Goal: Task Accomplishment & Management: Manage account settings

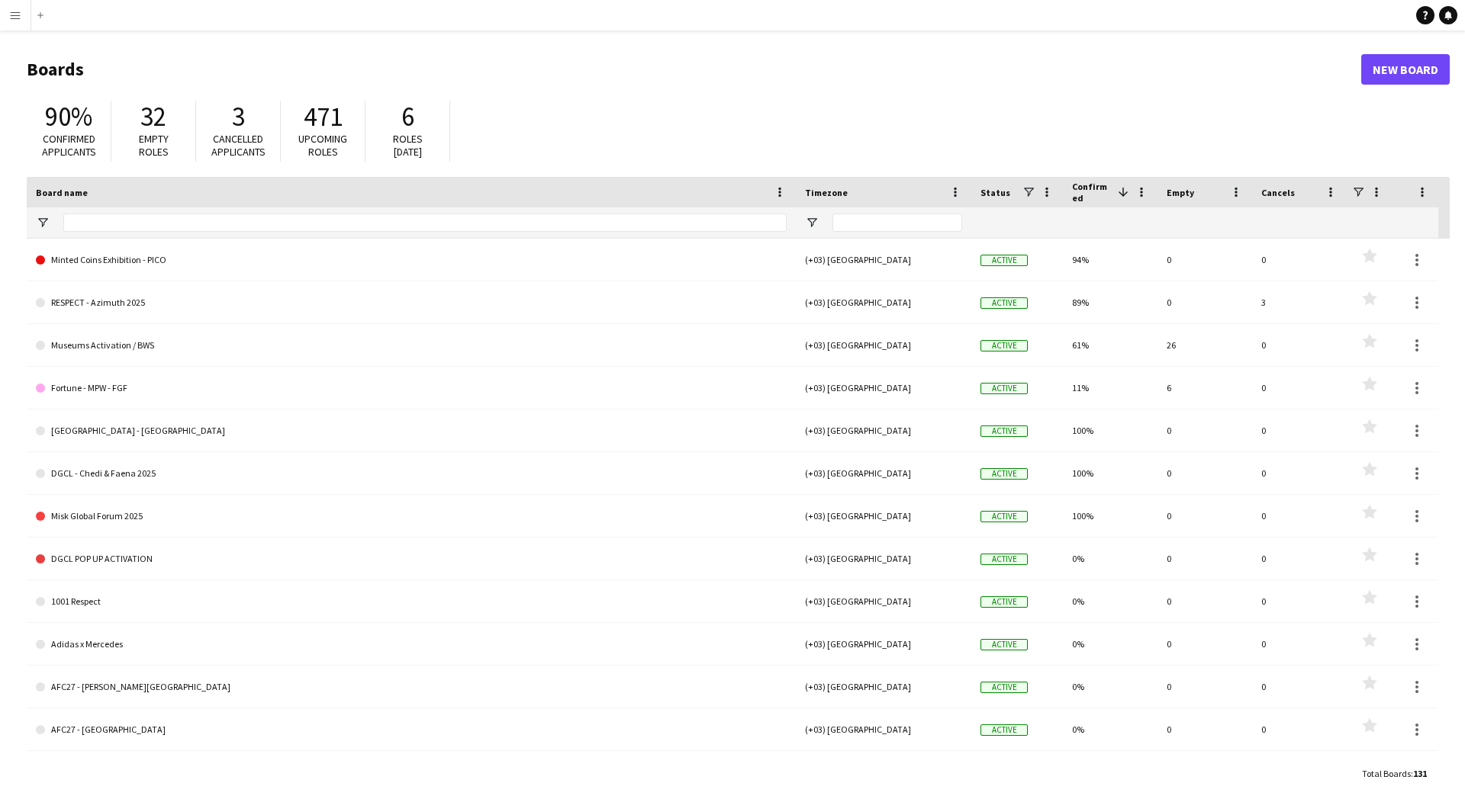
click at [24, 18] on button "Menu" at bounding box center [15, 15] width 31 height 31
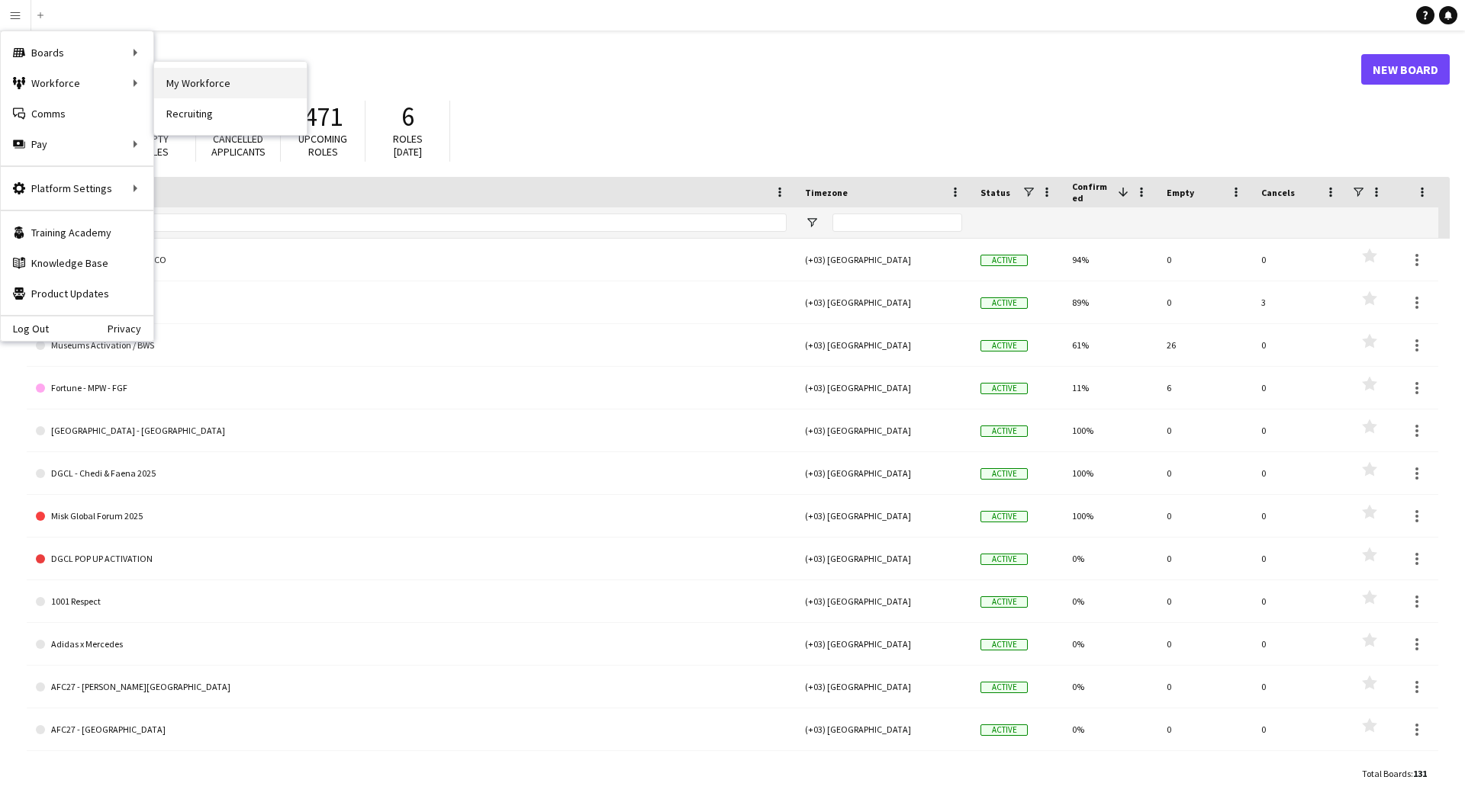
click at [210, 84] on link "My Workforce" at bounding box center [230, 82] width 153 height 31
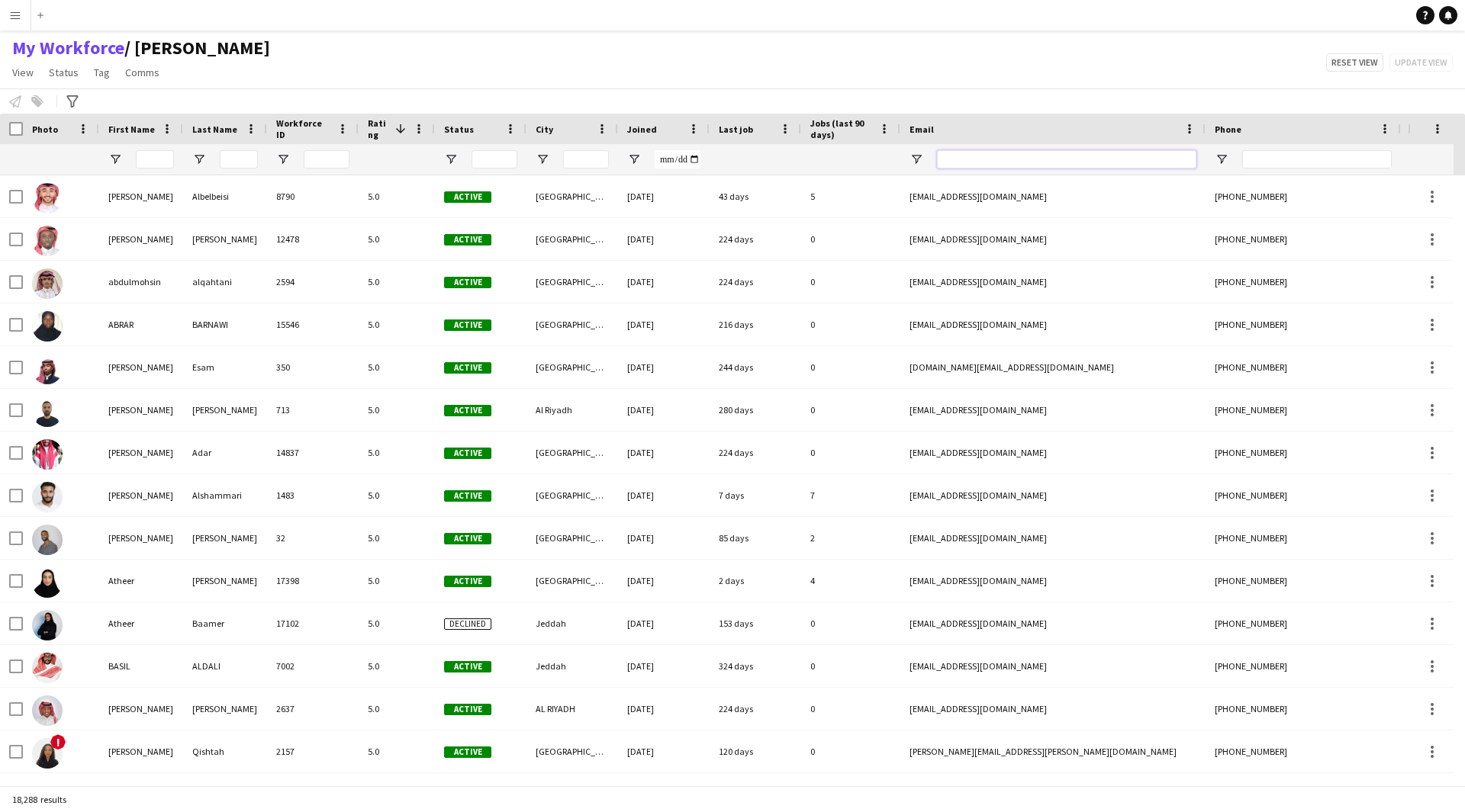
click at [1010, 163] on input "Email Filter Input" at bounding box center [1067, 160] width 260 height 18
paste input "**********"
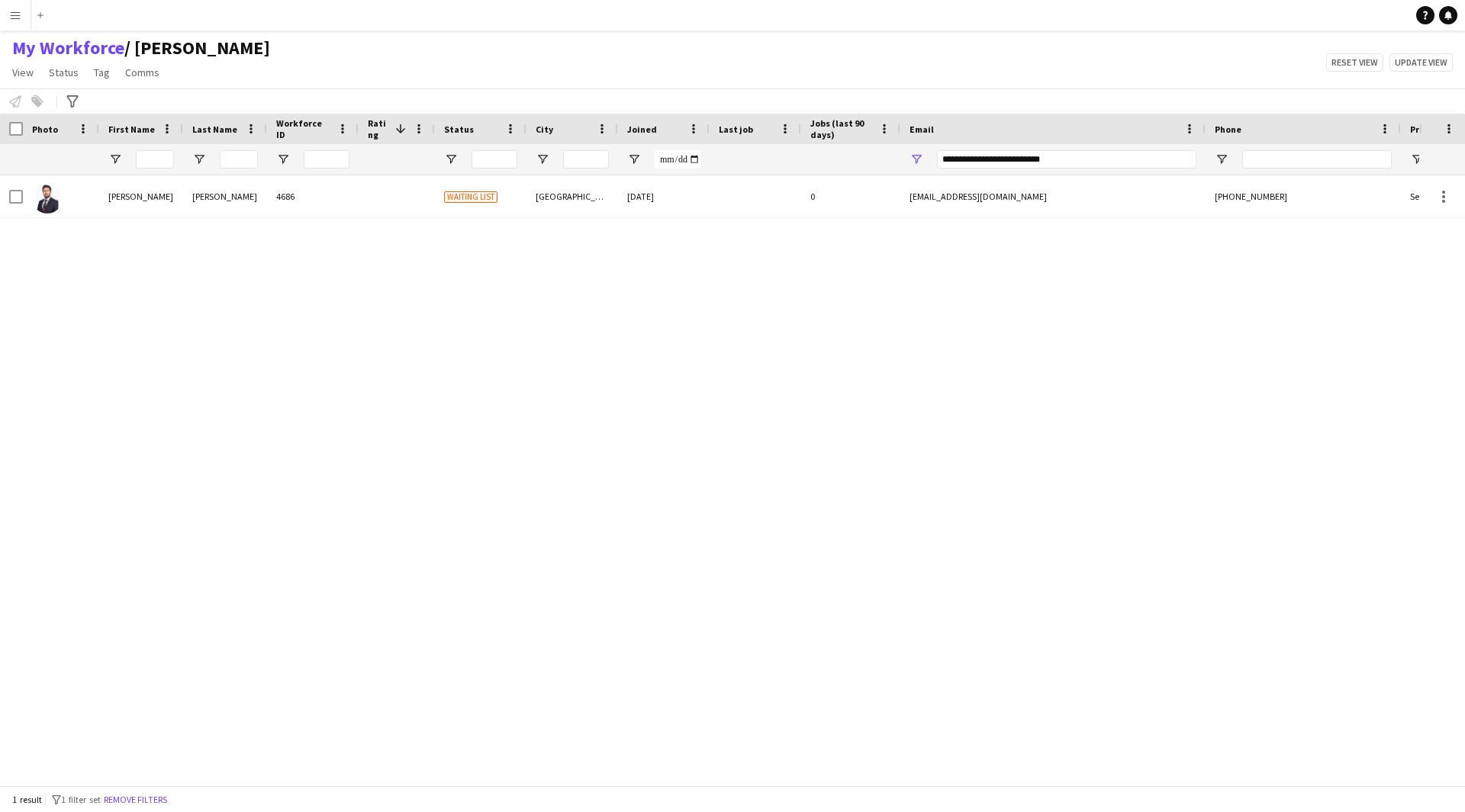
click at [974, 229] on div "[PERSON_NAME] 4686 Waiting list [GEOGRAPHIC_DATA] [DATE] 0 [EMAIL_ADDRESS][DOMA…" at bounding box center [709, 475] width 1419 height 599
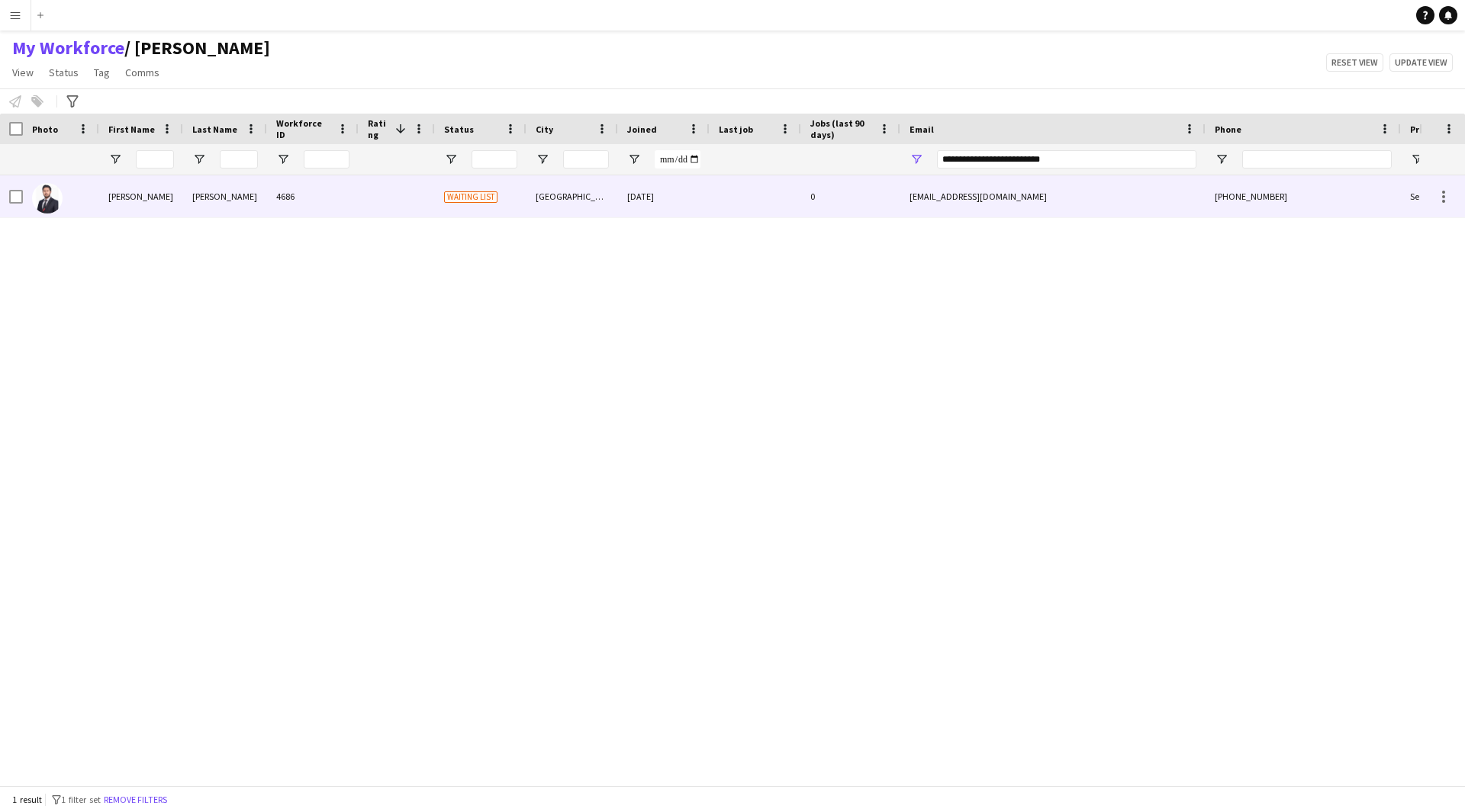
click at [967, 212] on div "[EMAIL_ADDRESS][DOMAIN_NAME]" at bounding box center [1053, 196] width 305 height 42
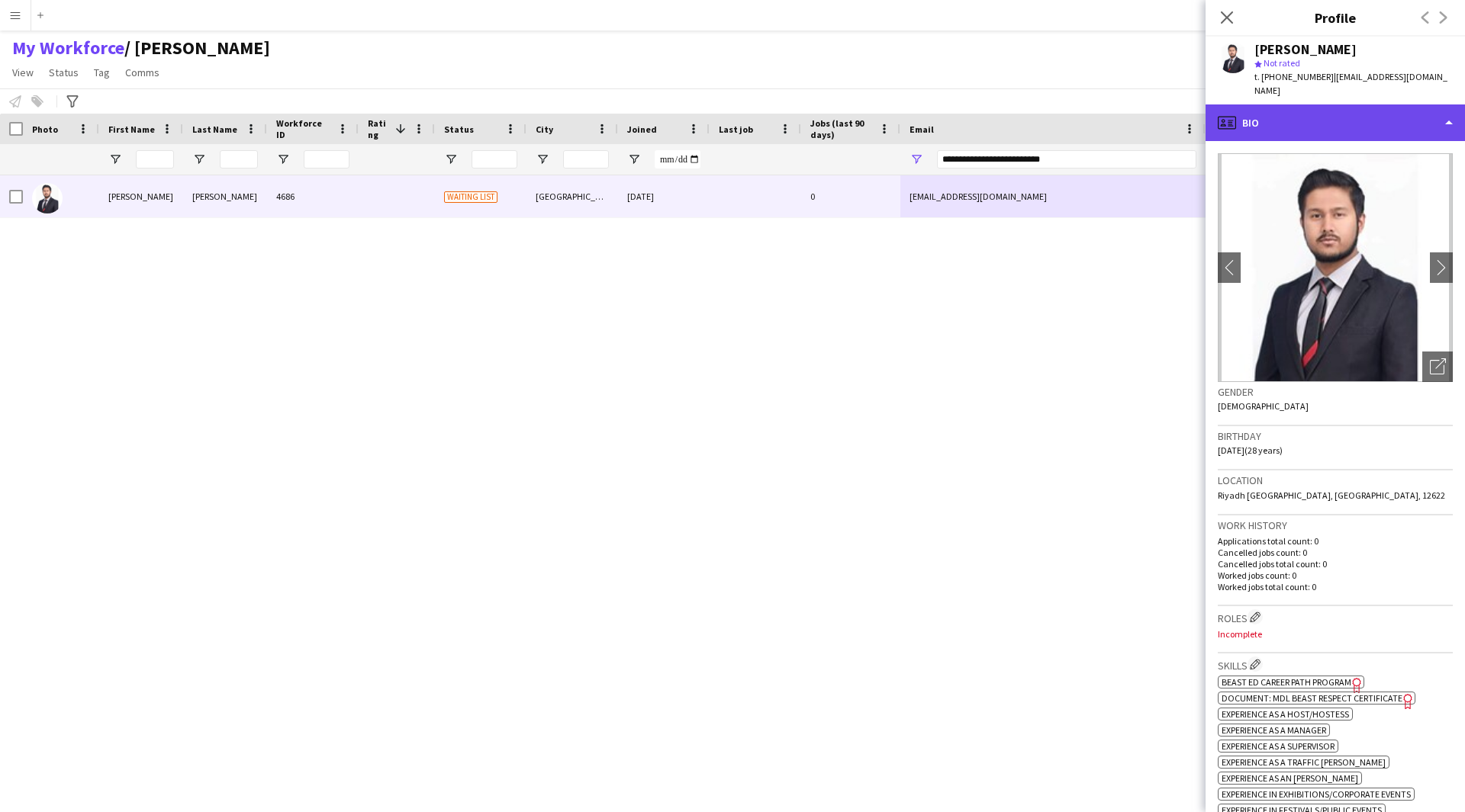
click at [1423, 110] on div "profile Bio" at bounding box center [1335, 122] width 260 height 37
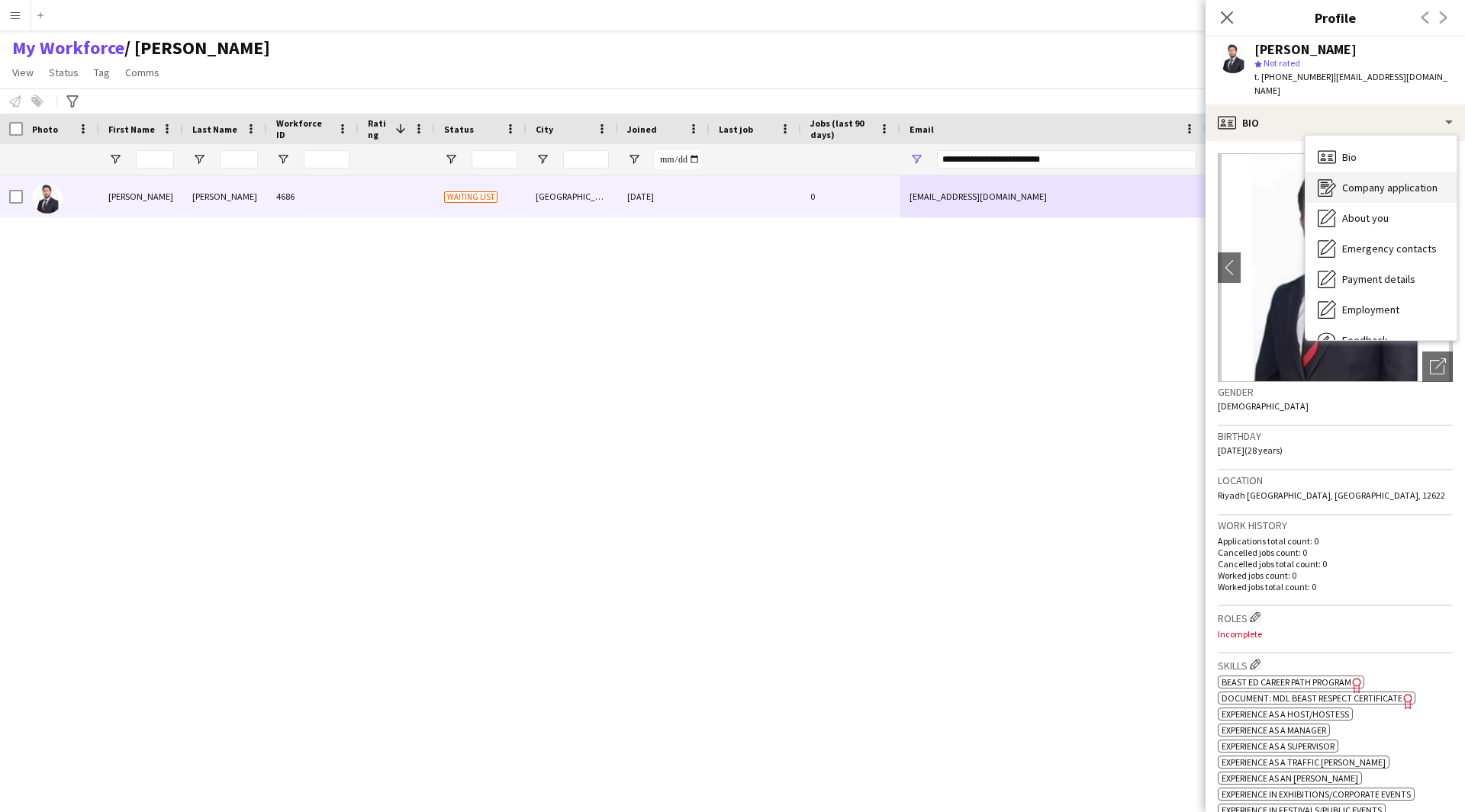
click at [1380, 180] on span "Company application" at bounding box center [1390, 187] width 95 height 14
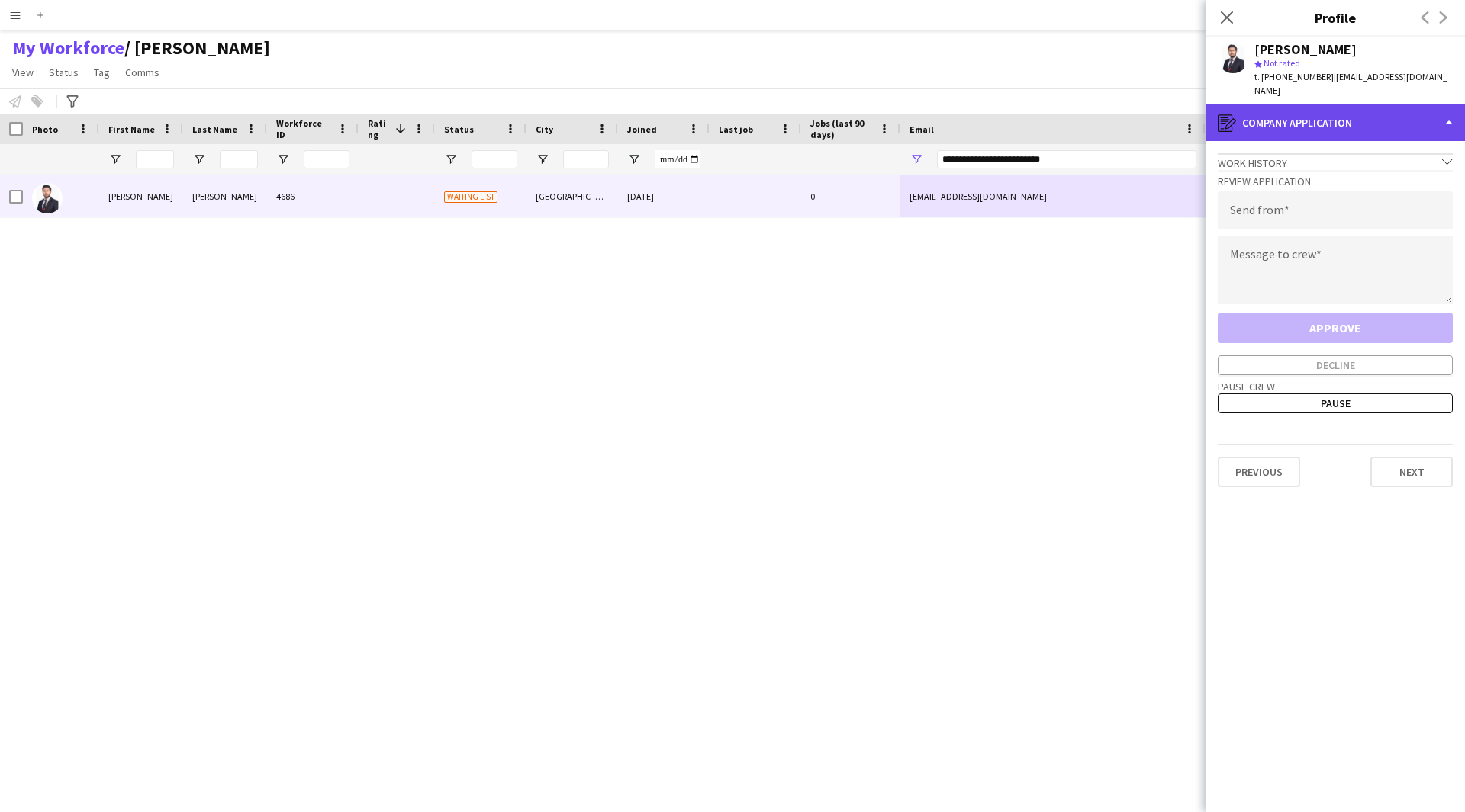
click at [1370, 111] on div "register Company application" at bounding box center [1335, 122] width 260 height 37
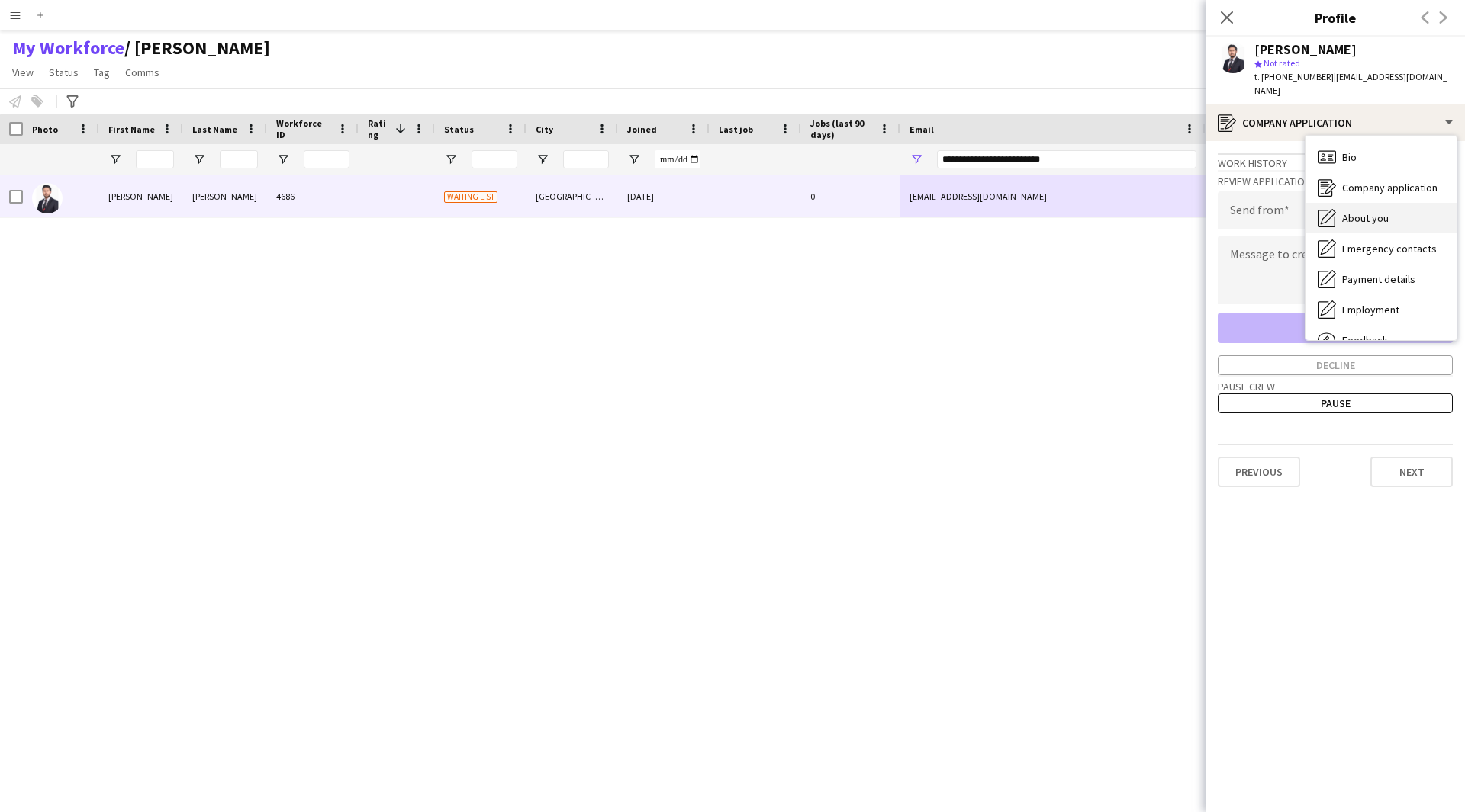
click at [1362, 211] on span "About you" at bounding box center [1365, 218] width 47 height 14
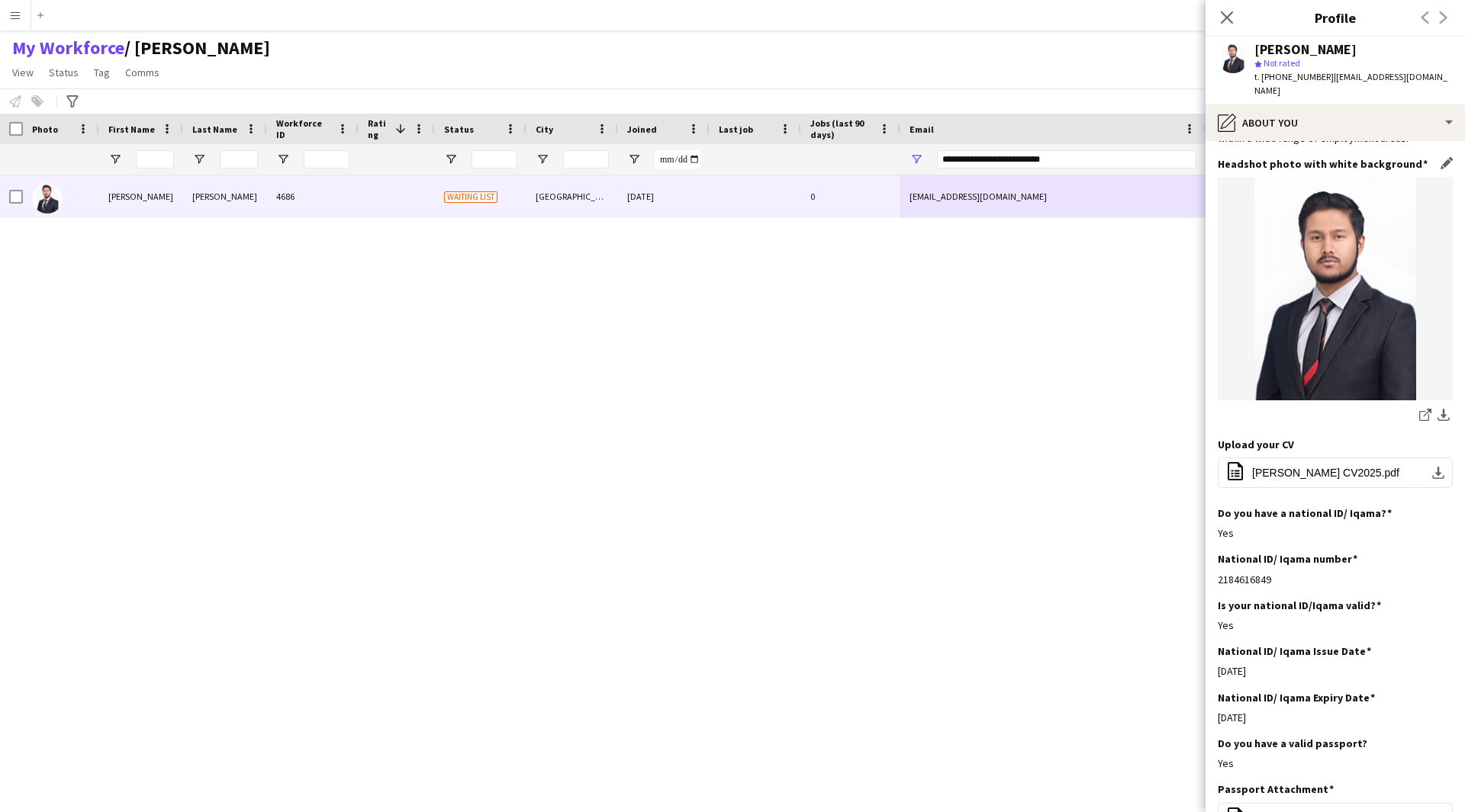
scroll to position [112, 0]
click at [1291, 477] on span "[PERSON_NAME] CV2025.pdf" at bounding box center [1325, 472] width 147 height 12
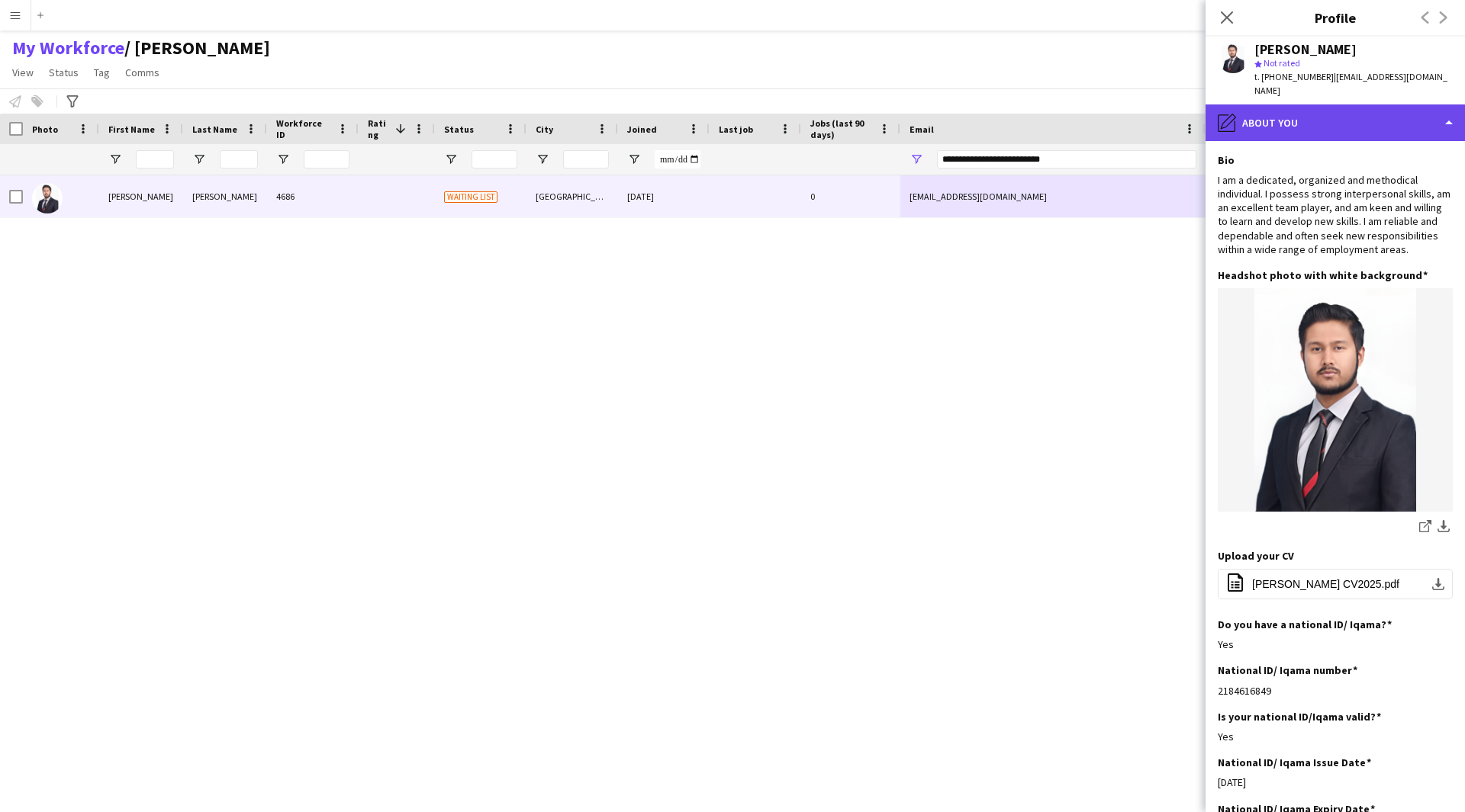
click at [1285, 115] on div "pencil4 About you" at bounding box center [1335, 122] width 260 height 37
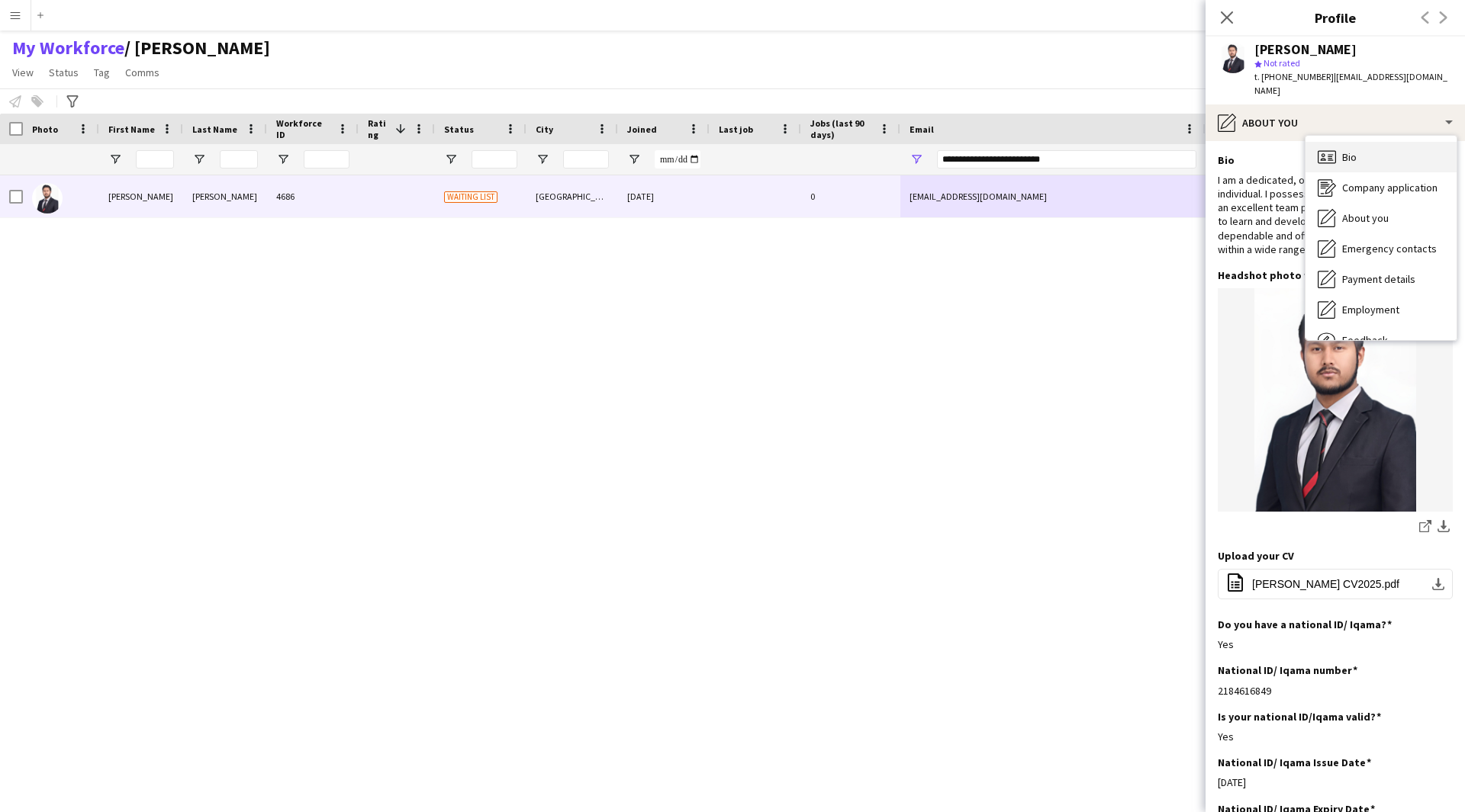
click at [1346, 151] on span "Bio" at bounding box center [1349, 158] width 15 height 14
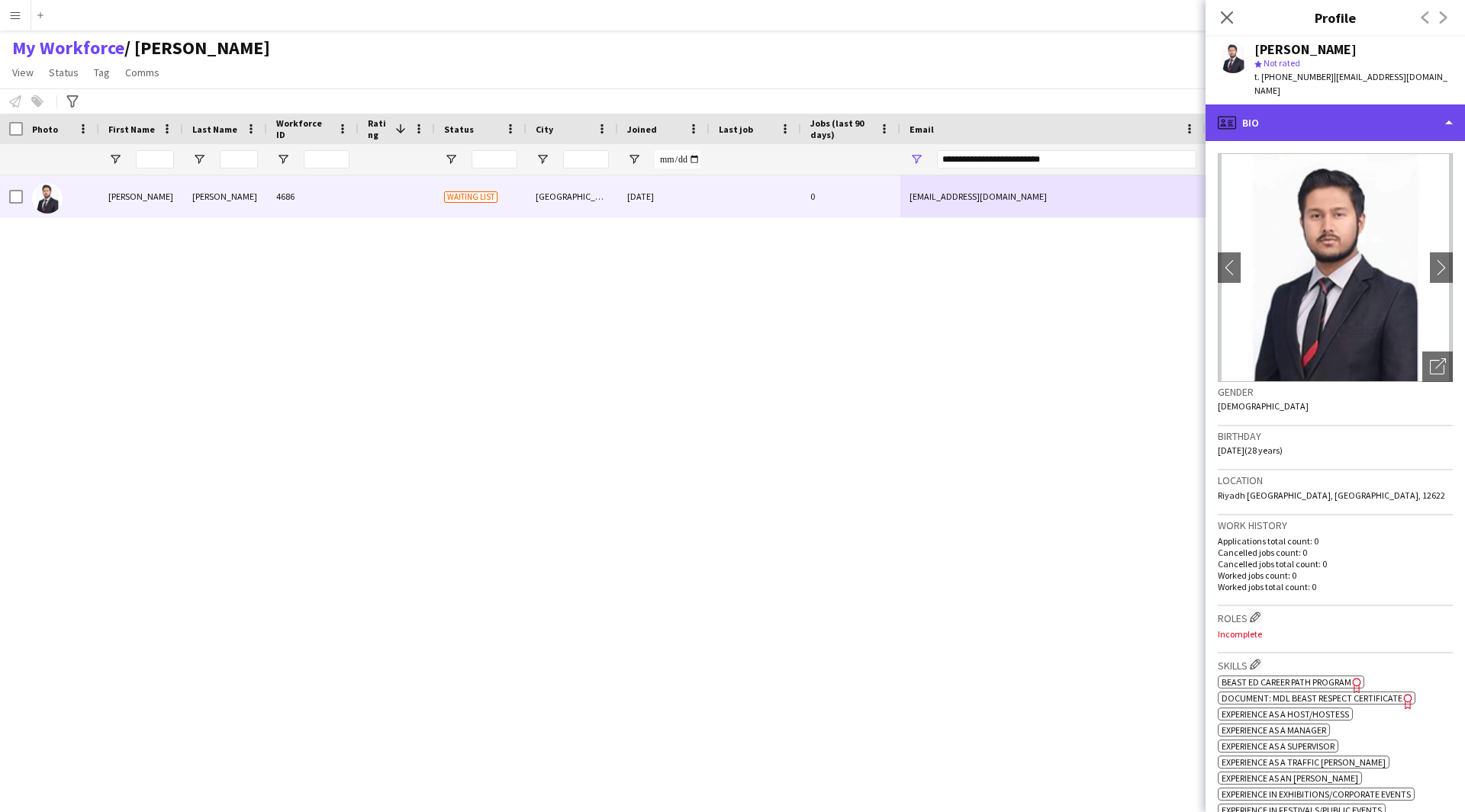
click at [1293, 121] on div "profile Bio" at bounding box center [1335, 122] width 260 height 37
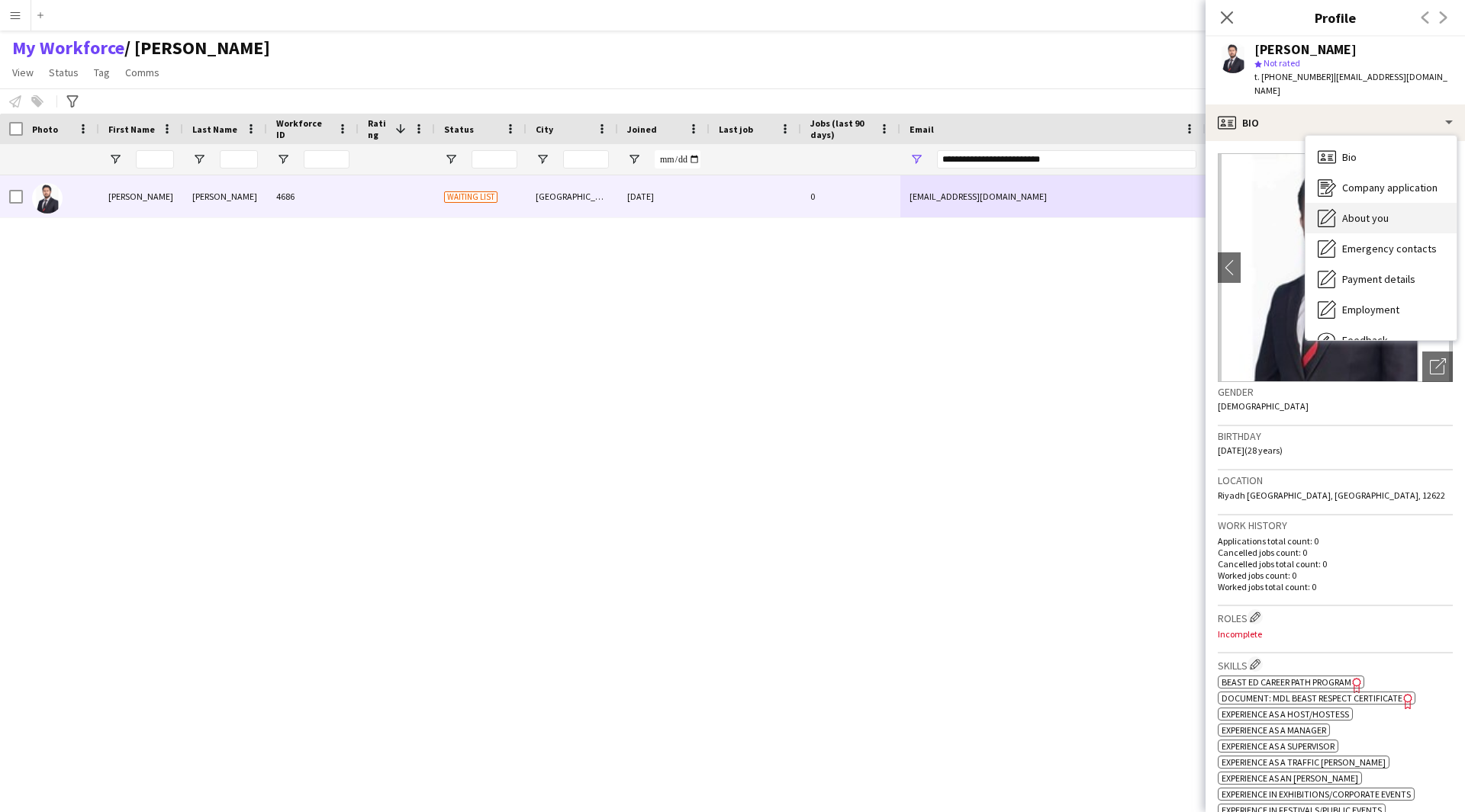
click at [1361, 211] on span "About you" at bounding box center [1365, 218] width 47 height 14
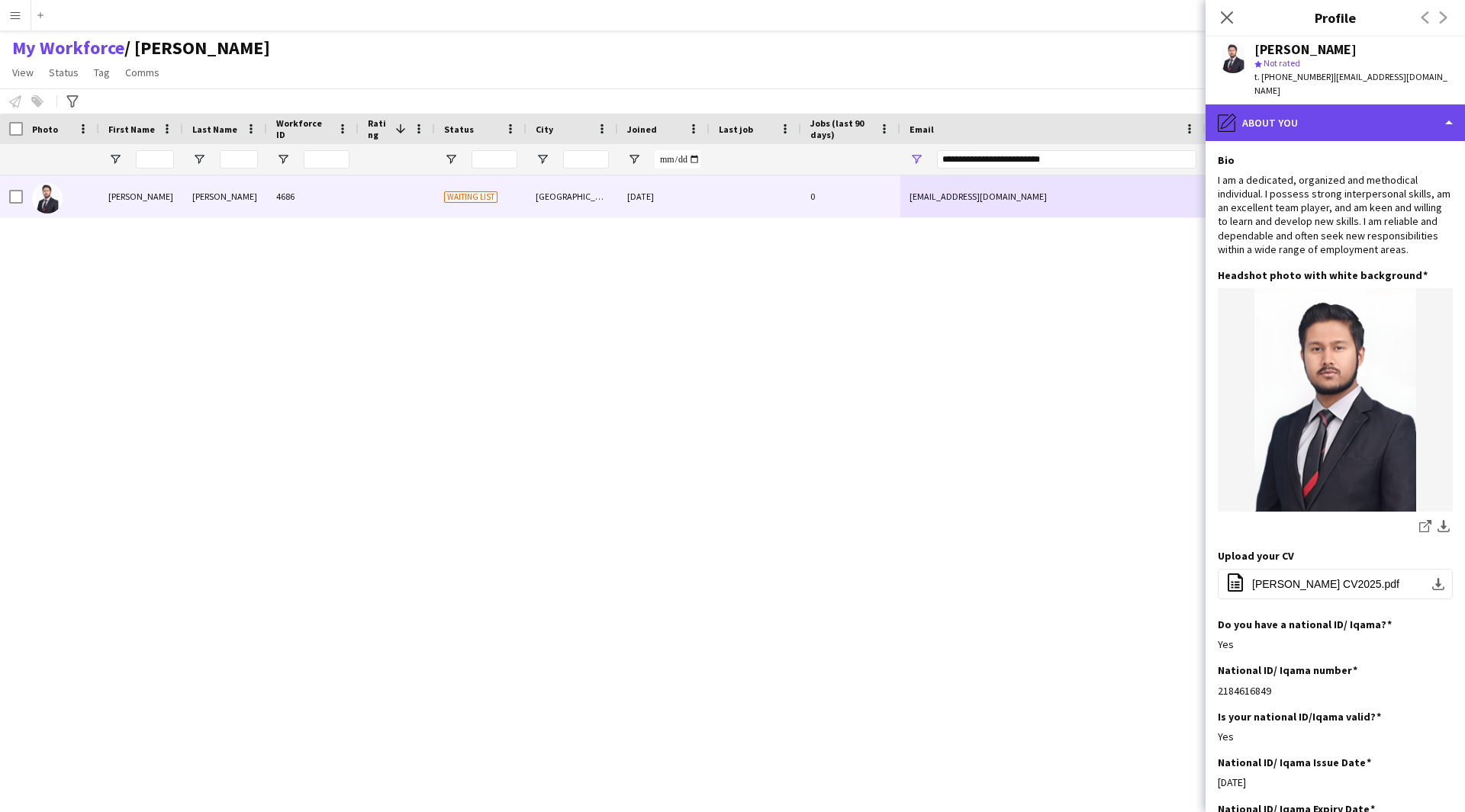
click at [1301, 111] on div "pencil4 About you" at bounding box center [1335, 122] width 260 height 37
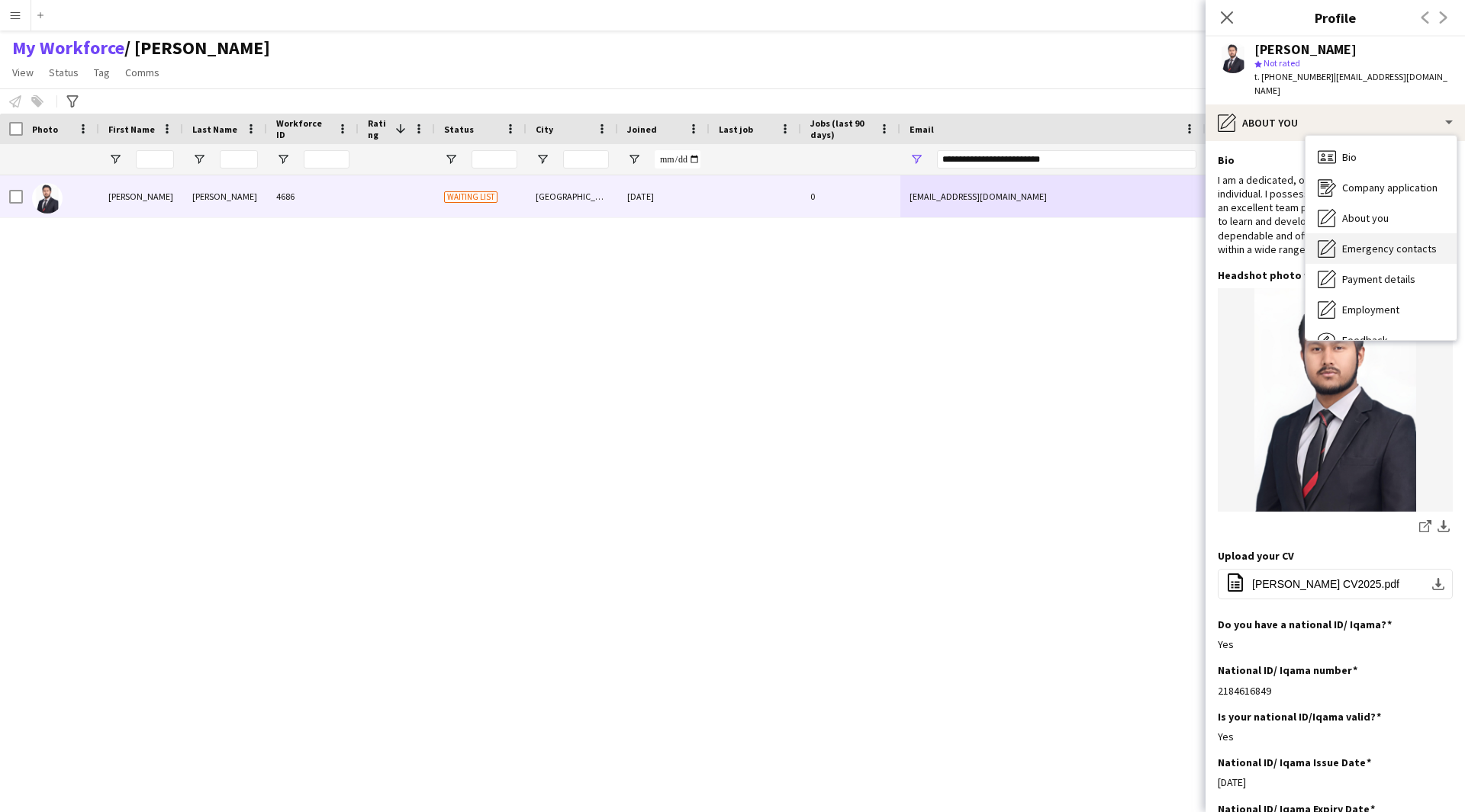
click at [1355, 242] on span "Emergency contacts" at bounding box center [1389, 249] width 94 height 14
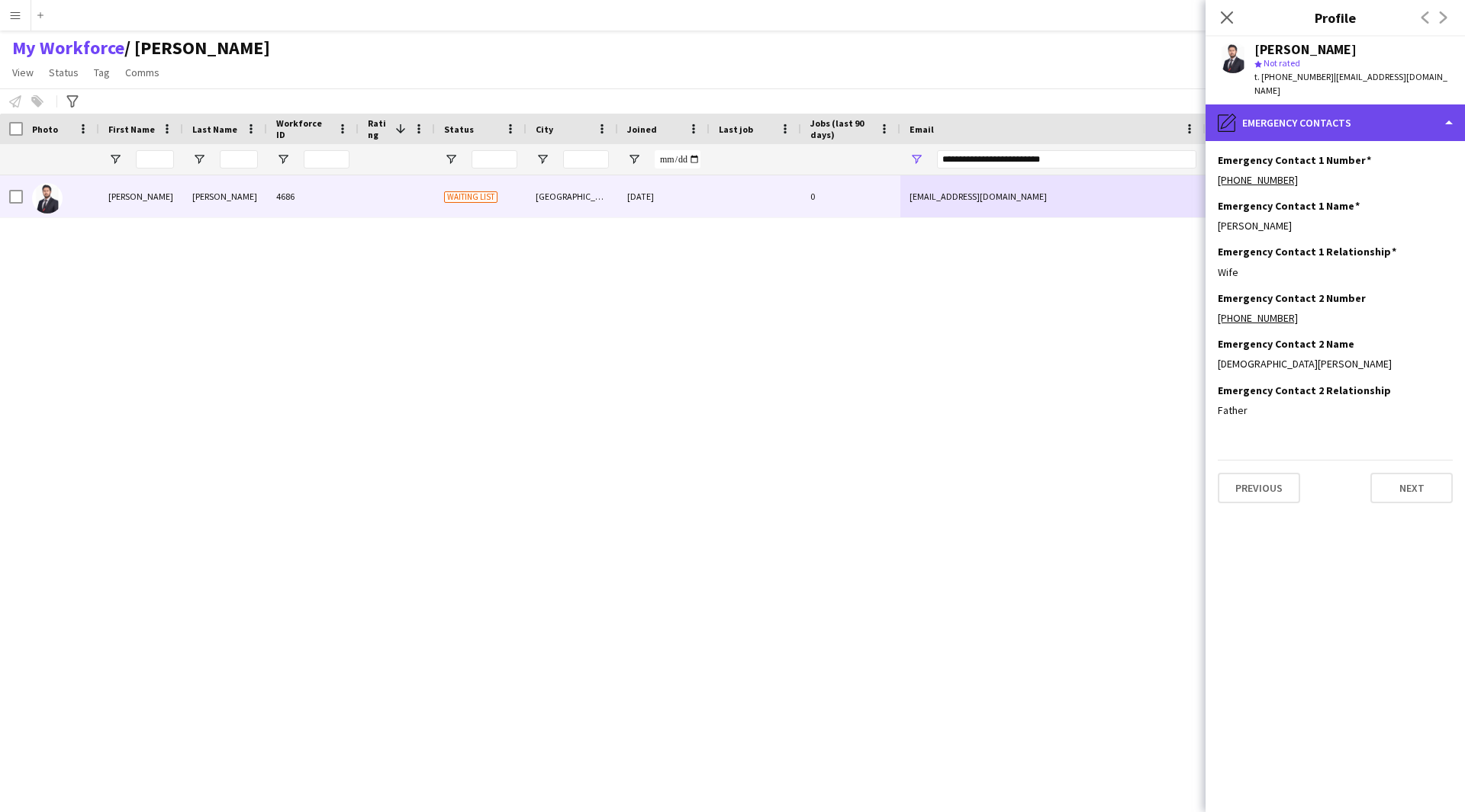
click at [1321, 123] on div "pencil4 Emergency contacts" at bounding box center [1335, 122] width 260 height 37
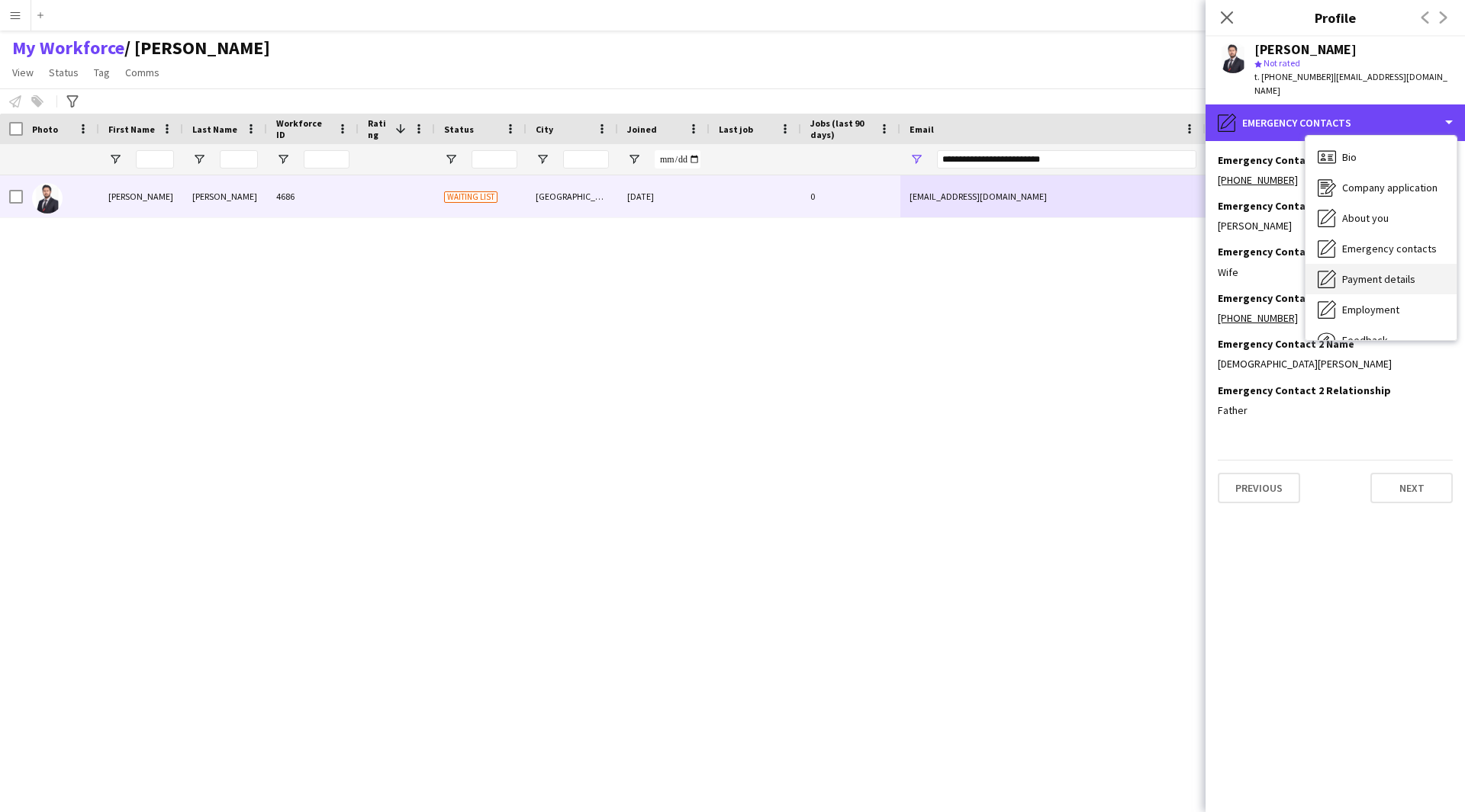
scroll to position [52, 0]
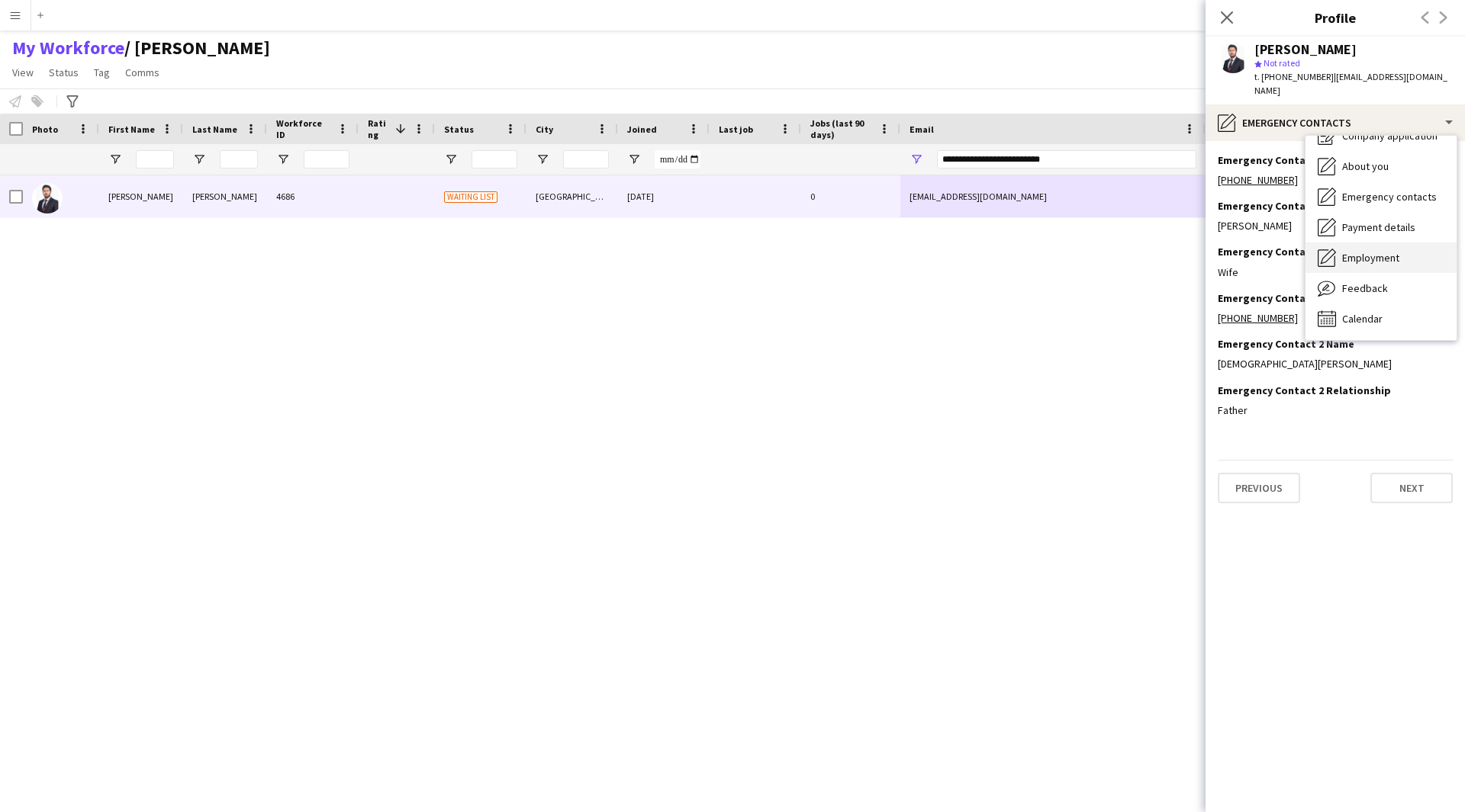
click at [1380, 253] on div "Employment Employment" at bounding box center [1381, 258] width 151 height 31
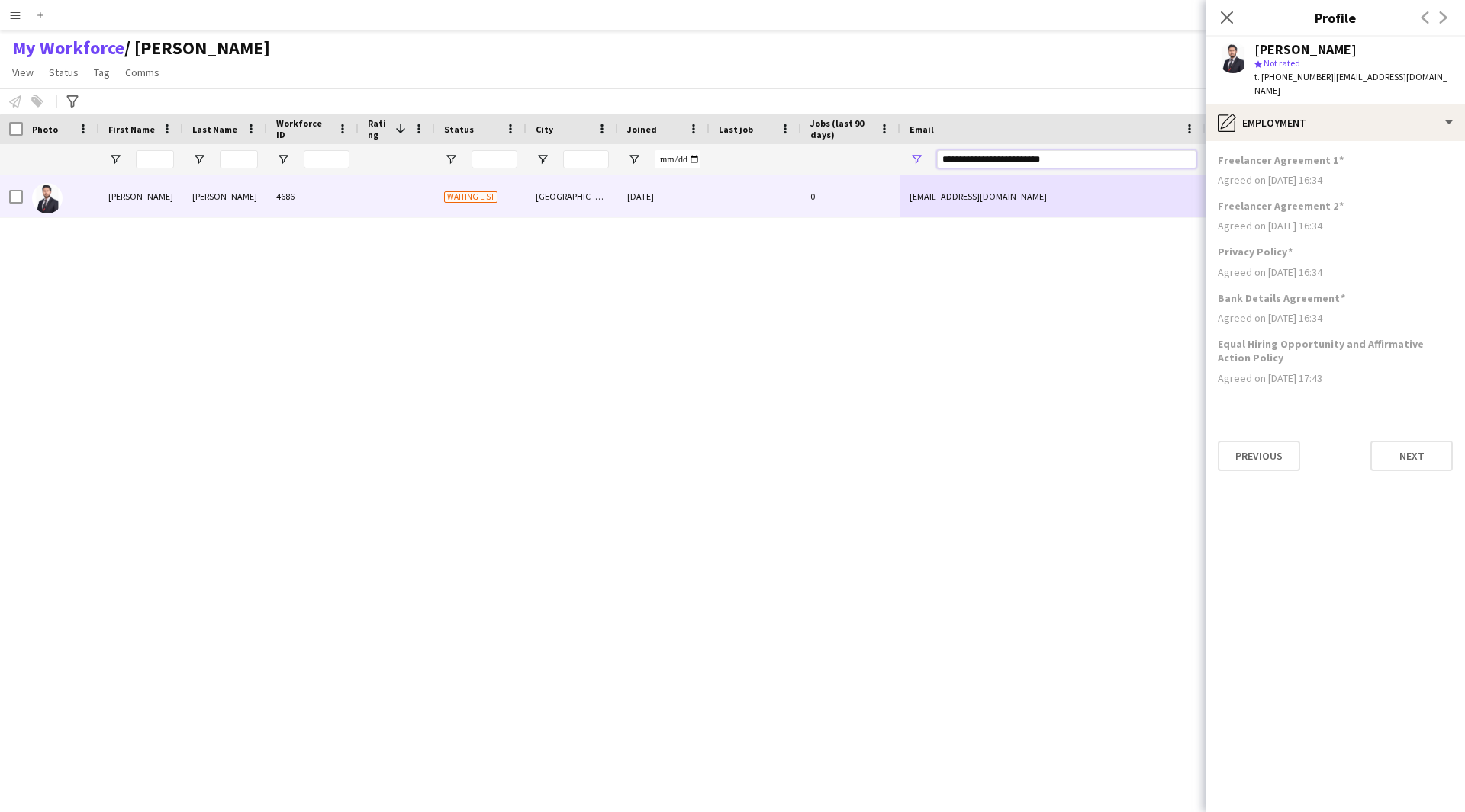
drag, startPoint x: 1077, startPoint y: 161, endPoint x: 835, endPoint y: 161, distance: 242.0
click at [835, 161] on div at bounding box center [827, 159] width 1654 height 31
paste input "Email Filter Input"
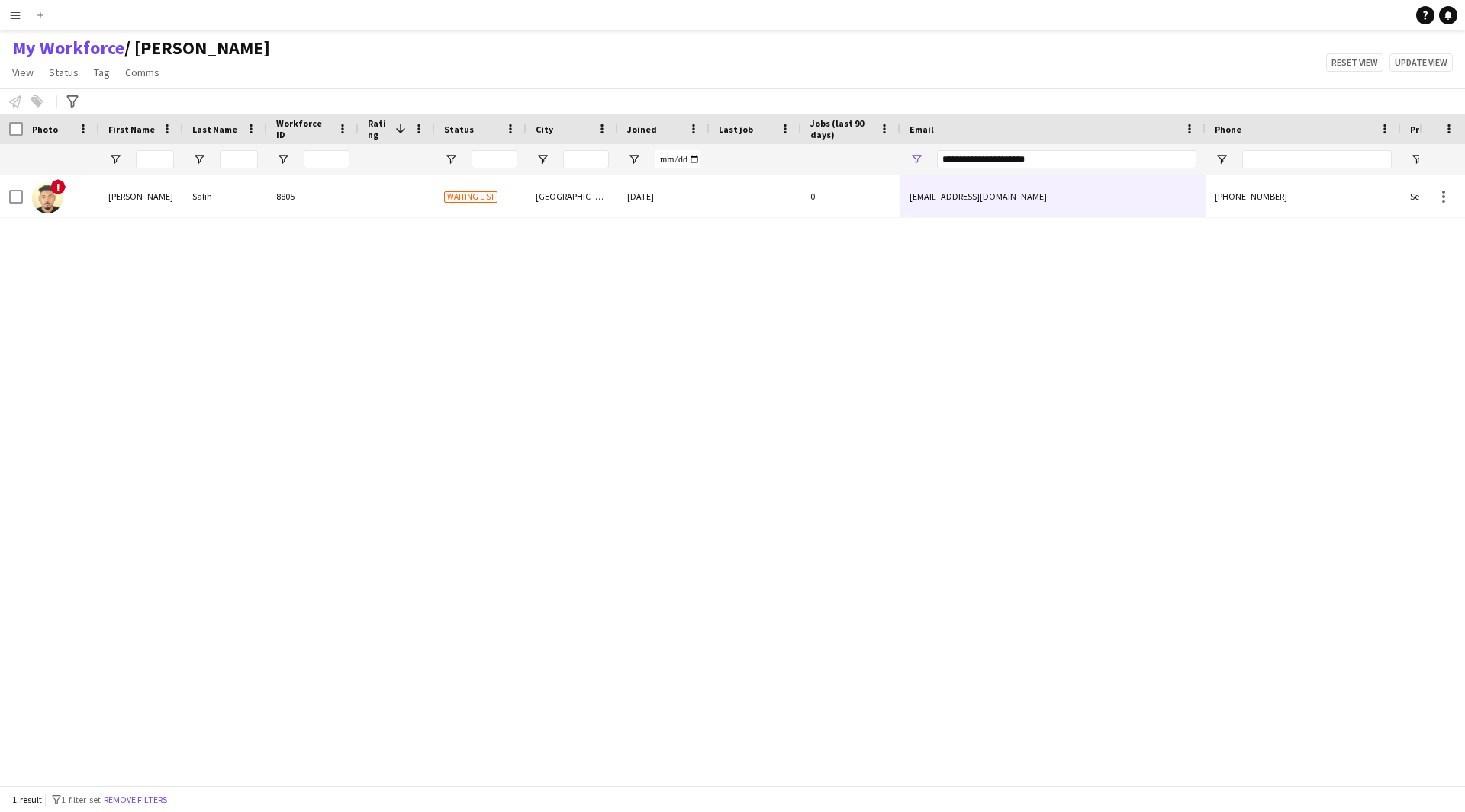
click at [717, 220] on div "! [PERSON_NAME] 8805 Waiting list [GEOGRAPHIC_DATA] [DATE] 0 [EMAIL_ADDRESS][DO…" at bounding box center [709, 475] width 1419 height 599
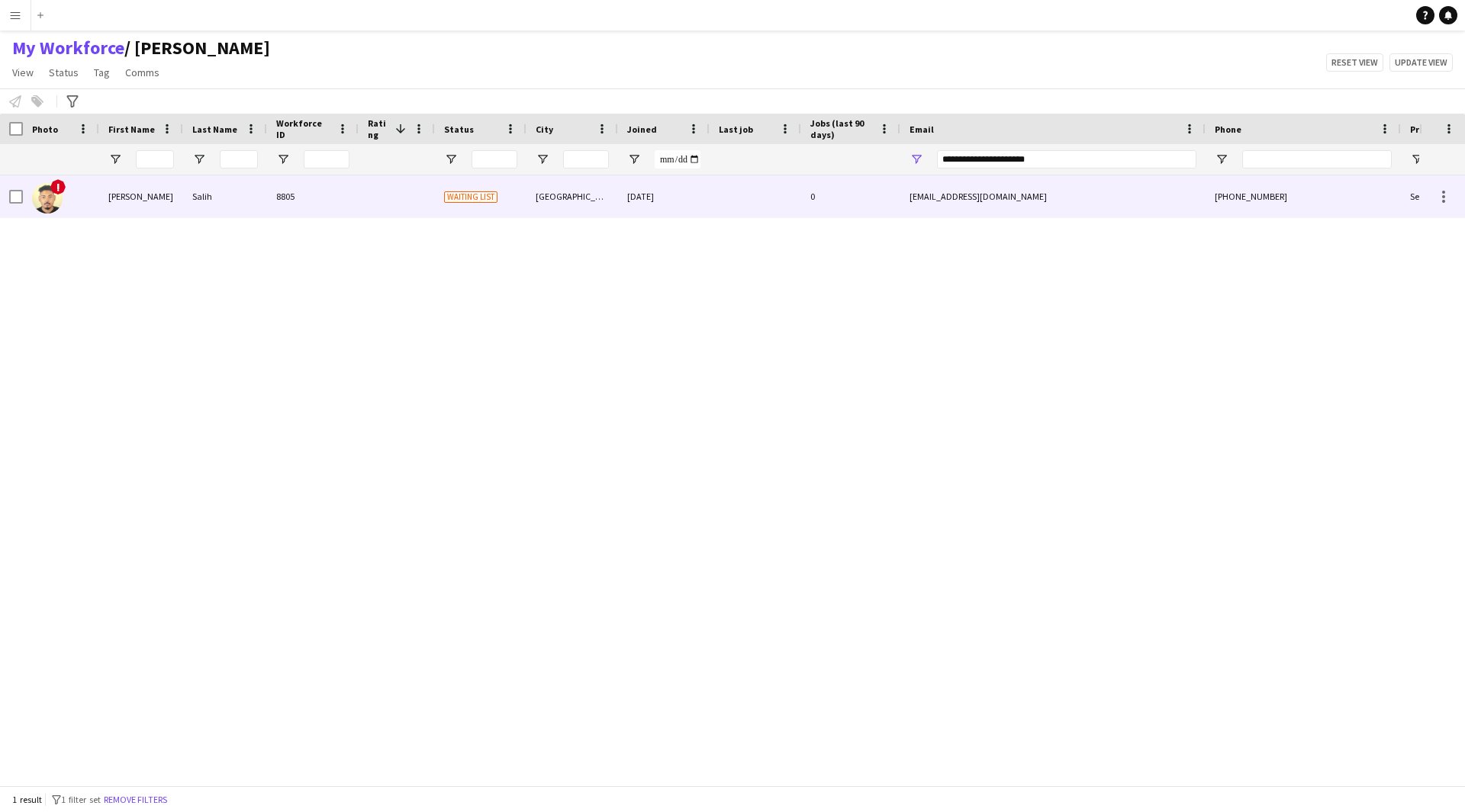
click at [705, 207] on div "[DATE]" at bounding box center [664, 196] width 91 height 42
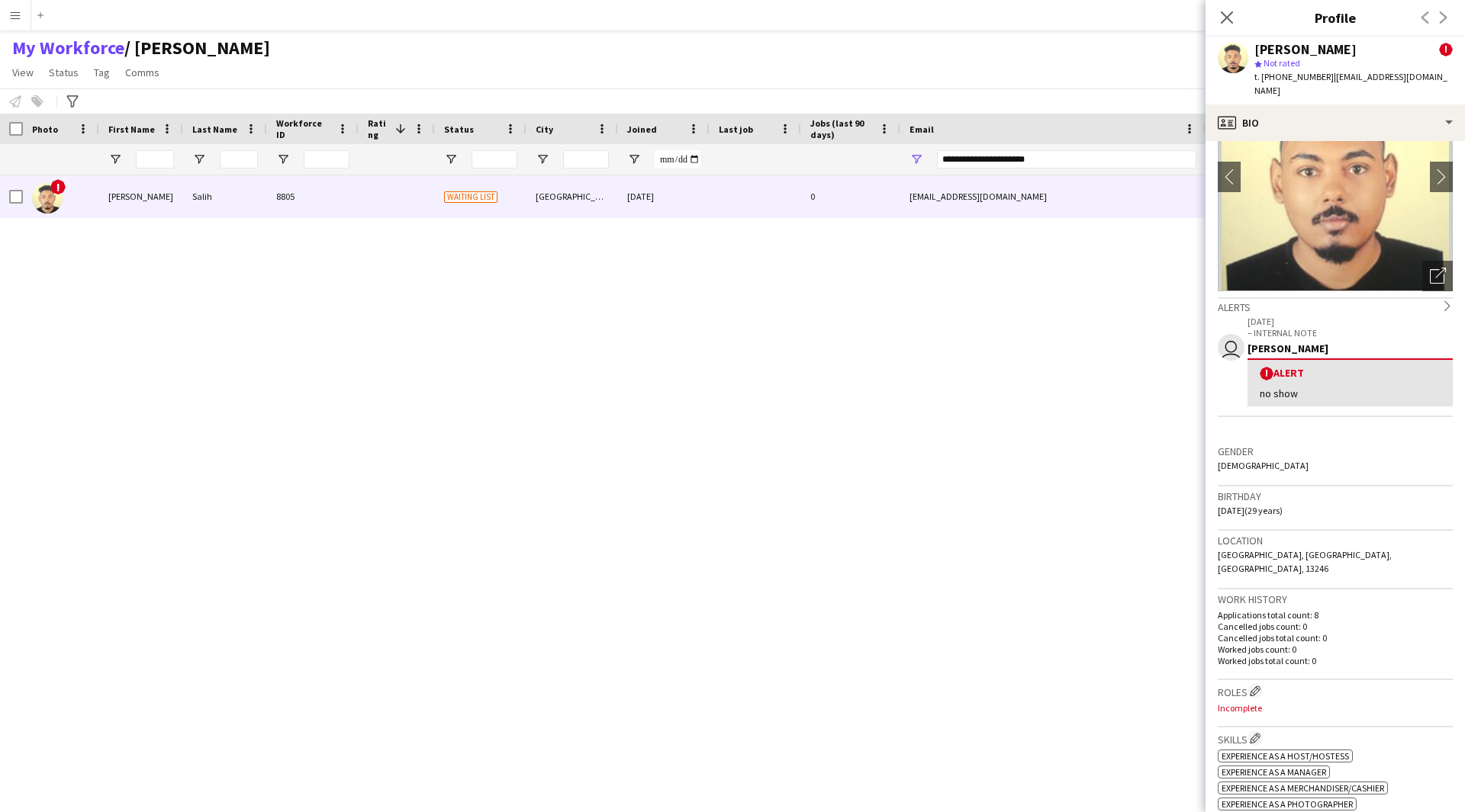
scroll to position [0, 0]
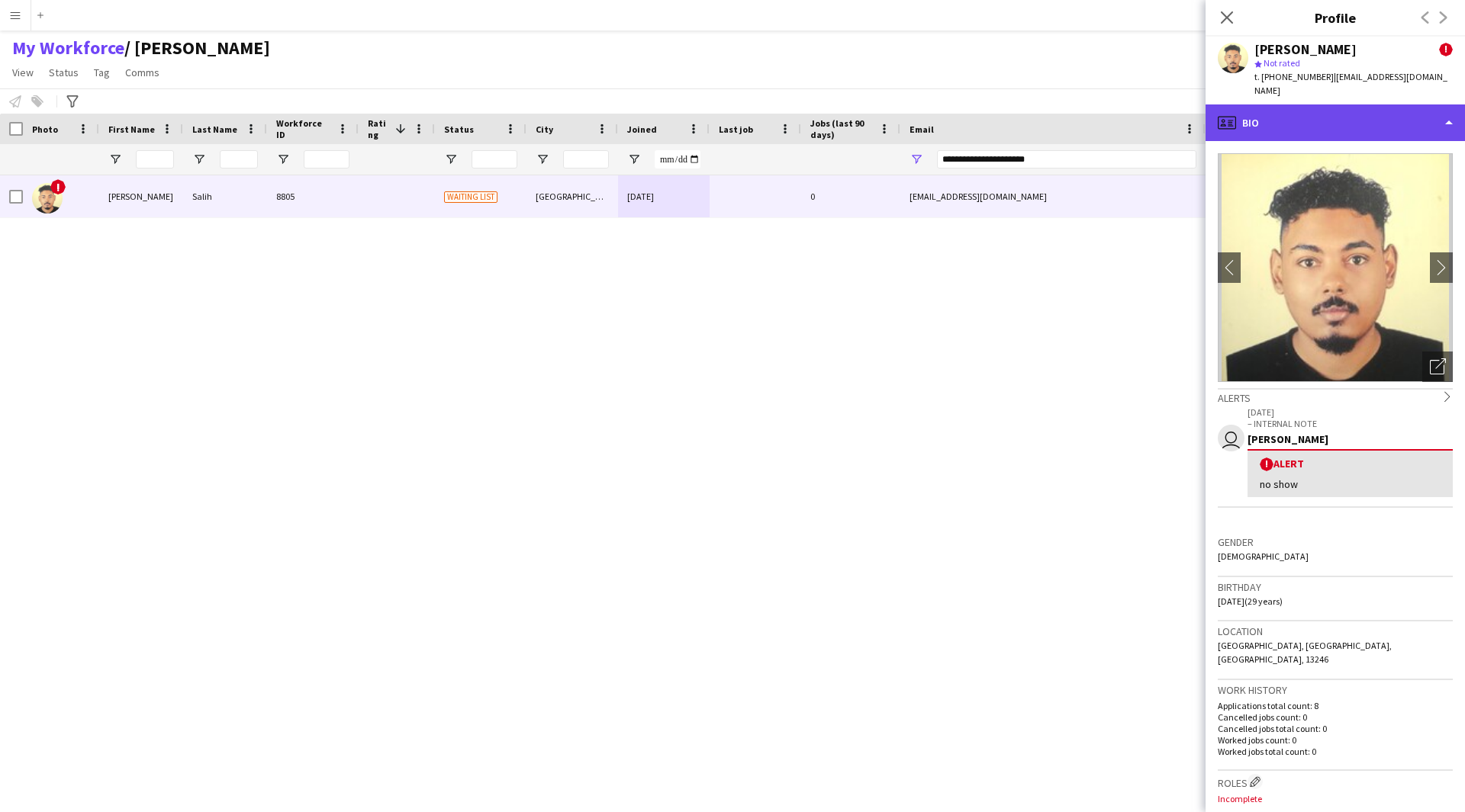
click at [1353, 111] on div "profile Bio" at bounding box center [1335, 122] width 260 height 37
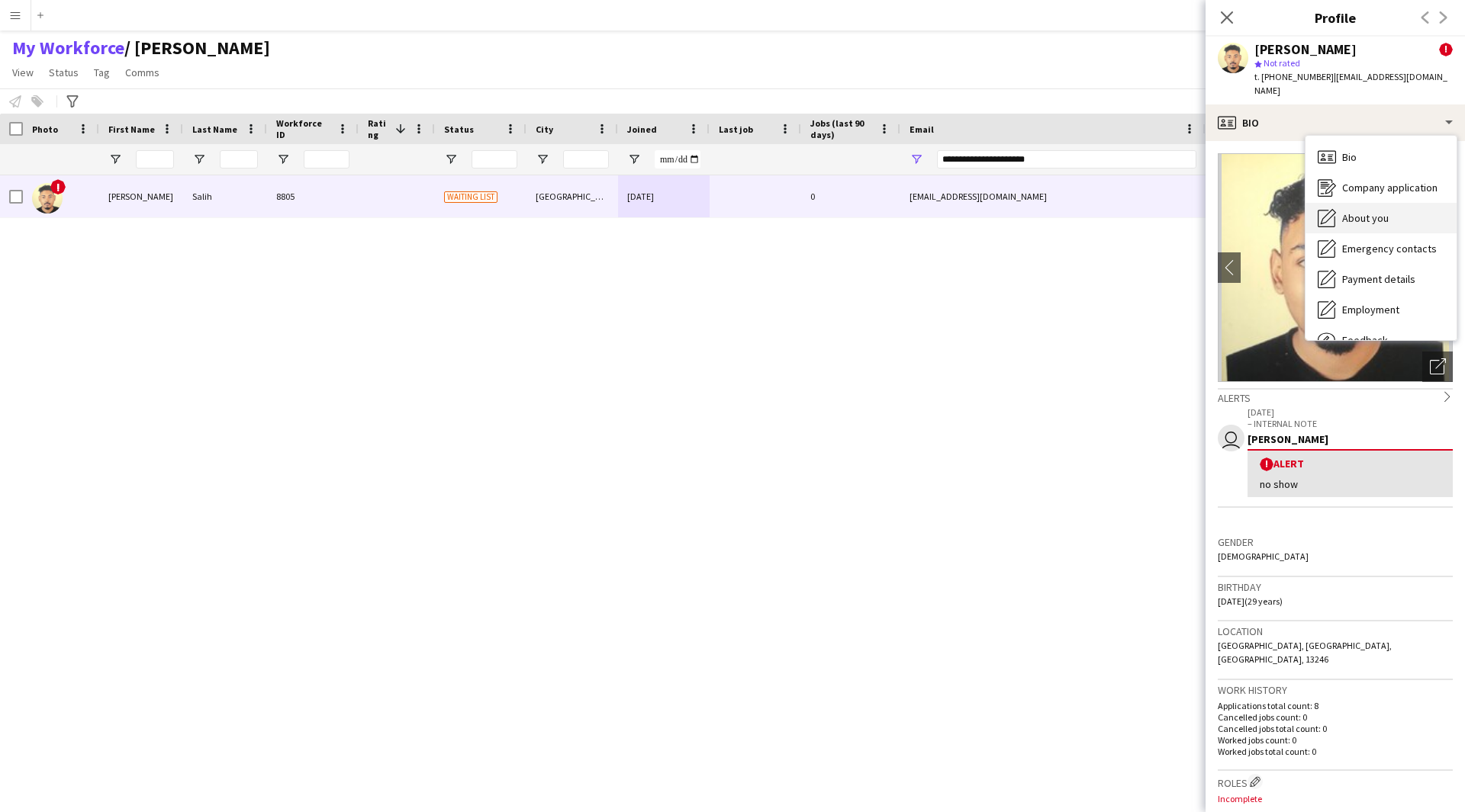
click at [1343, 211] on span "About you" at bounding box center [1365, 218] width 47 height 14
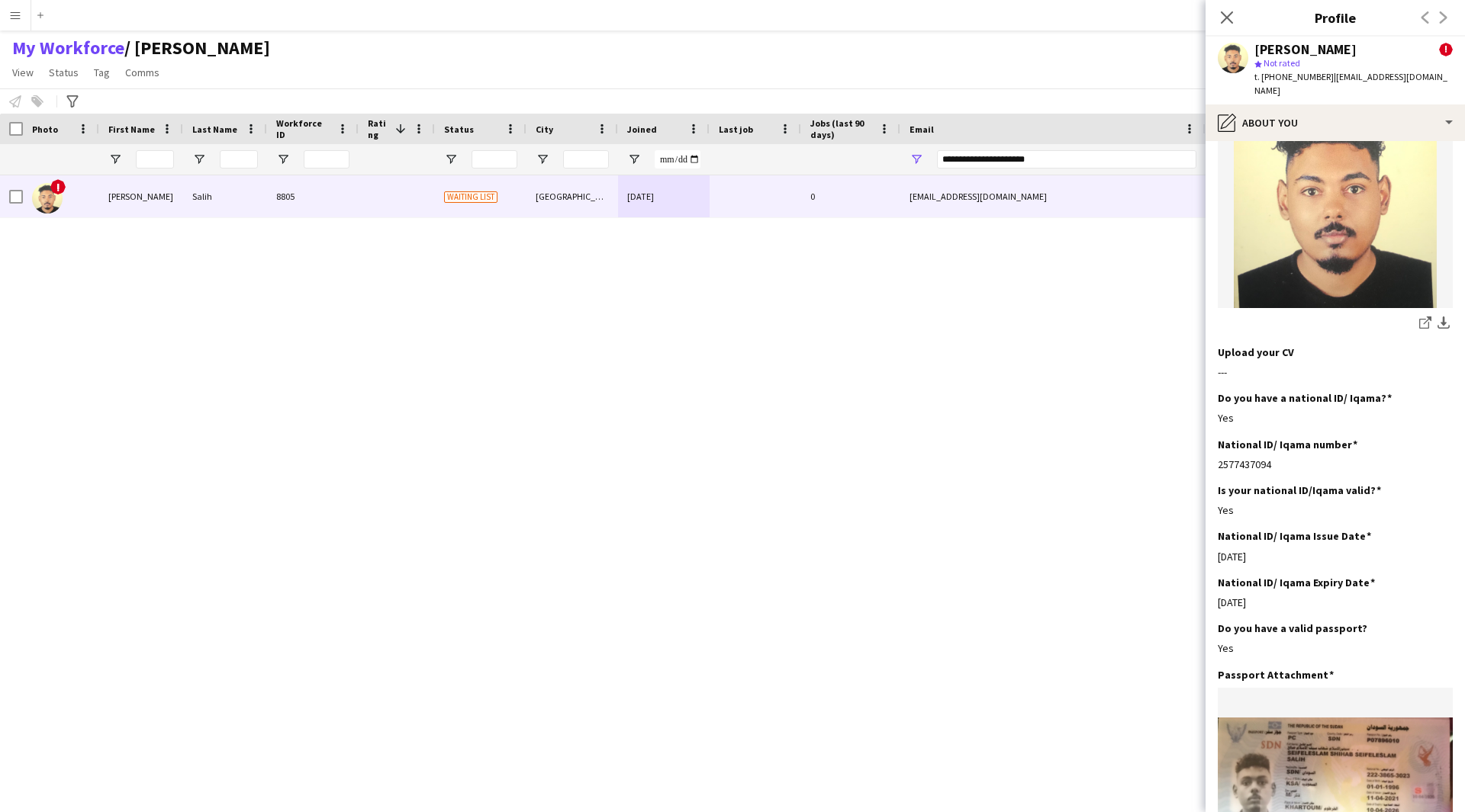
scroll to position [273, 0]
click at [1281, 119] on div "pencil4 About you" at bounding box center [1335, 122] width 260 height 37
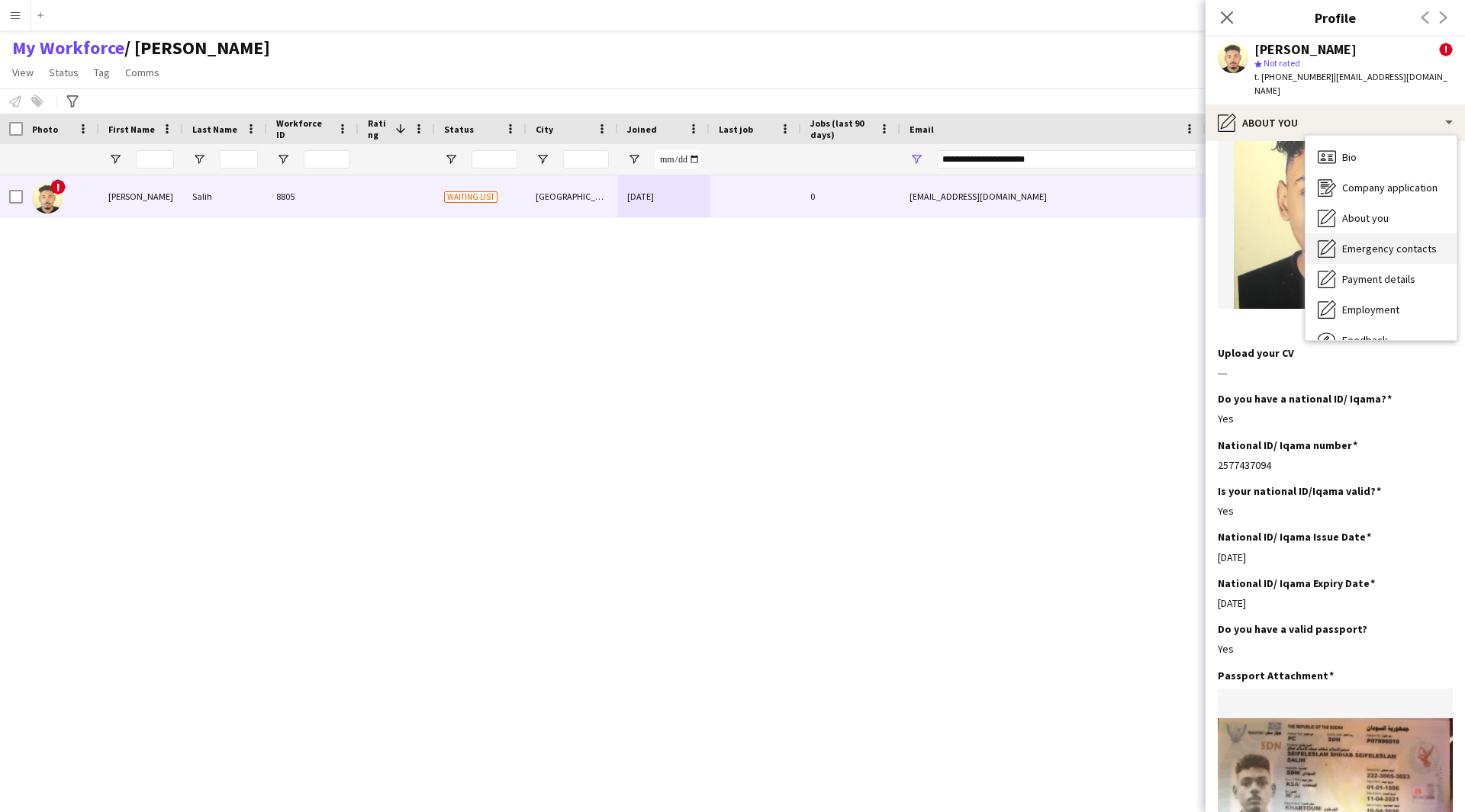
click at [1344, 242] on span "Emergency contacts" at bounding box center [1389, 249] width 94 height 14
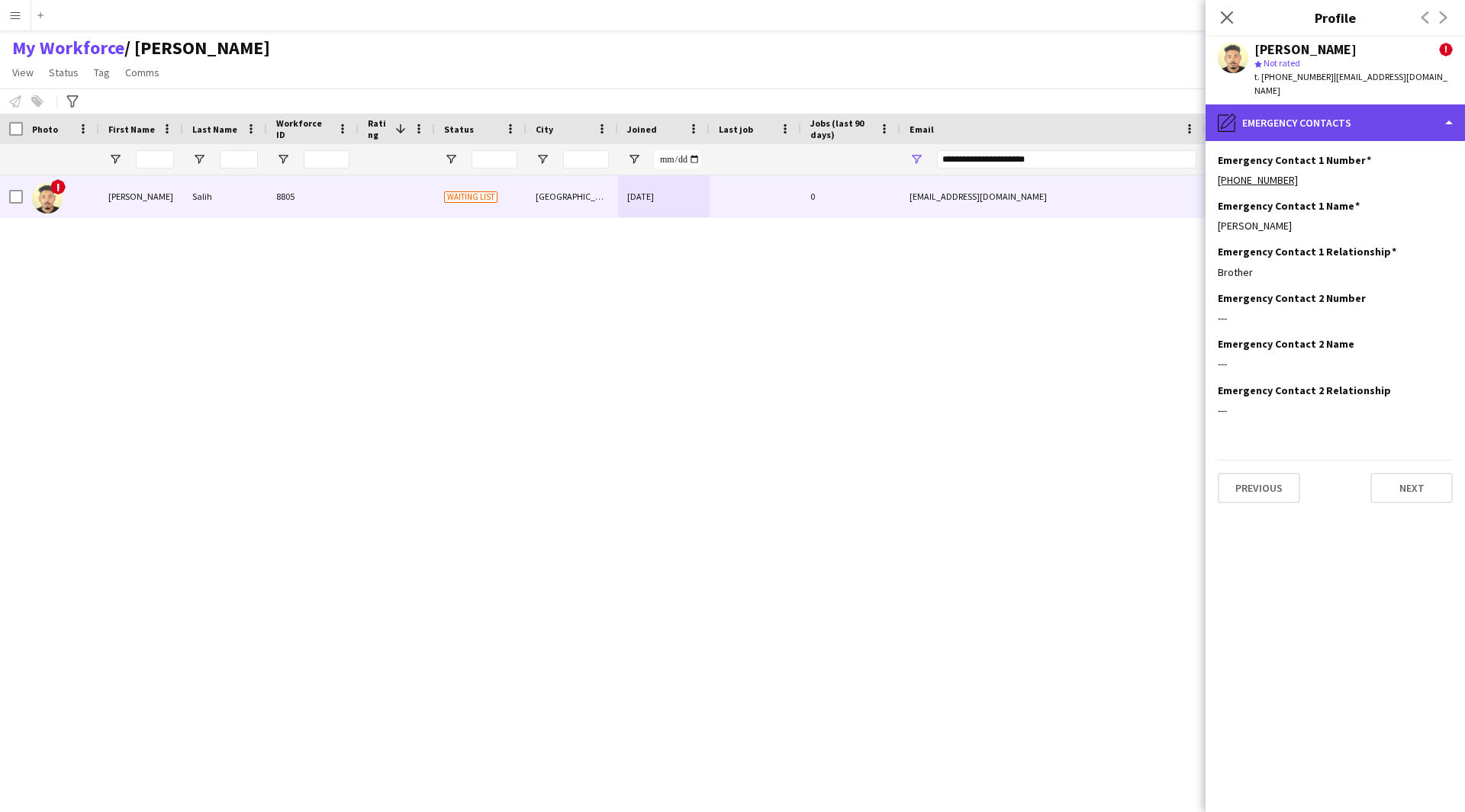
click at [1268, 117] on div "pencil4 Emergency contacts" at bounding box center [1335, 122] width 260 height 37
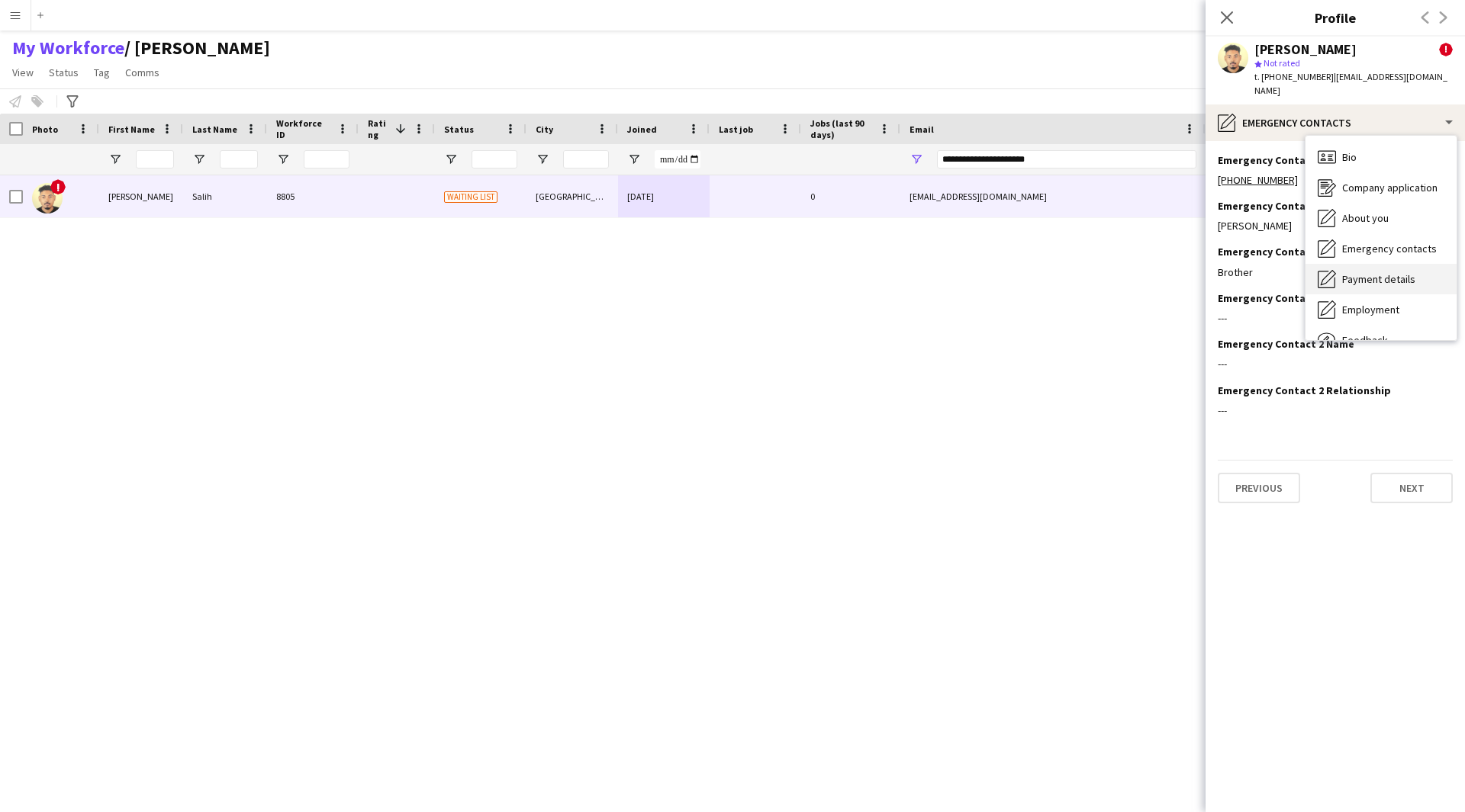
click at [1344, 264] on div "Payment details Payment details" at bounding box center [1381, 279] width 151 height 31
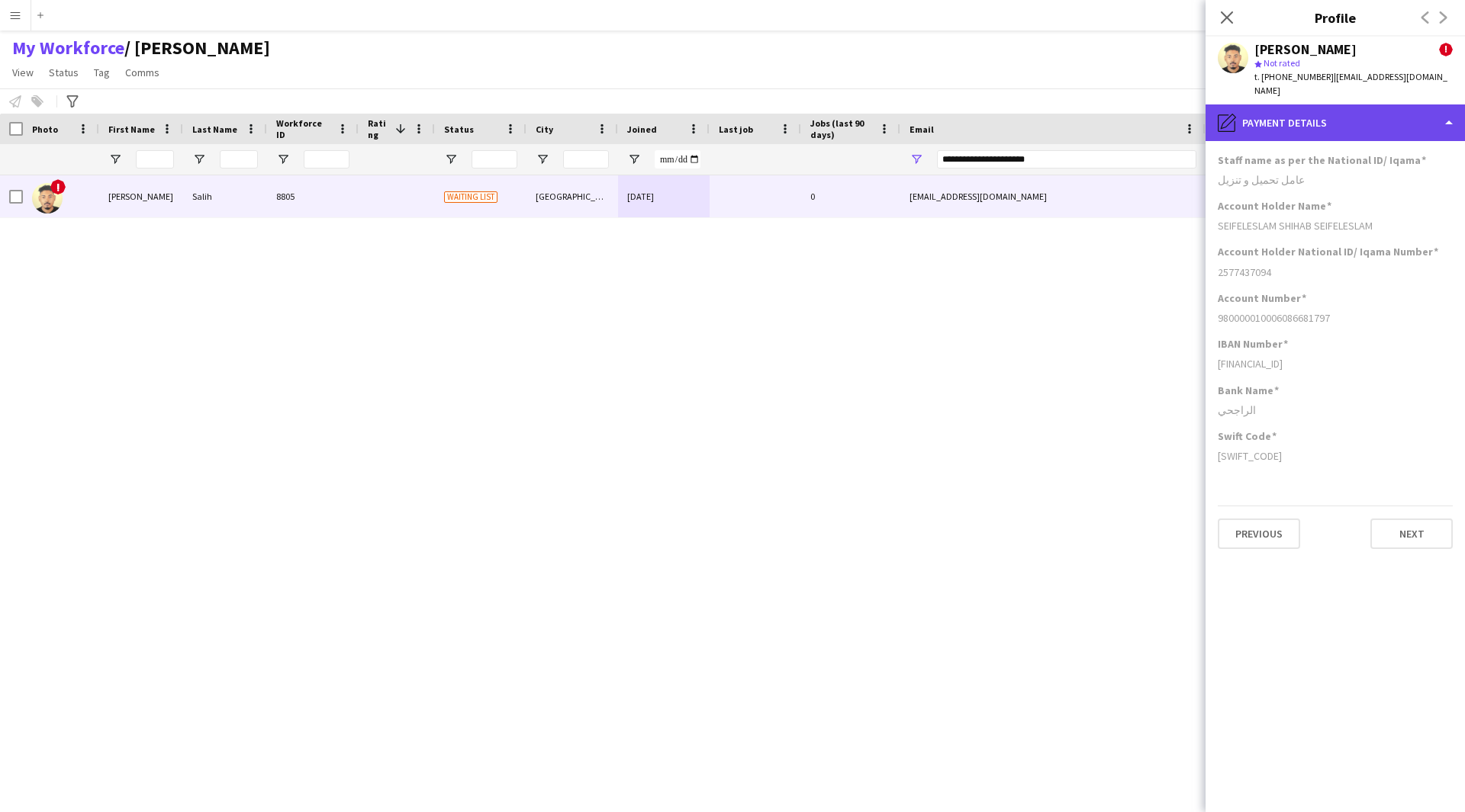
click at [1345, 119] on div "pencil4 Payment details" at bounding box center [1335, 122] width 260 height 37
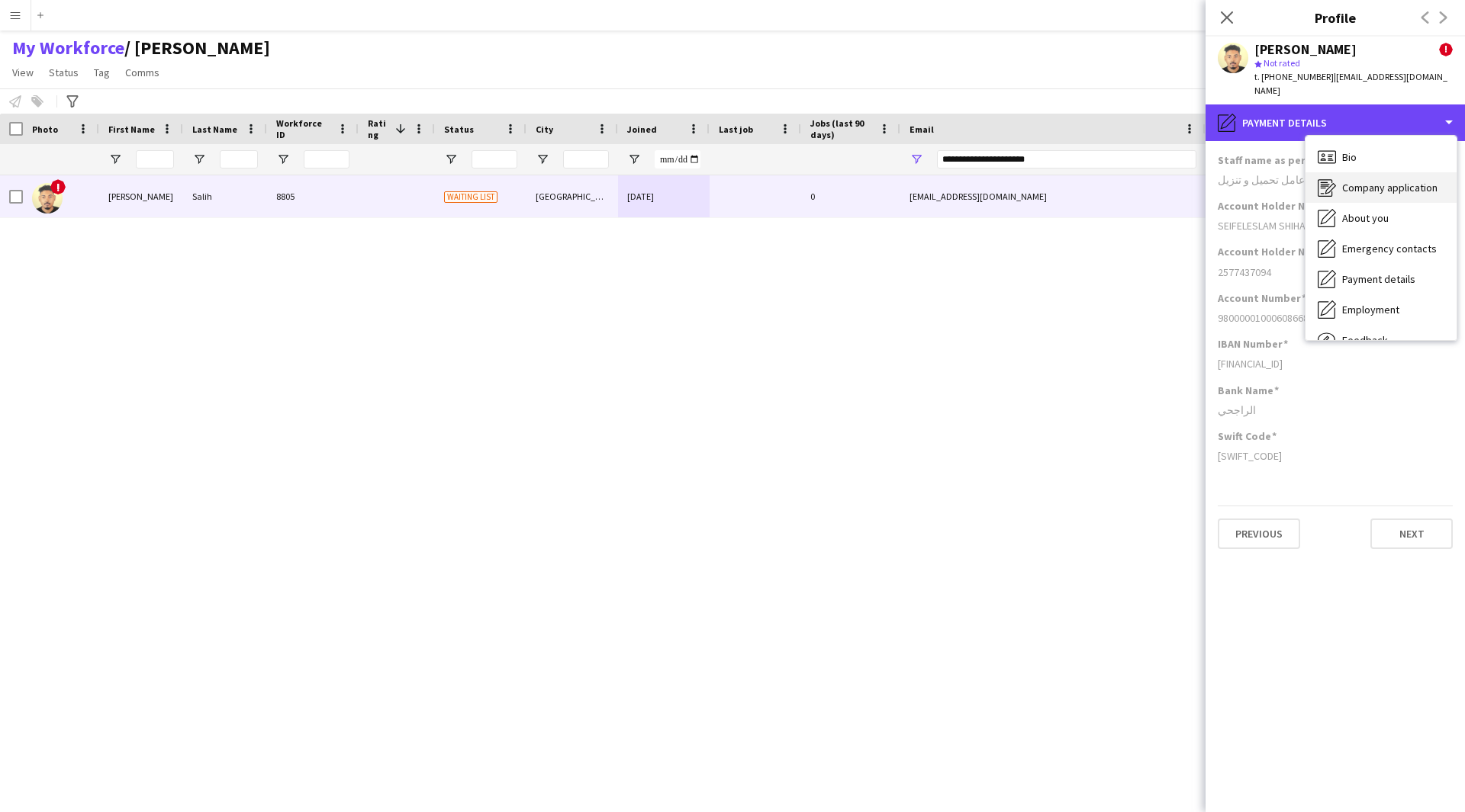
scroll to position [52, 0]
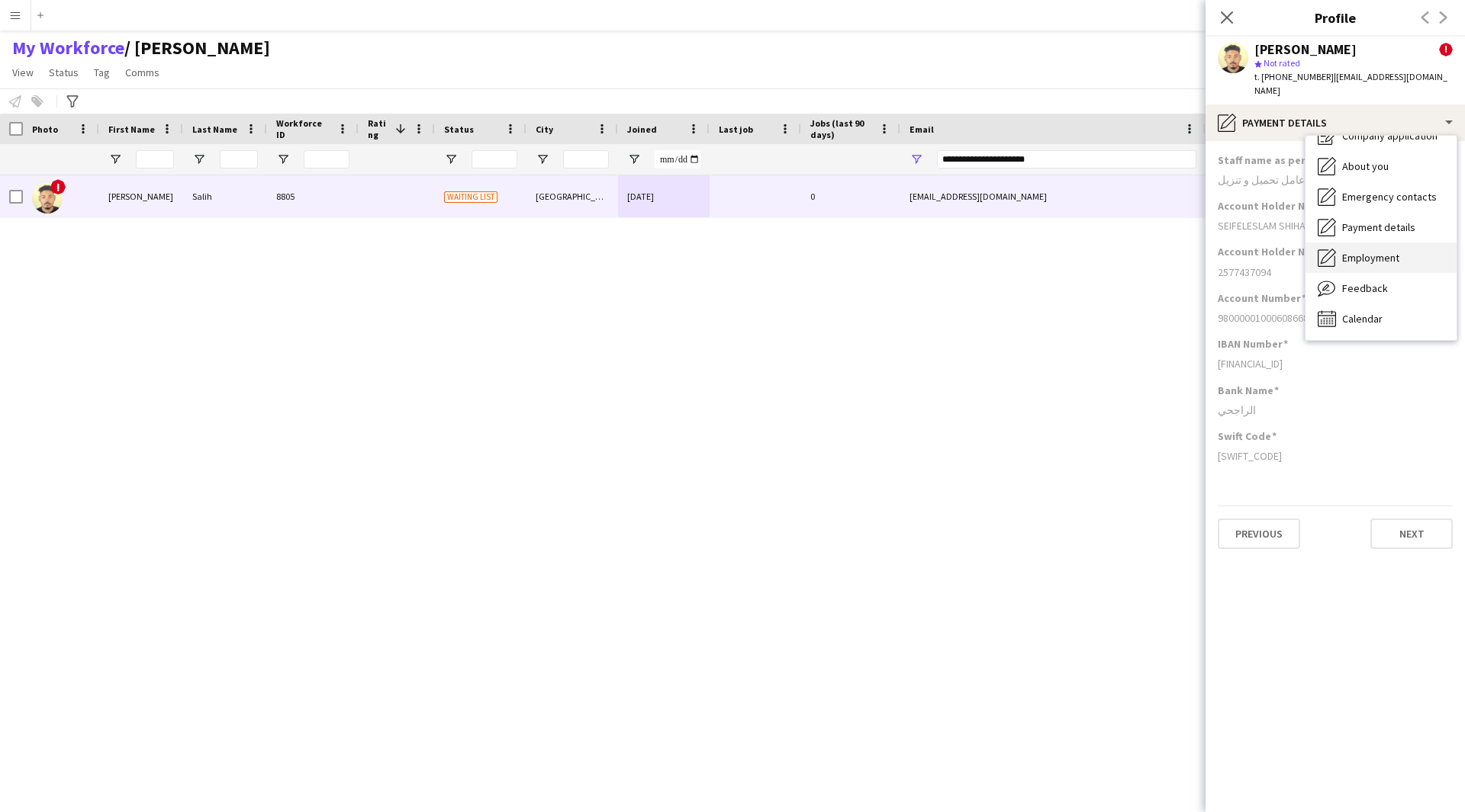
click at [1373, 251] on span "Employment" at bounding box center [1371, 258] width 58 height 14
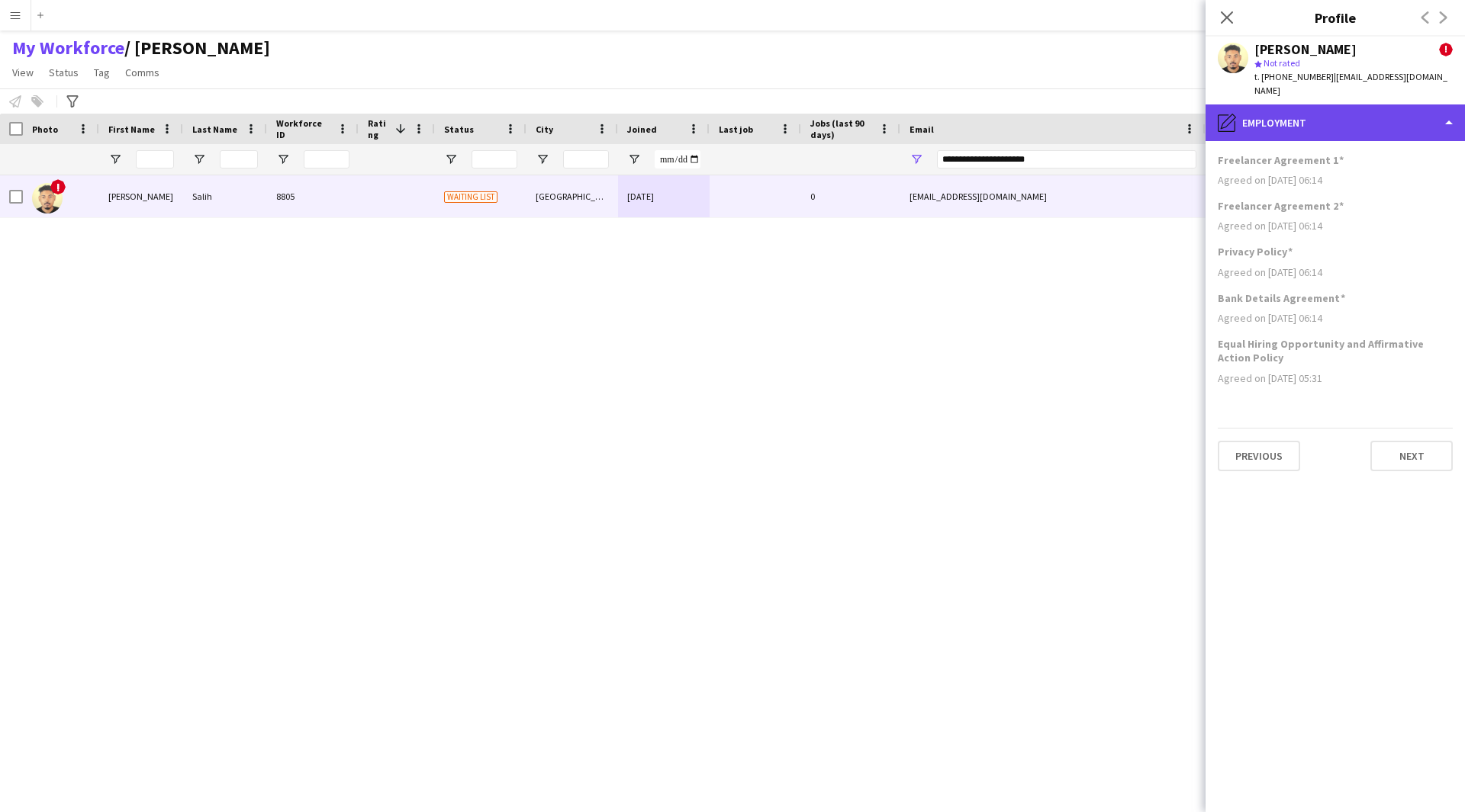
click at [1399, 115] on div "pencil4 Employment" at bounding box center [1335, 122] width 260 height 37
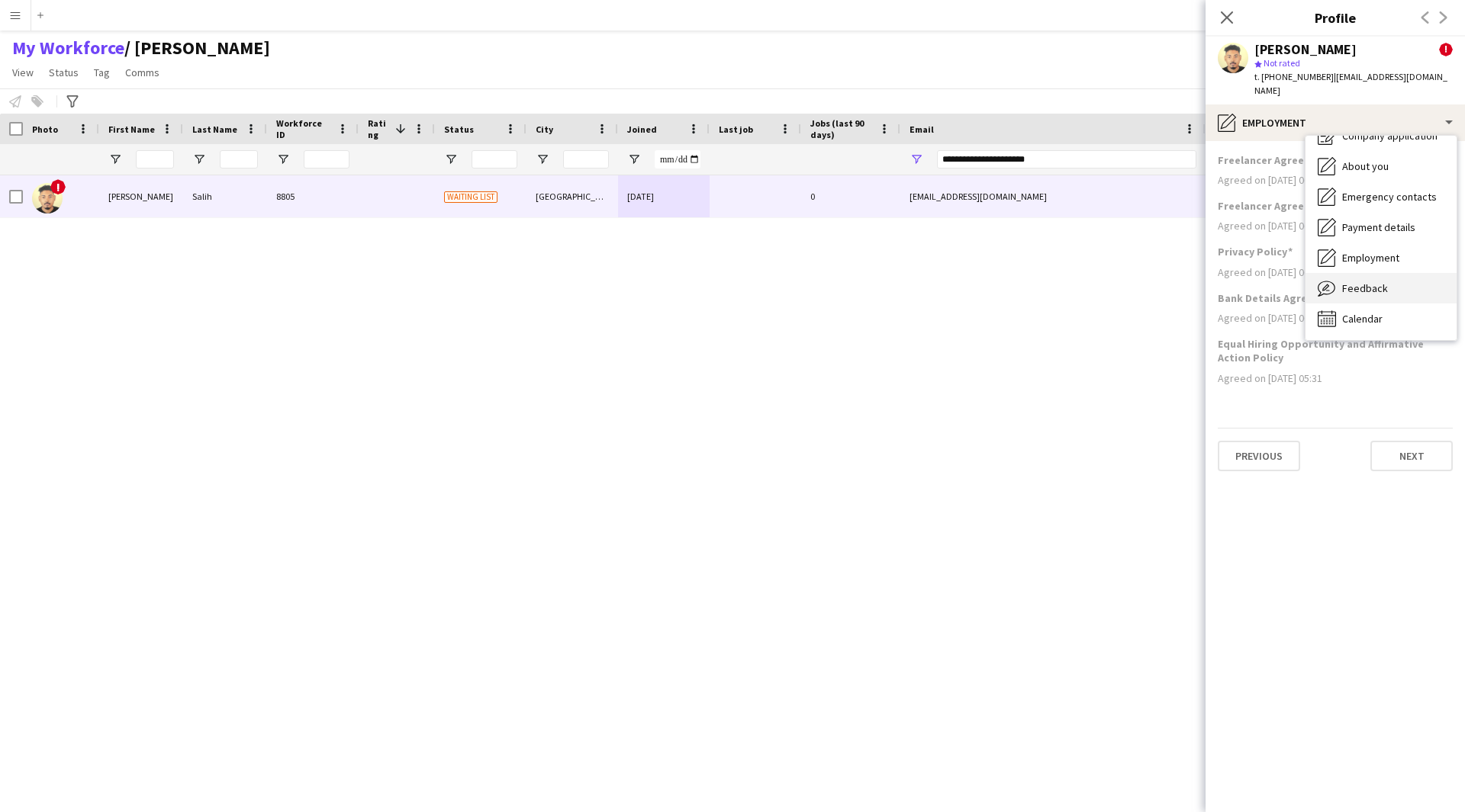
click at [1403, 282] on div "Feedback Feedback" at bounding box center [1381, 288] width 151 height 31
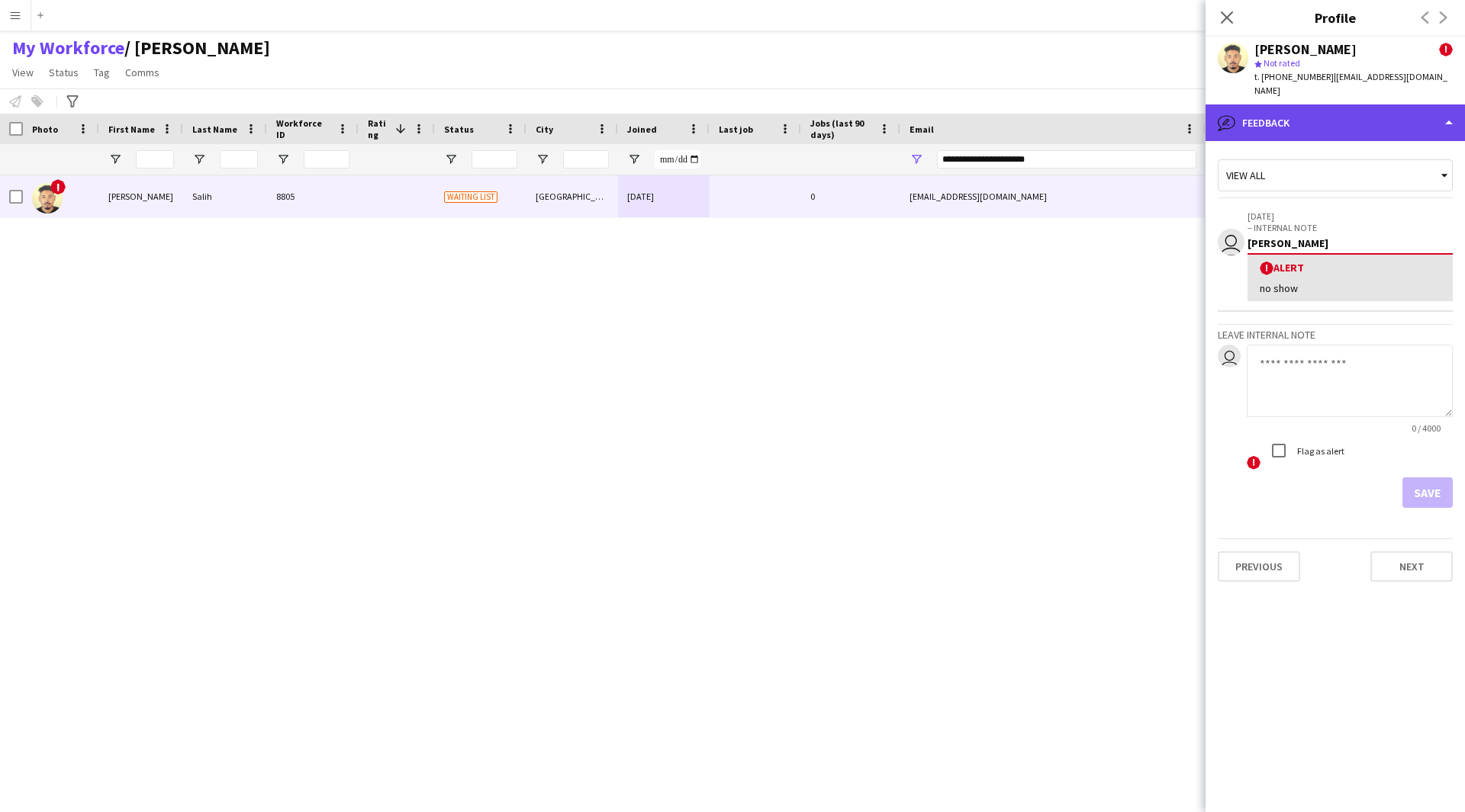
click at [1356, 120] on div "bubble-pencil Feedback" at bounding box center [1335, 122] width 260 height 37
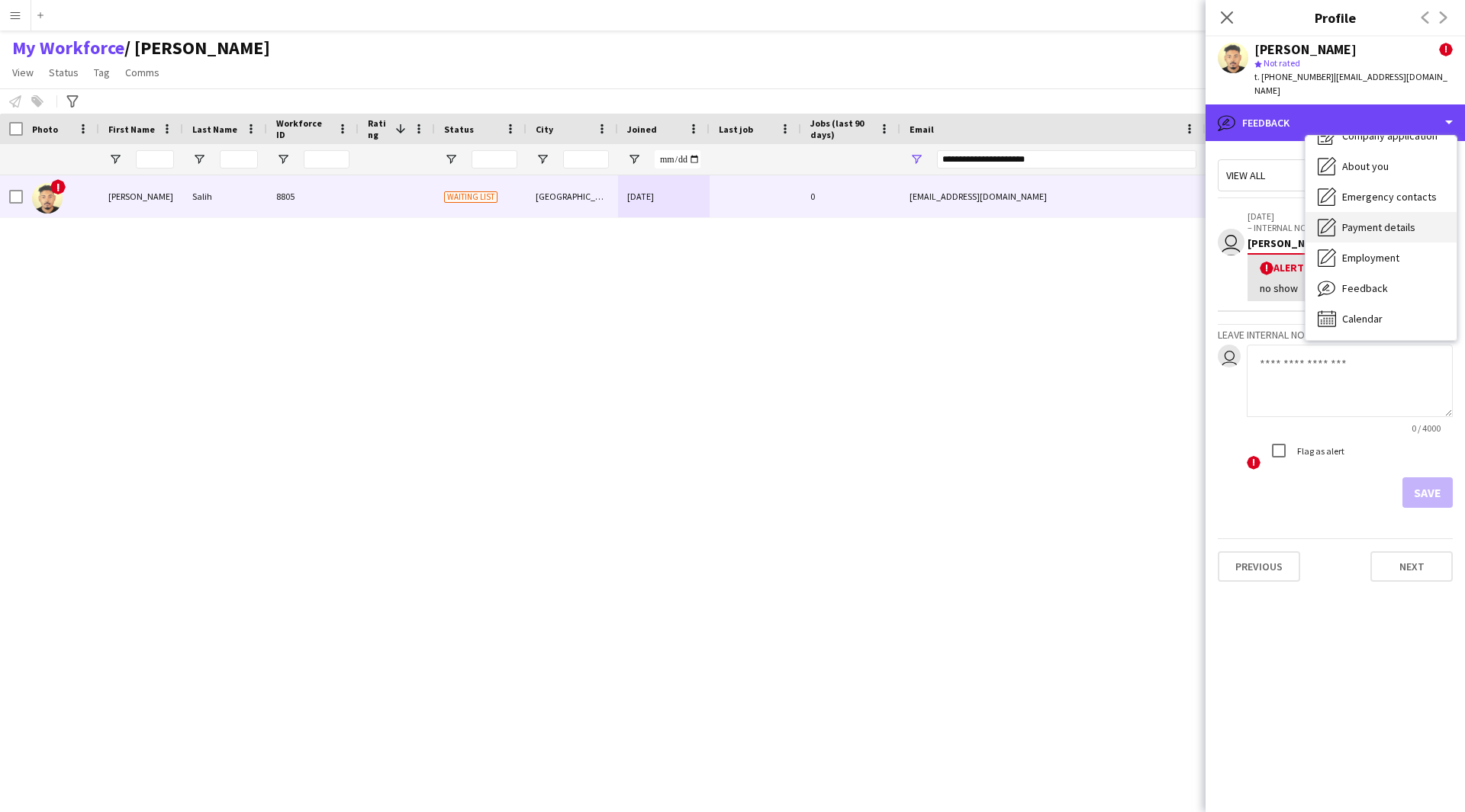
scroll to position [0, 0]
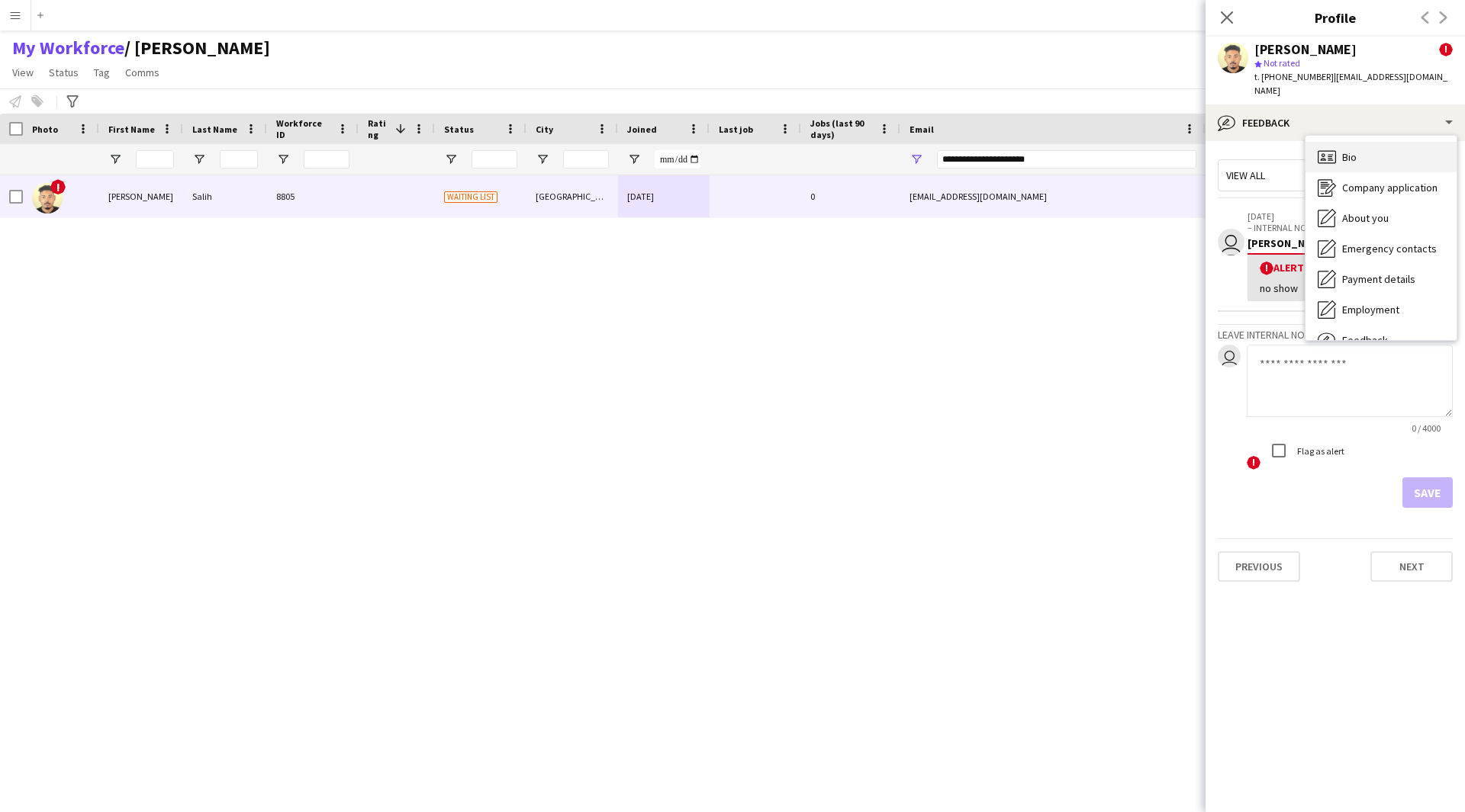
click at [1340, 151] on div "Bio Bio" at bounding box center [1381, 157] width 151 height 31
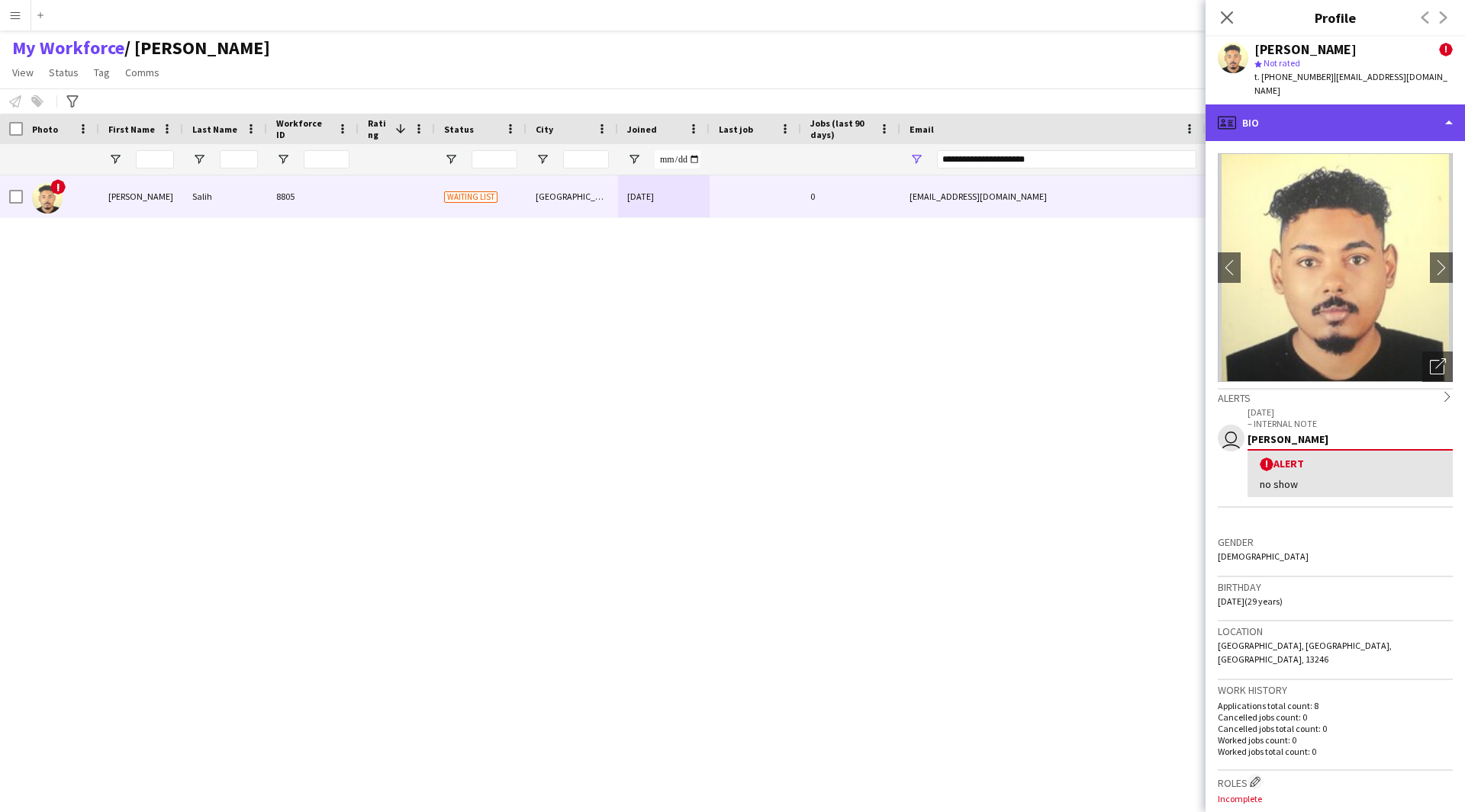
click at [1384, 121] on div "profile Bio" at bounding box center [1335, 122] width 260 height 37
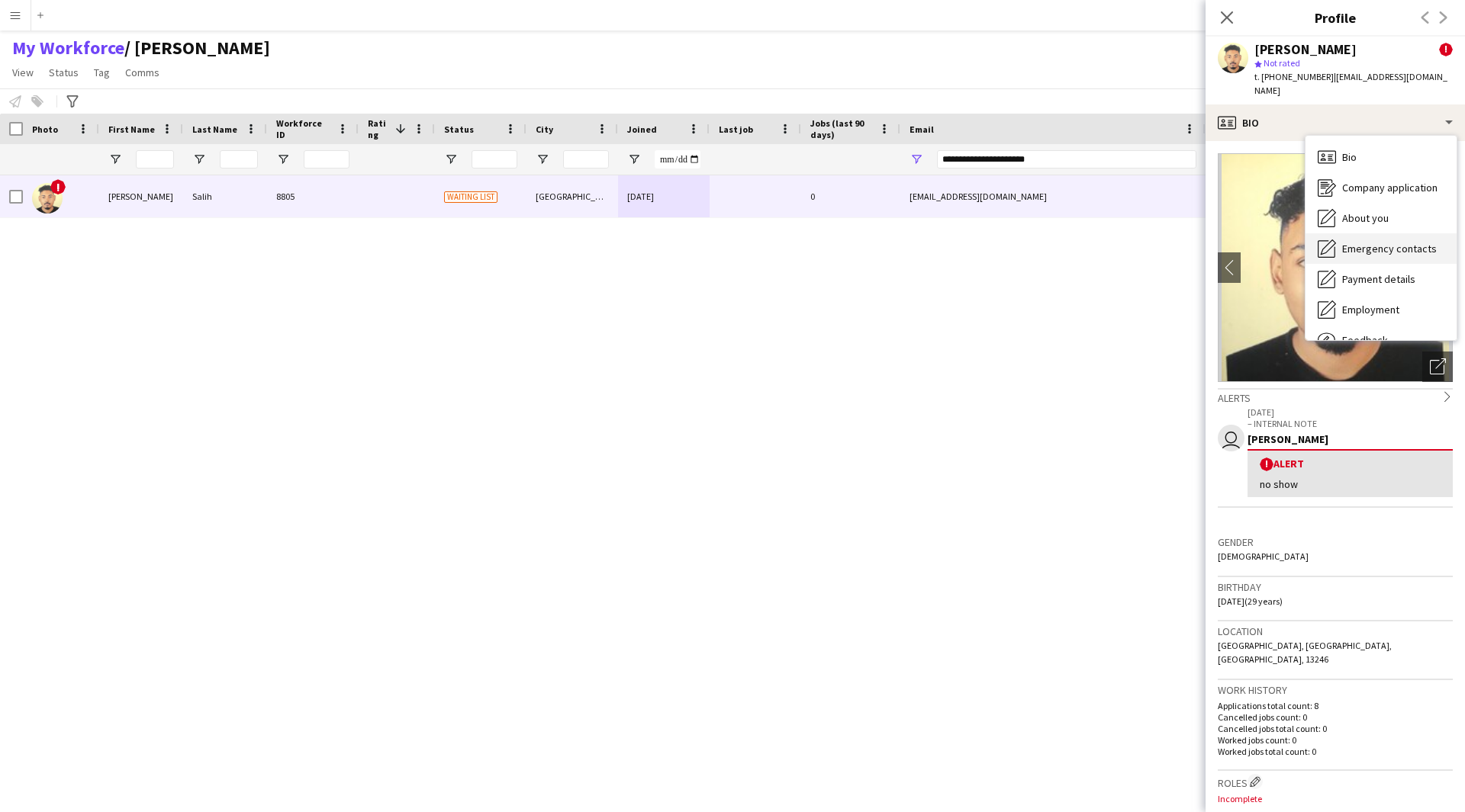
click at [1374, 242] on span "Emergency contacts" at bounding box center [1389, 249] width 94 height 14
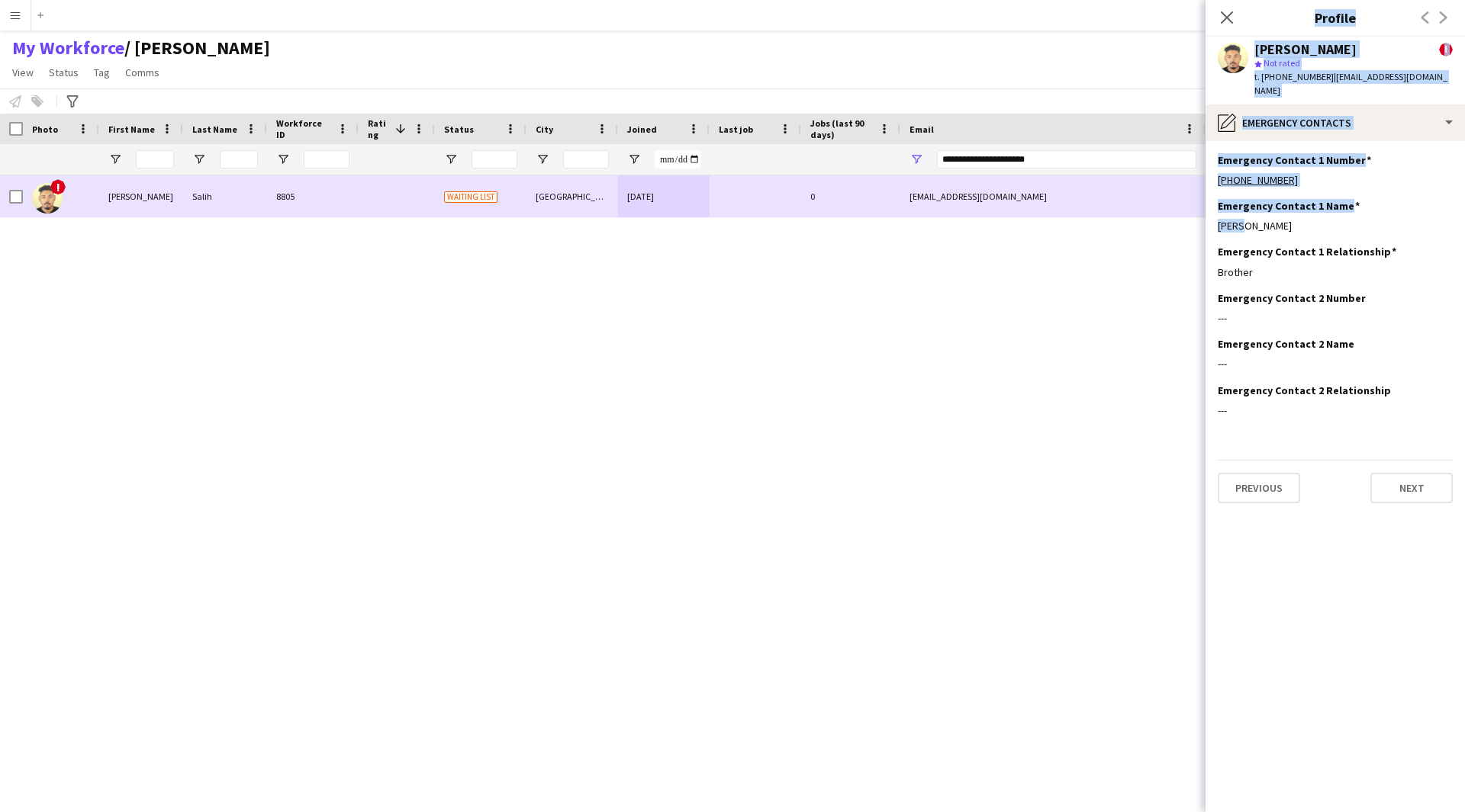
drag, startPoint x: 1246, startPoint y: 210, endPoint x: 1175, endPoint y: 219, distance: 71.6
click at [1175, 219] on body "Menu Boards Boards Boards All jobs Status Workforce Workforce My Workforce Recr…" at bounding box center [732, 406] width 1465 height 812
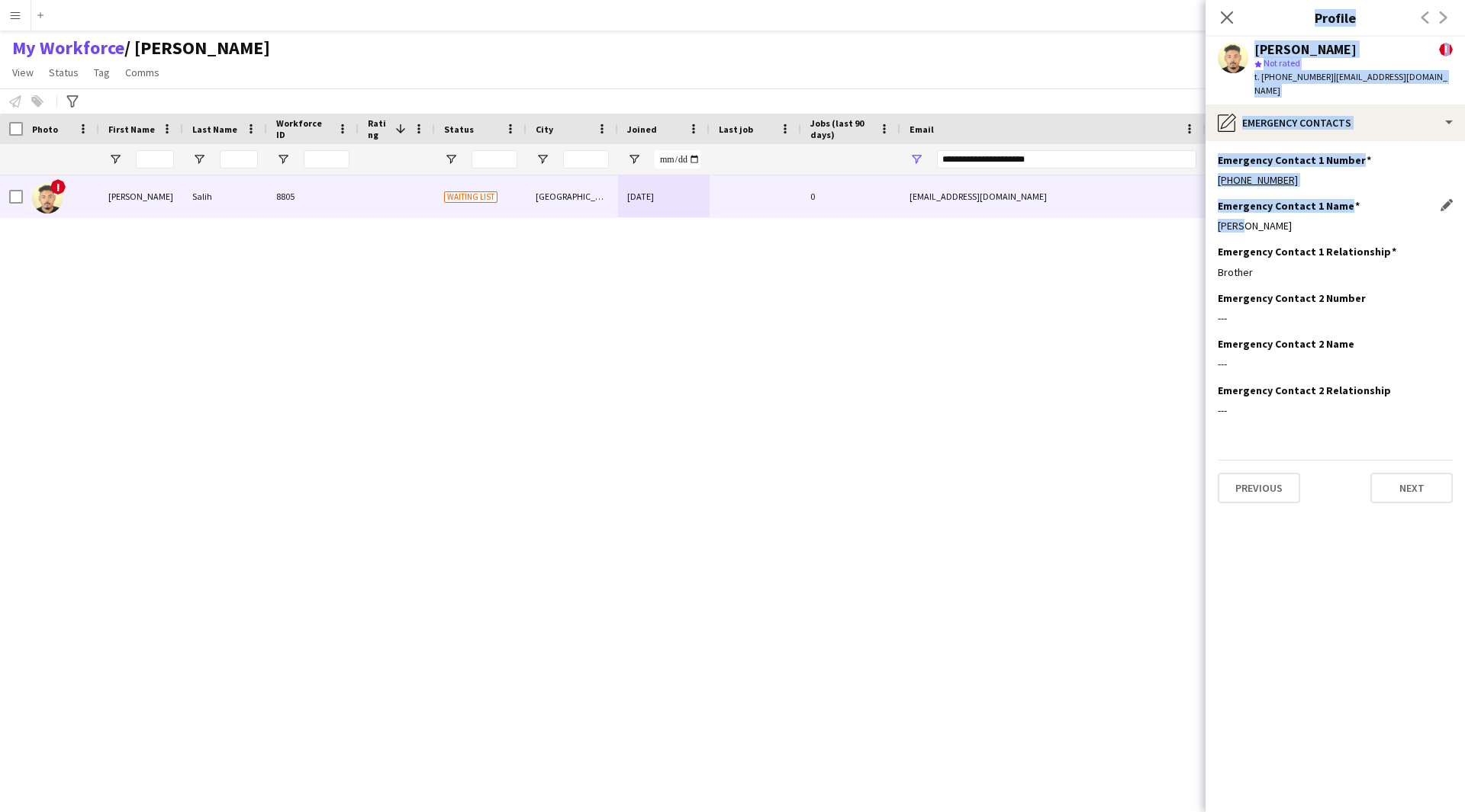
click at [1287, 219] on div "[PERSON_NAME]" at bounding box center [1335, 226] width 235 height 14
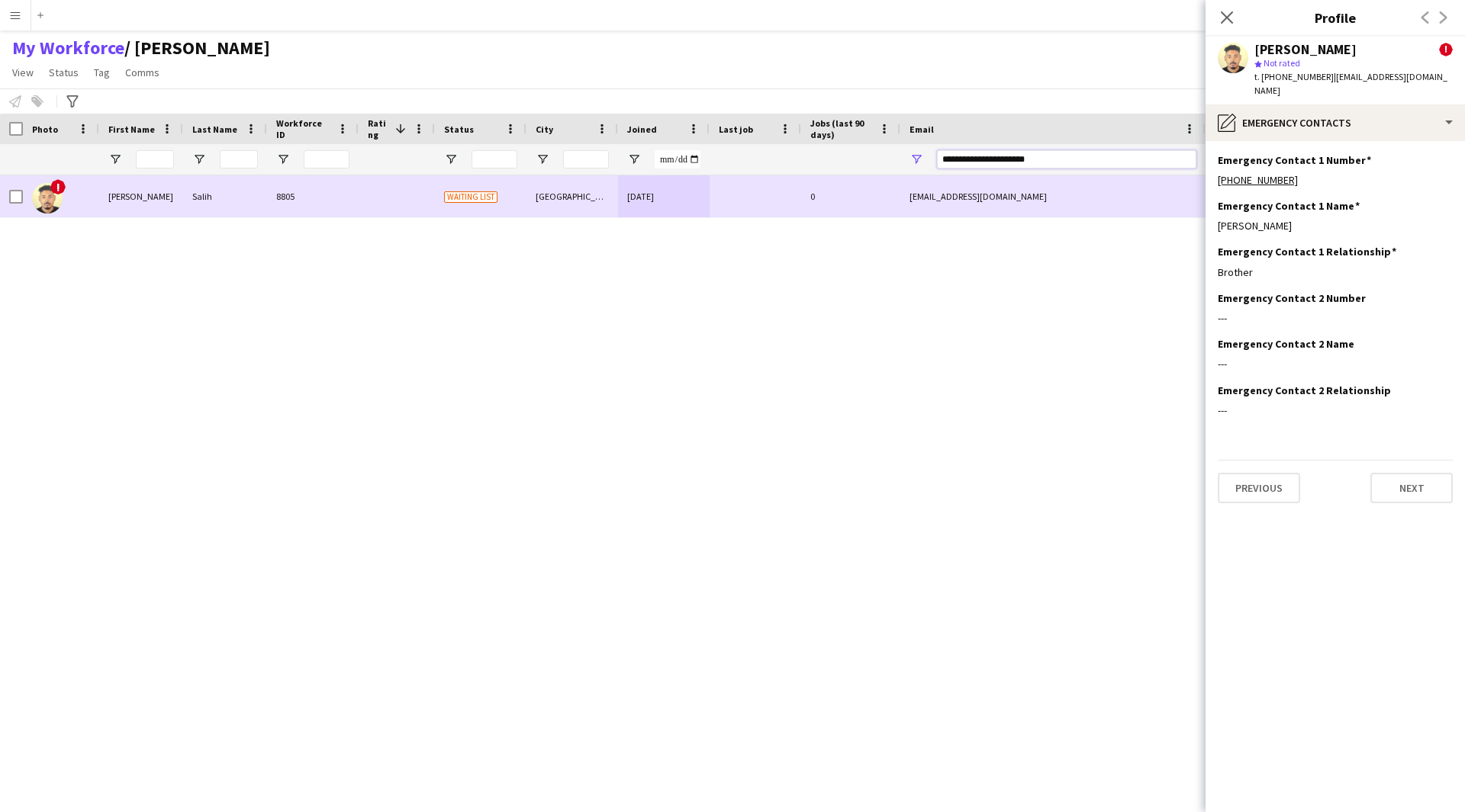
drag, startPoint x: 1071, startPoint y: 161, endPoint x: 763, endPoint y: 186, distance: 309.0
click at [763, 186] on div "Workforce Details Photo First Name" at bounding box center [732, 450] width 1465 height 672
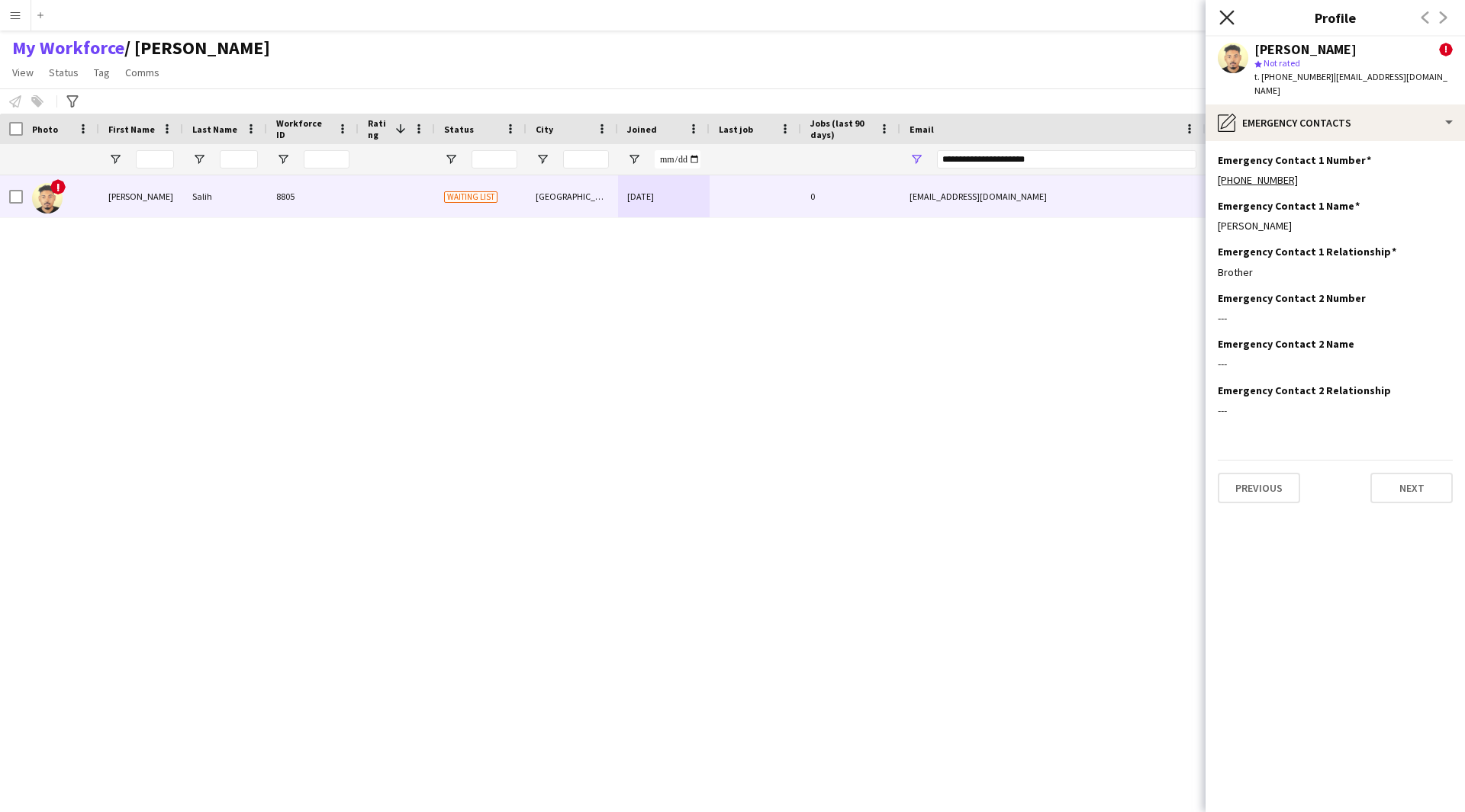
click at [1231, 24] on icon "Close pop-in" at bounding box center [1226, 17] width 15 height 15
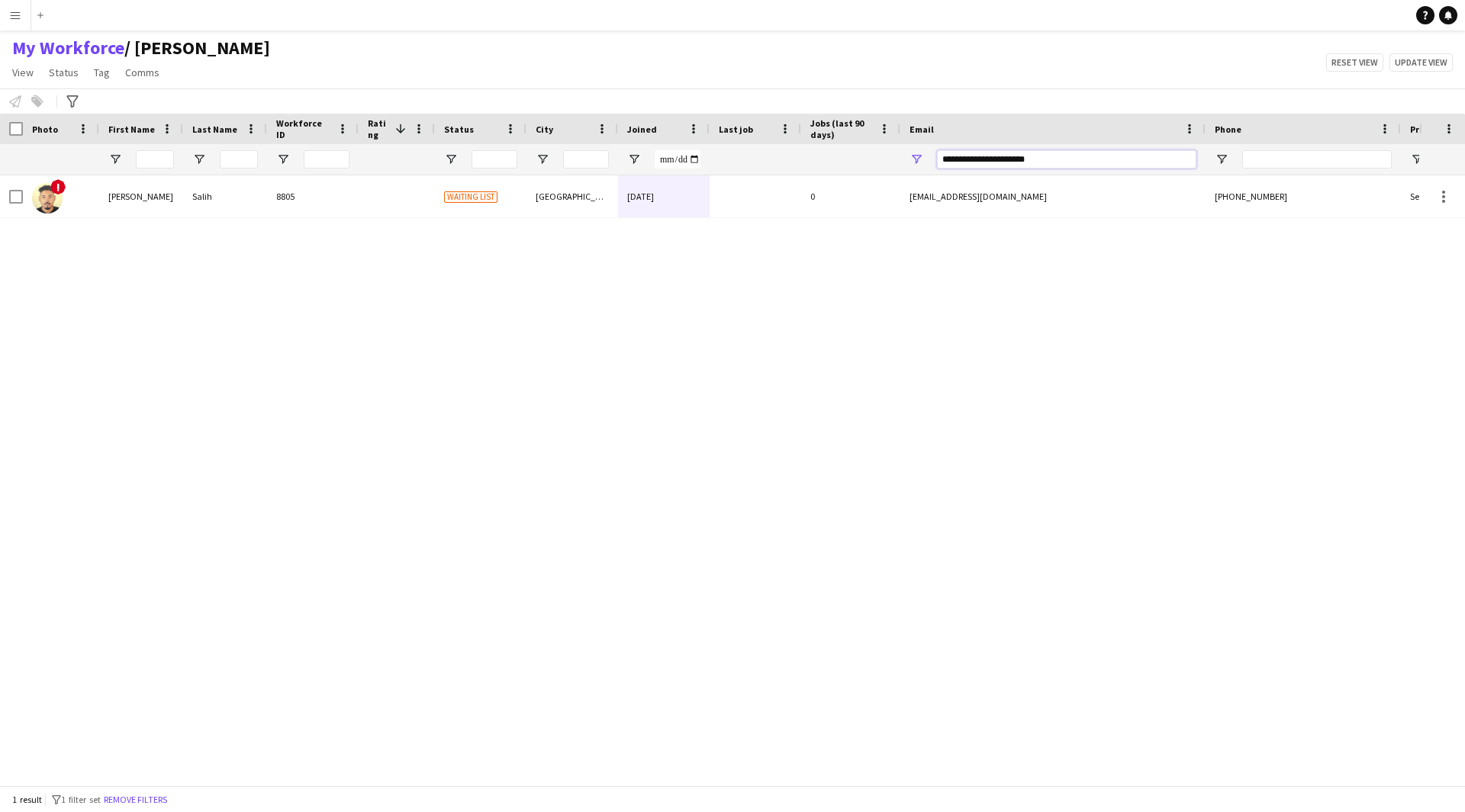
drag, startPoint x: 1059, startPoint y: 158, endPoint x: 702, endPoint y: 154, distance: 357.0
click at [702, 154] on div at bounding box center [827, 159] width 1654 height 31
paste input "******"
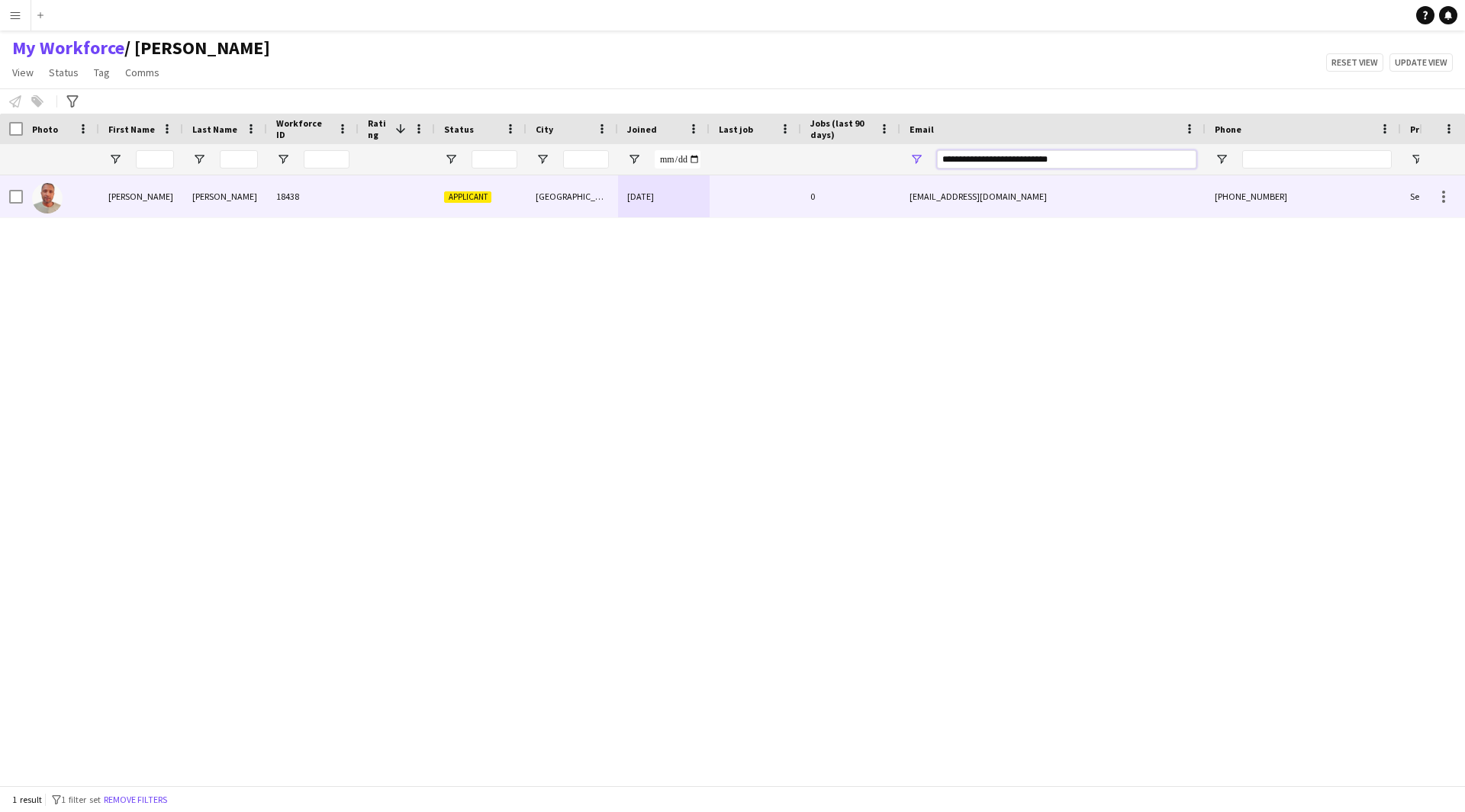
type input "**********"
click at [692, 211] on div "[DATE]" at bounding box center [664, 196] width 91 height 42
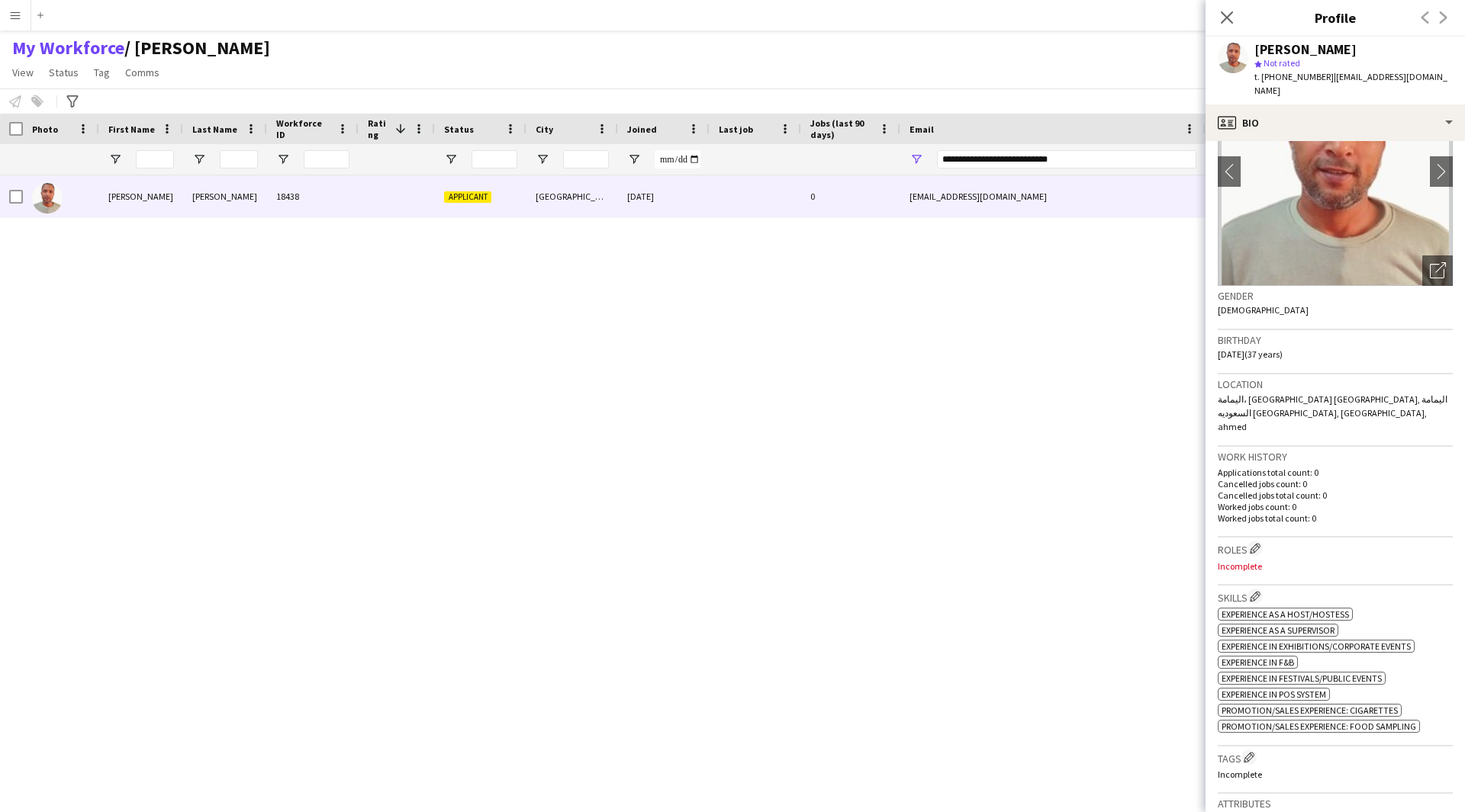
scroll to position [97, 0]
click at [1429, 167] on app-icon "chevron-right" at bounding box center [1441, 171] width 24 height 16
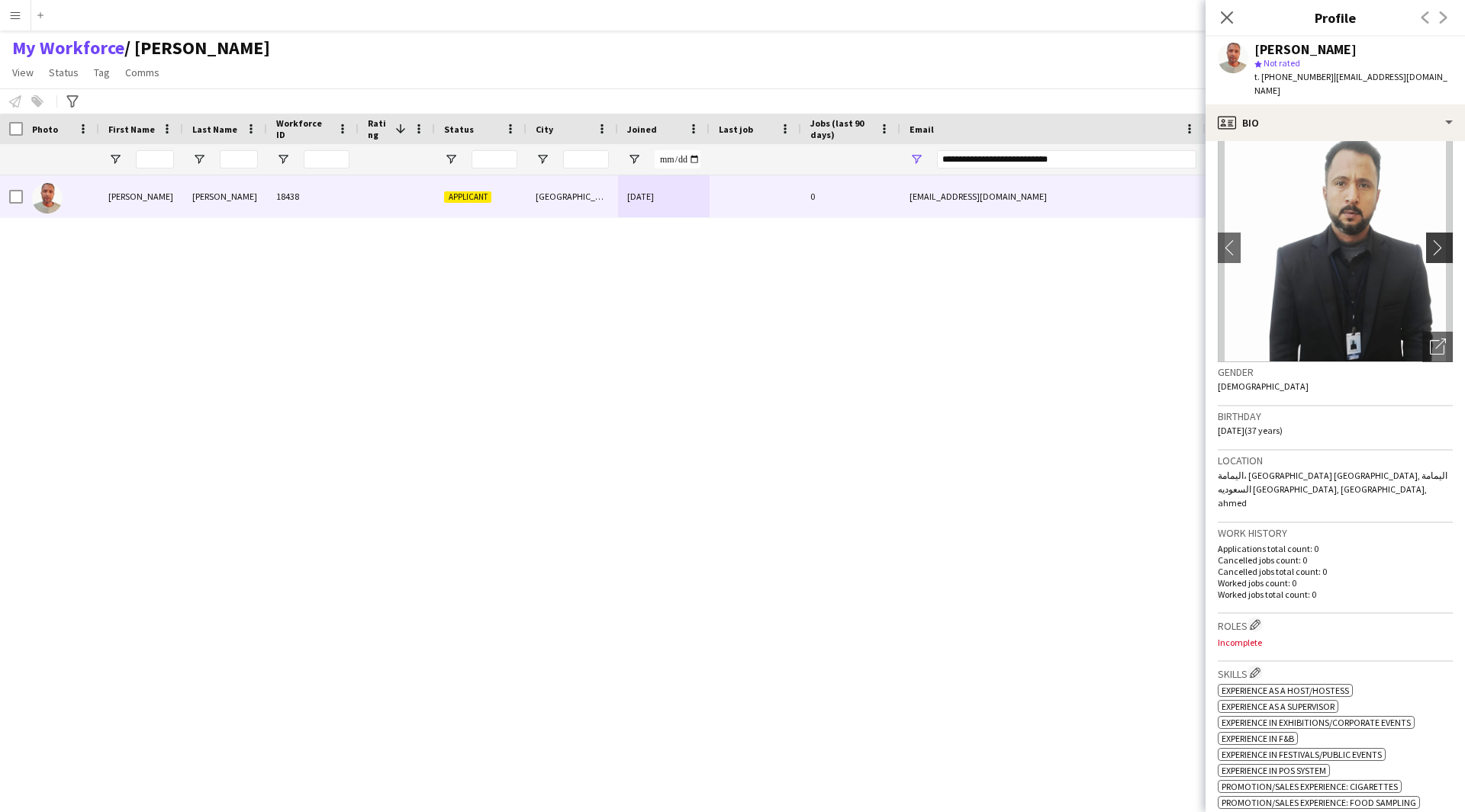
scroll to position [18, 0]
click at [1429, 224] on img at bounding box center [1335, 250] width 235 height 229
click at [1432, 255] on app-icon "chevron-right" at bounding box center [1441, 250] width 24 height 16
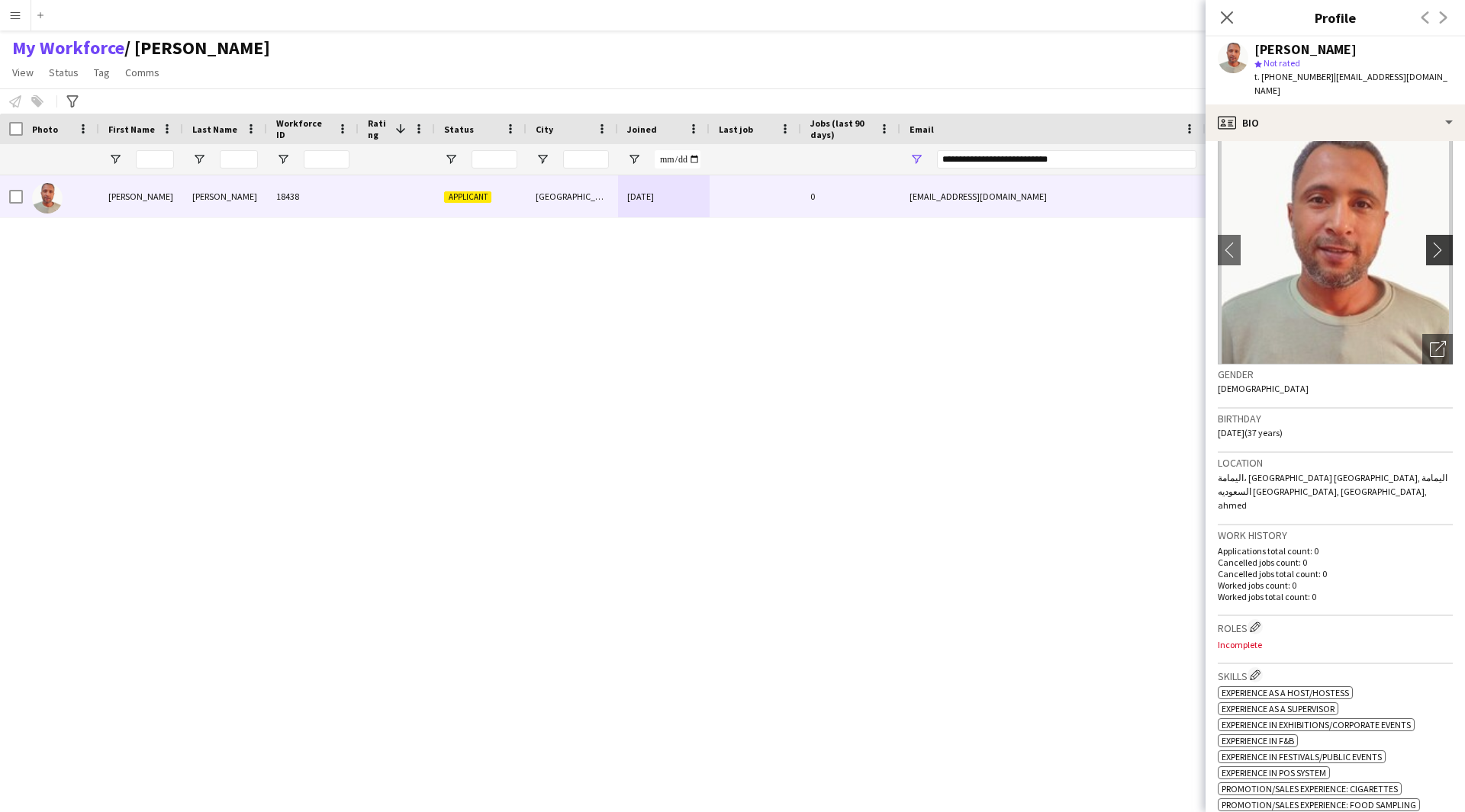
click at [1432, 255] on app-icon "chevron-right" at bounding box center [1441, 250] width 24 height 16
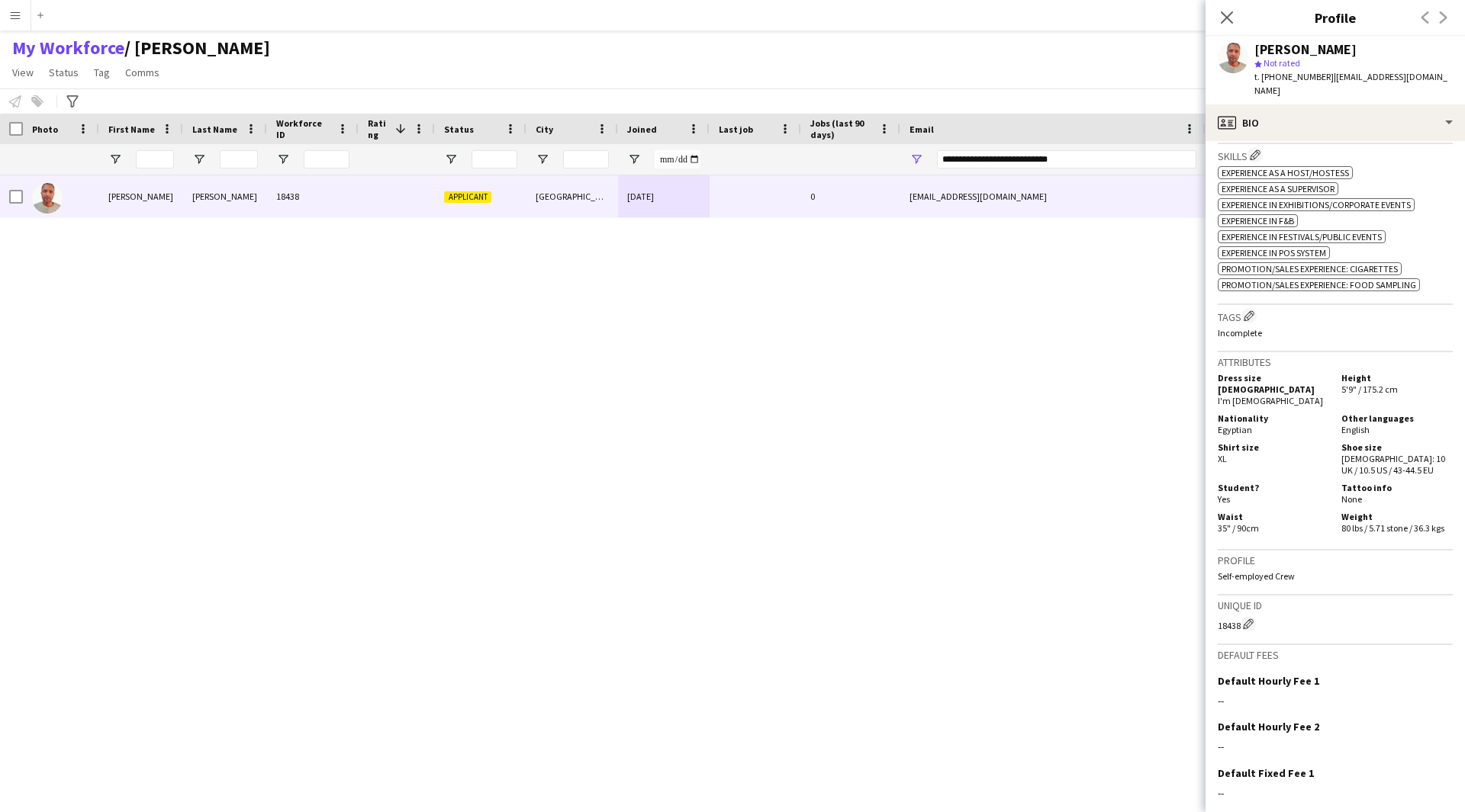
scroll to position [614, 0]
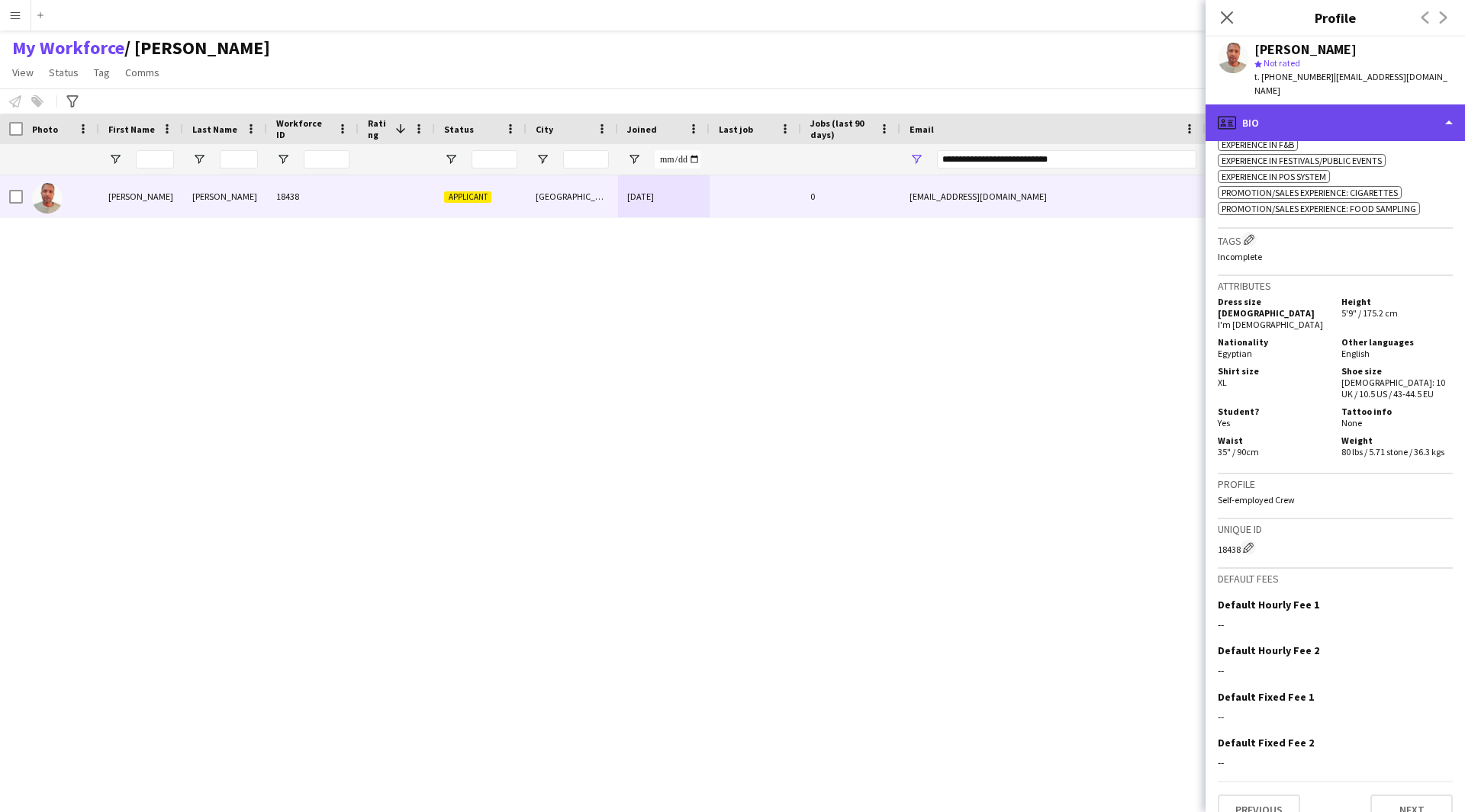
click at [1351, 126] on div "profile Bio" at bounding box center [1335, 122] width 260 height 37
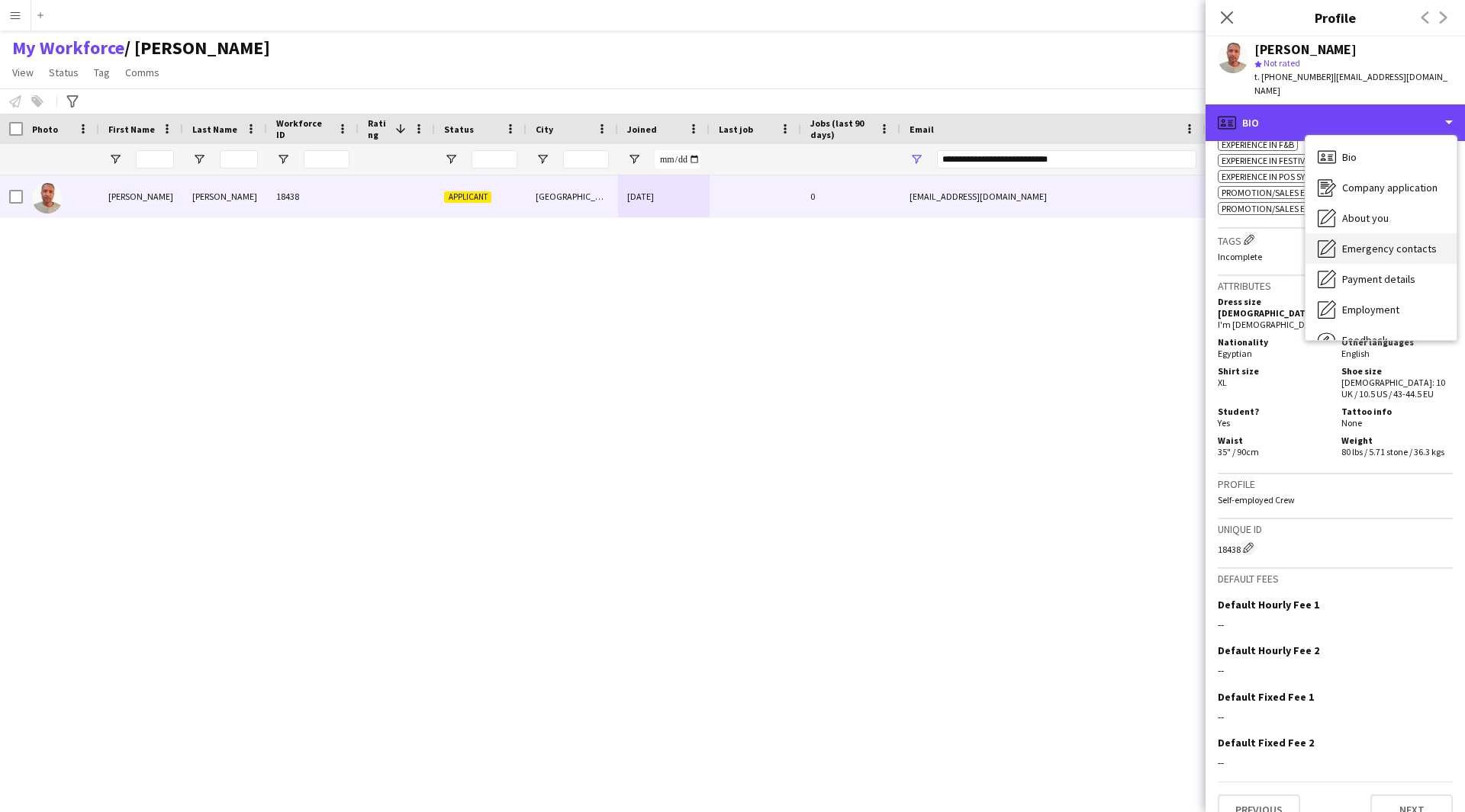
scroll to position [52, 0]
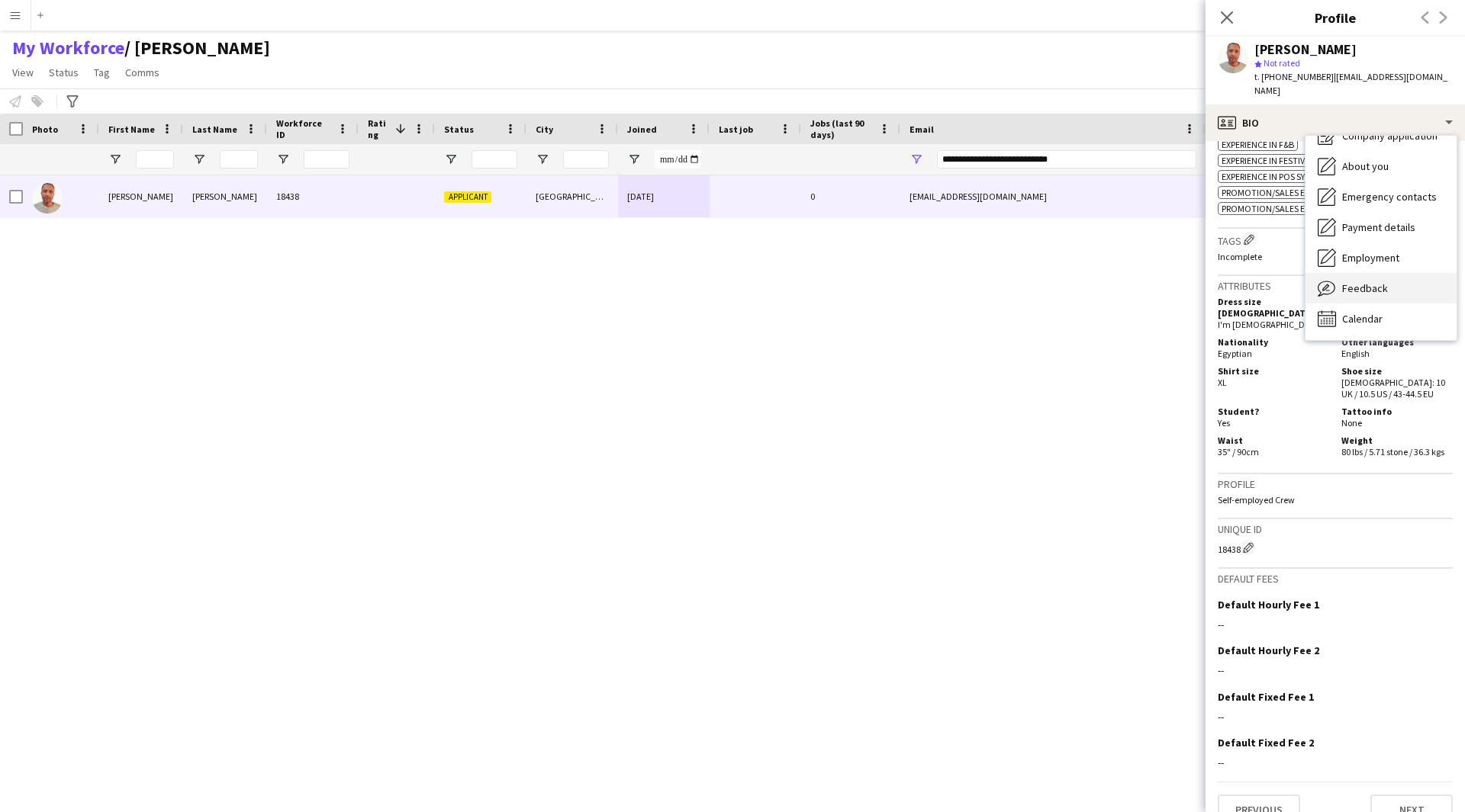
click at [1386, 298] on div "Feedback Feedback" at bounding box center [1381, 288] width 151 height 31
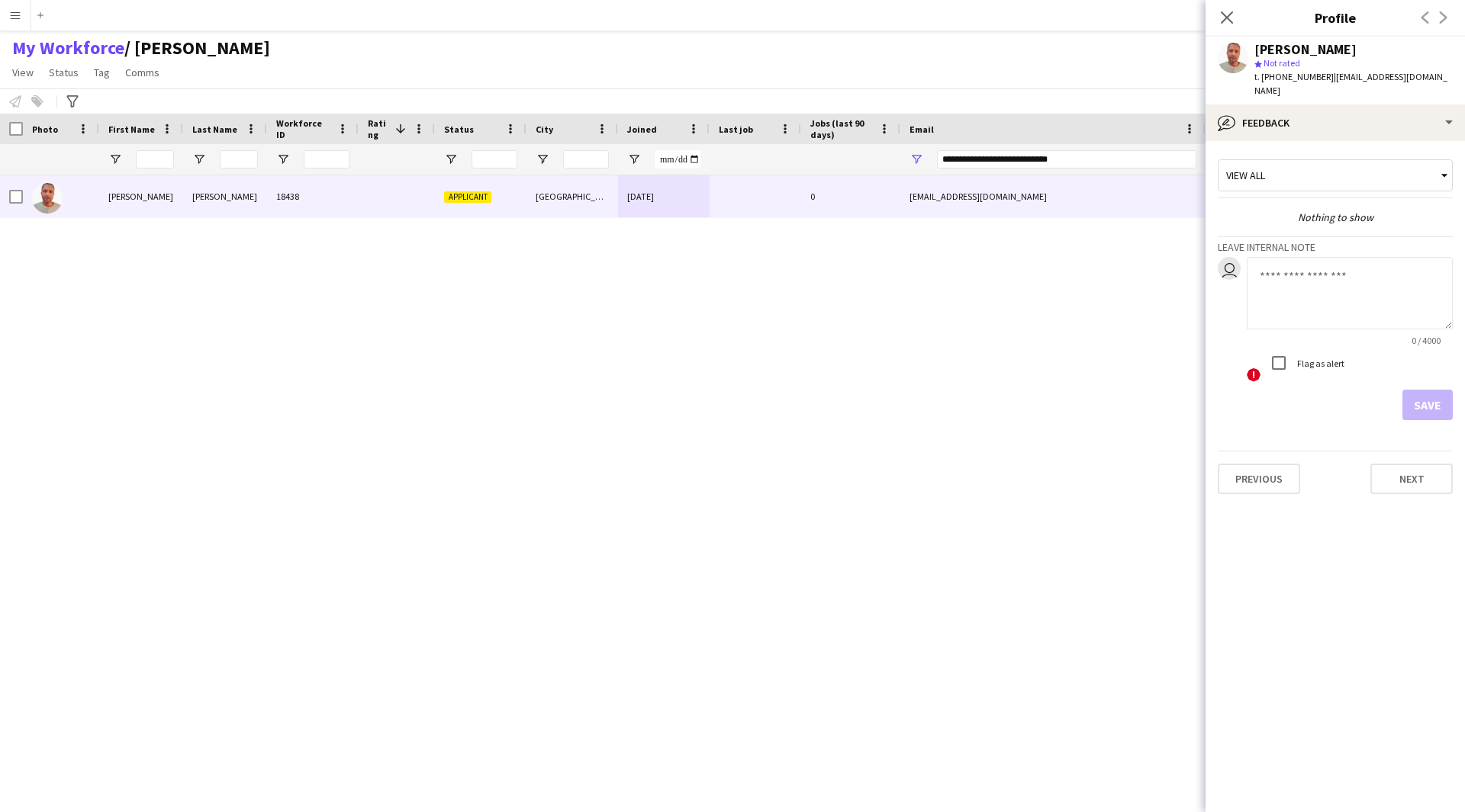
click at [1327, 358] on label "Flag as alert" at bounding box center [1318, 364] width 51 height 12
click at [1327, 271] on textarea at bounding box center [1350, 292] width 206 height 72
type textarea "*******"
click at [1425, 405] on button "Save" at bounding box center [1427, 405] width 51 height 31
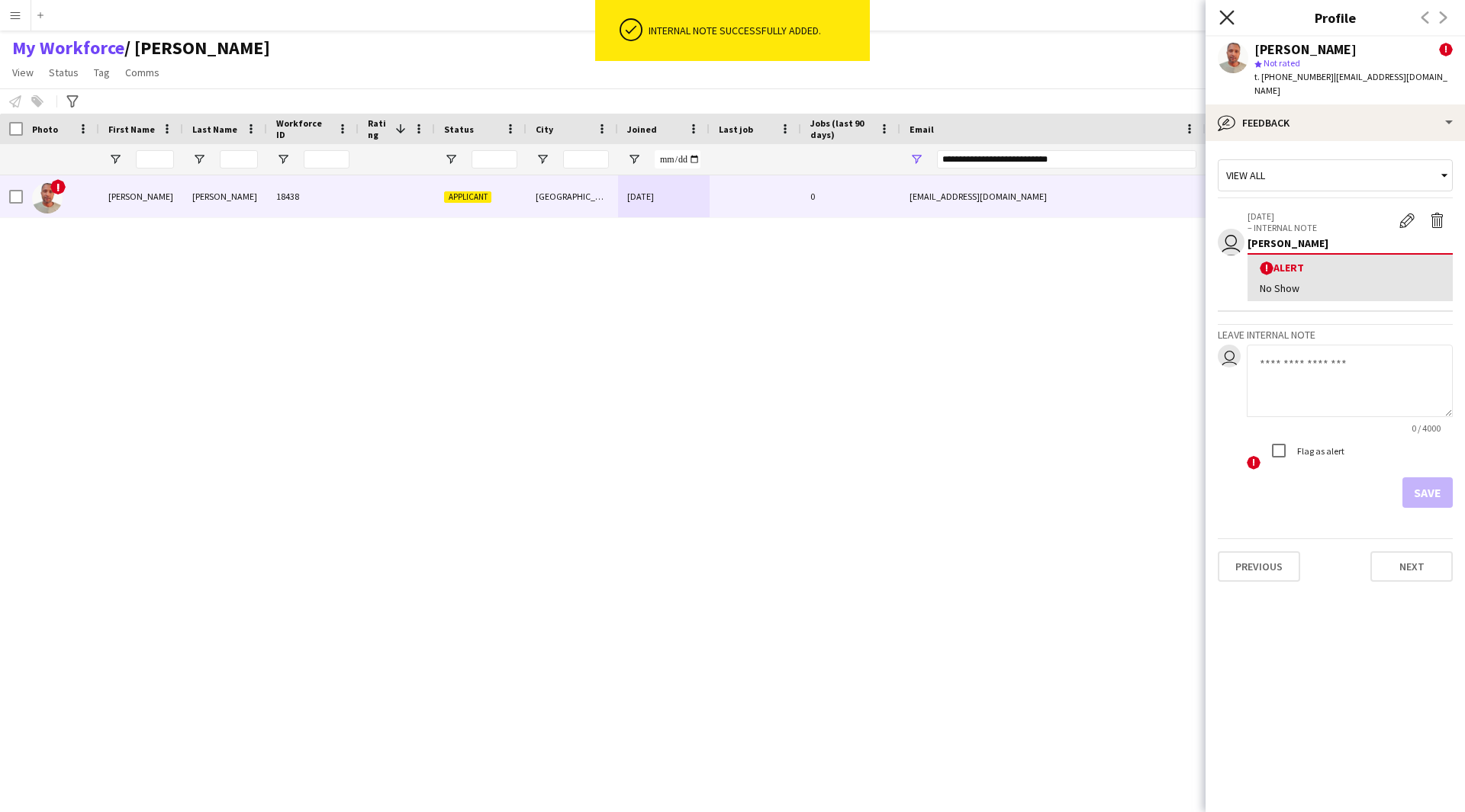
click at [1228, 21] on icon "Close pop-in" at bounding box center [1226, 17] width 15 height 15
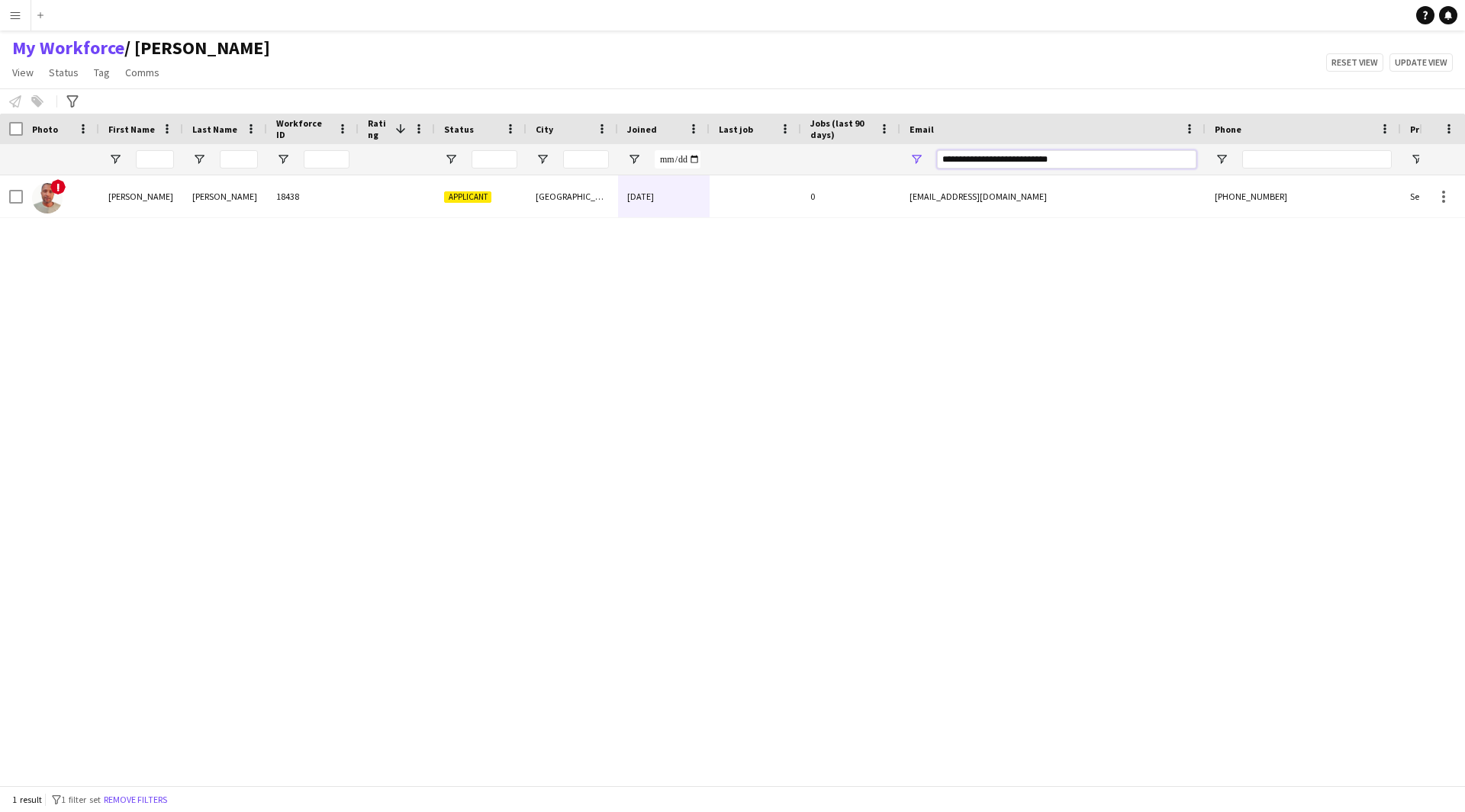
drag, startPoint x: 1105, startPoint y: 157, endPoint x: 741, endPoint y: 153, distance: 364.0
click at [741, 153] on div at bounding box center [827, 159] width 1654 height 31
paste input "Email Filter Input"
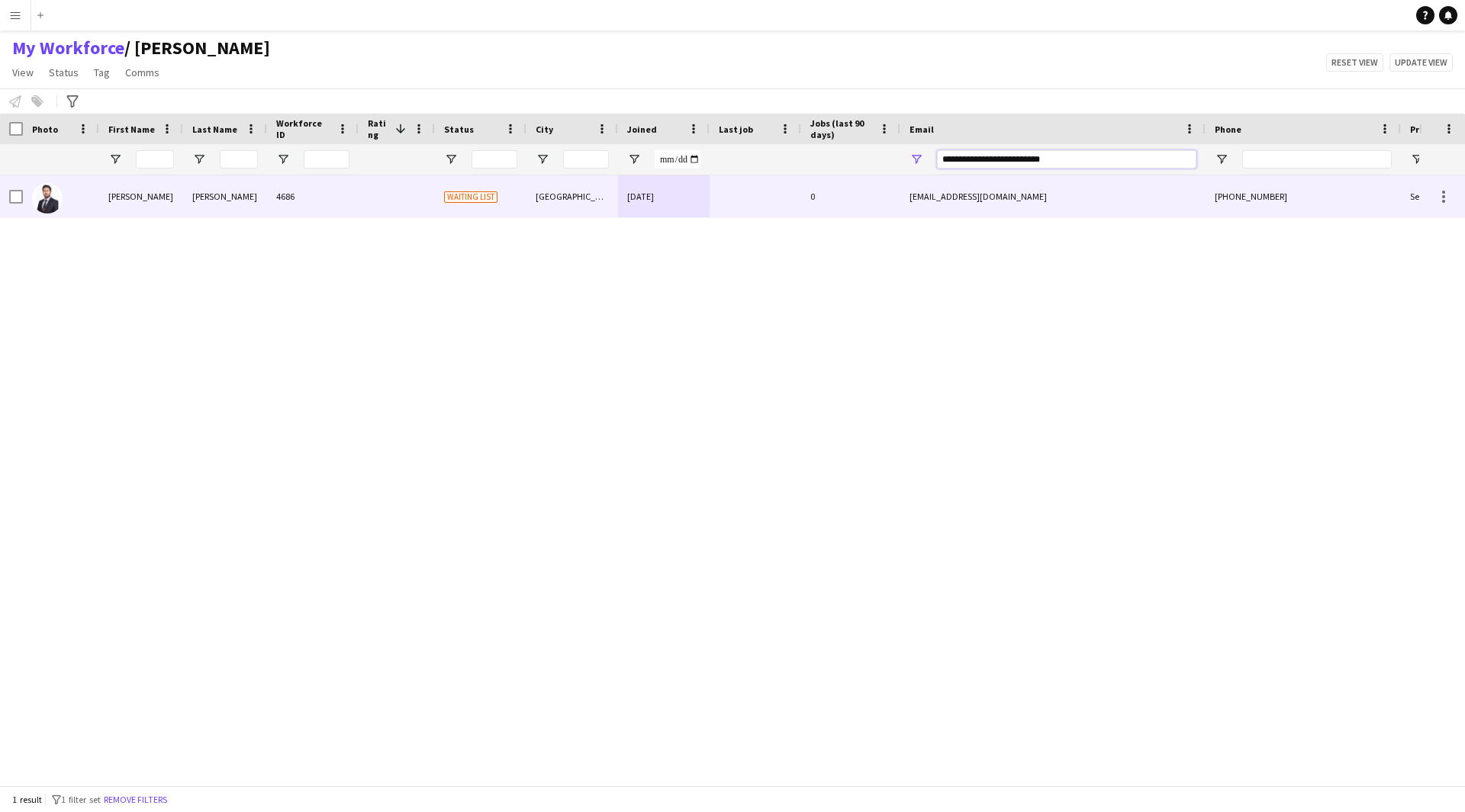
type input "**********"
click at [1139, 212] on div "[EMAIL_ADDRESS][DOMAIN_NAME]" at bounding box center [1053, 196] width 305 height 42
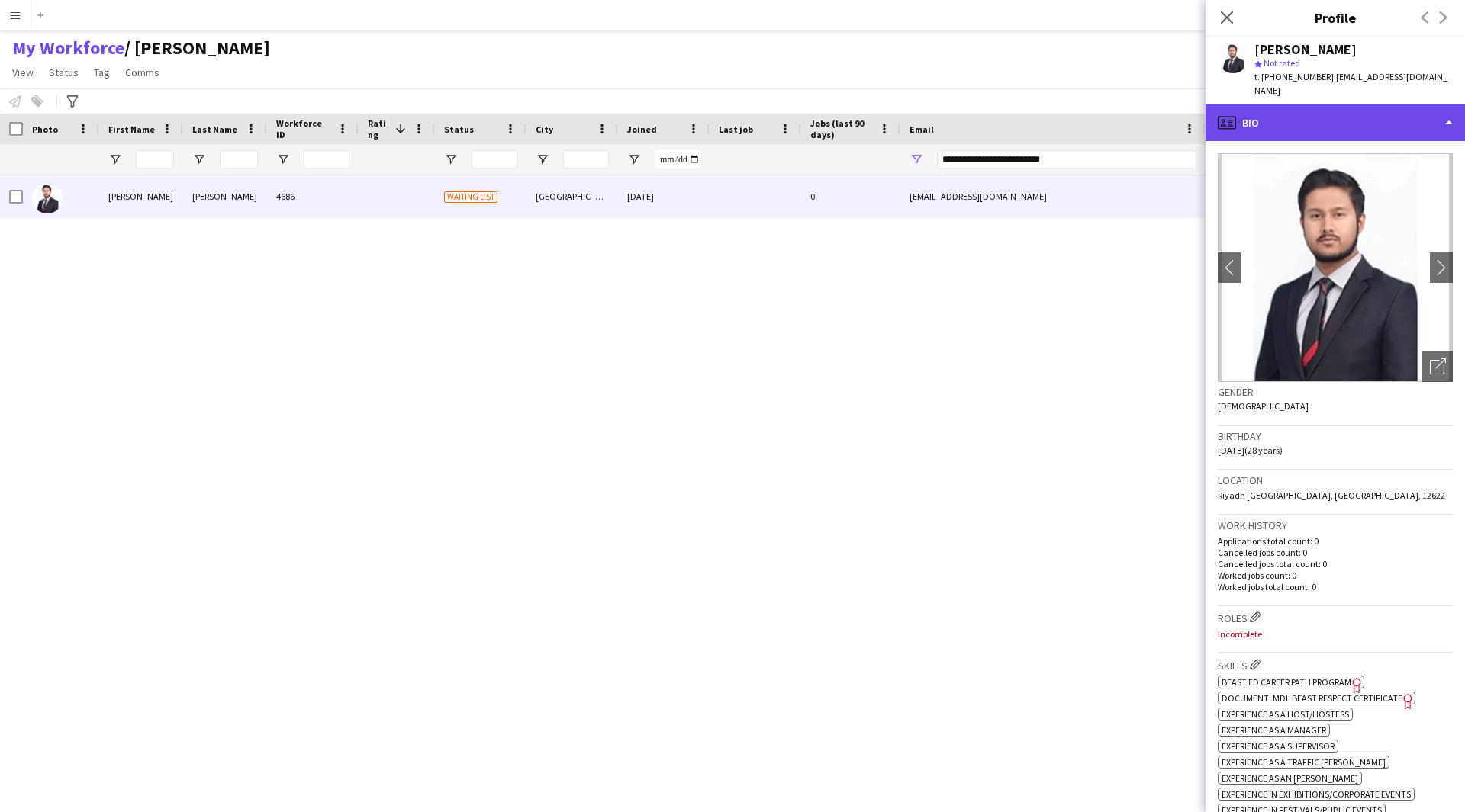
click at [1360, 104] on div "profile Bio" at bounding box center [1335, 122] width 260 height 37
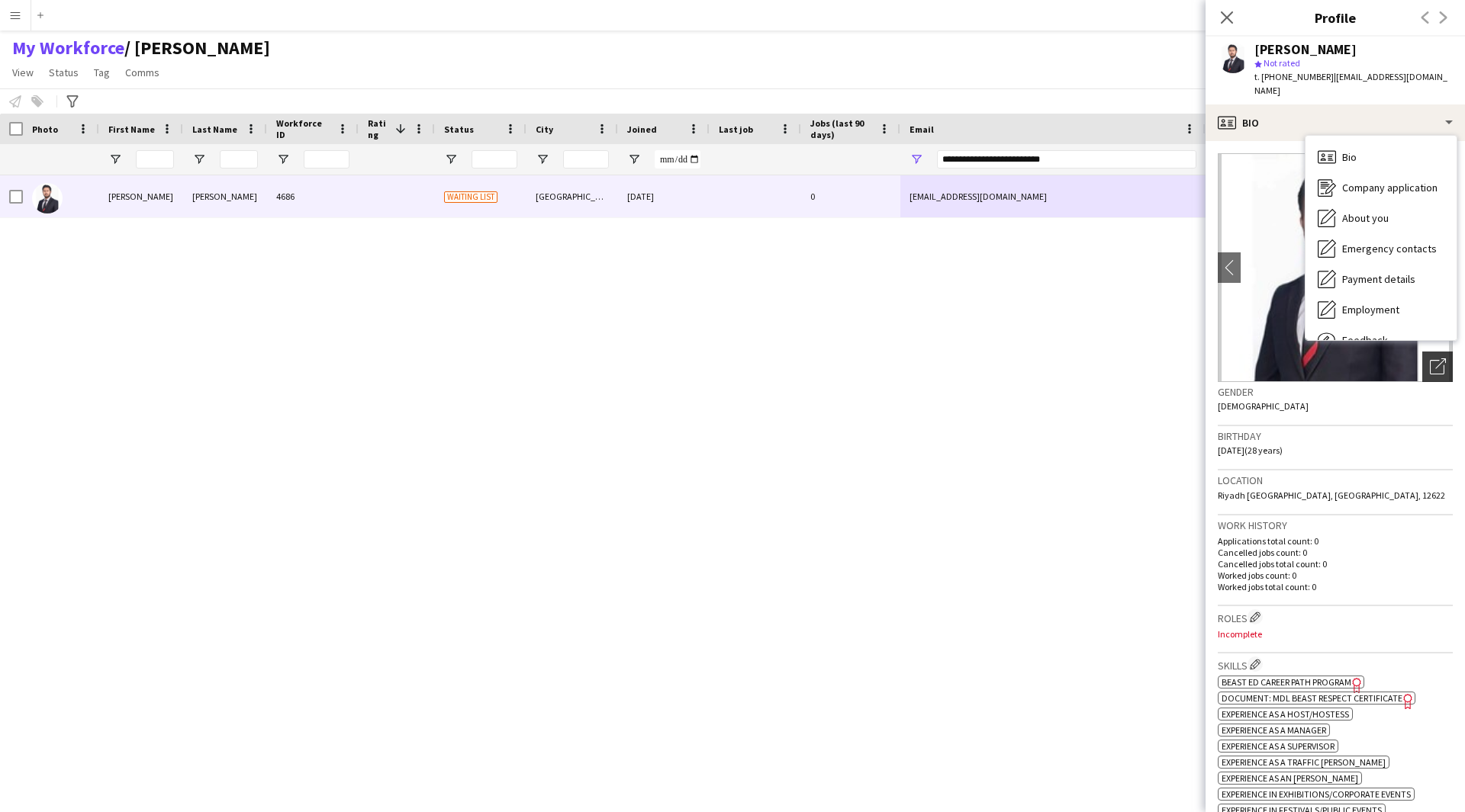
click at [1429, 359] on icon "Open photos pop-in" at bounding box center [1437, 367] width 16 height 16
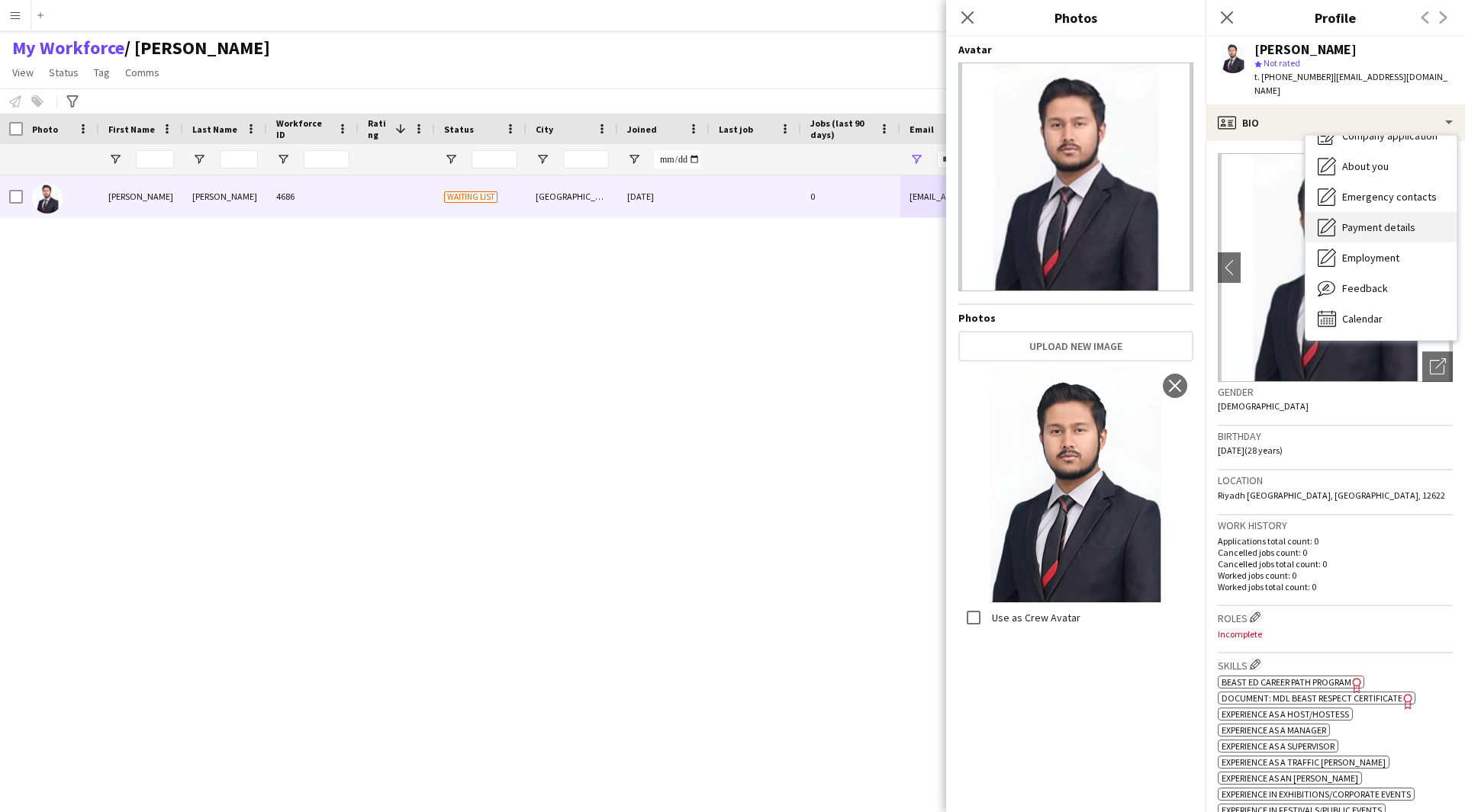
scroll to position [0, 0]
click at [1253, 612] on app-icon "Edit crew company roles" at bounding box center [1255, 617] width 11 height 11
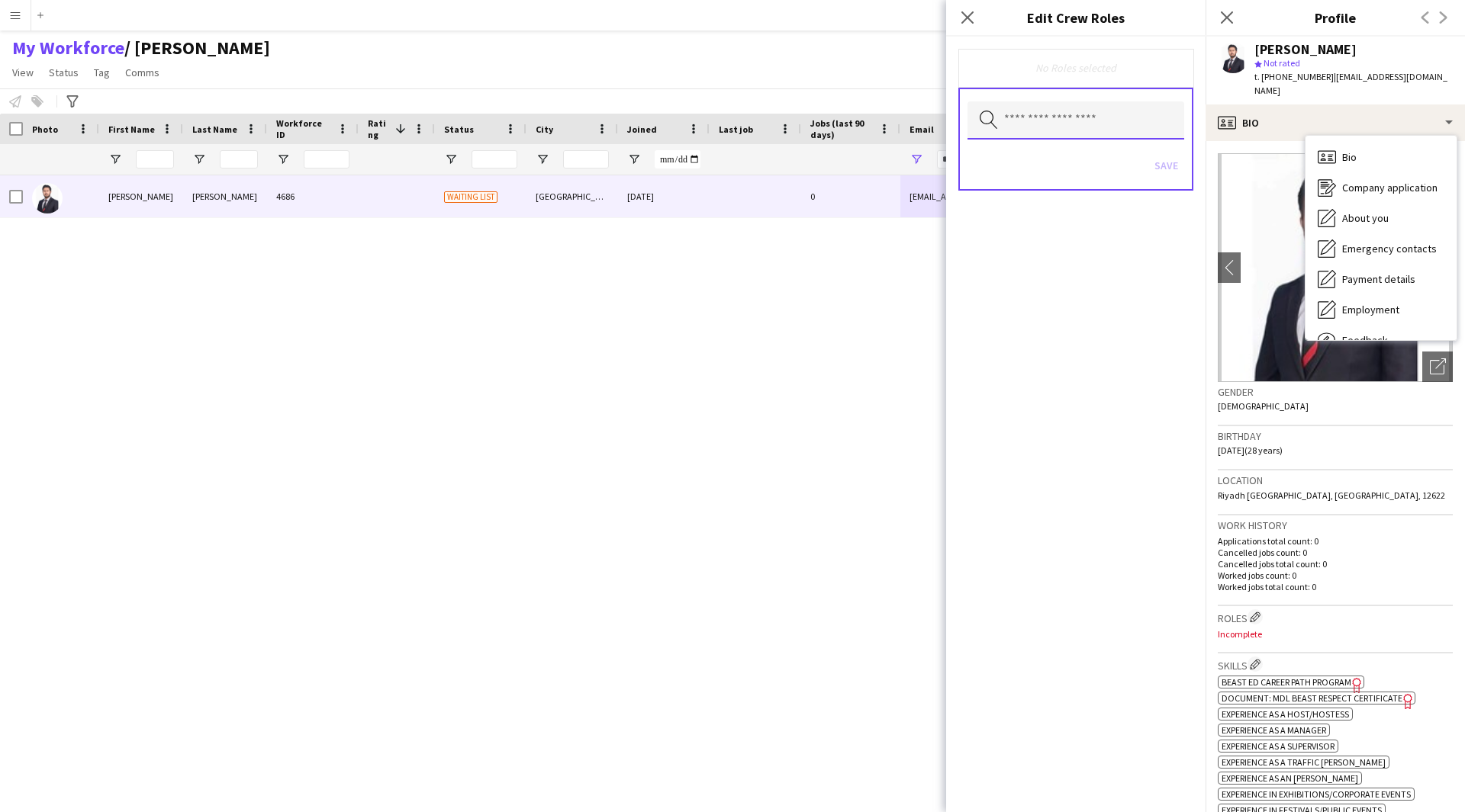
click at [1029, 121] on input "text" at bounding box center [1075, 120] width 216 height 38
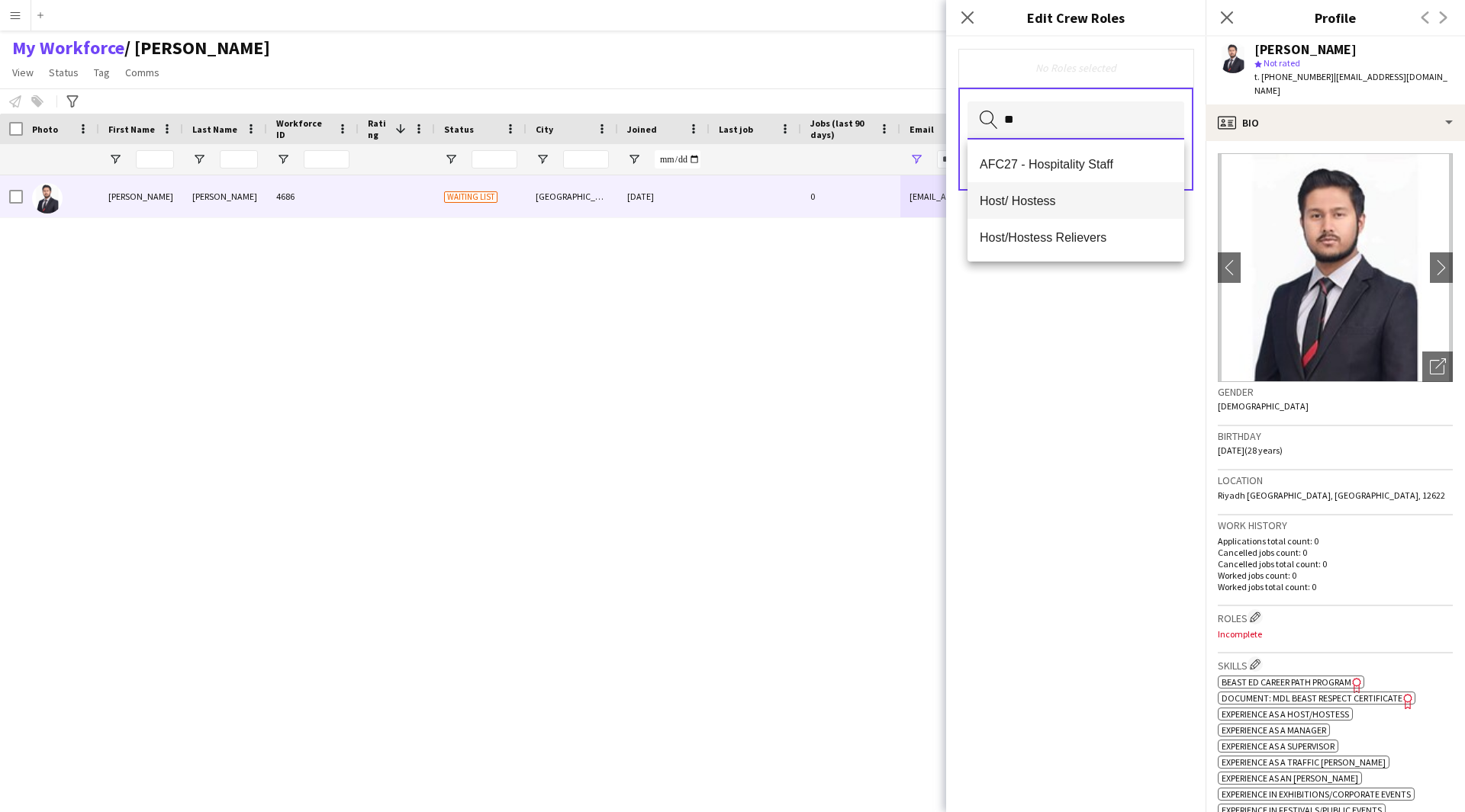
type input "**"
click at [1045, 199] on span "Host/ Hostess" at bounding box center [1076, 200] width 192 height 15
type input "**"
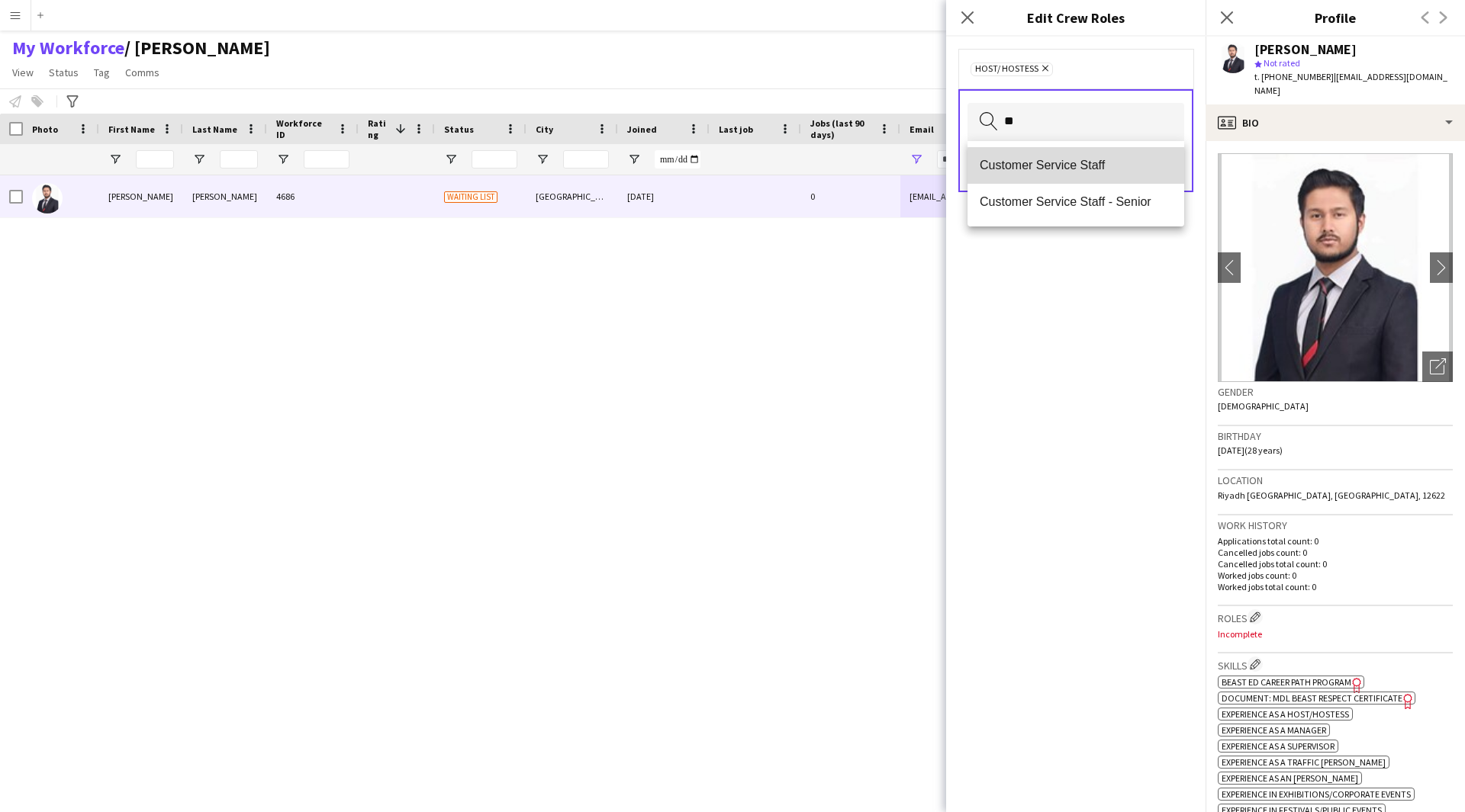
click at [1086, 167] on span "Customer Service Staff" at bounding box center [1076, 165] width 192 height 15
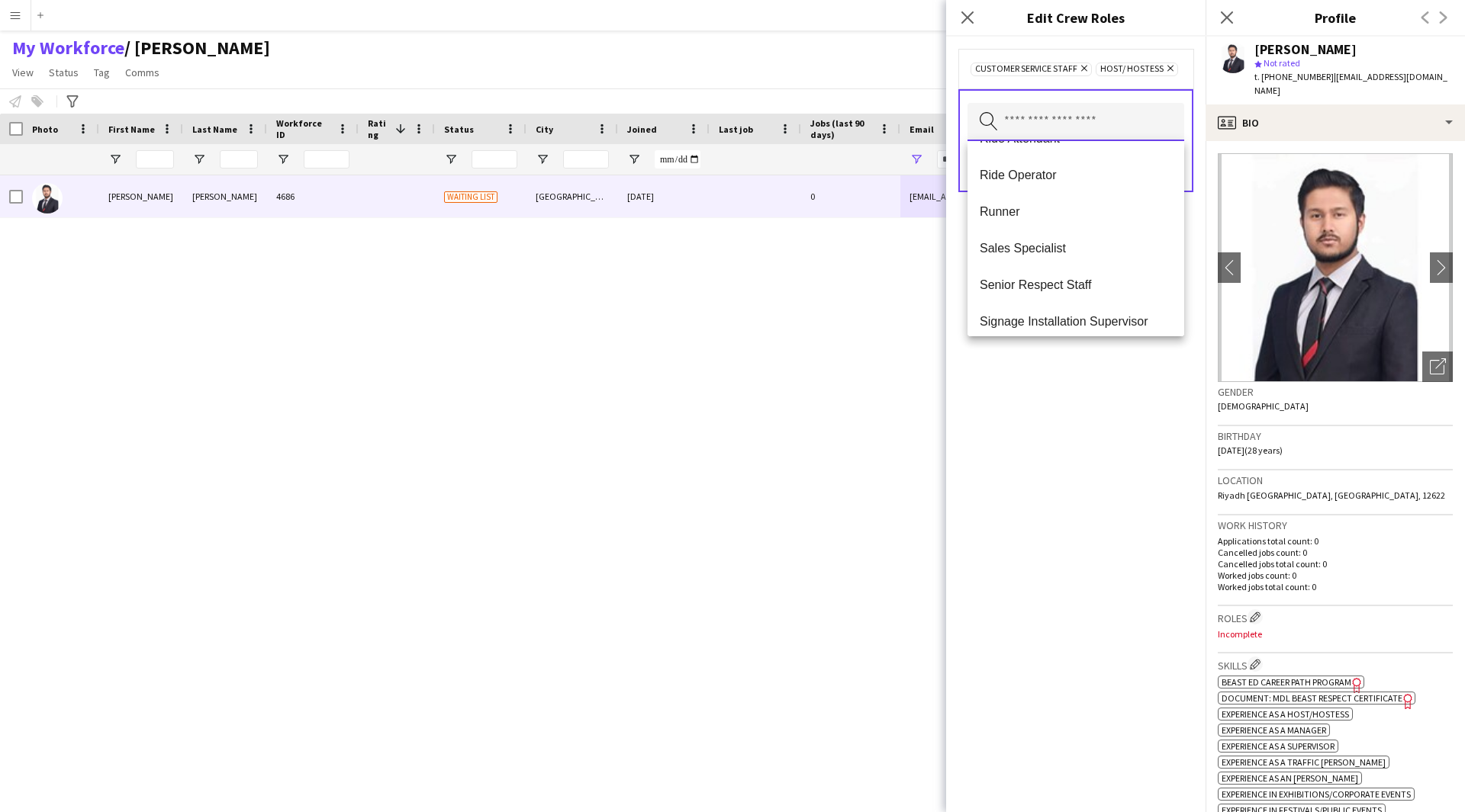
scroll to position [1198, 0]
click at [1092, 215] on span "Runner" at bounding box center [1076, 212] width 192 height 15
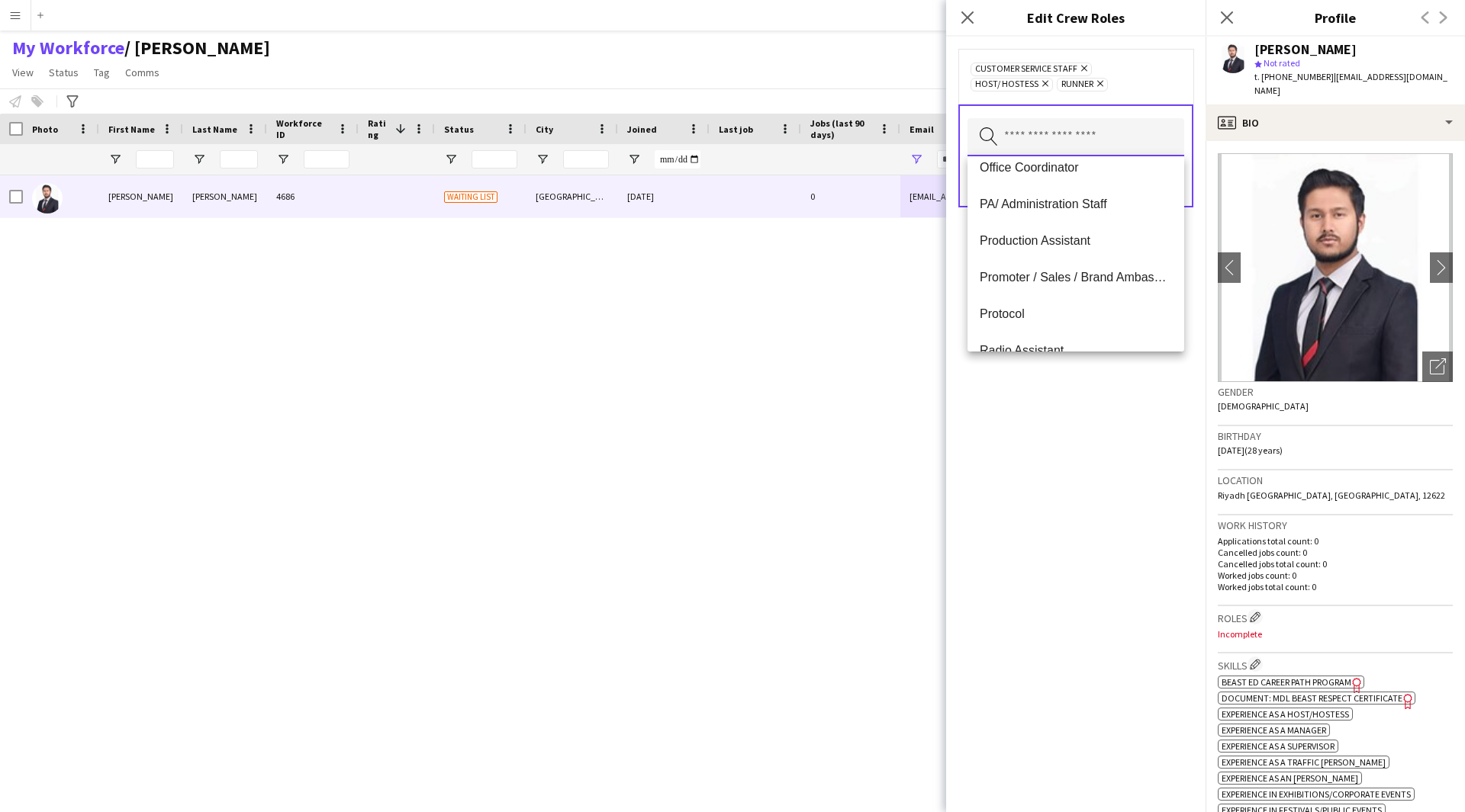
scroll to position [818, 0]
click at [1098, 214] on mat-option "PA/ Administration Staff" at bounding box center [1075, 204] width 216 height 37
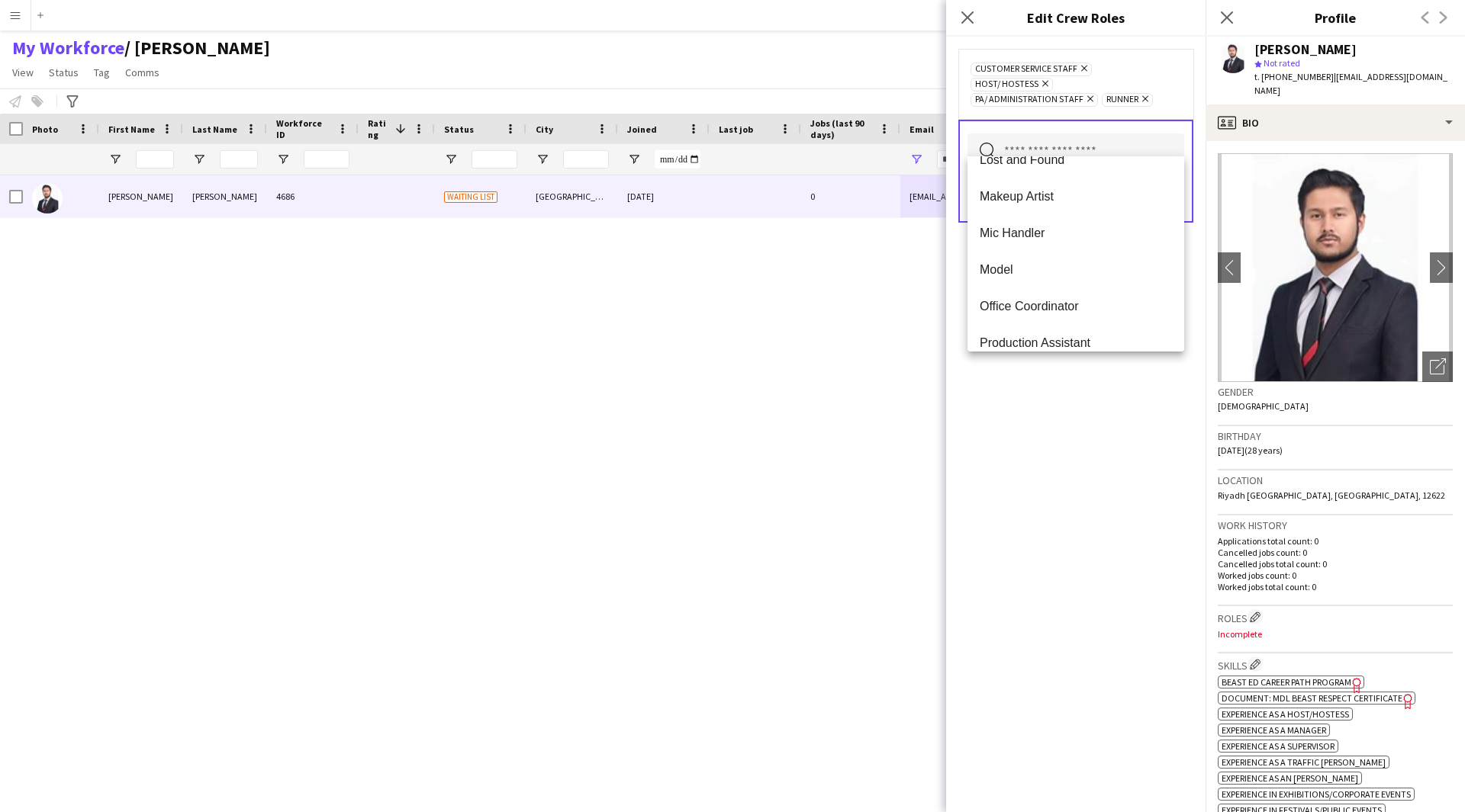
scroll to position [680, 0]
click at [1086, 94] on icon "Remove" at bounding box center [1088, 99] width 10 height 10
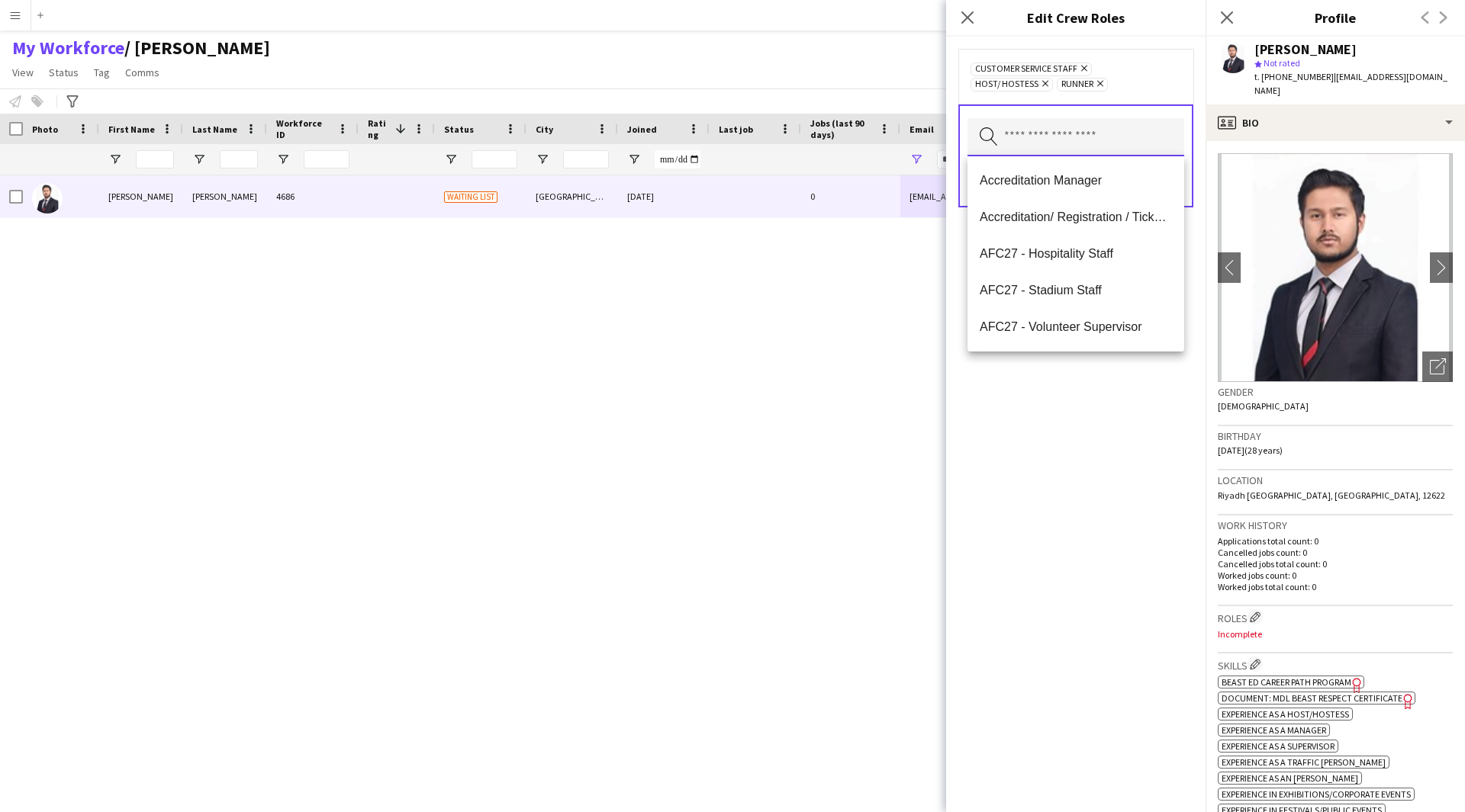
click at [1062, 137] on input "text" at bounding box center [1075, 137] width 216 height 38
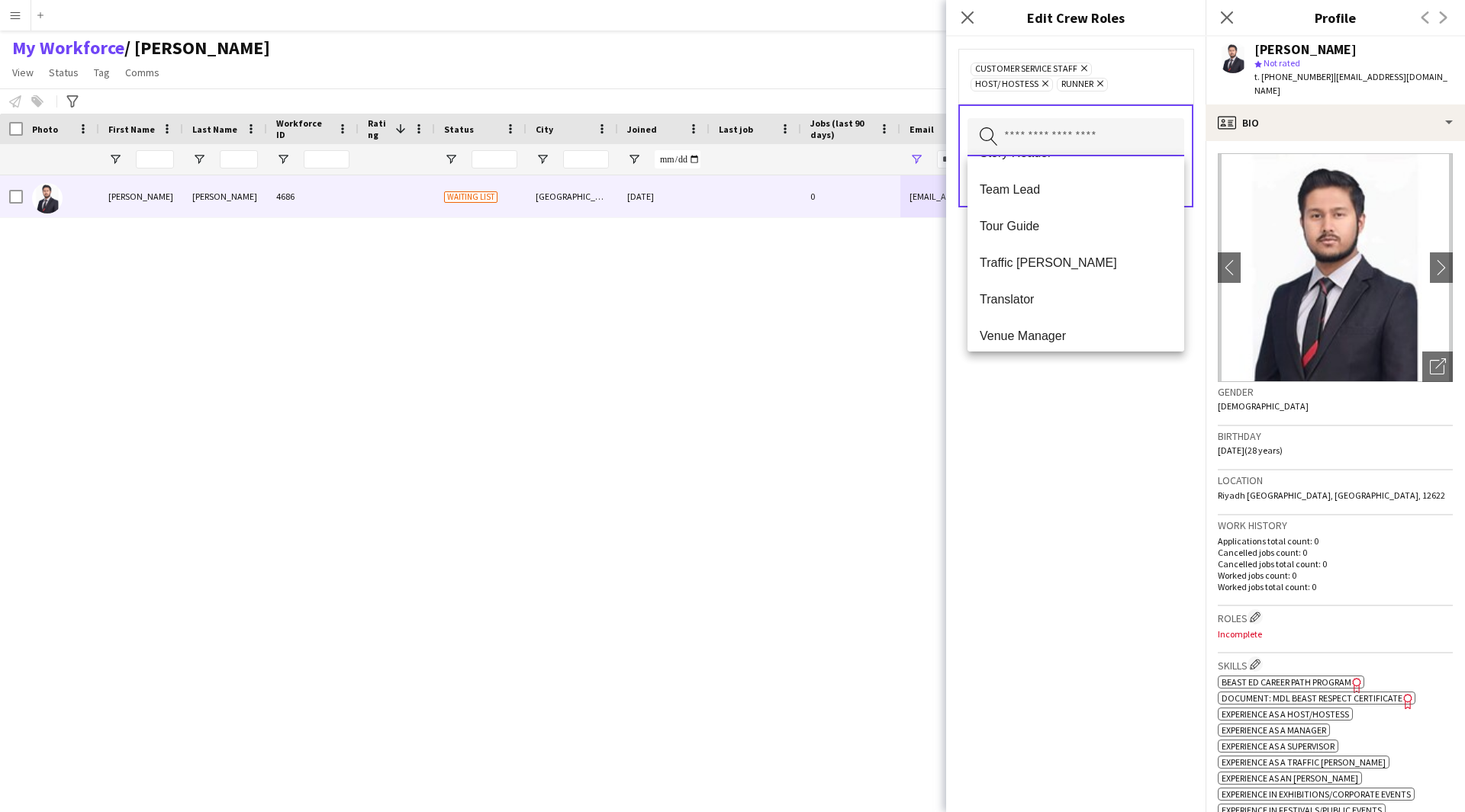
scroll to position [1574, 0]
click at [1073, 247] on span "Traffic [PERSON_NAME]" at bounding box center [1076, 253] width 192 height 15
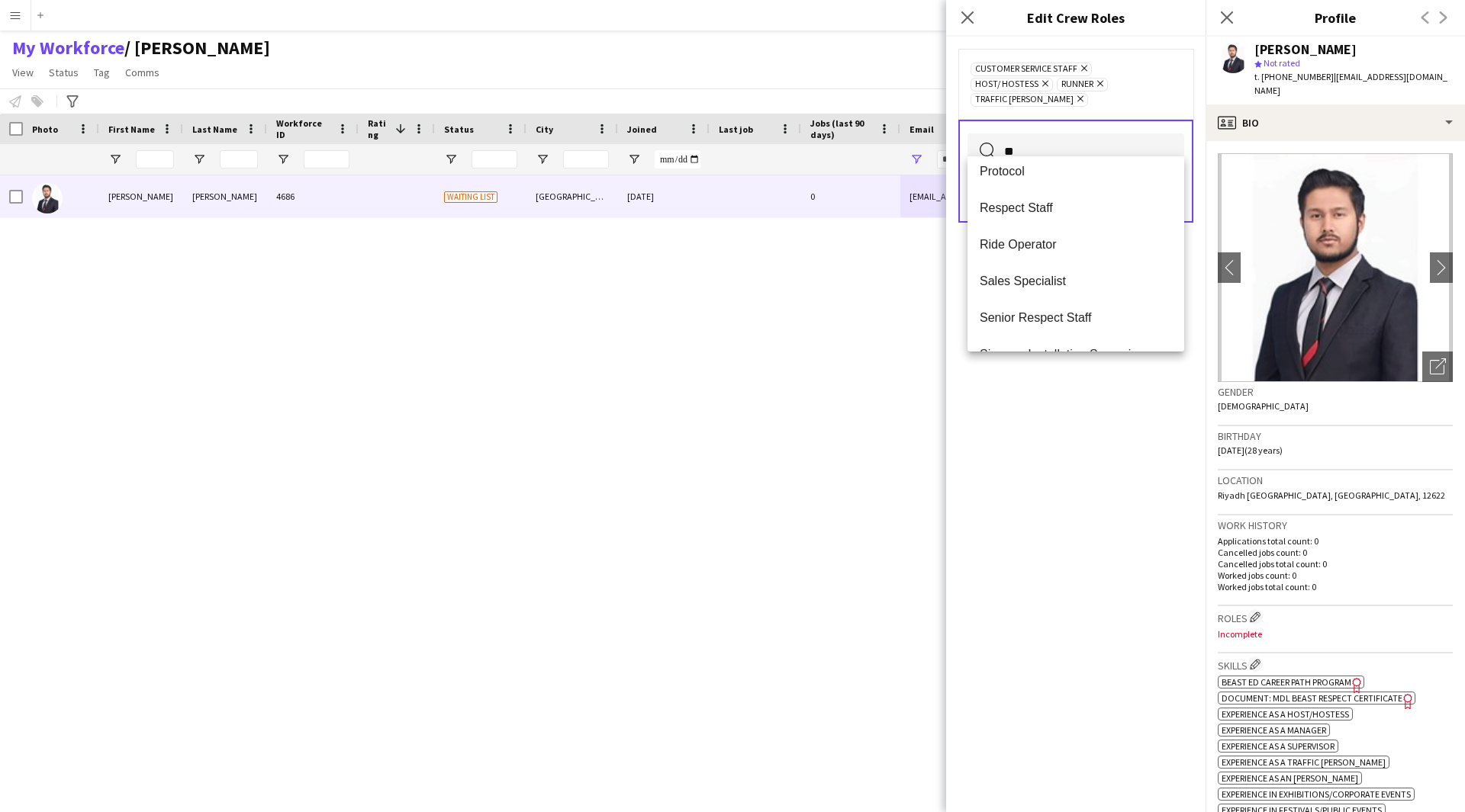
scroll to position [0, 0]
type input "*"
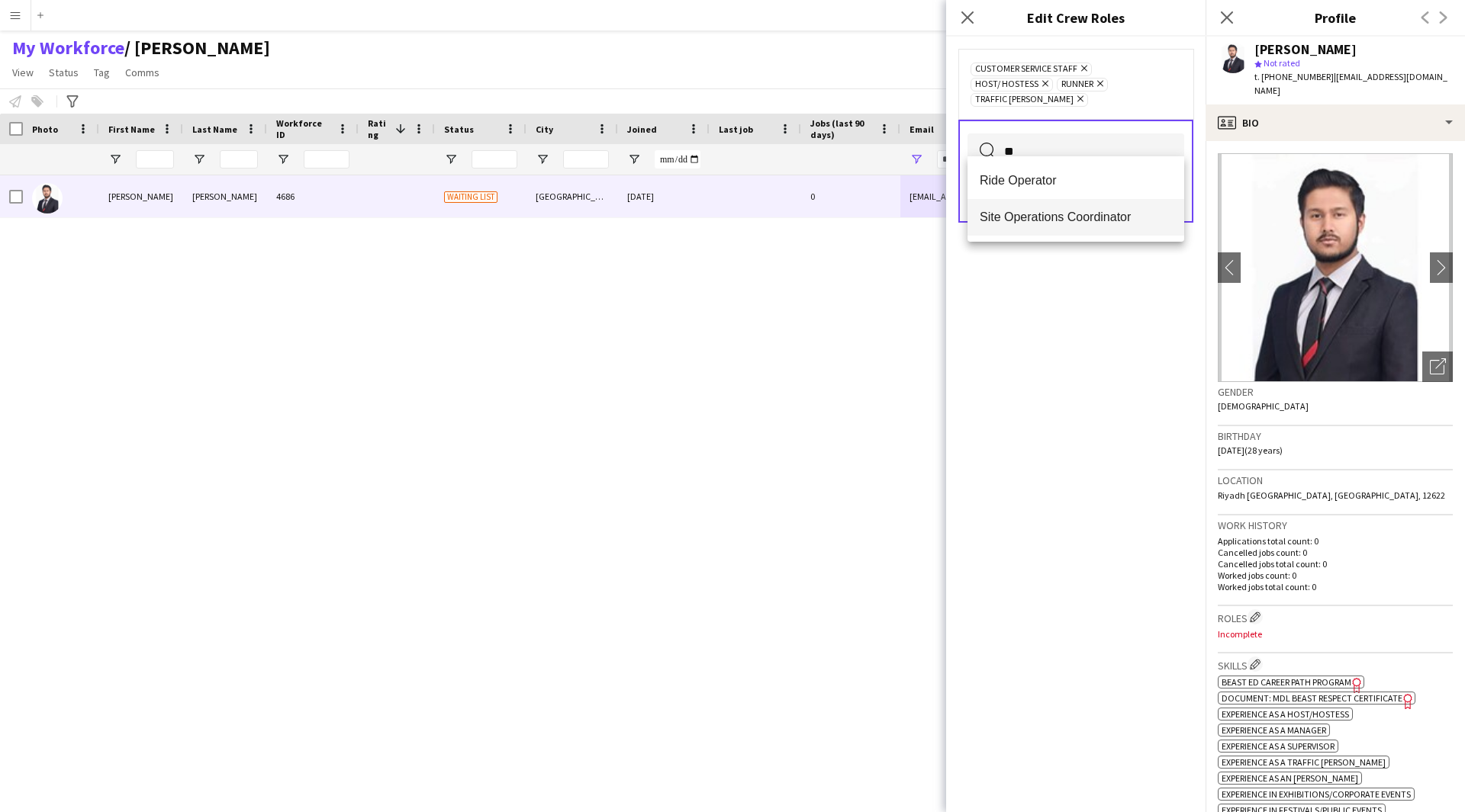
type input "**"
click at [1091, 229] on mat-option "Site Operations Coordinator" at bounding box center [1075, 217] width 216 height 37
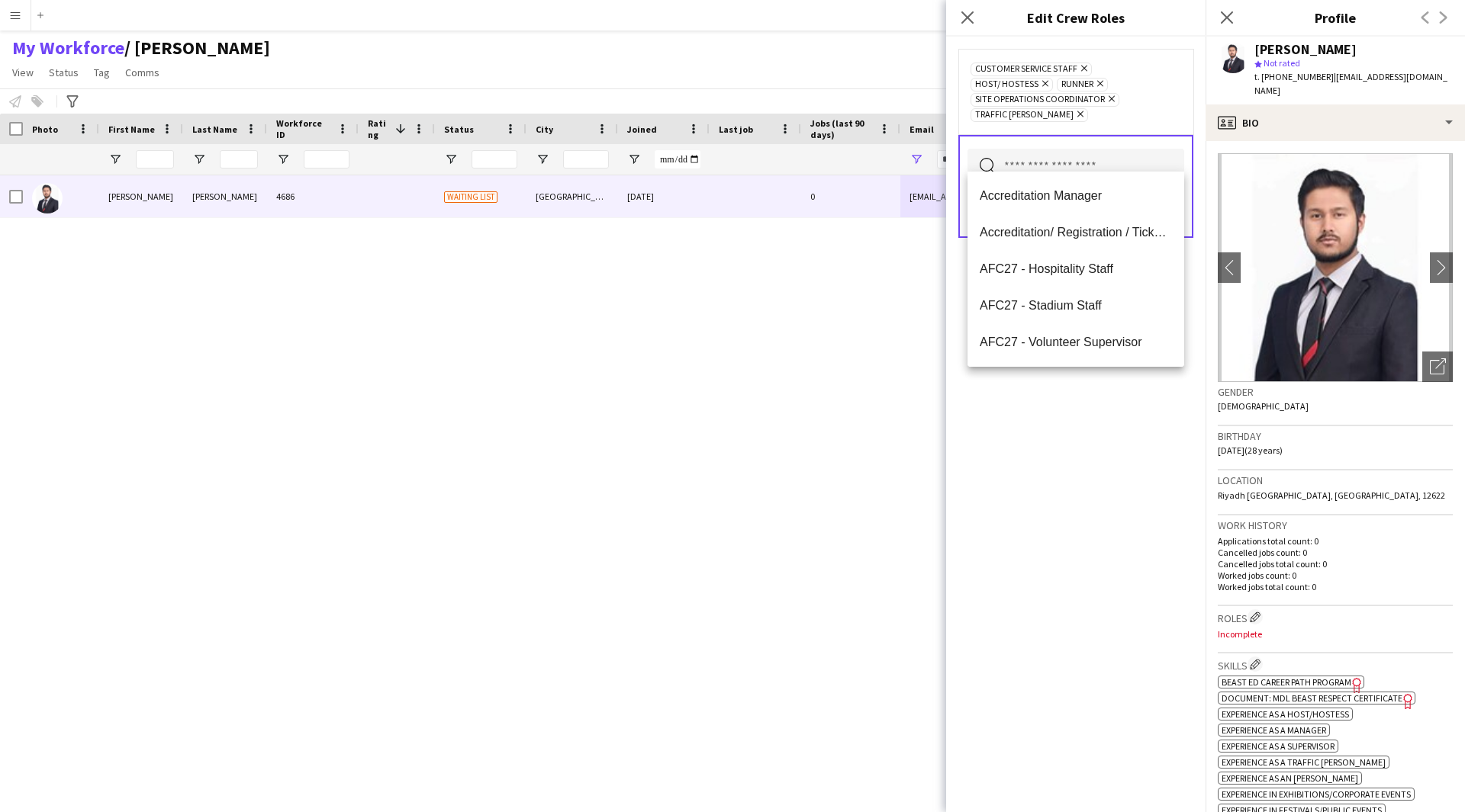
click at [1115, 423] on div "Customer Service Staff Remove Host/ Hostess Remove Runner Remove Site Operation…" at bounding box center [1076, 424] width 260 height 775
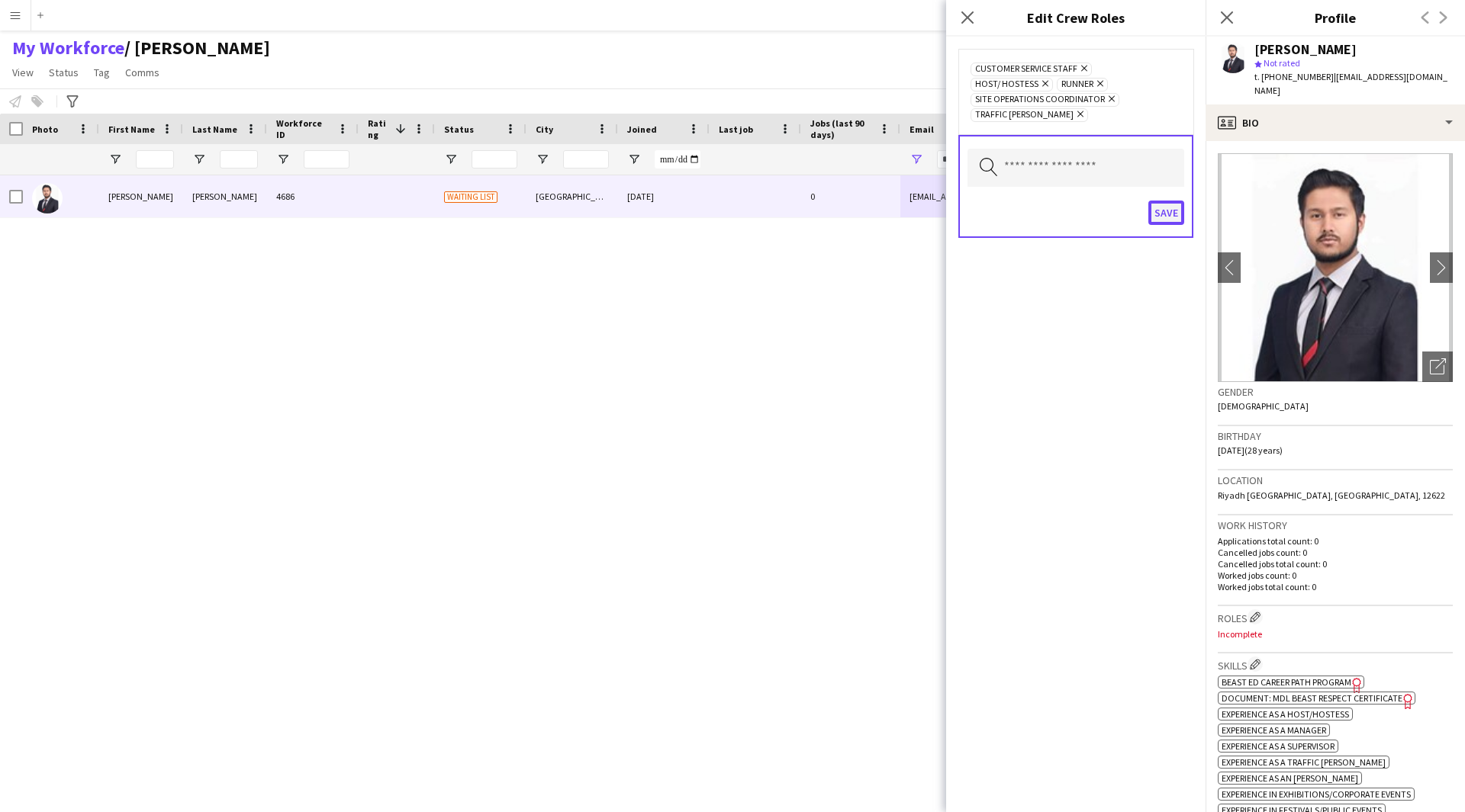
click at [1169, 200] on button "Save" at bounding box center [1166, 212] width 36 height 25
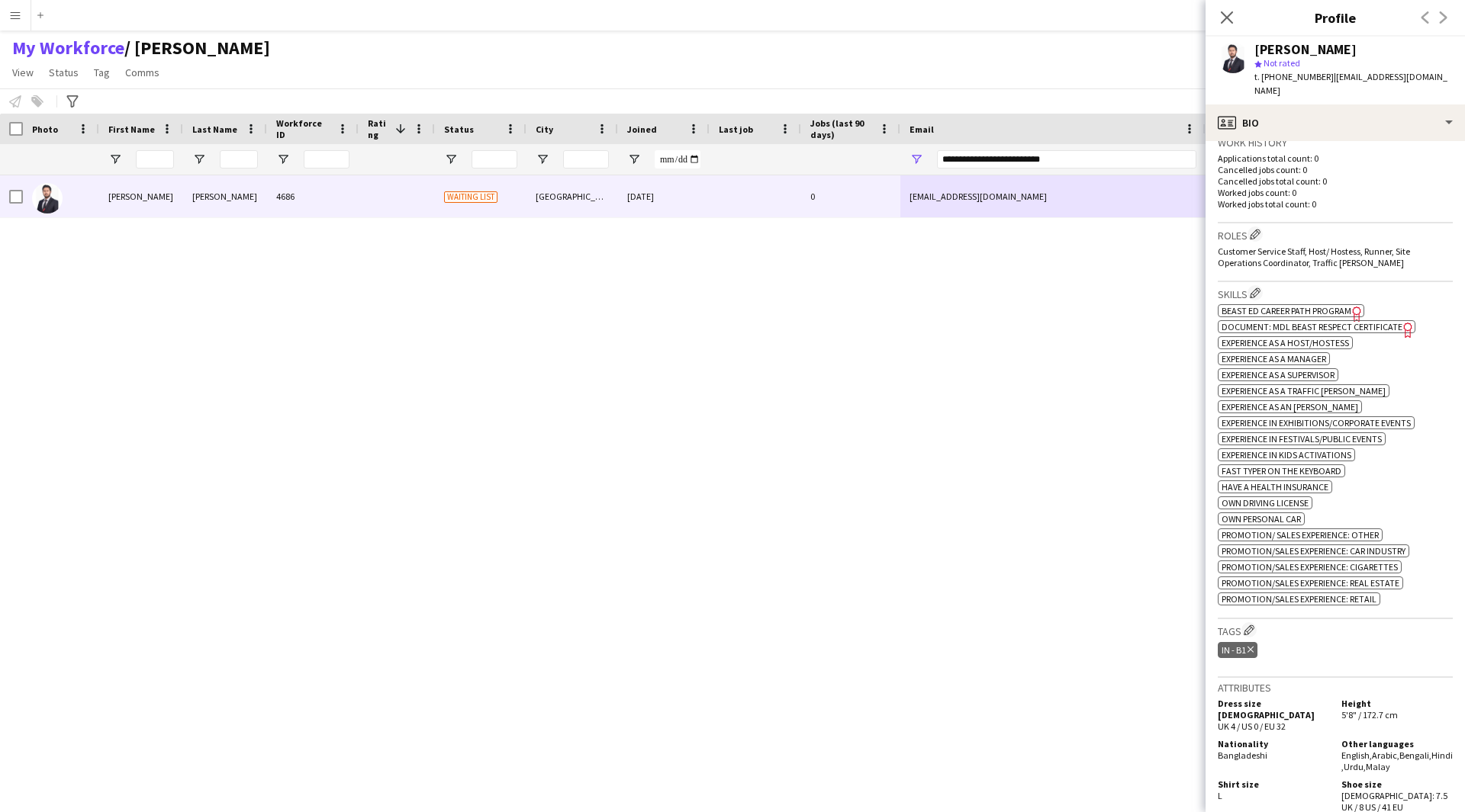
scroll to position [386, 0]
drag, startPoint x: 1070, startPoint y: 155, endPoint x: 860, endPoint y: 158, distance: 210.0
click at [860, 158] on div at bounding box center [827, 159] width 1654 height 31
paste input "Email Filter Input"
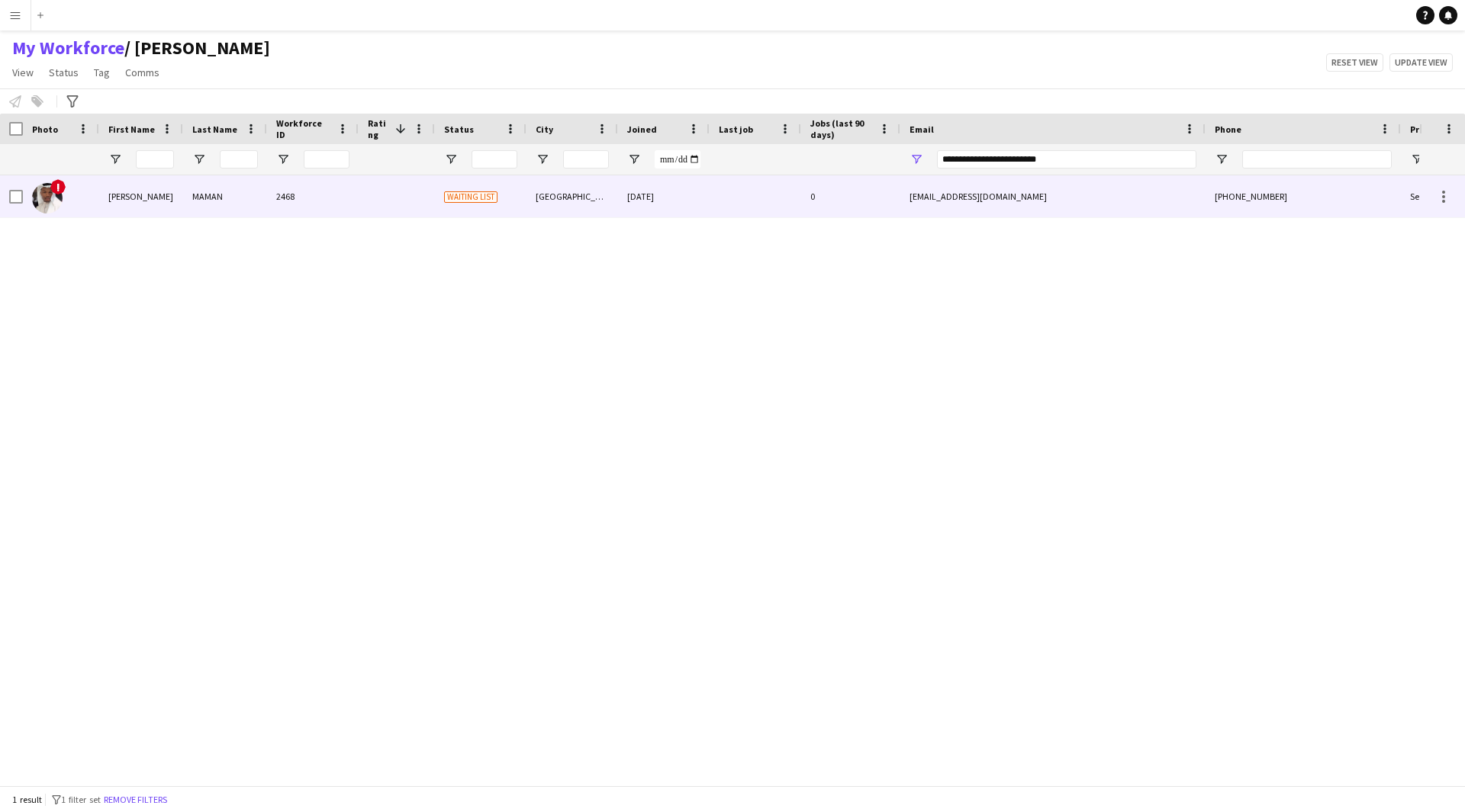
click at [1079, 203] on div "[EMAIL_ADDRESS][DOMAIN_NAME]" at bounding box center [1053, 196] width 305 height 42
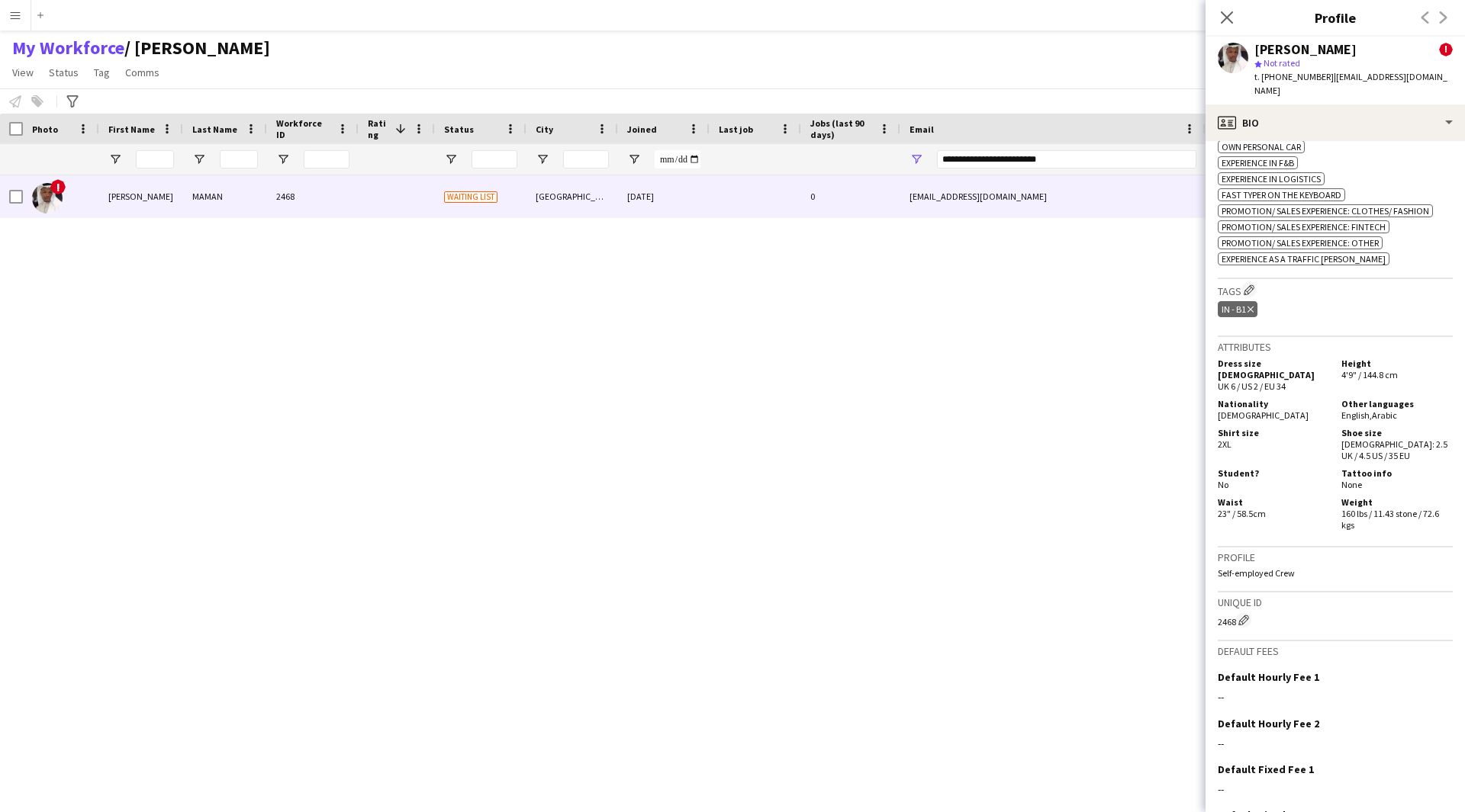
scroll to position [1143, 0]
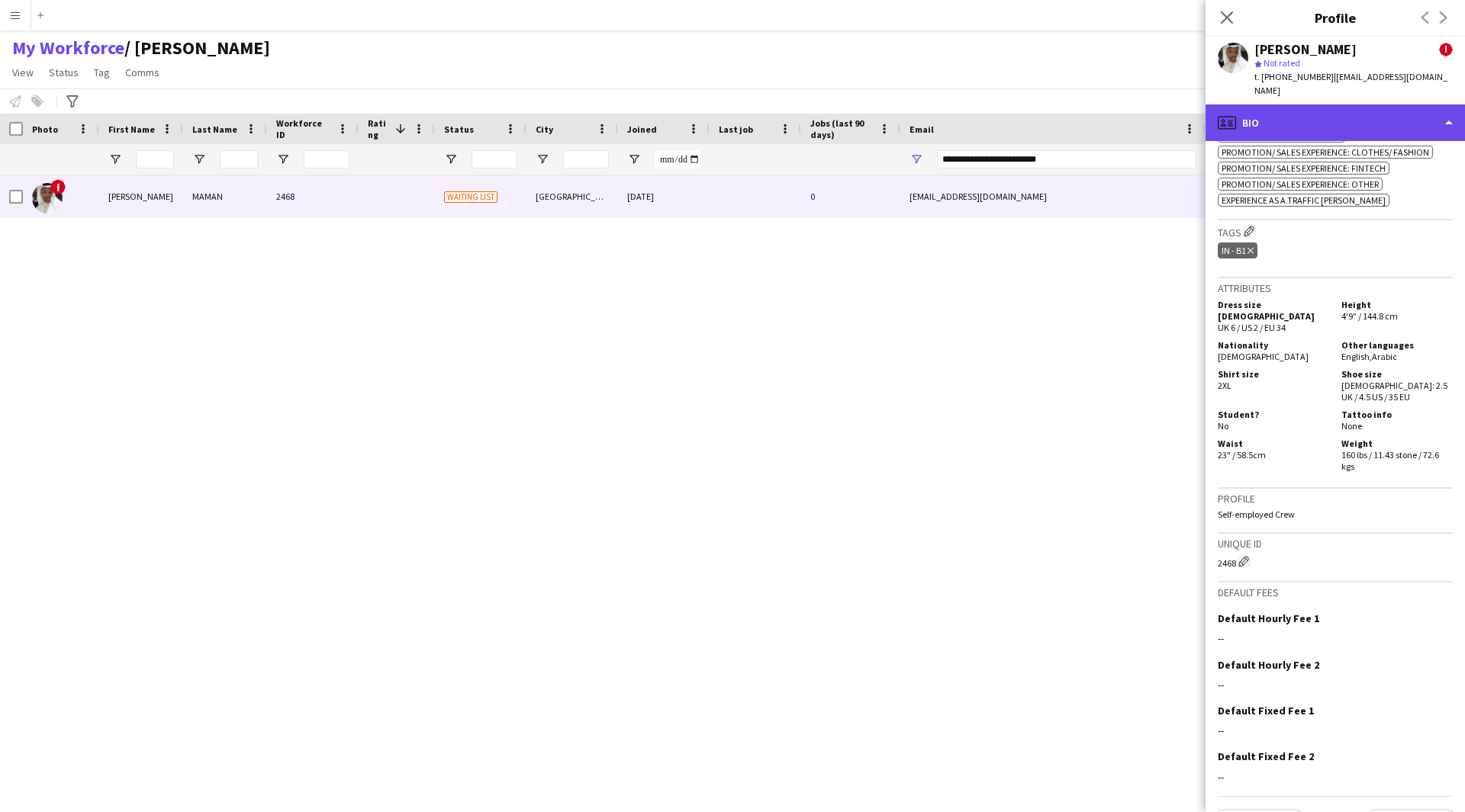
click at [1372, 107] on div "profile Bio" at bounding box center [1335, 122] width 260 height 37
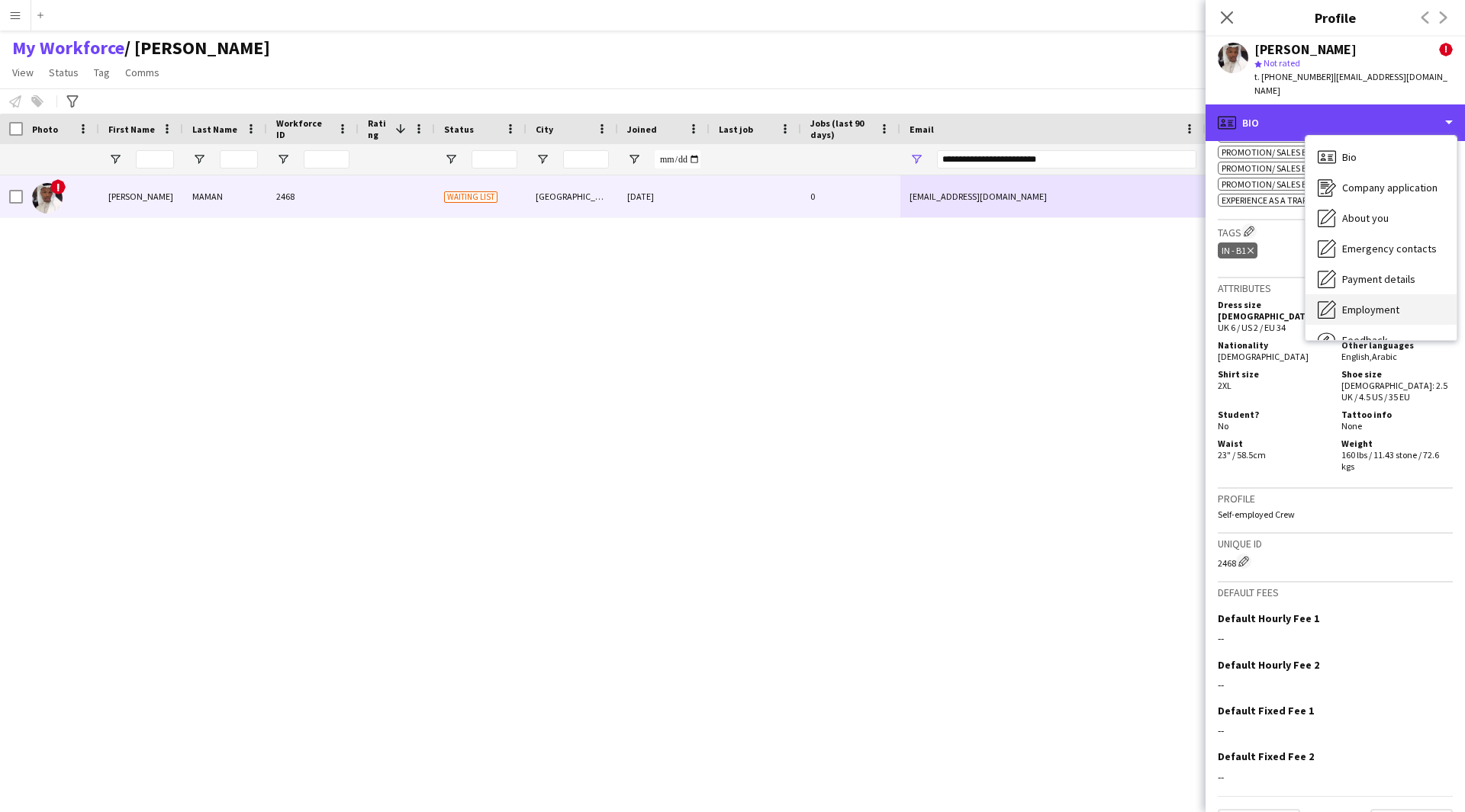
scroll to position [52, 0]
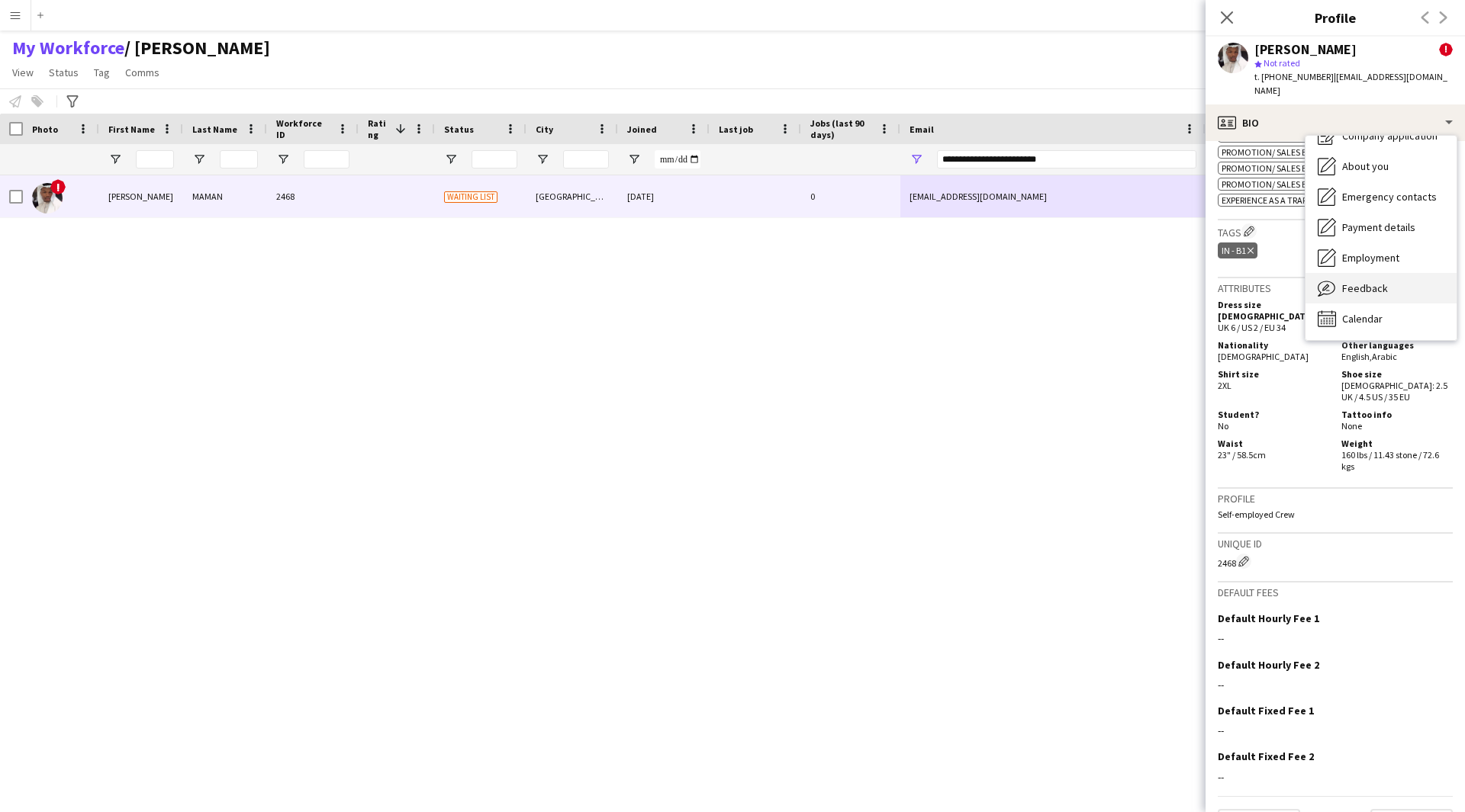
click at [1390, 273] on div "Feedback Feedback" at bounding box center [1381, 288] width 151 height 31
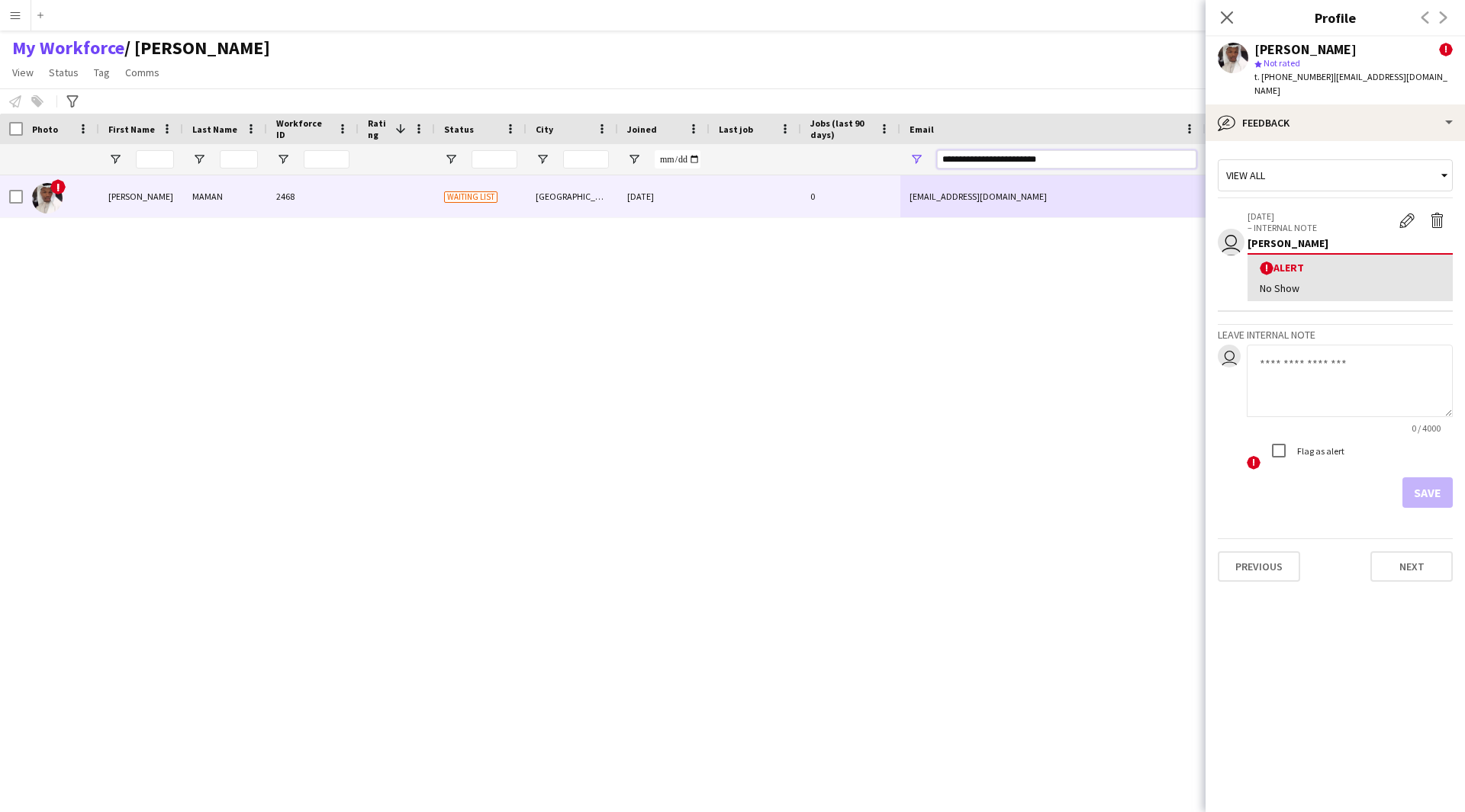
drag, startPoint x: 1097, startPoint y: 164, endPoint x: 795, endPoint y: 151, distance: 302.3
click at [795, 151] on div at bounding box center [827, 159] width 1654 height 31
paste input "*"
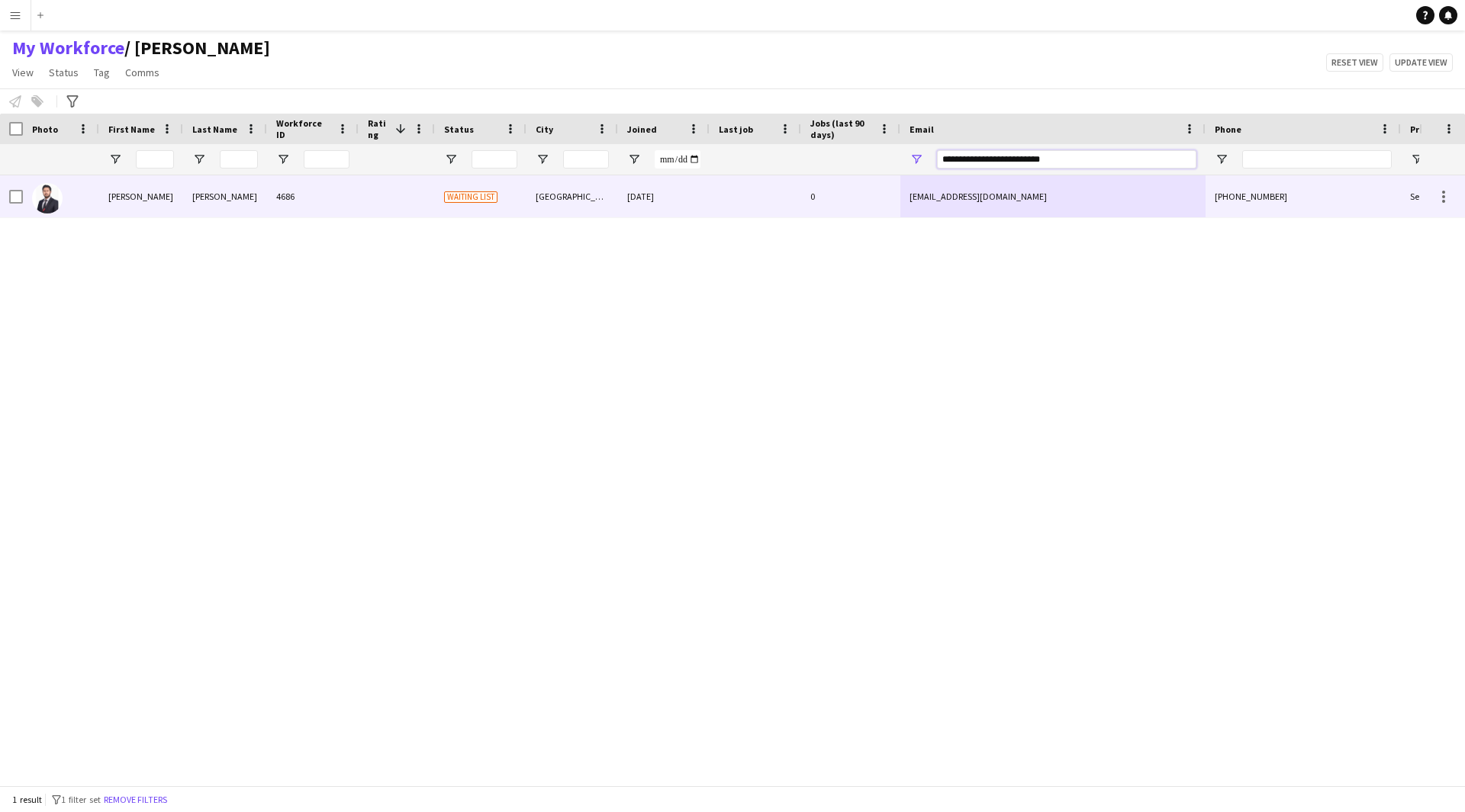
type input "**********"
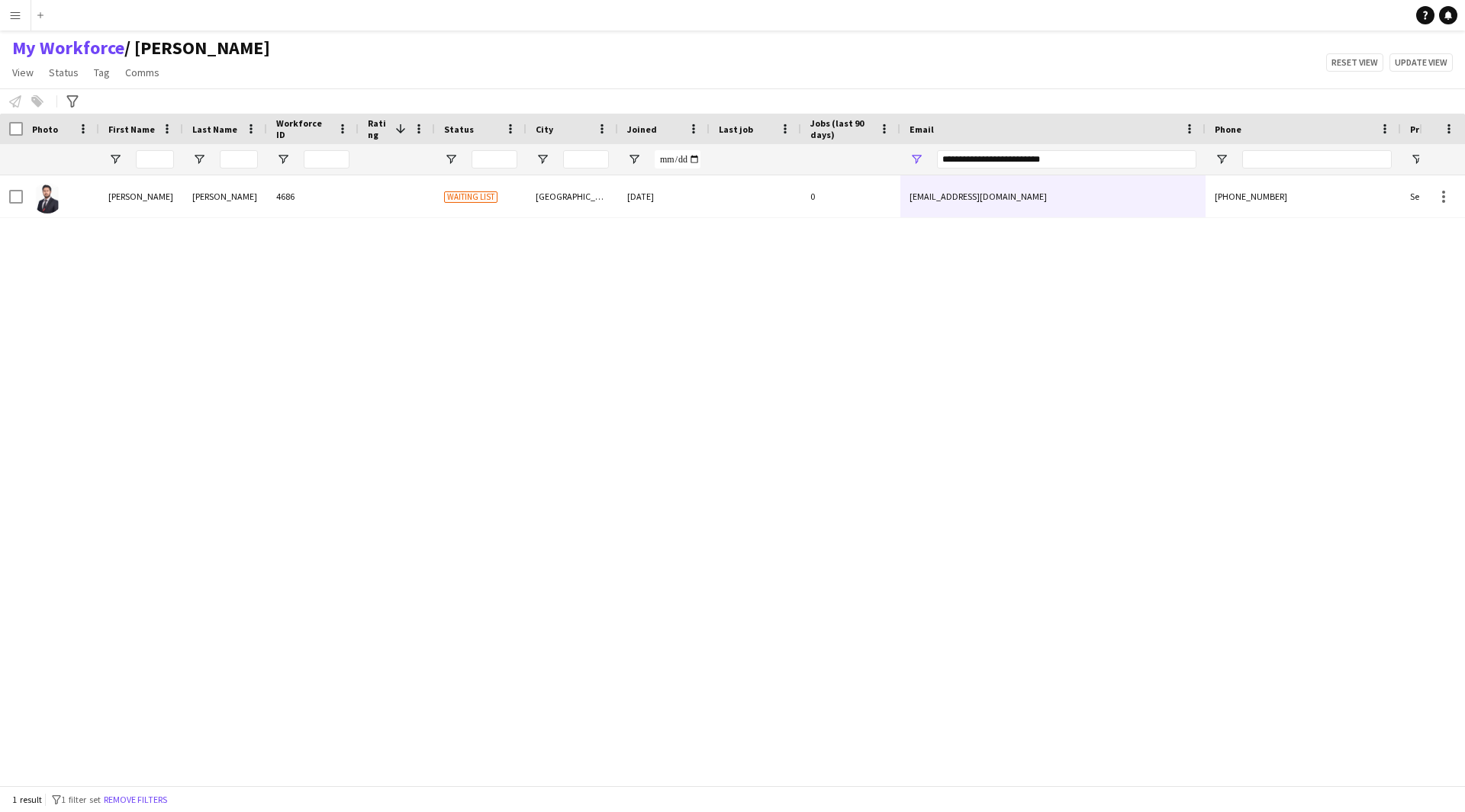
click at [1026, 228] on div "[PERSON_NAME] 4686 Waiting list [GEOGRAPHIC_DATA] [DATE] 0 [EMAIL_ADDRESS][DOMA…" at bounding box center [709, 475] width 1419 height 599
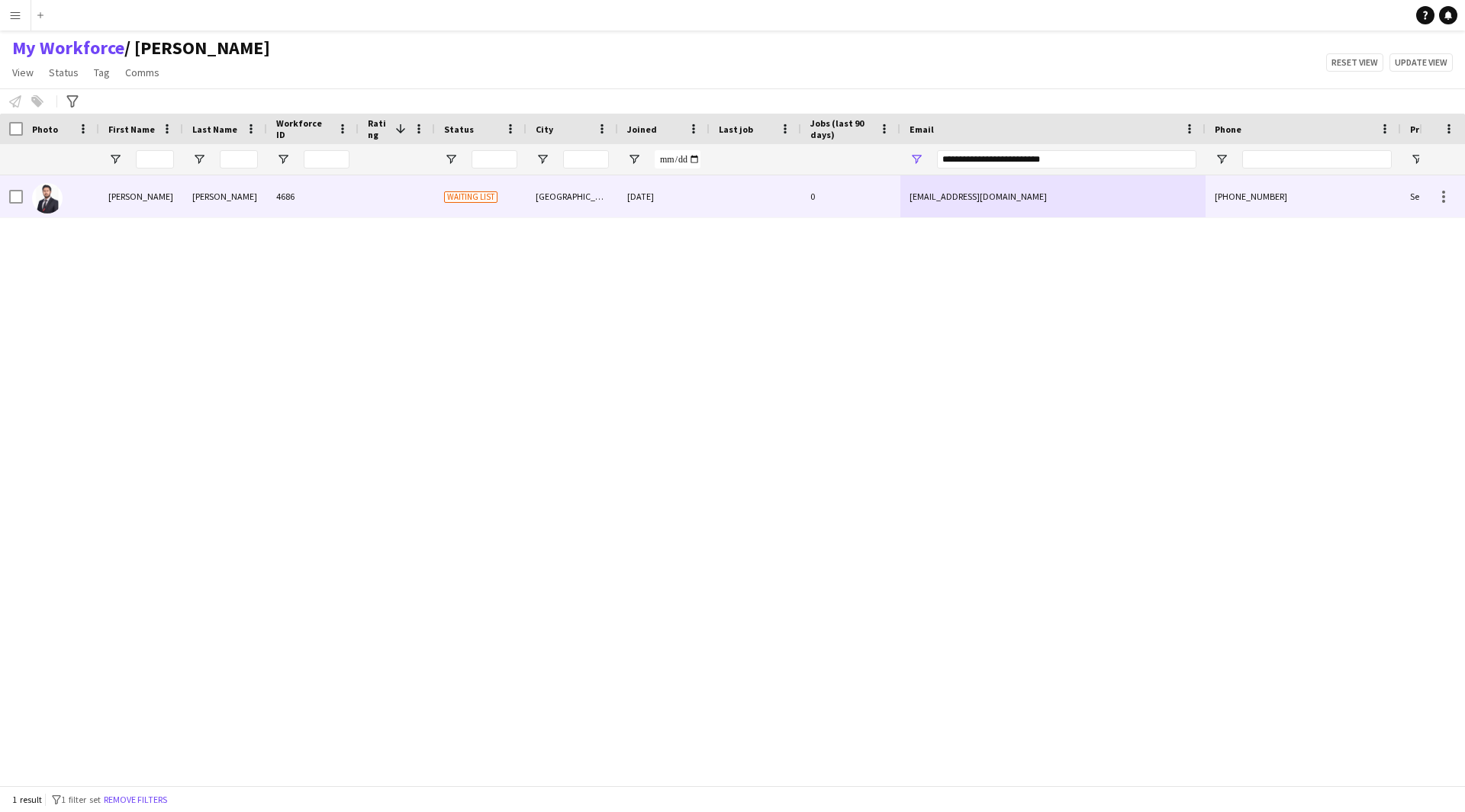
click at [1026, 216] on div "[EMAIL_ADDRESS][DOMAIN_NAME]" at bounding box center [1053, 196] width 305 height 42
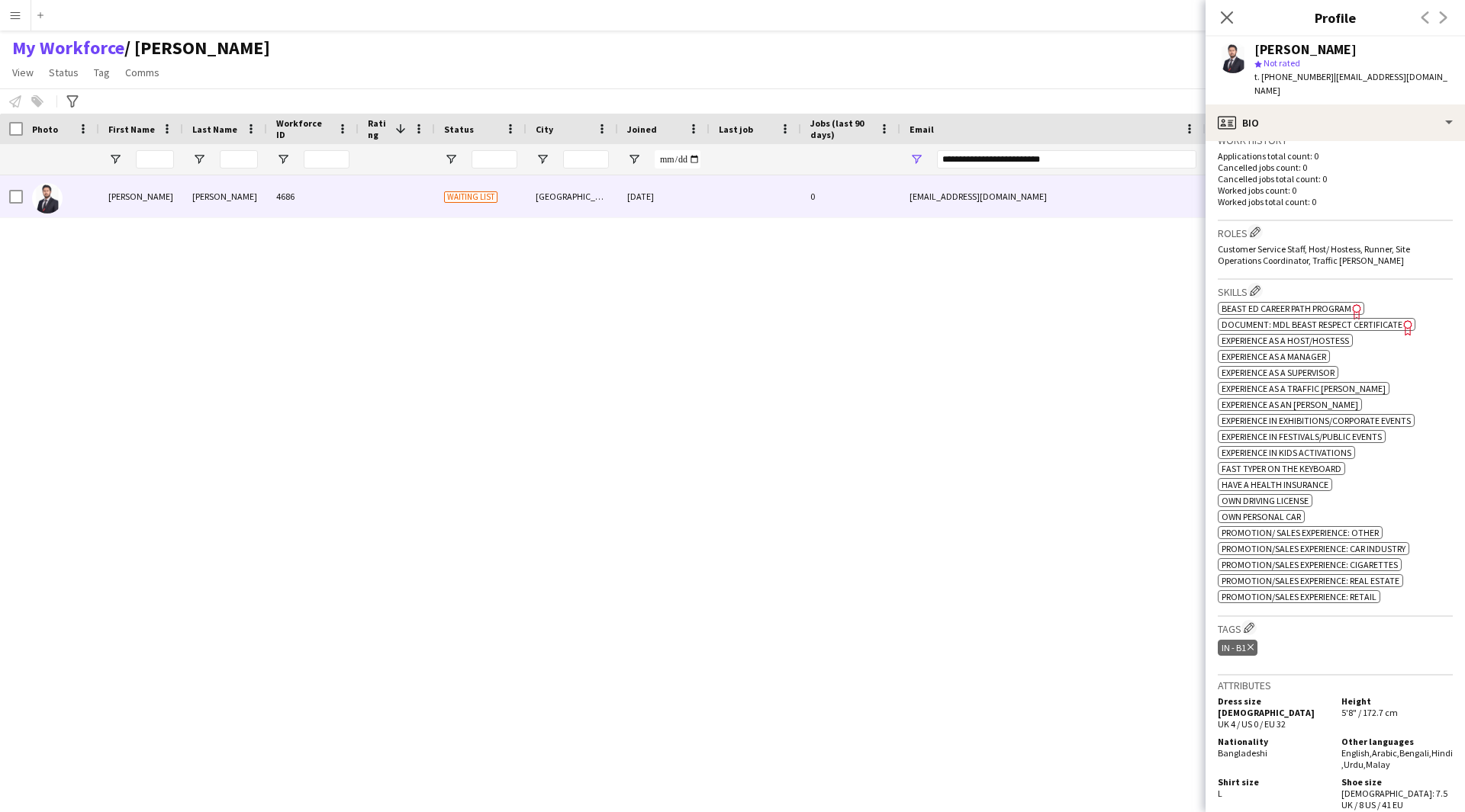
scroll to position [389, 0]
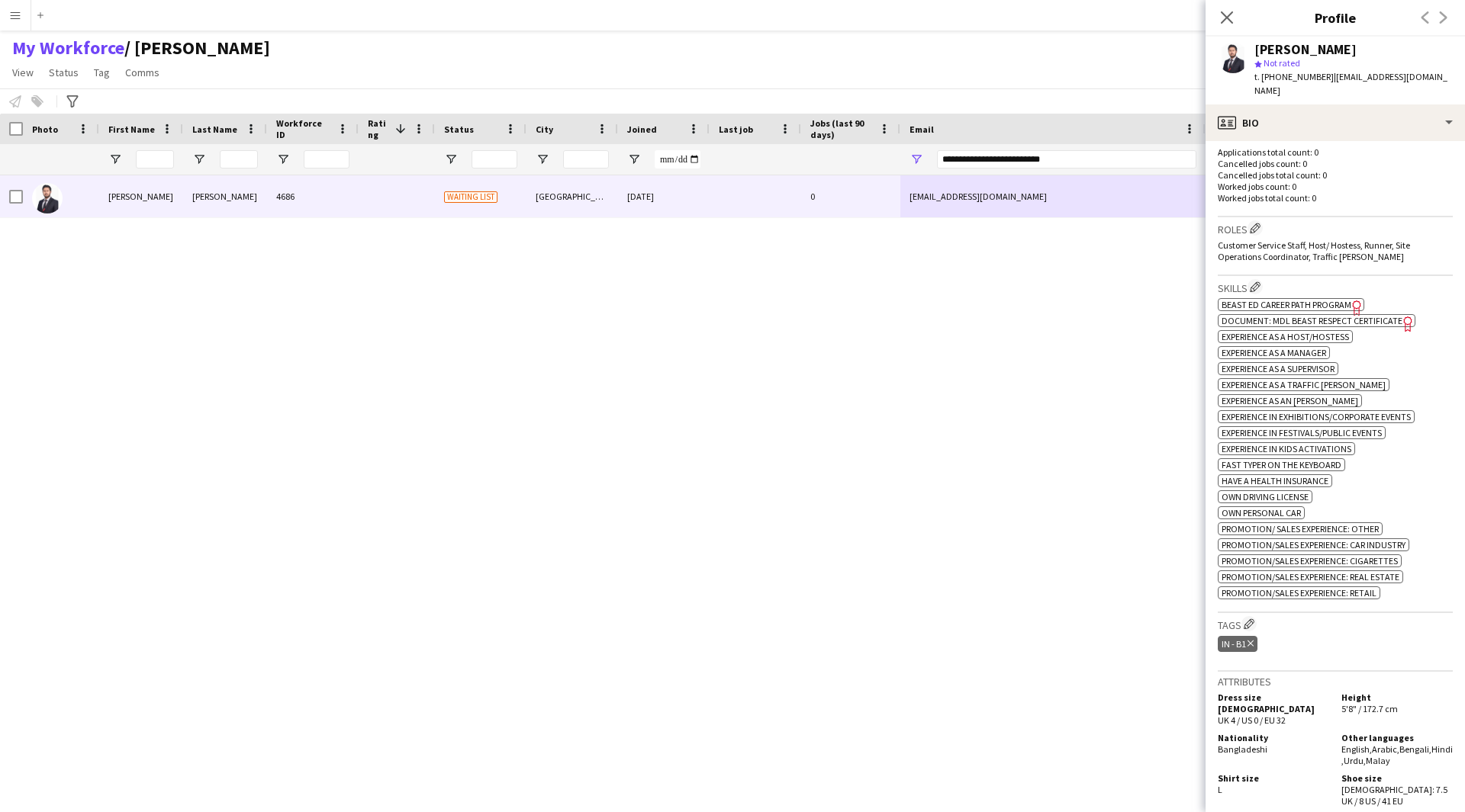
click at [1305, 280] on h3 "Skills Edit crew company skills" at bounding box center [1335, 288] width 235 height 16
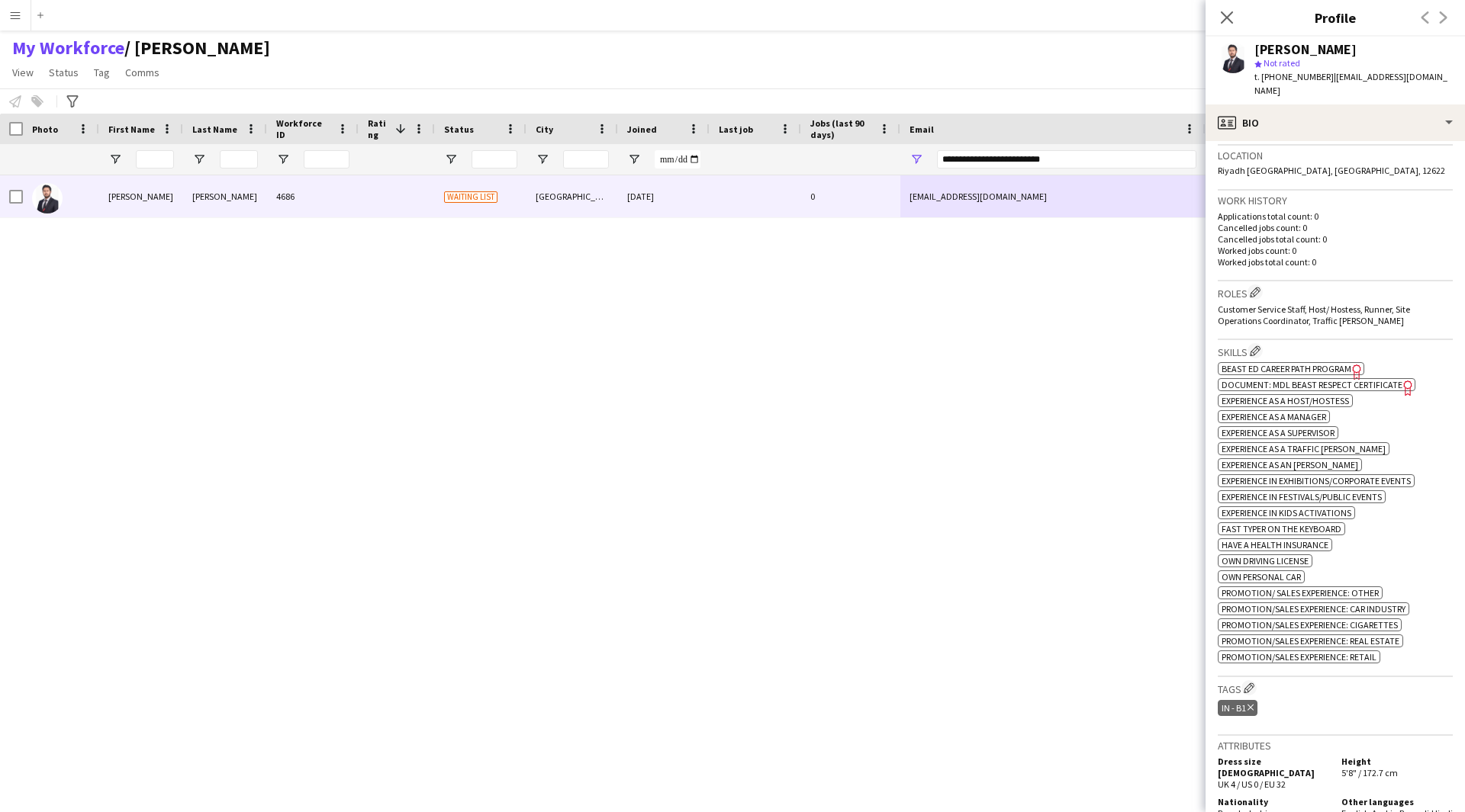
scroll to position [319, 0]
click at [1252, 292] on app-icon "Edit crew company roles" at bounding box center [1255, 297] width 11 height 11
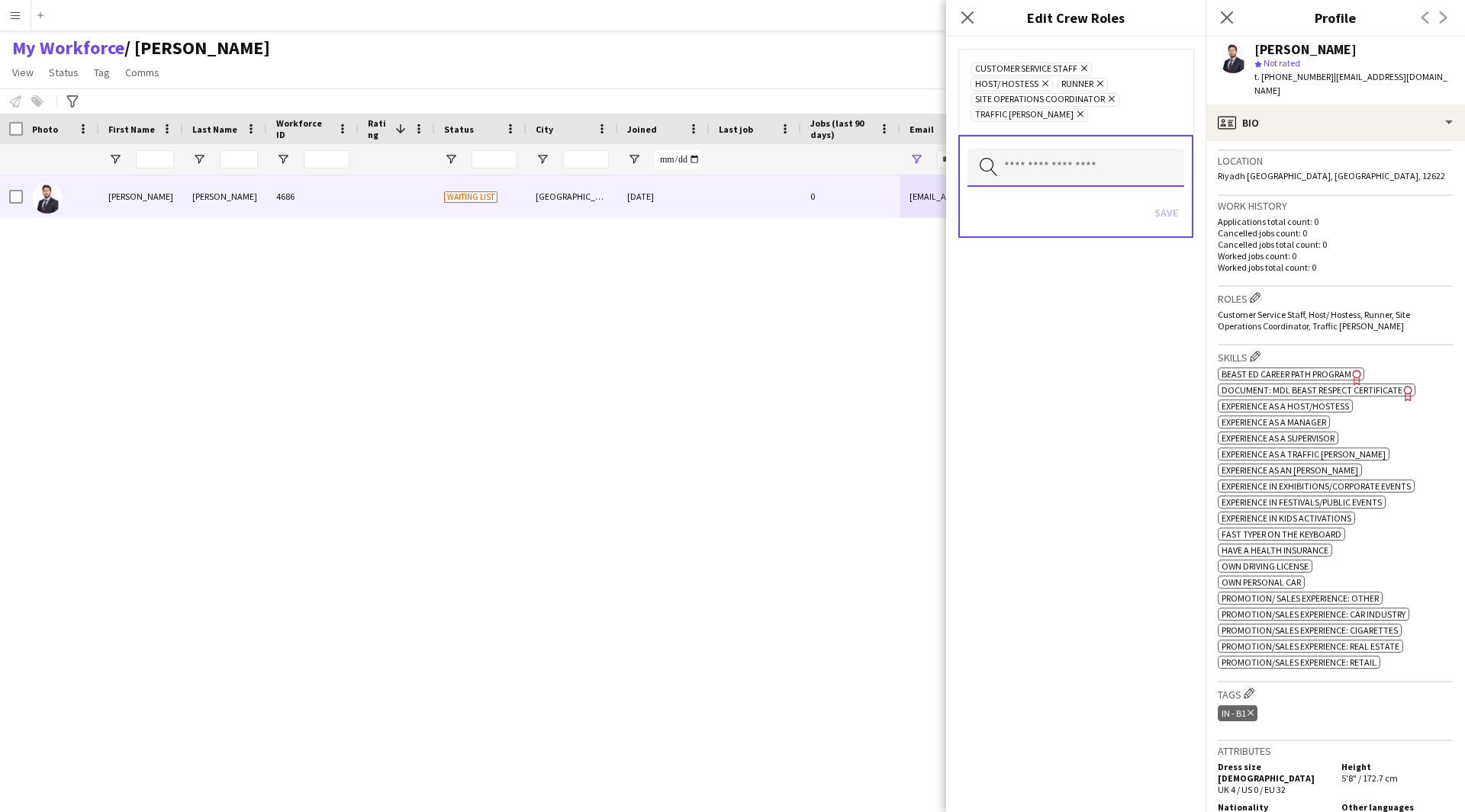
click at [1058, 159] on input "text" at bounding box center [1075, 168] width 216 height 38
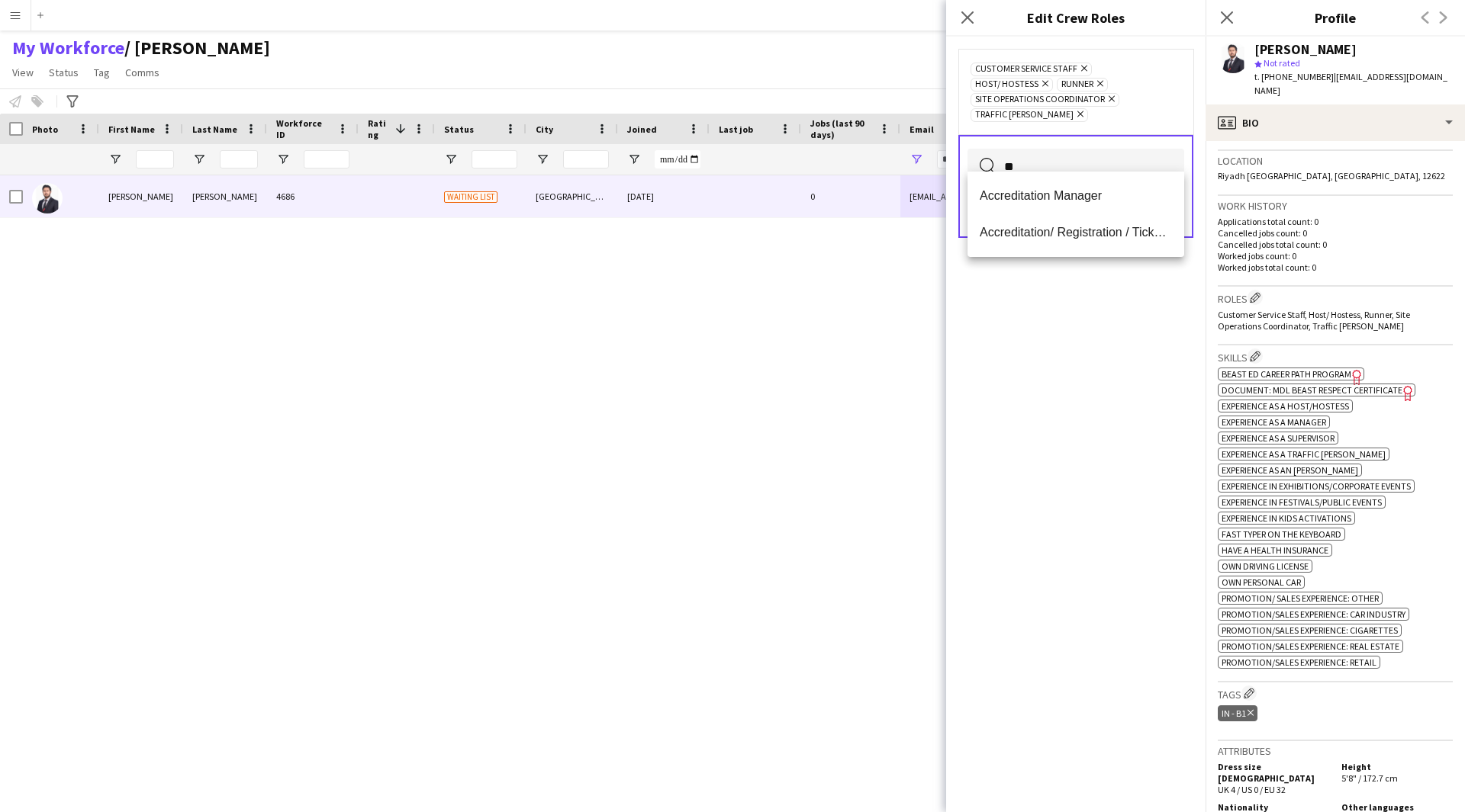
type input "*"
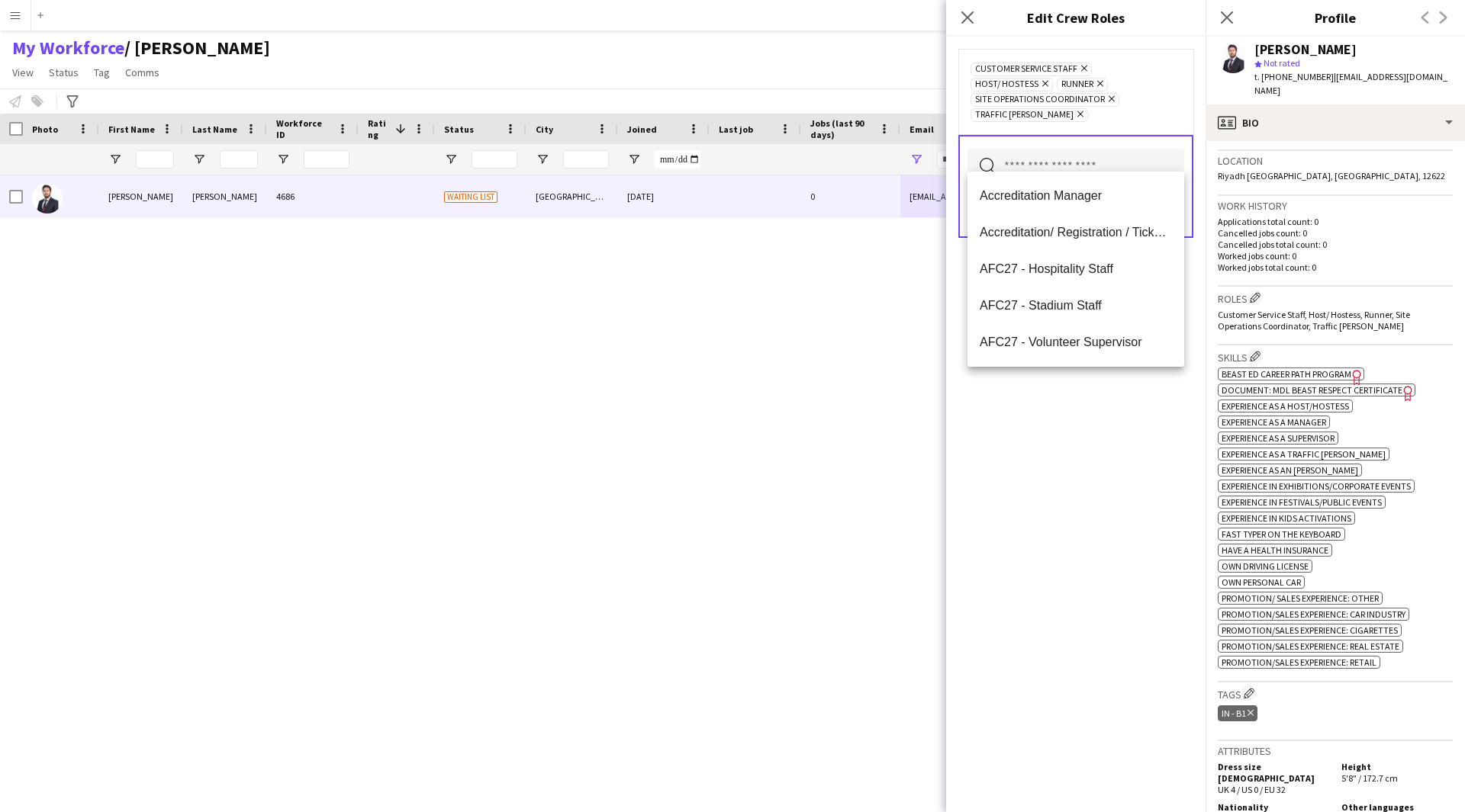
click at [1067, 462] on div "Customer Service Staff Remove Host/ Hostess Remove Runner Remove Site Operation…" at bounding box center [1076, 424] width 260 height 775
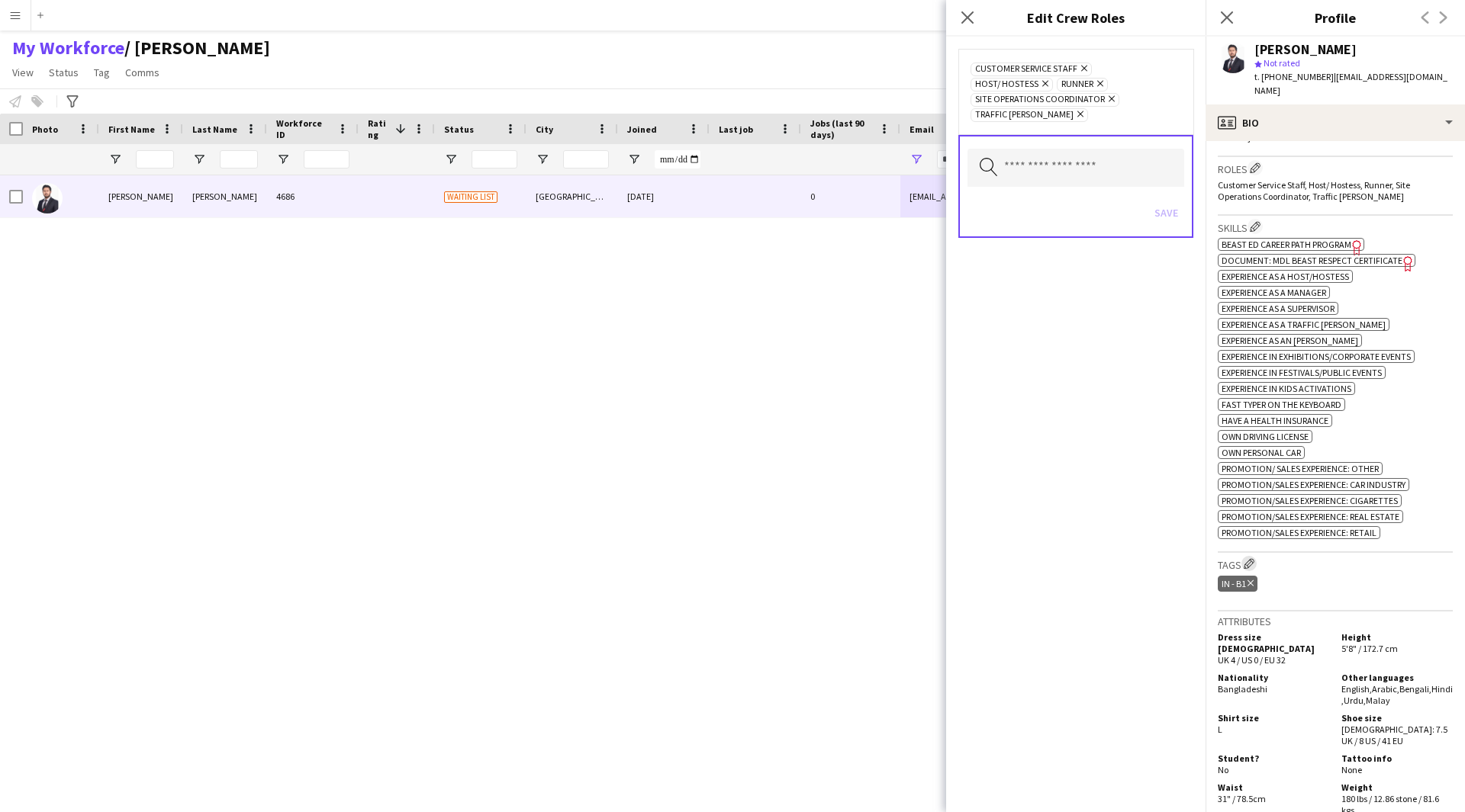
scroll to position [450, 0]
click at [1243, 555] on button "Edit crew company tags" at bounding box center [1248, 562] width 15 height 15
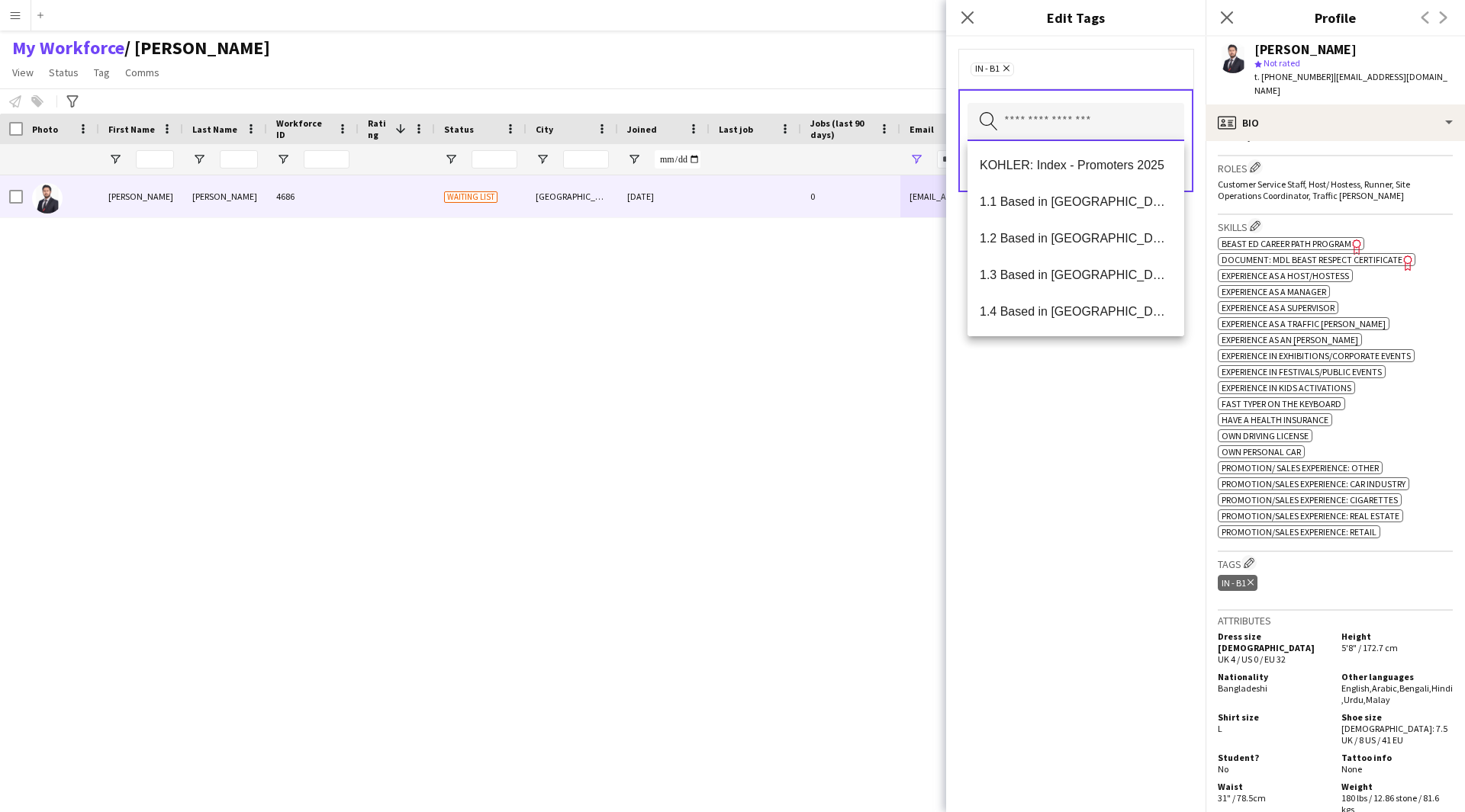
click at [1065, 122] on input "text" at bounding box center [1075, 122] width 216 height 38
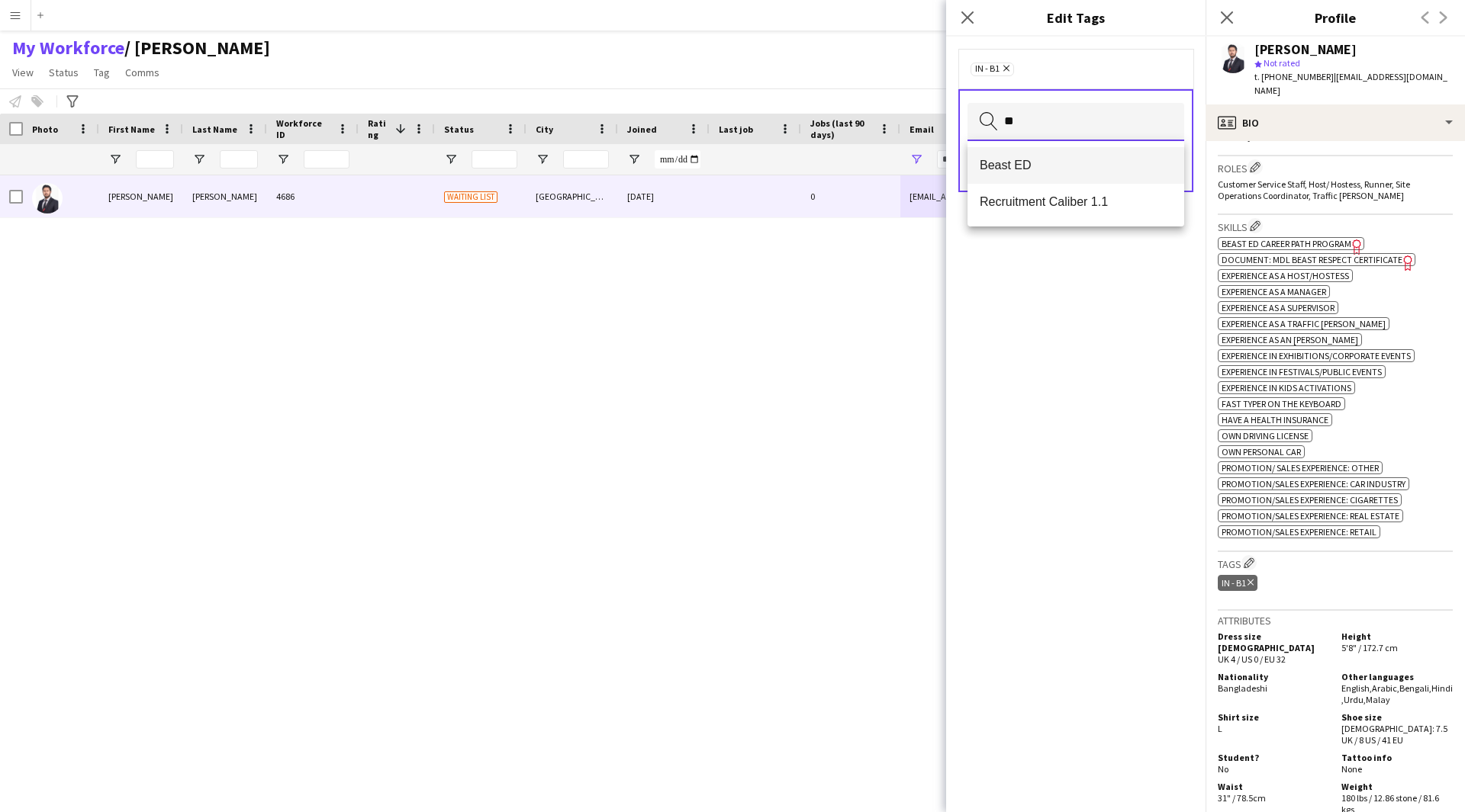
type input "**"
click at [1054, 167] on span "Beast ED" at bounding box center [1076, 165] width 192 height 15
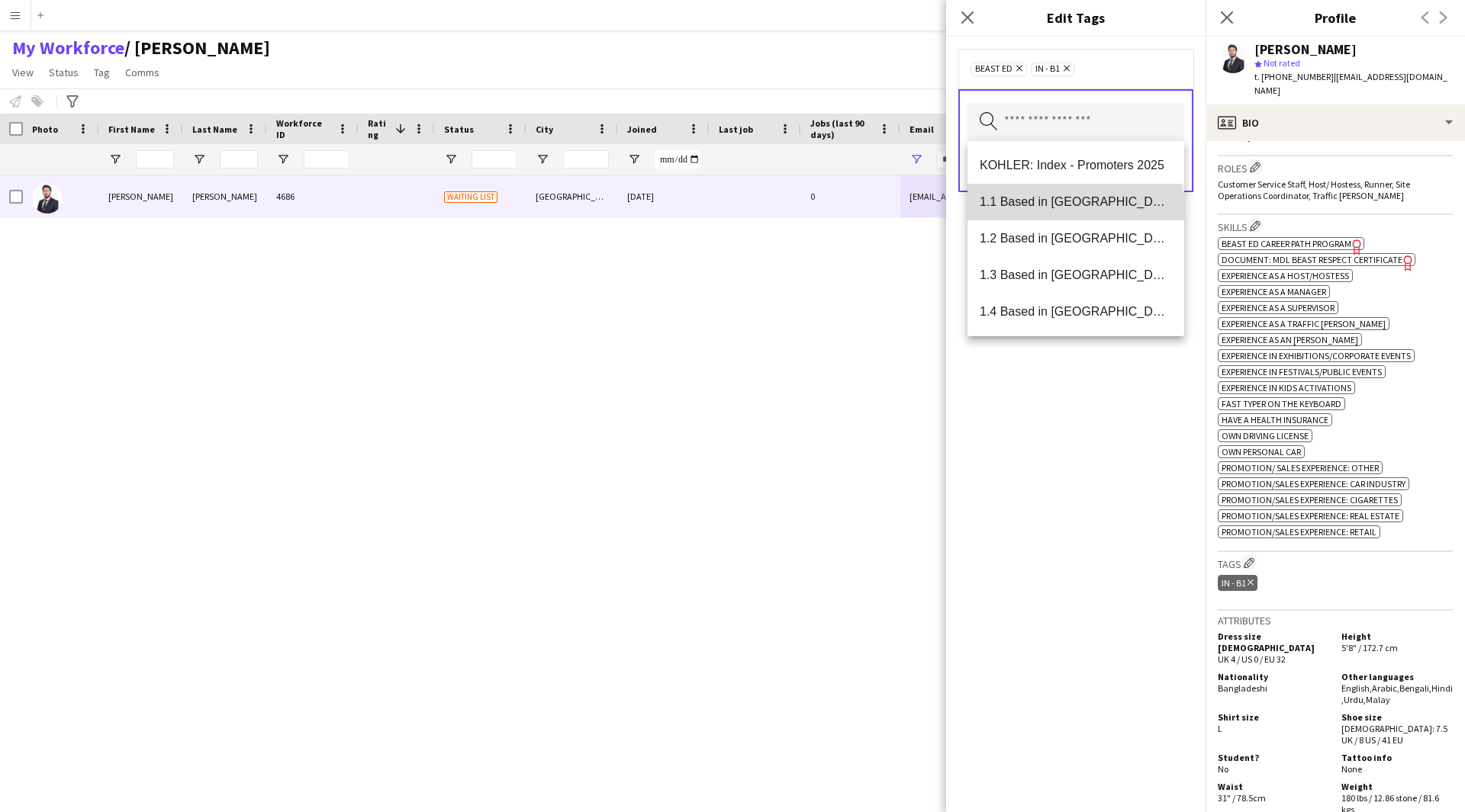
click at [1074, 217] on mat-option "1.1 Based in [GEOGRAPHIC_DATA]" at bounding box center [1075, 201] width 216 height 37
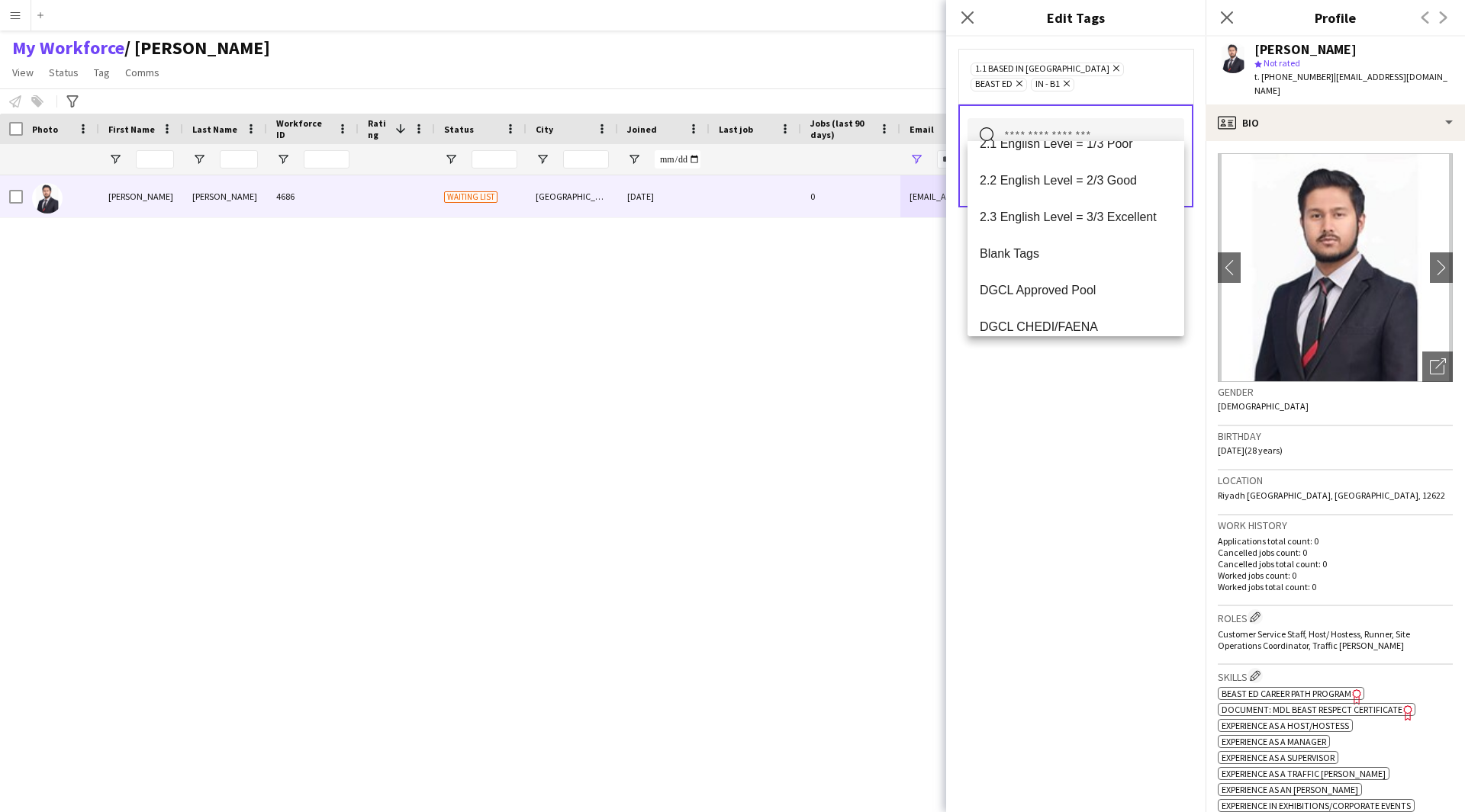
scroll to position [315, 0]
click at [1096, 210] on span "2.3 English Level = 3/3 Excellent" at bounding box center [1076, 216] width 192 height 15
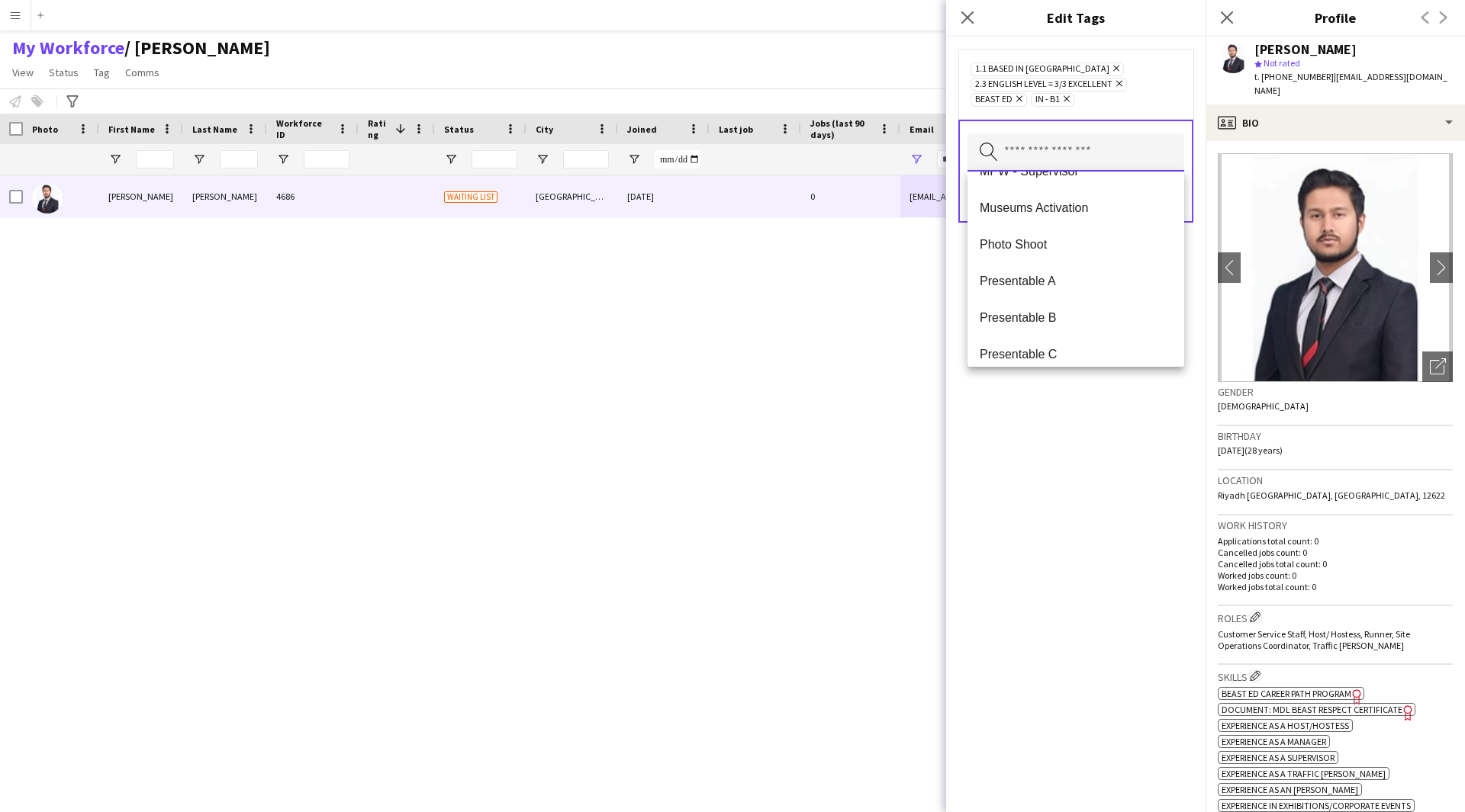
scroll to position [1564, 0]
click at [1059, 270] on mat-option "Presentable A" at bounding box center [1075, 280] width 216 height 37
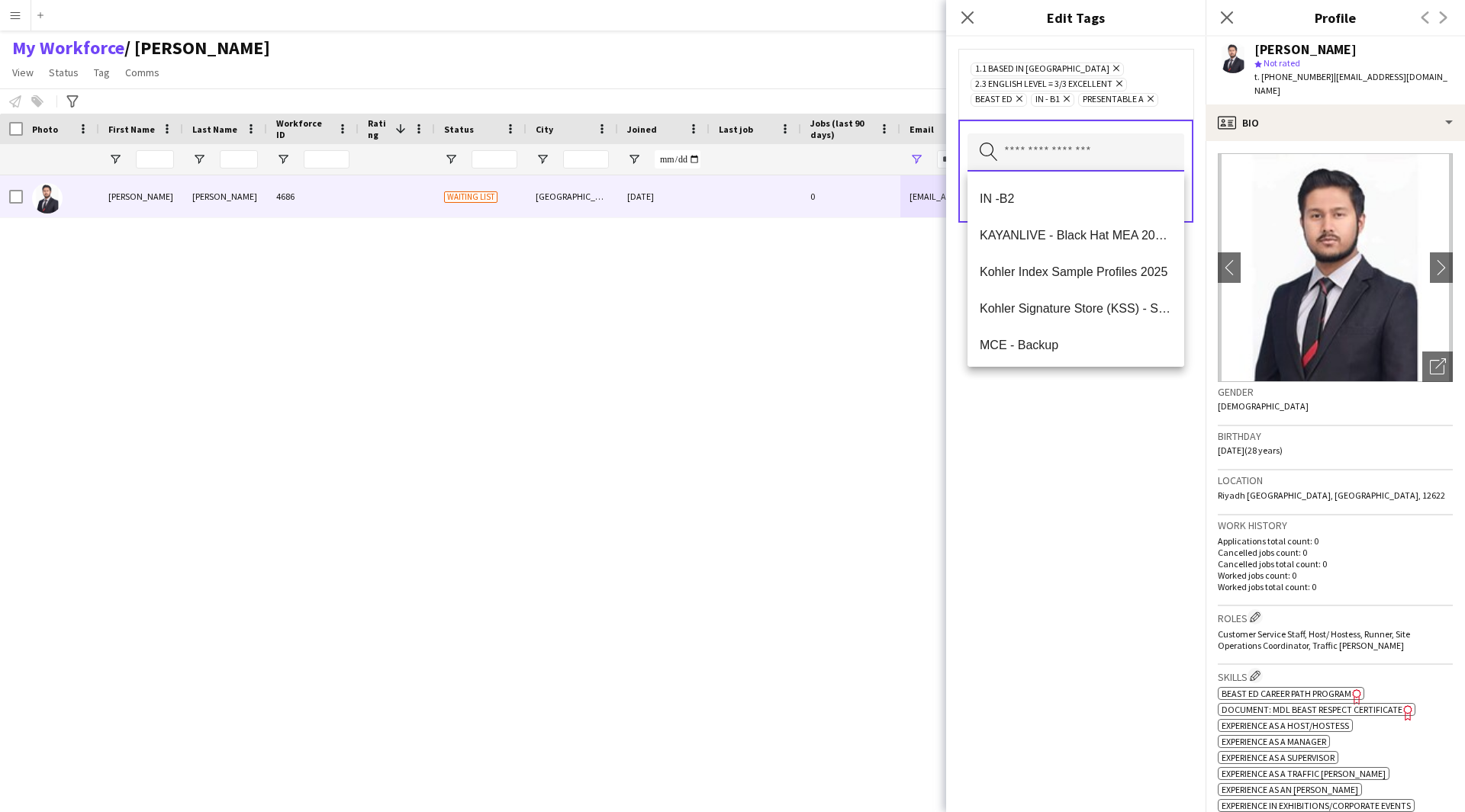
scroll to position [803, 0]
click at [1049, 465] on div "1.1 Based in [GEOGRAPHIC_DATA] Remove 2.3 English Level = 3/3 Excellent Remove …" at bounding box center [1076, 424] width 260 height 775
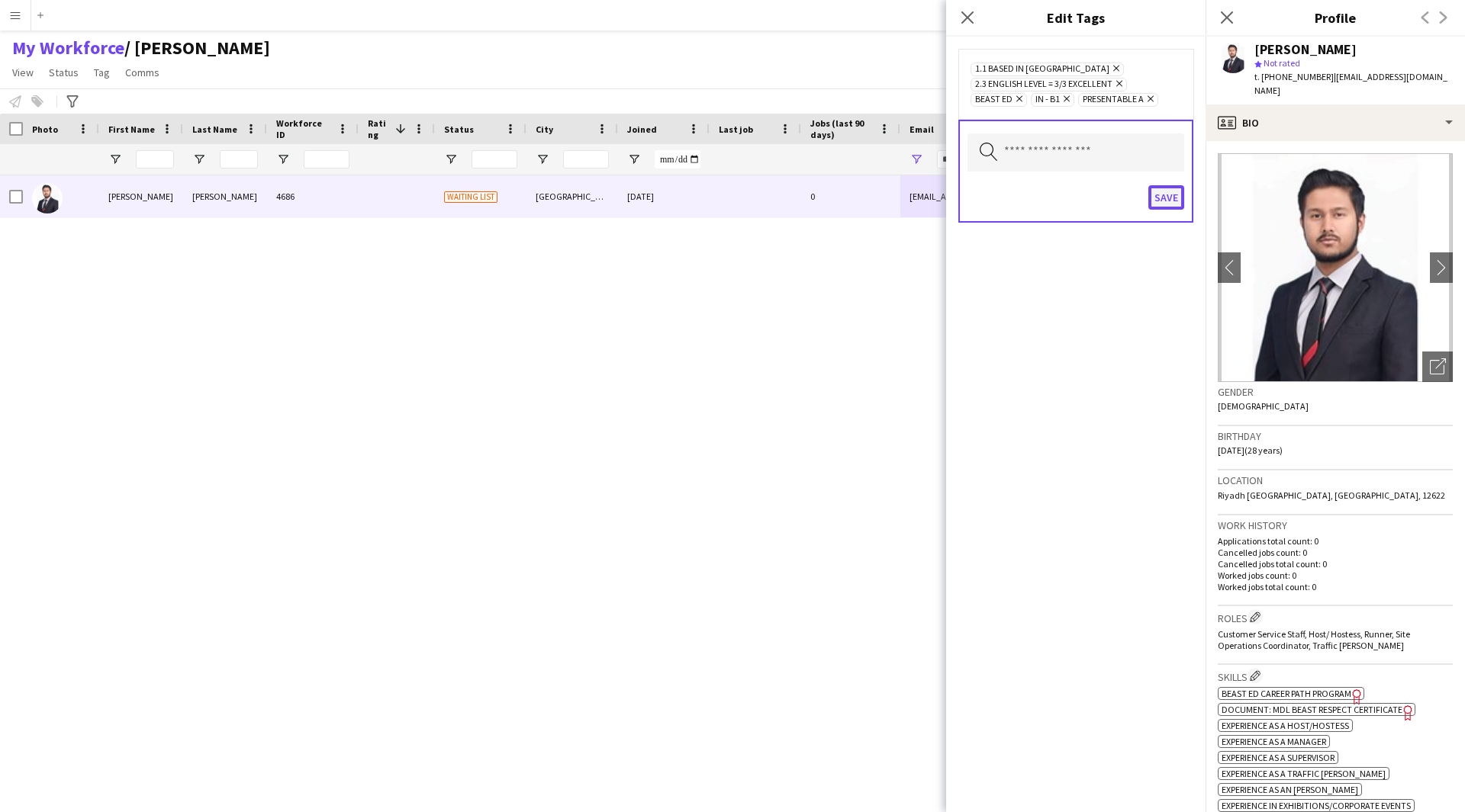
click at [1177, 205] on button "Save" at bounding box center [1166, 197] width 36 height 25
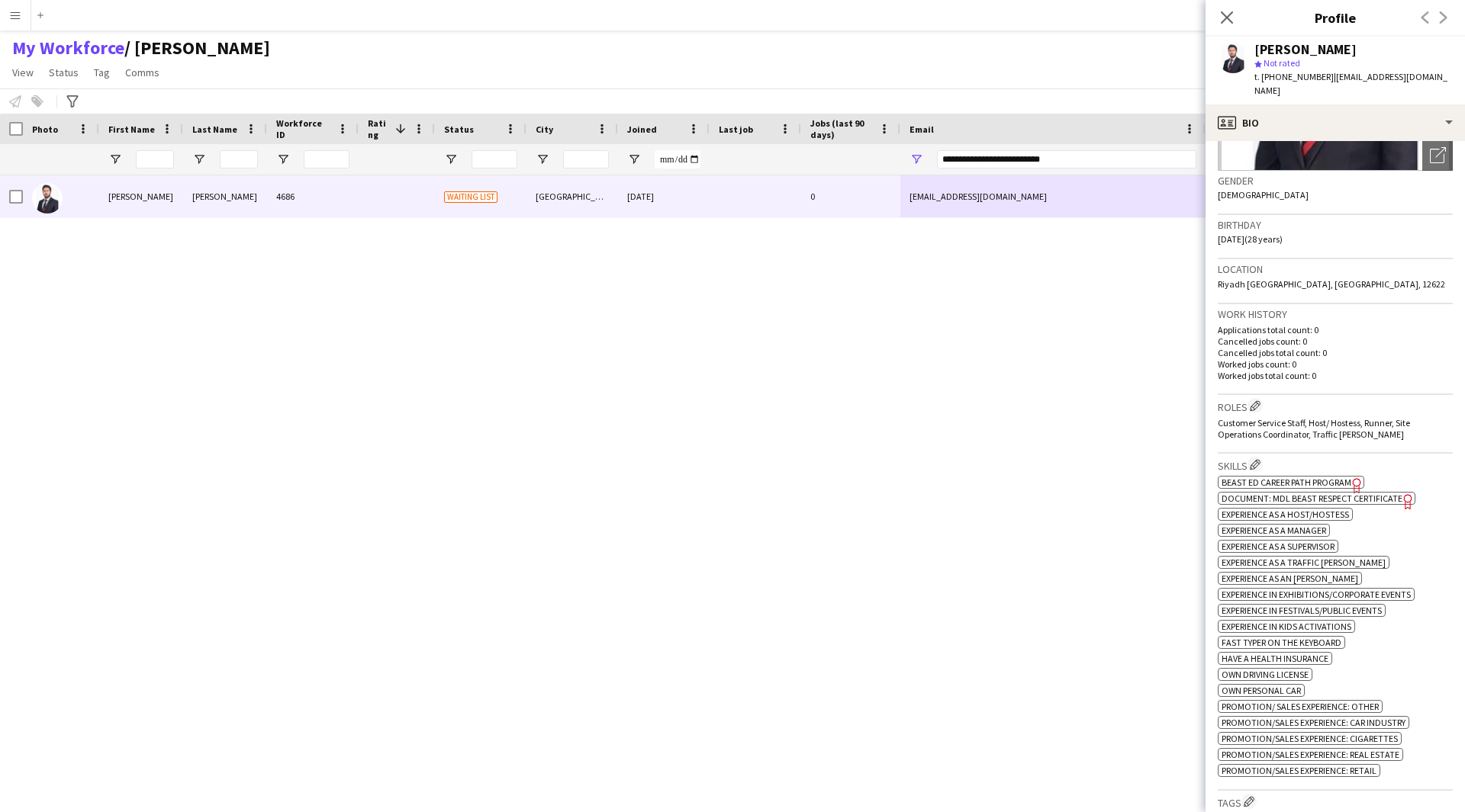
scroll to position [184, 0]
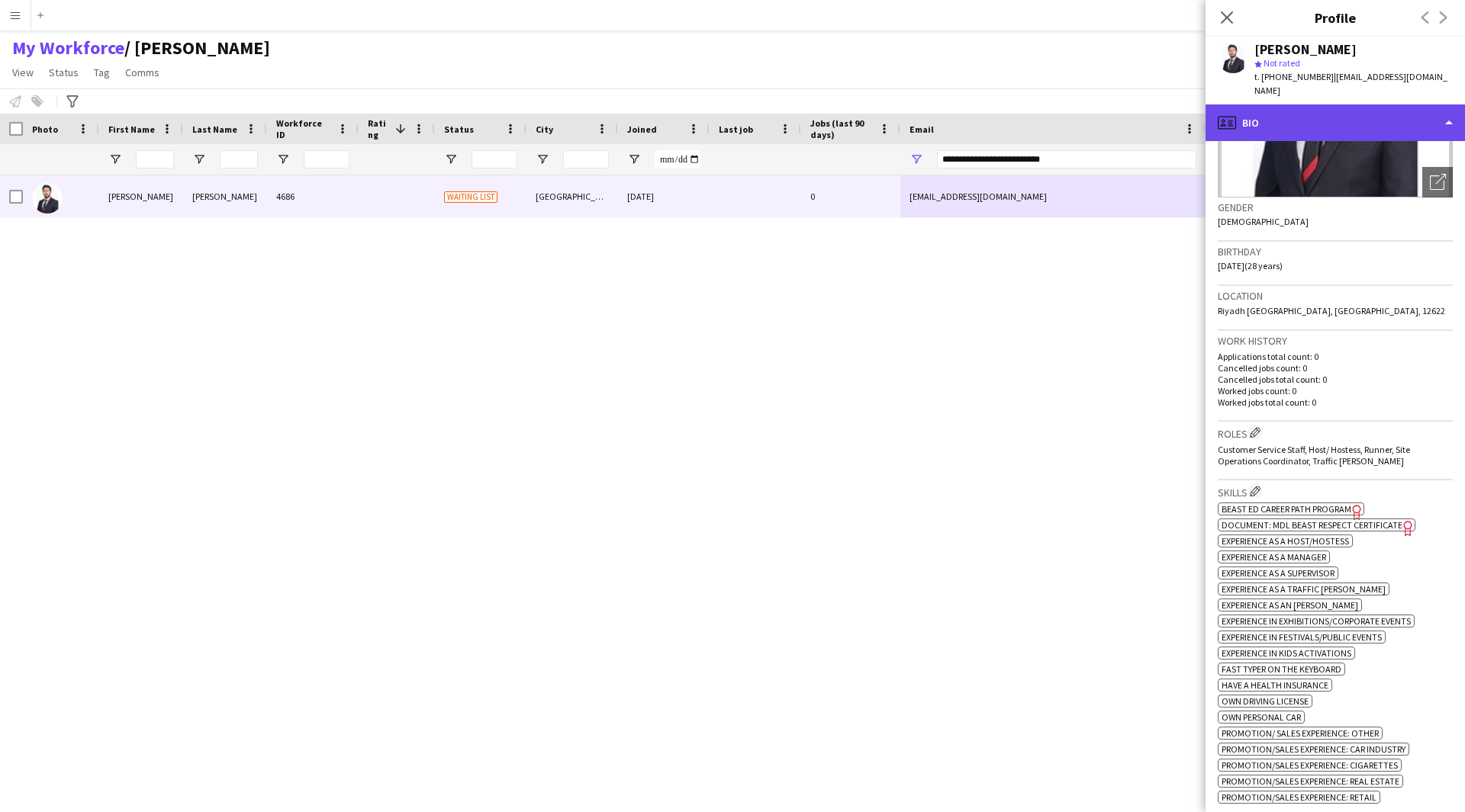
click at [1341, 121] on div "profile Bio" at bounding box center [1335, 122] width 260 height 37
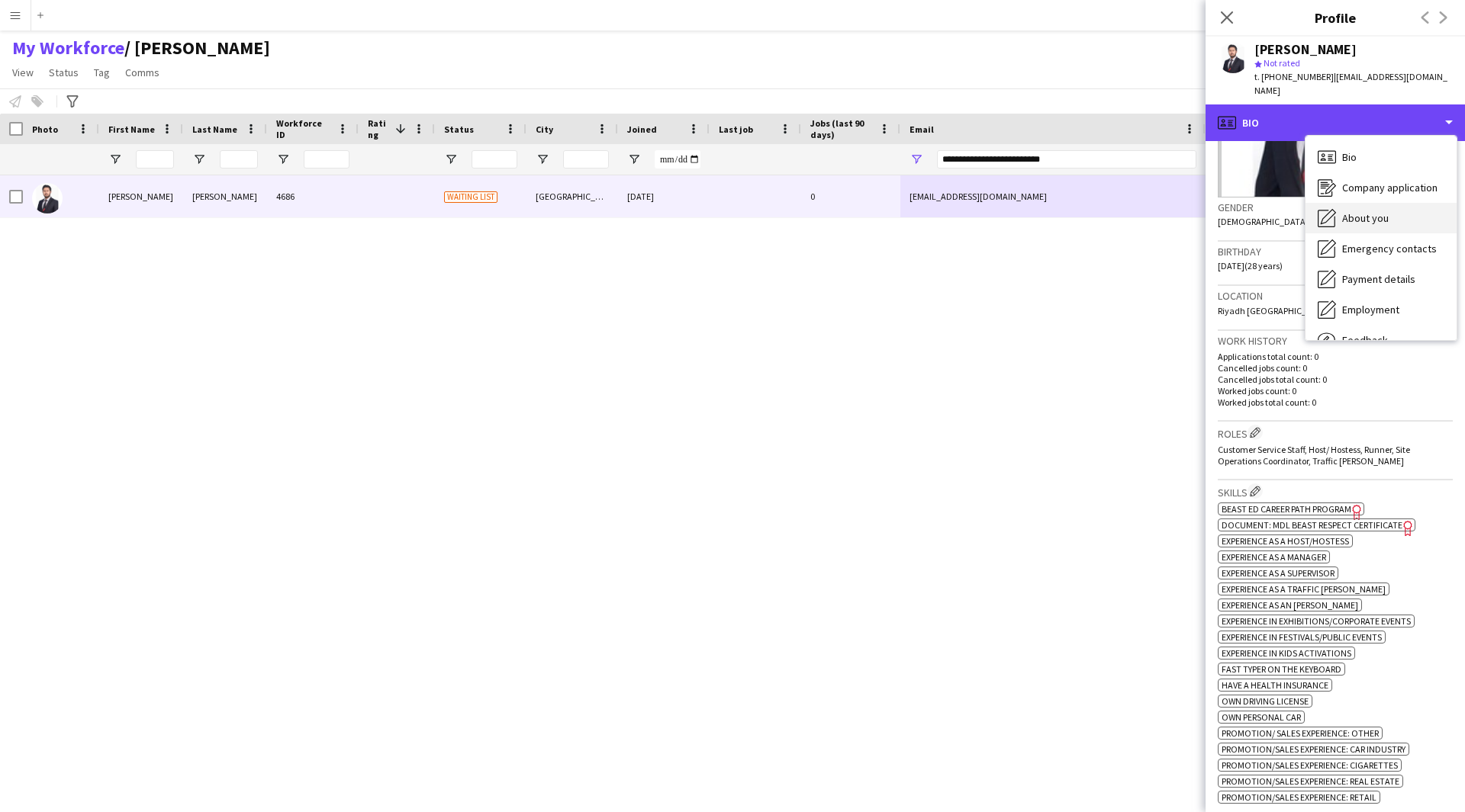
scroll to position [52, 0]
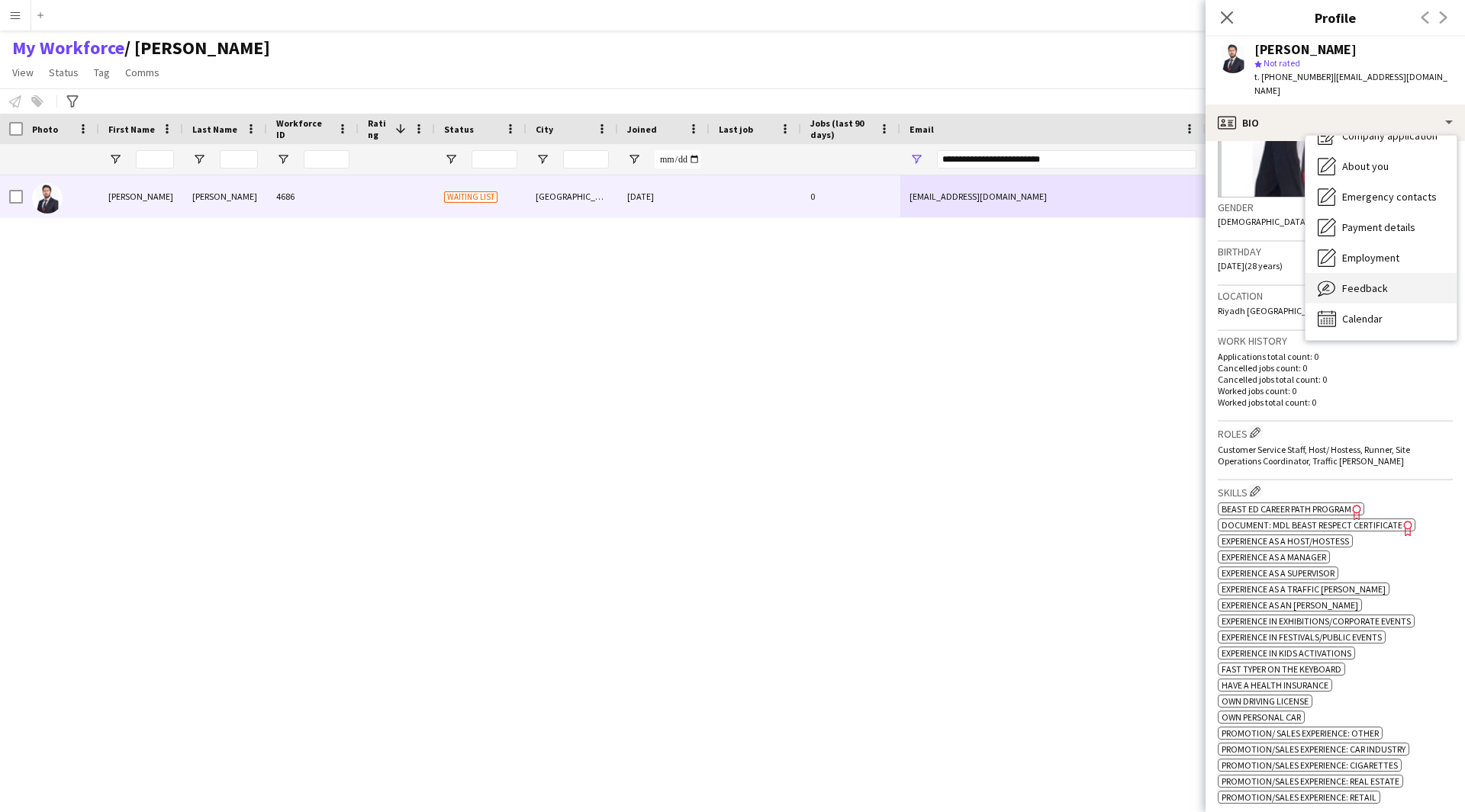
click at [1373, 282] on span "Feedback" at bounding box center [1365, 289] width 46 height 14
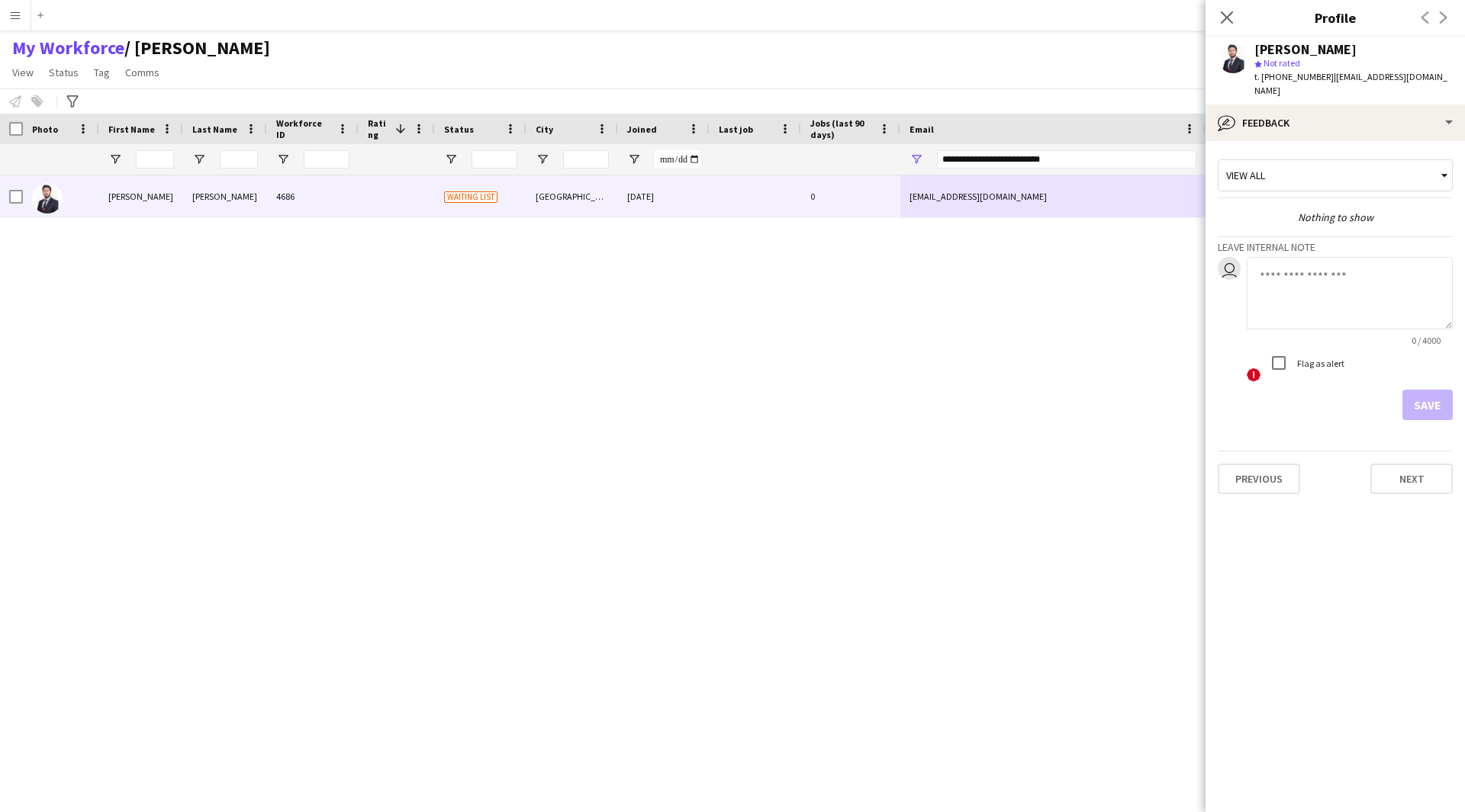
click at [1336, 363] on div "Flag as alert" at bounding box center [1304, 363] width 81 height 31
click at [1334, 299] on textarea at bounding box center [1350, 292] width 206 height 72
click at [1309, 302] on textarea at bounding box center [1350, 292] width 206 height 72
type textarea "**********"
click at [1426, 398] on button "Save" at bounding box center [1427, 405] width 51 height 31
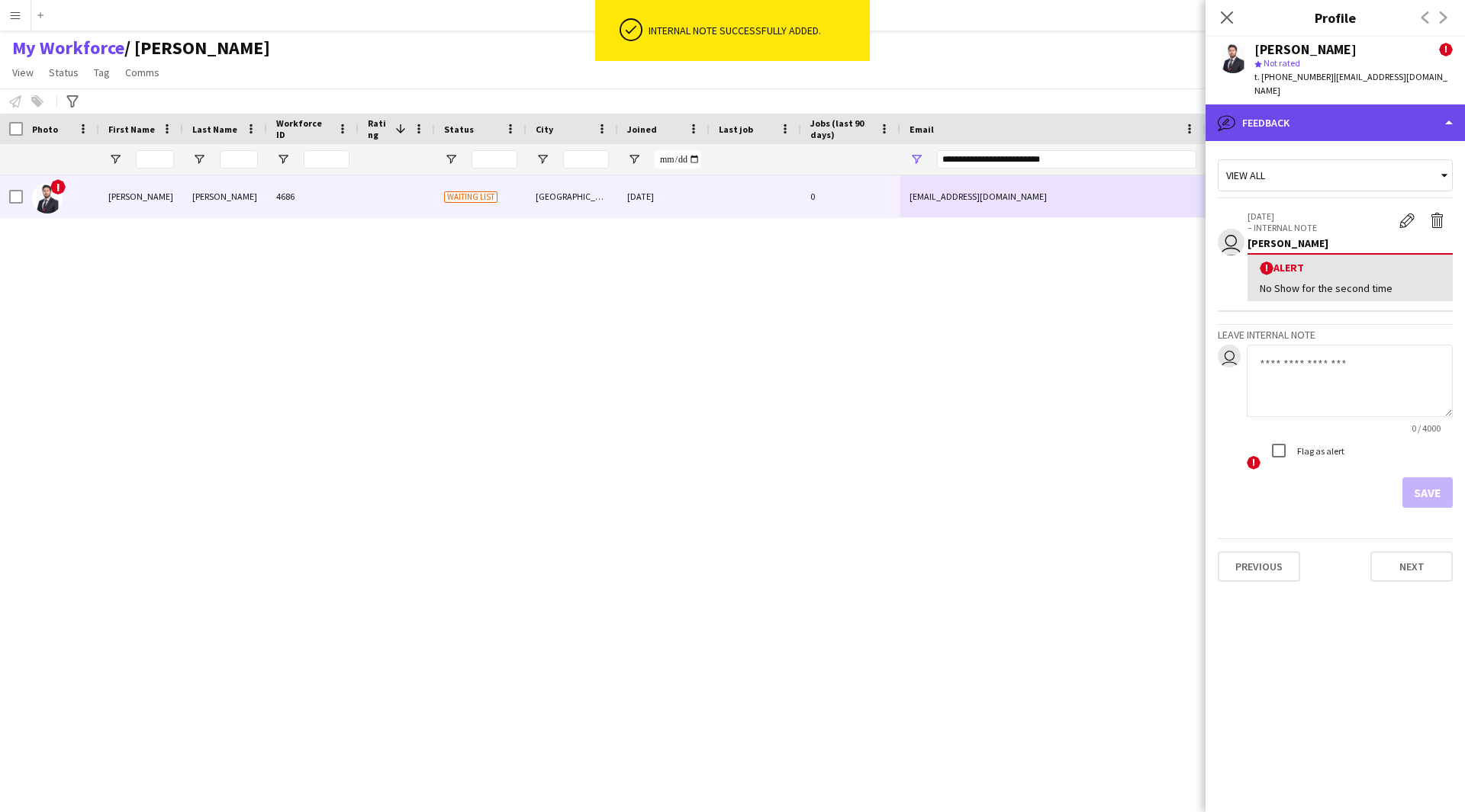
click at [1331, 127] on div "bubble-pencil Feedback" at bounding box center [1335, 122] width 260 height 37
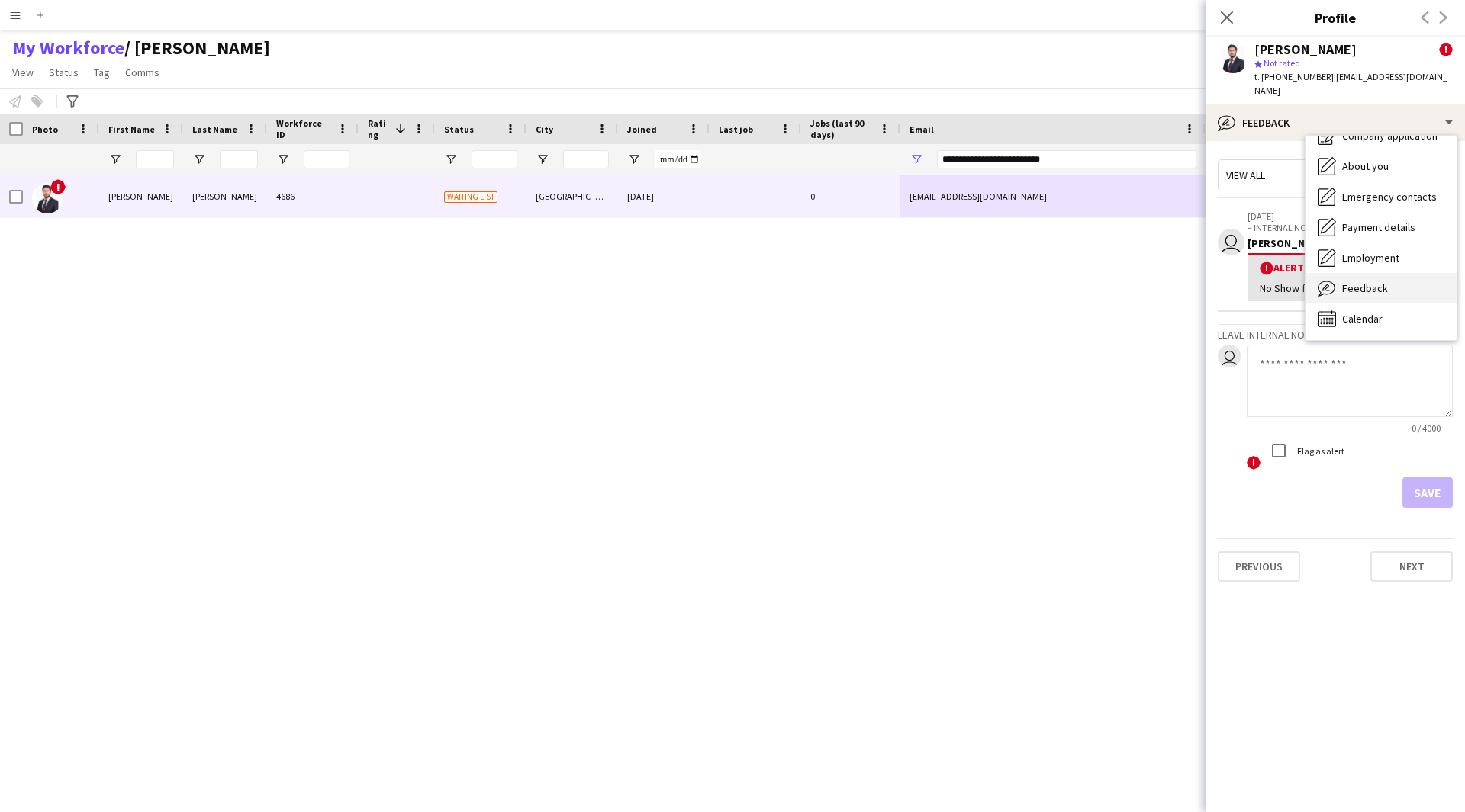
click at [1370, 282] on span "Feedback" at bounding box center [1365, 289] width 46 height 14
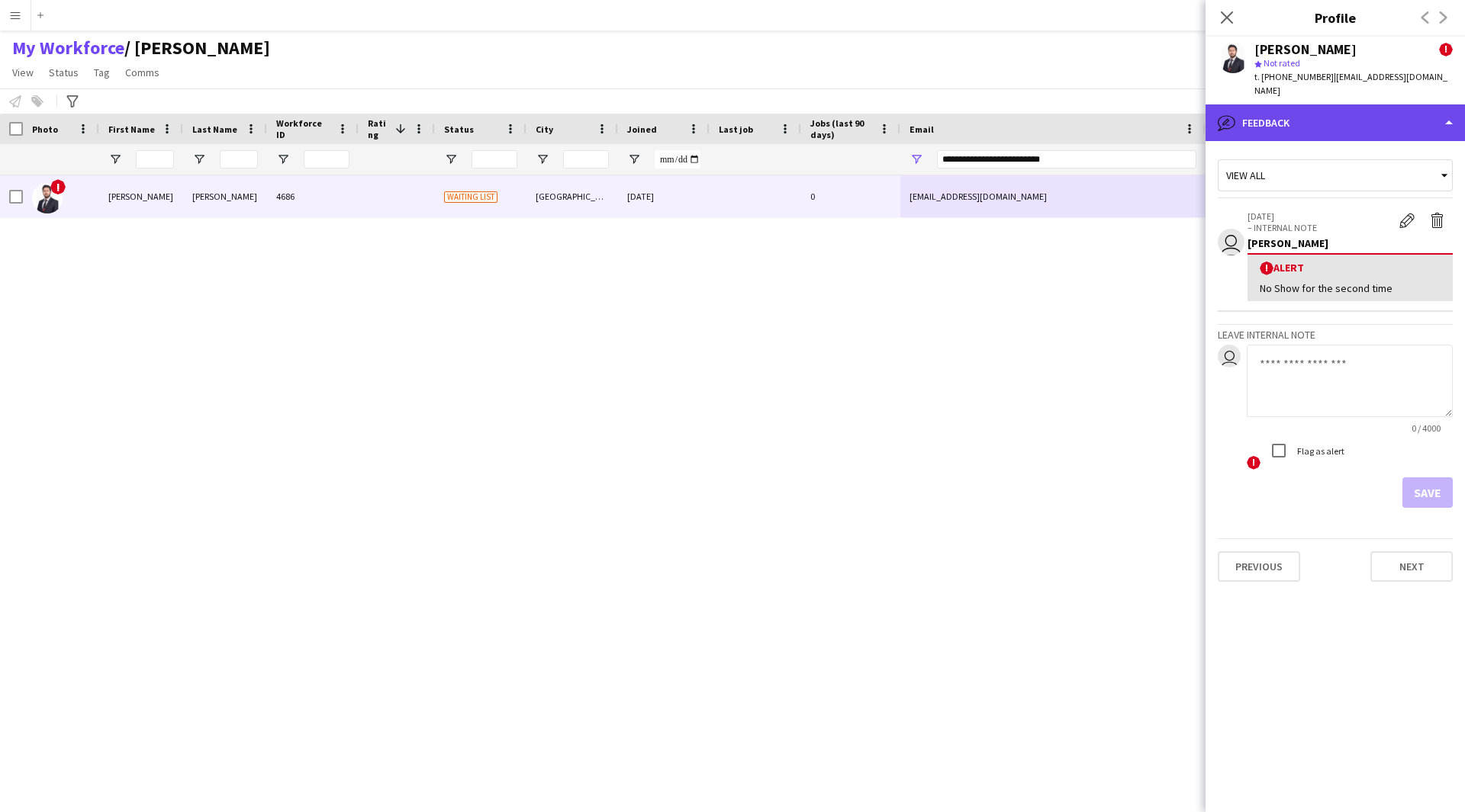
click at [1327, 104] on div "bubble-pencil Feedback" at bounding box center [1335, 122] width 260 height 37
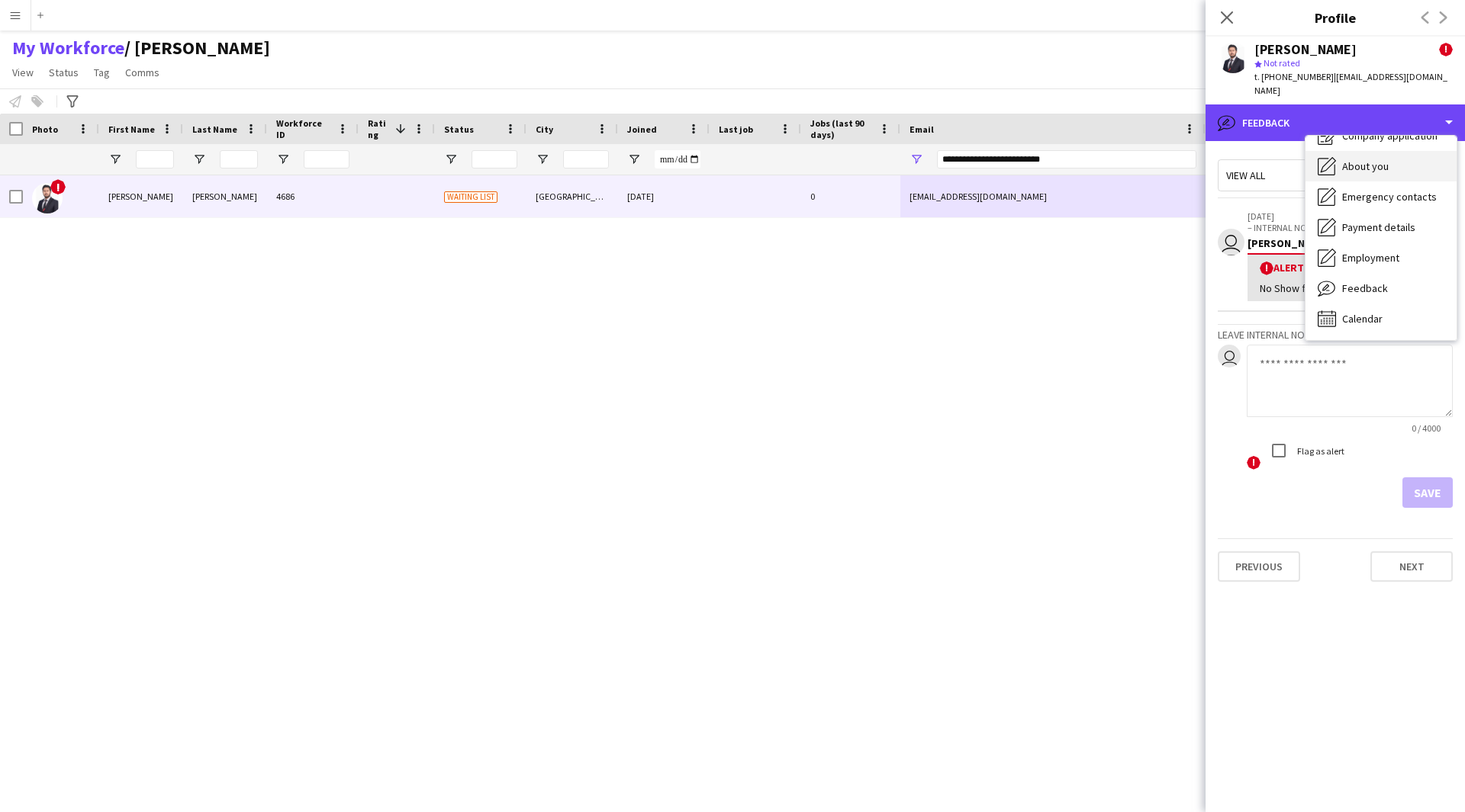
scroll to position [0, 0]
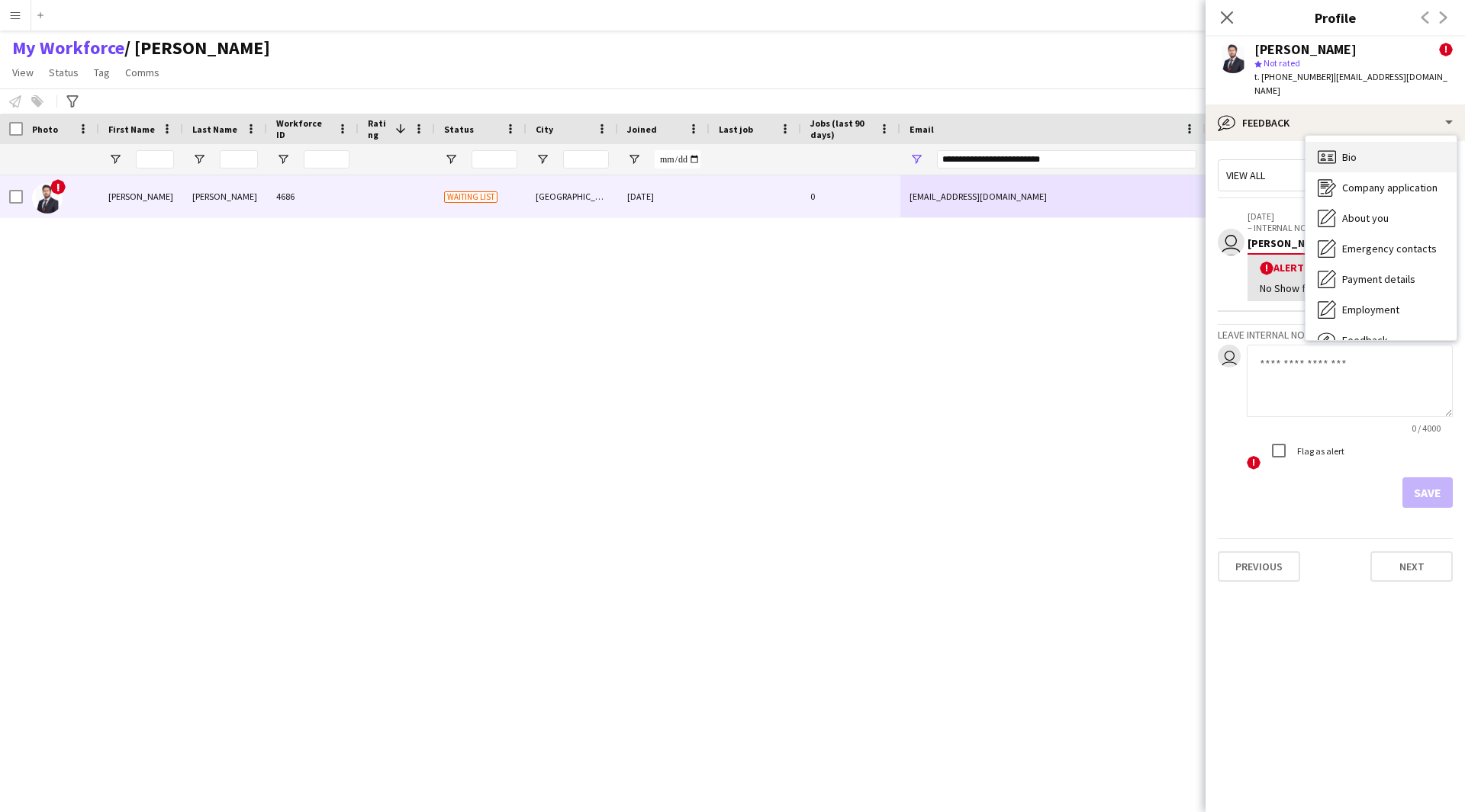
click at [1356, 151] on span "Bio" at bounding box center [1349, 158] width 15 height 14
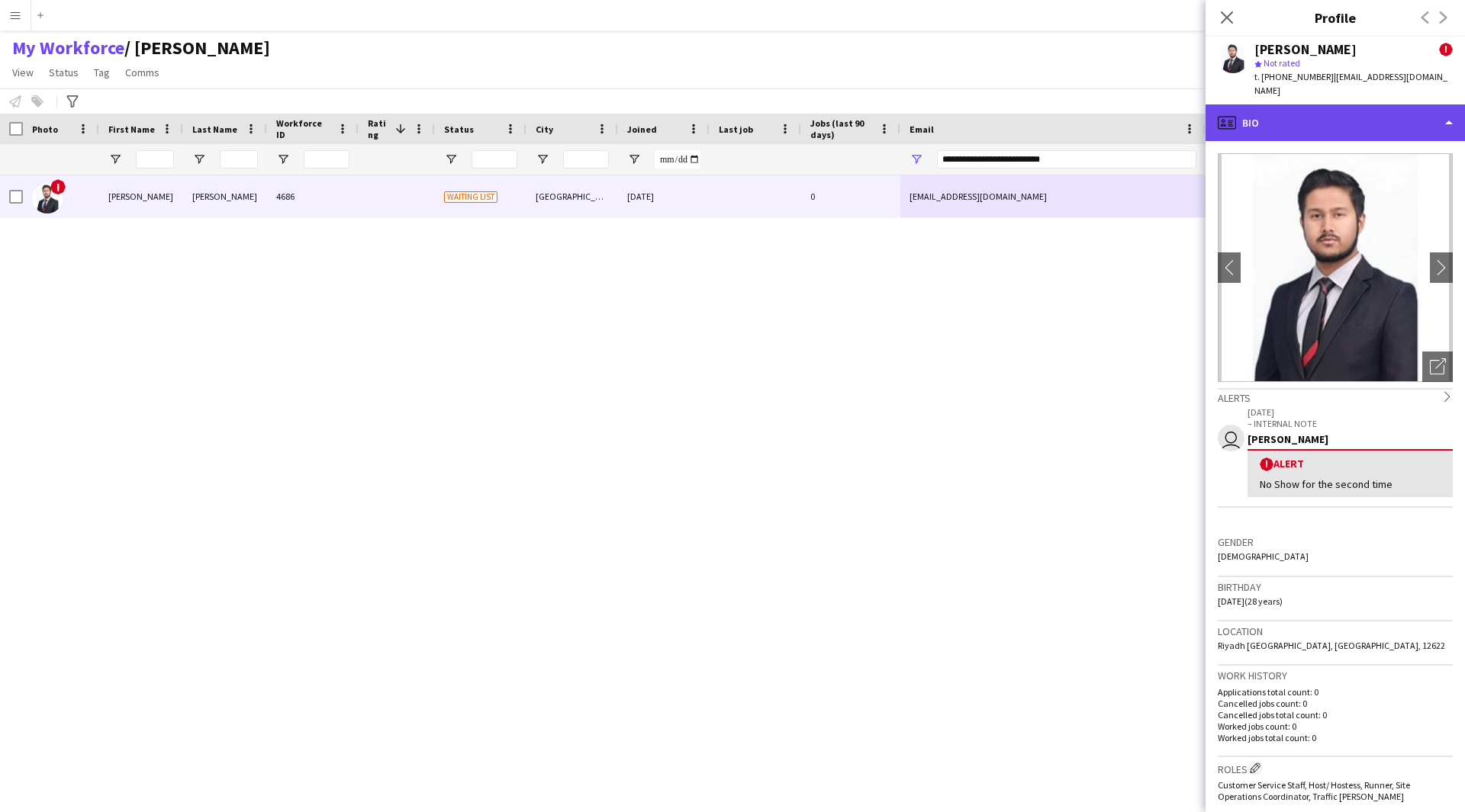
click at [1317, 112] on div "profile Bio" at bounding box center [1335, 122] width 260 height 37
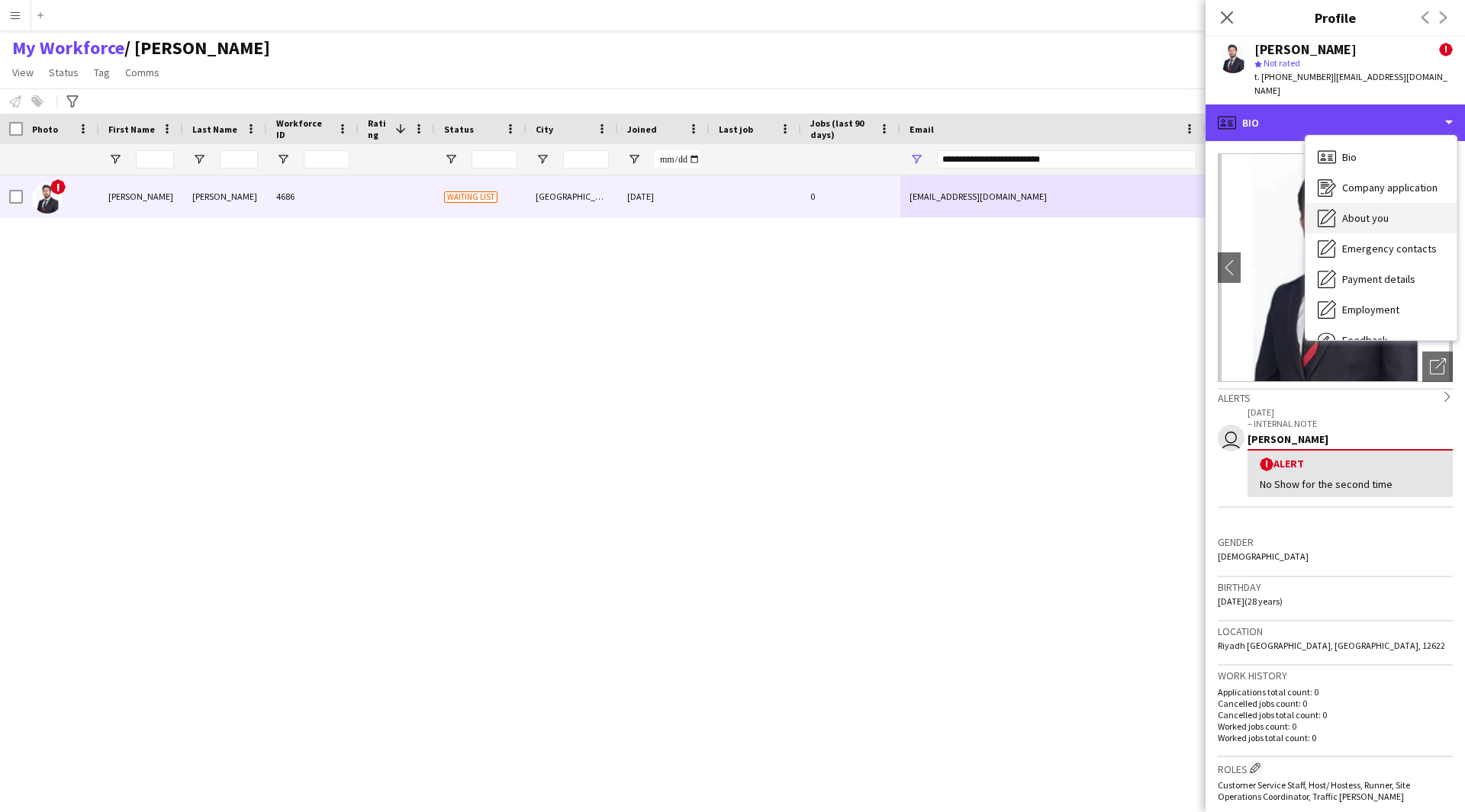
scroll to position [52, 0]
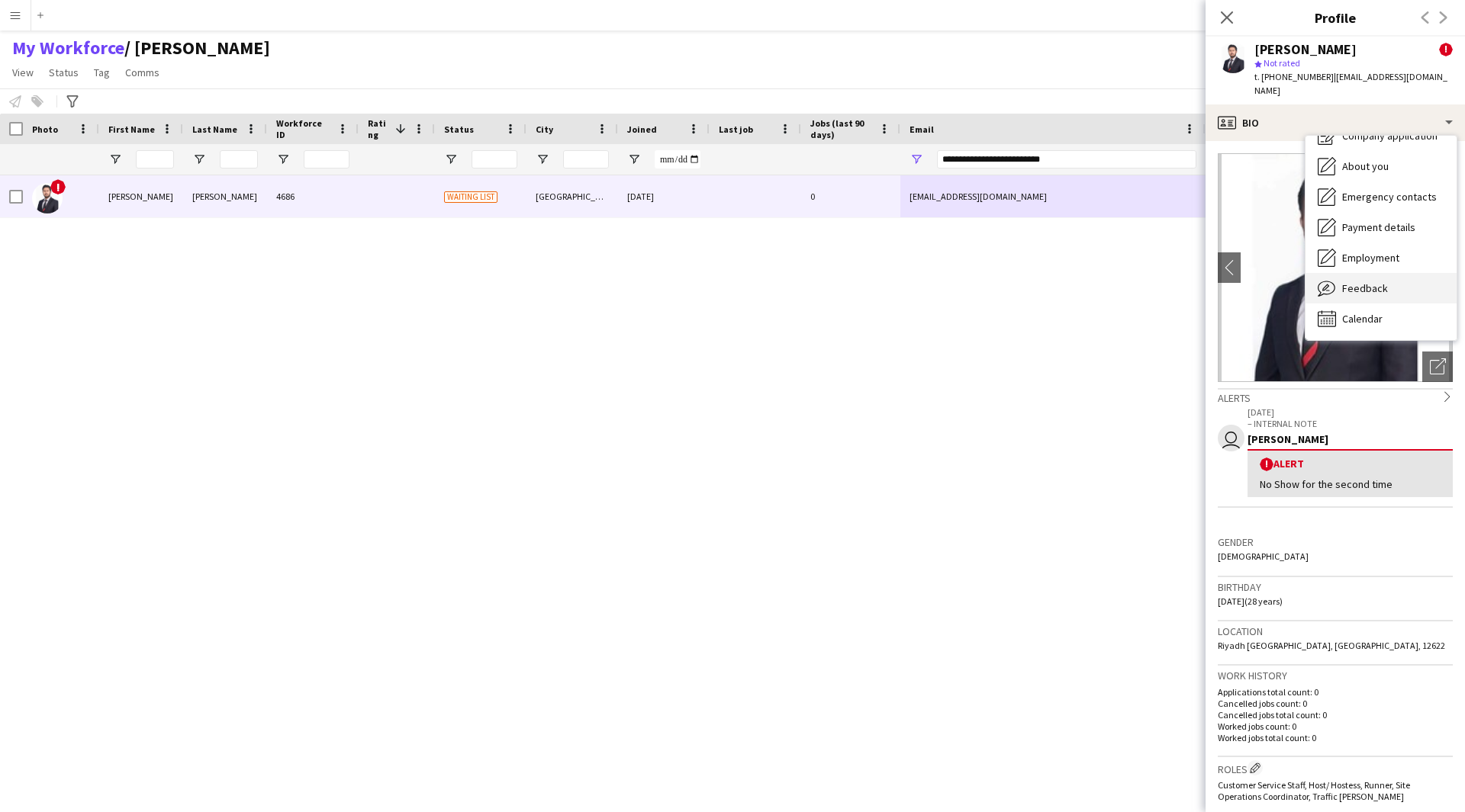
click at [1360, 273] on div "Feedback Feedback" at bounding box center [1381, 288] width 151 height 31
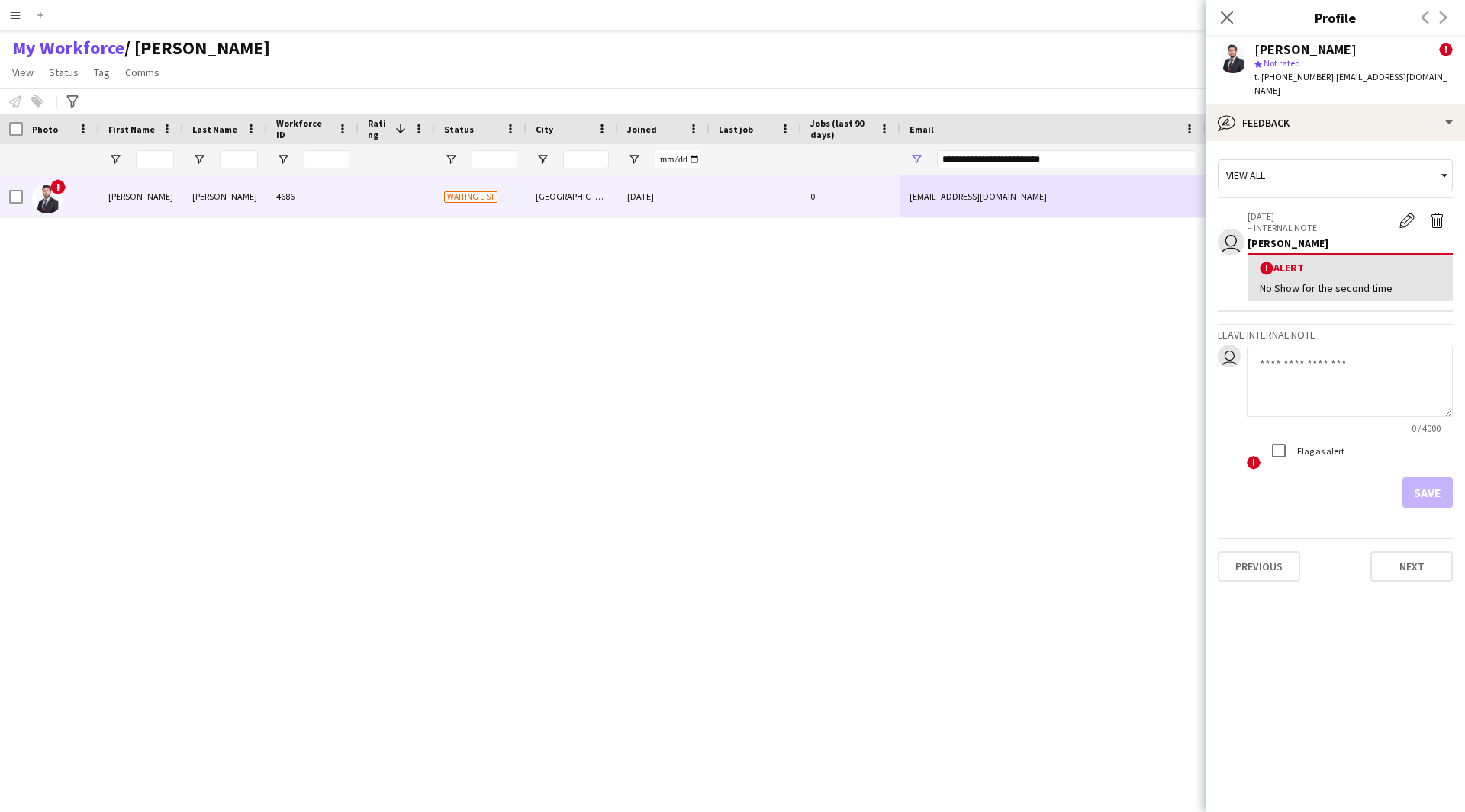
drag, startPoint x: 1432, startPoint y: 208, endPoint x: 1297, endPoint y: 663, distance: 474.6
click at [1297, 663] on app-crew-profile-feedback-tab "View all user [DATE] – INTERNAL NOTE Edit alert Delete alert [PERSON_NAME] ! Al…" at bounding box center [1335, 476] width 260 height 671
click at [1434, 213] on app-icon "Delete alert" at bounding box center [1436, 220] width 15 height 15
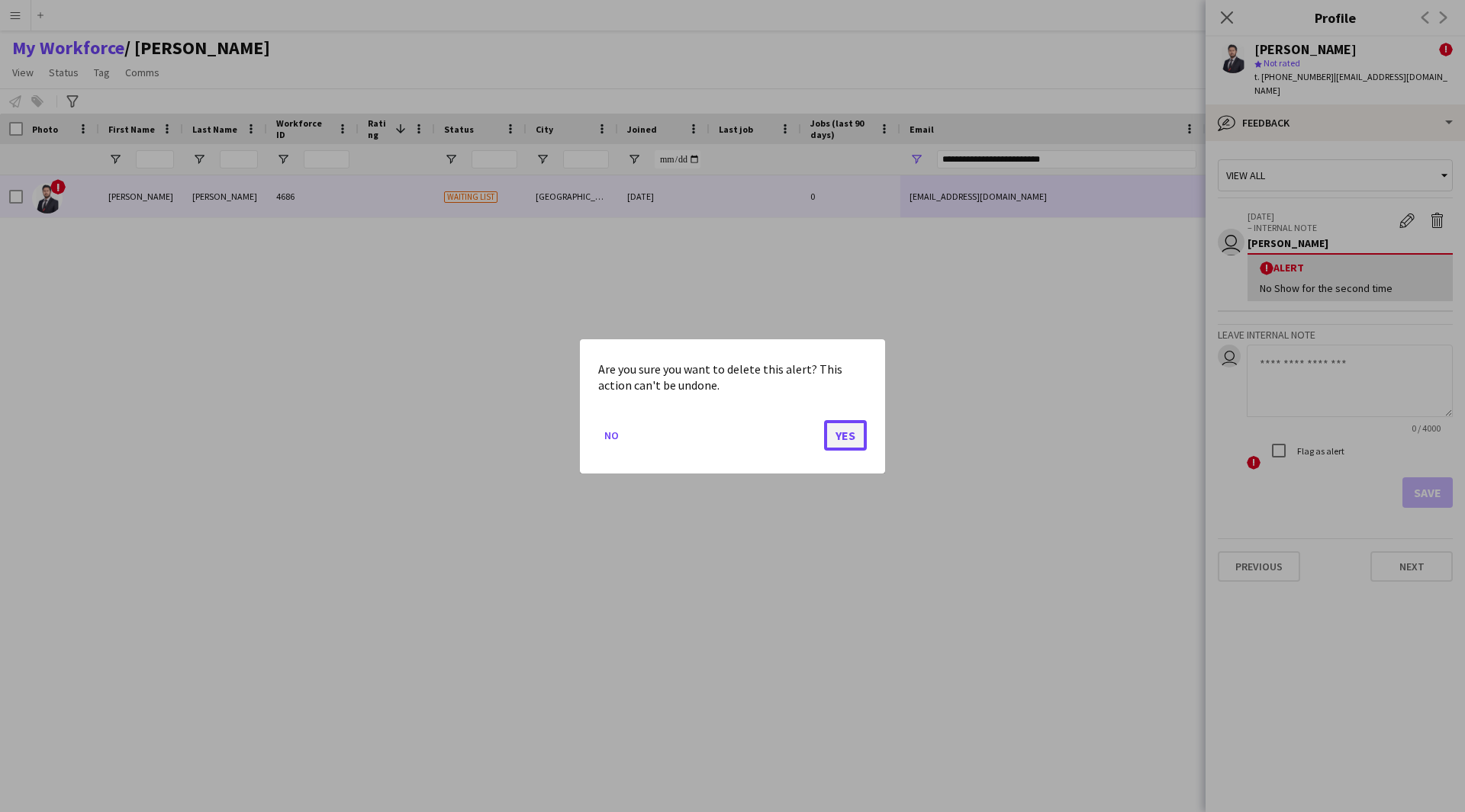
click at [842, 433] on button "Yes" at bounding box center [845, 434] width 43 height 31
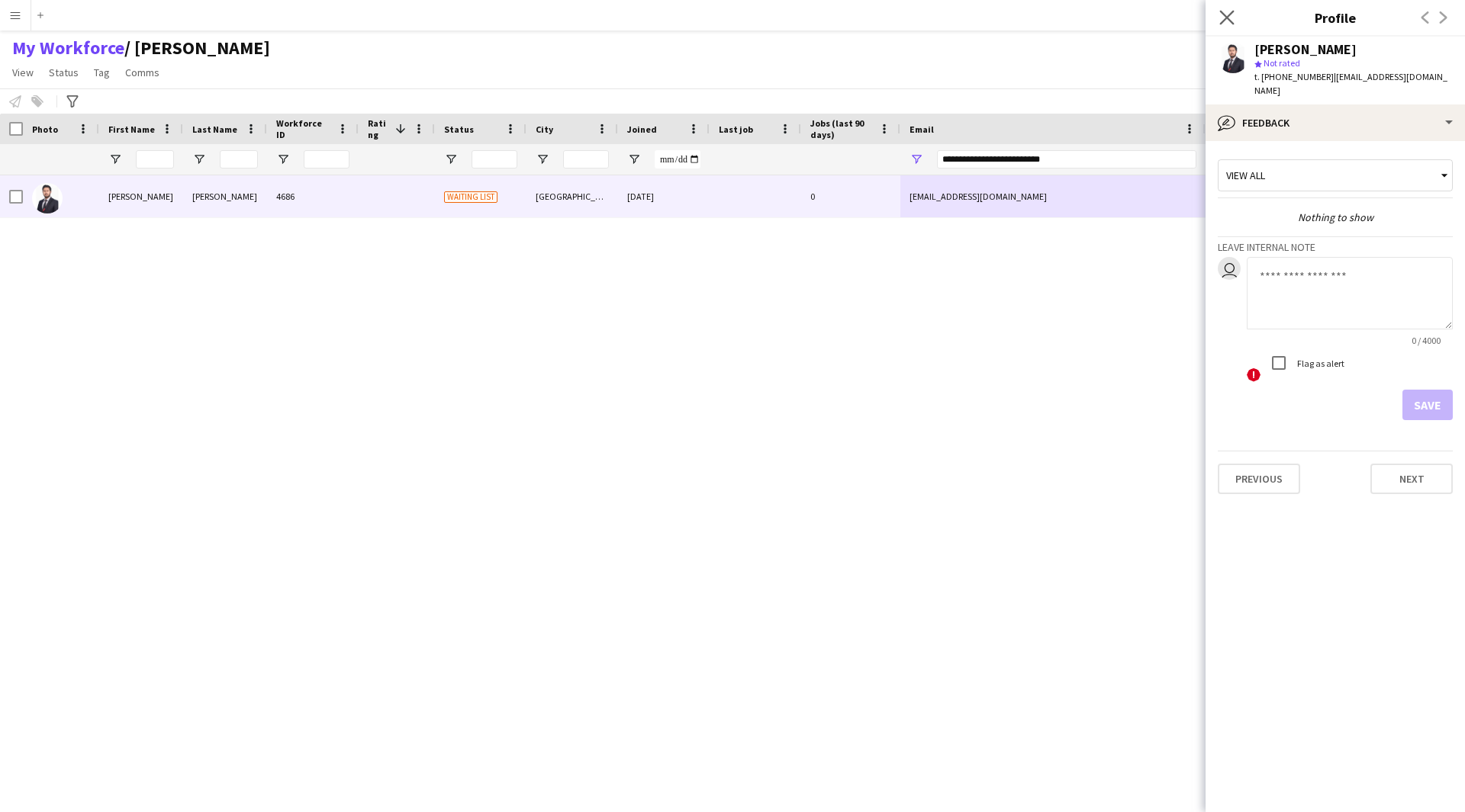
click at [1222, 25] on app-icon "Close pop-in" at bounding box center [1227, 18] width 22 height 22
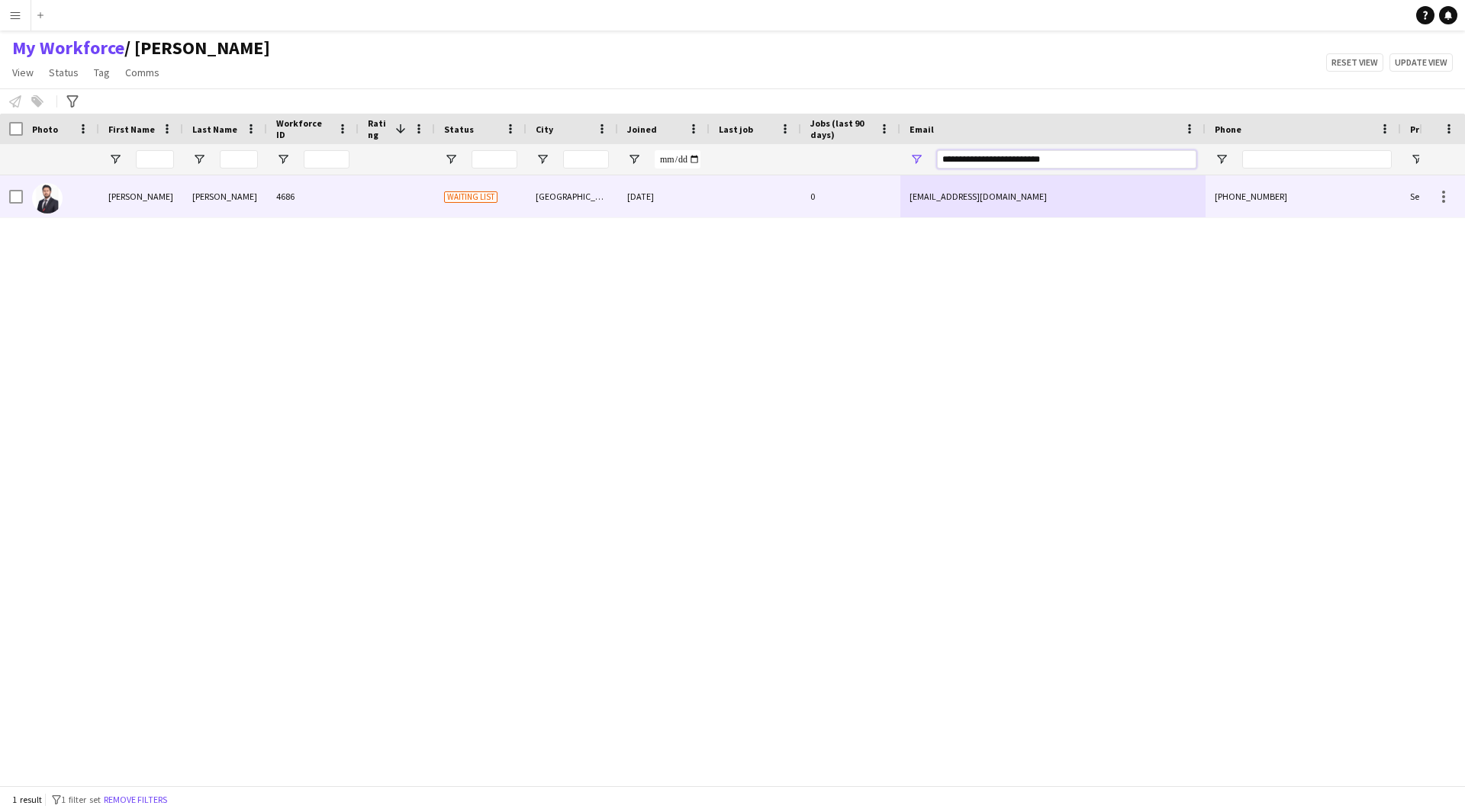
drag, startPoint x: 1078, startPoint y: 153, endPoint x: 848, endPoint y: 183, distance: 231.9
click at [848, 183] on div "Workforce Details Photo First Name" at bounding box center [732, 450] width 1465 height 672
paste input "Email Filter Input"
type input "**********"
click at [841, 201] on div "0" at bounding box center [851, 196] width 99 height 42
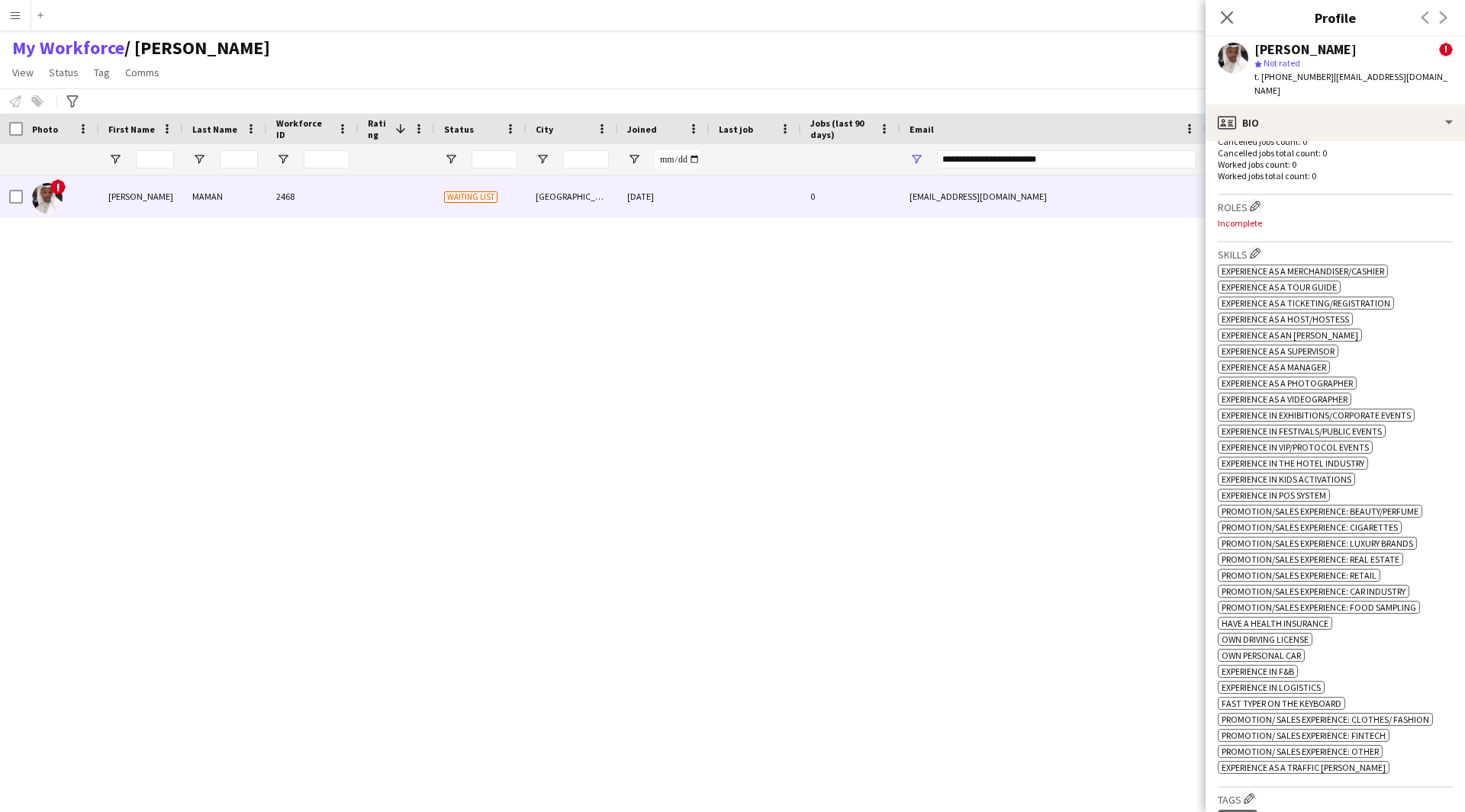
scroll to position [586, 0]
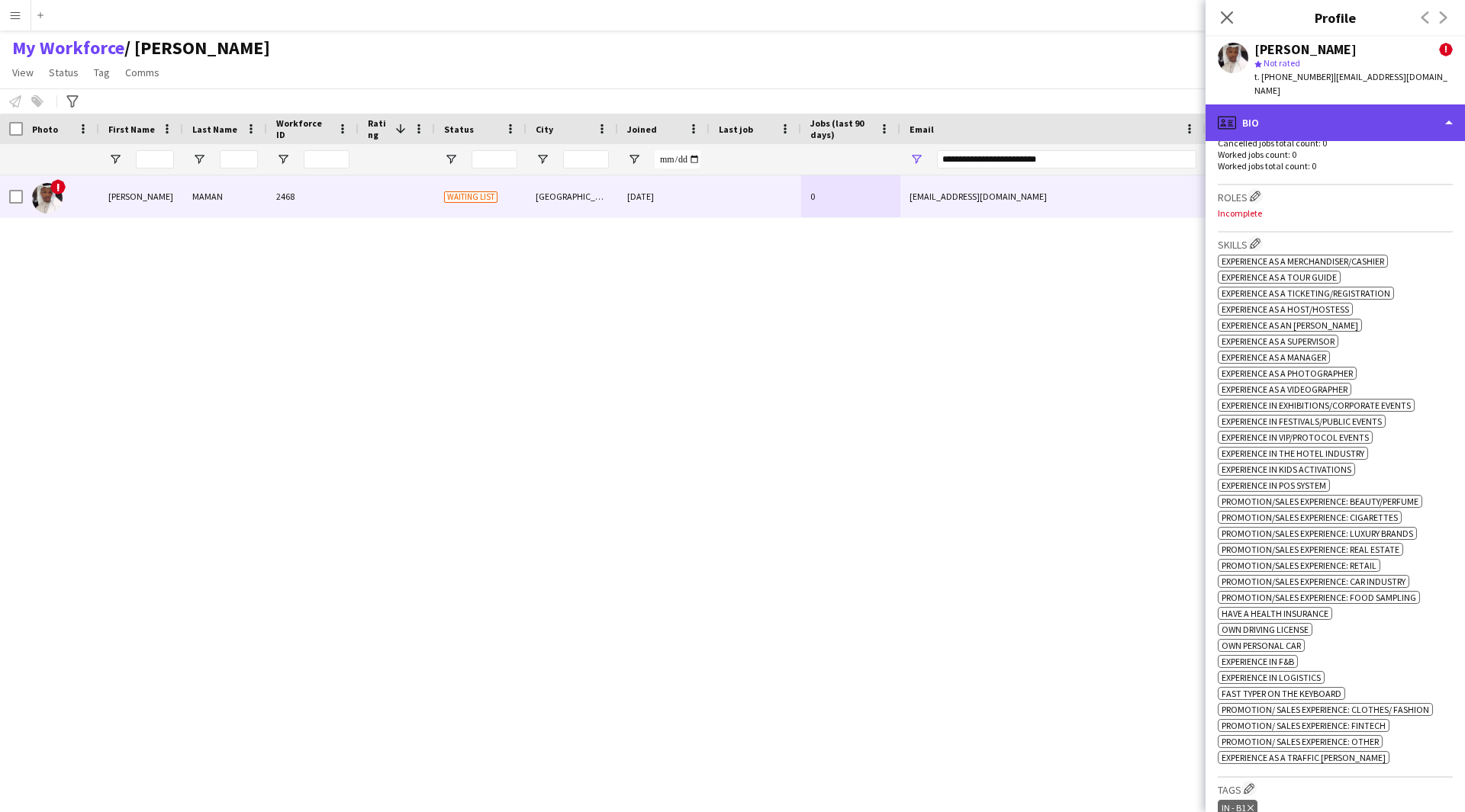
click at [1348, 115] on div "profile Bio" at bounding box center [1335, 122] width 260 height 37
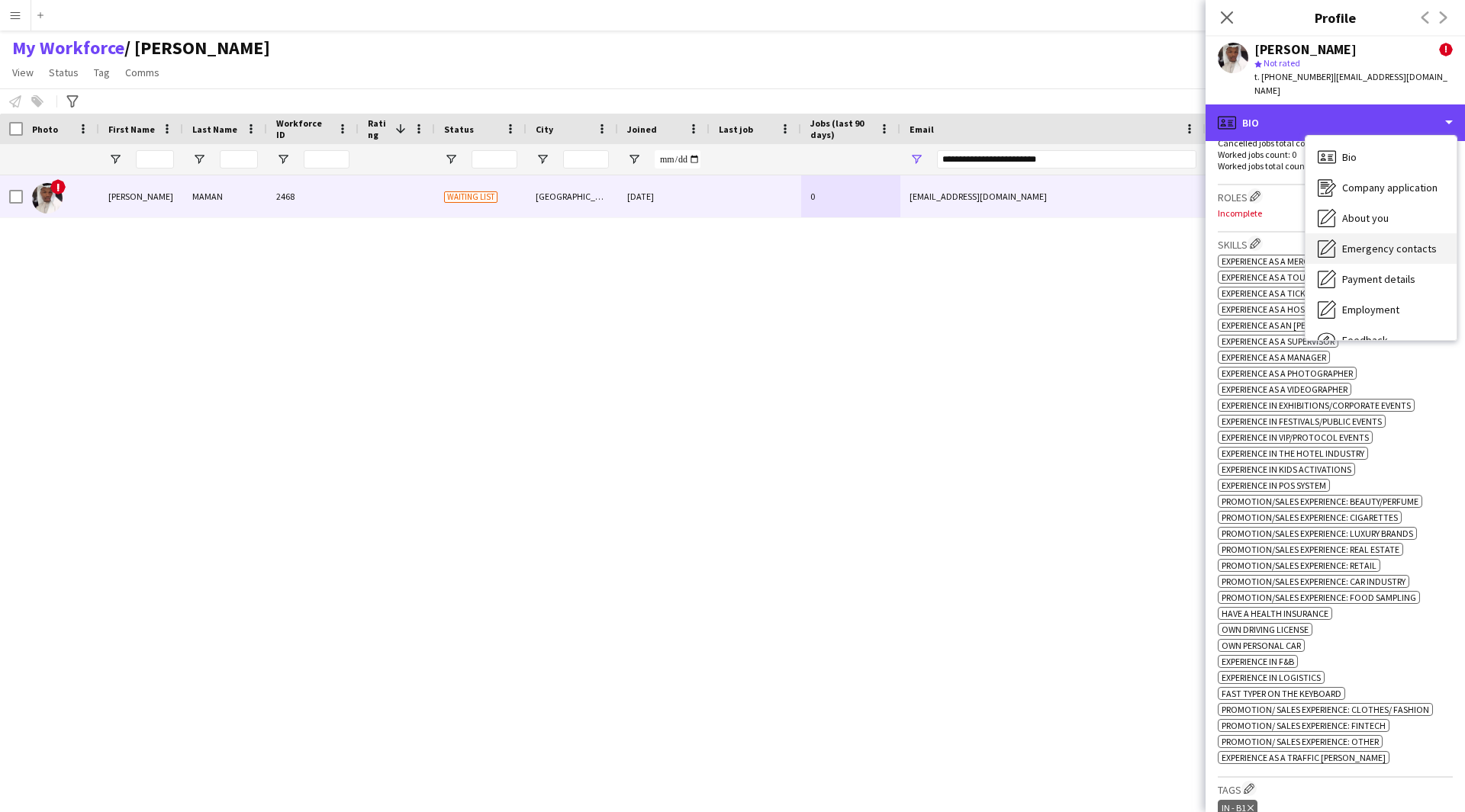
scroll to position [52, 0]
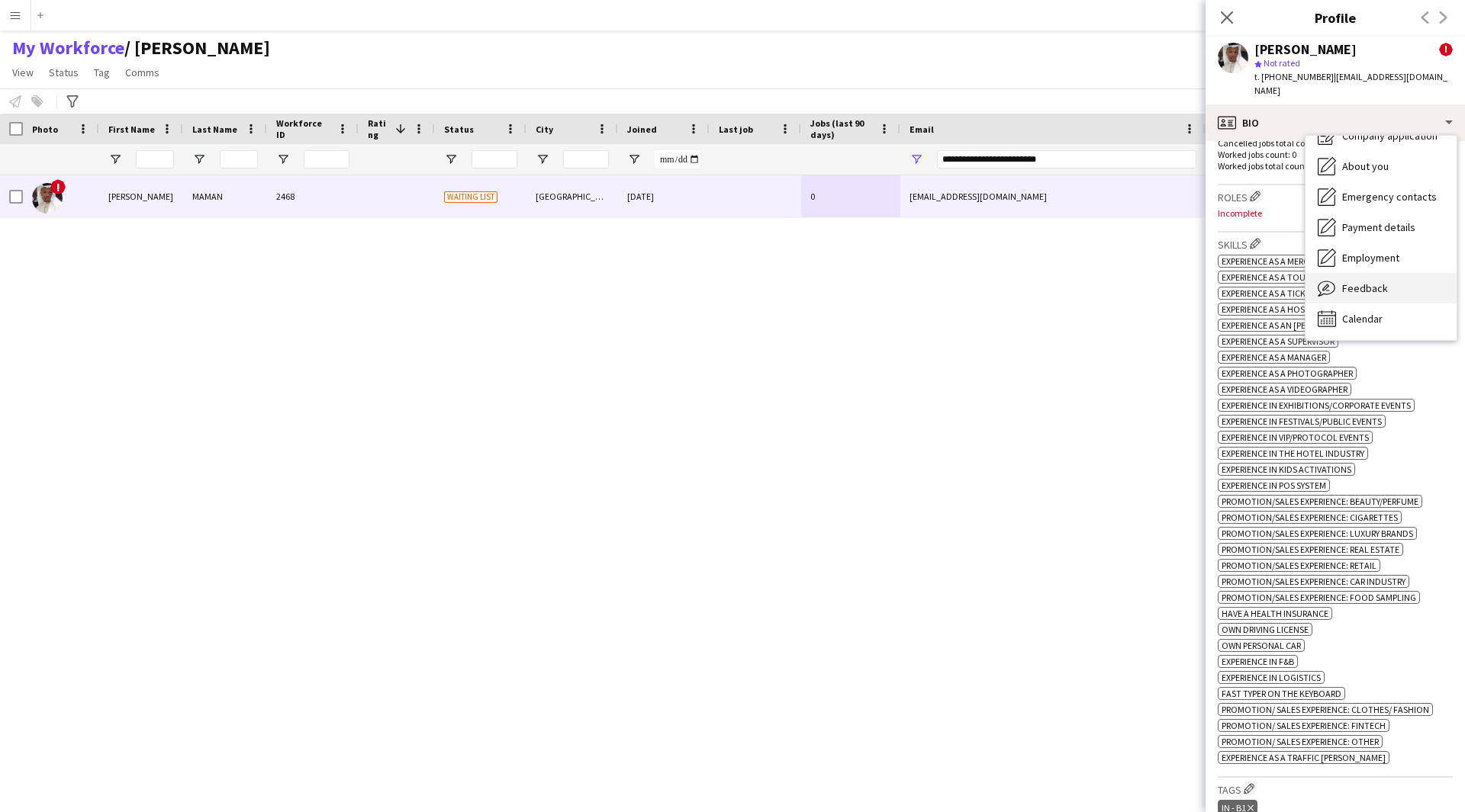
click at [1379, 273] on div "Feedback Feedback" at bounding box center [1381, 288] width 151 height 31
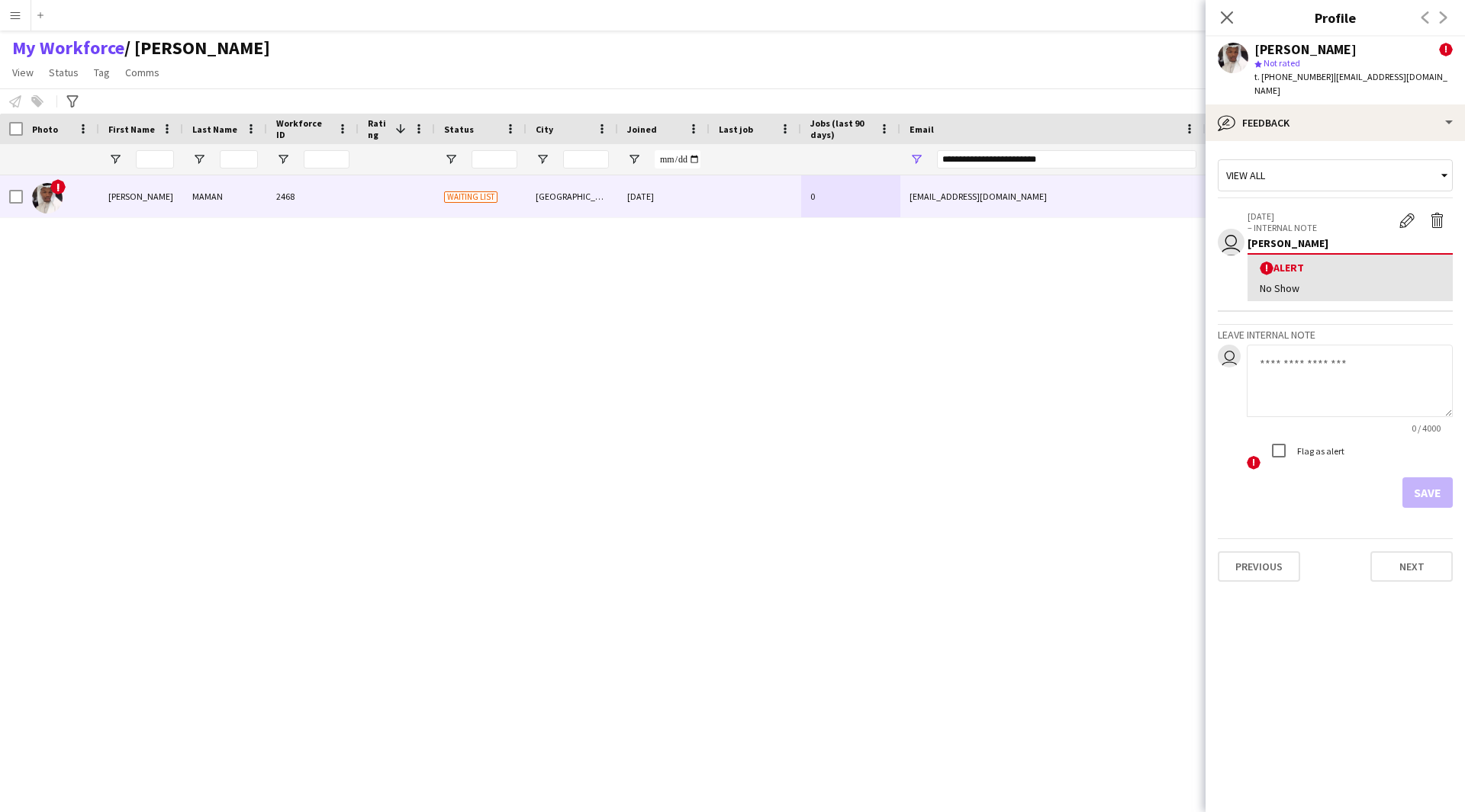
click at [1316, 345] on textarea at bounding box center [1350, 381] width 206 height 72
type textarea "**********"
click at [1435, 478] on button "Save" at bounding box center [1427, 492] width 51 height 31
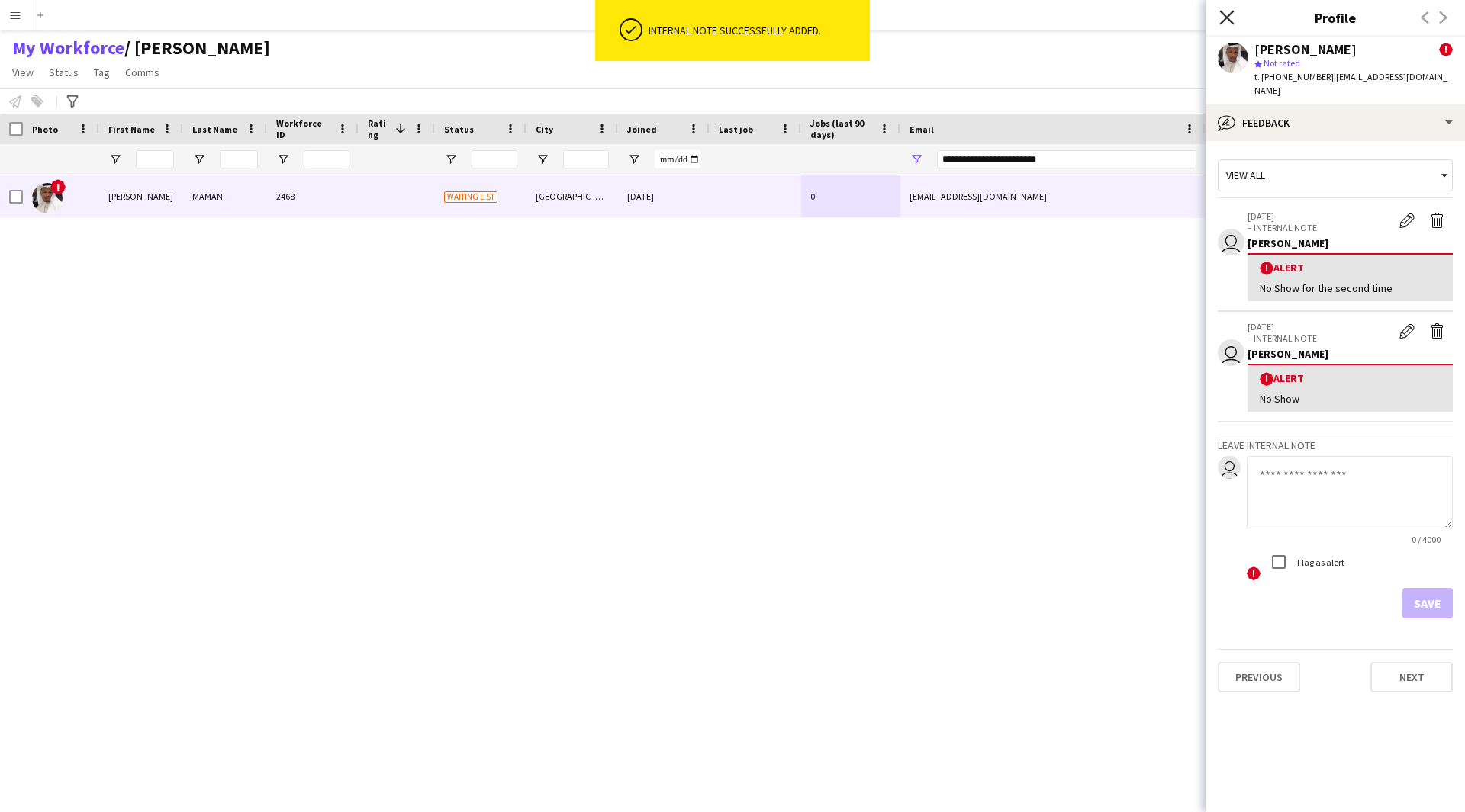
click at [1227, 19] on icon "Close pop-in" at bounding box center [1226, 17] width 15 height 15
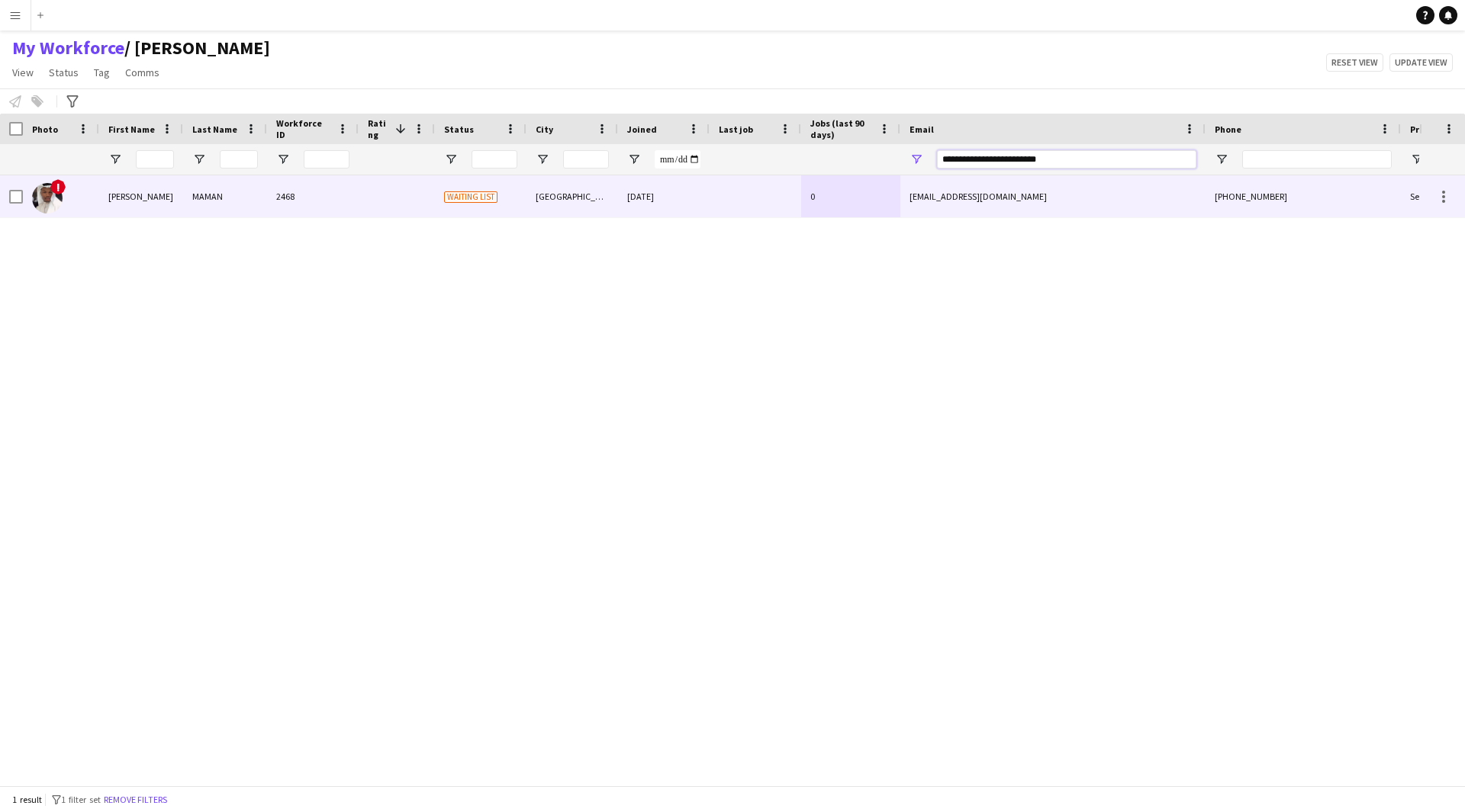
drag, startPoint x: 1098, startPoint y: 166, endPoint x: 678, endPoint y: 220, distance: 423.5
click at [678, 220] on div "Workforce Details Photo First Name" at bounding box center [732, 450] width 1465 height 672
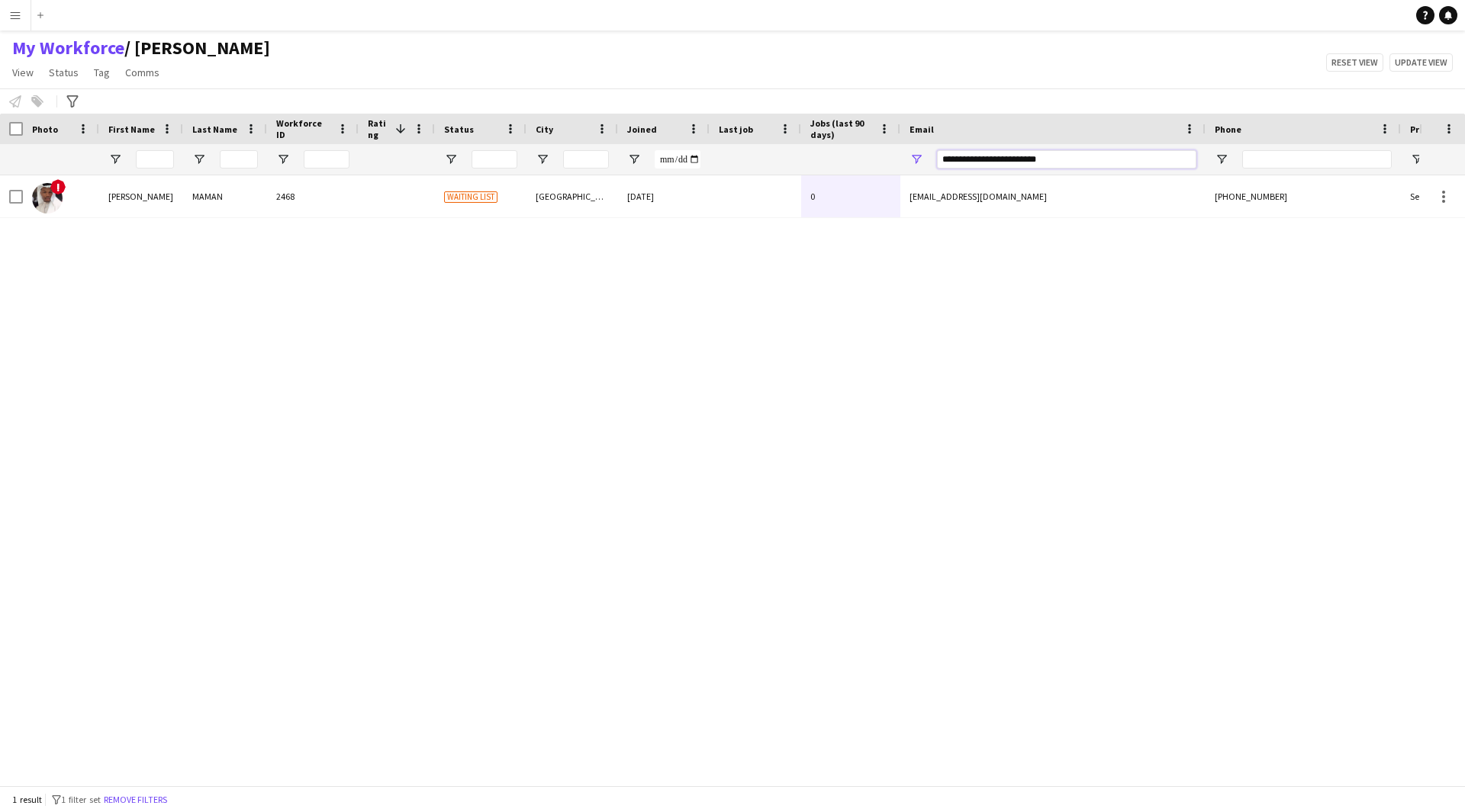
paste input "Email Filter Input"
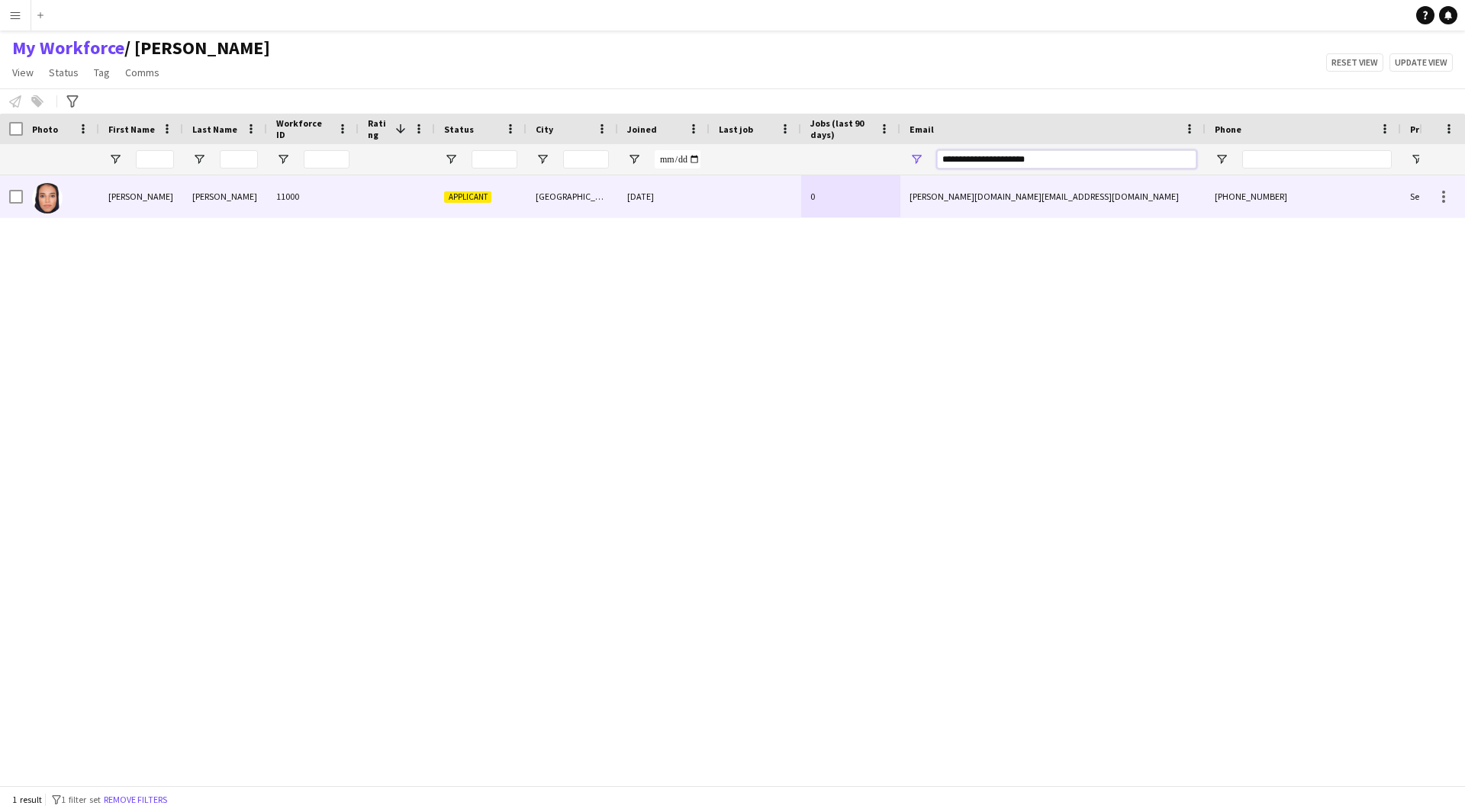
type input "**********"
click at [631, 208] on div "[DATE]" at bounding box center [664, 196] width 91 height 42
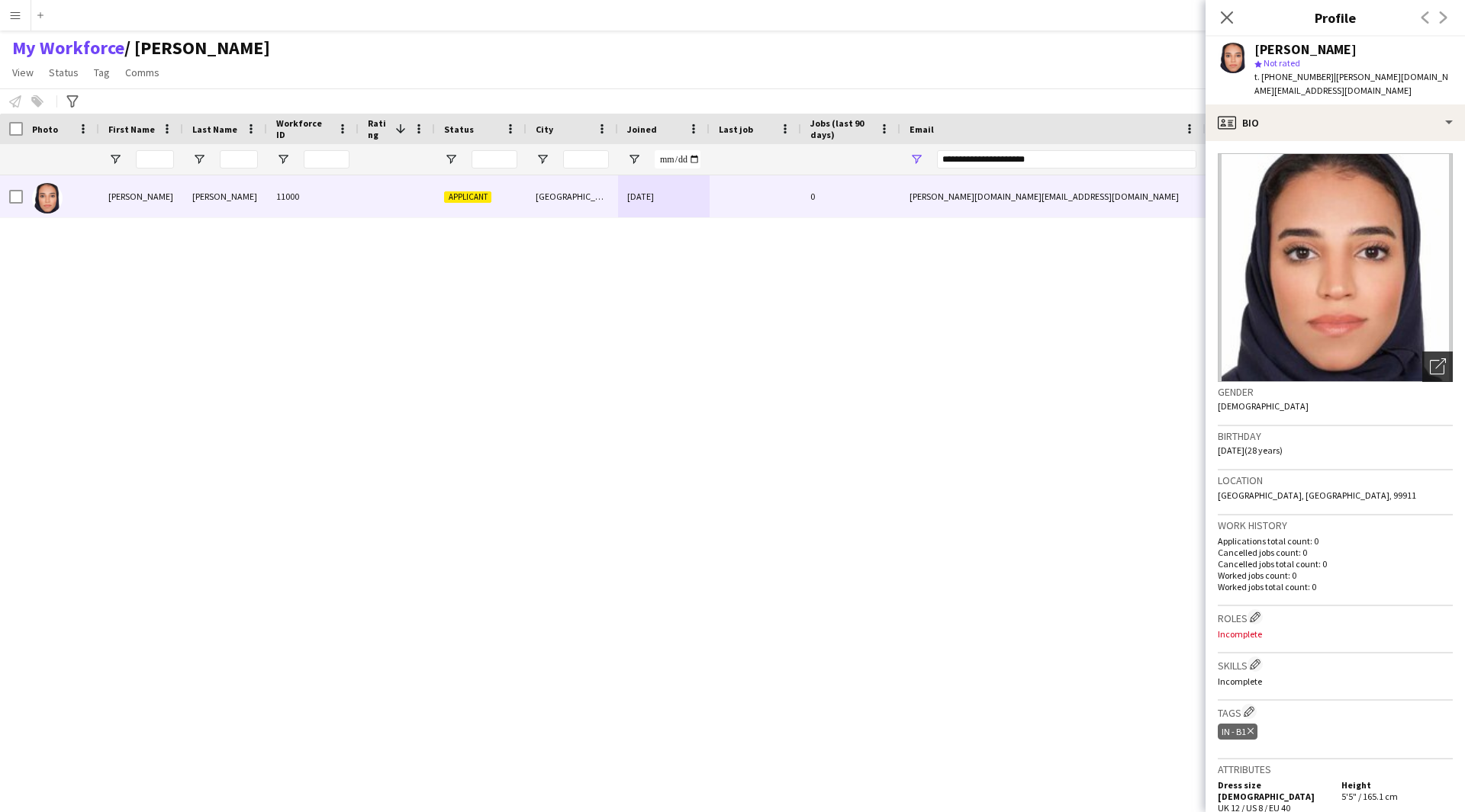
click at [1429, 359] on icon "Open photos pop-in" at bounding box center [1437, 367] width 16 height 16
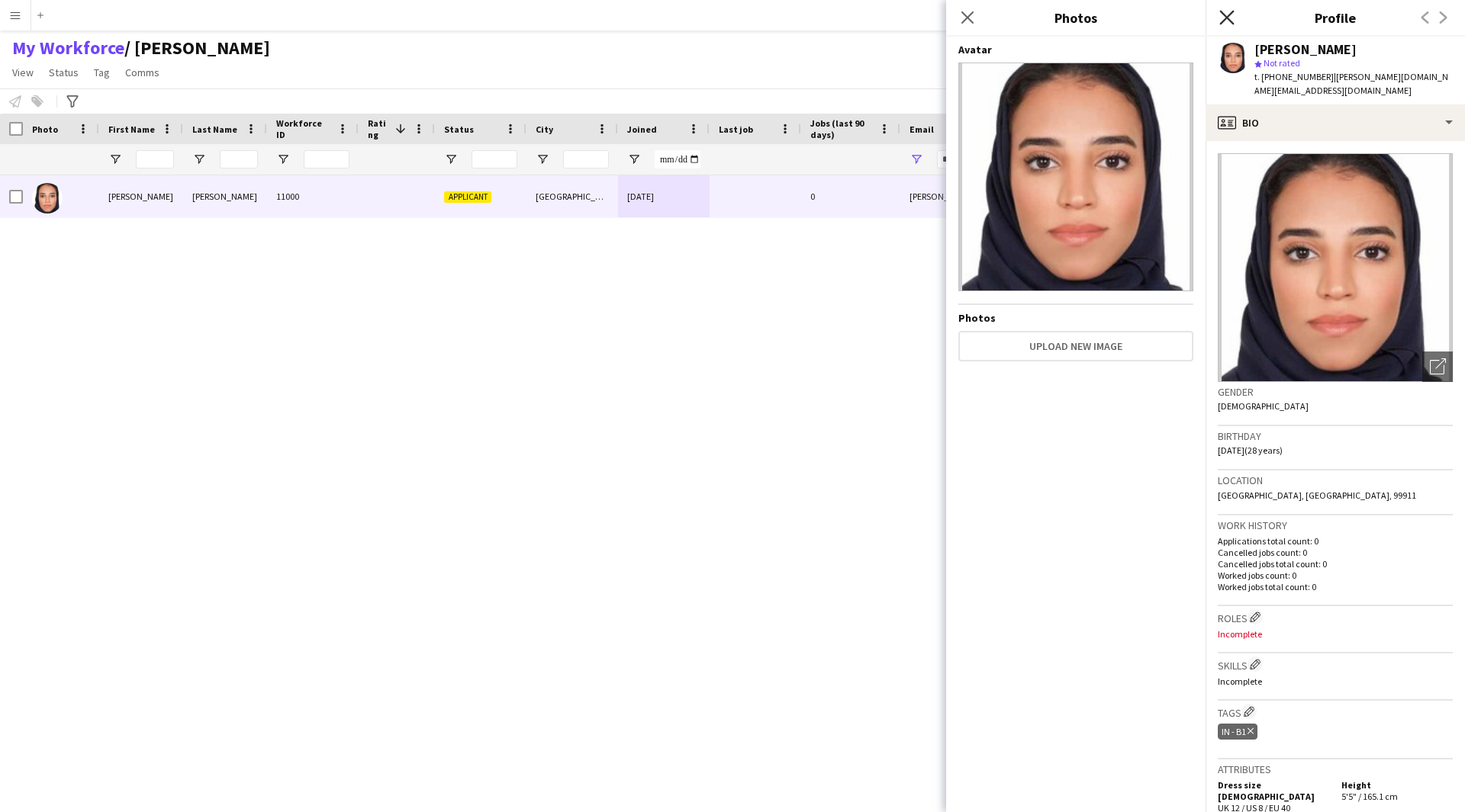
click at [1228, 22] on icon "Close pop-in" at bounding box center [1226, 17] width 15 height 15
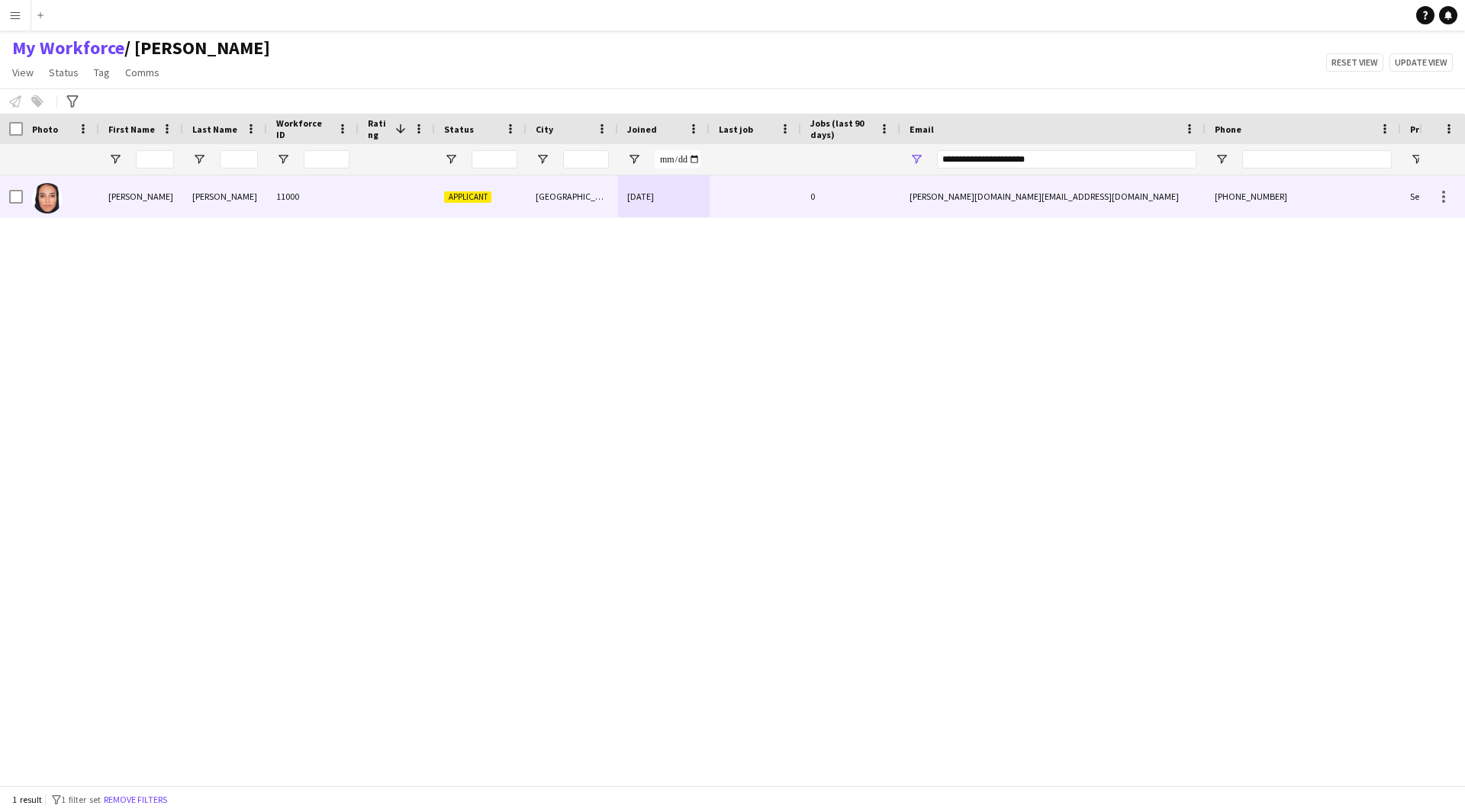
click at [1052, 200] on div "[PERSON_NAME][DOMAIN_NAME][EMAIL_ADDRESS][DOMAIN_NAME]" at bounding box center [1053, 196] width 305 height 42
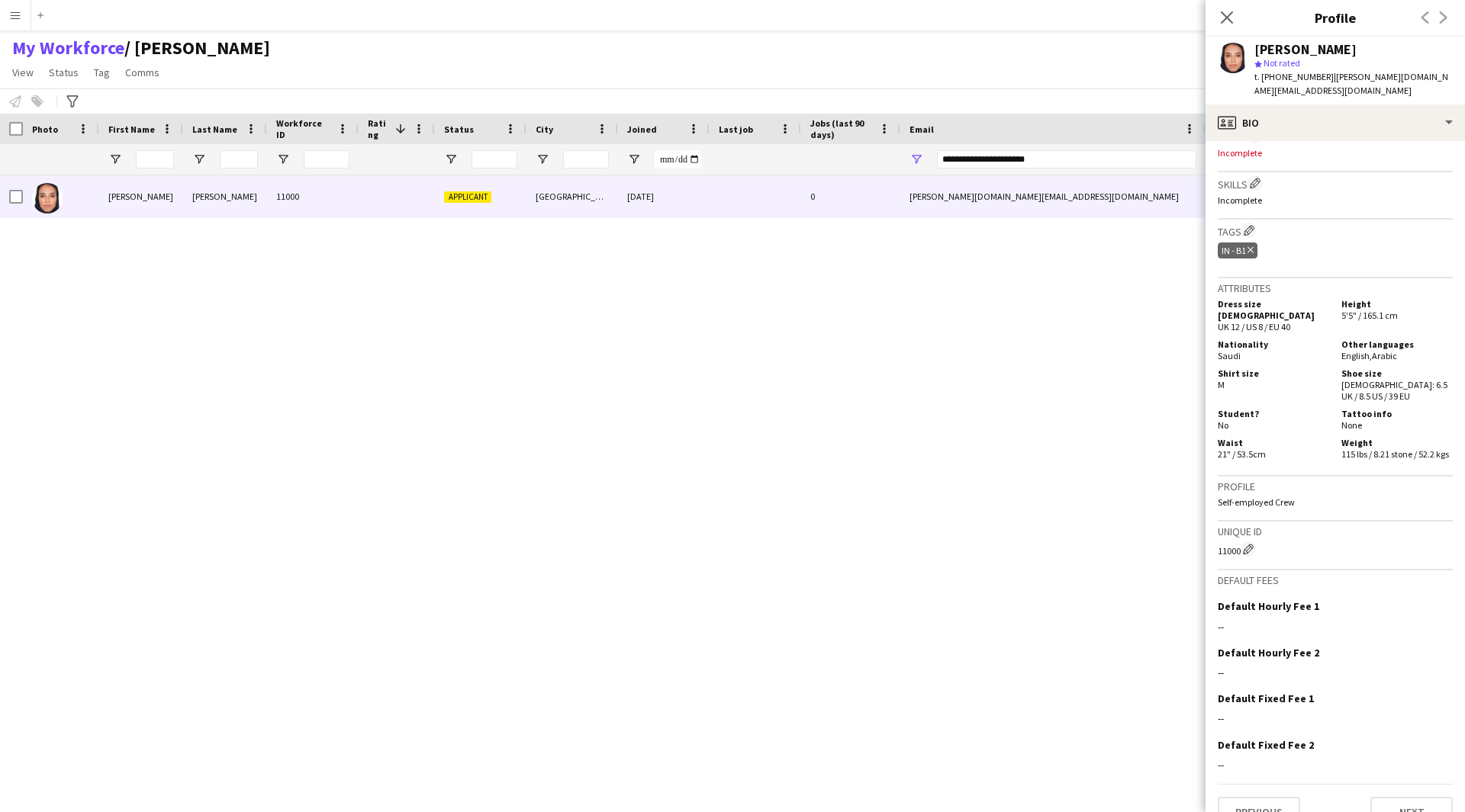
scroll to position [494, 0]
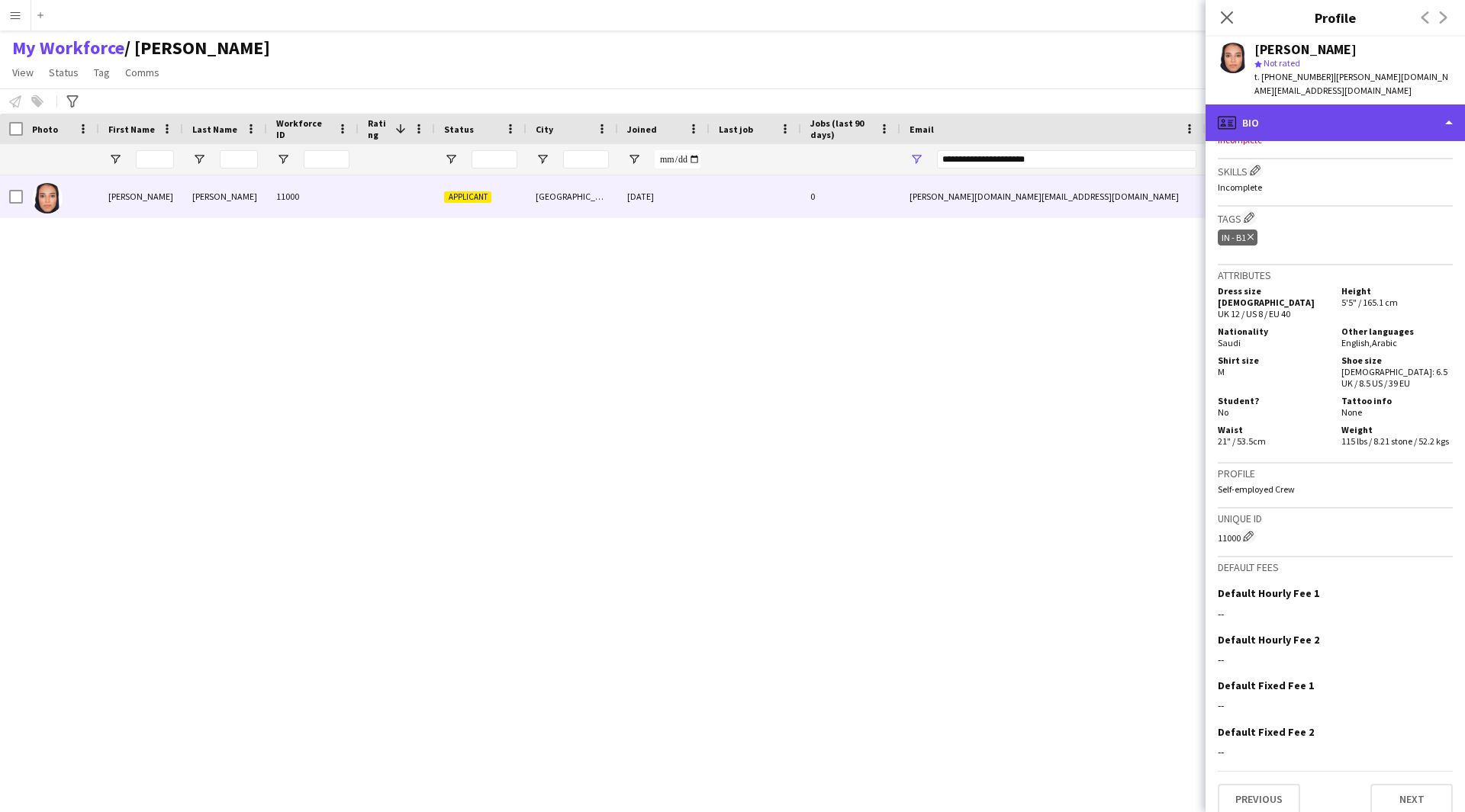
click at [1314, 119] on div "profile Bio" at bounding box center [1335, 122] width 260 height 37
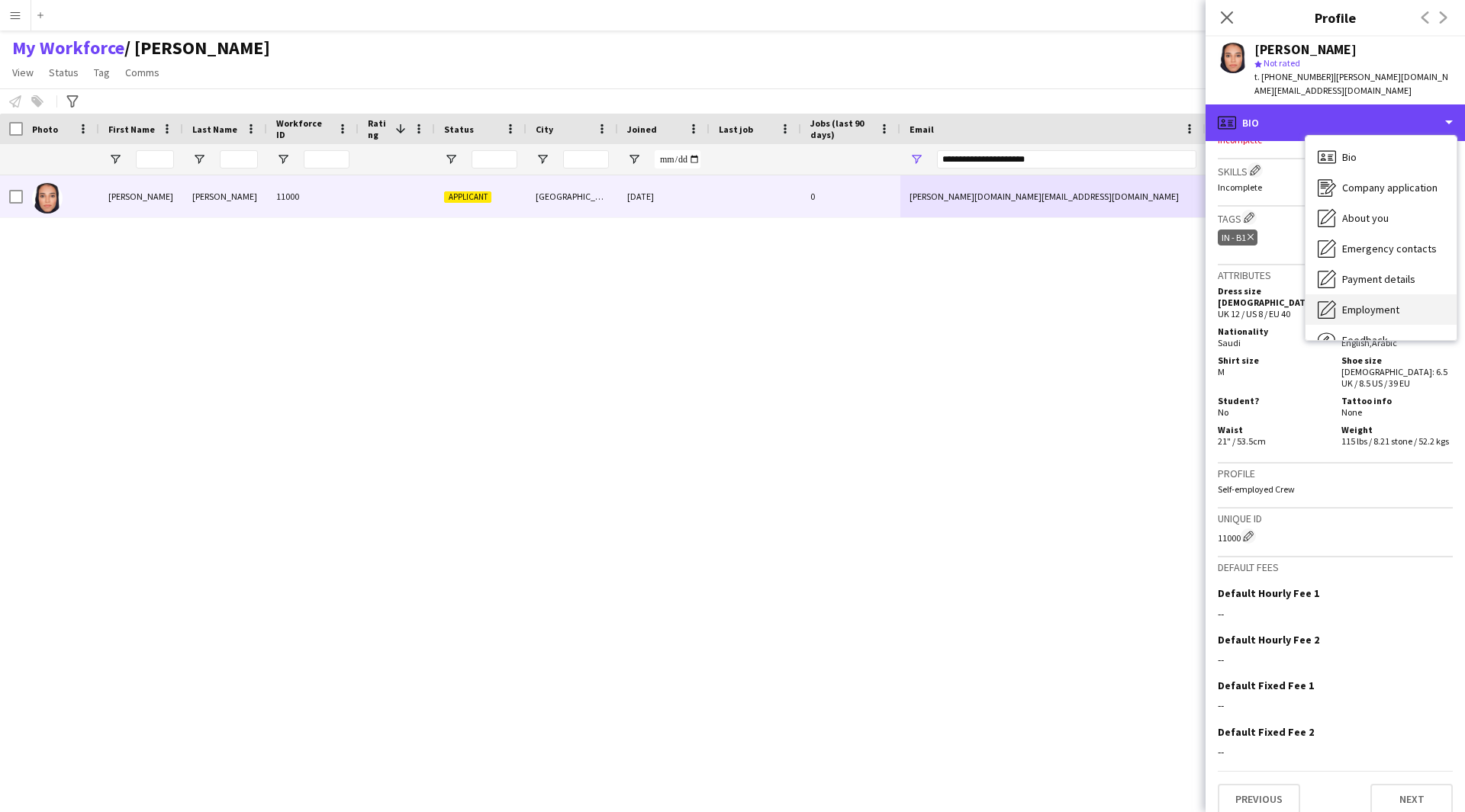
scroll to position [52, 0]
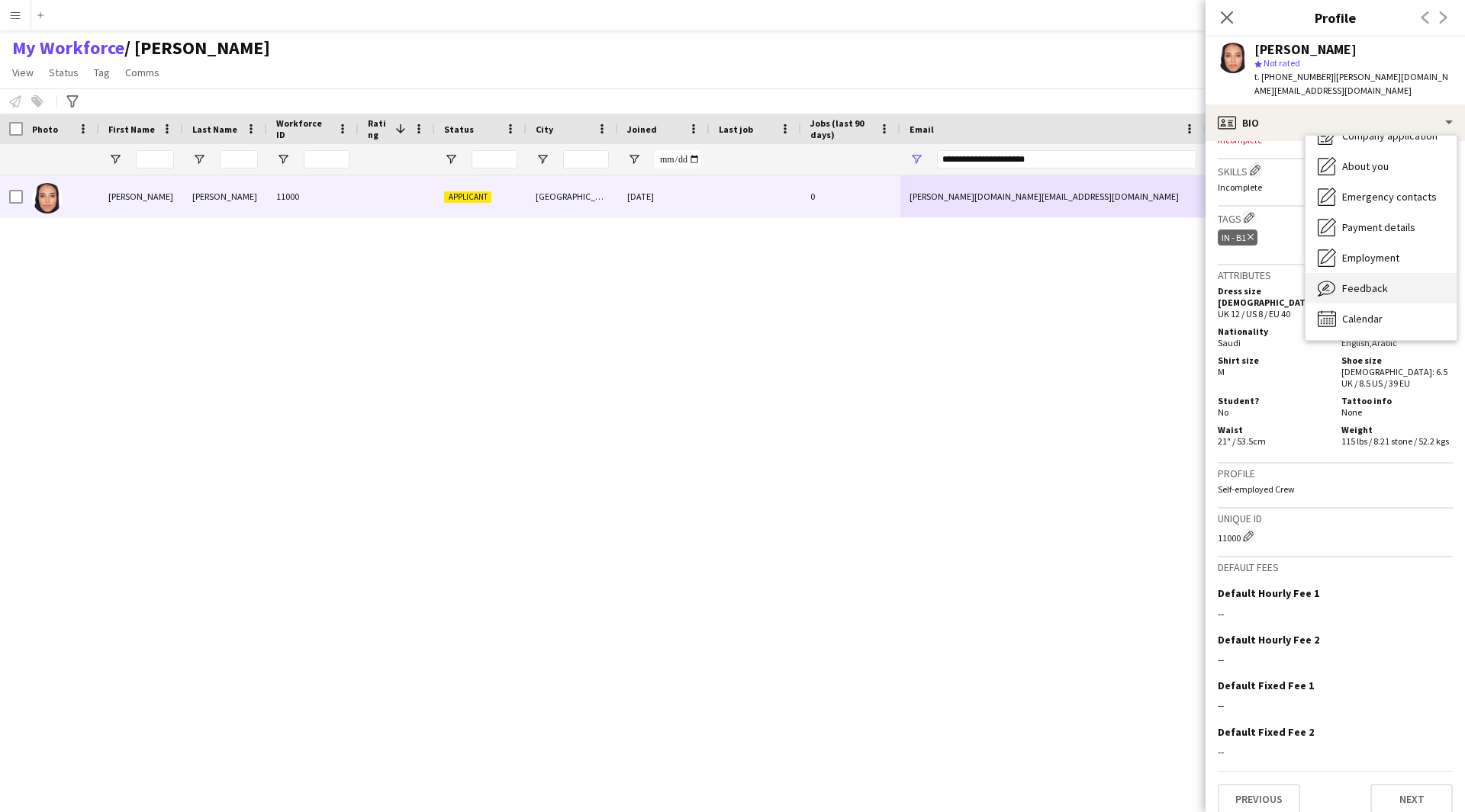
click at [1390, 278] on div "Feedback Feedback" at bounding box center [1381, 288] width 151 height 31
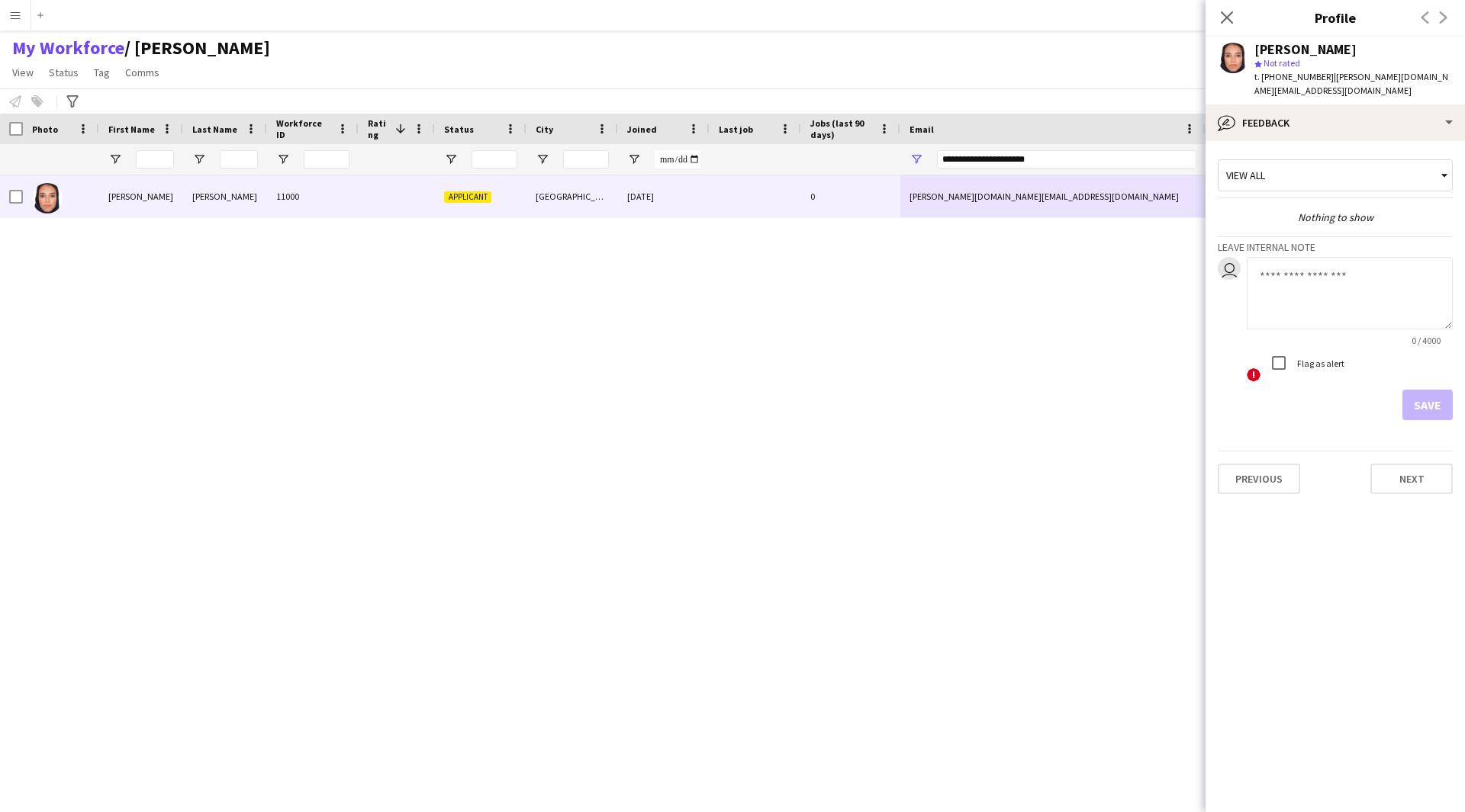
click at [1315, 288] on textarea at bounding box center [1350, 292] width 206 height 72
type textarea "*******"
click at [1435, 396] on button "Save" at bounding box center [1427, 405] width 51 height 31
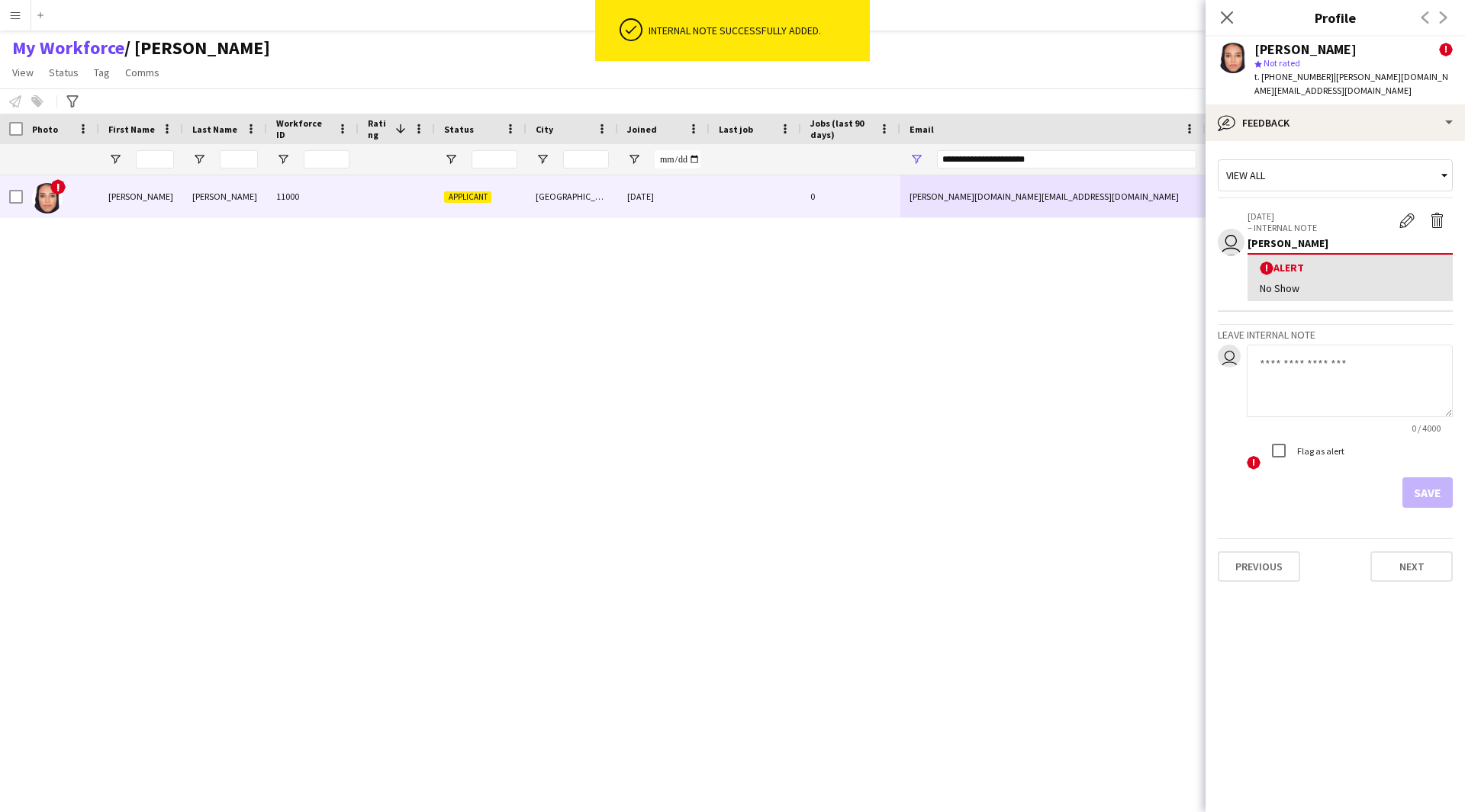
click at [1035, 551] on div "! [PERSON_NAME] 11000 Applicant [GEOGRAPHIC_DATA] [DATE] 0 [PERSON_NAME][DOMAIN…" at bounding box center [709, 475] width 1419 height 599
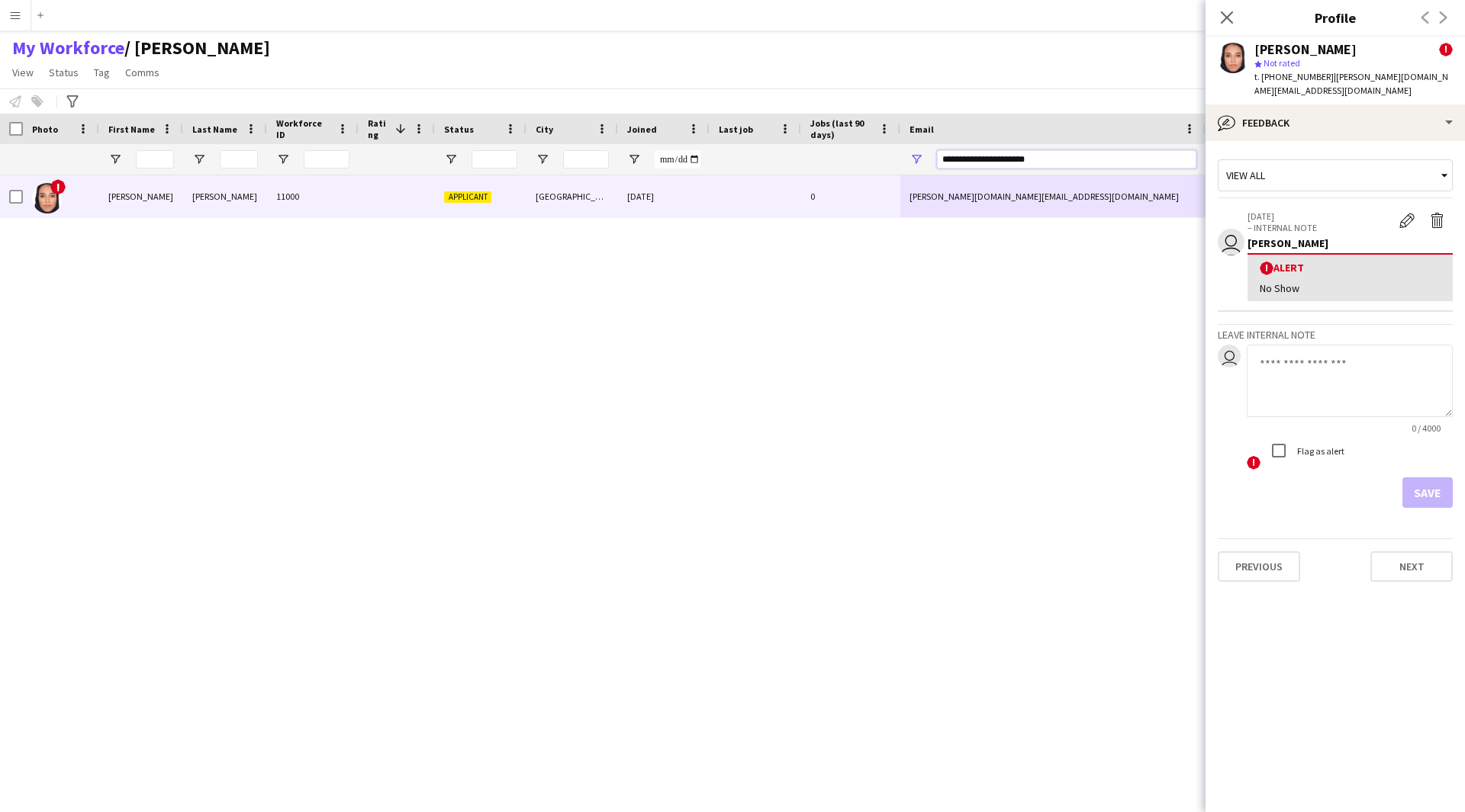
drag, startPoint x: 1066, startPoint y: 161, endPoint x: 811, endPoint y: 166, distance: 255.0
click at [811, 166] on div at bounding box center [827, 159] width 1654 height 31
paste input "*"
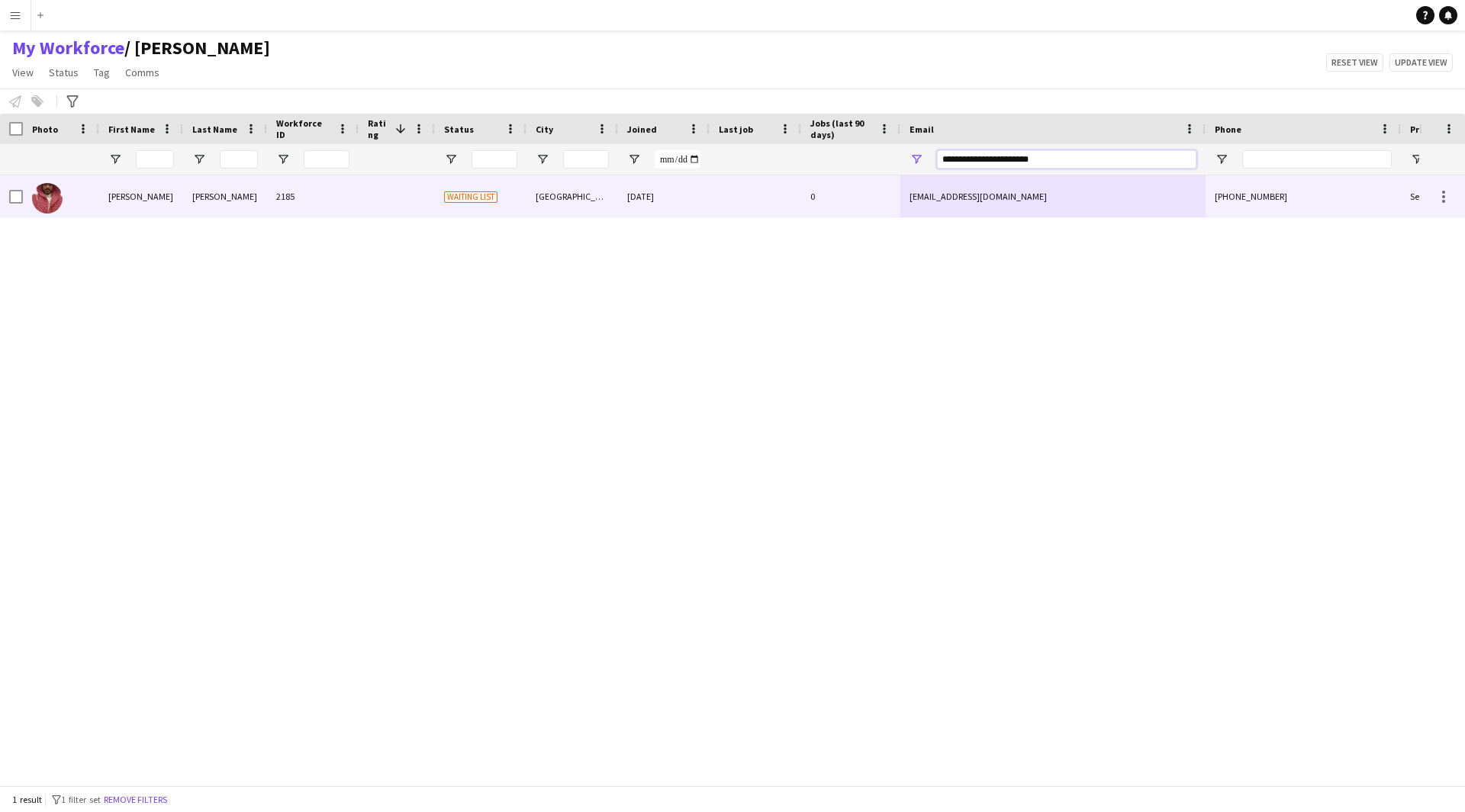
type input "**********"
click at [1142, 200] on div "[EMAIL_ADDRESS][DOMAIN_NAME]" at bounding box center [1053, 196] width 305 height 42
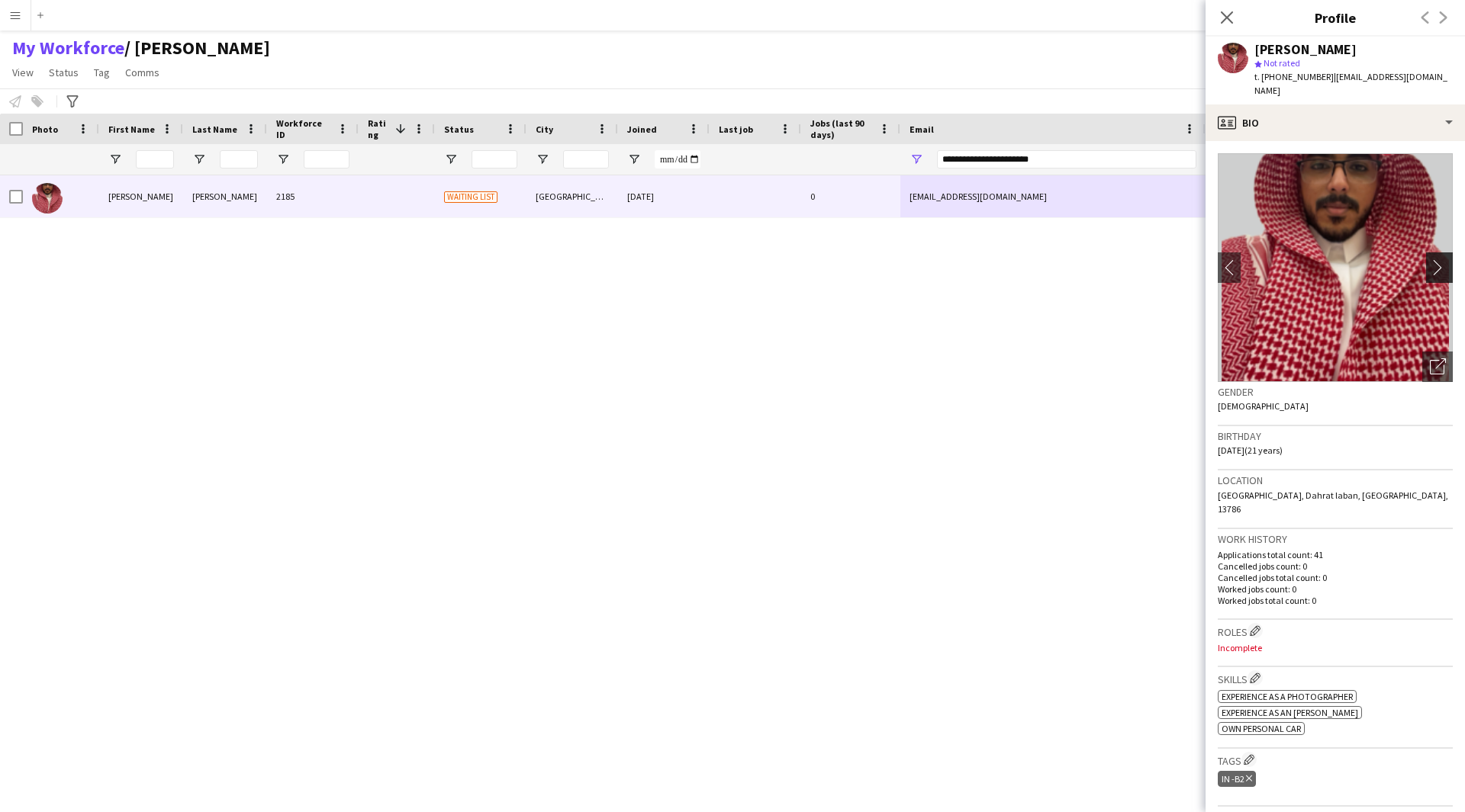
click at [1429, 260] on app-icon "chevron-right" at bounding box center [1441, 268] width 24 height 16
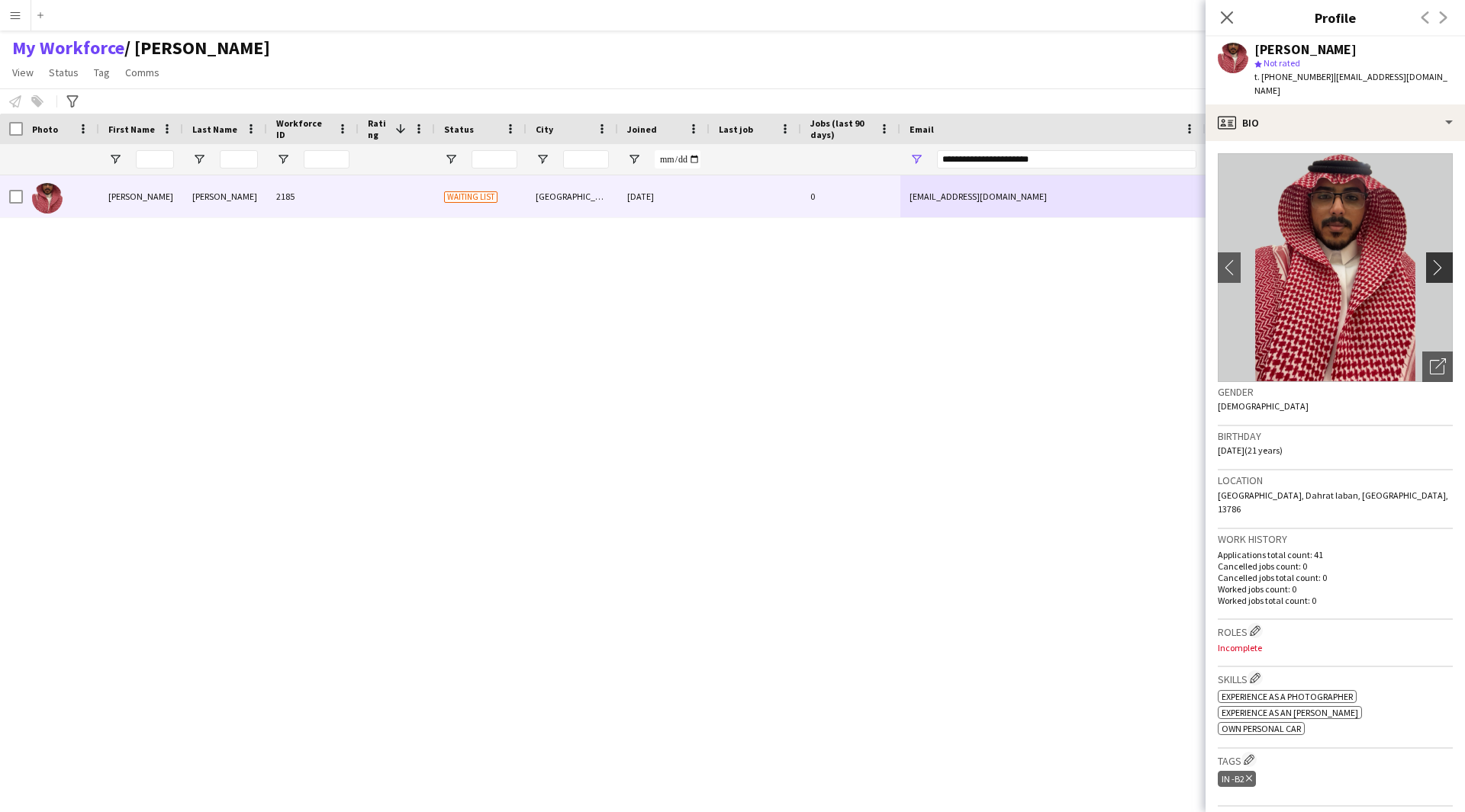
click at [1429, 260] on app-icon "chevron-right" at bounding box center [1441, 268] width 24 height 16
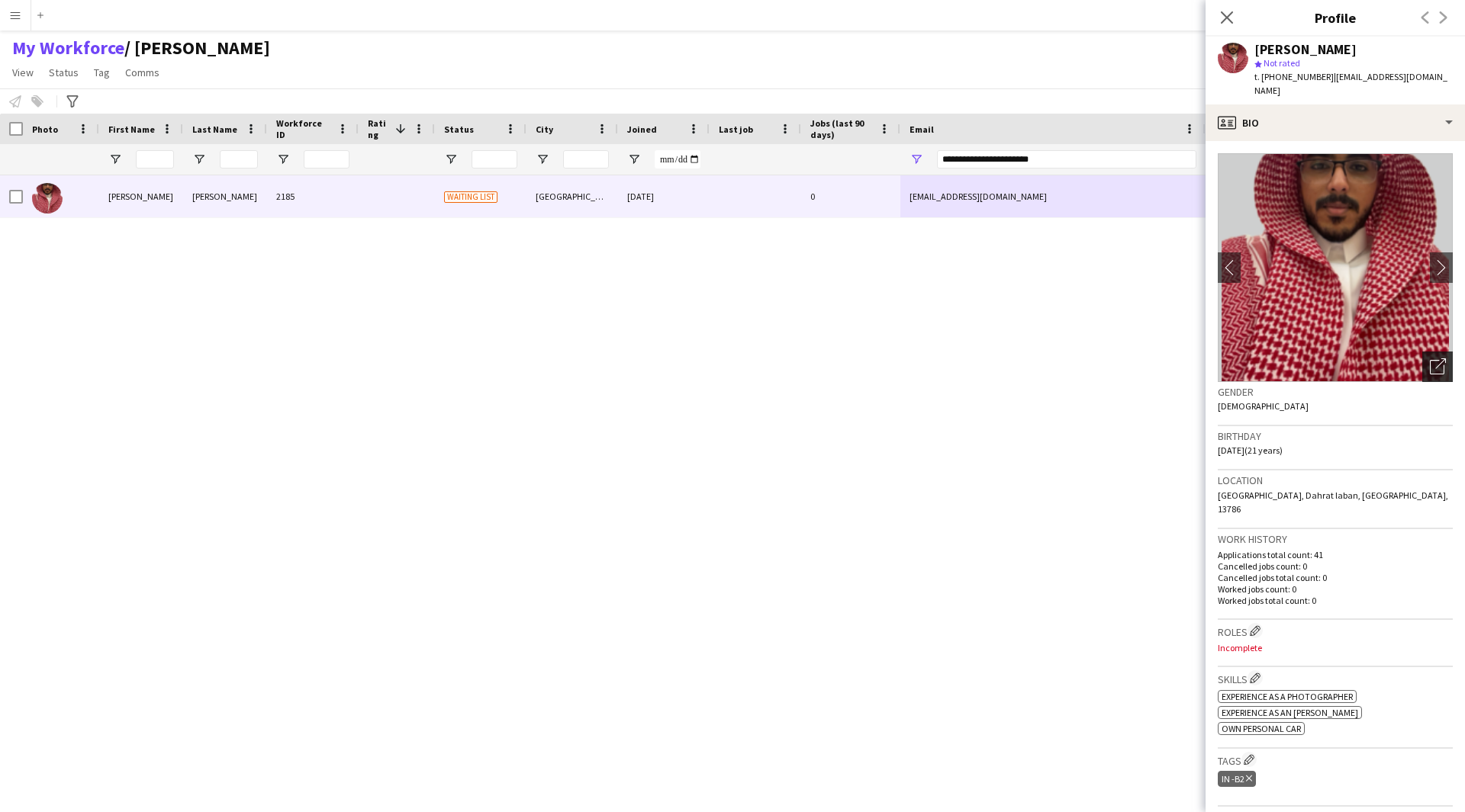
click at [1434, 359] on div "Open photos pop-in" at bounding box center [1437, 367] width 31 height 31
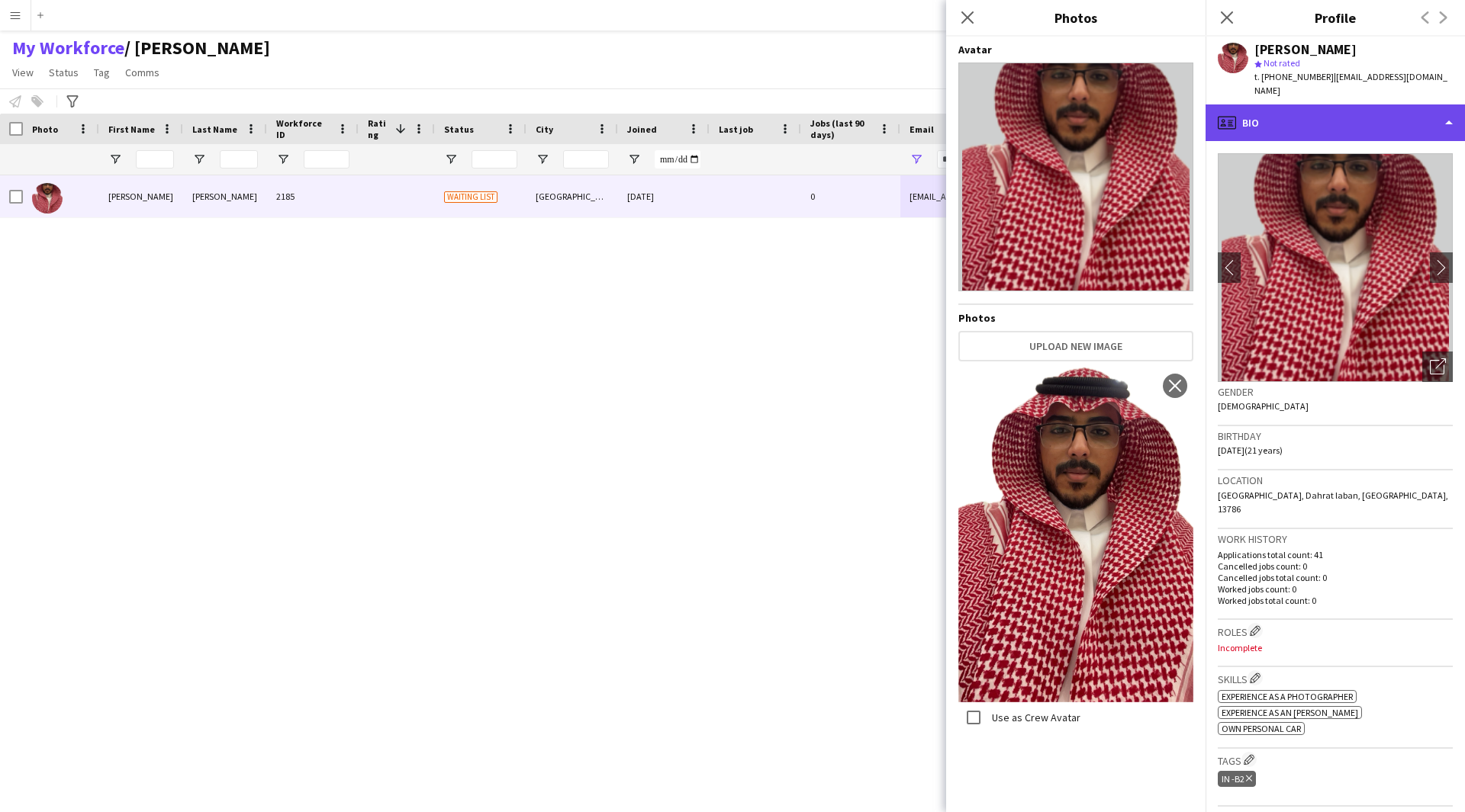
click at [1335, 117] on div "profile Bio" at bounding box center [1335, 122] width 260 height 37
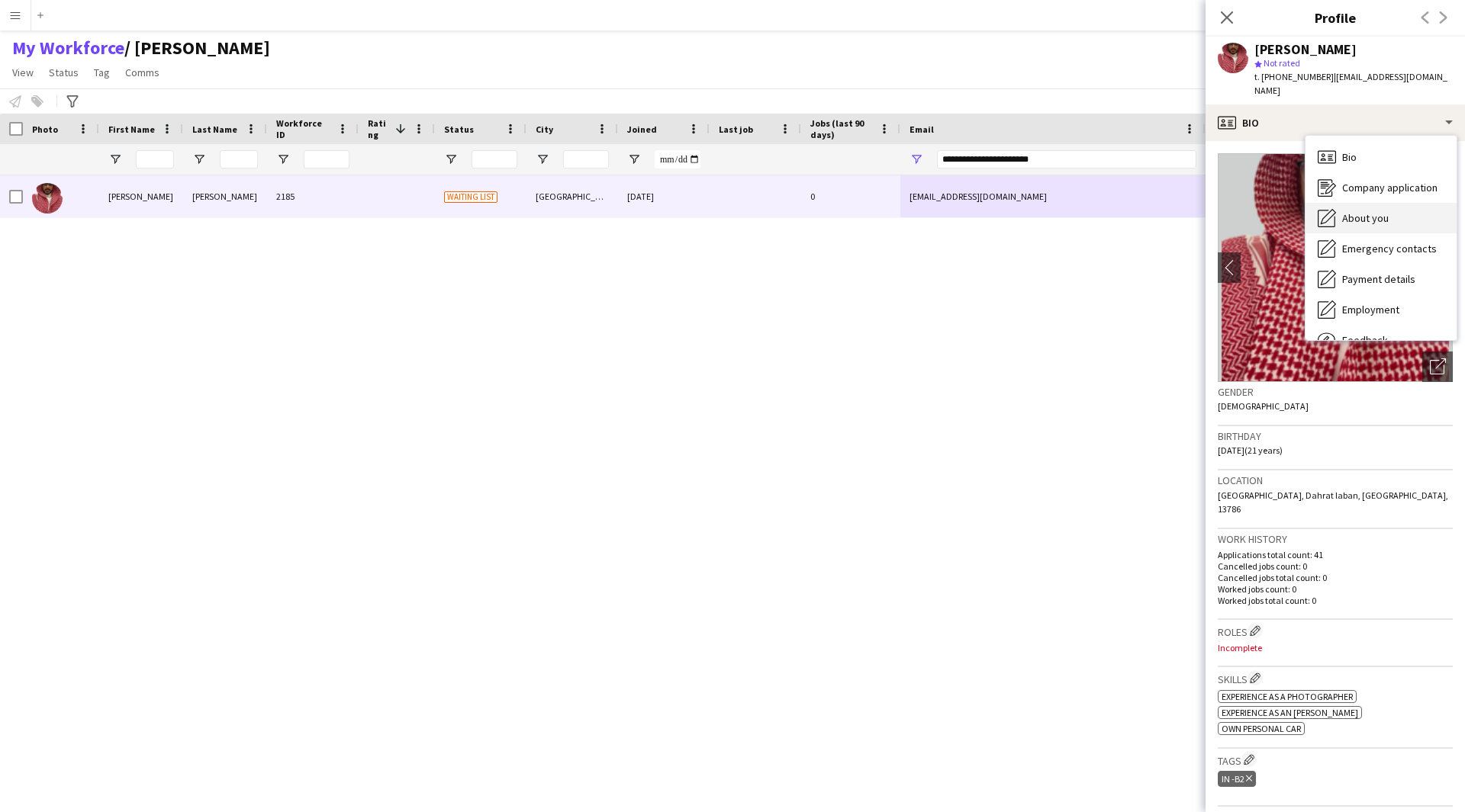
click at [1383, 203] on div "About you About you" at bounding box center [1381, 218] width 151 height 31
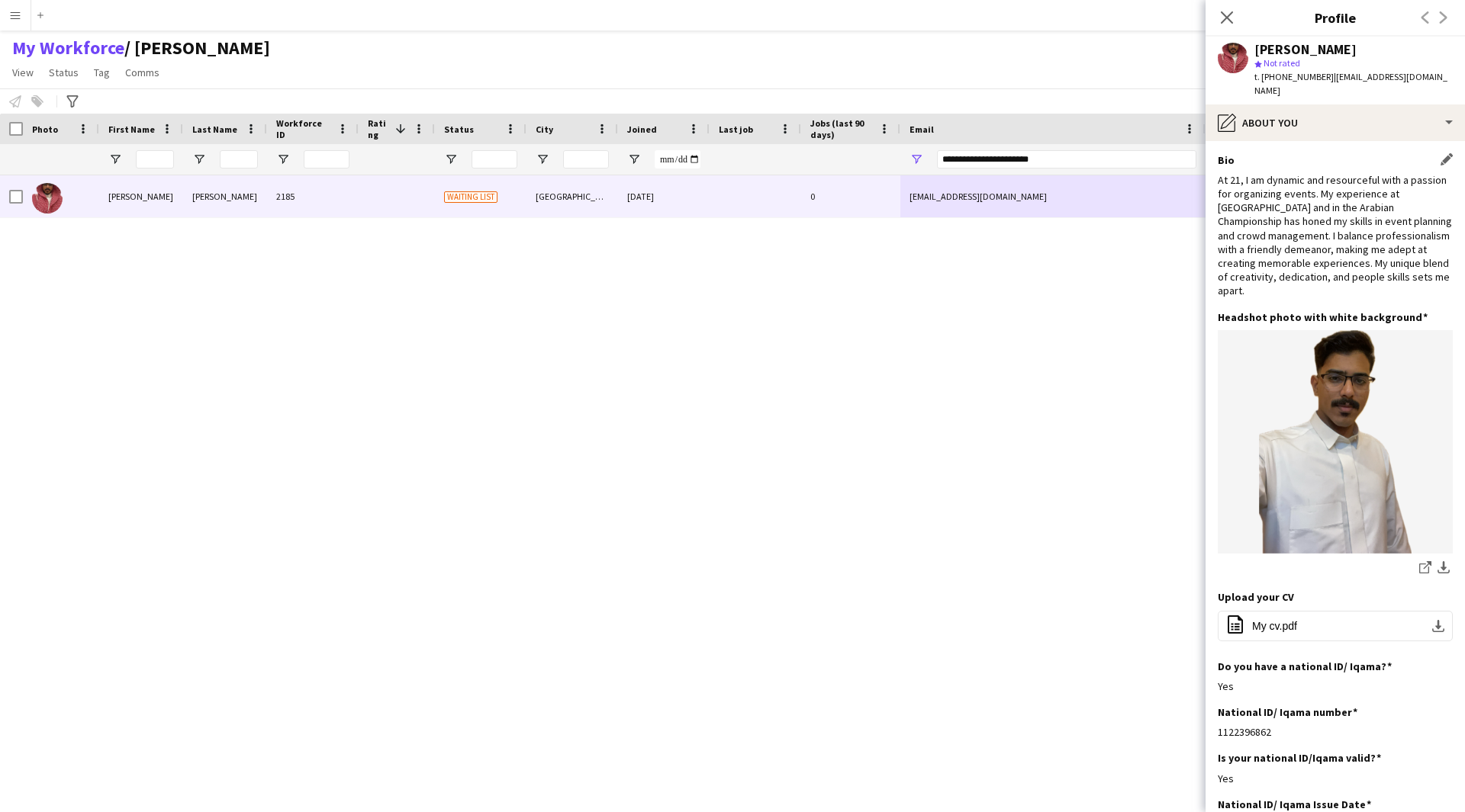
scroll to position [246, 0]
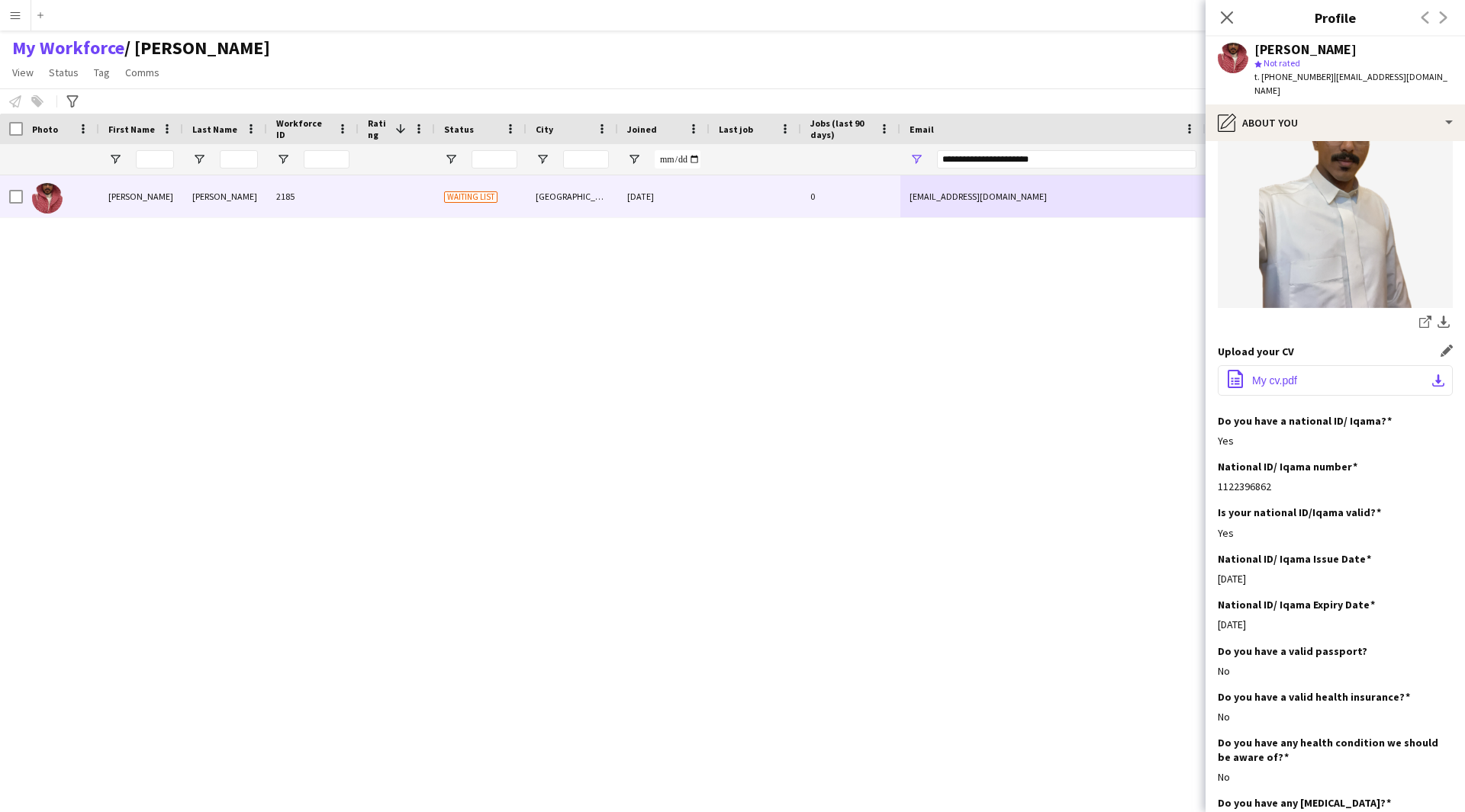
click at [1317, 376] on button "office-file-sheet My cv.pdf download-bottom" at bounding box center [1335, 380] width 235 height 31
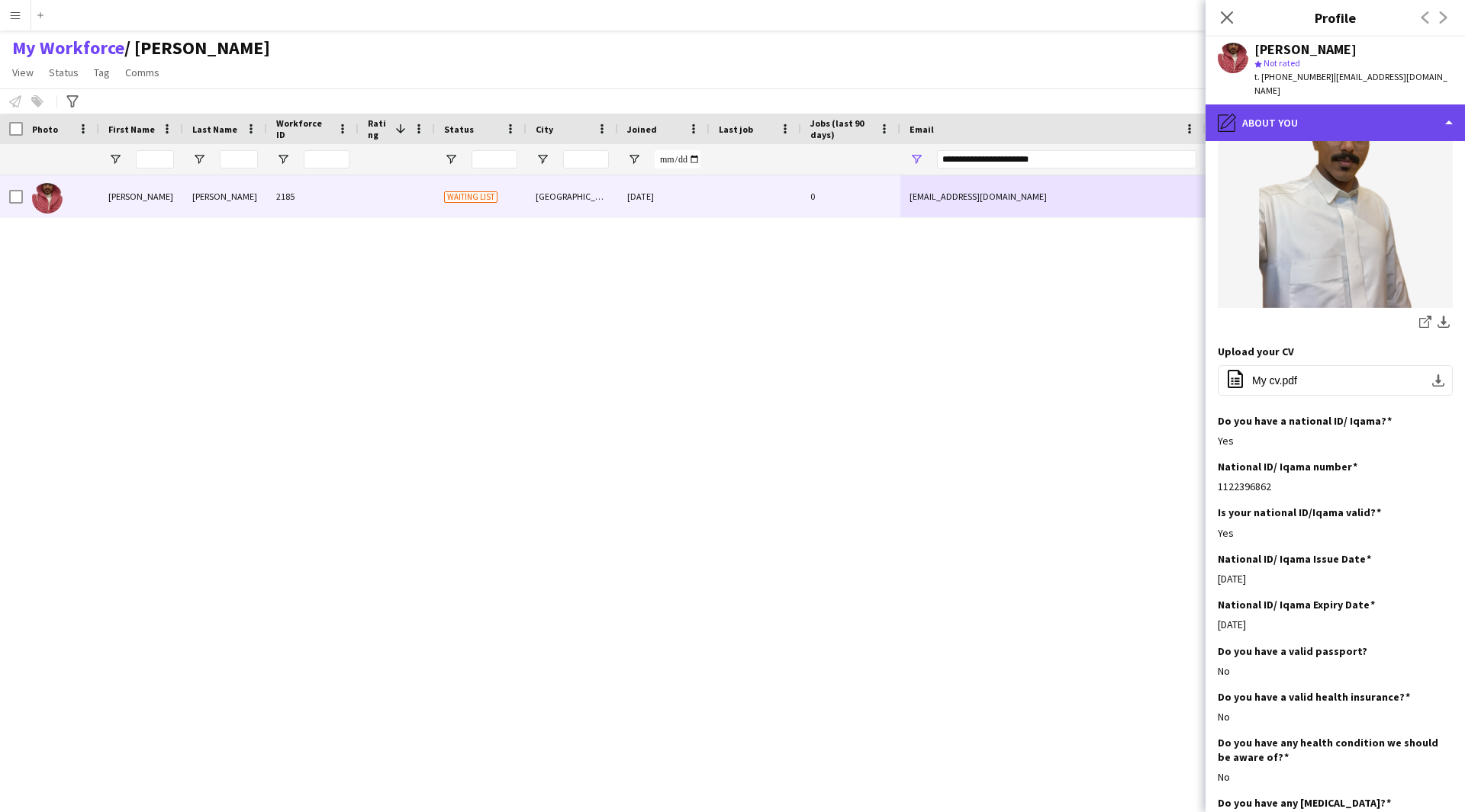
click at [1353, 105] on div "pencil4 About you" at bounding box center [1335, 122] width 260 height 37
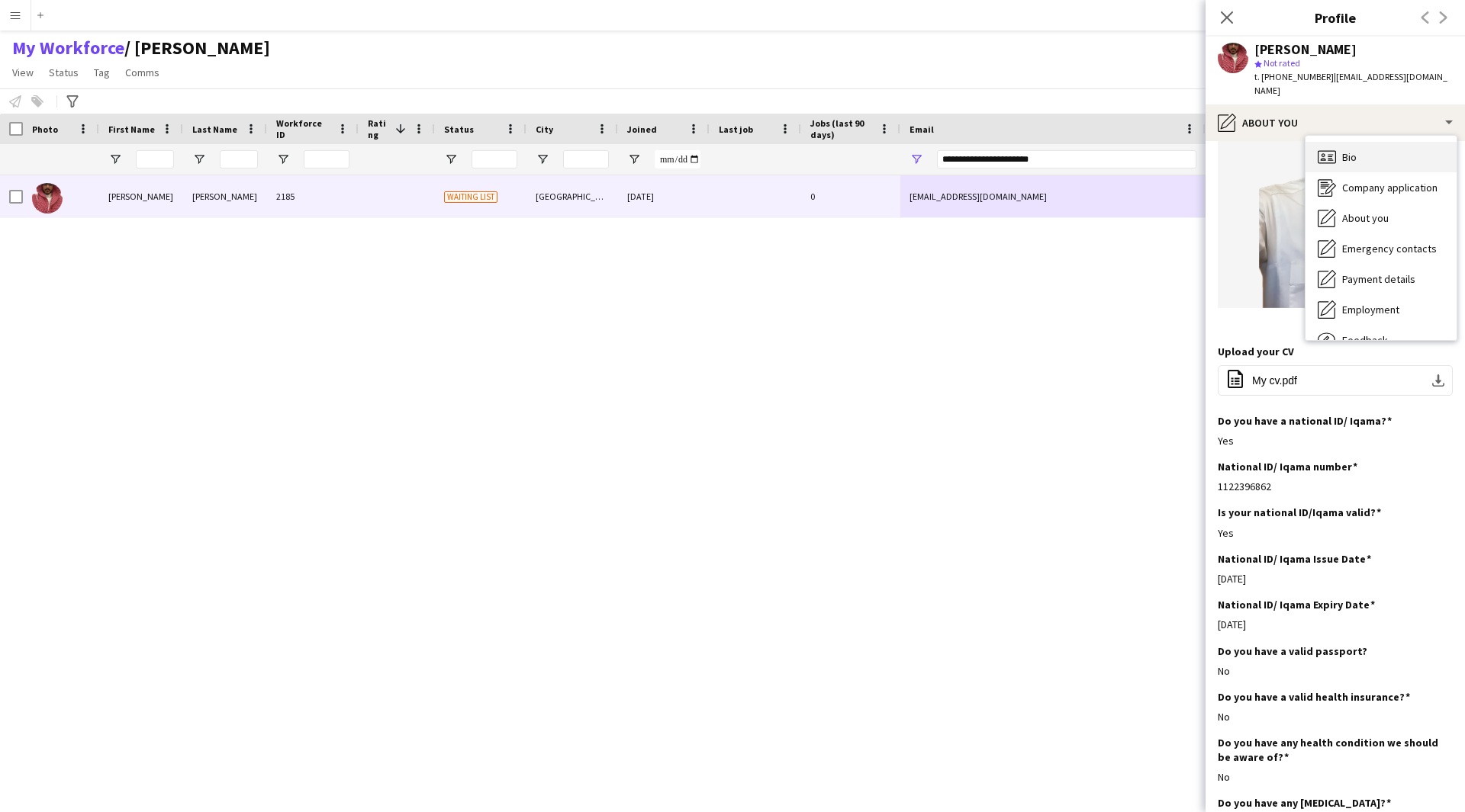
click at [1375, 142] on div "Bio Bio" at bounding box center [1381, 157] width 151 height 31
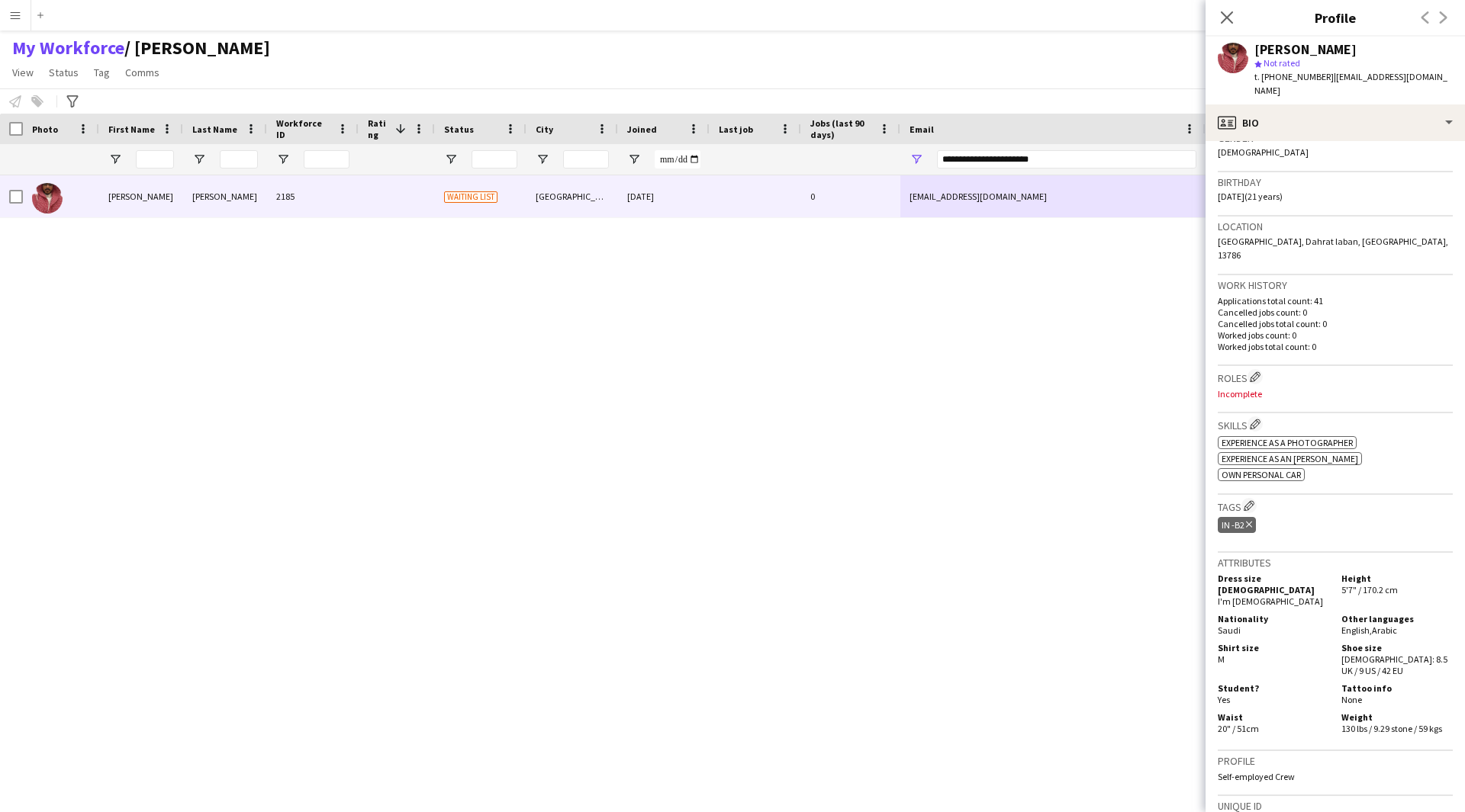
scroll to position [255, 0]
click at [1253, 371] on app-icon "Edit crew company roles" at bounding box center [1255, 376] width 11 height 11
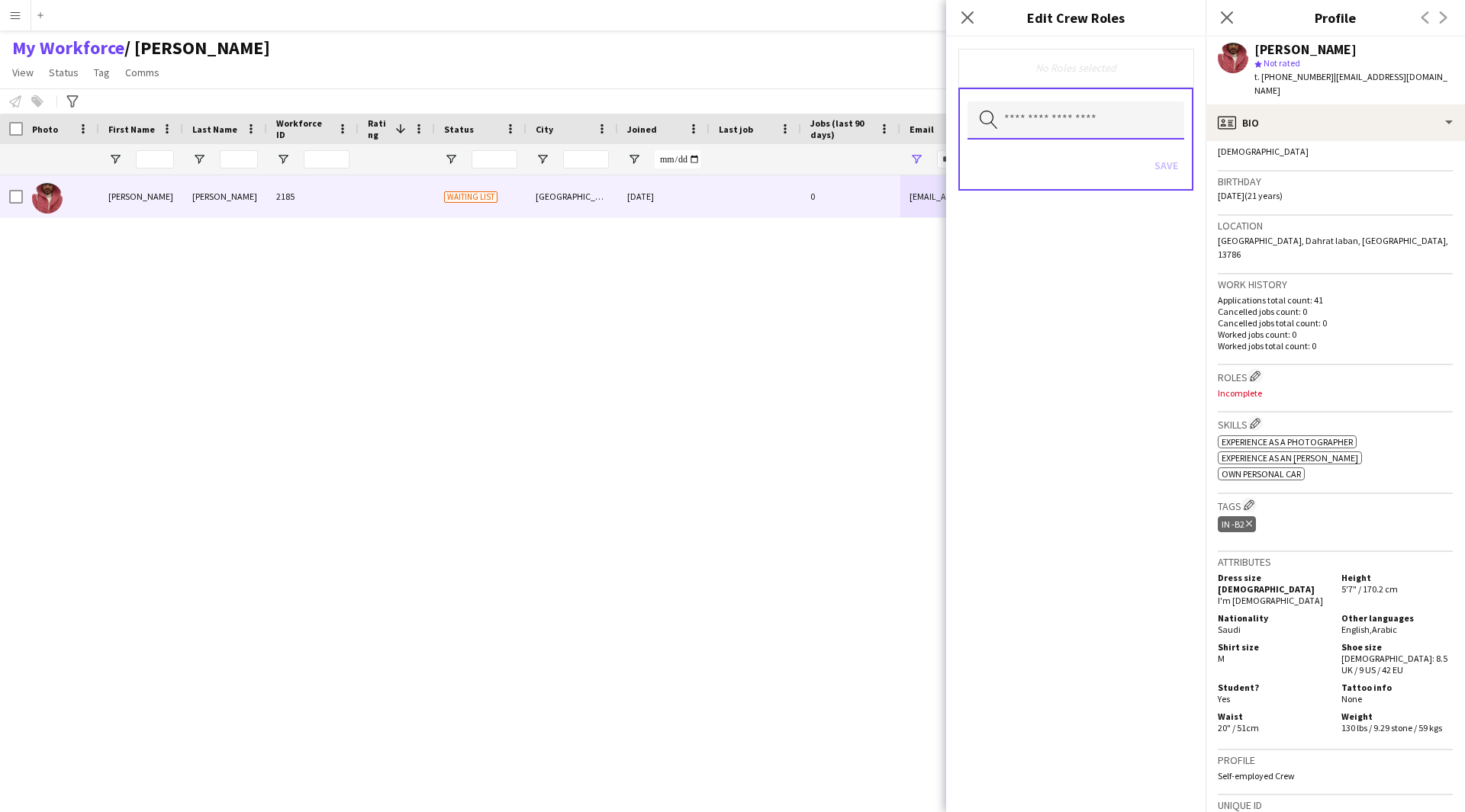
click at [1027, 122] on input "text" at bounding box center [1075, 120] width 216 height 38
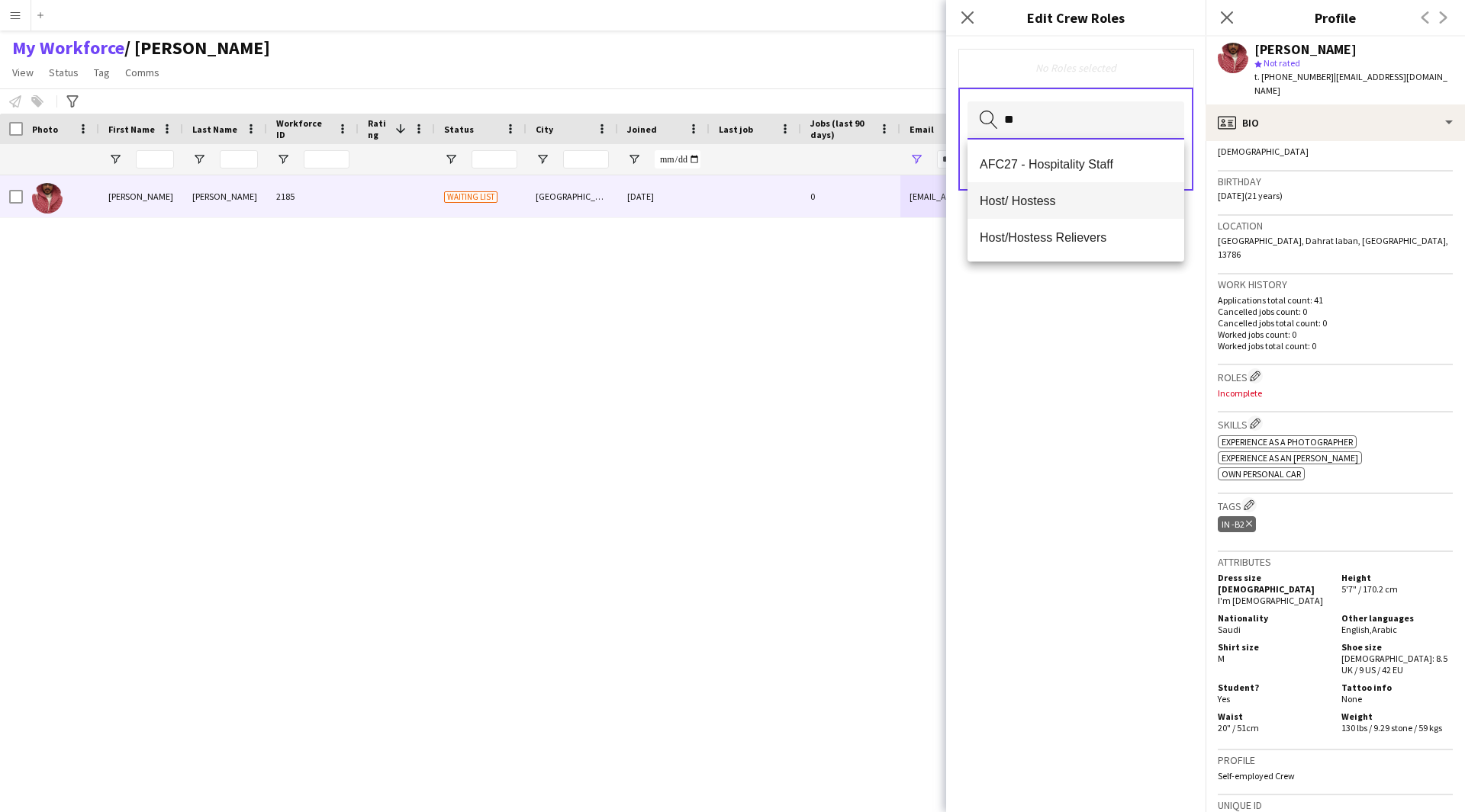
type input "**"
click at [1045, 197] on span "Host/ Hostess" at bounding box center [1076, 200] width 192 height 15
type input "****"
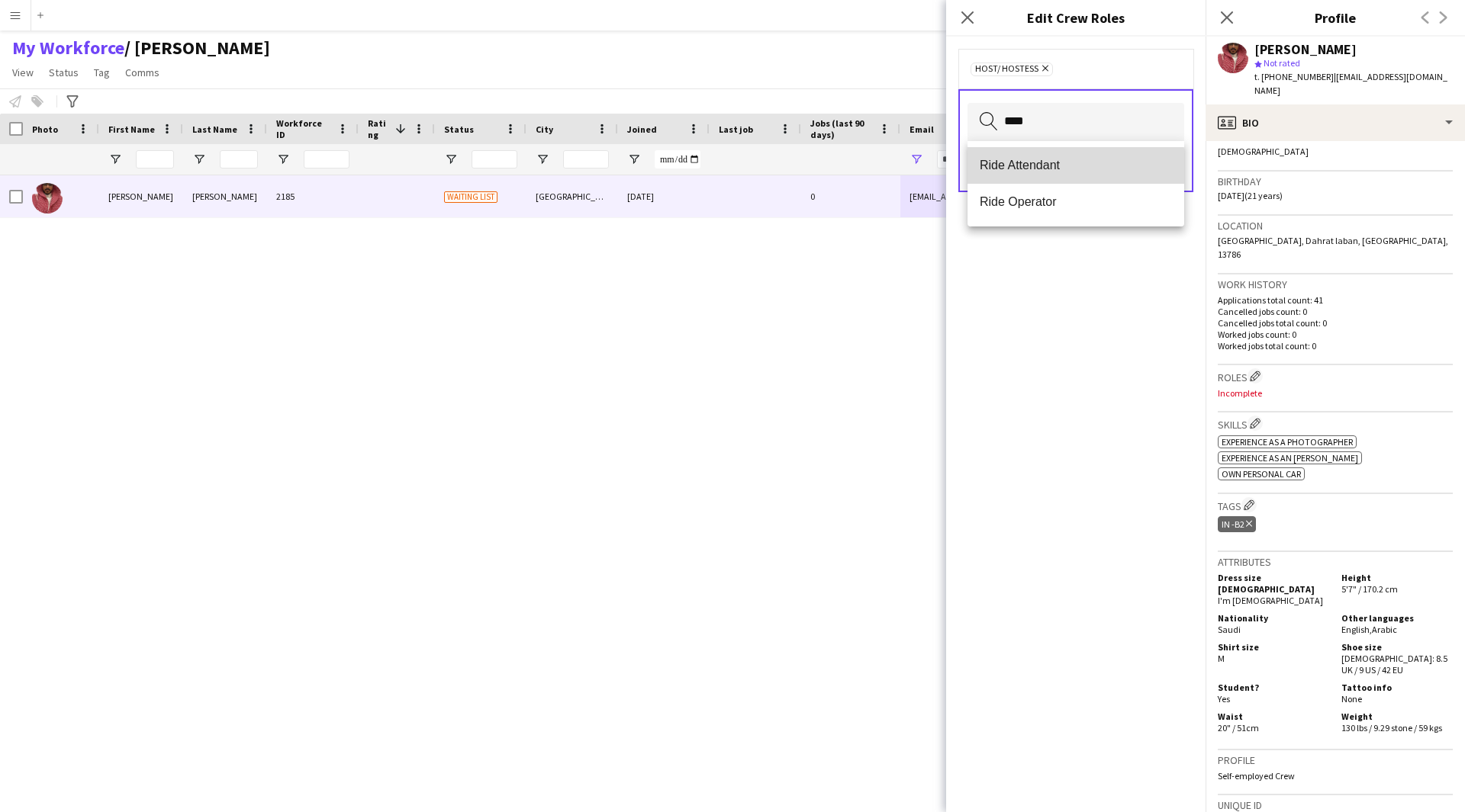
click at [1066, 167] on span "Ride Attendant" at bounding box center [1076, 165] width 192 height 15
type input "**"
click at [1110, 153] on mat-option "Customer Service Staff" at bounding box center [1075, 165] width 216 height 37
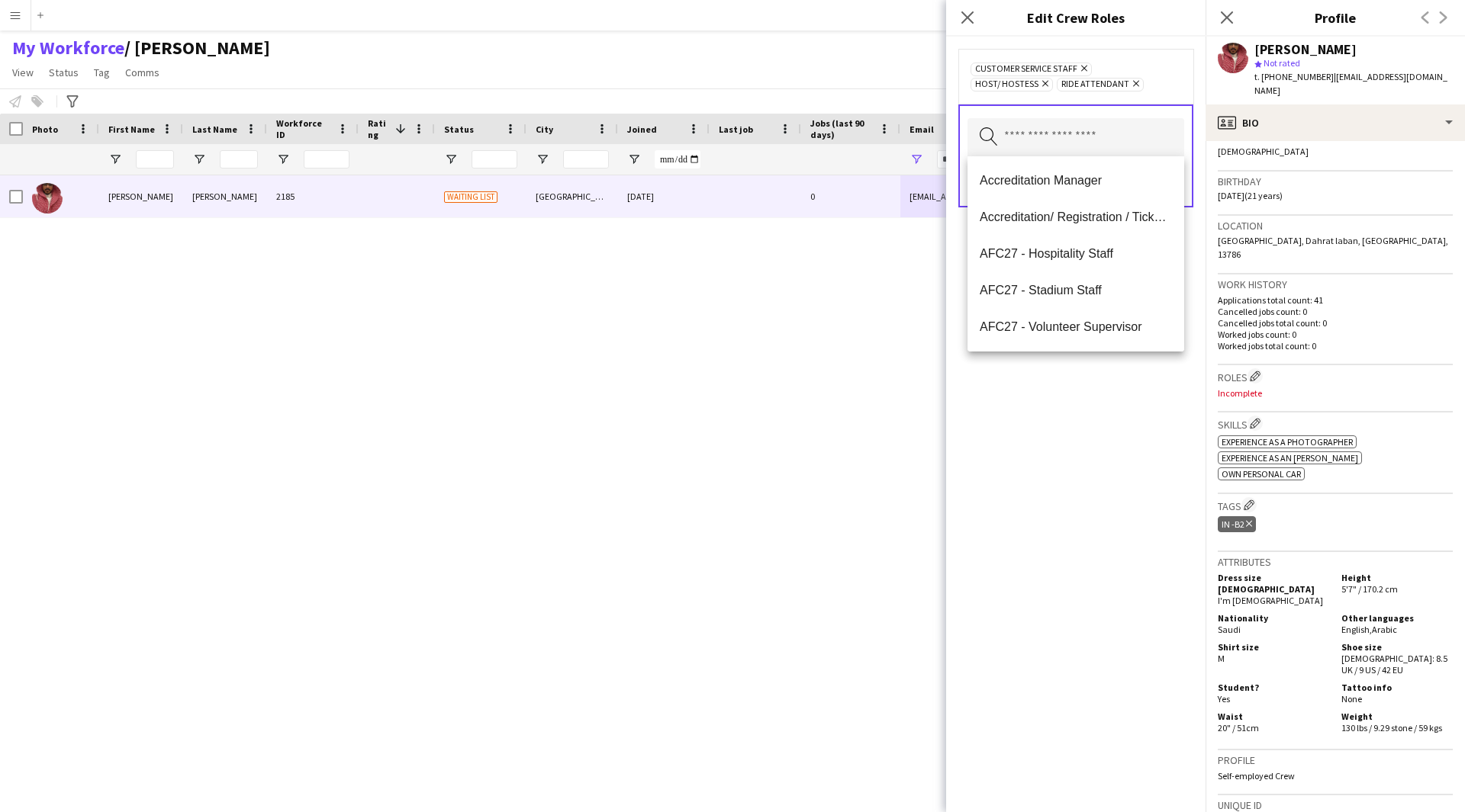
click at [1067, 494] on div "Customer Service Staff Remove Host/ Hostess Remove Ride Attendant Remove Search…" at bounding box center [1076, 424] width 260 height 775
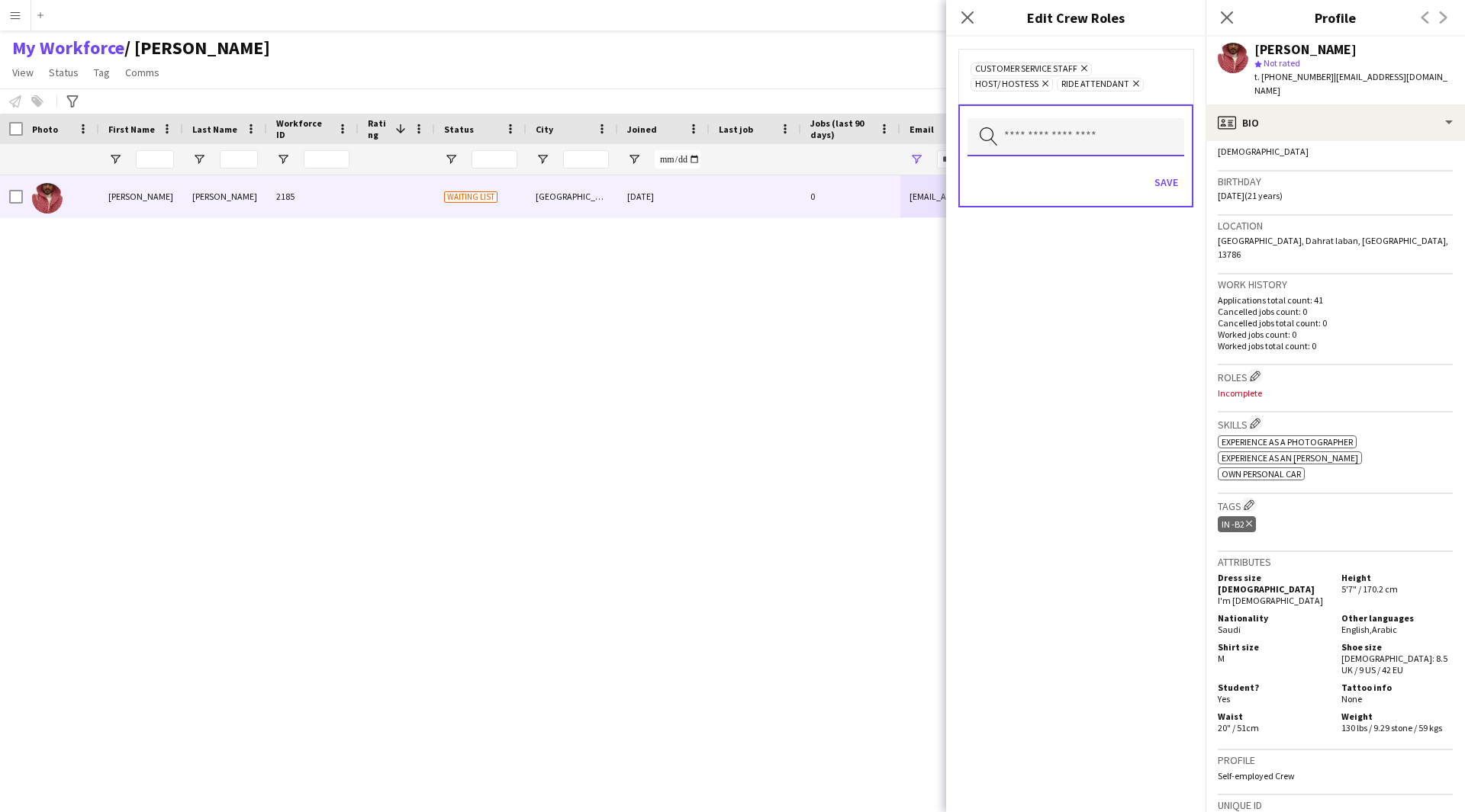
click at [1064, 133] on input "text" at bounding box center [1075, 137] width 216 height 38
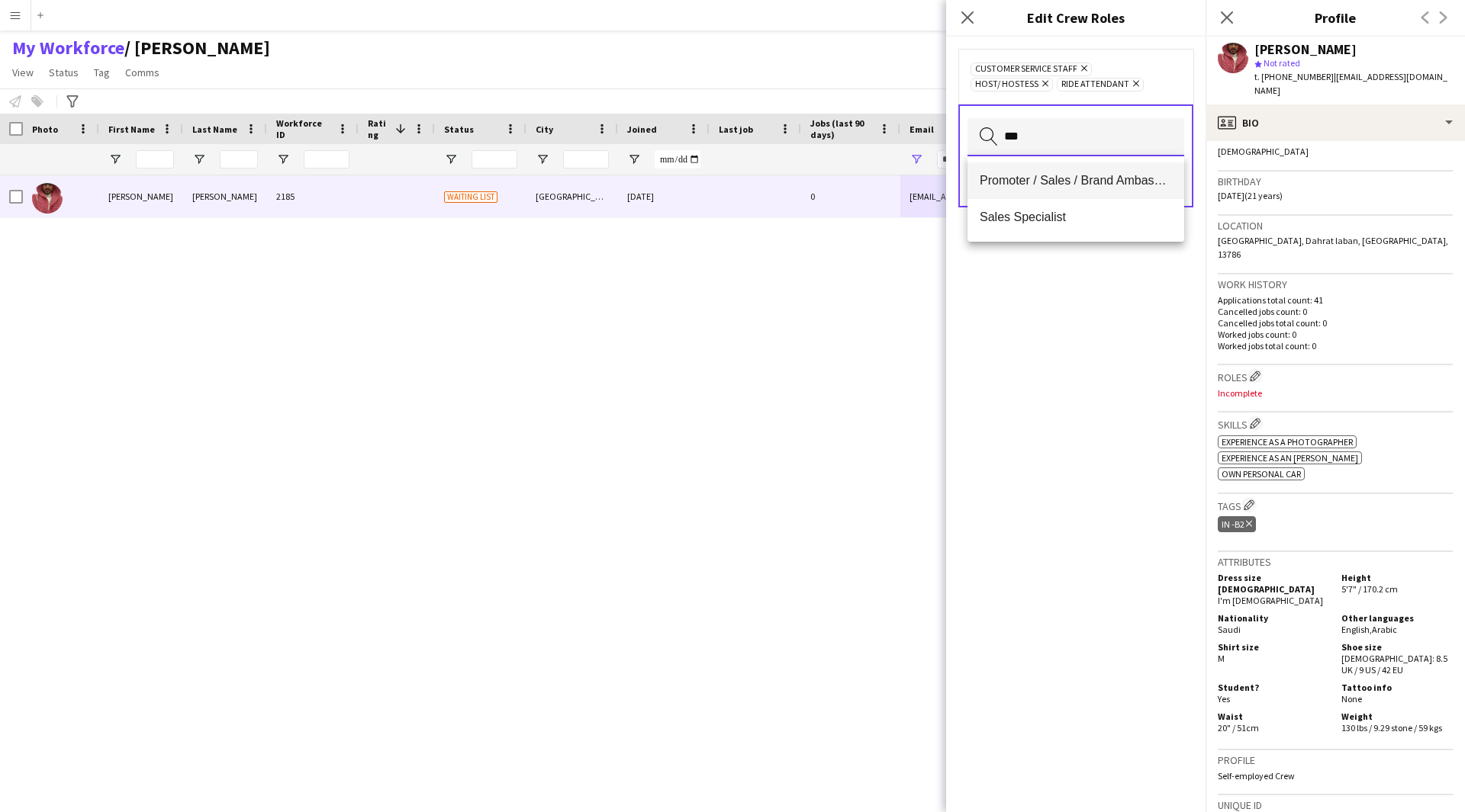
type input "***"
click at [1042, 190] on mat-option "Promoter / Sales / Brand Ambassador" at bounding box center [1075, 180] width 216 height 37
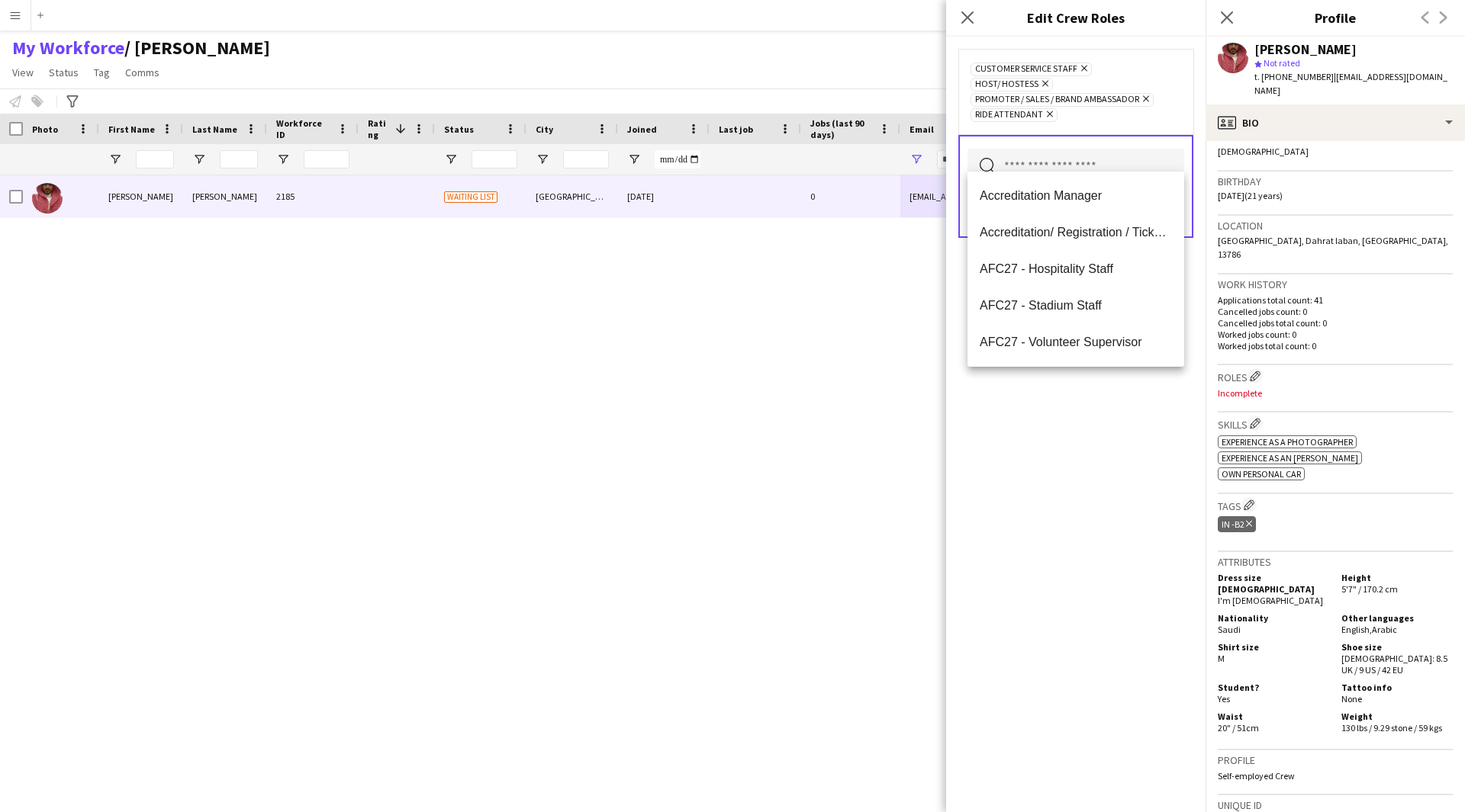
click at [1076, 471] on div "Customer Service Staff Remove Host/ Hostess Remove Promoter / Sales / Brand Amb…" at bounding box center [1076, 424] width 260 height 775
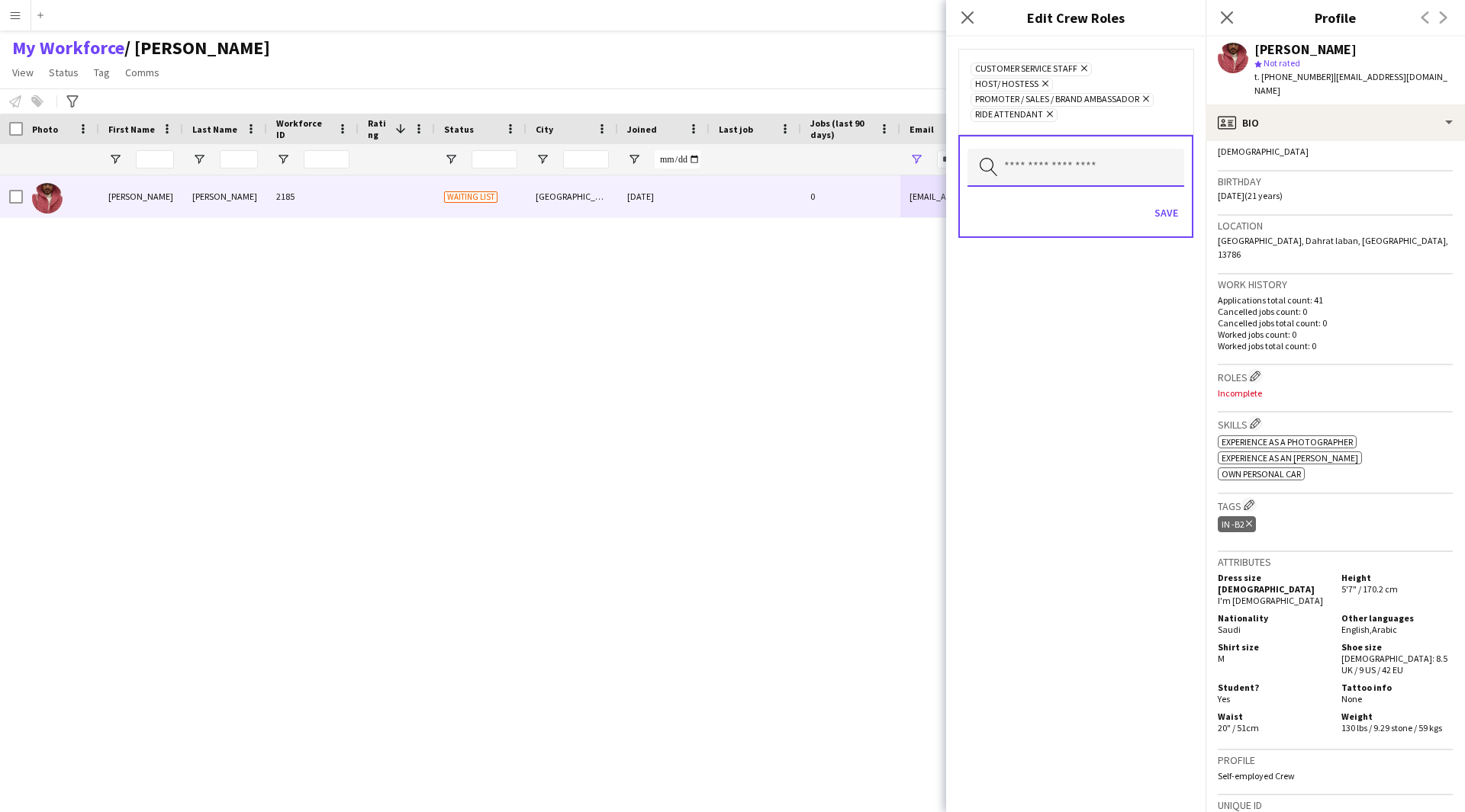
click at [1133, 167] on input "text" at bounding box center [1075, 168] width 216 height 38
type input "****"
click at [1094, 185] on mat-option "Traffic [PERSON_NAME]" at bounding box center [1075, 195] width 216 height 37
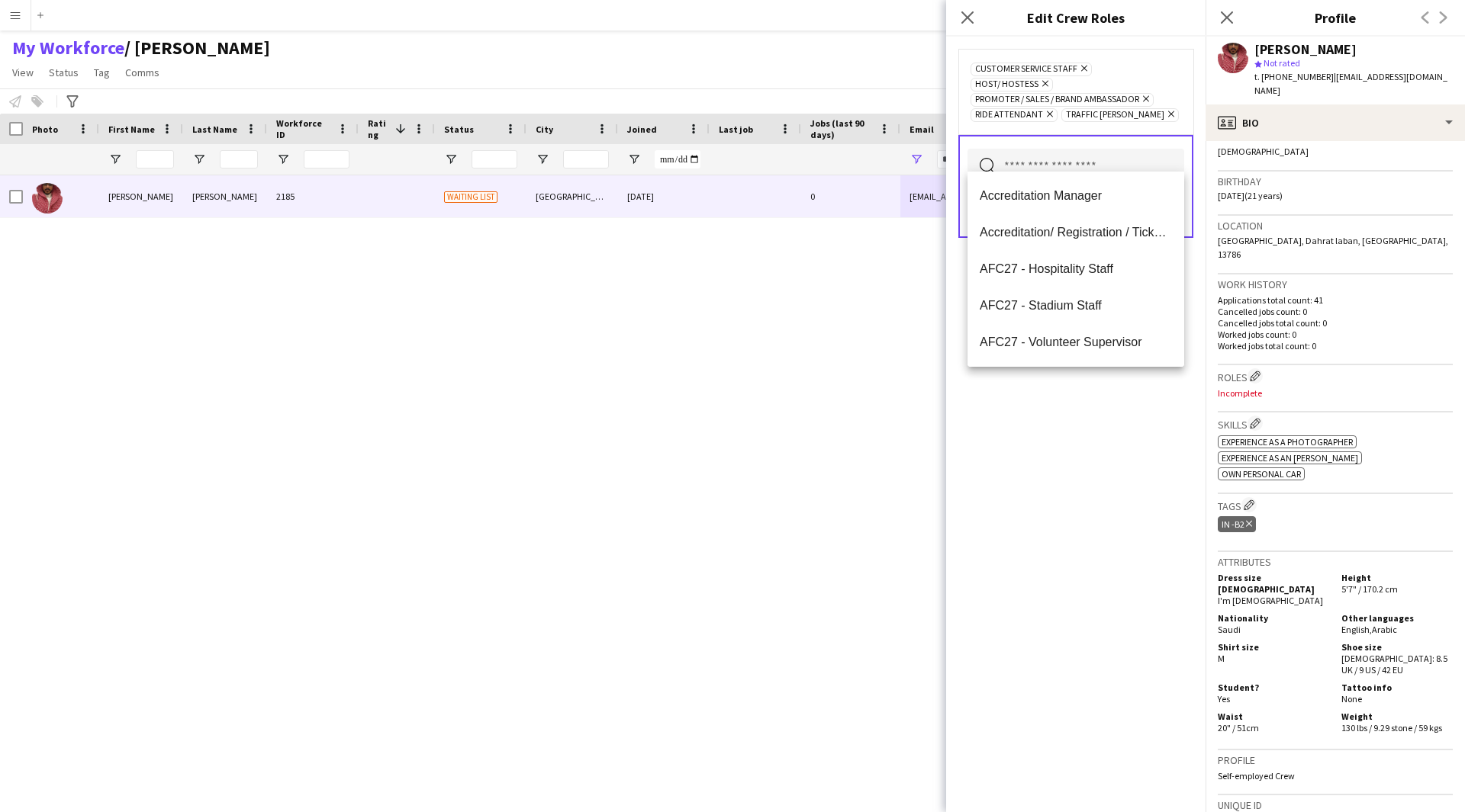
click at [1083, 467] on div "Customer Service Staff Remove Host/ Hostess Remove Promoter / Sales / Brand Amb…" at bounding box center [1076, 424] width 260 height 775
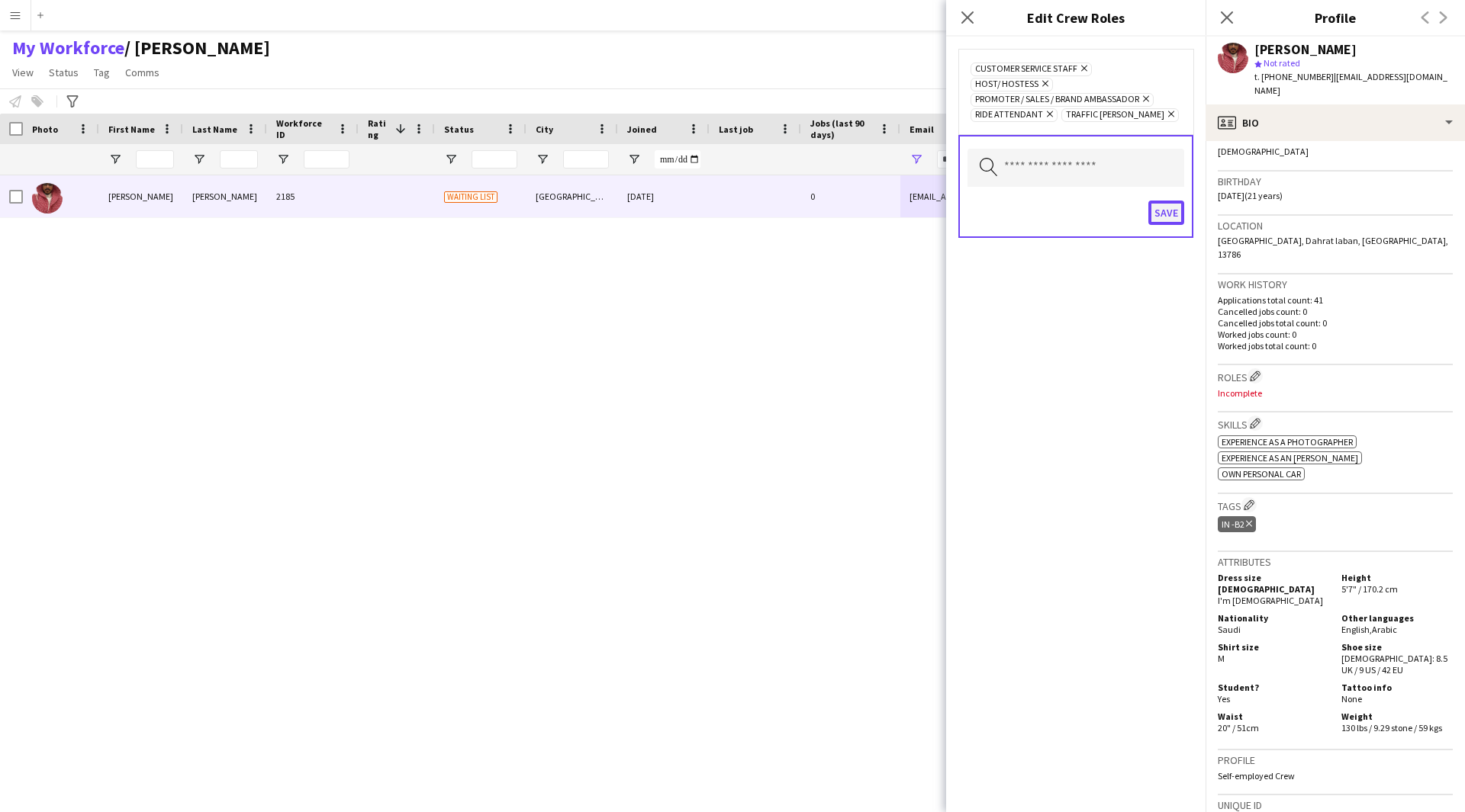
click at [1161, 203] on button "Save" at bounding box center [1166, 212] width 36 height 25
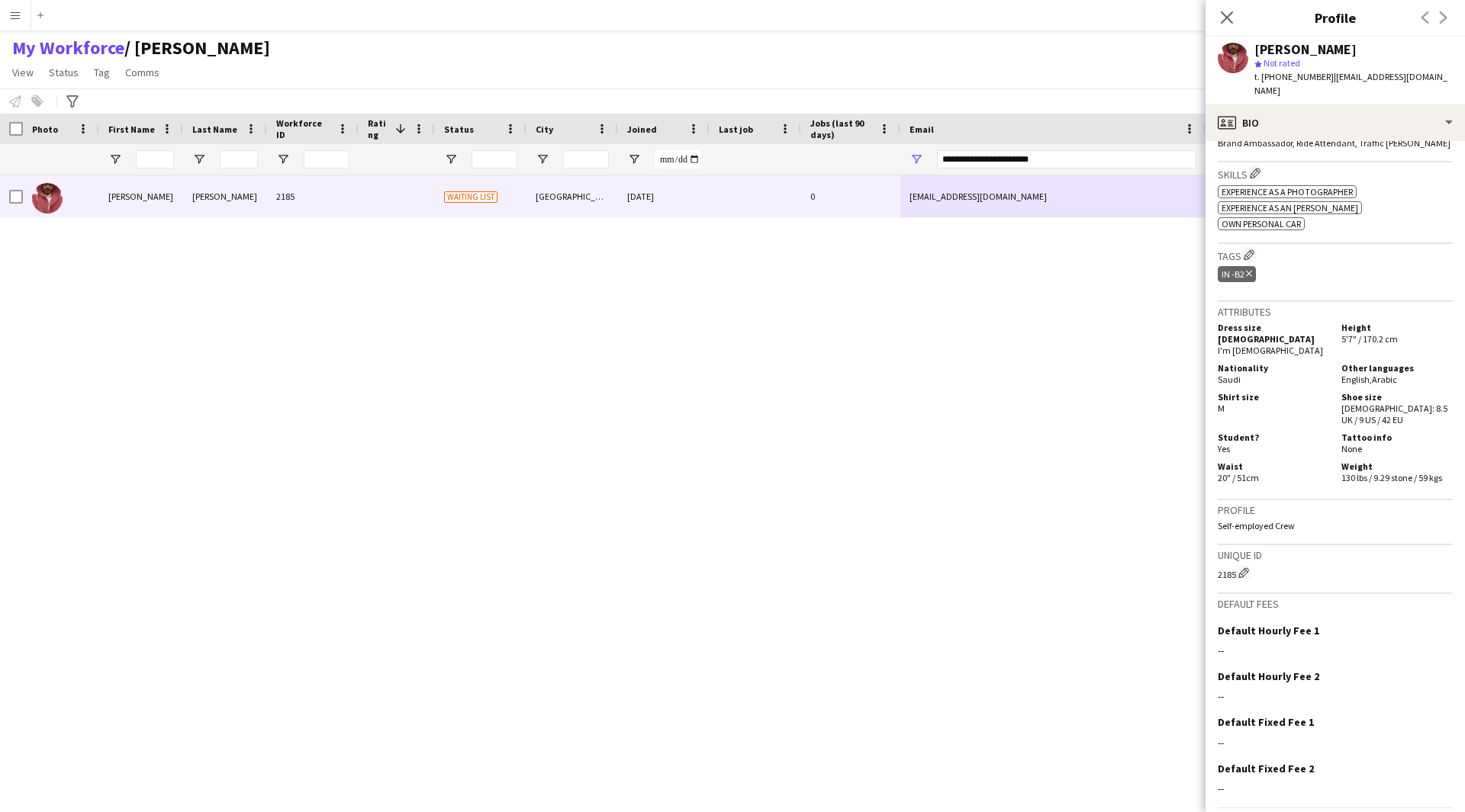
scroll to position [447, 0]
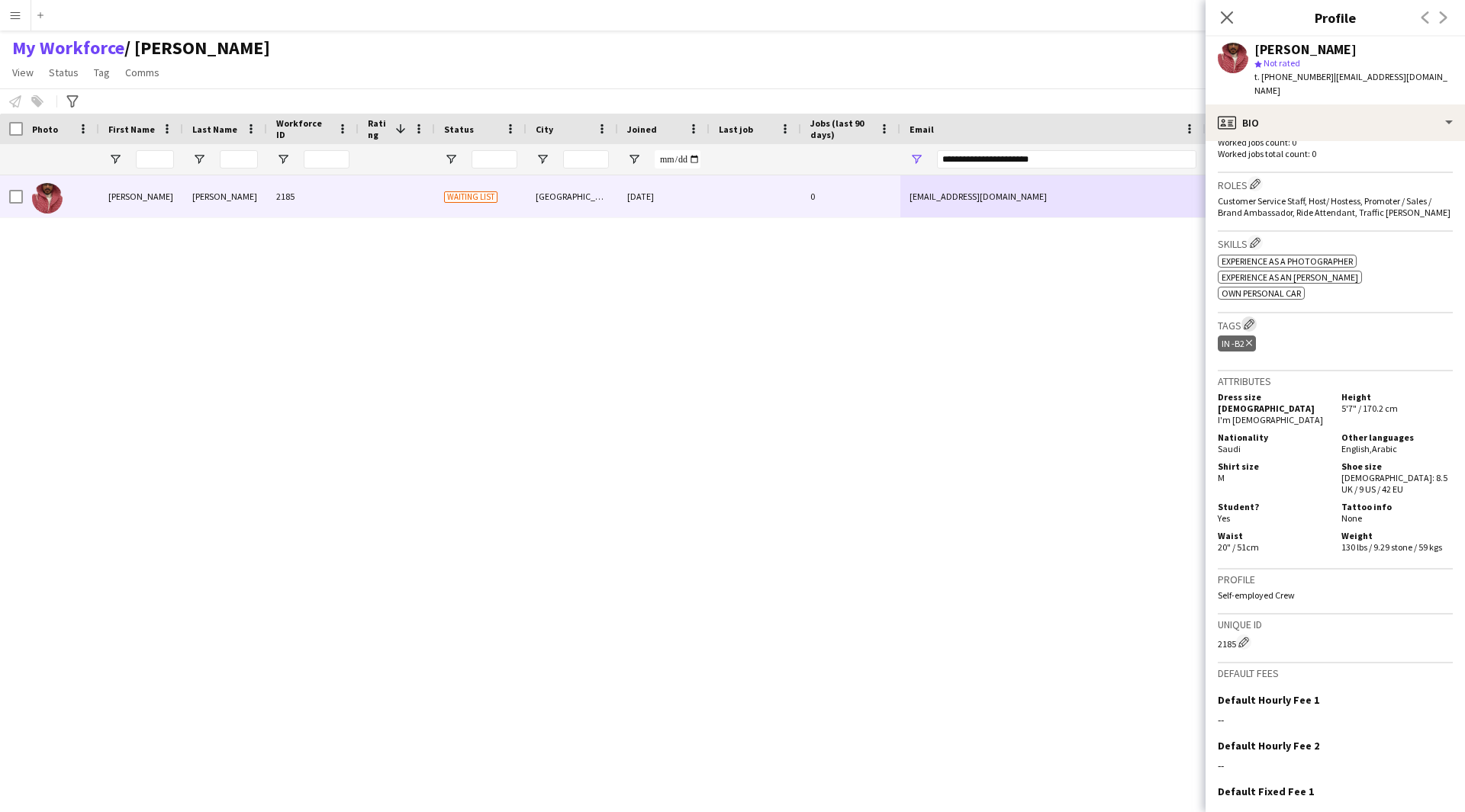
click at [1251, 319] on app-icon "Edit crew company tags" at bounding box center [1249, 324] width 11 height 11
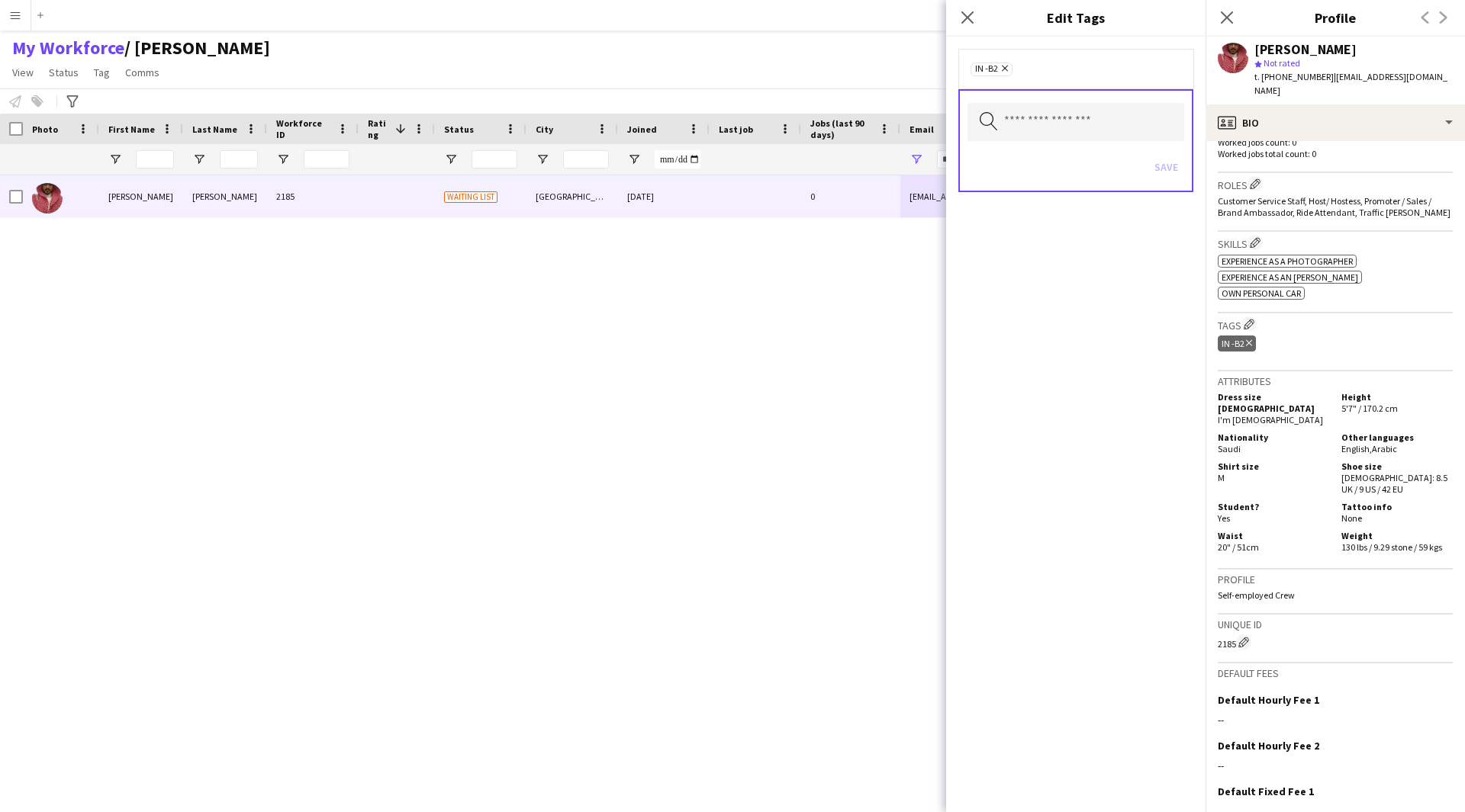
click at [1297, 316] on h3 "Tags Edit crew company tags" at bounding box center [1335, 324] width 235 height 16
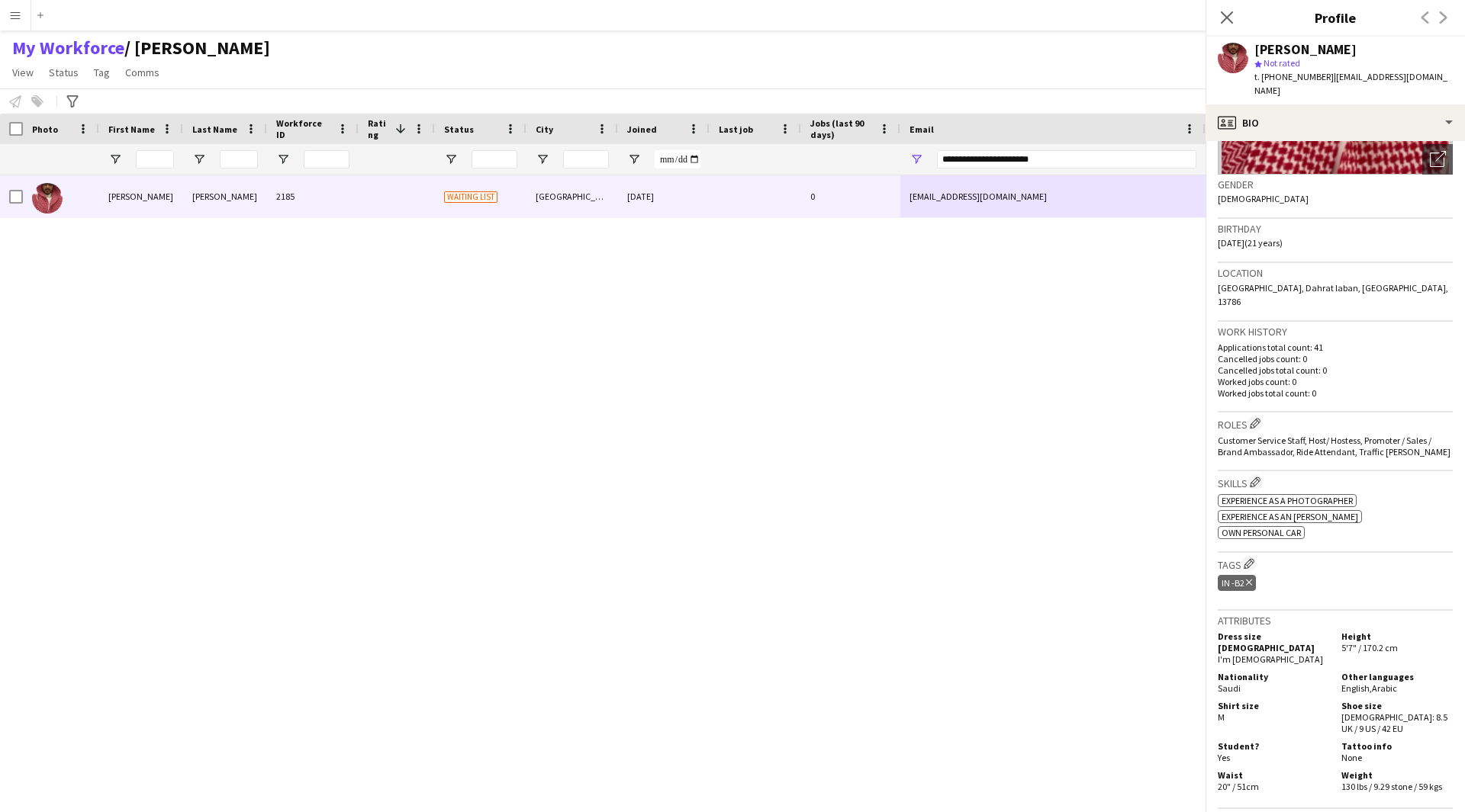
scroll to position [206, 0]
click at [1251, 559] on app-icon "Edit crew company tags" at bounding box center [1249, 564] width 11 height 11
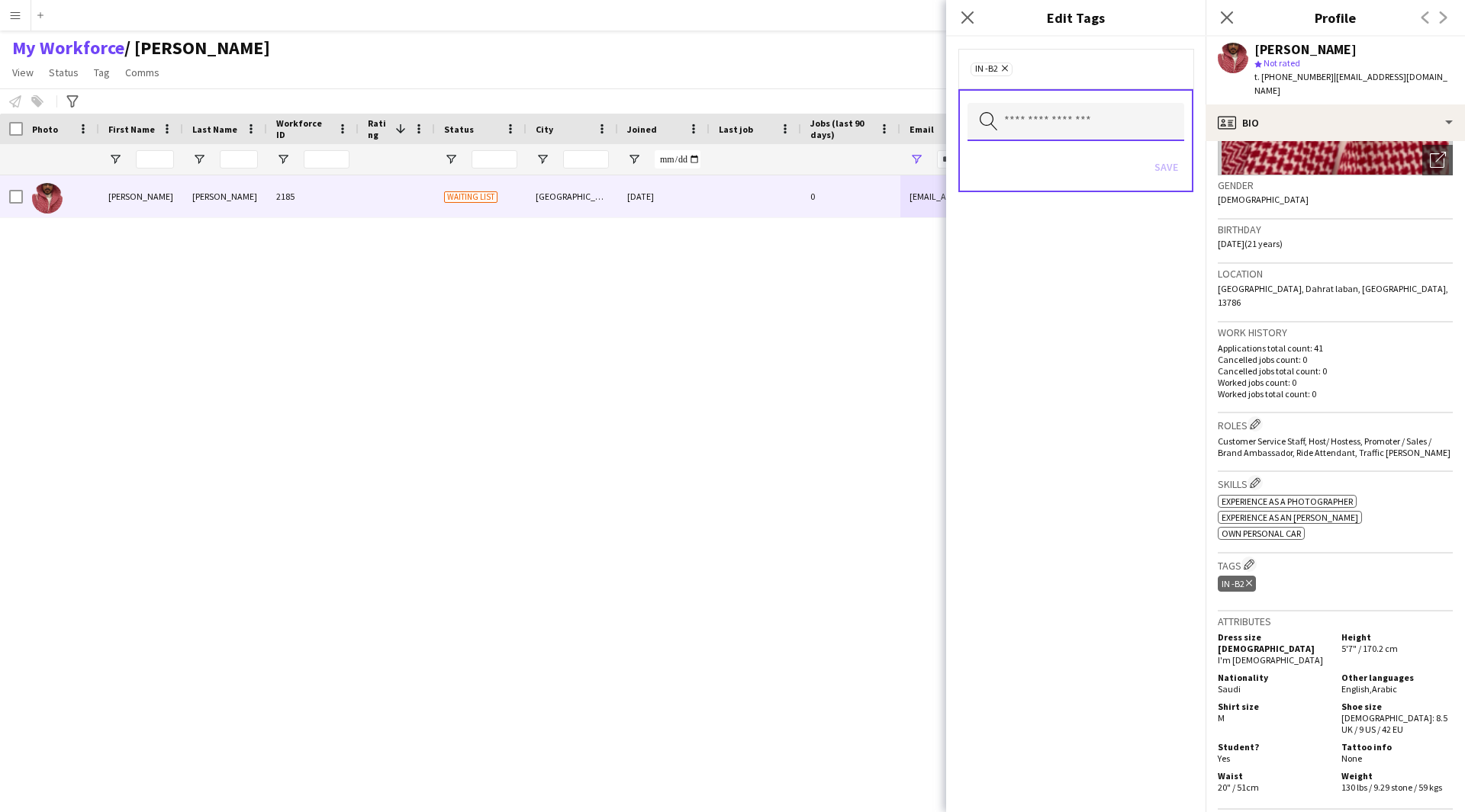
click at [1046, 136] on input "text" at bounding box center [1075, 122] width 216 height 38
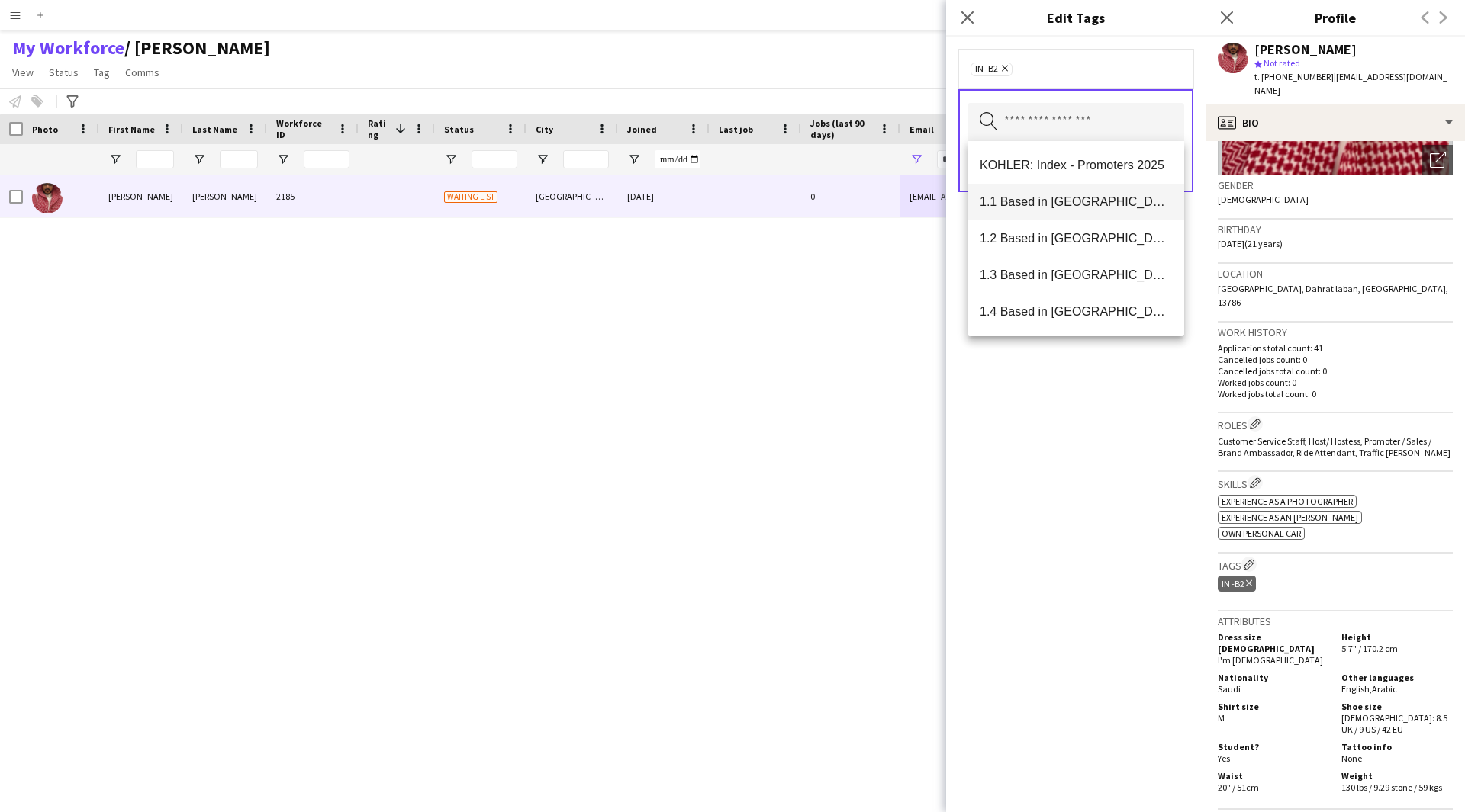
click at [1135, 209] on span "1.1 Based in [GEOGRAPHIC_DATA]" at bounding box center [1076, 201] width 192 height 15
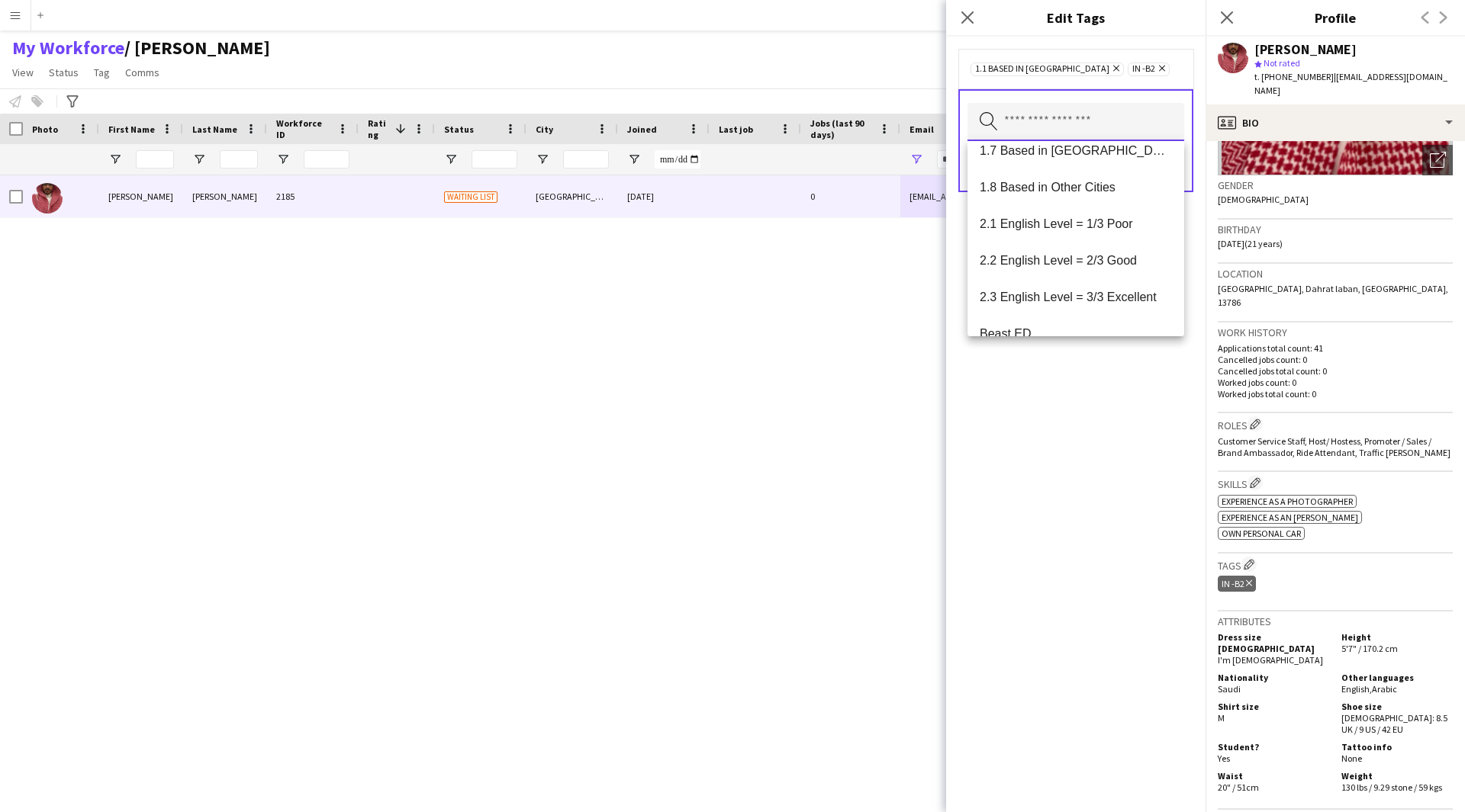
scroll to position [233, 0]
click at [1122, 259] on span "2.2 English Level = 2/3 Good" at bounding box center [1076, 261] width 192 height 15
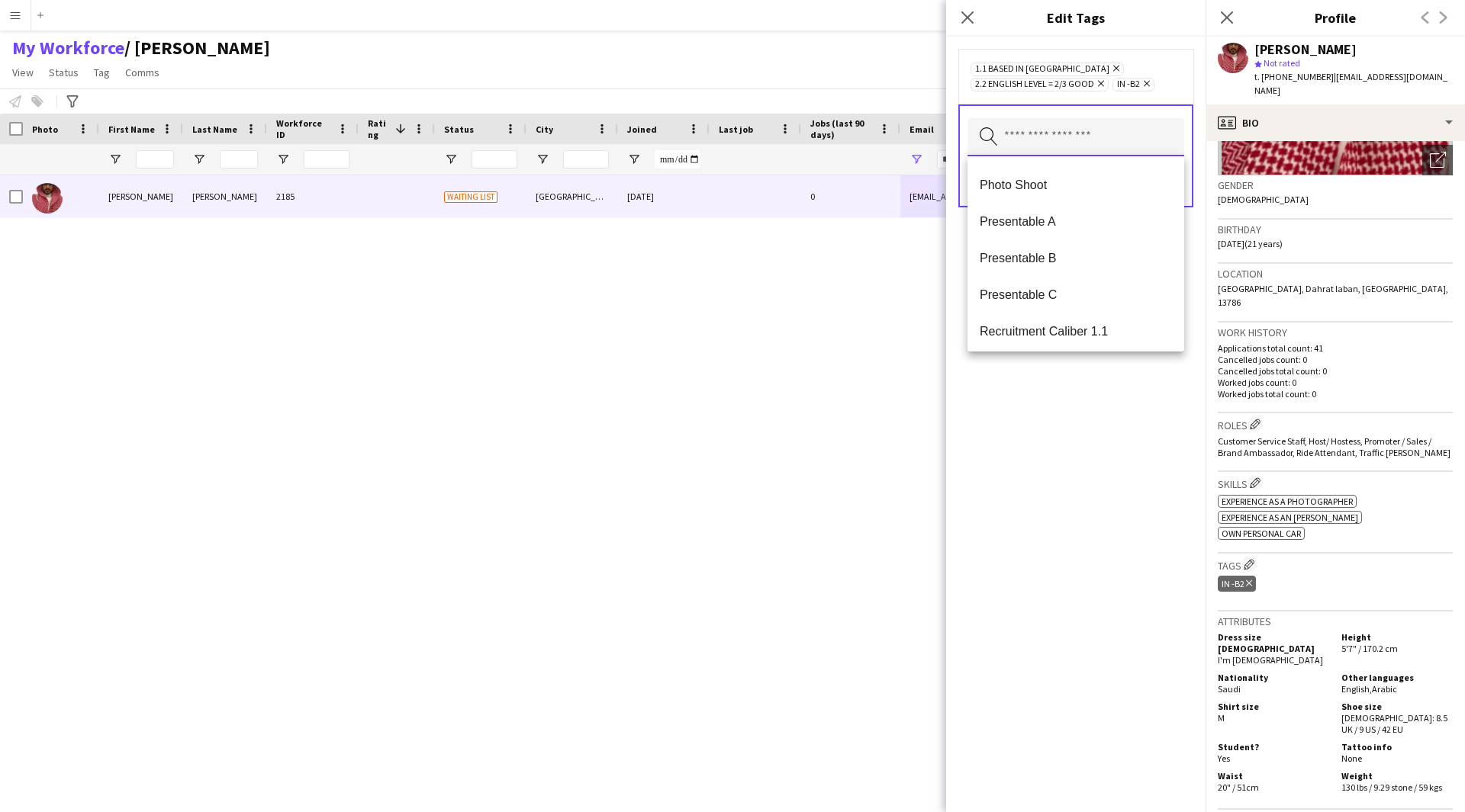
scroll to position [1642, 0]
drag, startPoint x: 1122, startPoint y: 259, endPoint x: 1038, endPoint y: 261, distance: 84.0
drag, startPoint x: 1038, startPoint y: 261, endPoint x: 1018, endPoint y: 256, distance: 20.6
click at [1018, 256] on span "Presentable B" at bounding box center [1076, 259] width 192 height 15
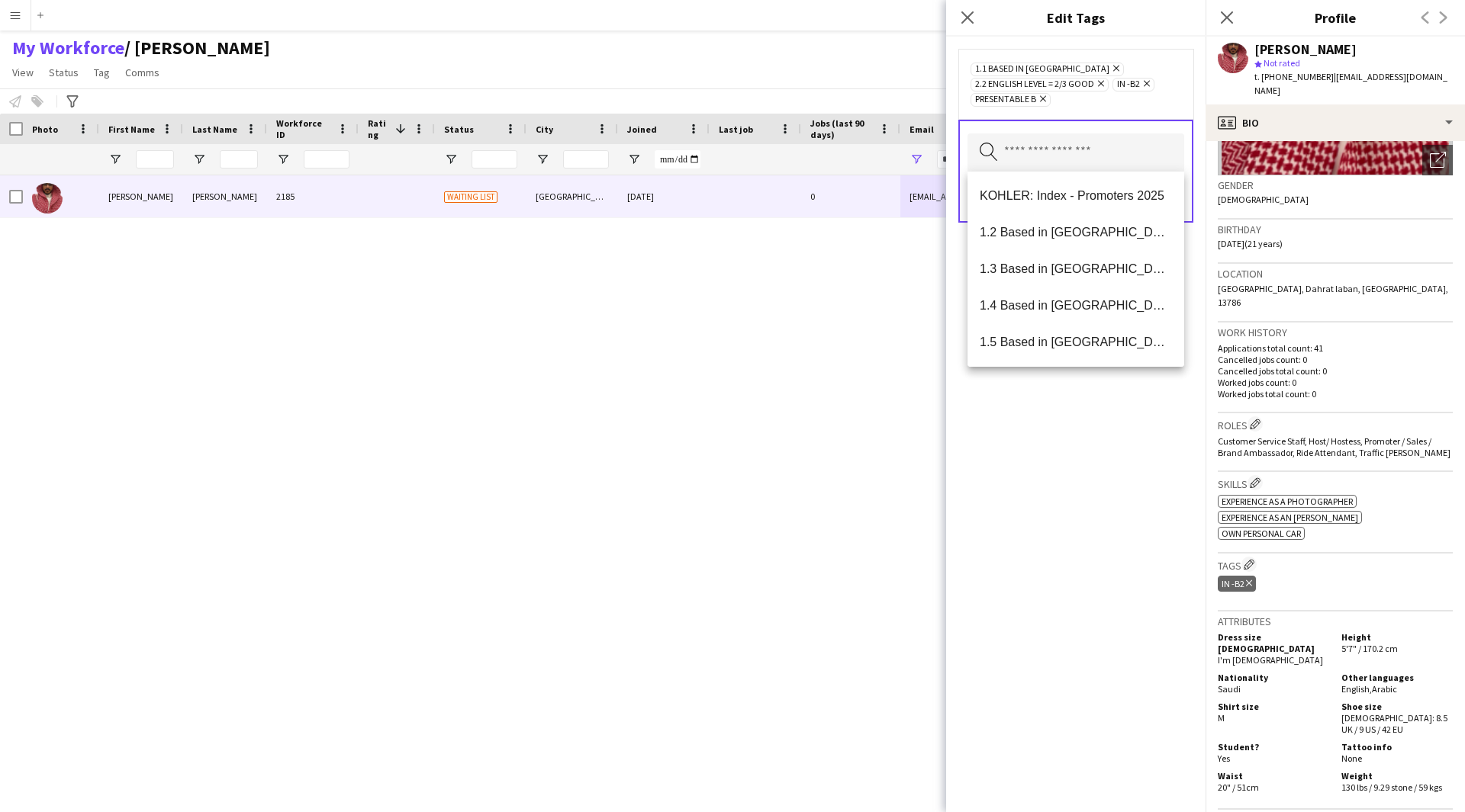
click at [1020, 484] on div "1.1 Based in [GEOGRAPHIC_DATA] Remove 2.2 English Level = 2/3 Good Remove IN -B…" at bounding box center [1076, 424] width 260 height 775
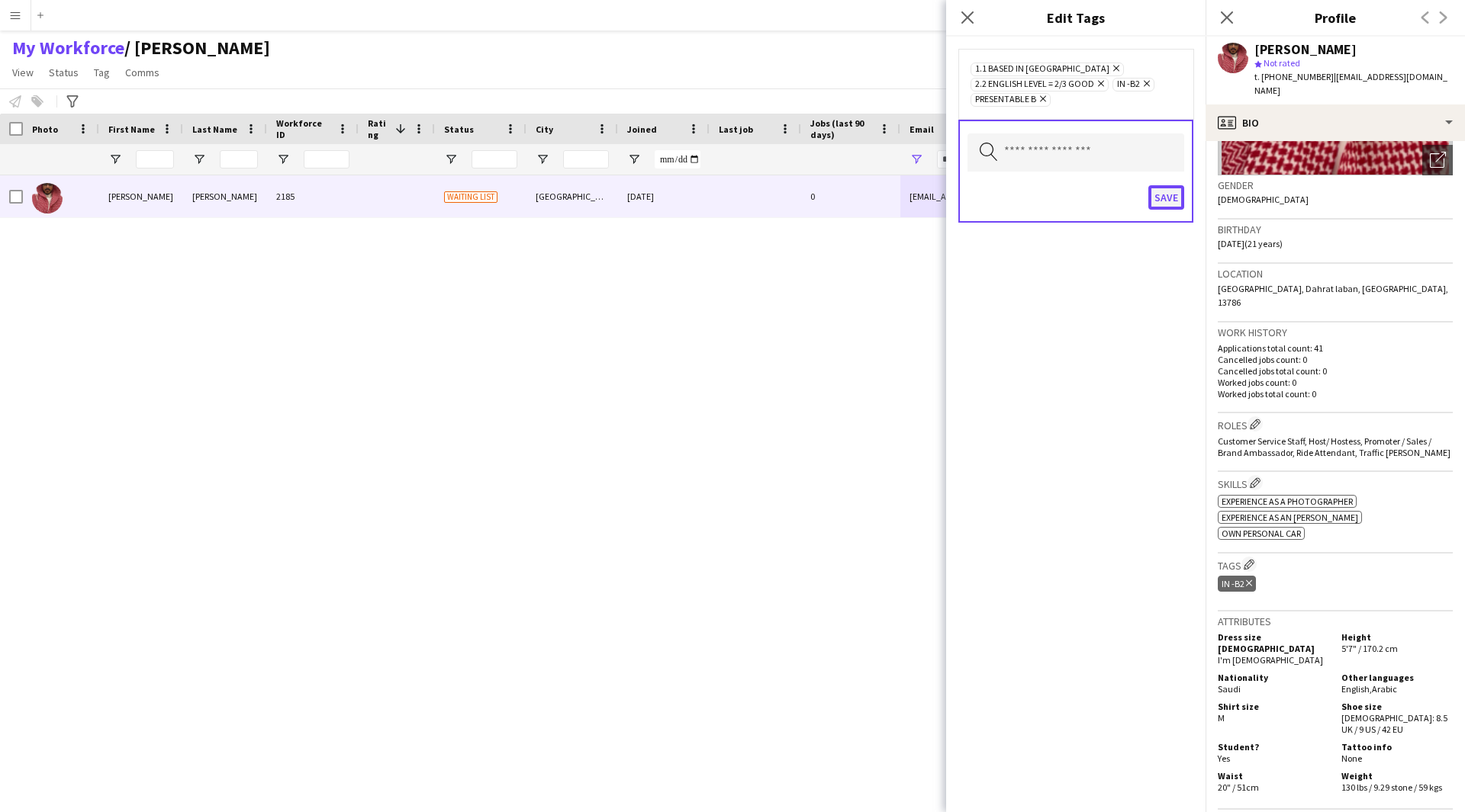
click at [1169, 207] on button "Save" at bounding box center [1166, 197] width 36 height 25
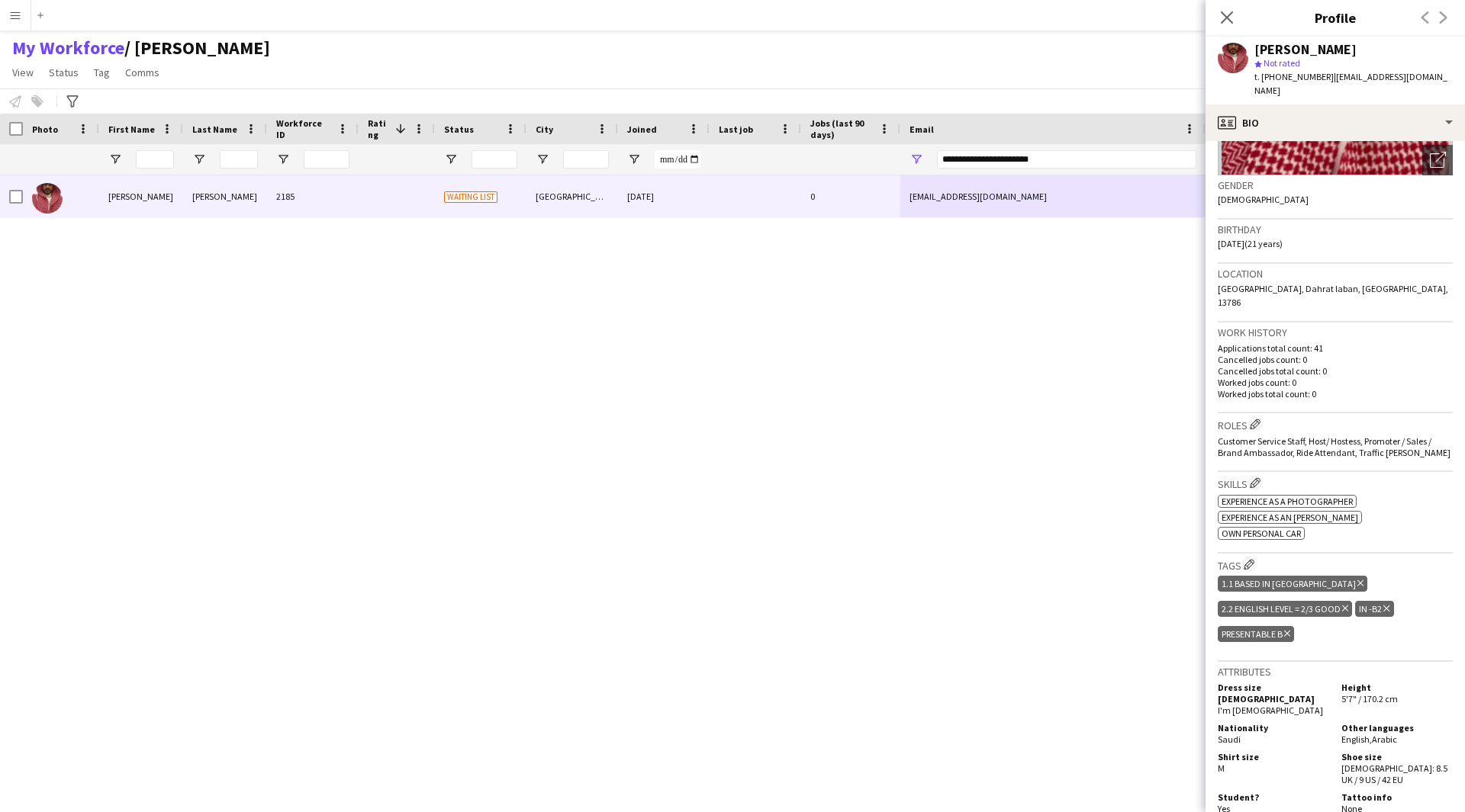
scroll to position [0, 0]
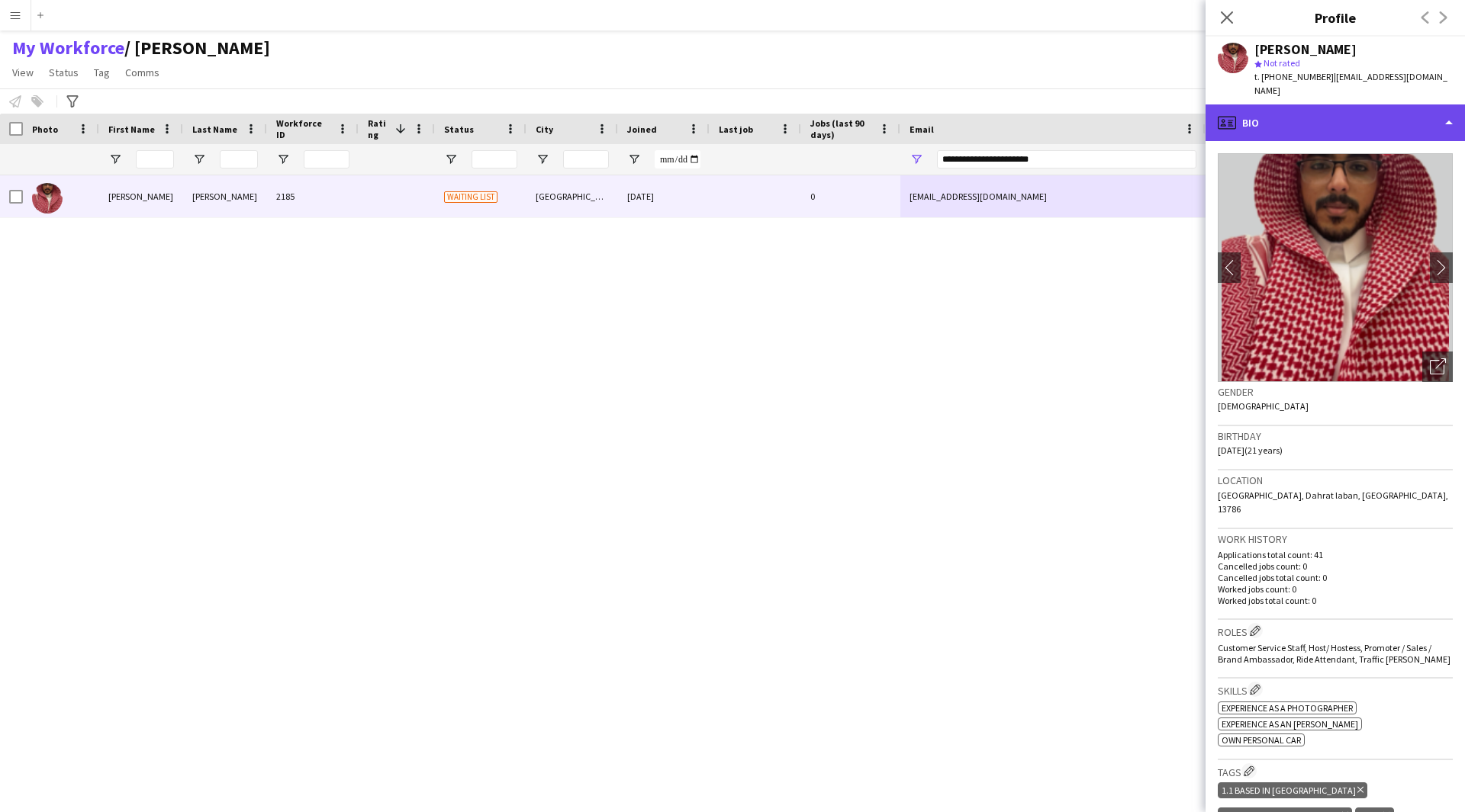
click at [1312, 108] on div "profile Bio" at bounding box center [1335, 122] width 260 height 37
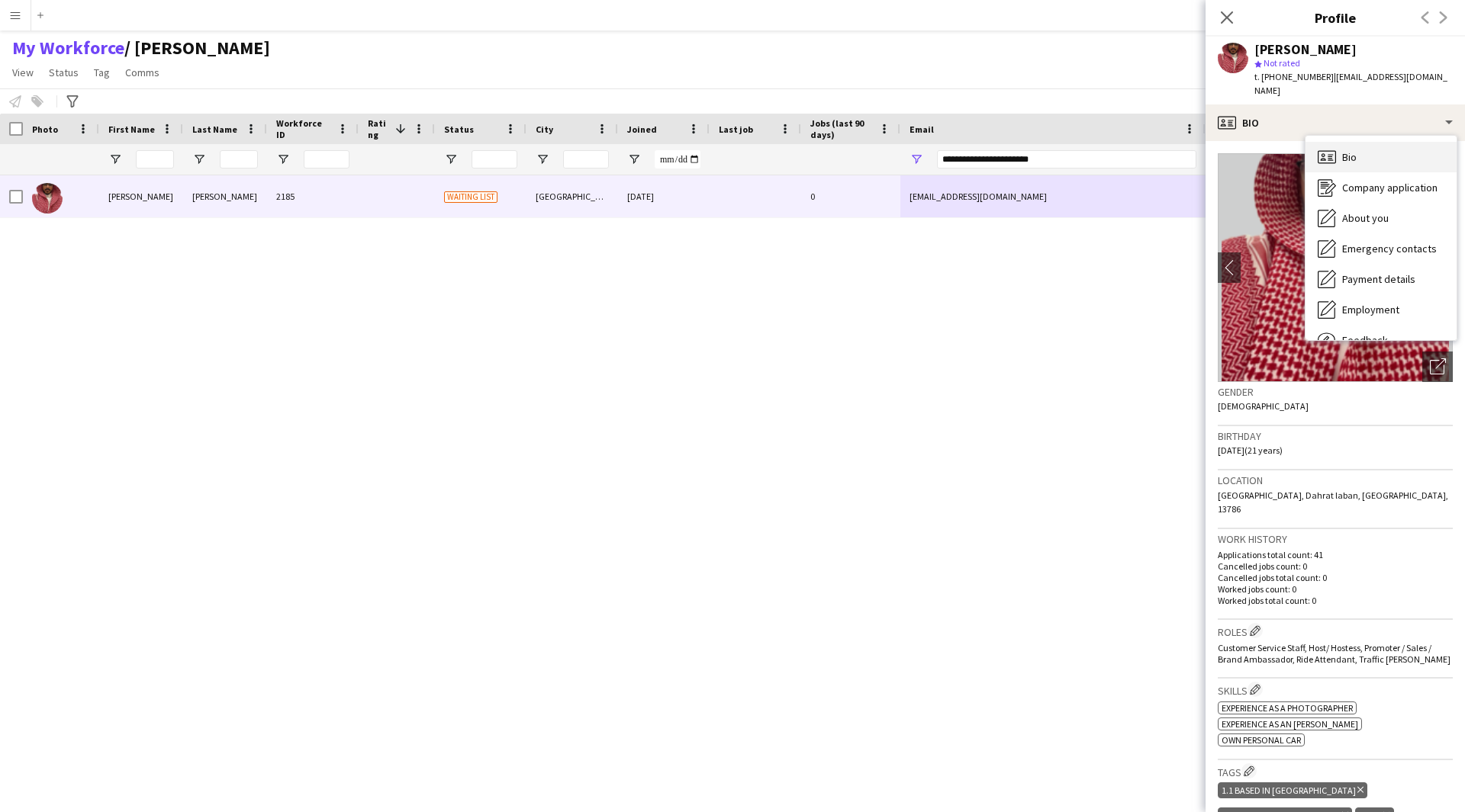
click at [1368, 151] on div "Bio Bio" at bounding box center [1381, 157] width 151 height 31
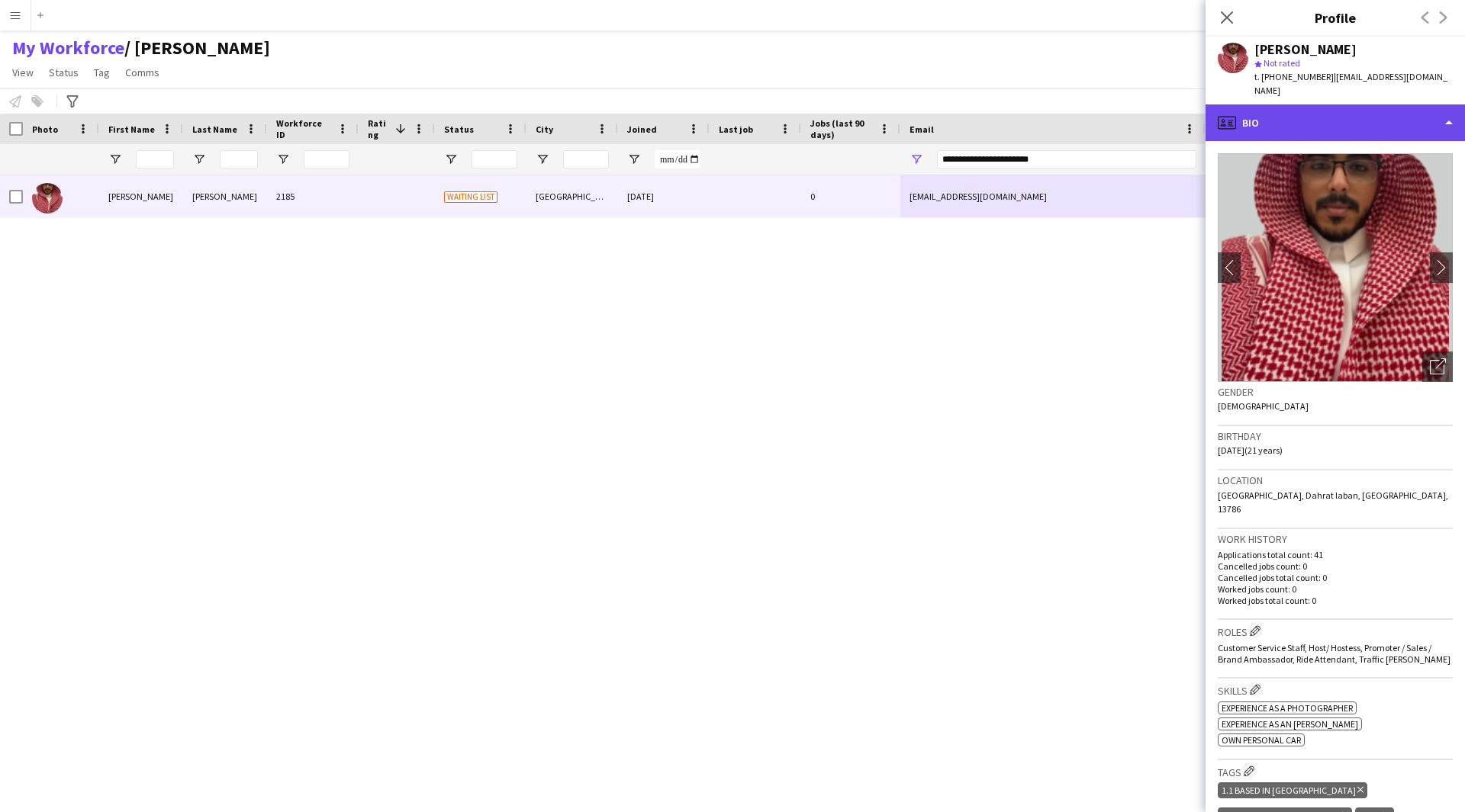
click at [1369, 117] on div "profile Bio" at bounding box center [1335, 122] width 260 height 37
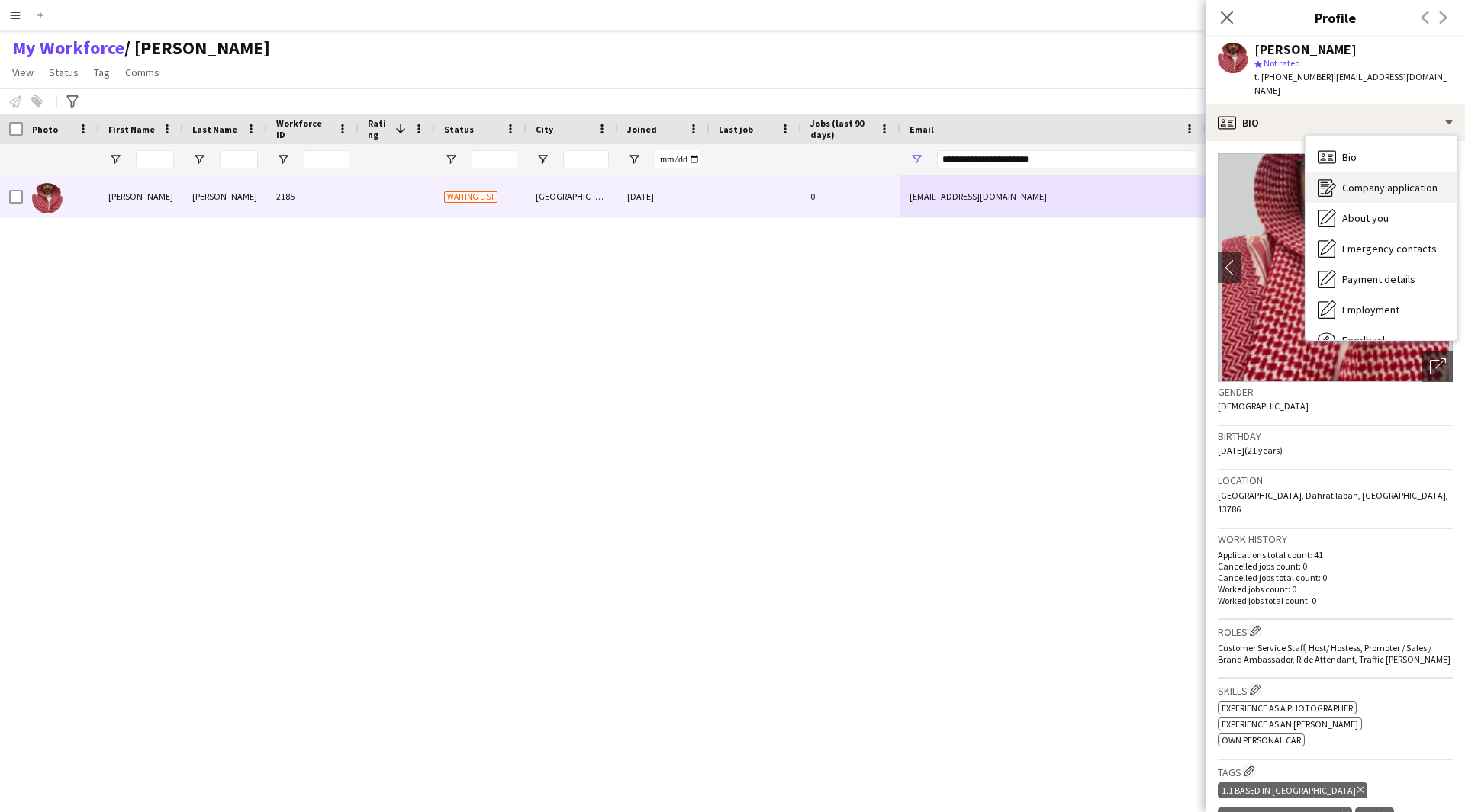
click at [1373, 180] on span "Company application" at bounding box center [1390, 187] width 95 height 14
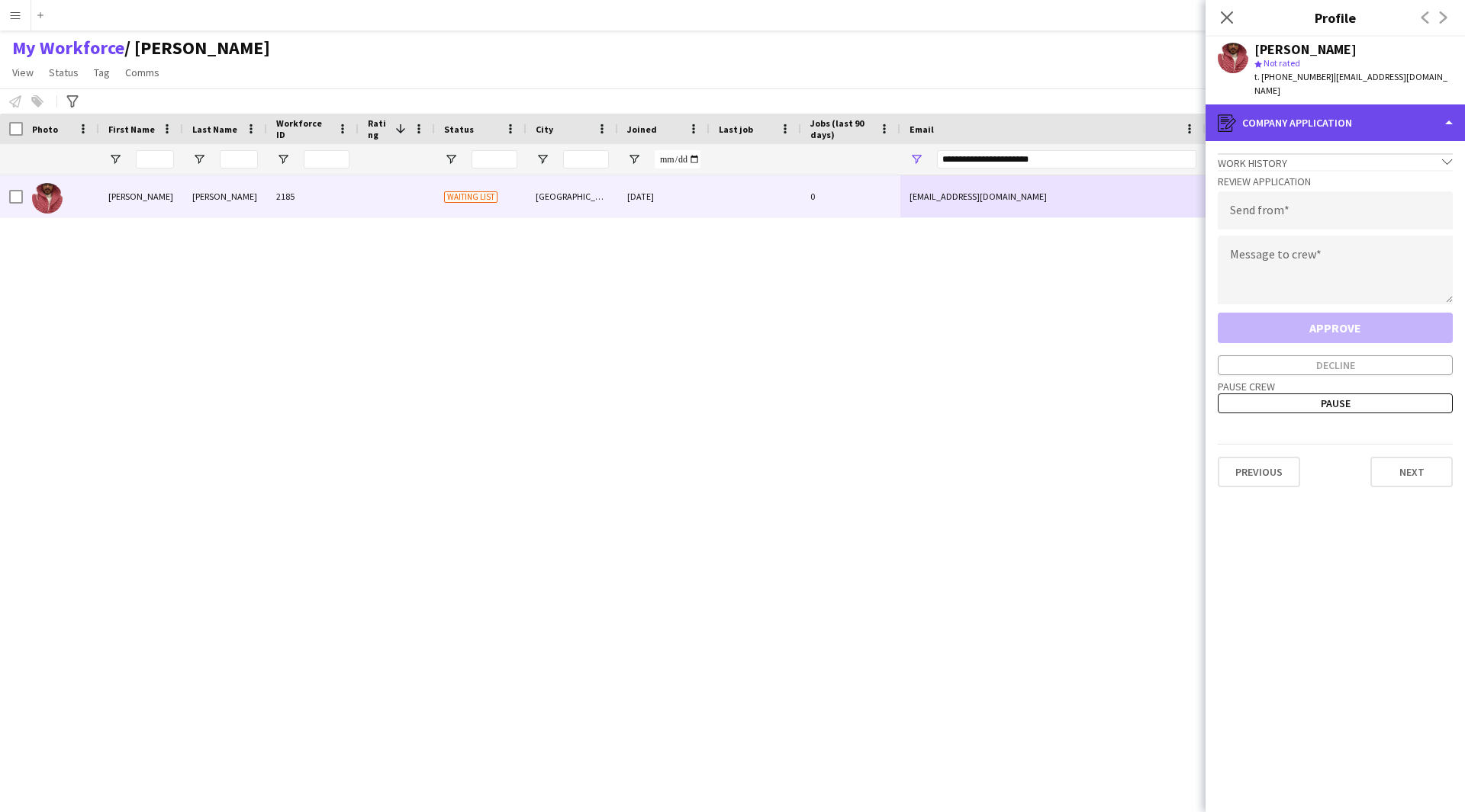
click at [1291, 112] on div "register Company application" at bounding box center [1335, 122] width 260 height 37
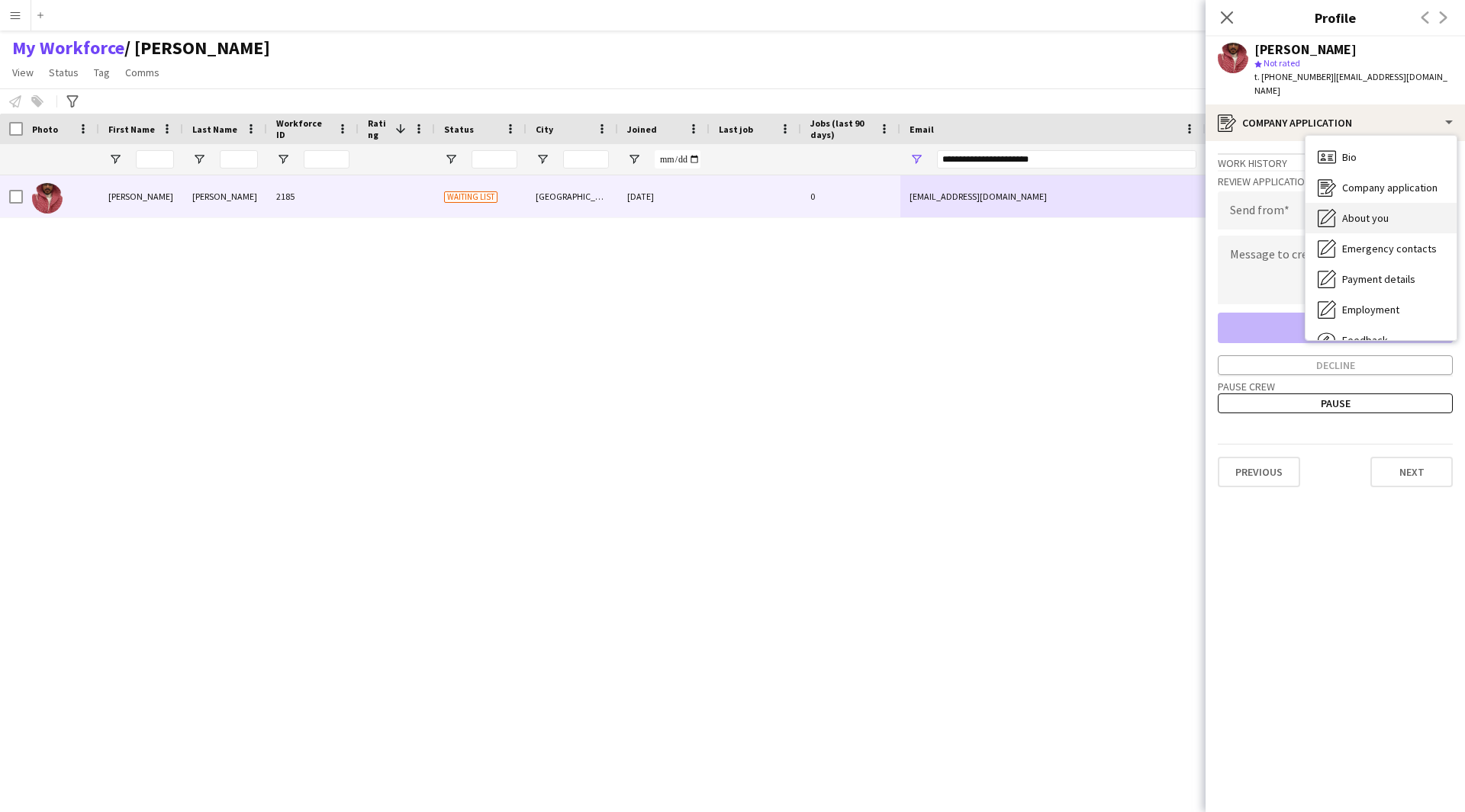
click at [1349, 203] on div "About you About you" at bounding box center [1381, 218] width 151 height 31
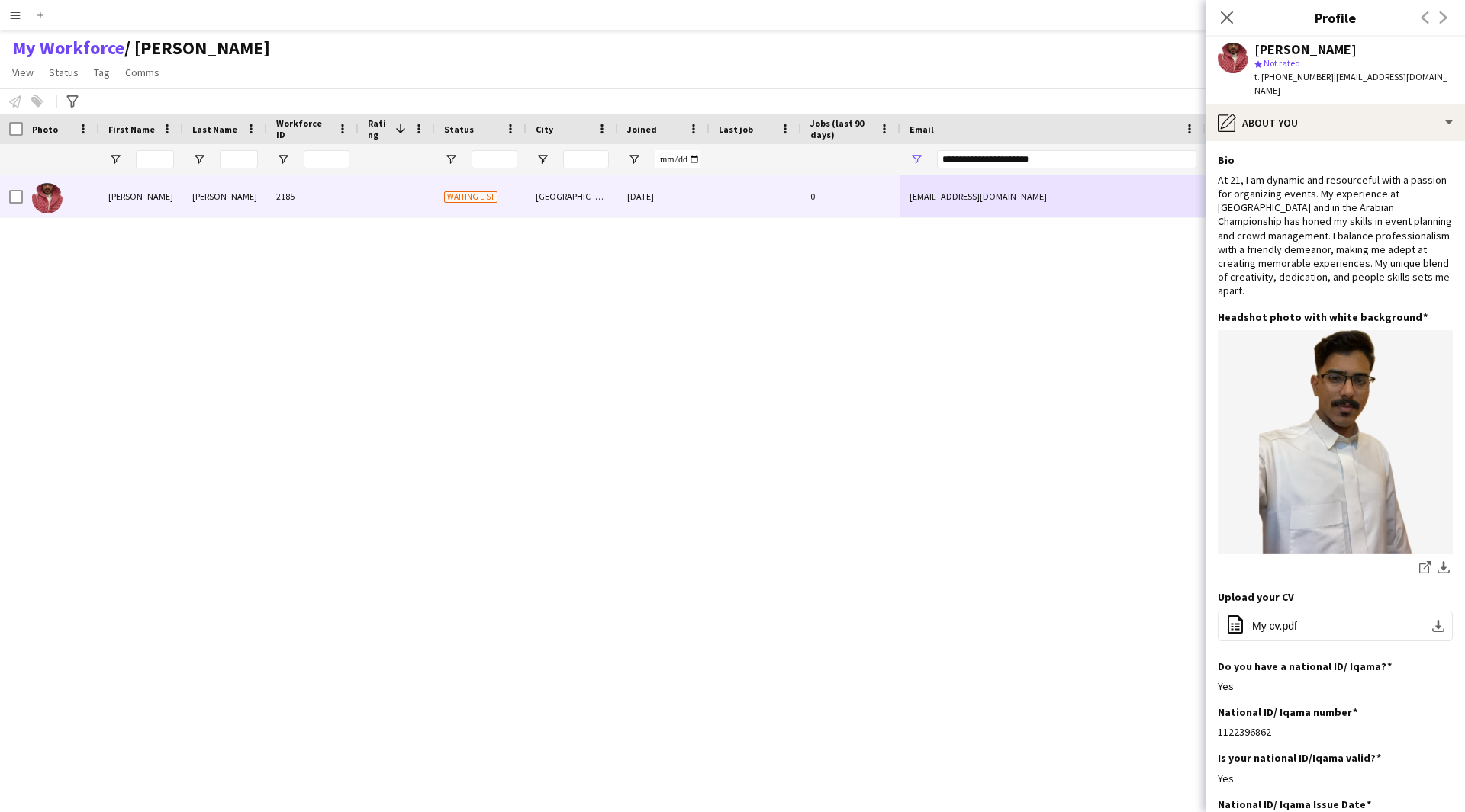
click at [1314, 141] on app-section-data-types "Bio Edit this field At 21, I am dynamic and resourceful with a passion for orga…" at bounding box center [1335, 476] width 260 height 671
click at [1315, 121] on div "pencil4 About you" at bounding box center [1335, 122] width 260 height 37
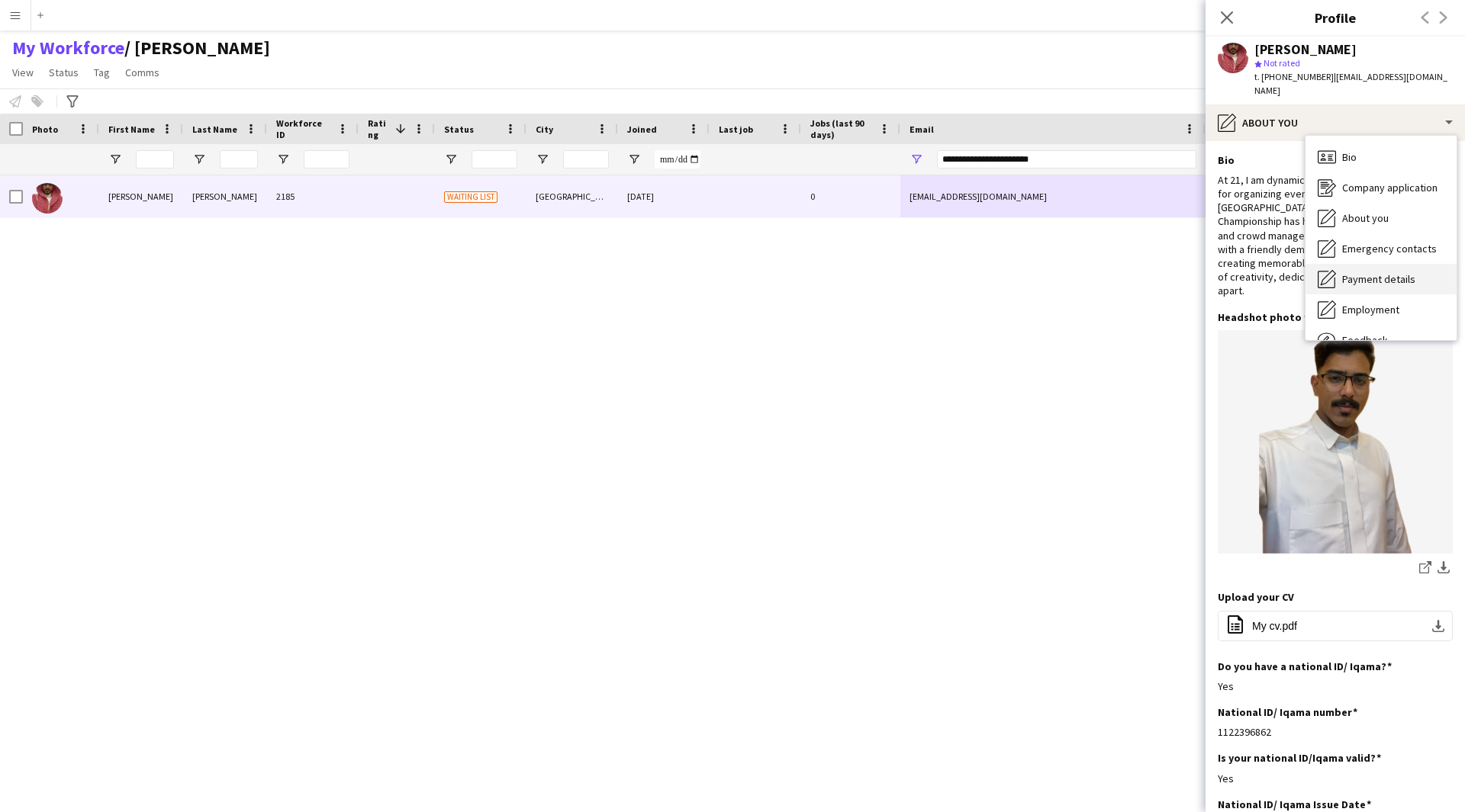
click at [1393, 273] on span "Payment details" at bounding box center [1379, 280] width 73 height 14
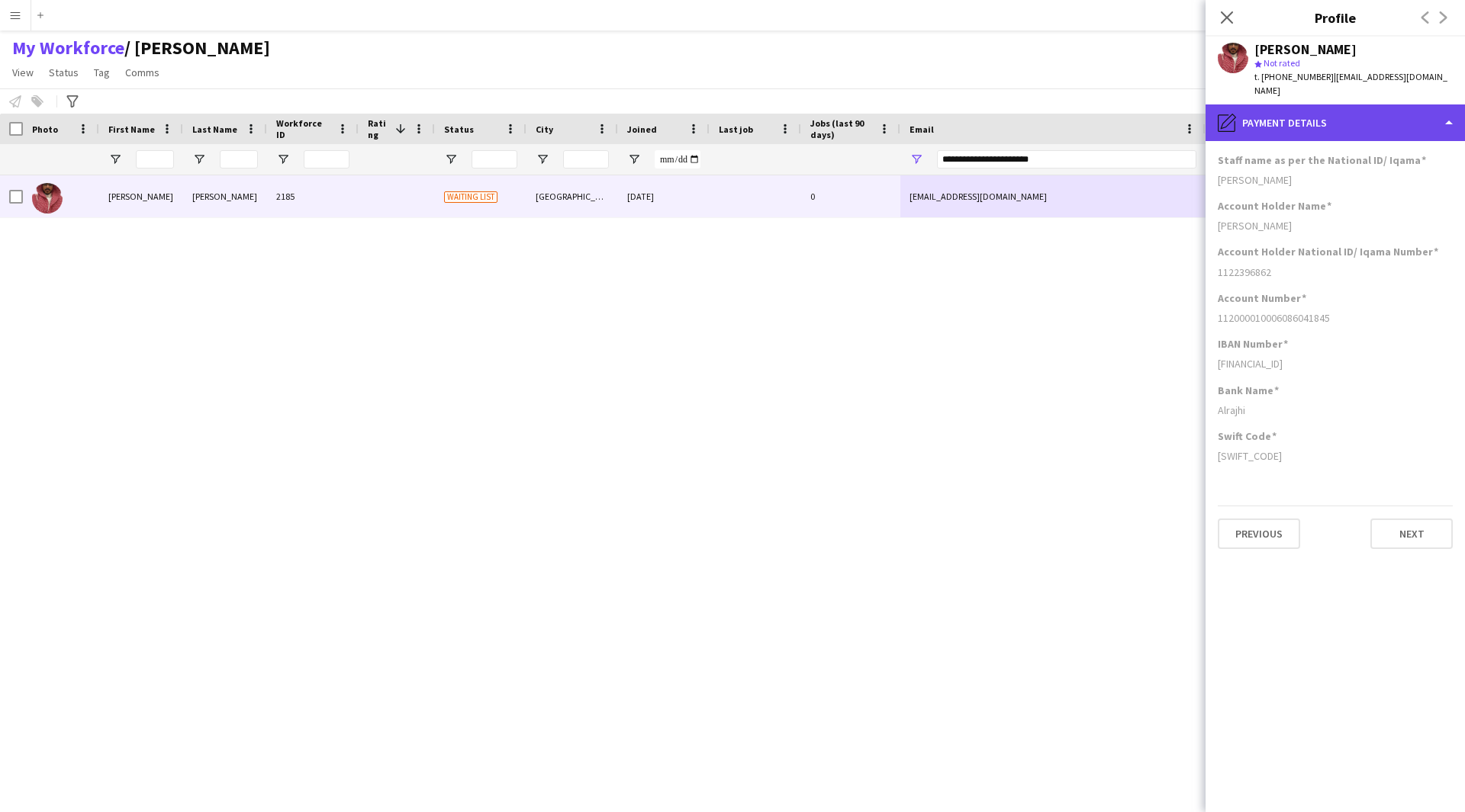
click at [1375, 123] on div "pencil4 Payment details" at bounding box center [1335, 122] width 260 height 37
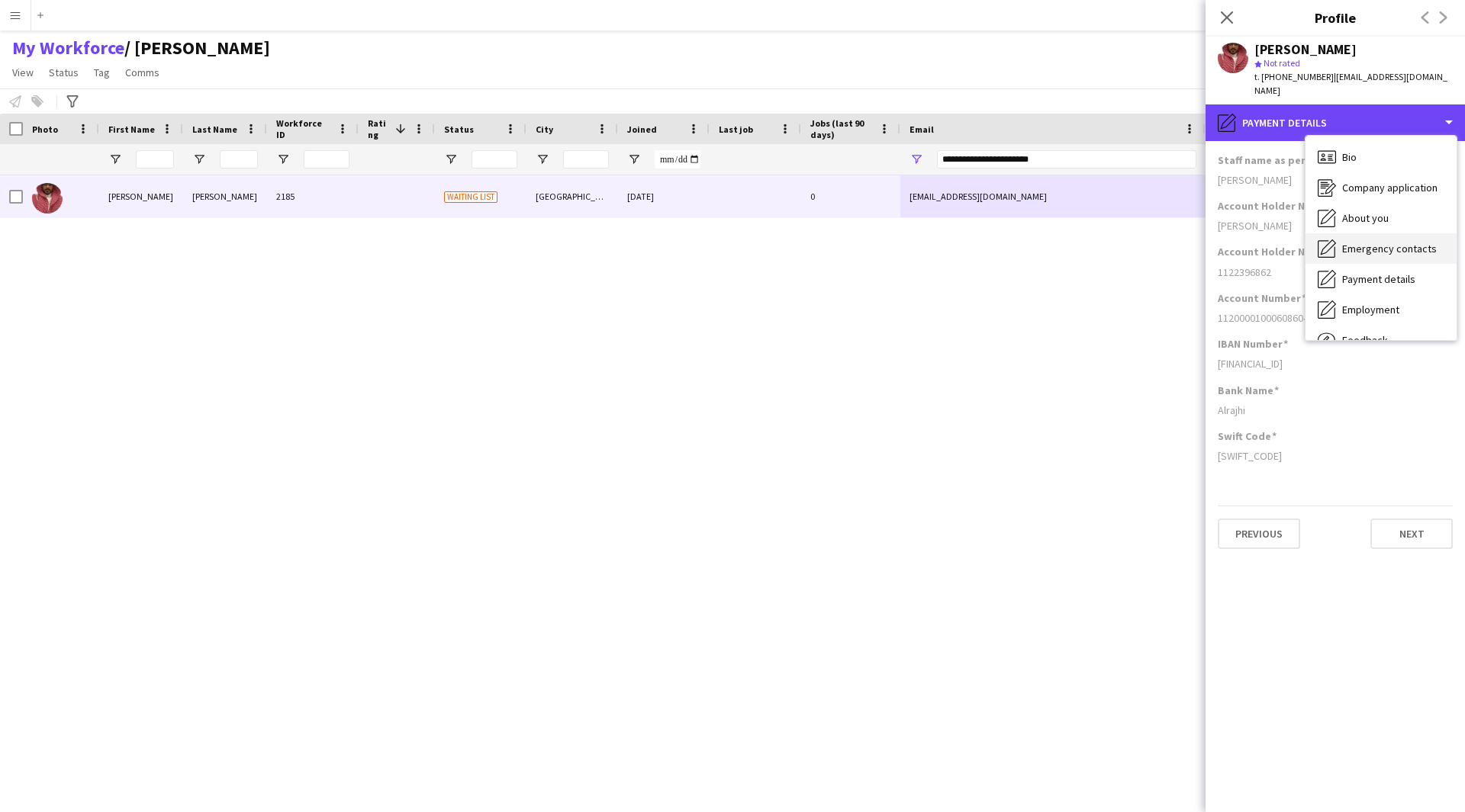
scroll to position [52, 0]
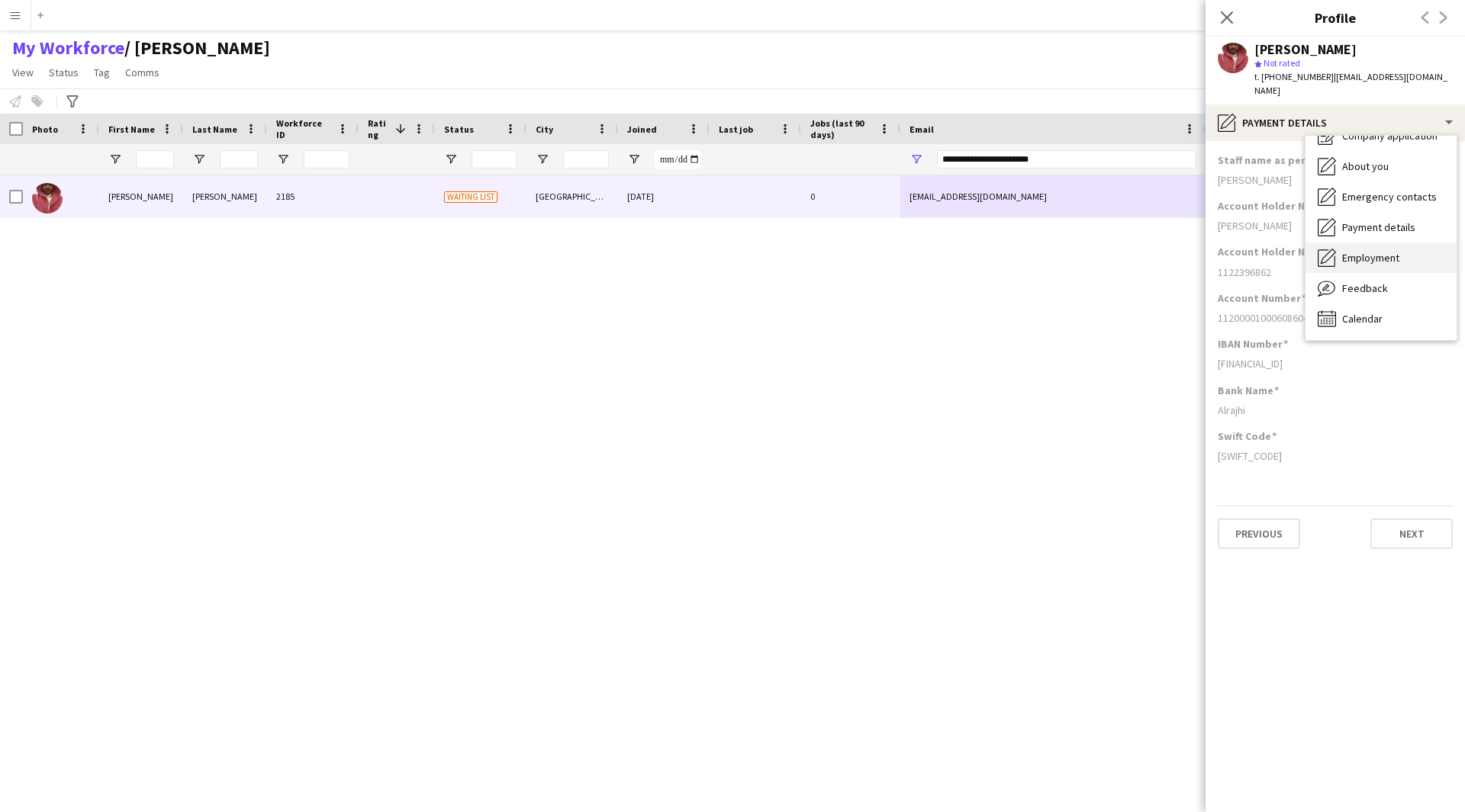
click at [1370, 253] on div "Employment Employment" at bounding box center [1381, 258] width 151 height 31
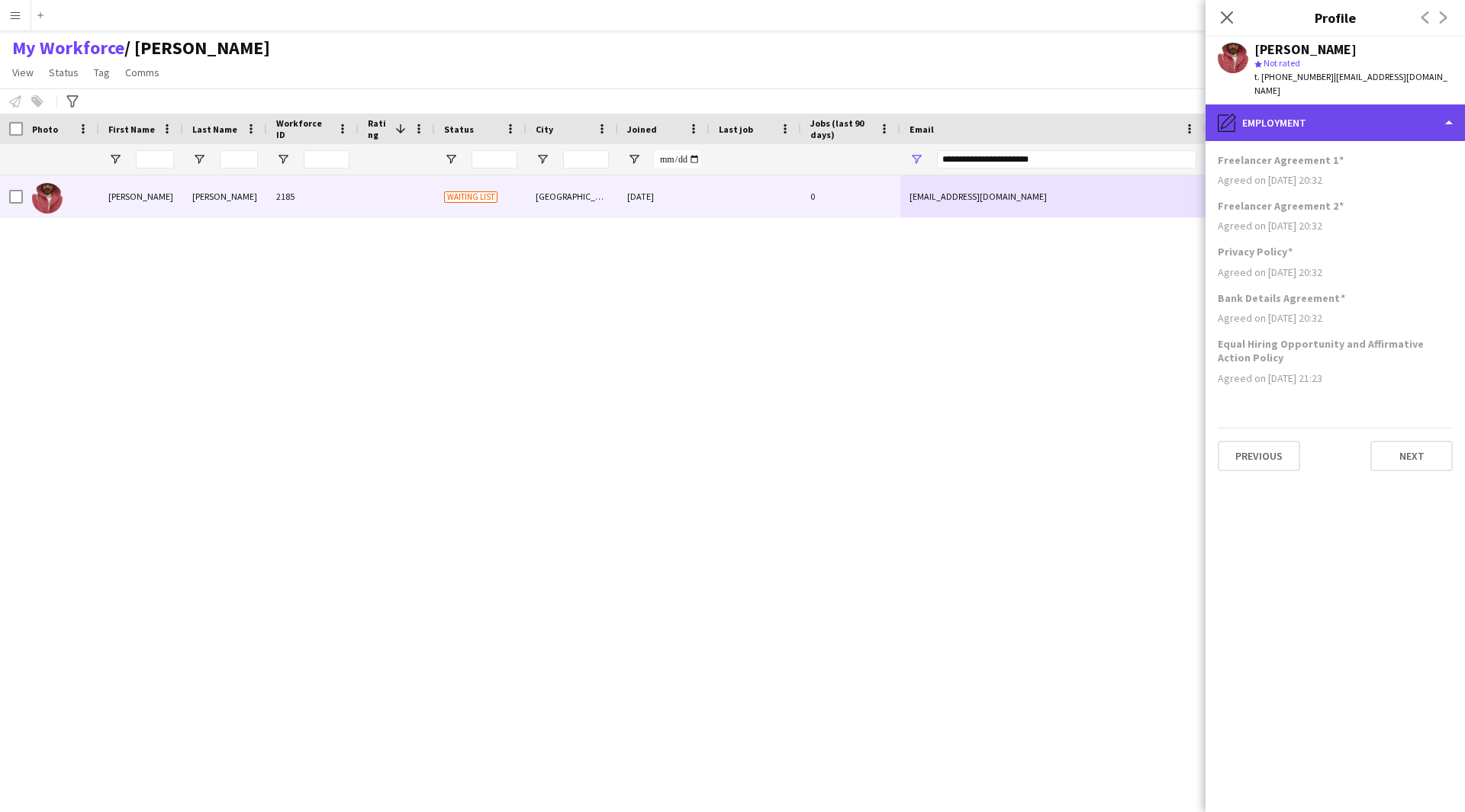
click at [1326, 116] on div "pencil4 Employment" at bounding box center [1335, 122] width 260 height 37
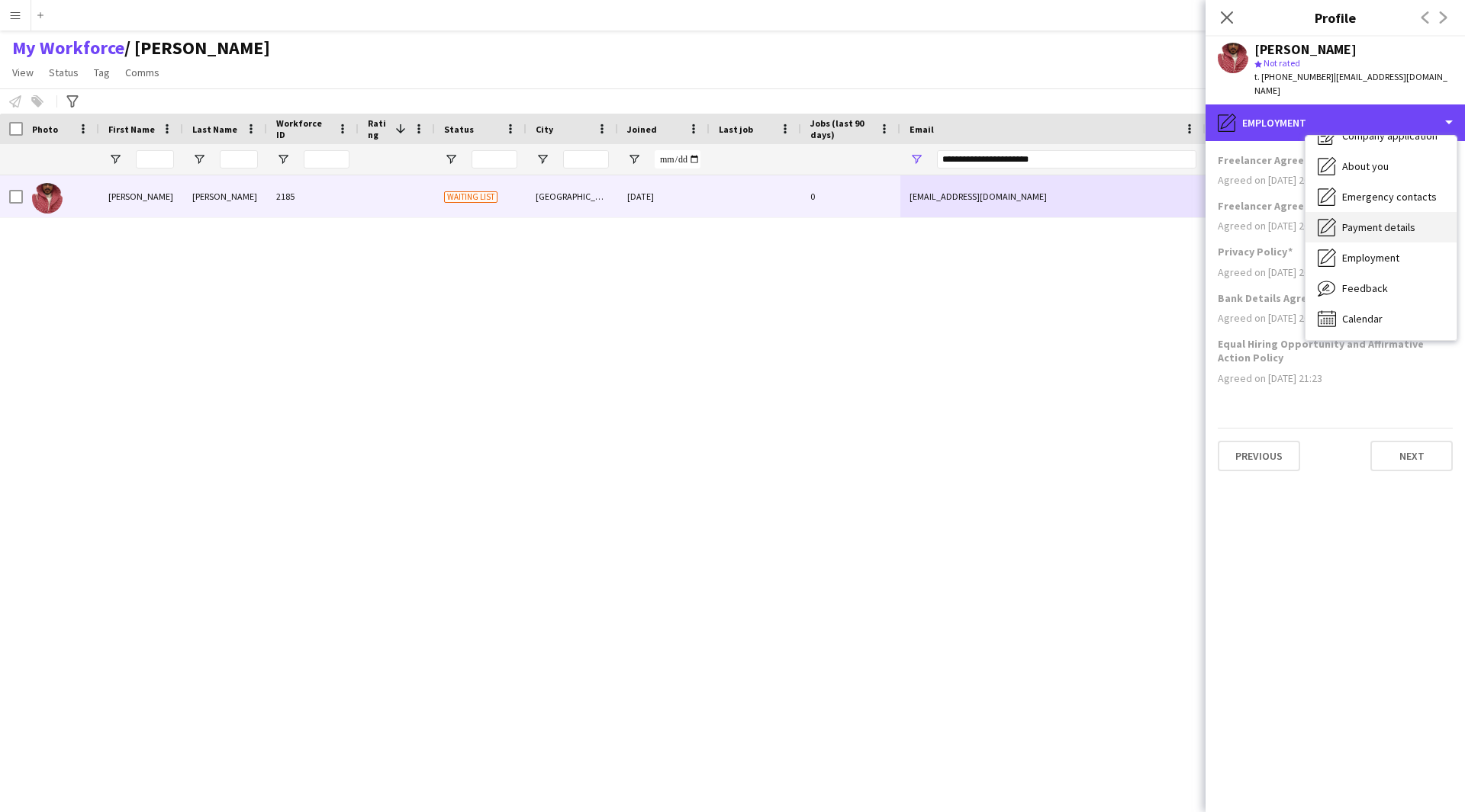
scroll to position [0, 0]
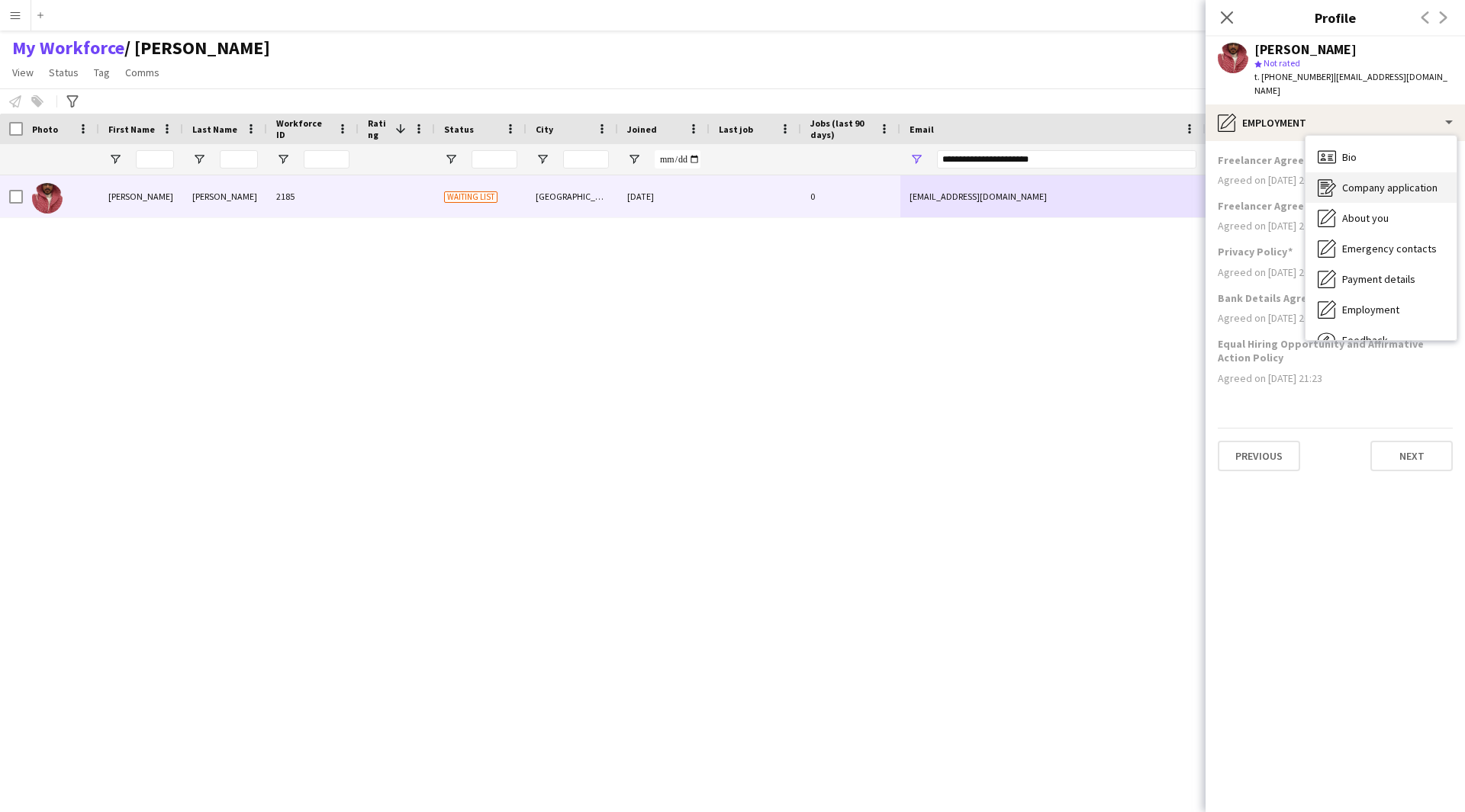
click at [1370, 182] on div "Company application Company application" at bounding box center [1381, 187] width 151 height 31
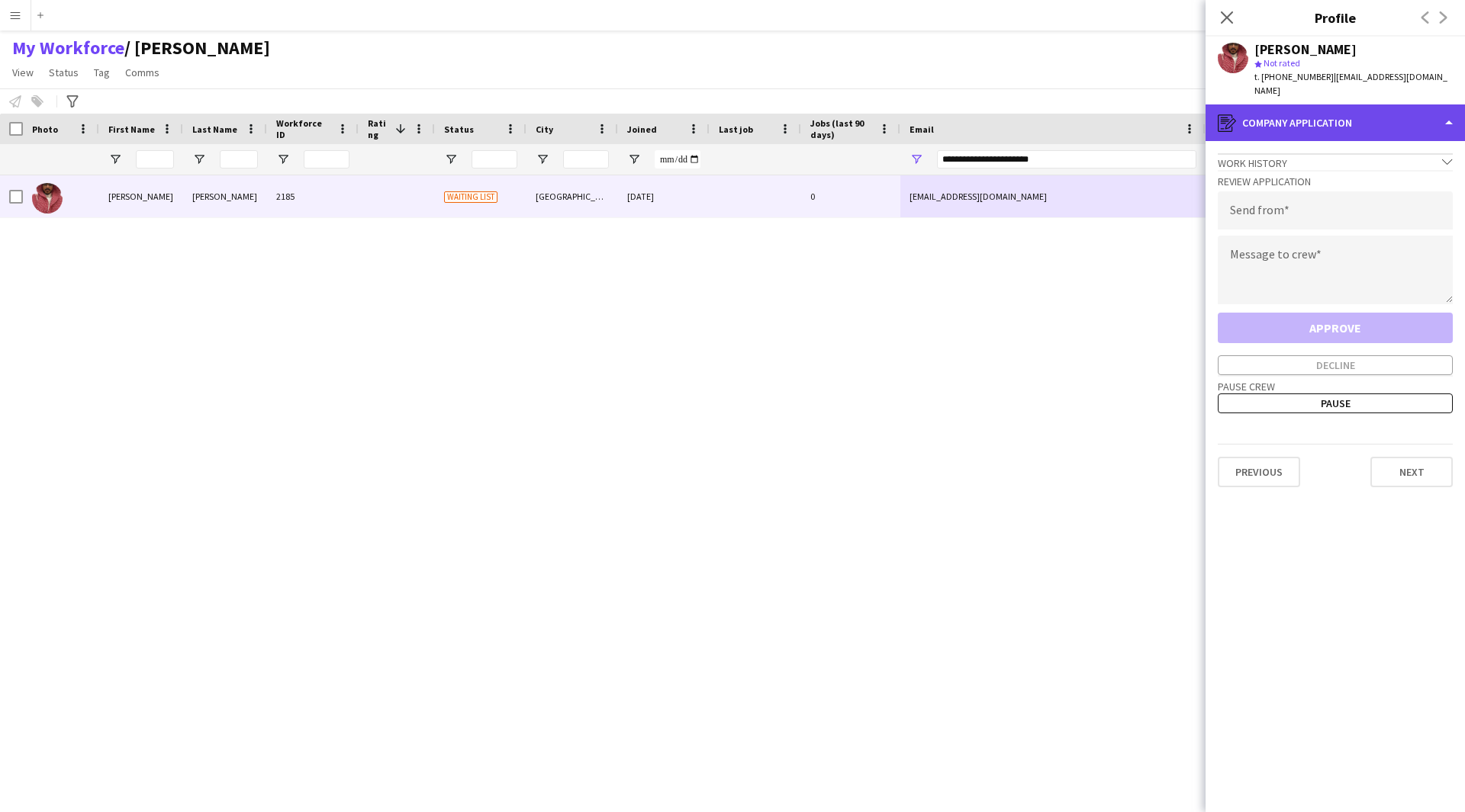
click at [1320, 117] on div "register Company application" at bounding box center [1335, 122] width 260 height 37
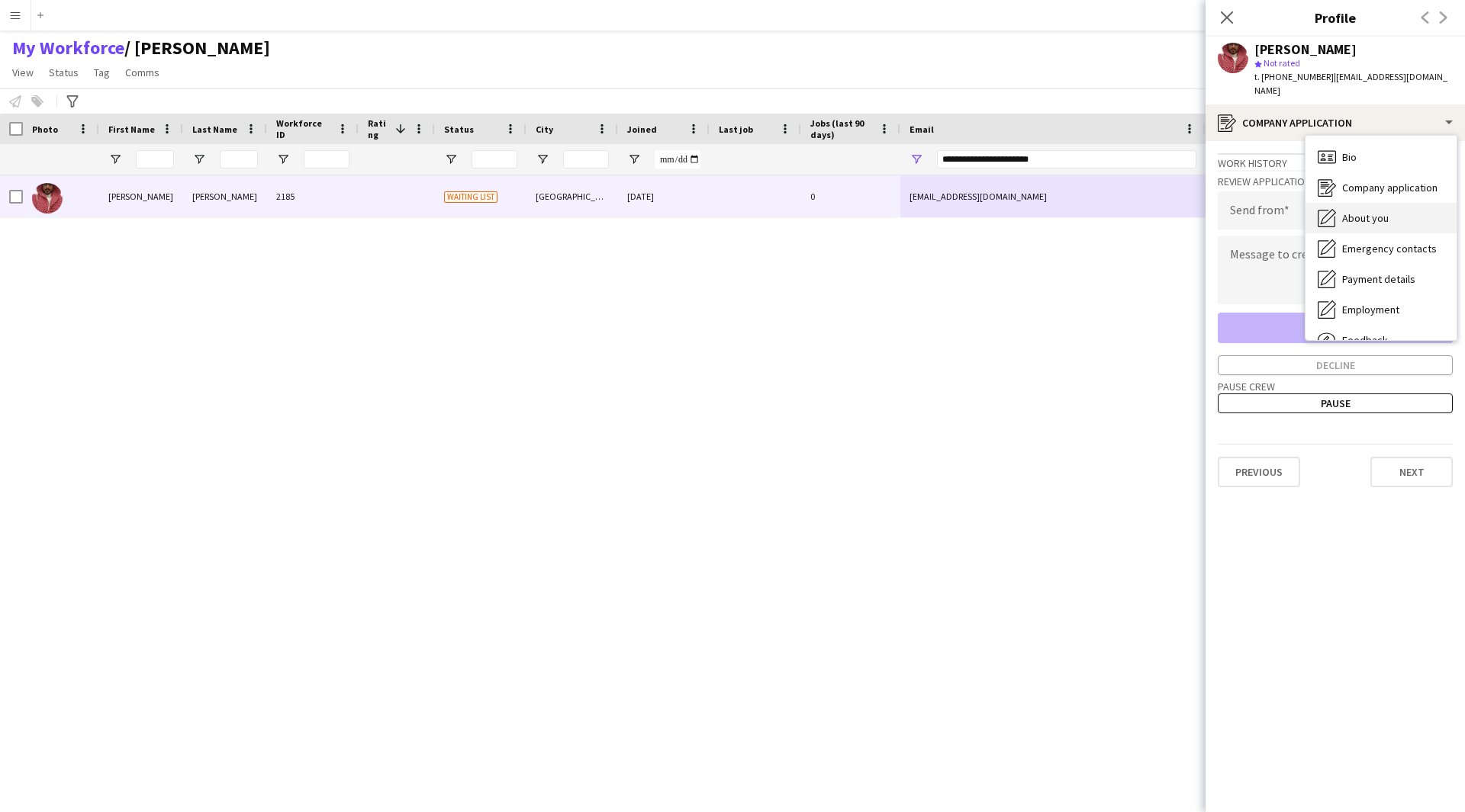
click at [1380, 211] on span "About you" at bounding box center [1365, 218] width 47 height 14
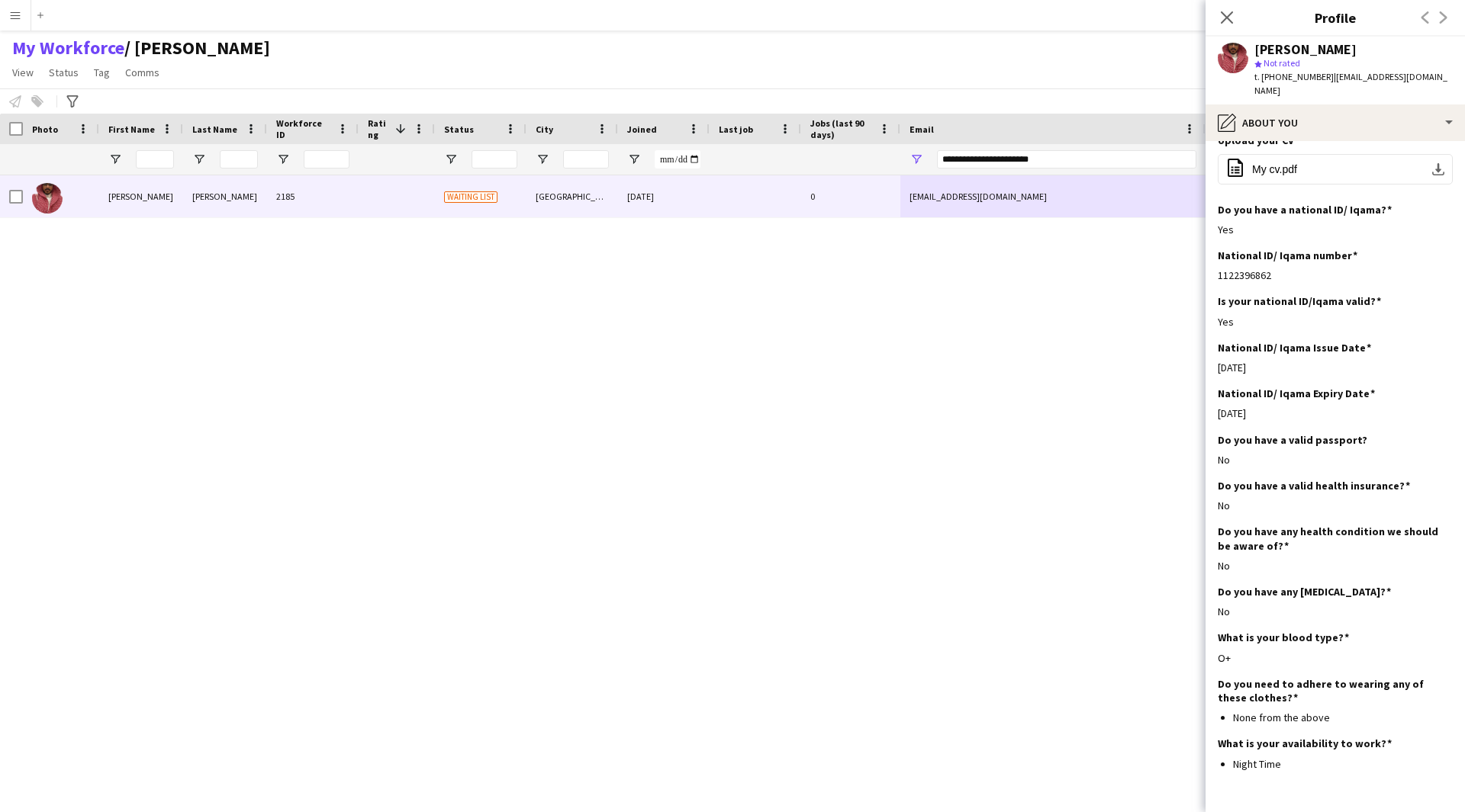
scroll to position [500, 0]
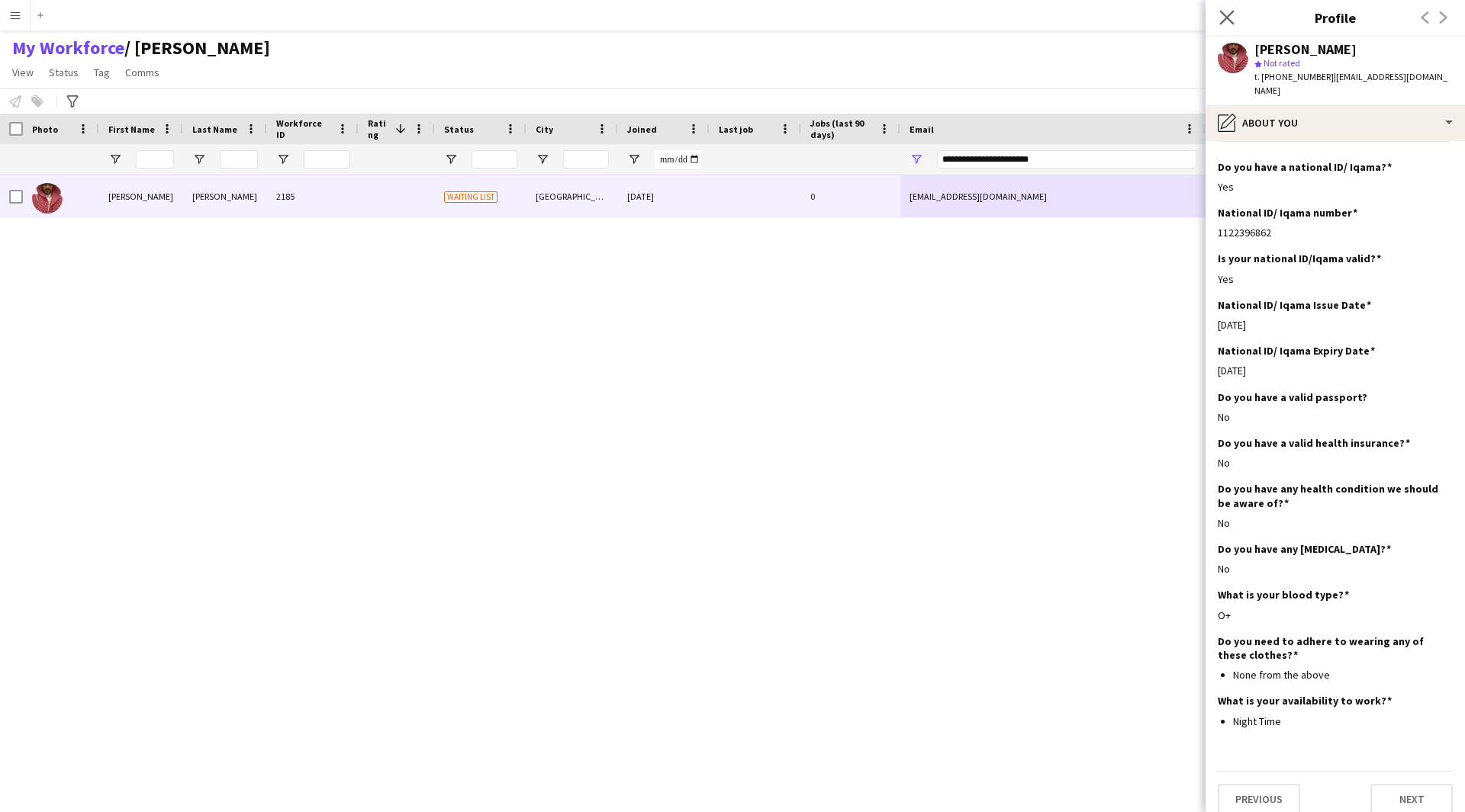
click at [1234, 18] on app-icon "Close pop-in" at bounding box center [1227, 18] width 22 height 22
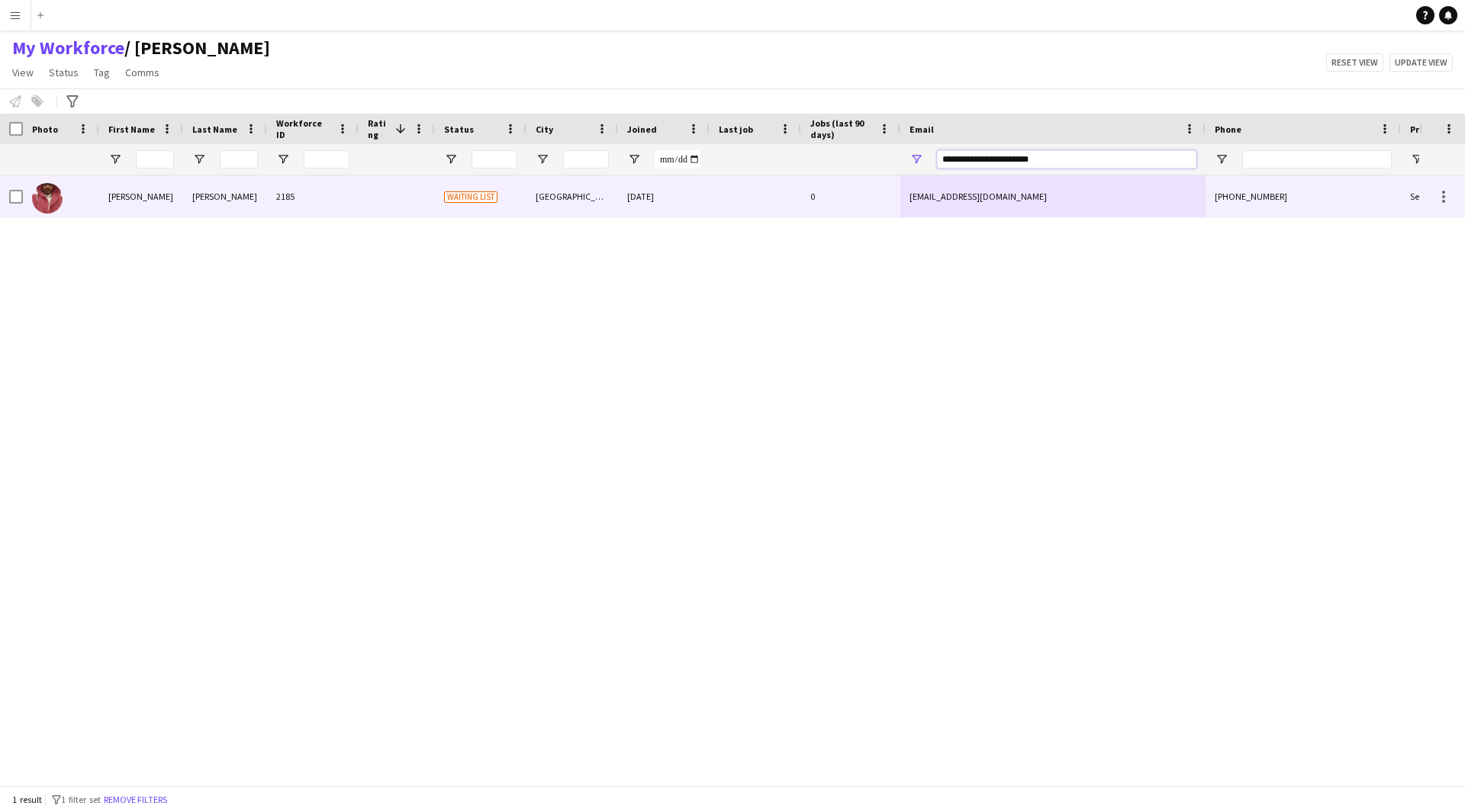
drag, startPoint x: 1081, startPoint y: 159, endPoint x: 880, endPoint y: 188, distance: 203.1
click at [880, 188] on div "Workforce Details Photo First Name" at bounding box center [732, 450] width 1465 height 672
paste input "Email Filter Input"
type input "**********"
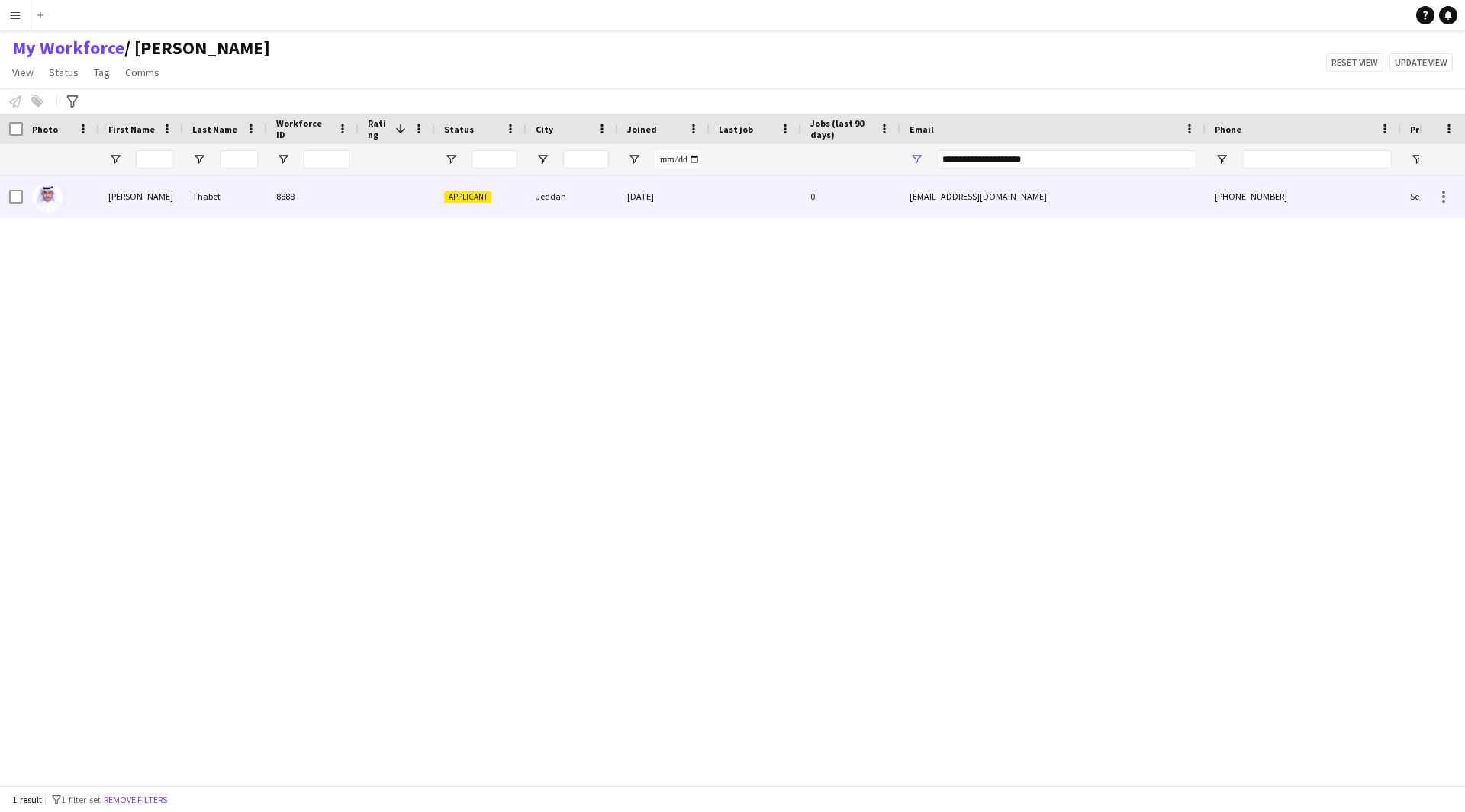
click at [789, 197] on div at bounding box center [755, 196] width 91 height 42
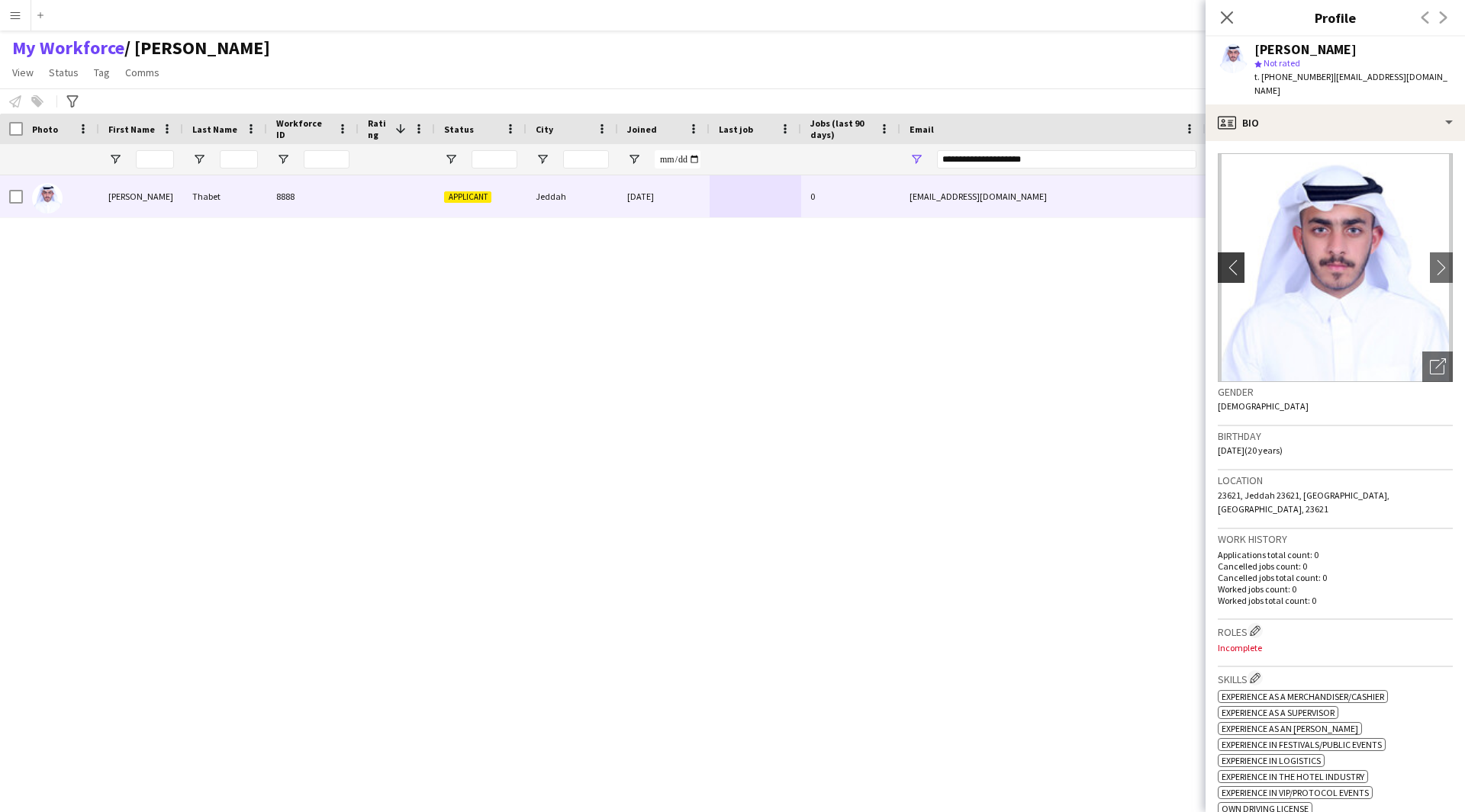
click at [1228, 260] on app-icon "chevron-left" at bounding box center [1230, 268] width 24 height 16
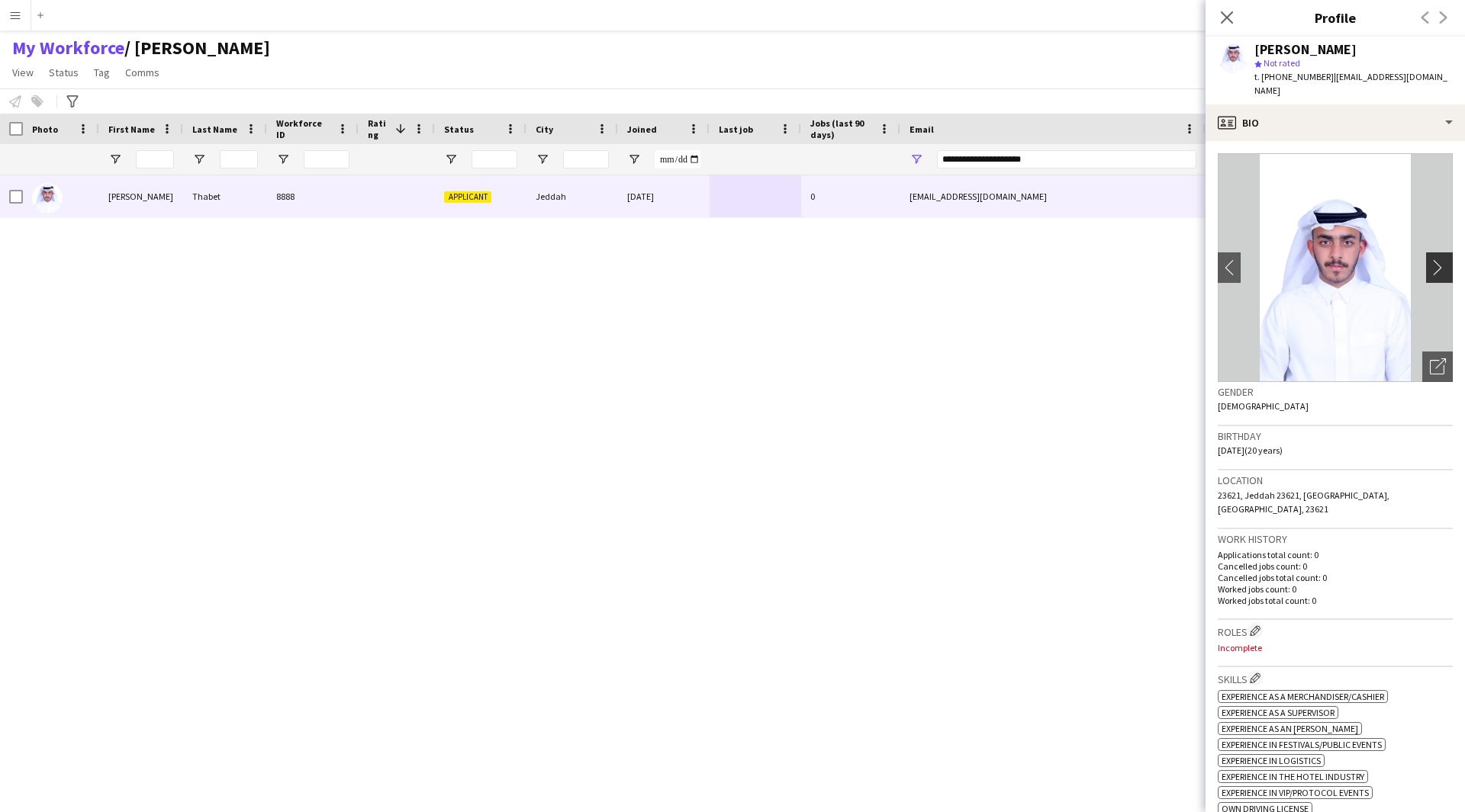
click at [1429, 260] on app-icon "chevron-right" at bounding box center [1441, 268] width 24 height 16
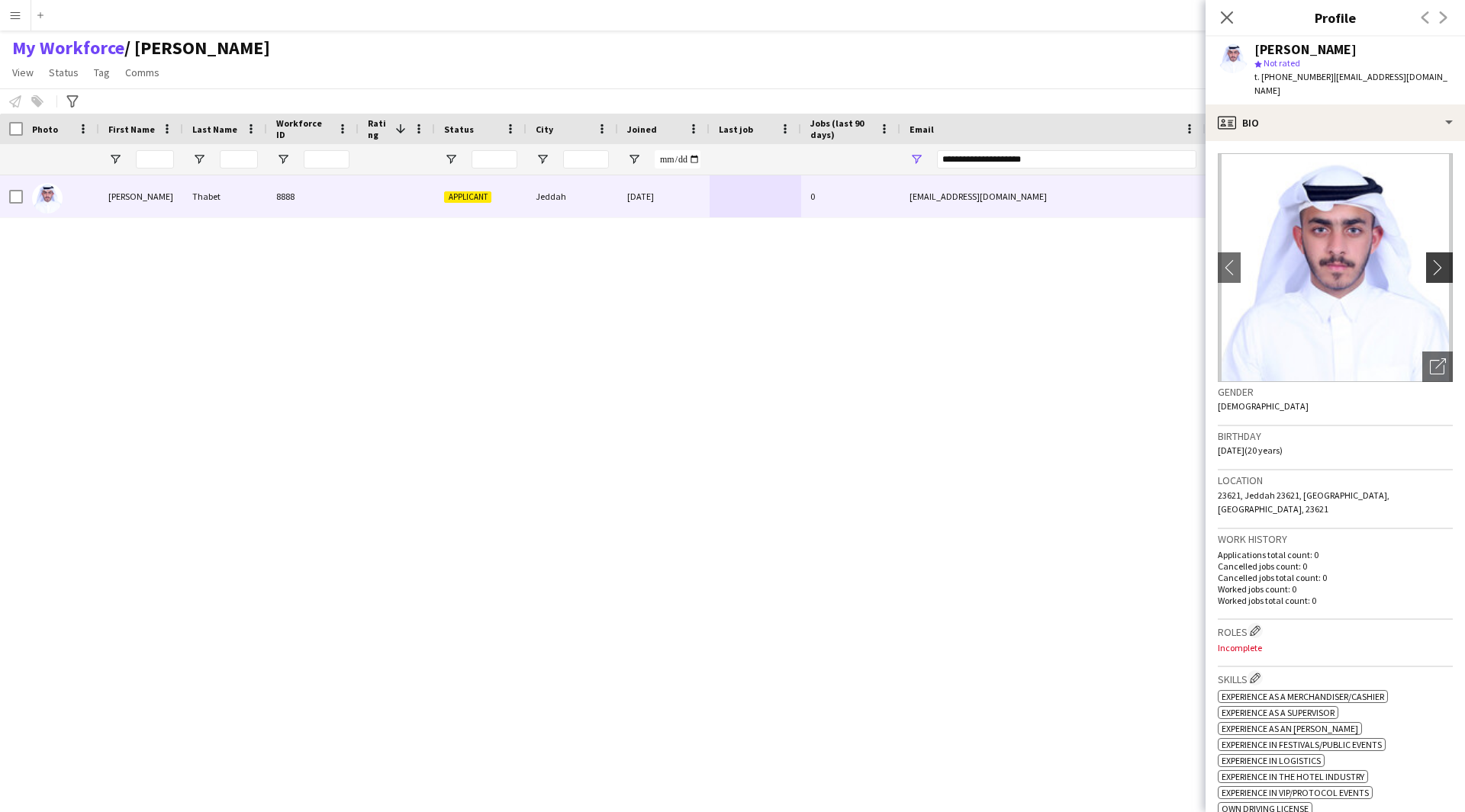
click at [1429, 260] on app-icon "chevron-right" at bounding box center [1441, 268] width 24 height 16
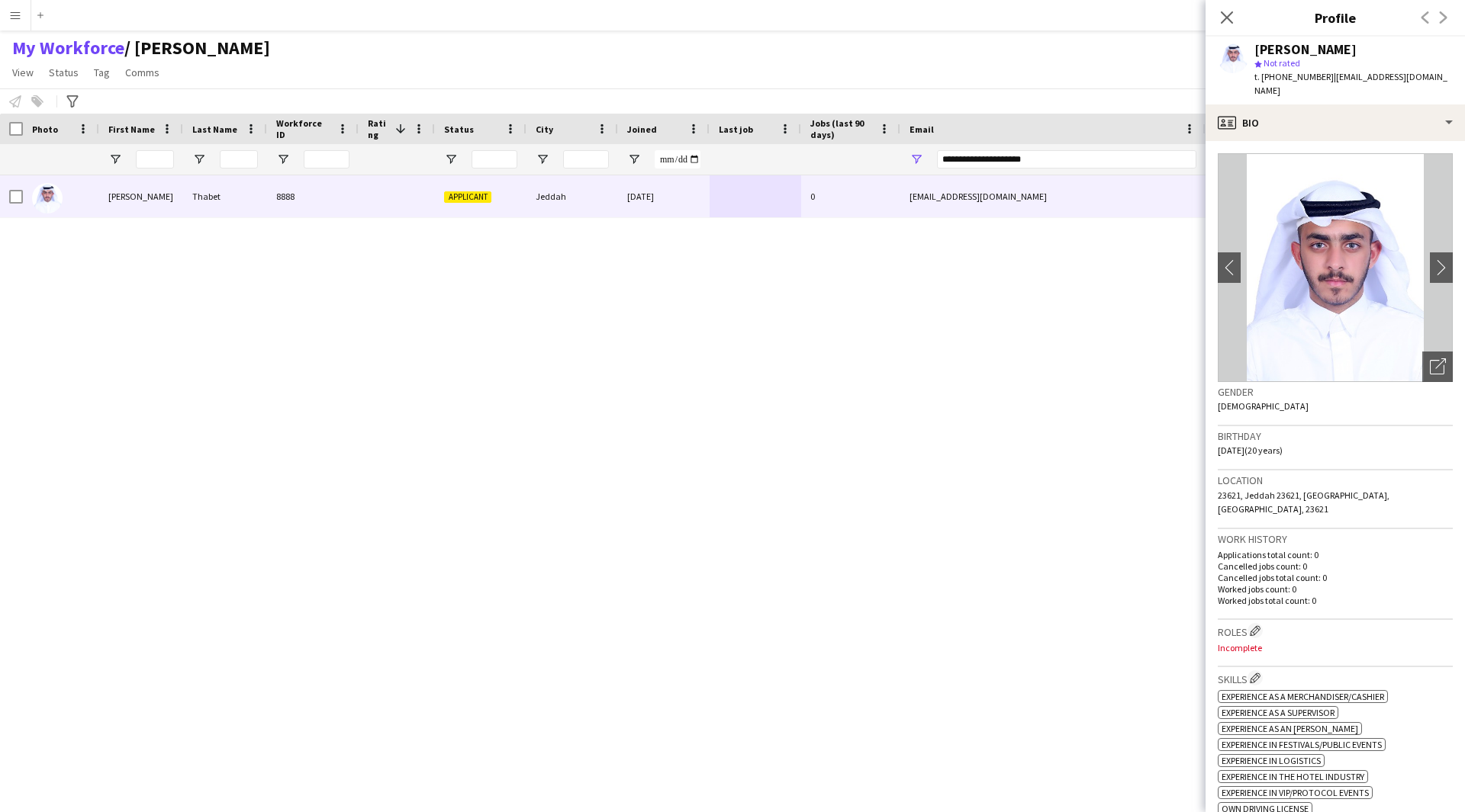
click at [1154, 315] on div "[PERSON_NAME] 8888 Applicant Jeddah [DATE] 0 [EMAIL_ADDRESS][DOMAIN_NAME] [PHON…" at bounding box center [709, 475] width 1419 height 599
click at [1424, 352] on div "Open photos pop-in" at bounding box center [1437, 367] width 31 height 31
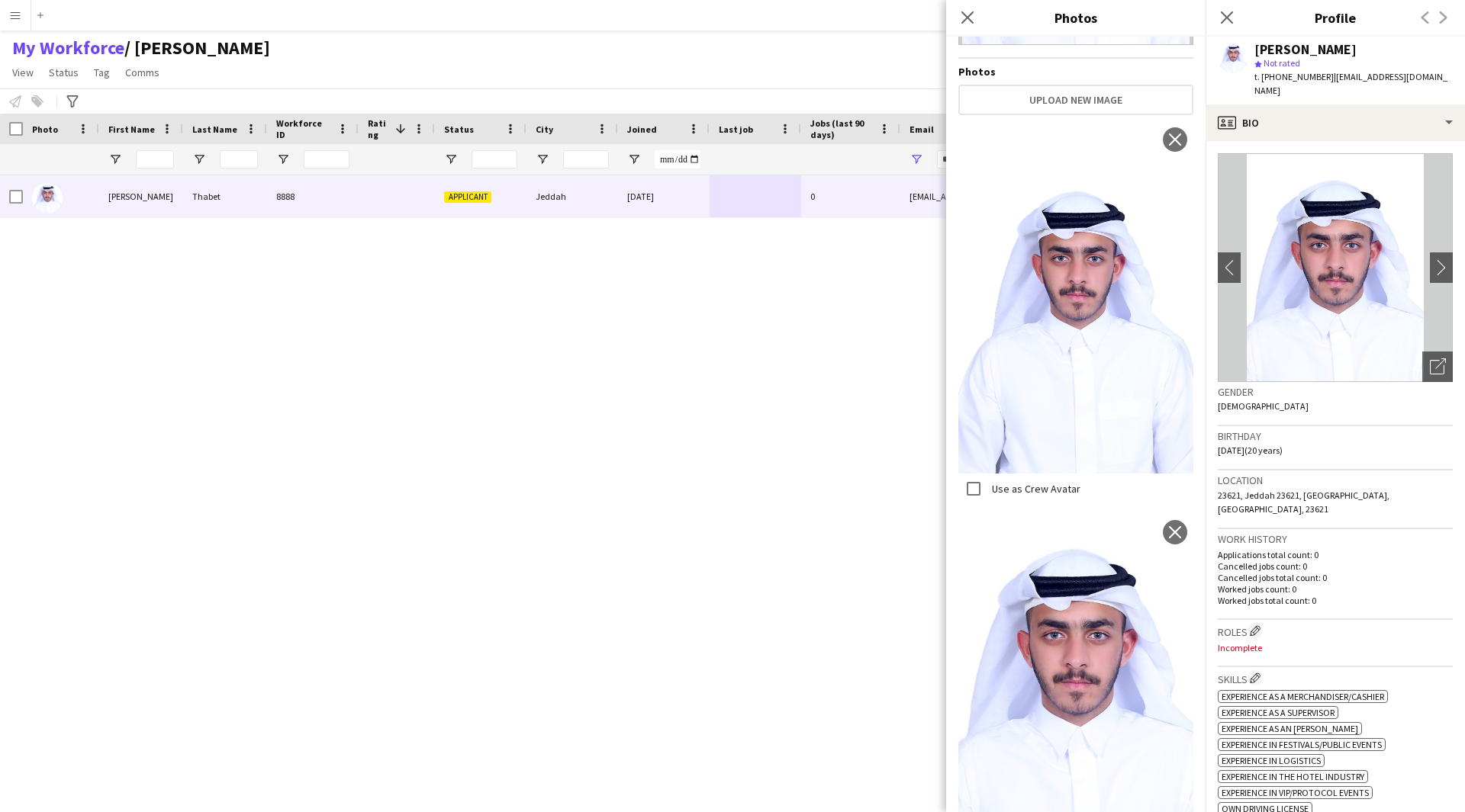
scroll to position [0, 0]
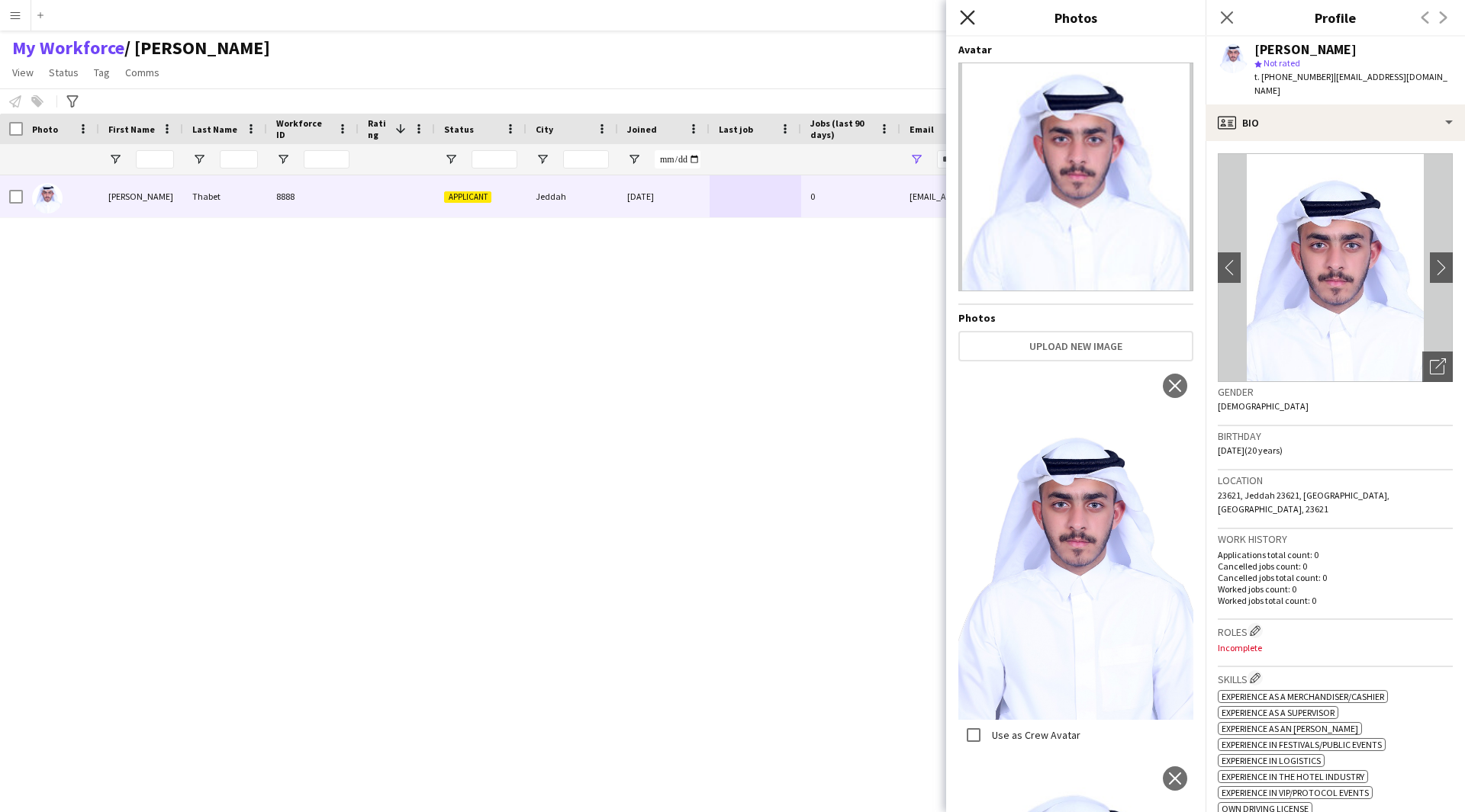
click at [964, 18] on icon "Close pop-in" at bounding box center [967, 17] width 15 height 15
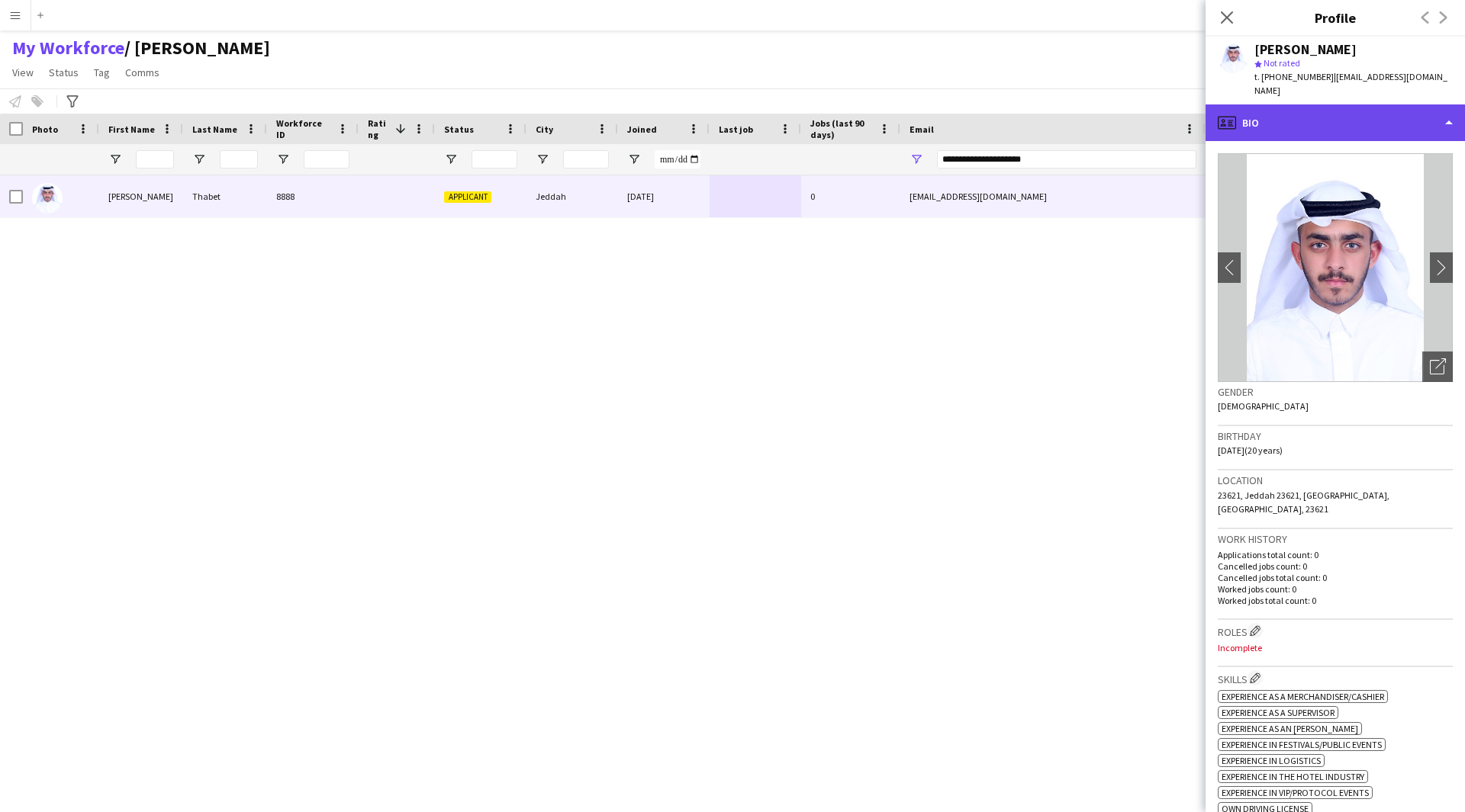
click at [1353, 120] on div "profile Bio" at bounding box center [1335, 122] width 260 height 37
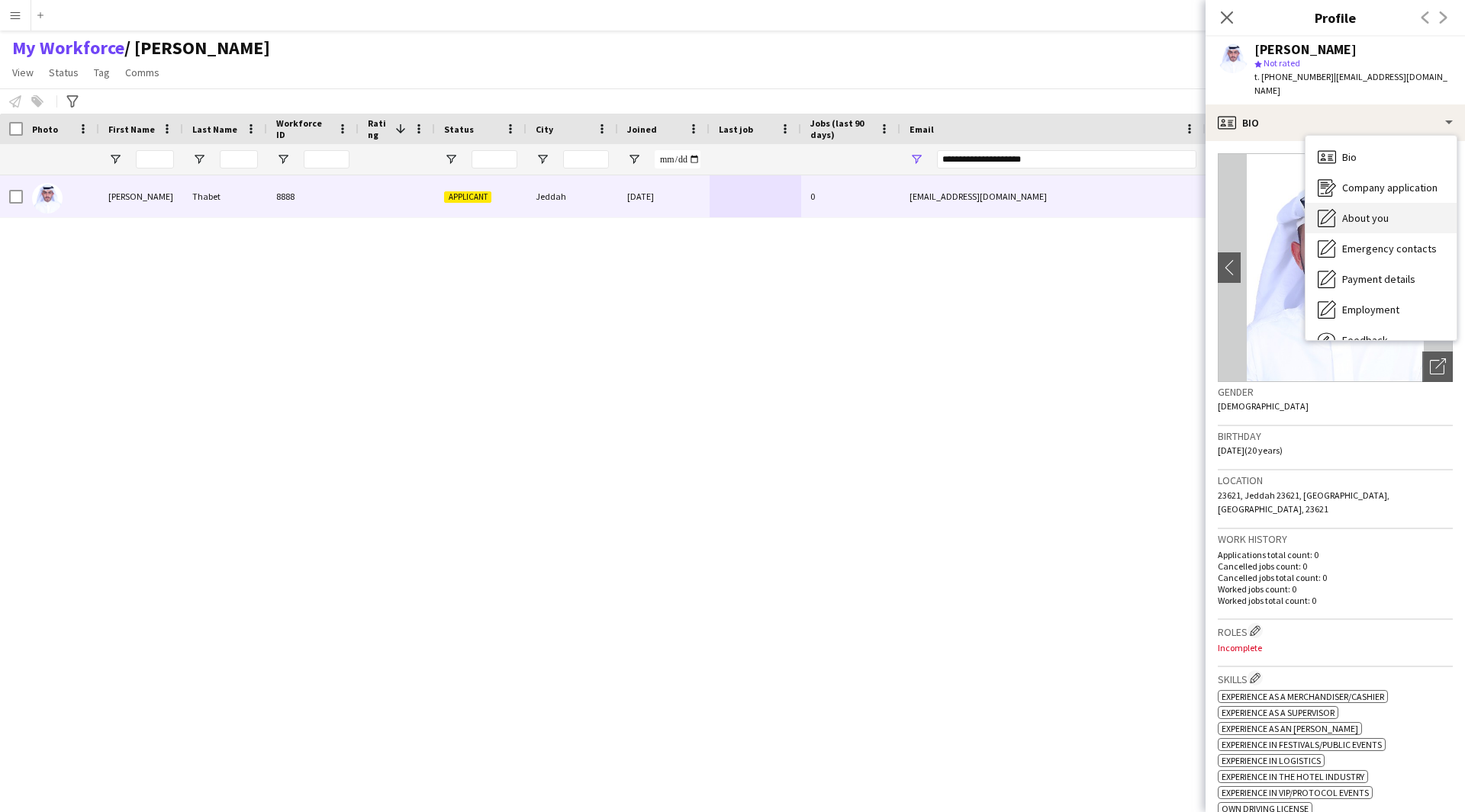
click at [1373, 211] on span "About you" at bounding box center [1365, 218] width 47 height 14
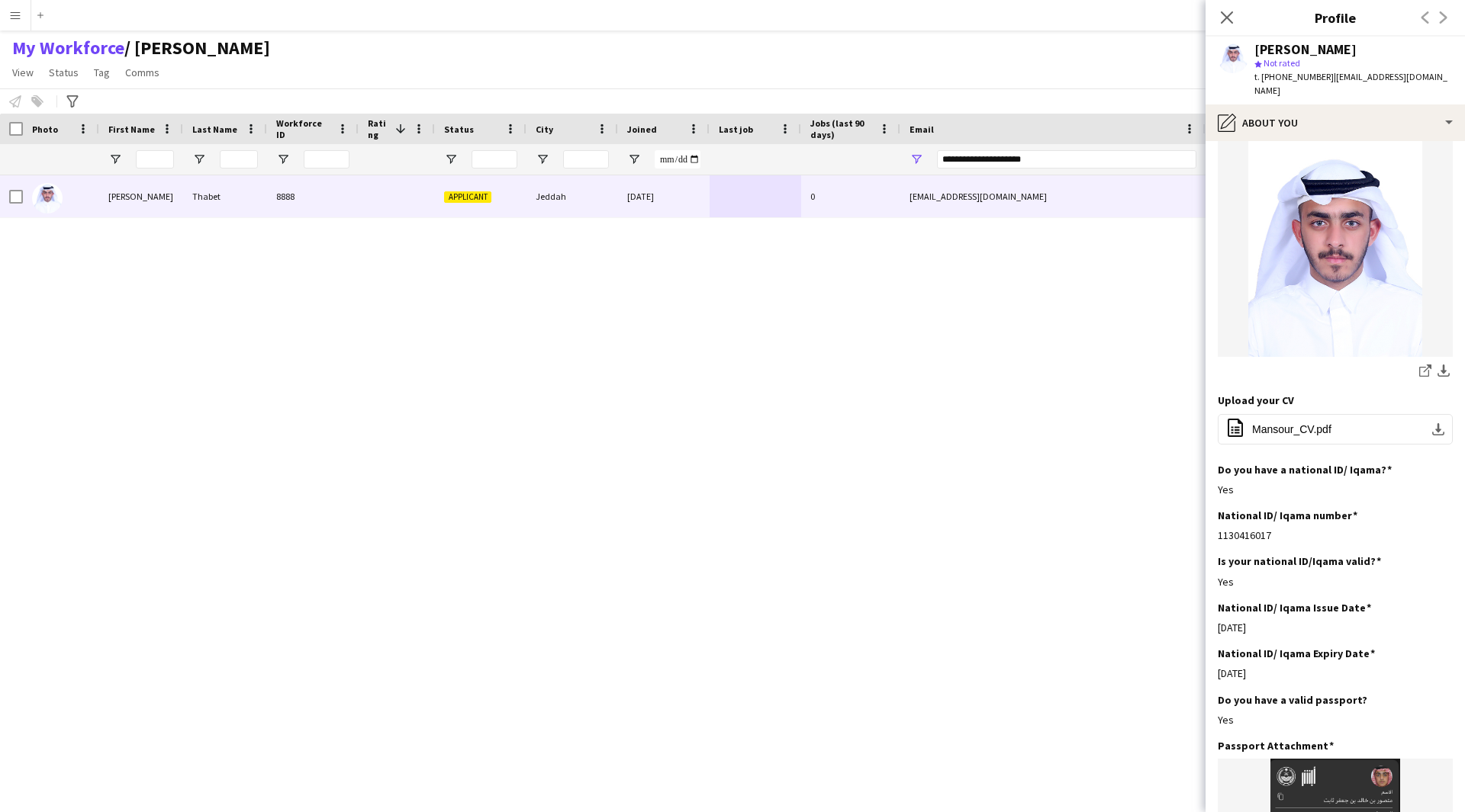
scroll to position [197, 0]
click at [1292, 422] on span "Mansour_CV.pdf" at bounding box center [1291, 428] width 79 height 12
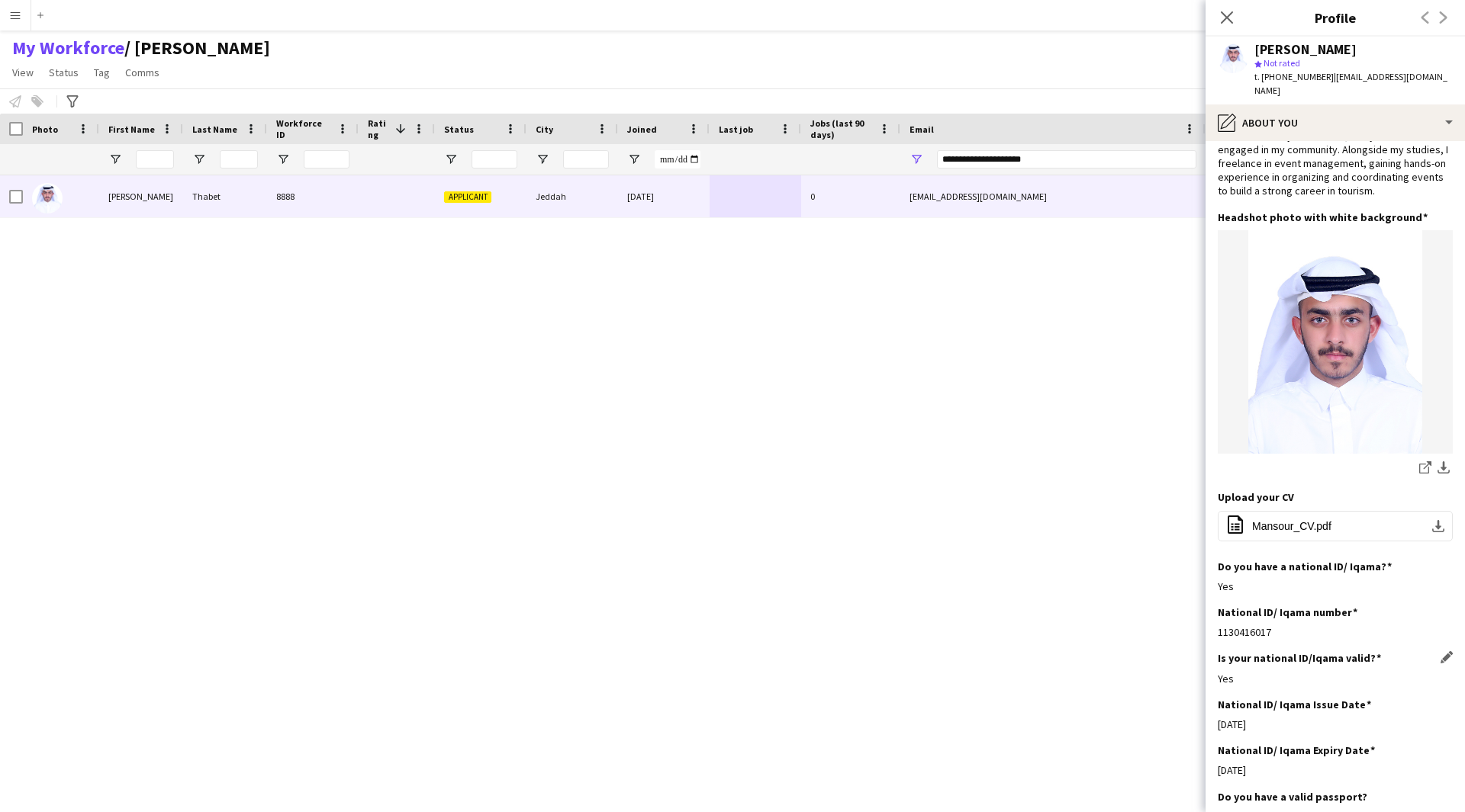
scroll to position [0, 0]
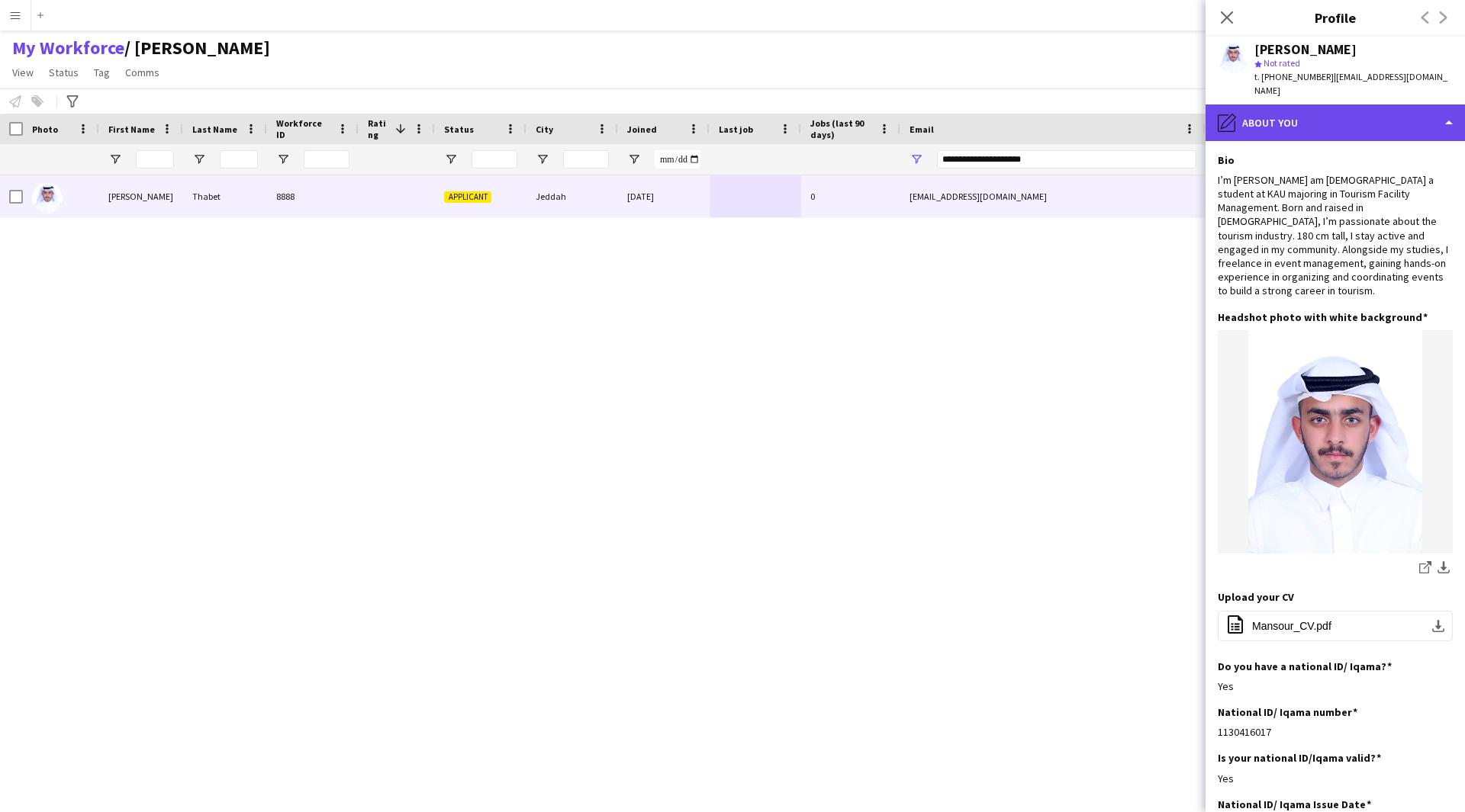
click at [1333, 119] on div "pencil4 About you" at bounding box center [1335, 122] width 260 height 37
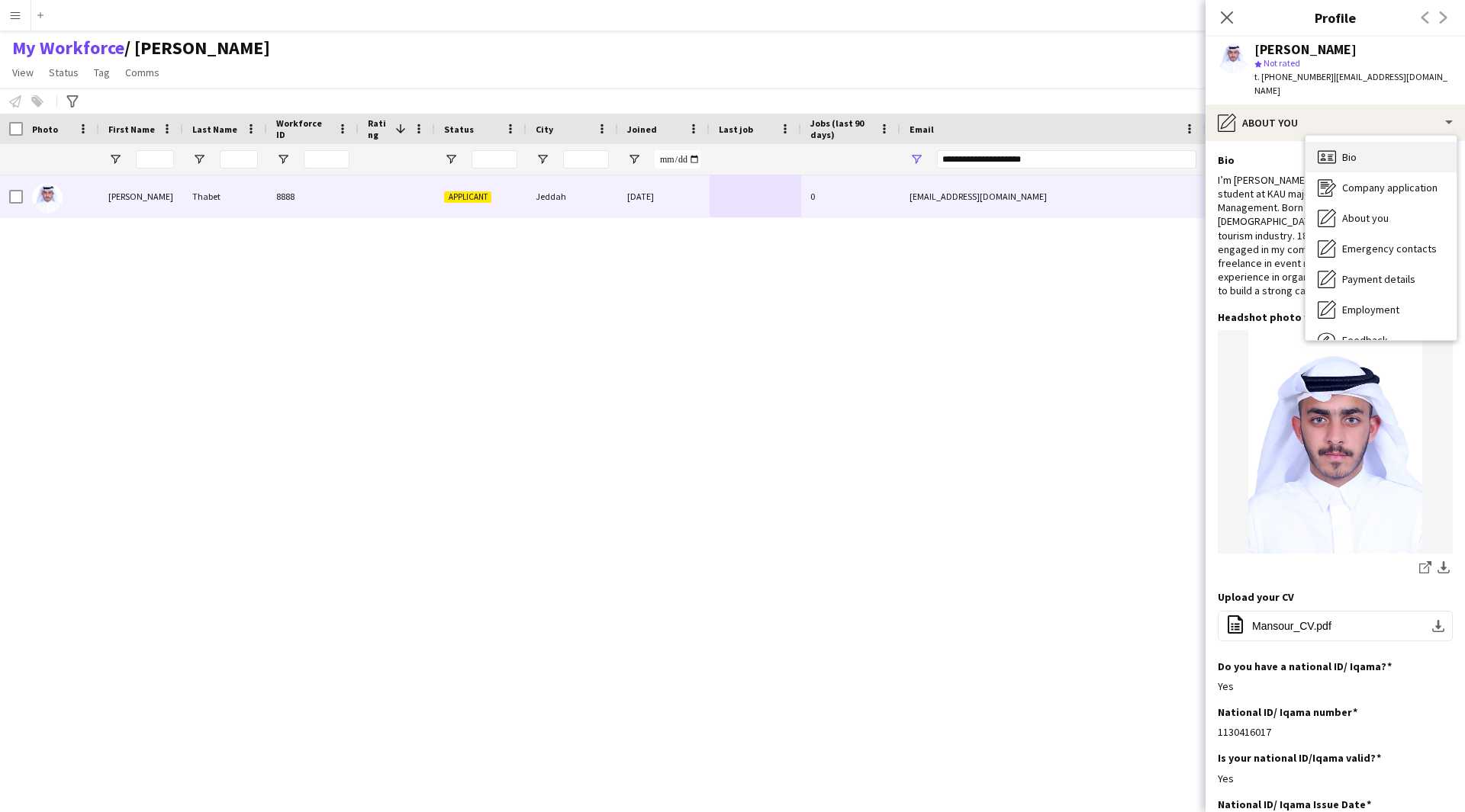
click at [1341, 147] on div "Bio Bio" at bounding box center [1381, 157] width 151 height 31
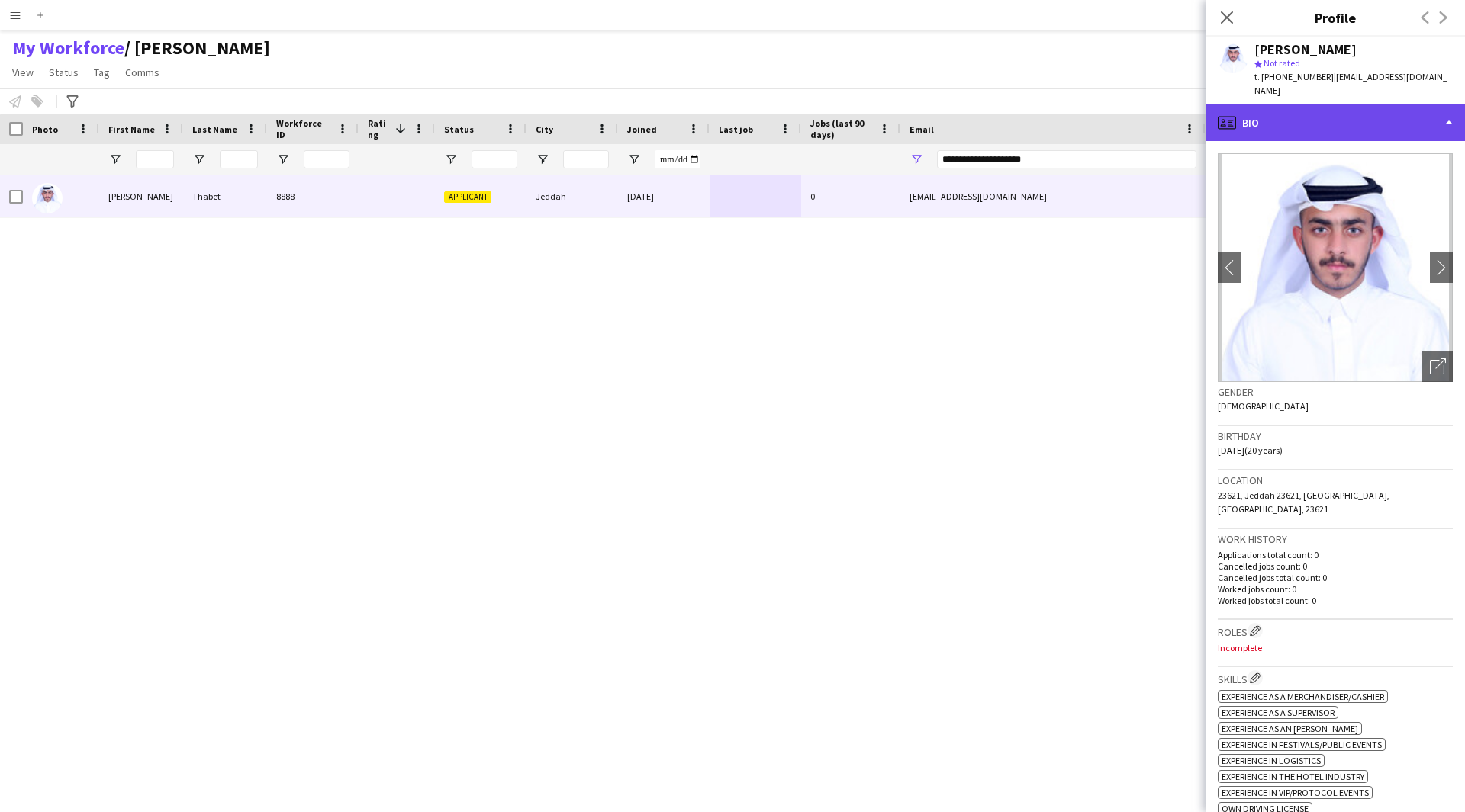
click at [1345, 107] on div "profile Bio" at bounding box center [1335, 122] width 260 height 37
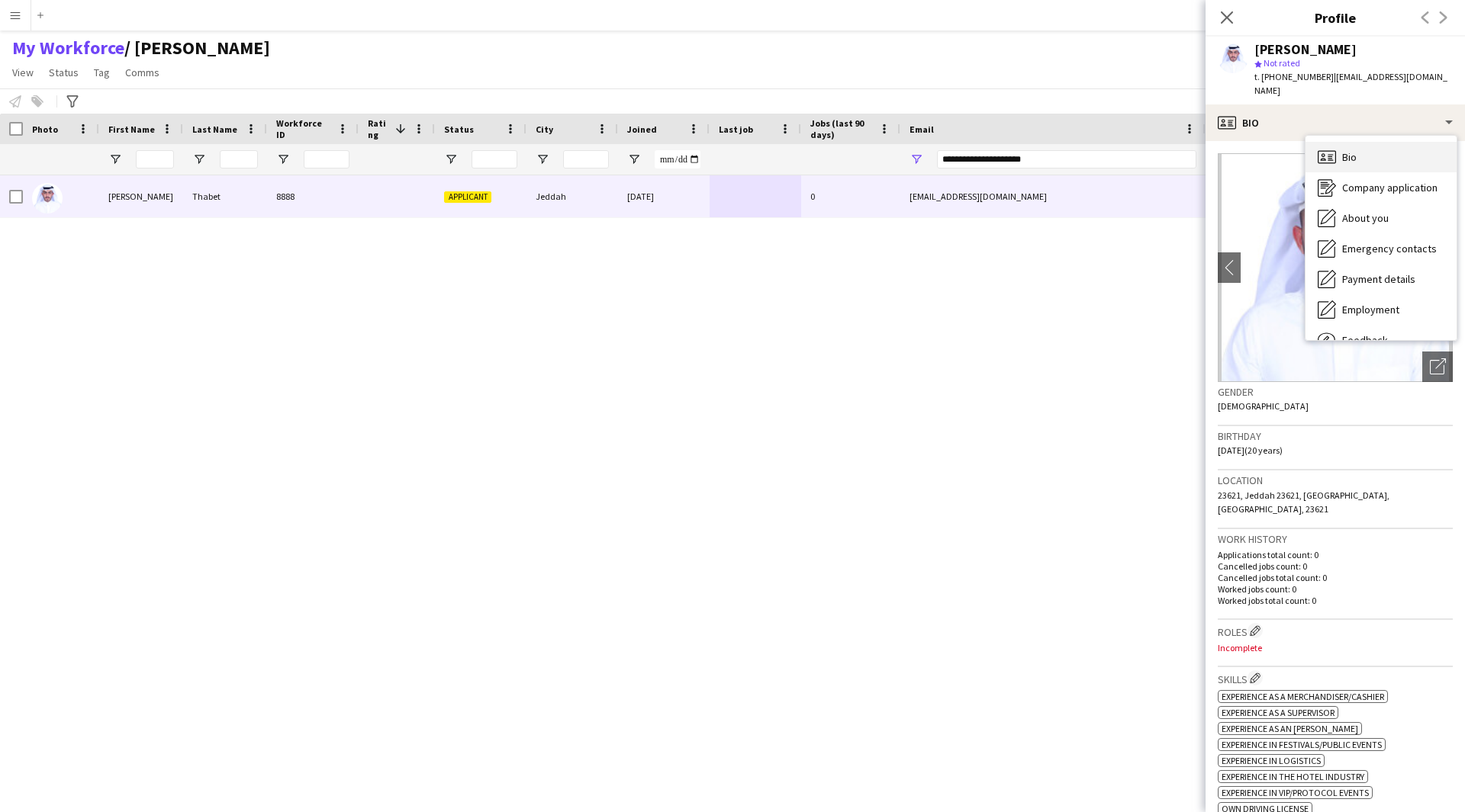
click at [1367, 142] on div "Bio Bio" at bounding box center [1381, 157] width 151 height 31
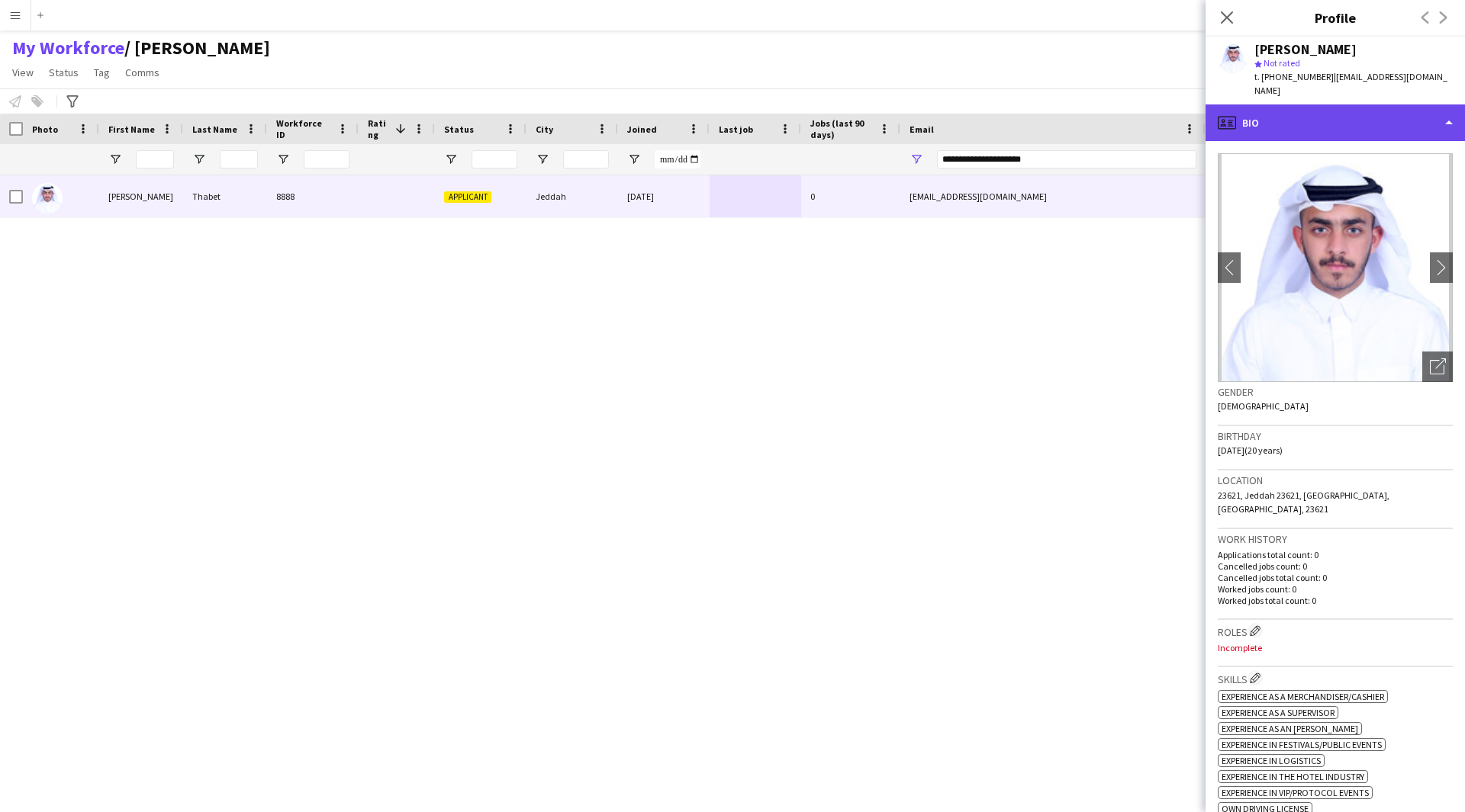
click at [1293, 106] on div "profile Bio" at bounding box center [1335, 122] width 260 height 37
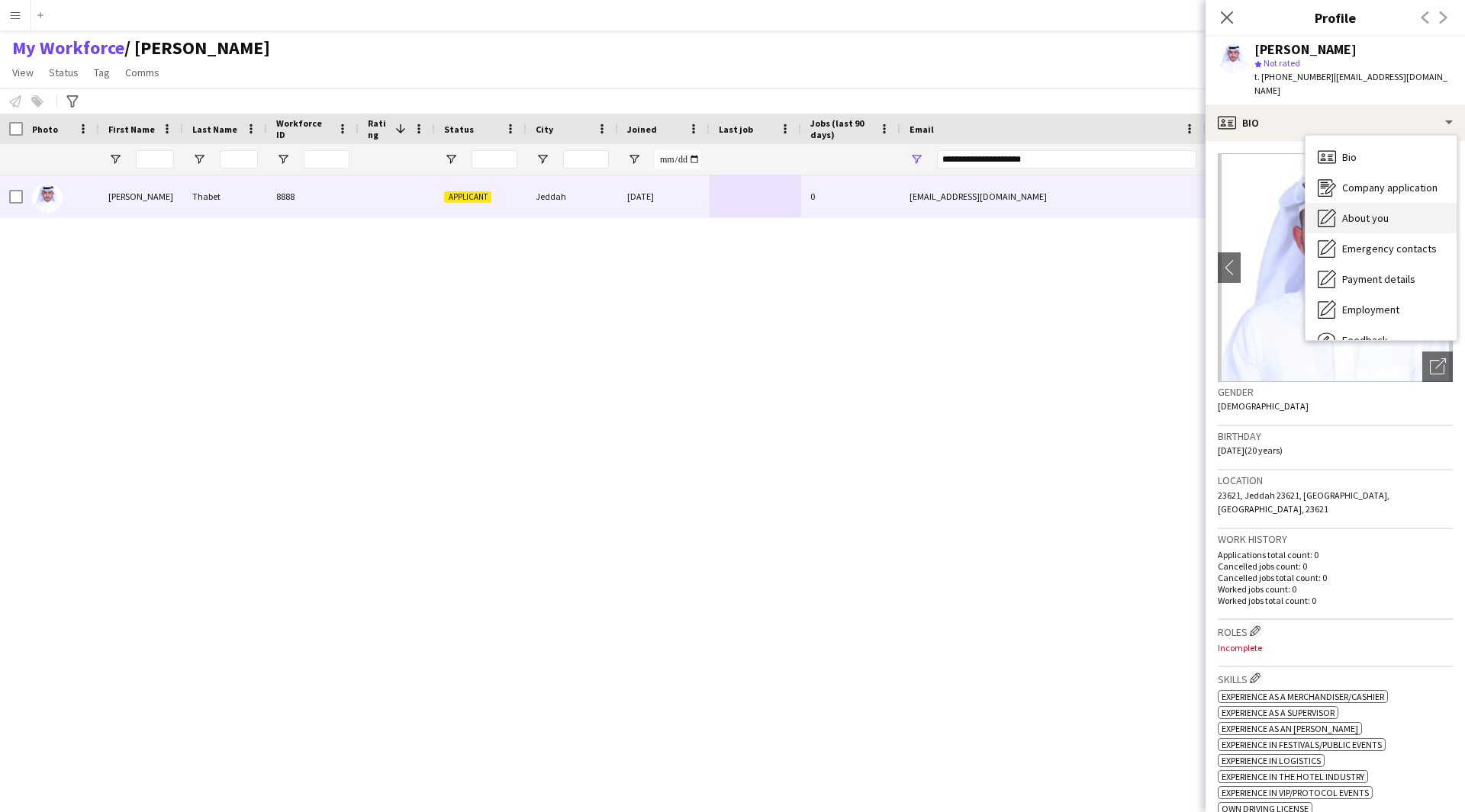
click at [1363, 211] on span "About you" at bounding box center [1365, 218] width 47 height 14
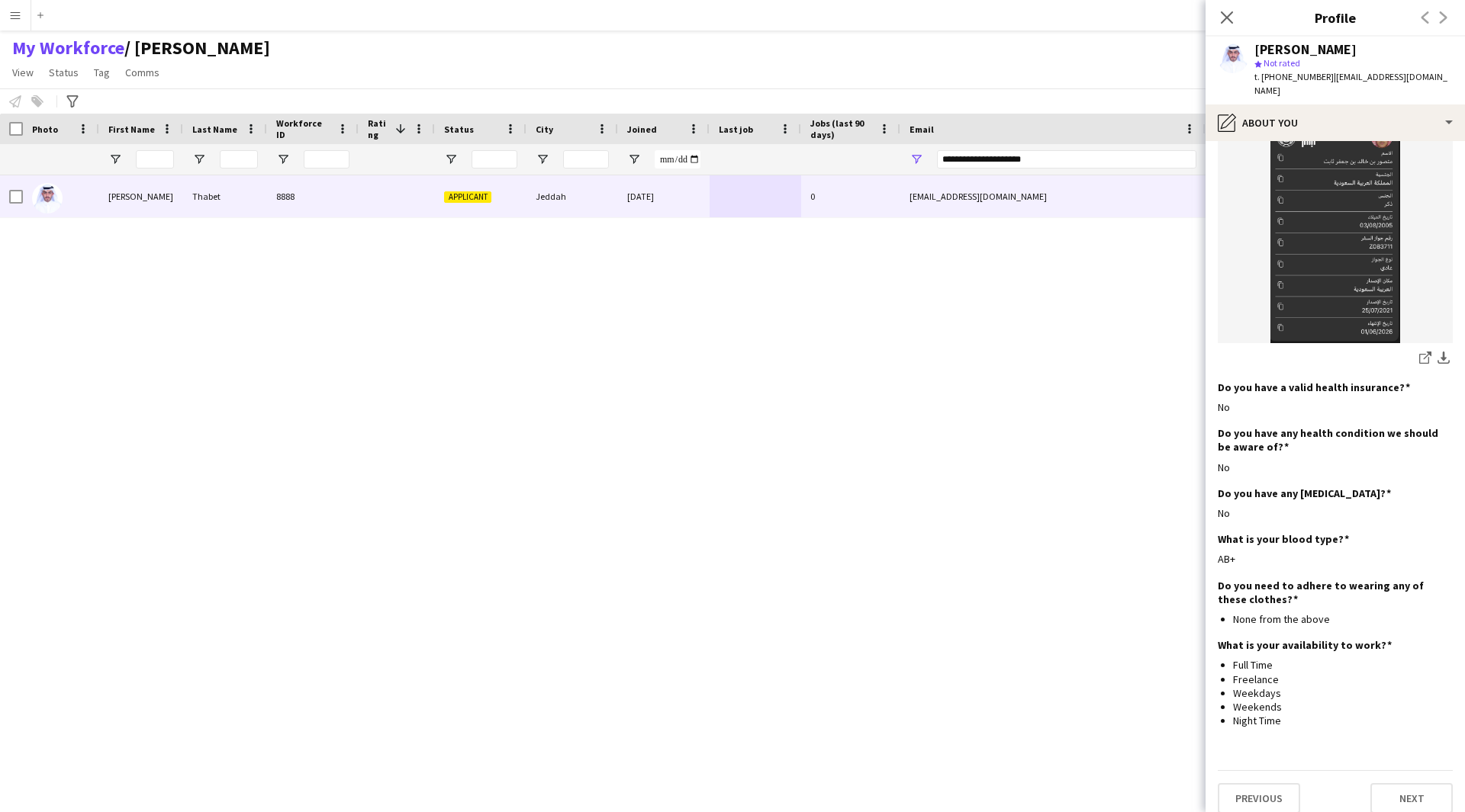
scroll to position [836, 0]
click at [1345, 115] on div "pencil4 About you" at bounding box center [1335, 122] width 260 height 37
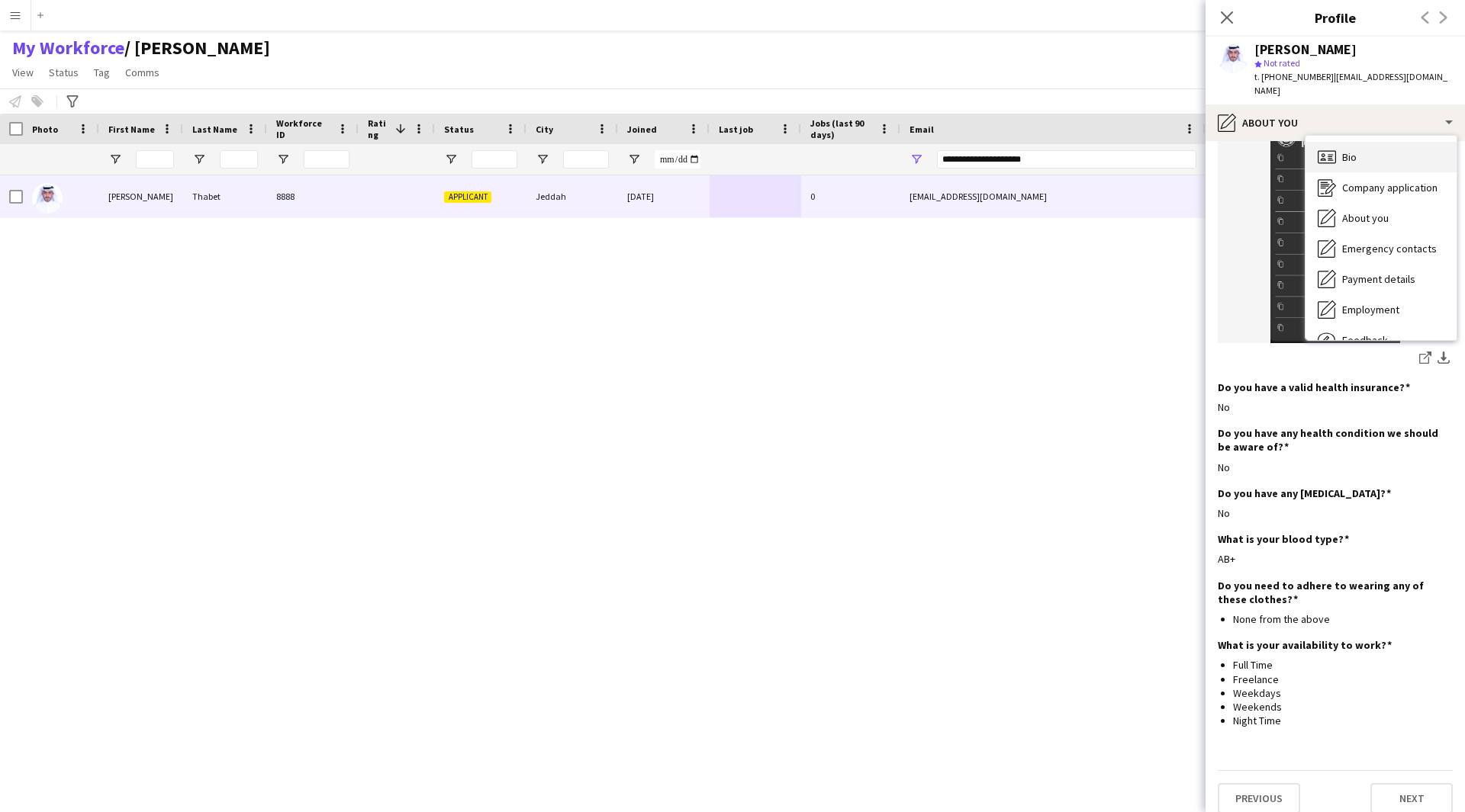
click at [1373, 144] on div "Bio Bio" at bounding box center [1381, 157] width 151 height 31
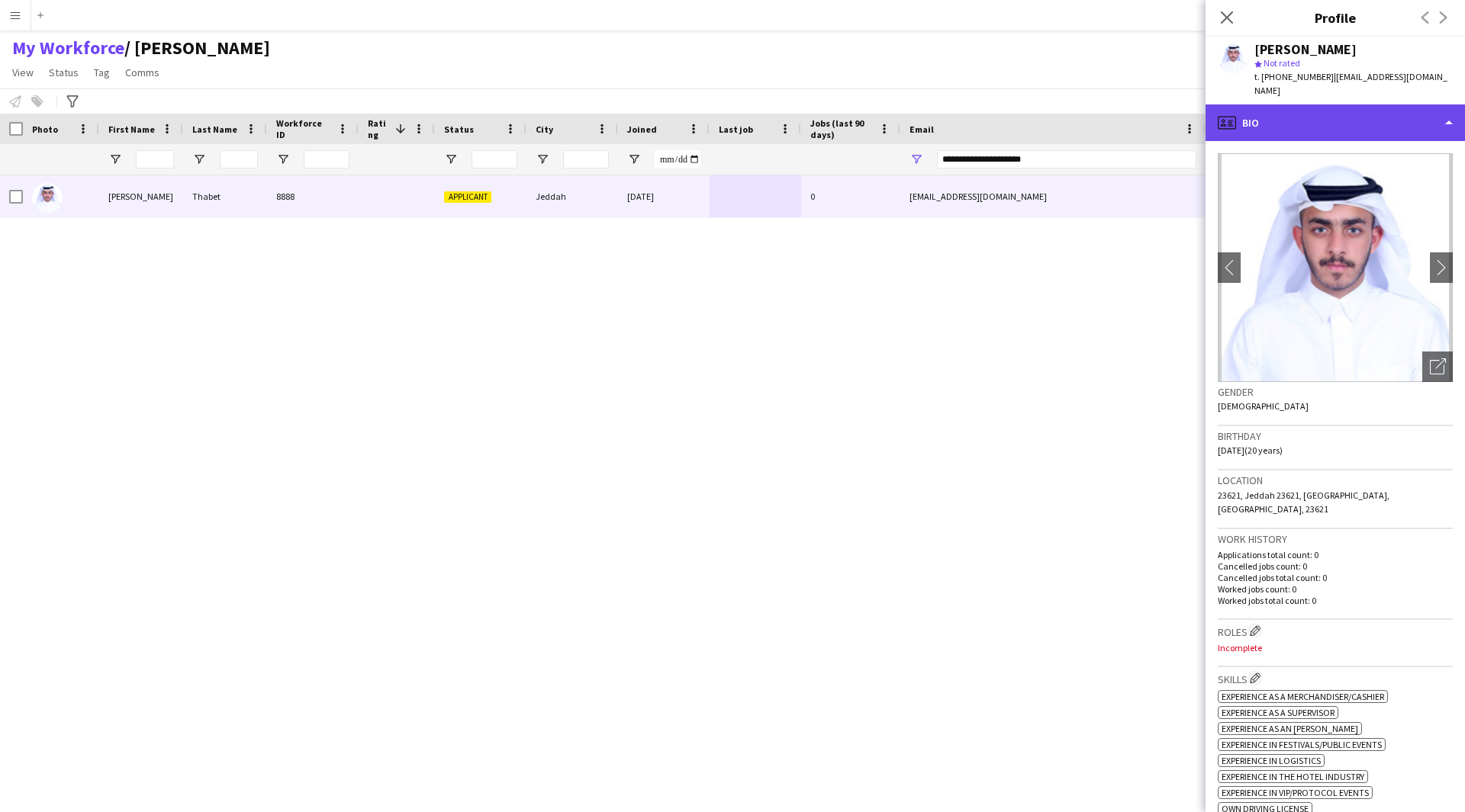
click at [1324, 106] on div "profile Bio" at bounding box center [1335, 122] width 260 height 37
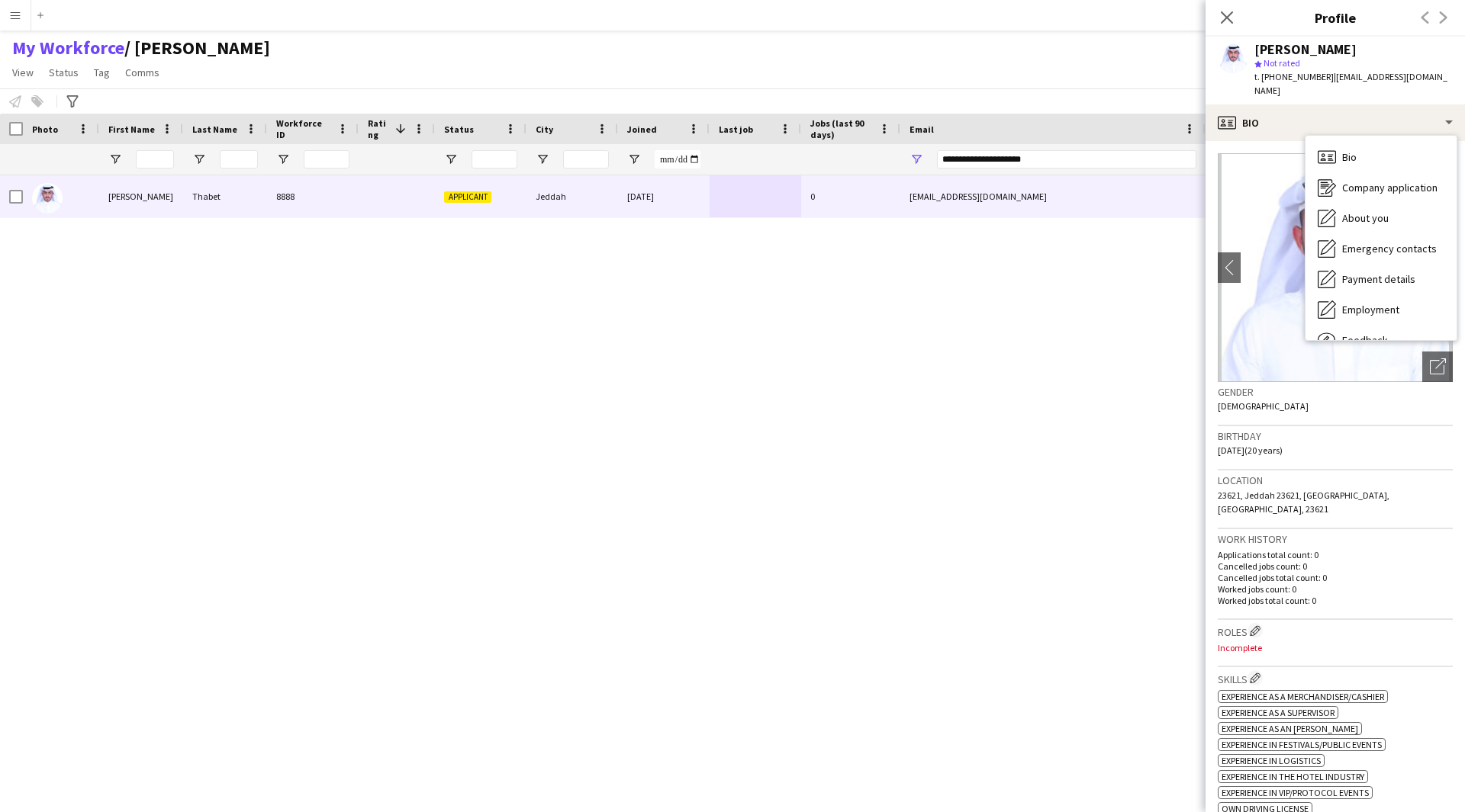
click at [1163, 315] on div "[PERSON_NAME] 8888 Applicant Jeddah [DATE] 0 [EMAIL_ADDRESS][DOMAIN_NAME] [PHON…" at bounding box center [709, 475] width 1419 height 599
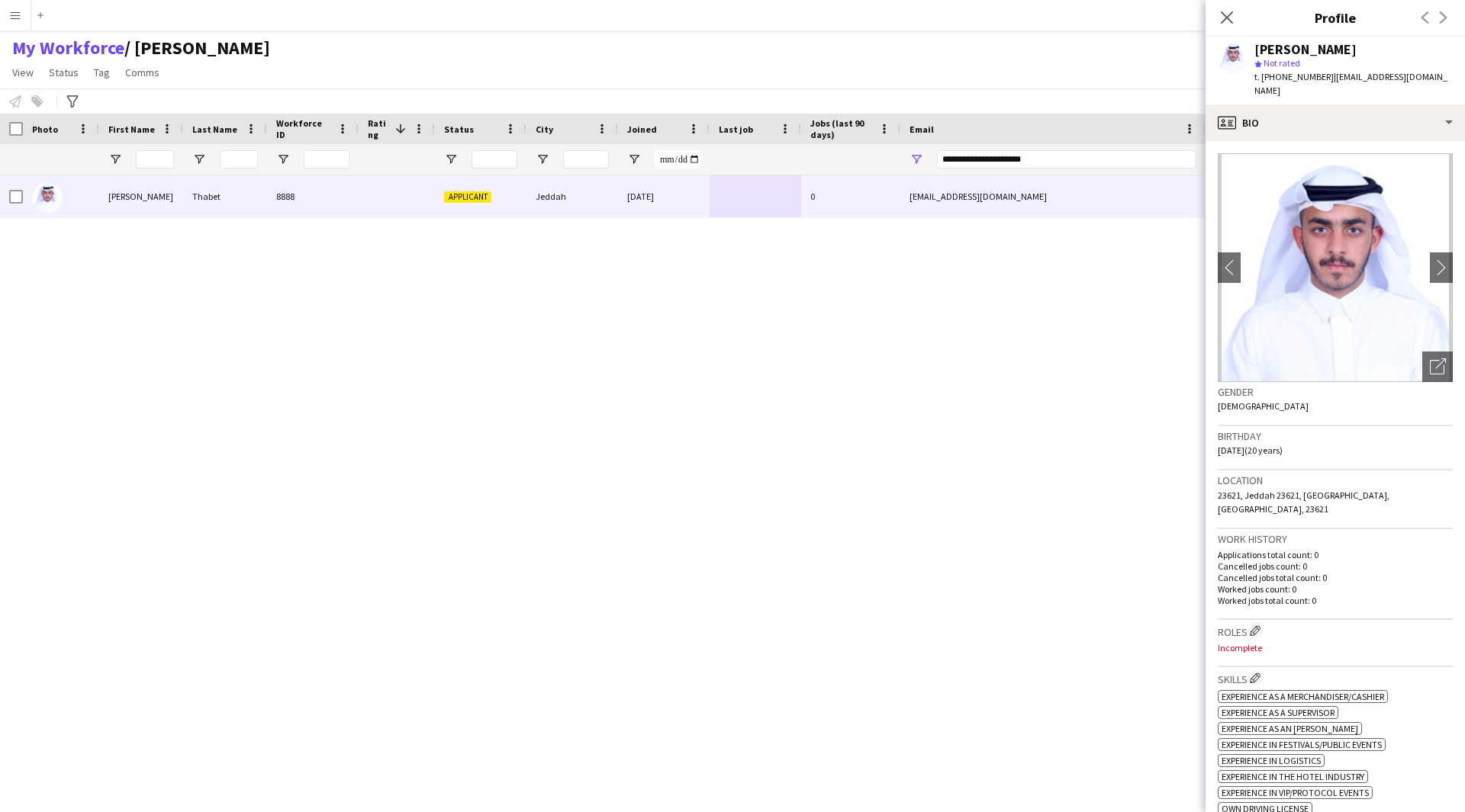
drag, startPoint x: 1372, startPoint y: 116, endPoint x: 1395, endPoint y: 131, distance: 27.5
click at [1395, 141] on app-crew-profile-bio "chevron-left chevron-right Open photos pop-in Gender [DEMOGRAPHIC_DATA] Birthda…" at bounding box center [1335, 476] width 260 height 671
click at [1409, 121] on div "profile Bio" at bounding box center [1335, 122] width 260 height 37
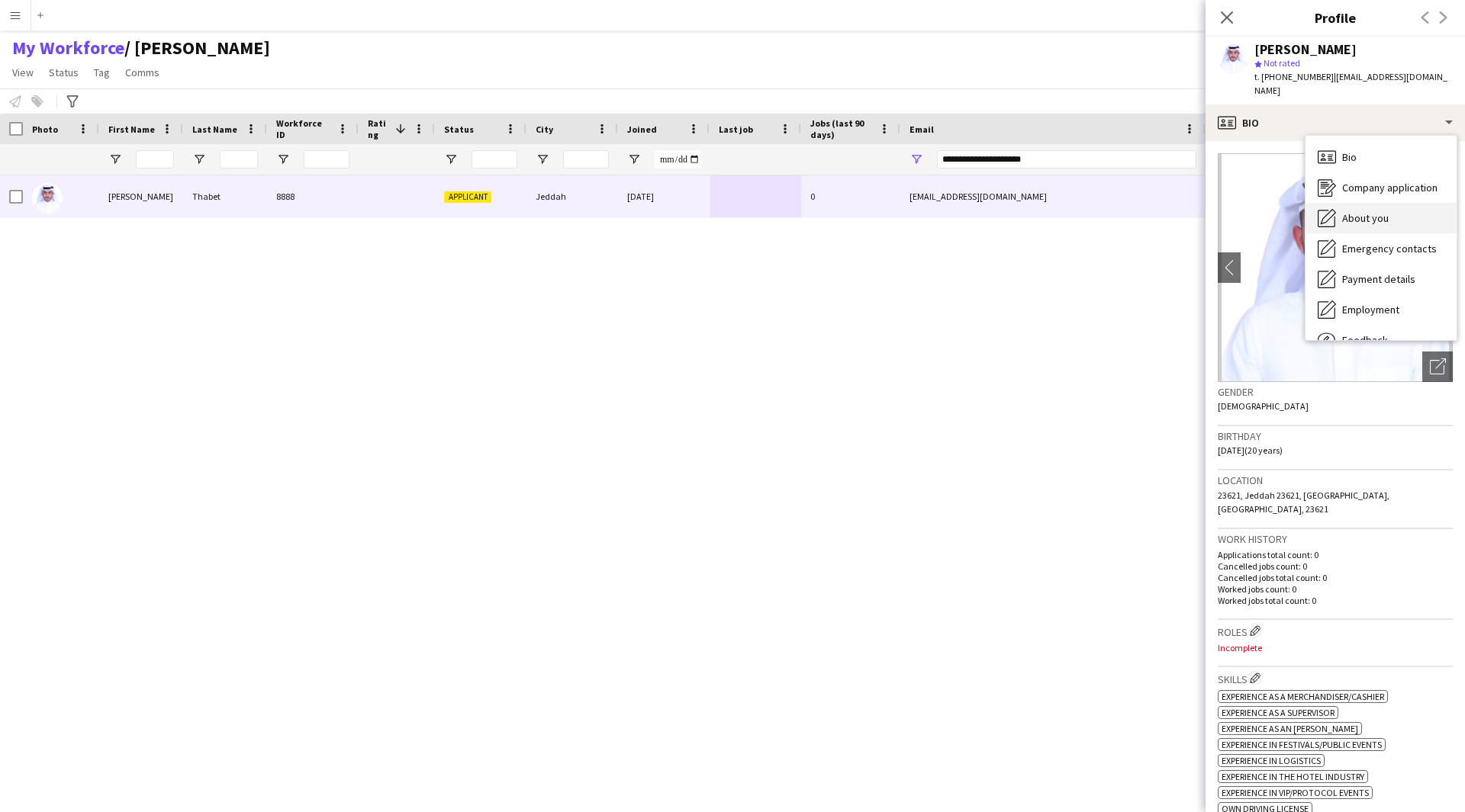
click at [1395, 203] on div "About you About you" at bounding box center [1381, 218] width 151 height 31
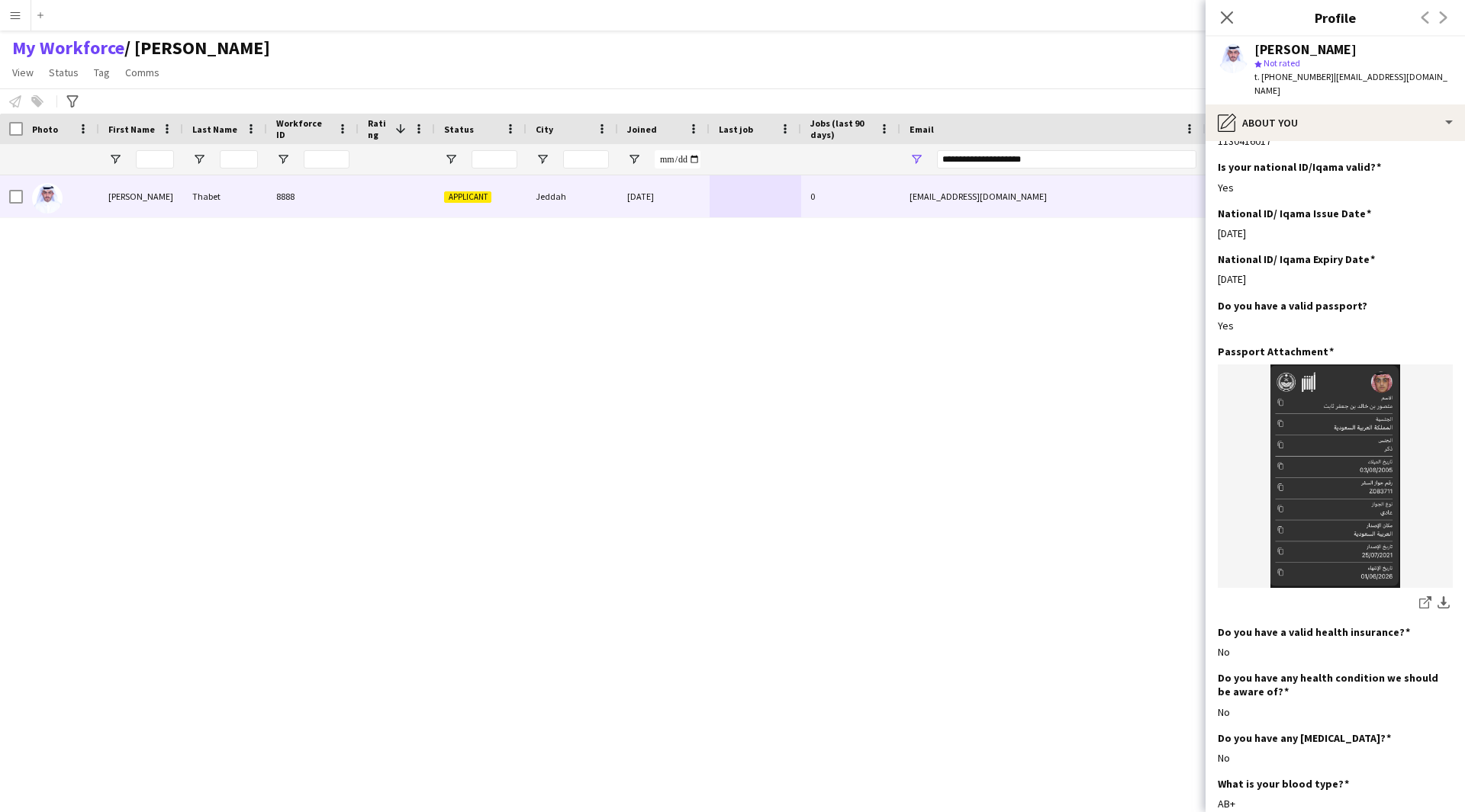
scroll to position [594, 0]
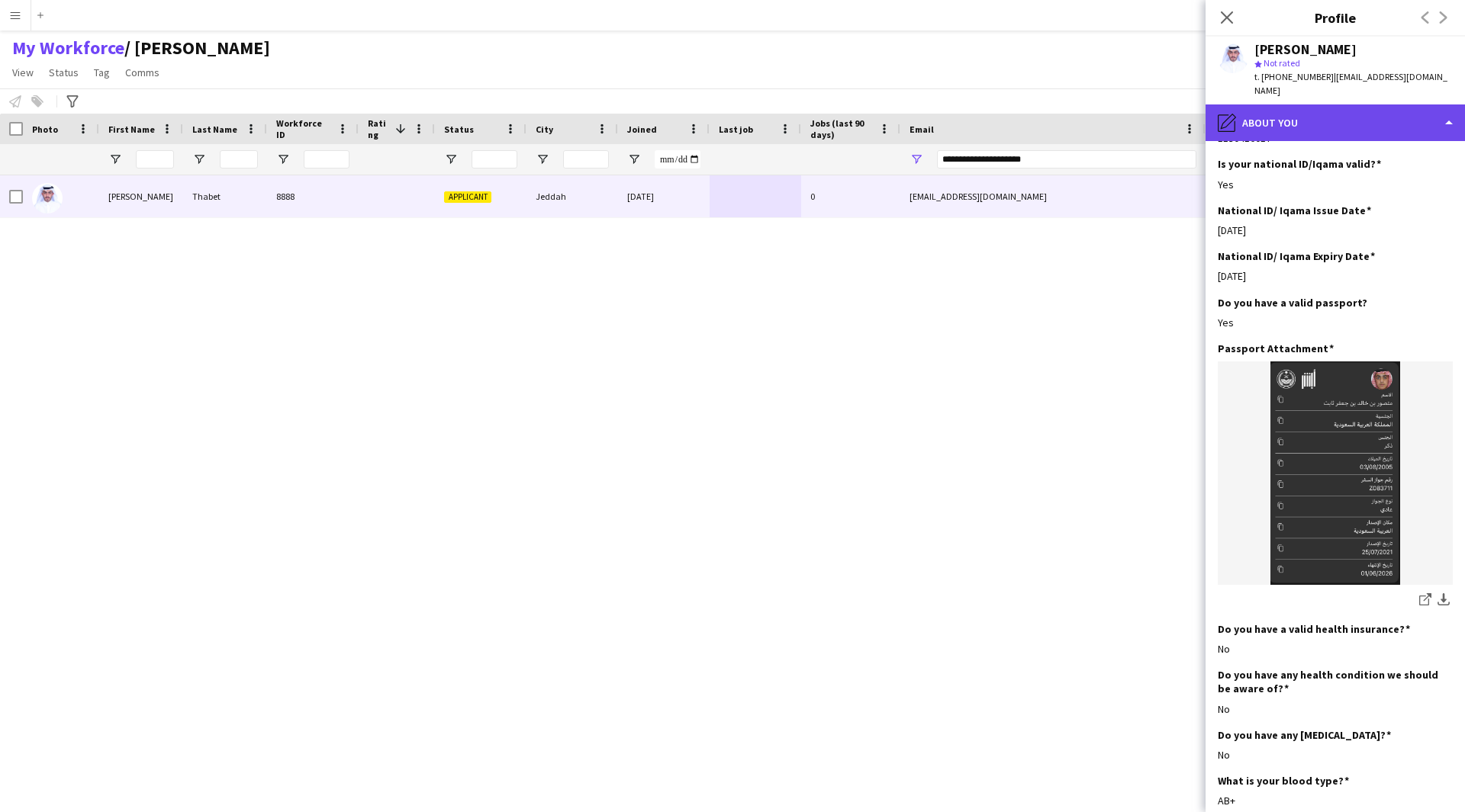
click at [1359, 112] on div "pencil4 About you" at bounding box center [1335, 122] width 260 height 37
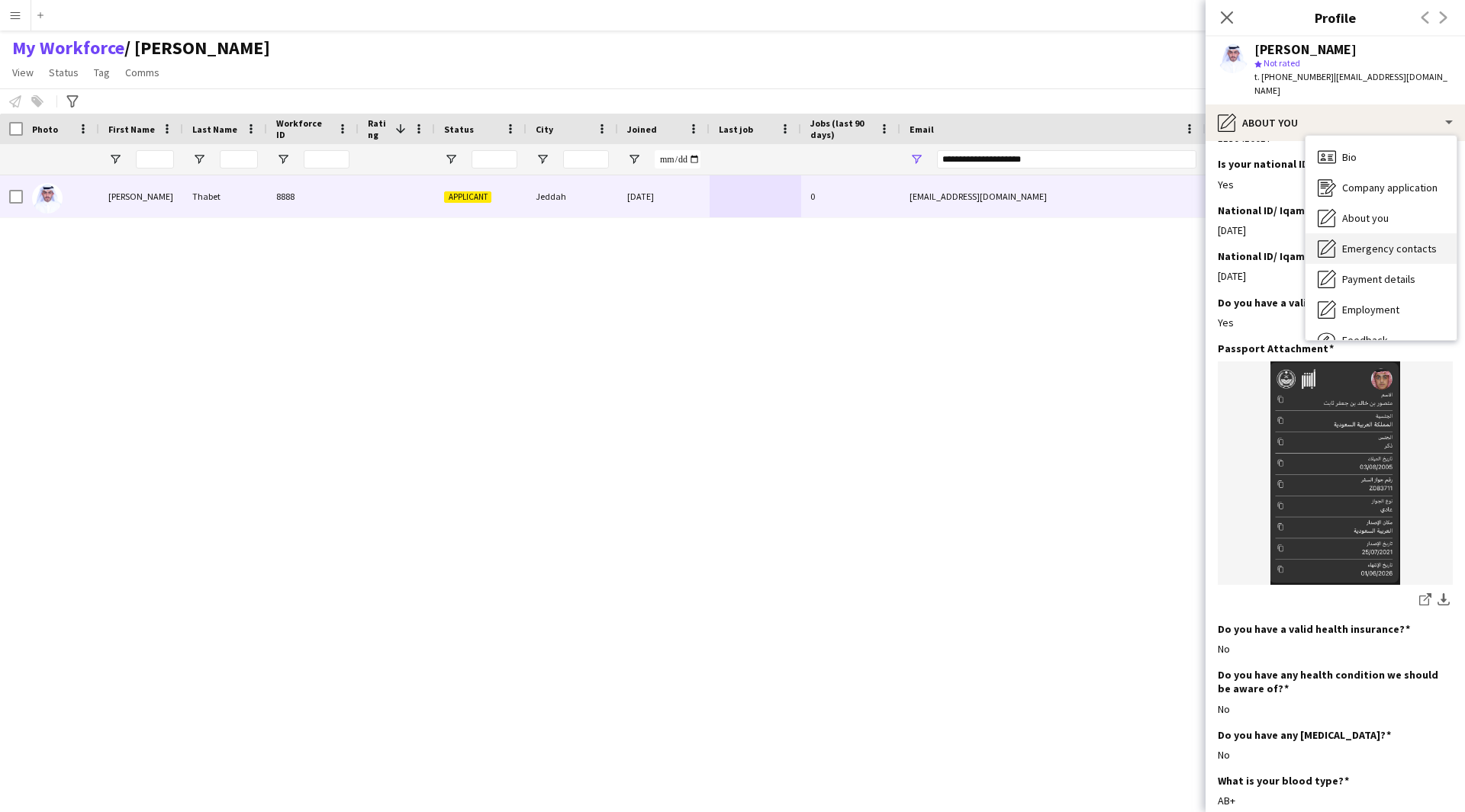
click at [1388, 242] on span "Emergency contacts" at bounding box center [1389, 249] width 94 height 14
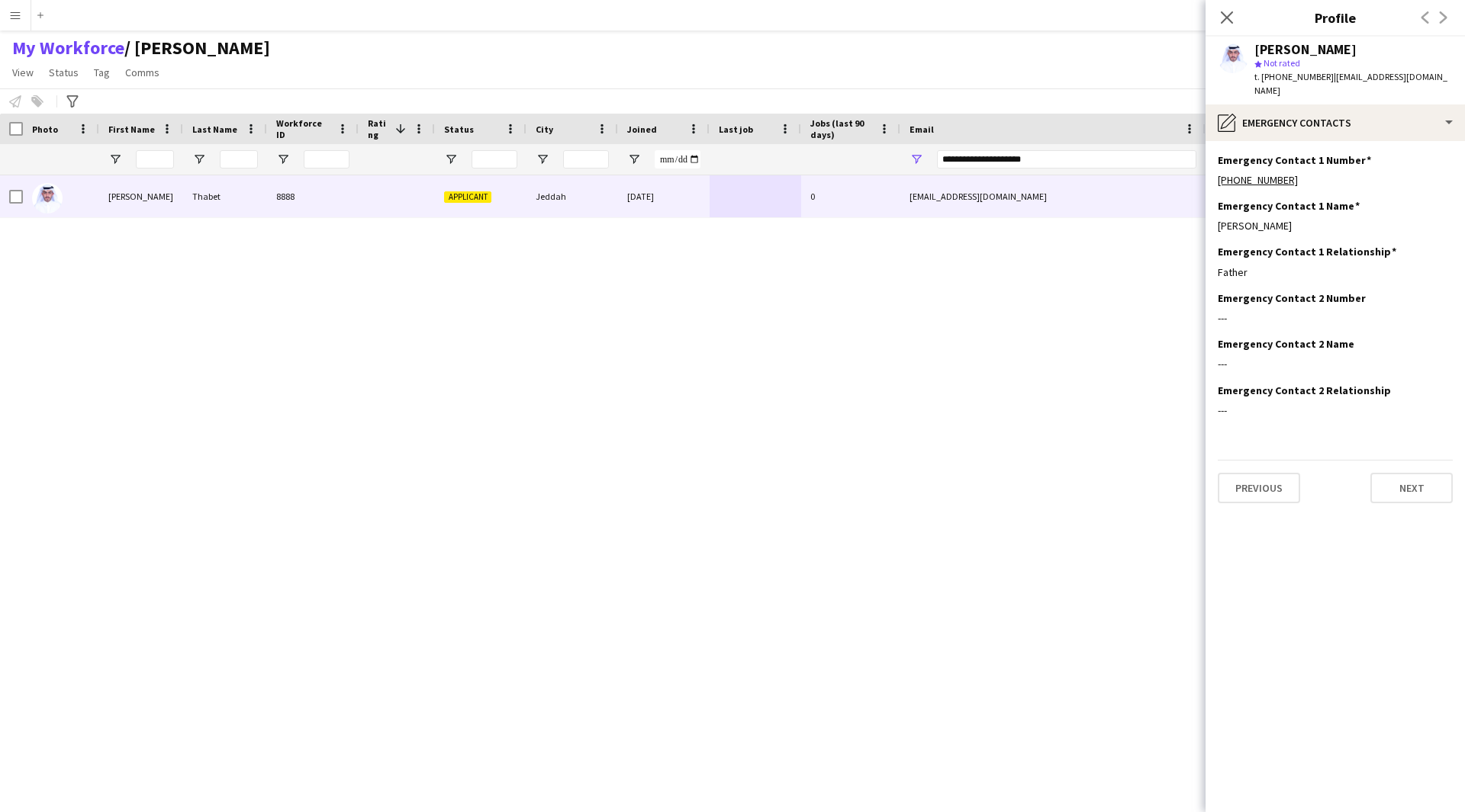
scroll to position [0, 0]
drag, startPoint x: 1286, startPoint y: 213, endPoint x: 1236, endPoint y: 212, distance: 50.0
click at [1236, 219] on div "[PERSON_NAME]" at bounding box center [1335, 226] width 235 height 14
click at [1320, 141] on app-section-data-types "Emergency Contact 1 Number Edit this field [PHONE_NUMBER] Emergency Contact 1 N…" at bounding box center [1335, 476] width 260 height 671
click at [1344, 121] on div "pencil4 Emergency contacts" at bounding box center [1335, 122] width 260 height 37
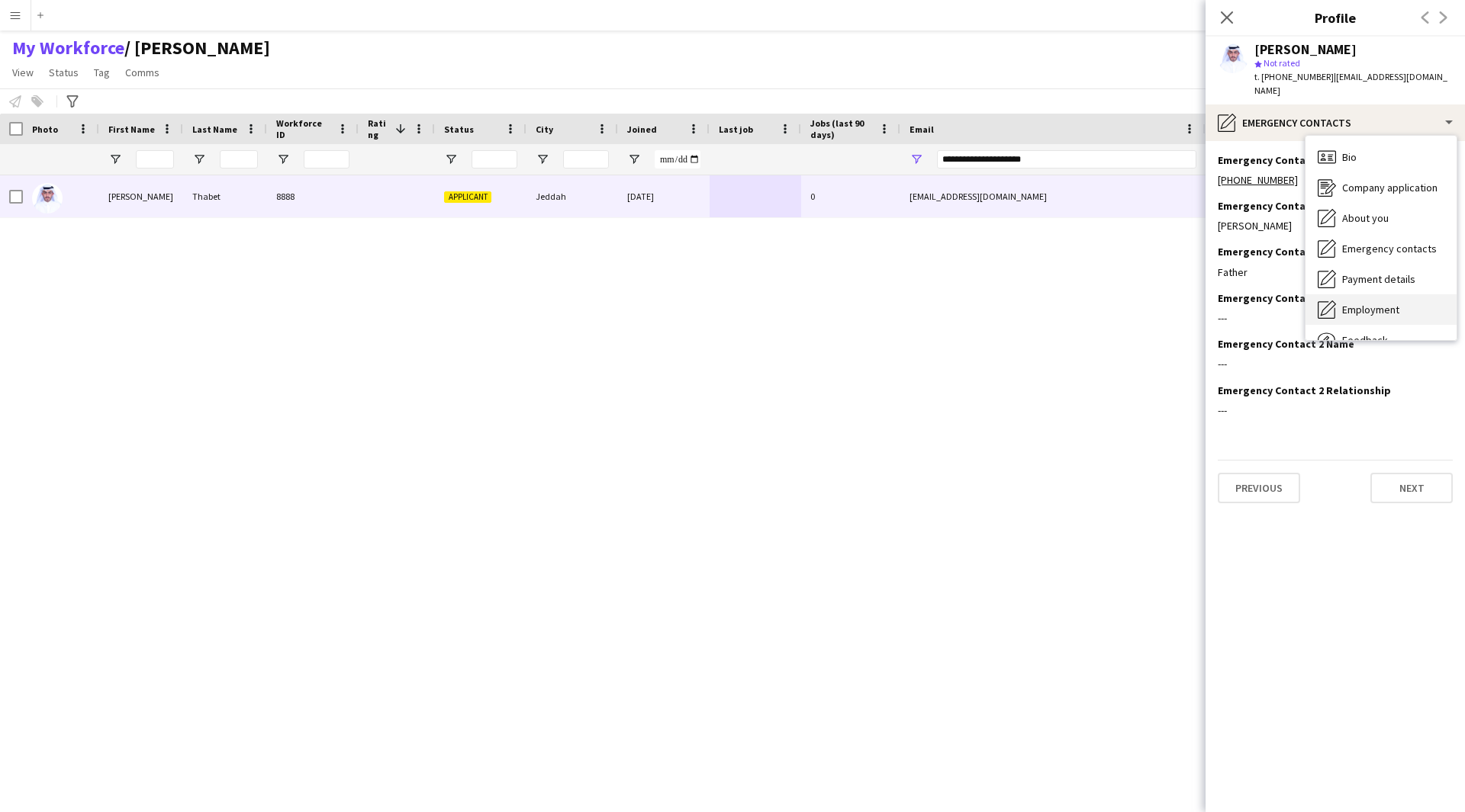
click at [1374, 302] on span "Employment" at bounding box center [1371, 309] width 58 height 14
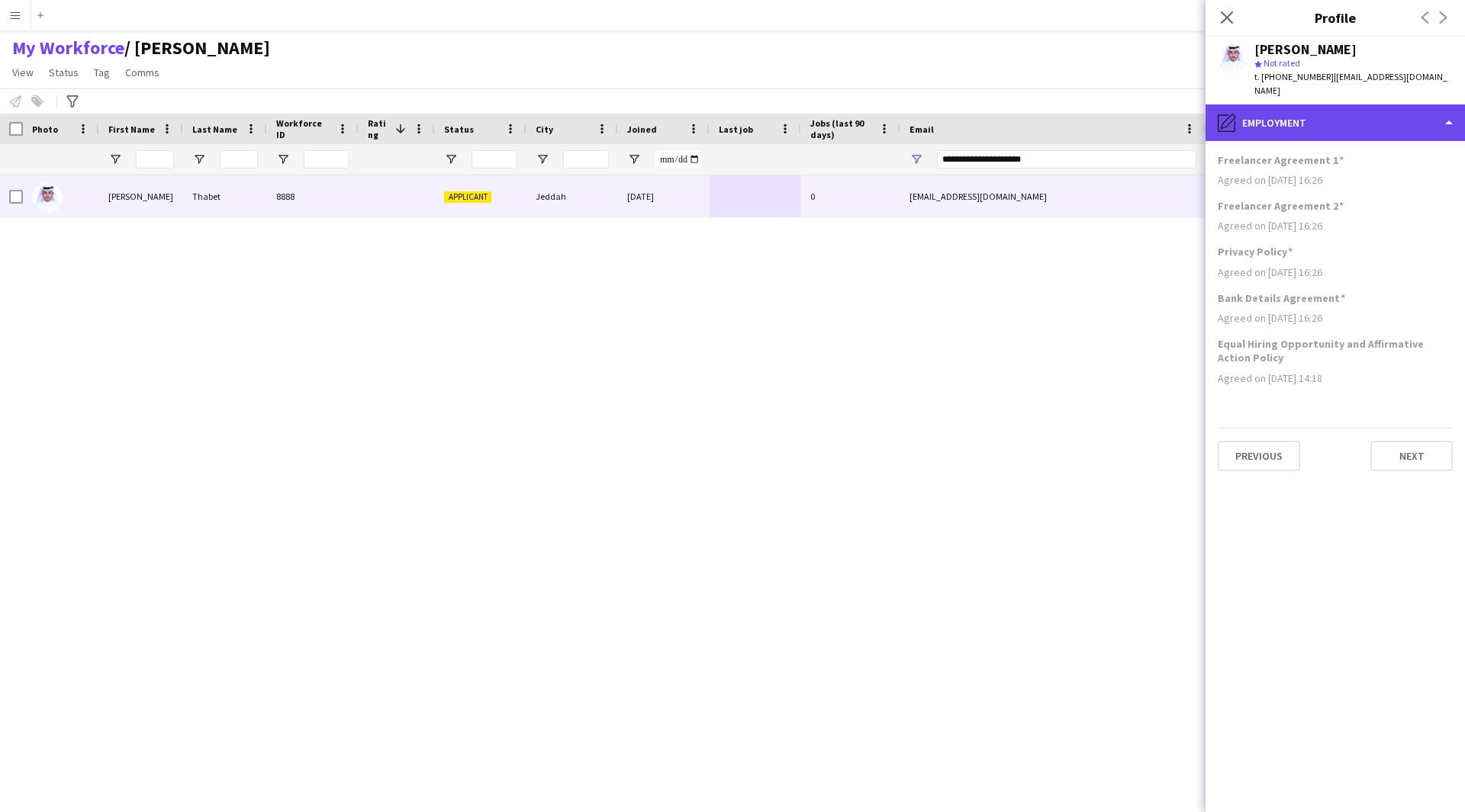
click at [1387, 109] on div "pencil4 Employment" at bounding box center [1335, 122] width 260 height 37
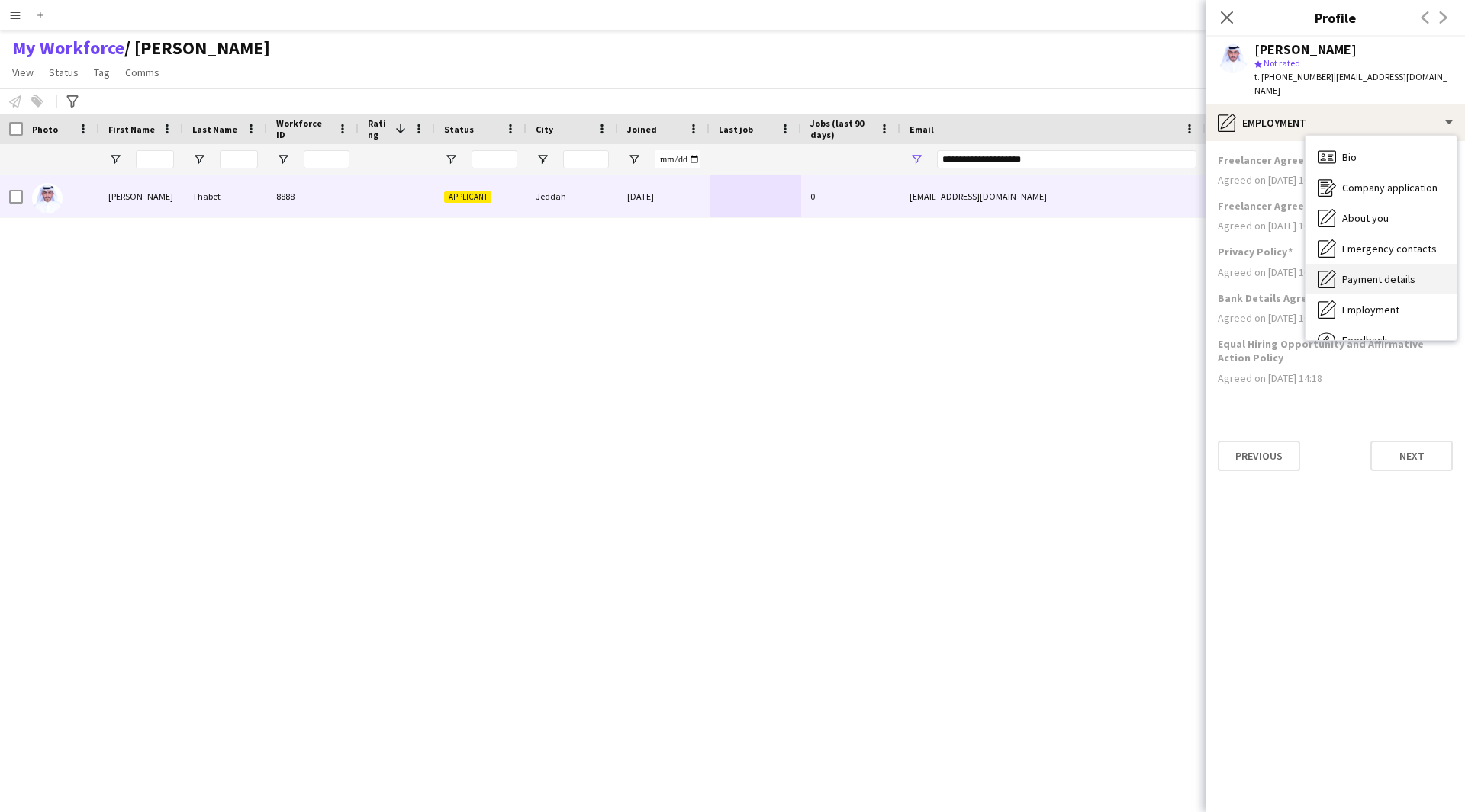
click at [1378, 273] on span "Payment details" at bounding box center [1379, 280] width 73 height 14
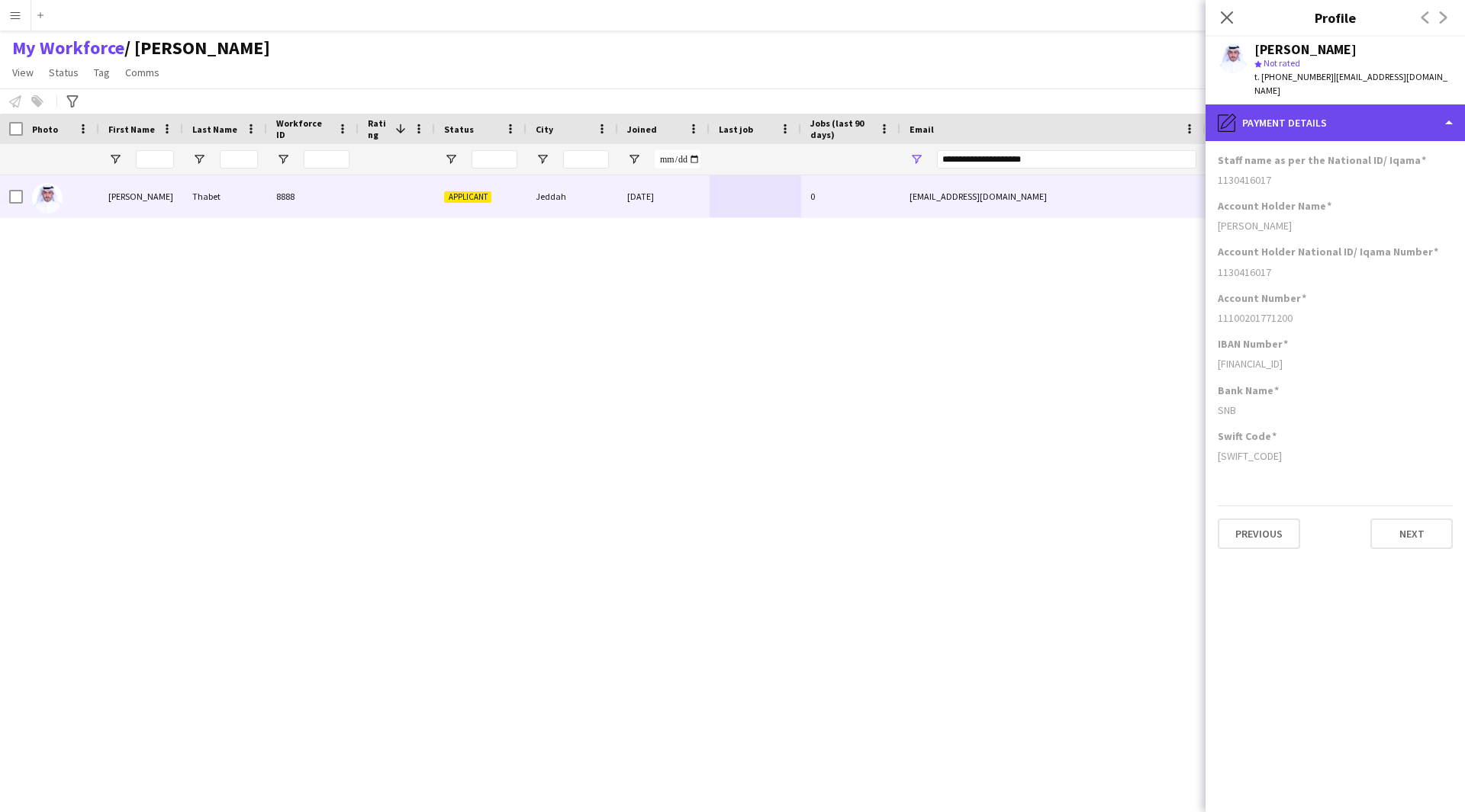
click at [1293, 104] on div "pencil4 Payment details" at bounding box center [1335, 122] width 260 height 37
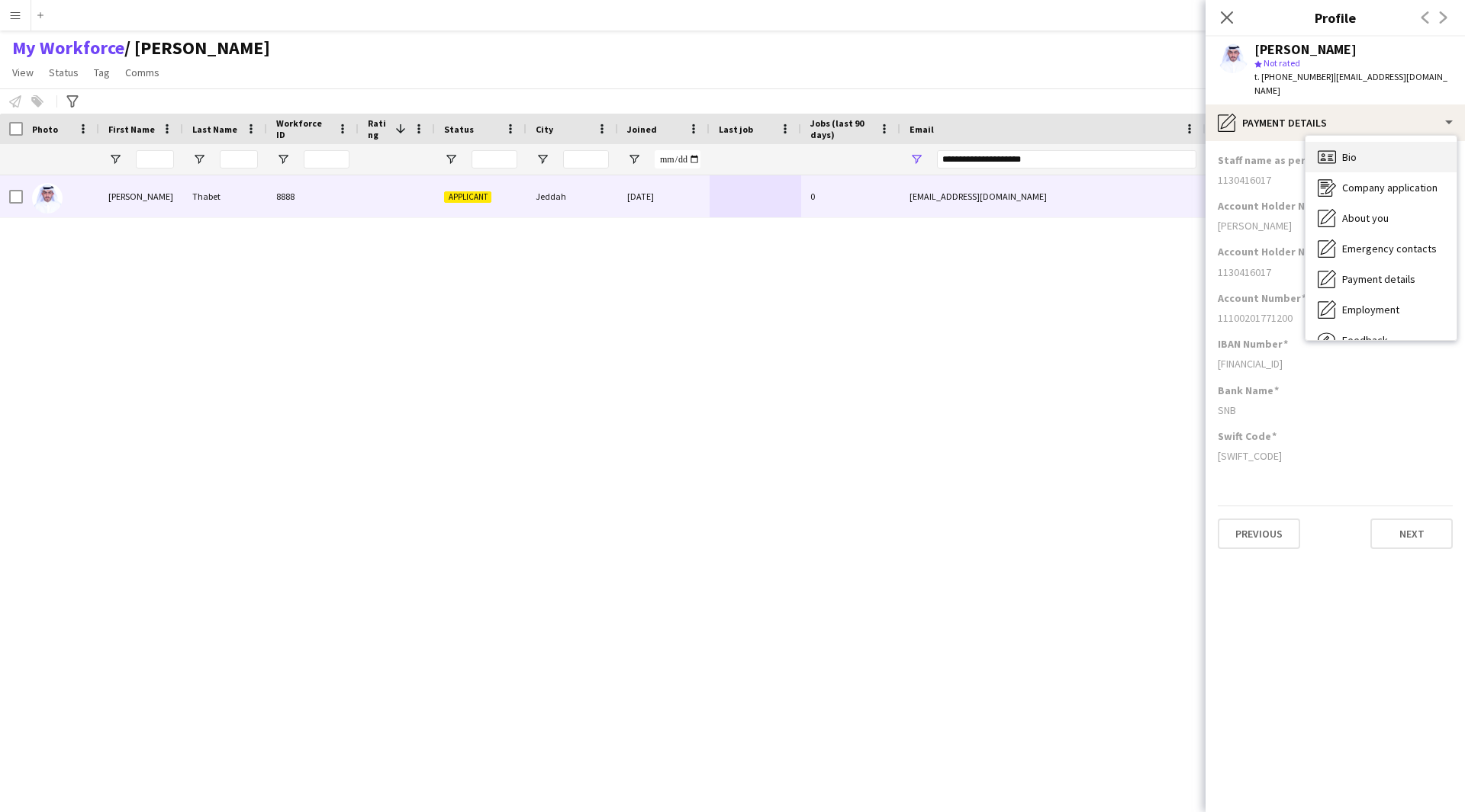
click at [1354, 151] on span "Bio" at bounding box center [1349, 158] width 15 height 14
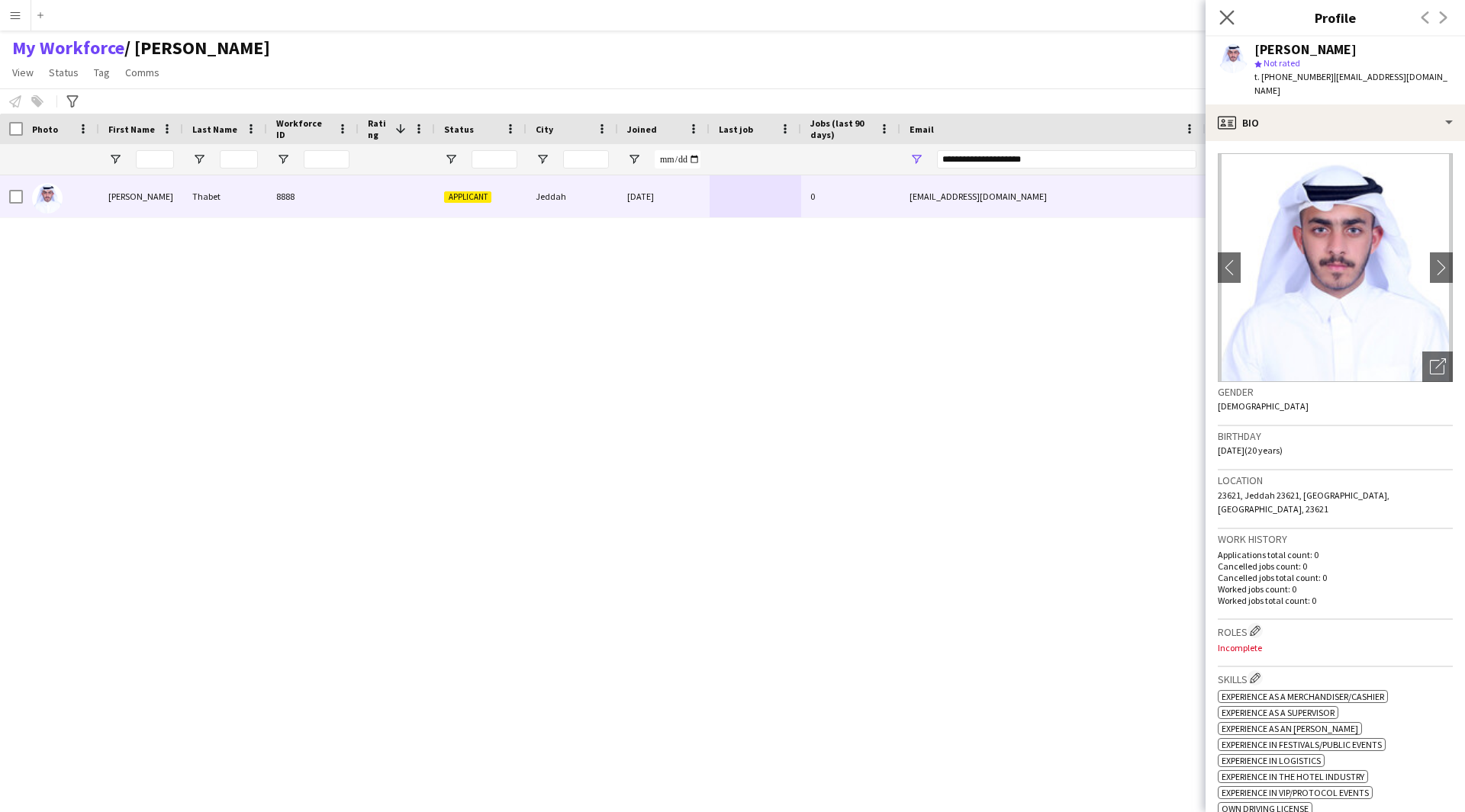
click at [1233, 26] on app-icon "Close pop-in" at bounding box center [1227, 18] width 22 height 22
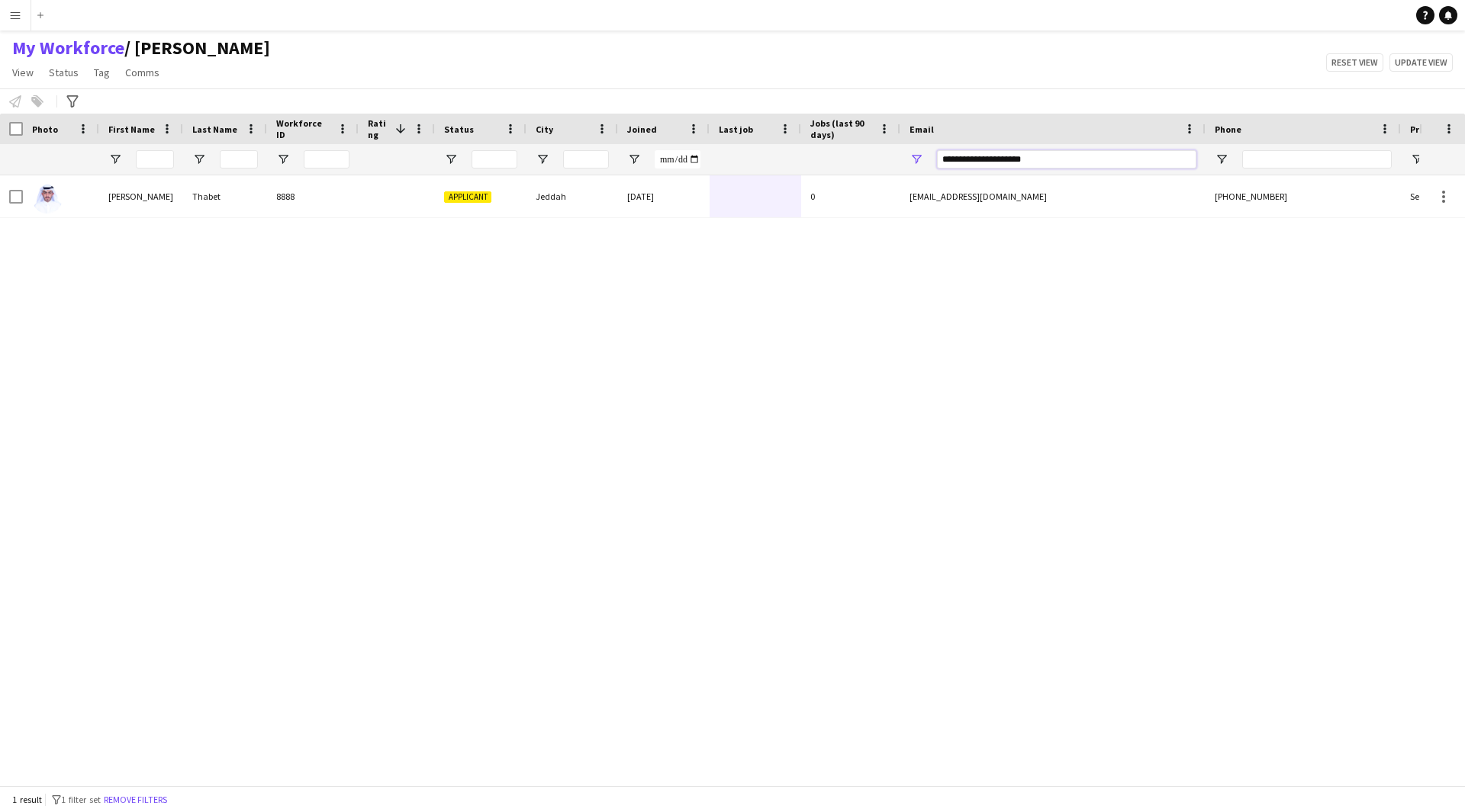
drag, startPoint x: 1082, startPoint y: 163, endPoint x: 898, endPoint y: 183, distance: 185.1
click at [898, 183] on div "Workforce Details Photo First Name" at bounding box center [732, 450] width 1465 height 672
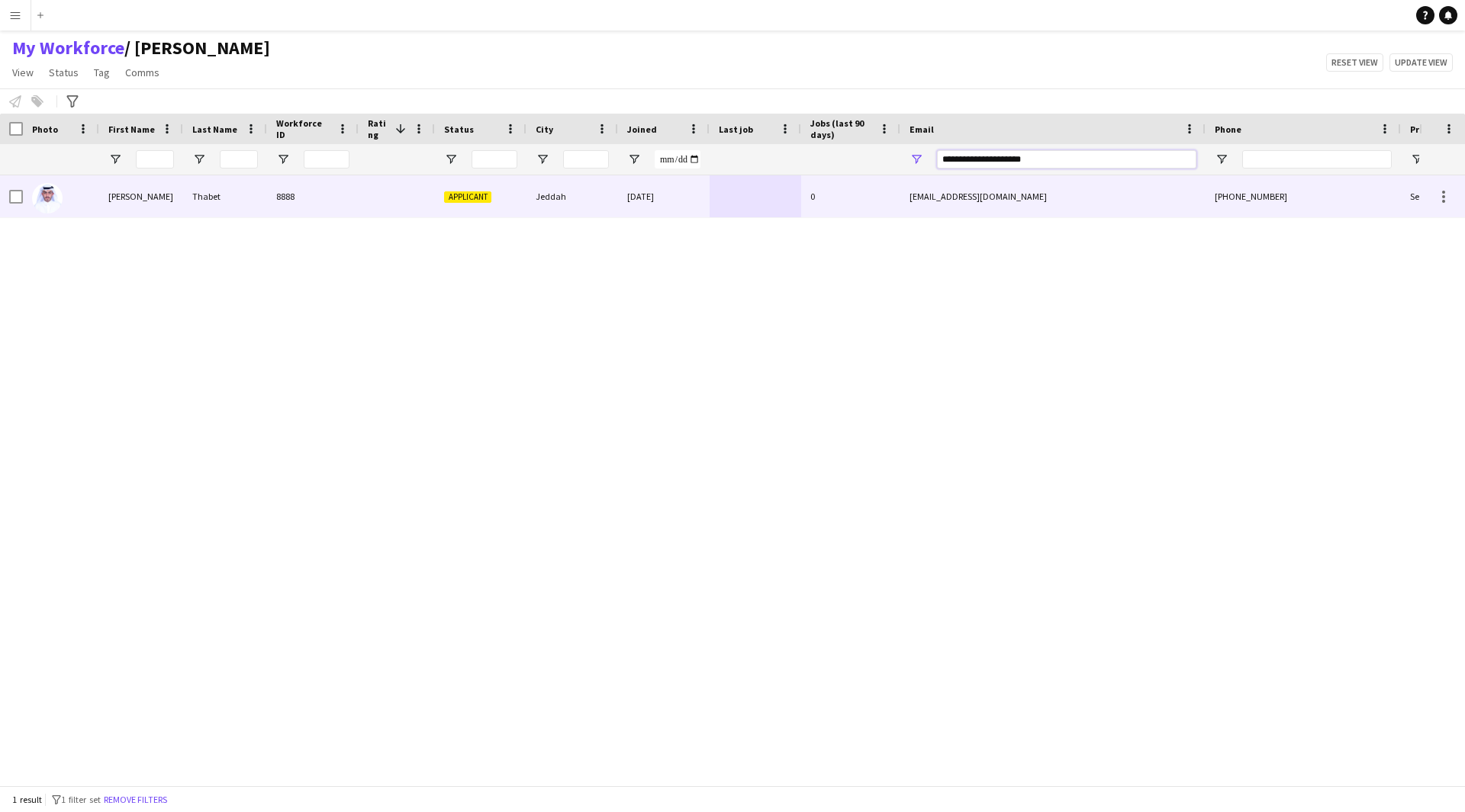
paste input "******"
type input "**********"
click at [815, 204] on div "0" at bounding box center [851, 196] width 99 height 42
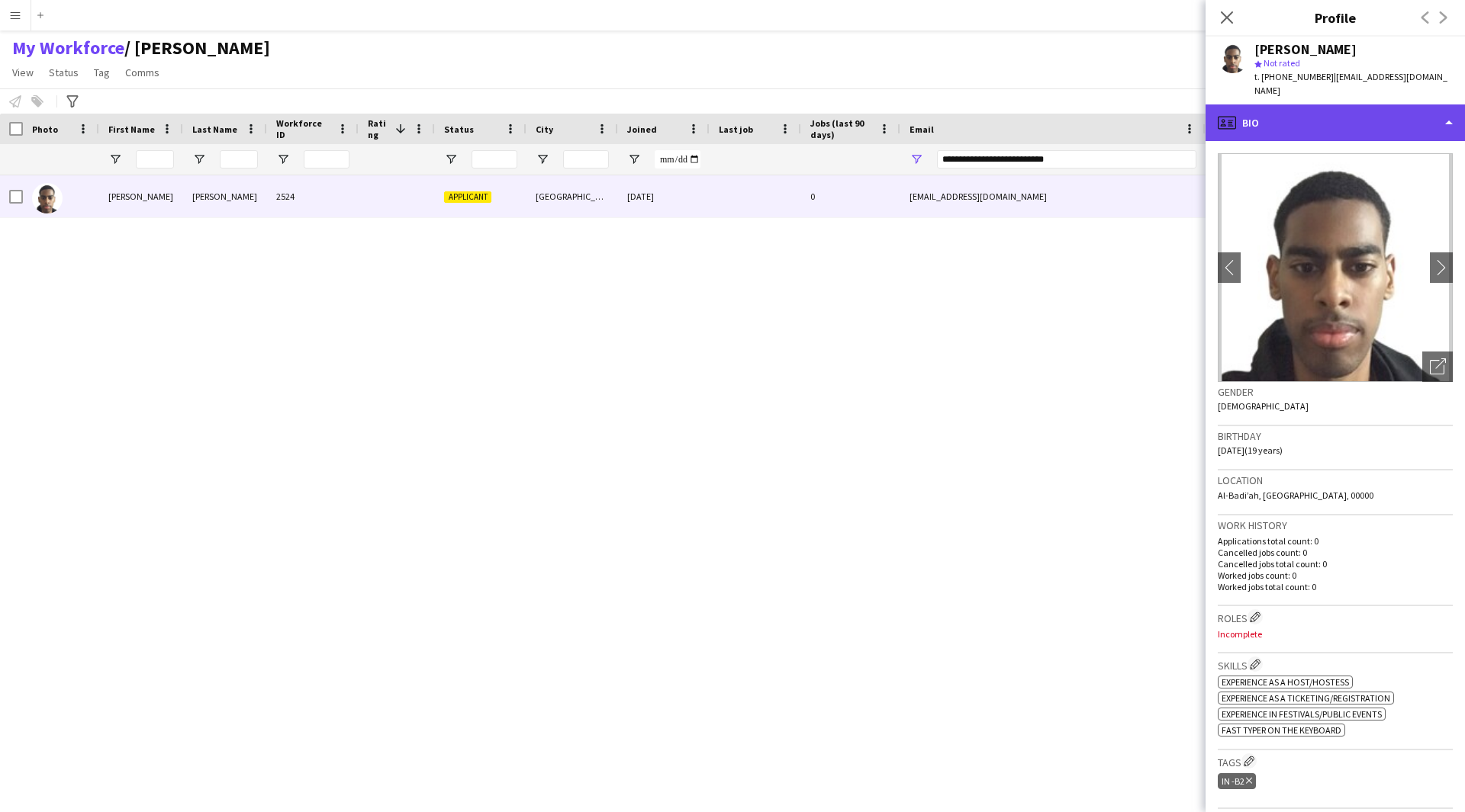
click at [1353, 111] on div "profile Bio" at bounding box center [1335, 122] width 260 height 37
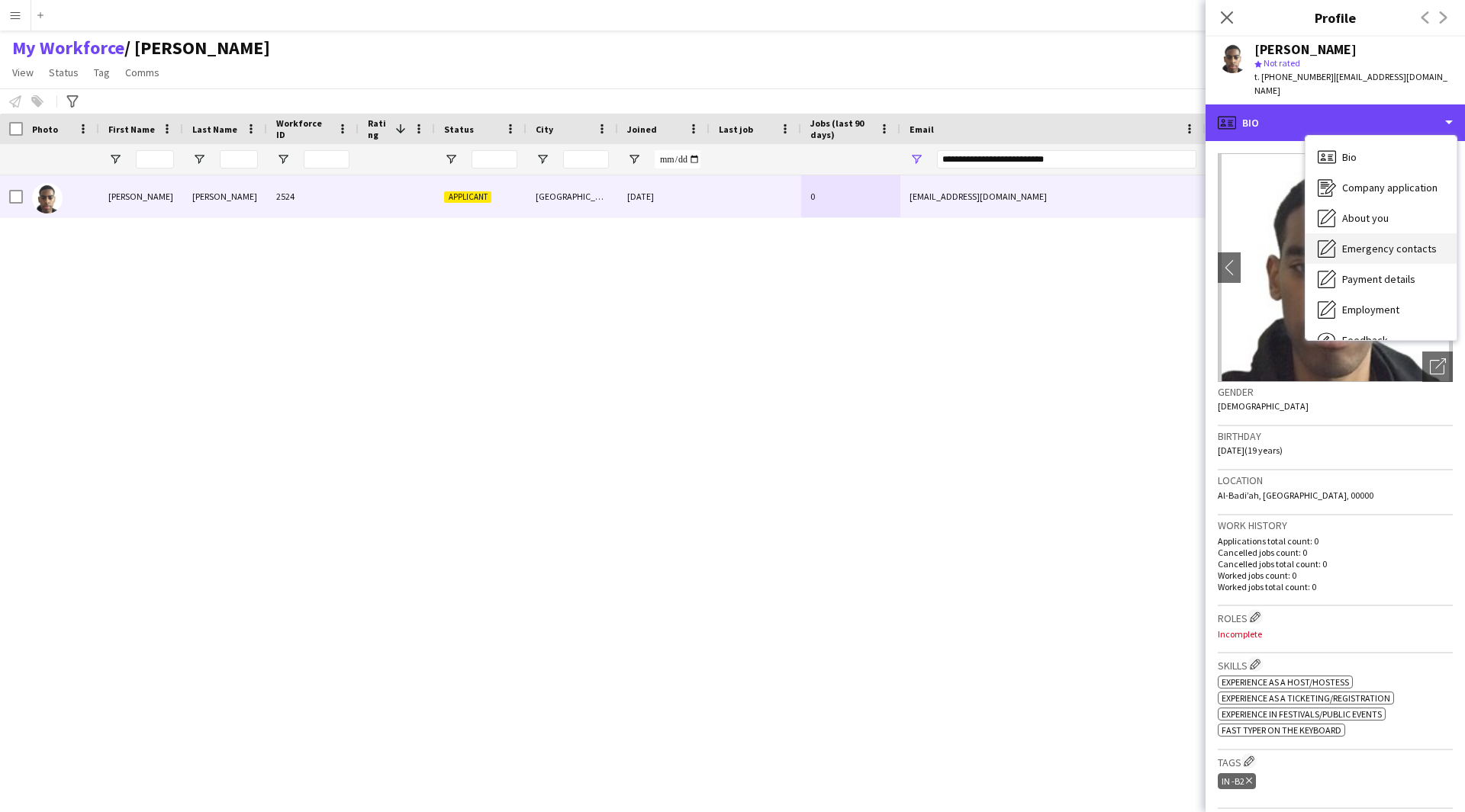
scroll to position [52, 0]
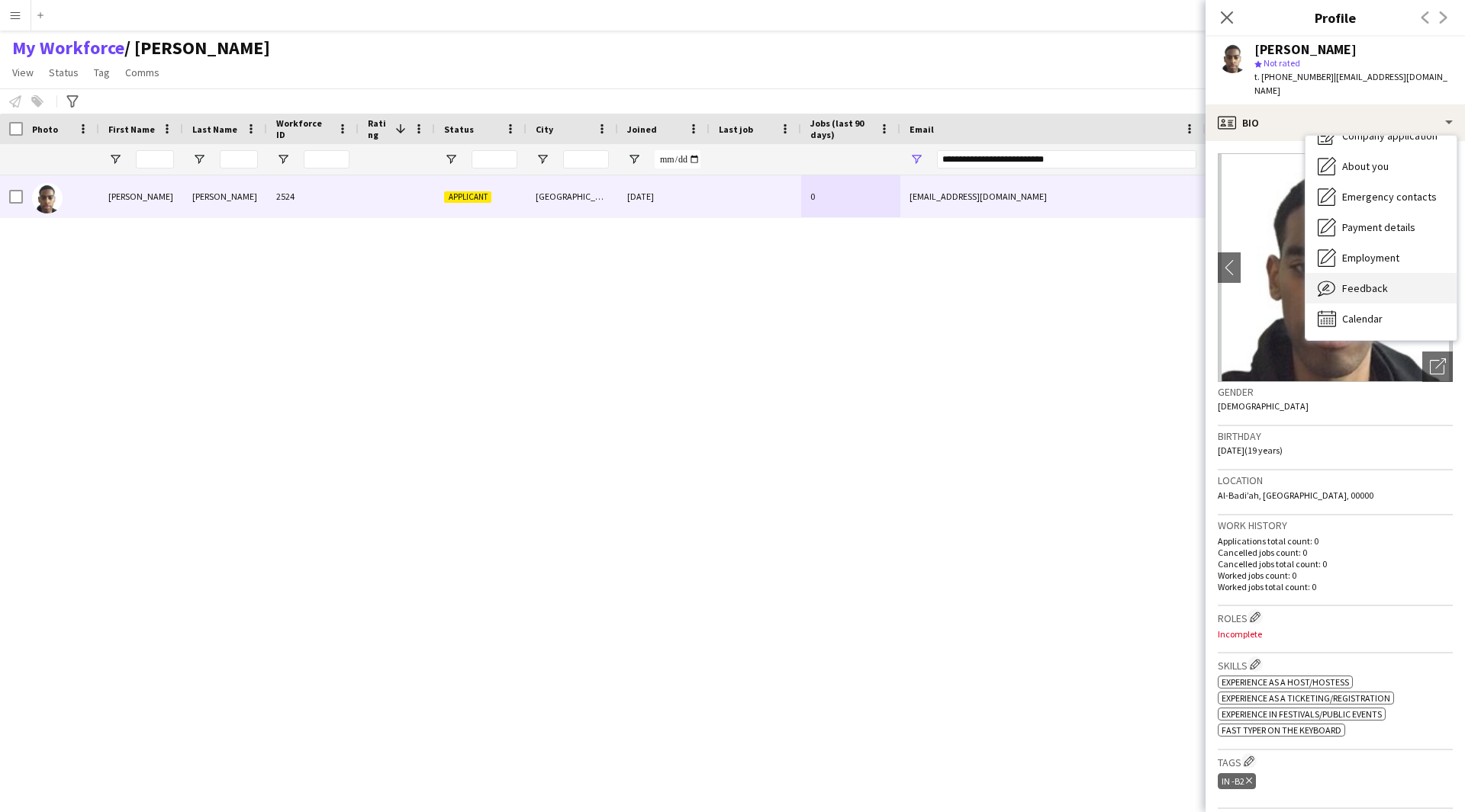
click at [1367, 282] on span "Feedback" at bounding box center [1365, 289] width 46 height 14
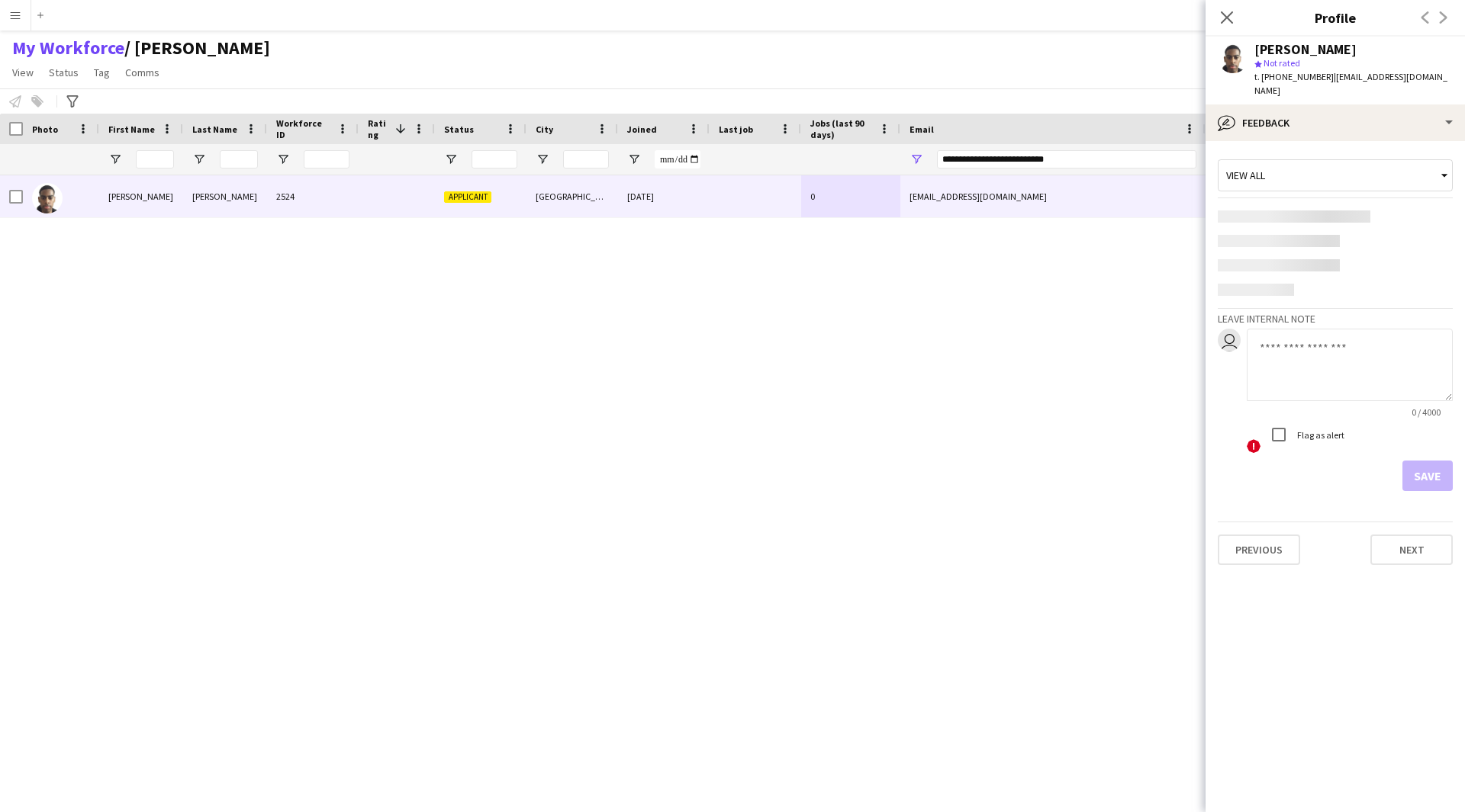
click at [1307, 419] on div "Flag as alert" at bounding box center [1304, 434] width 81 height 31
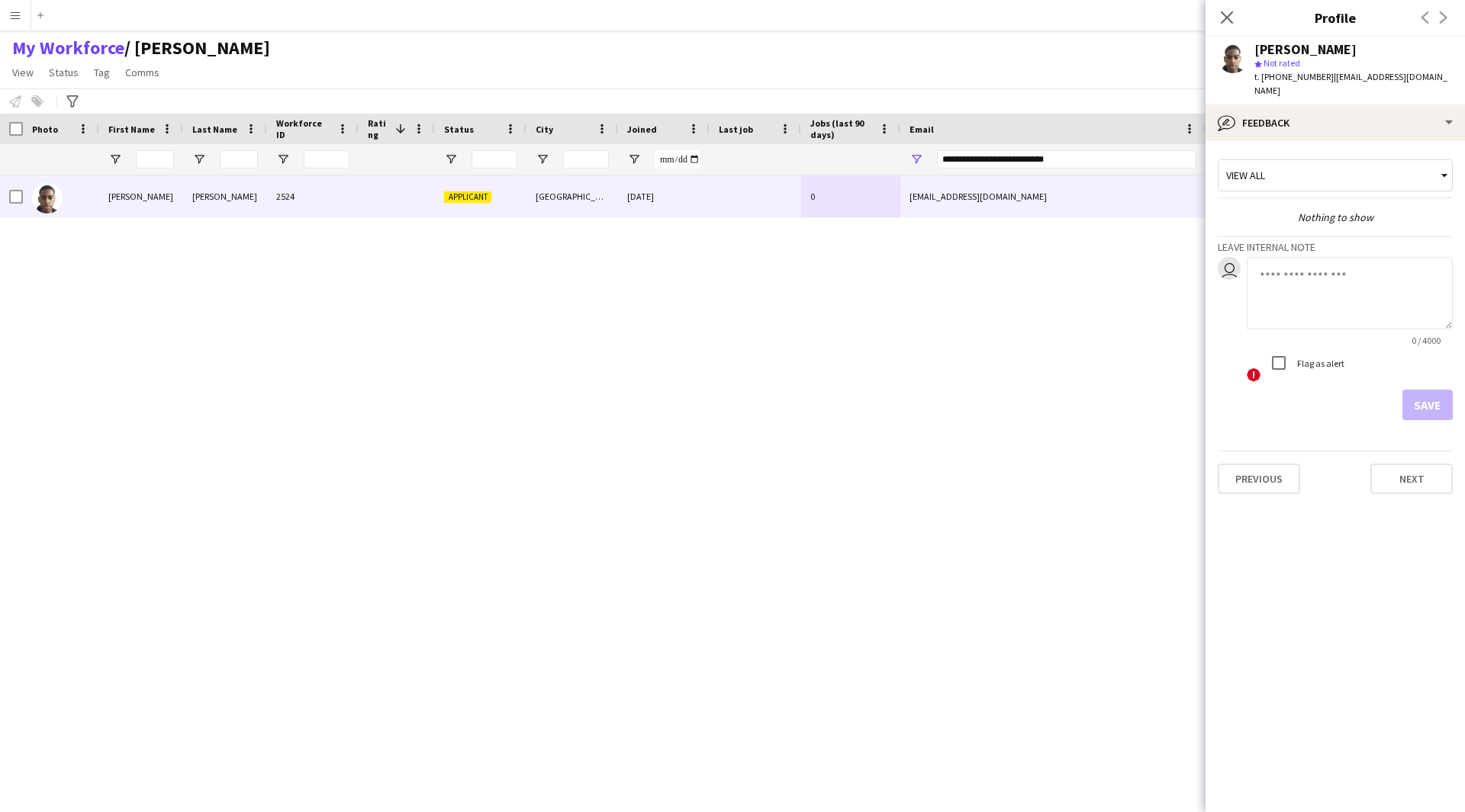
click at [1318, 267] on textarea at bounding box center [1350, 292] width 206 height 72
type textarea "*"
type textarea "*******"
click at [1443, 398] on button "Save" at bounding box center [1427, 405] width 51 height 31
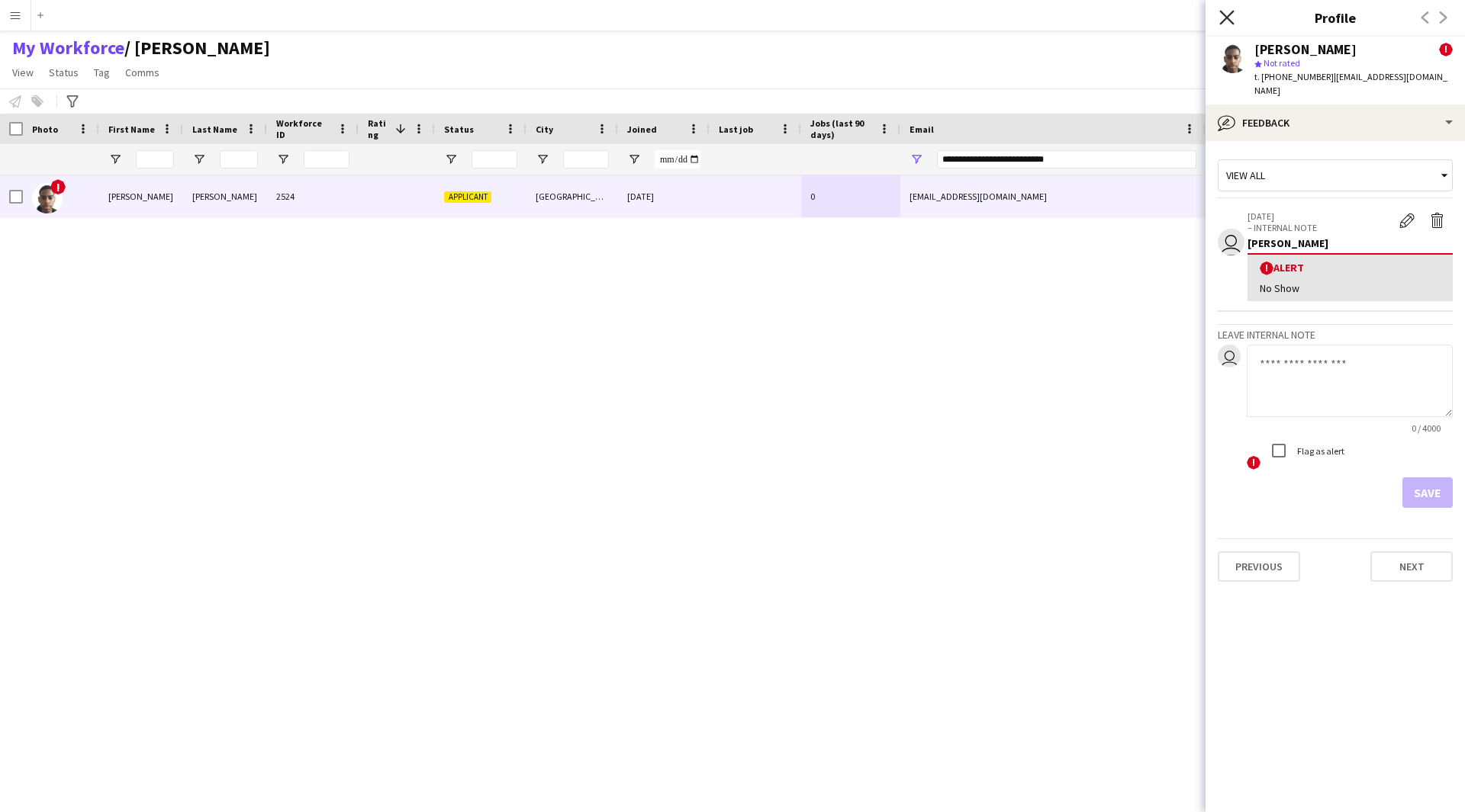
click at [1234, 17] on icon "Close pop-in" at bounding box center [1226, 17] width 15 height 15
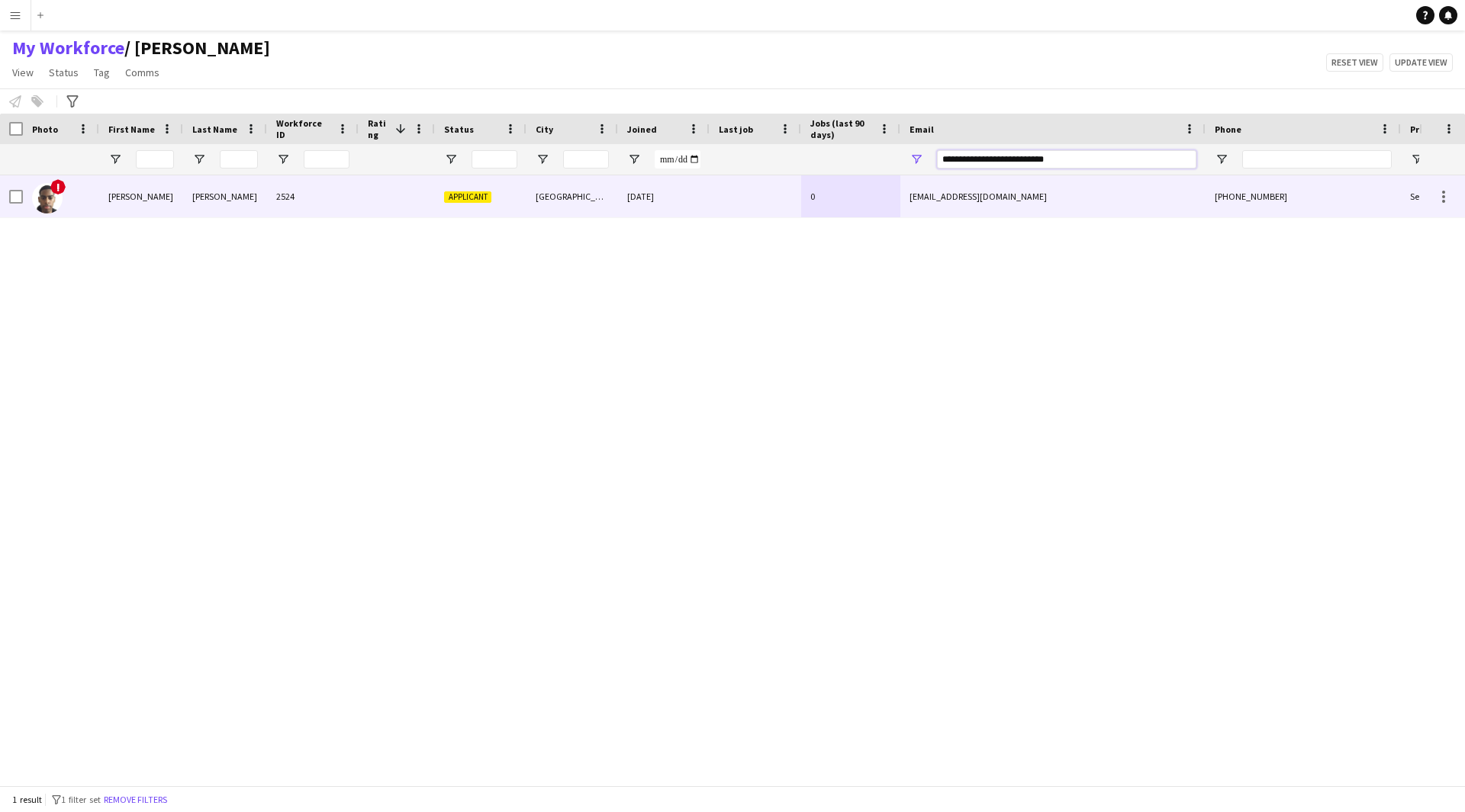
drag, startPoint x: 1101, startPoint y: 153, endPoint x: 828, endPoint y: 194, distance: 276.1
click at [828, 194] on div "Workforce Details Photo First Name" at bounding box center [732, 450] width 1465 height 672
paste input "Email Filter Input"
type input "**********"
click at [719, 217] on div at bounding box center [755, 196] width 91 height 42
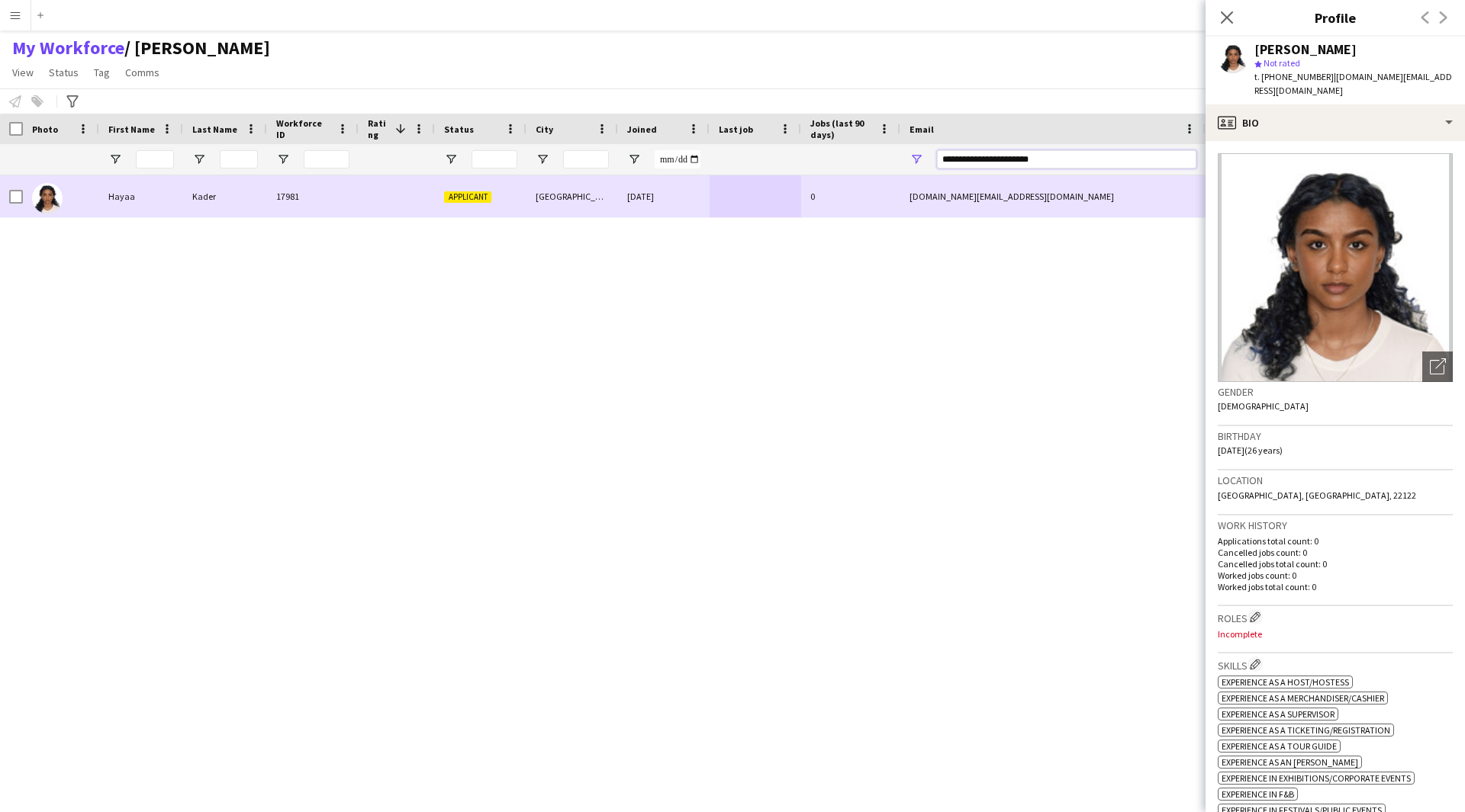
drag, startPoint x: 1096, startPoint y: 164, endPoint x: 643, endPoint y: 205, distance: 454.9
click at [643, 205] on div "Workforce Details Photo First Name" at bounding box center [732, 450] width 1465 height 672
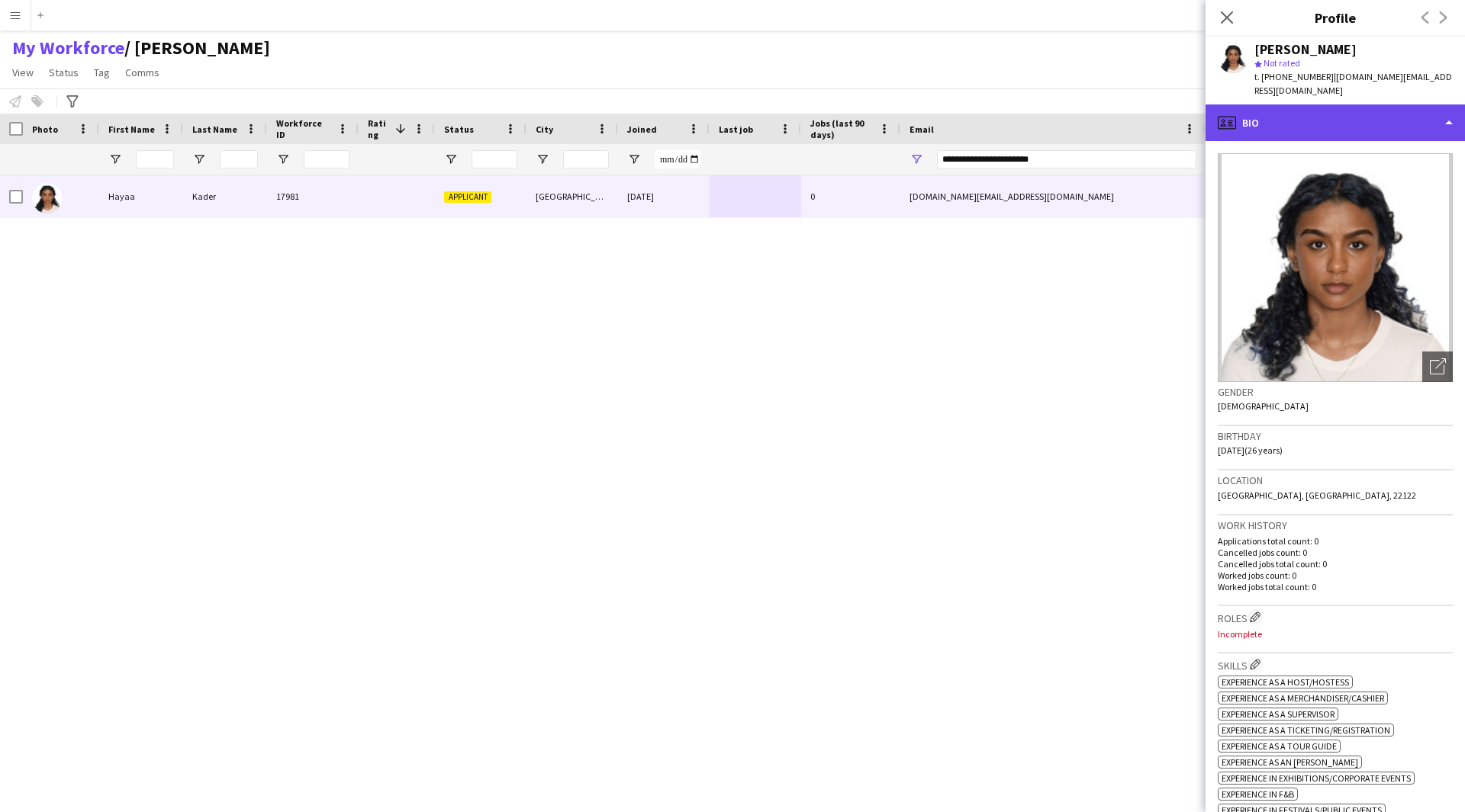
drag, startPoint x: 1389, startPoint y: 122, endPoint x: 1436, endPoint y: 111, distance: 48.3
click at [1436, 111] on div "profile Bio" at bounding box center [1335, 122] width 260 height 37
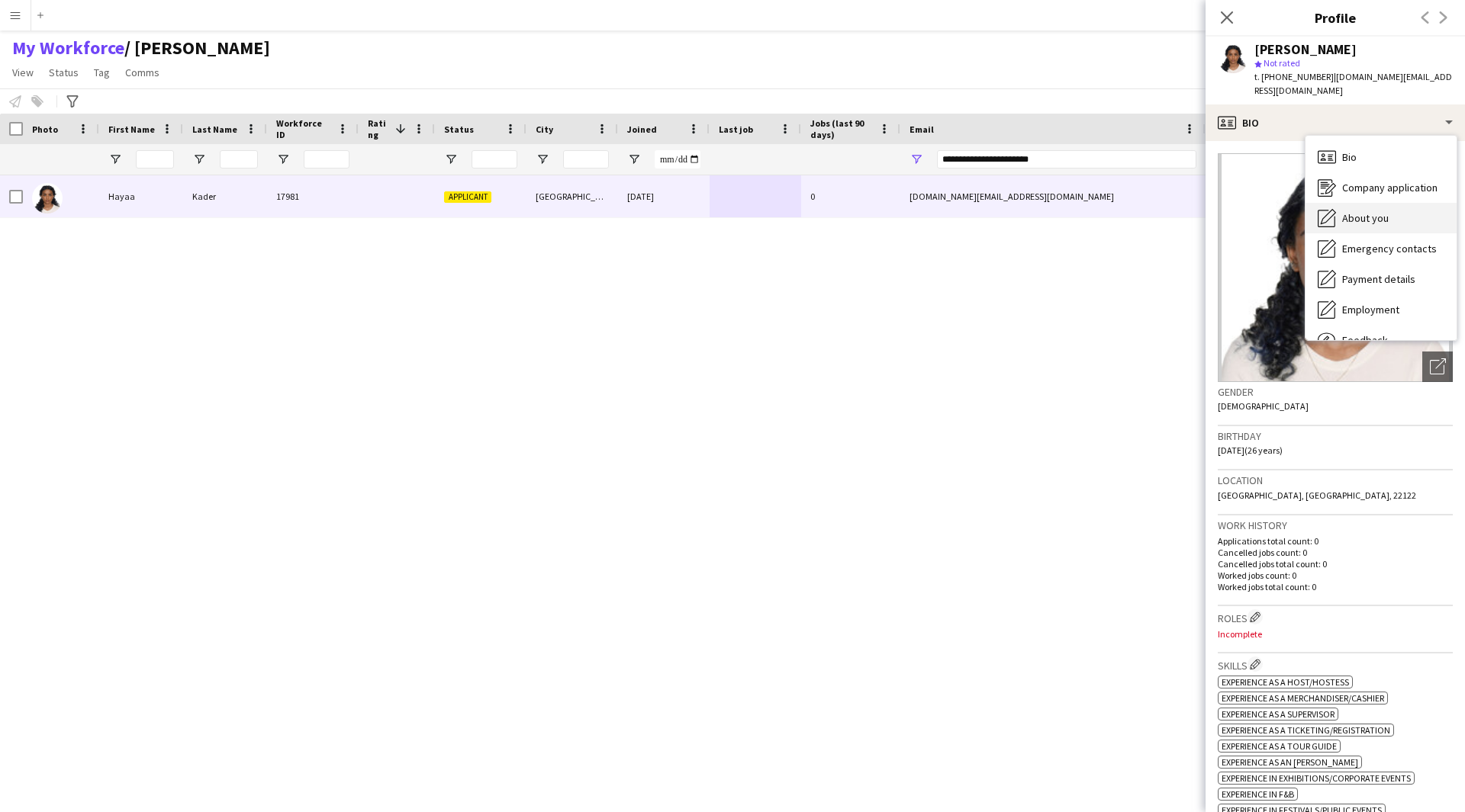
click at [1393, 203] on div "About you About you" at bounding box center [1381, 218] width 151 height 31
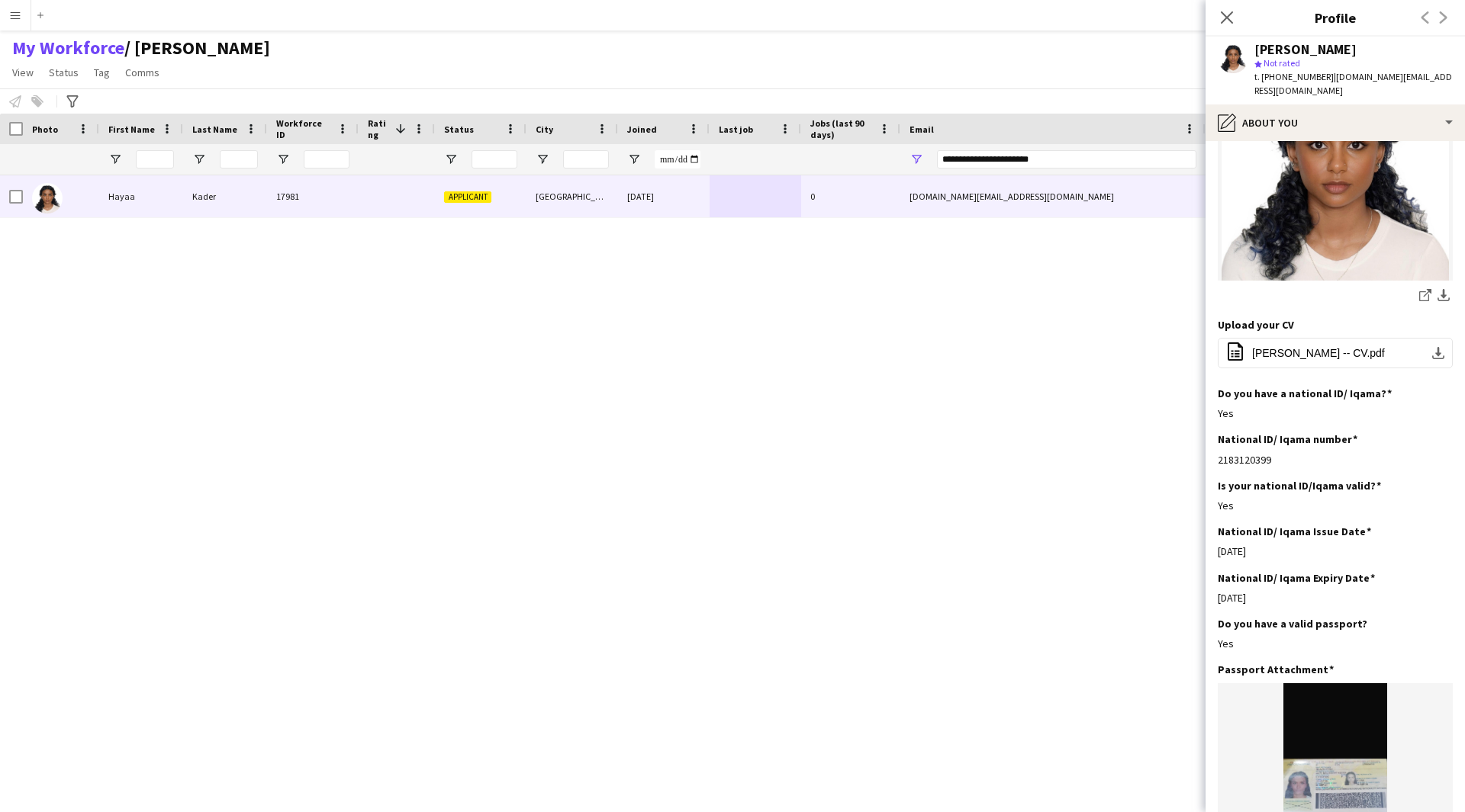
scroll to position [166, 0]
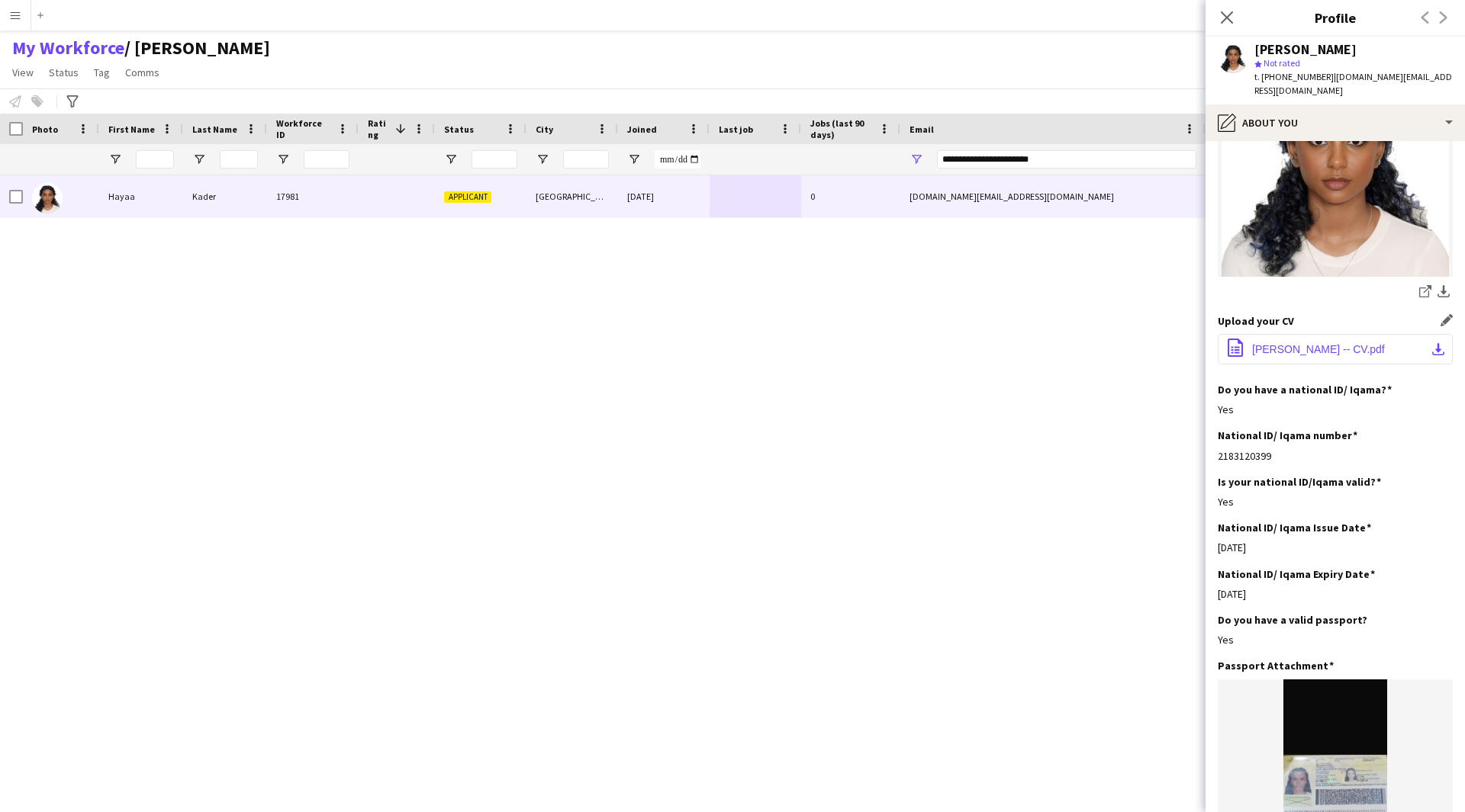
click at [1298, 343] on span "[PERSON_NAME] -- CV.pdf" at bounding box center [1318, 349] width 133 height 12
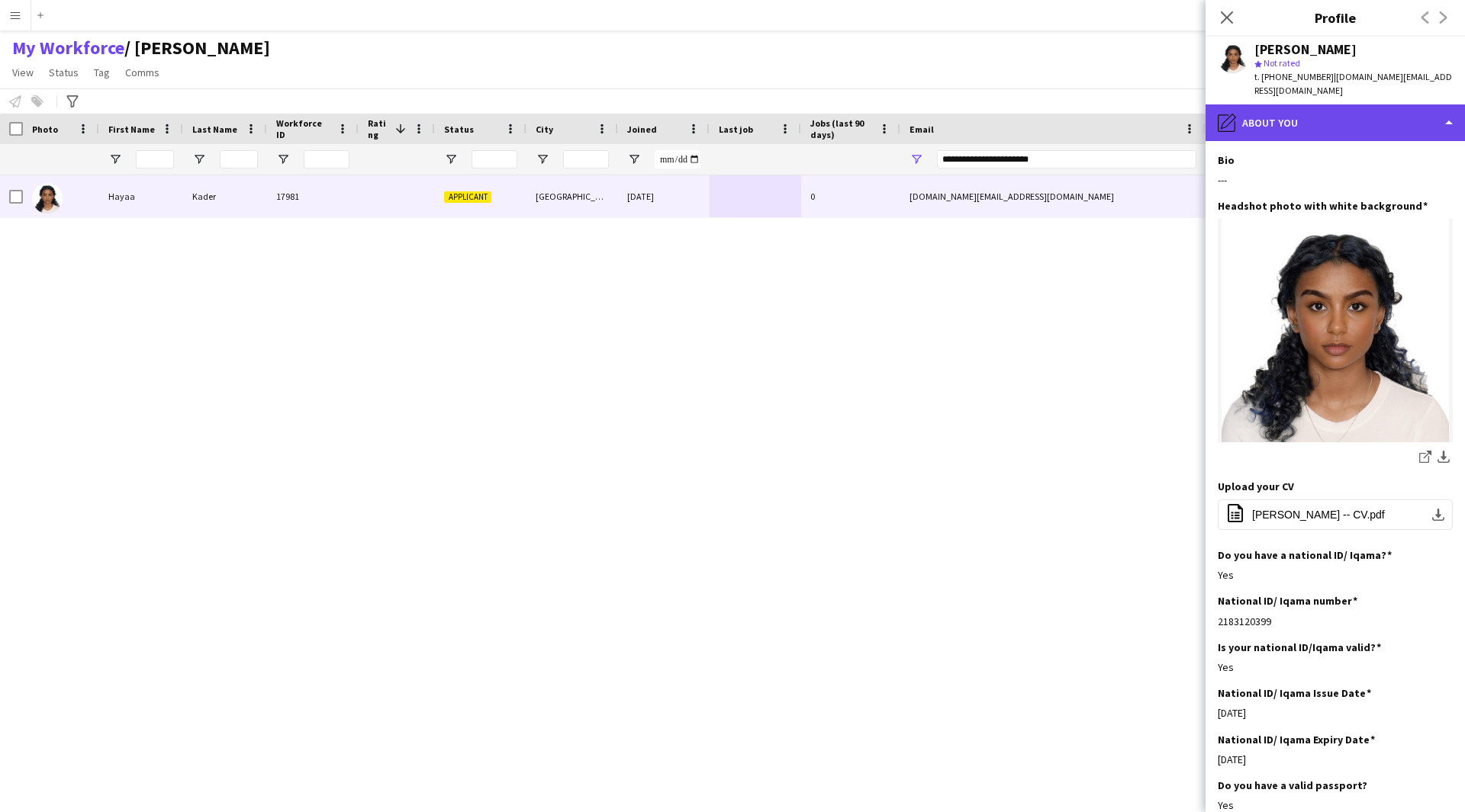
click at [1350, 116] on div "pencil4 About you" at bounding box center [1335, 122] width 260 height 37
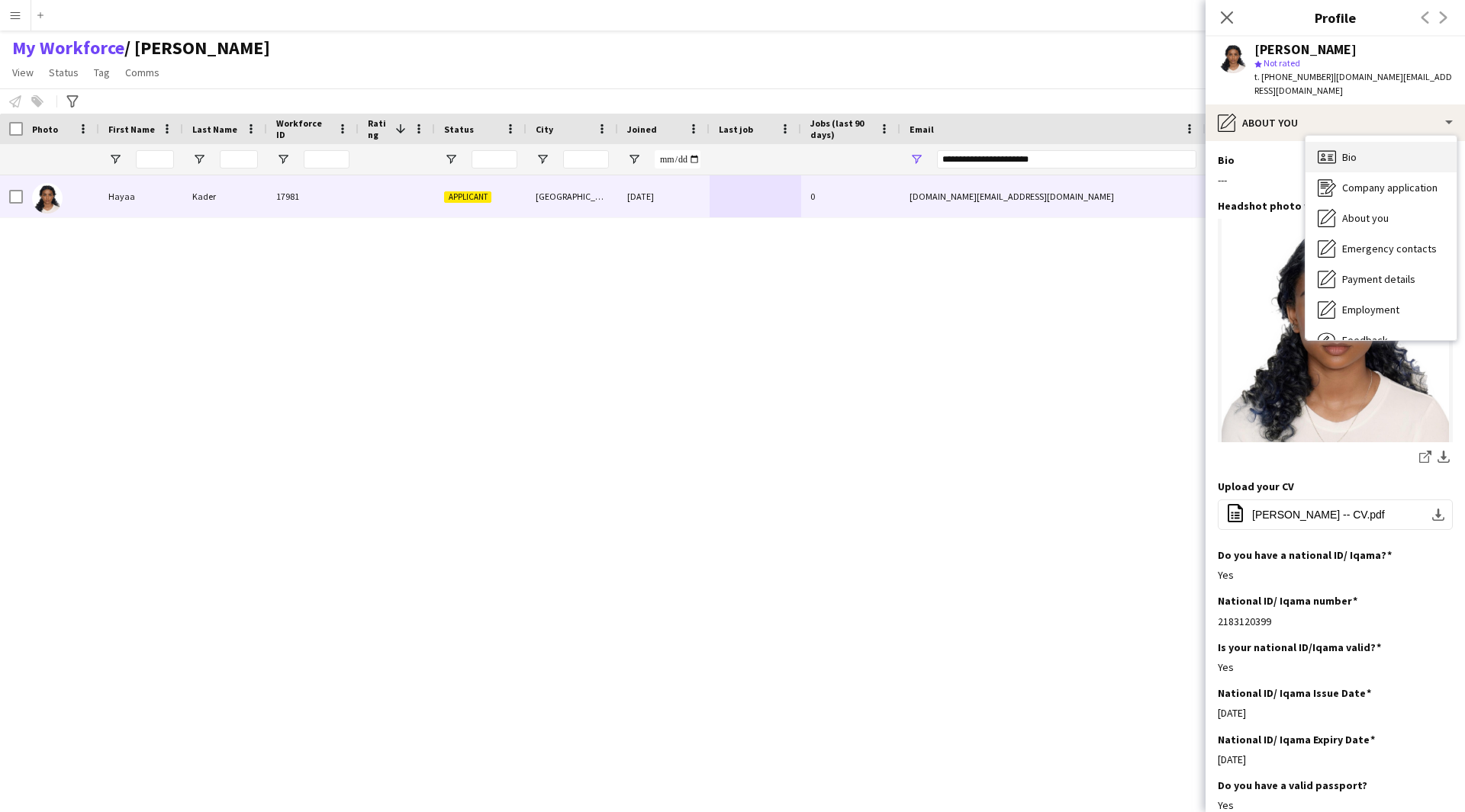
click at [1357, 142] on div "Bio Bio" at bounding box center [1381, 157] width 151 height 31
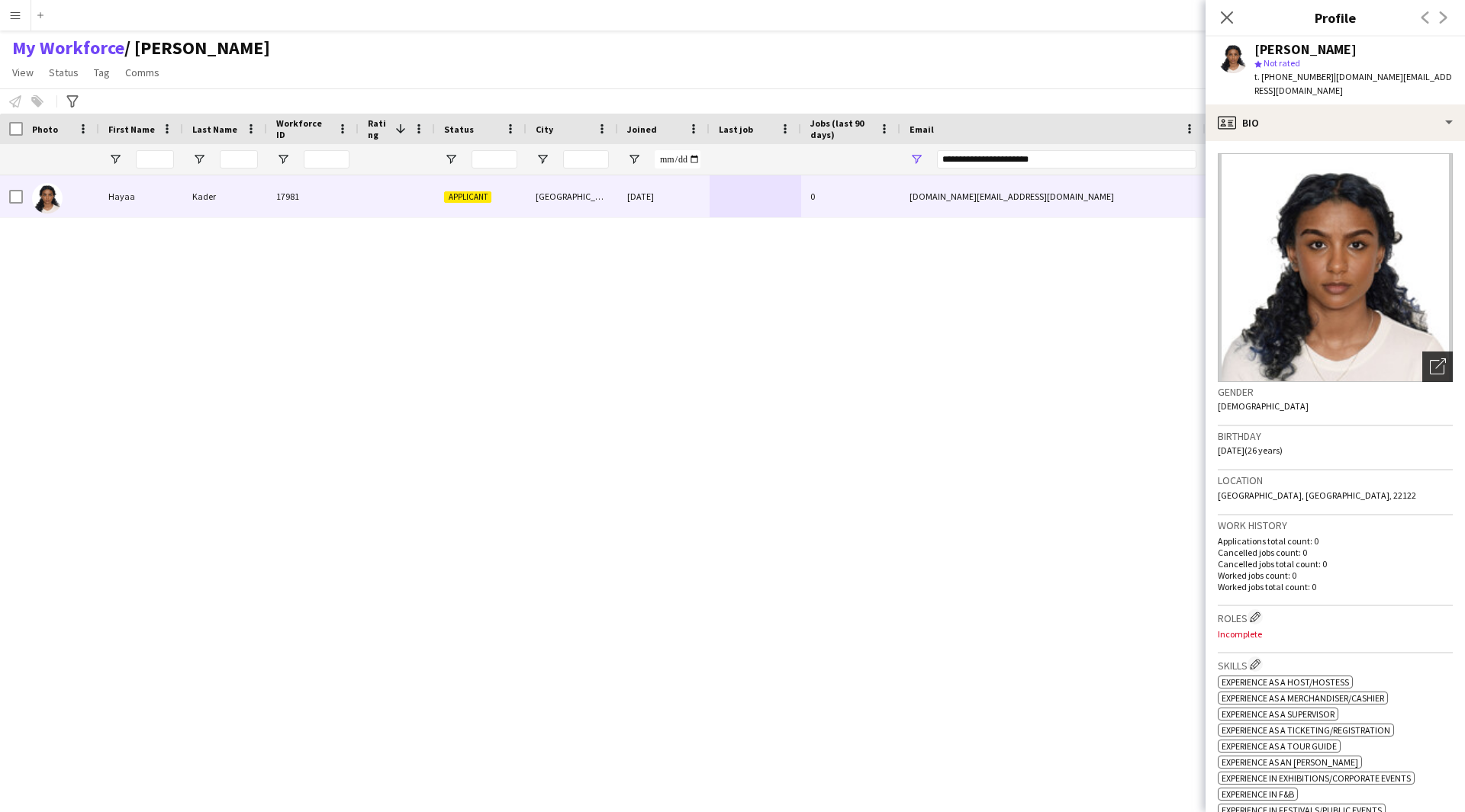
click at [1436, 357] on div "Open photos pop-in" at bounding box center [1437, 367] width 31 height 31
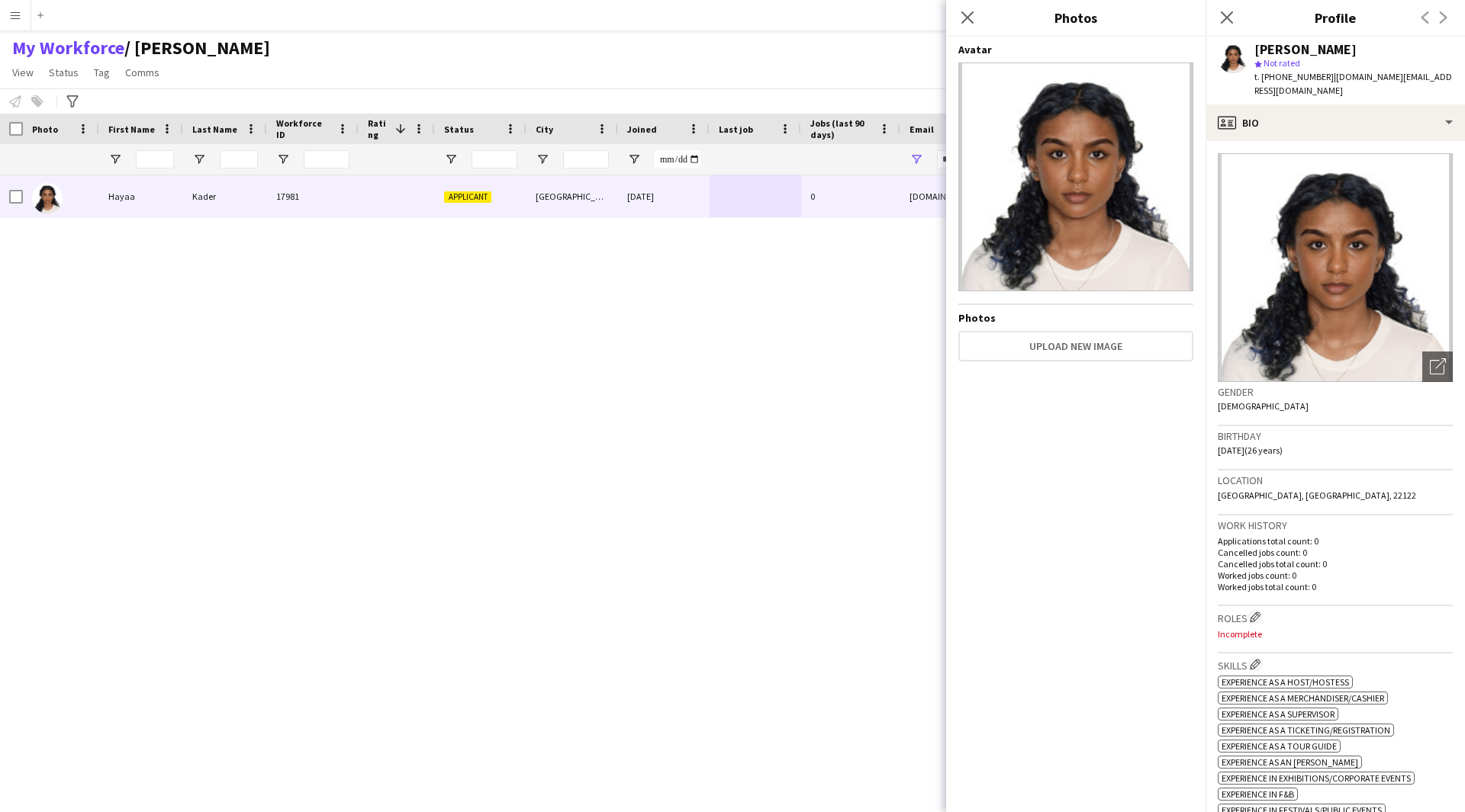
click at [966, 27] on div "Close pop-in" at bounding box center [967, 17] width 43 height 35
click at [974, 19] on app-icon "Close pop-in" at bounding box center [968, 18] width 22 height 22
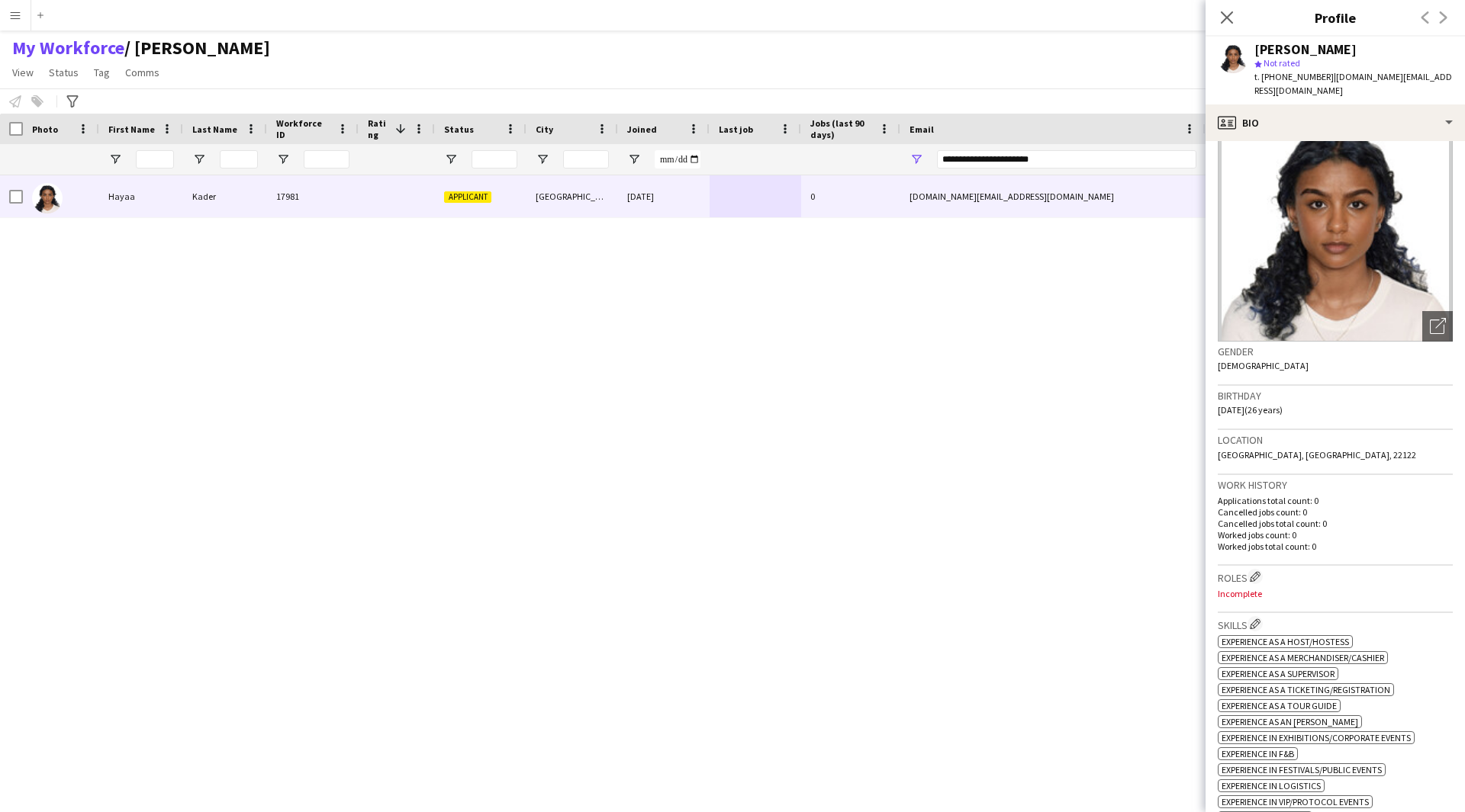
scroll to position [1, 0]
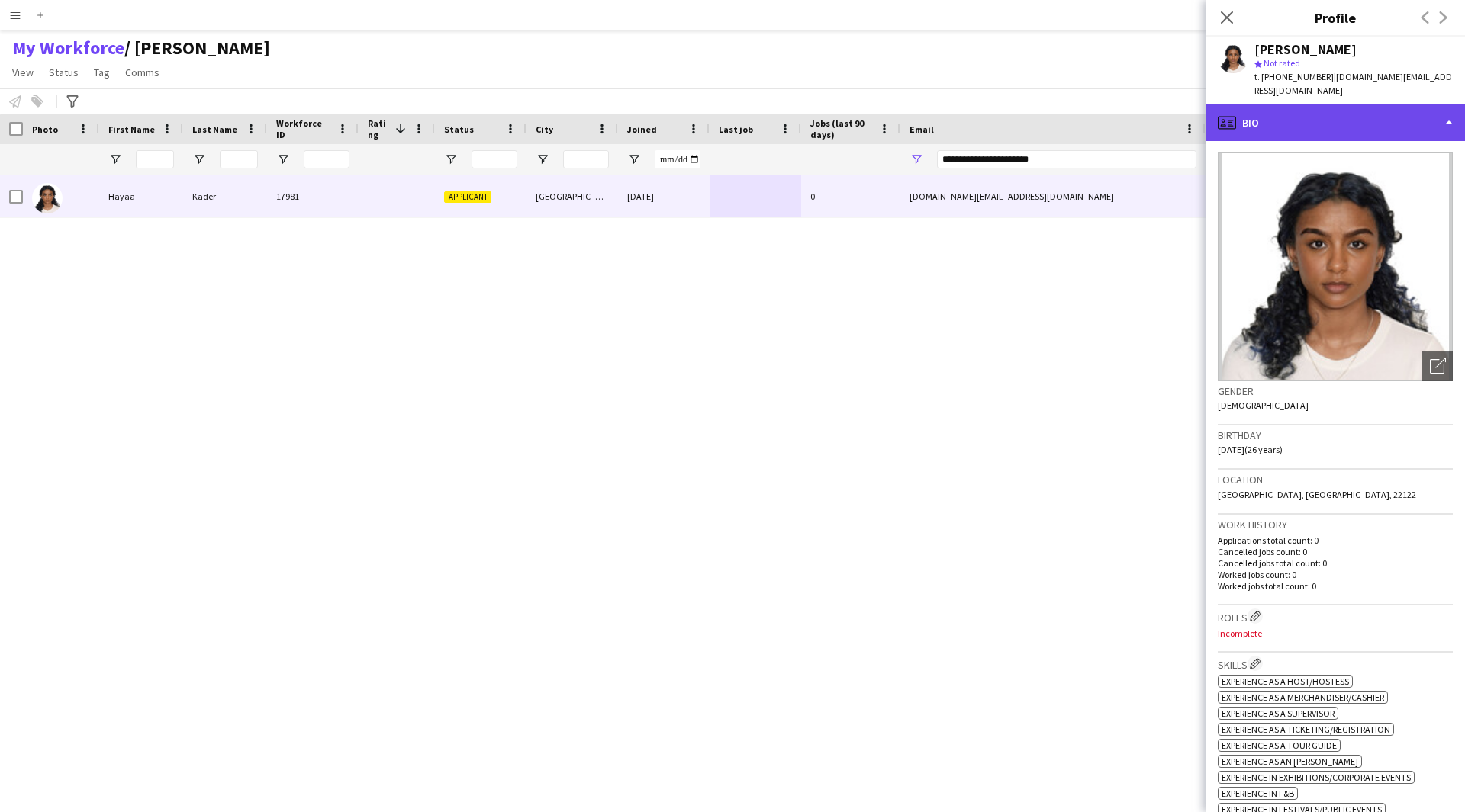
click at [1343, 123] on div "profile Bio" at bounding box center [1335, 122] width 260 height 37
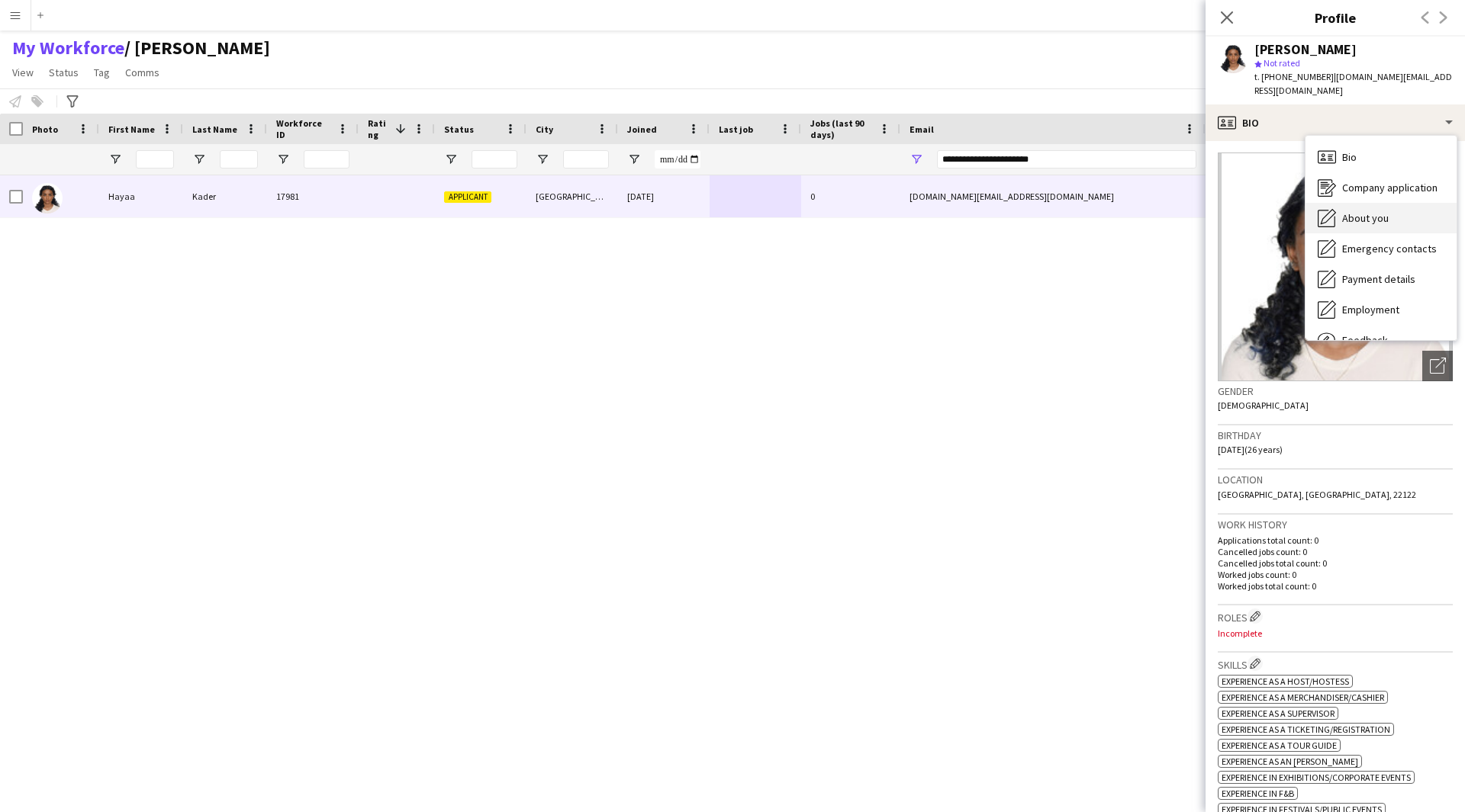
click at [1370, 211] on span "About you" at bounding box center [1365, 218] width 47 height 14
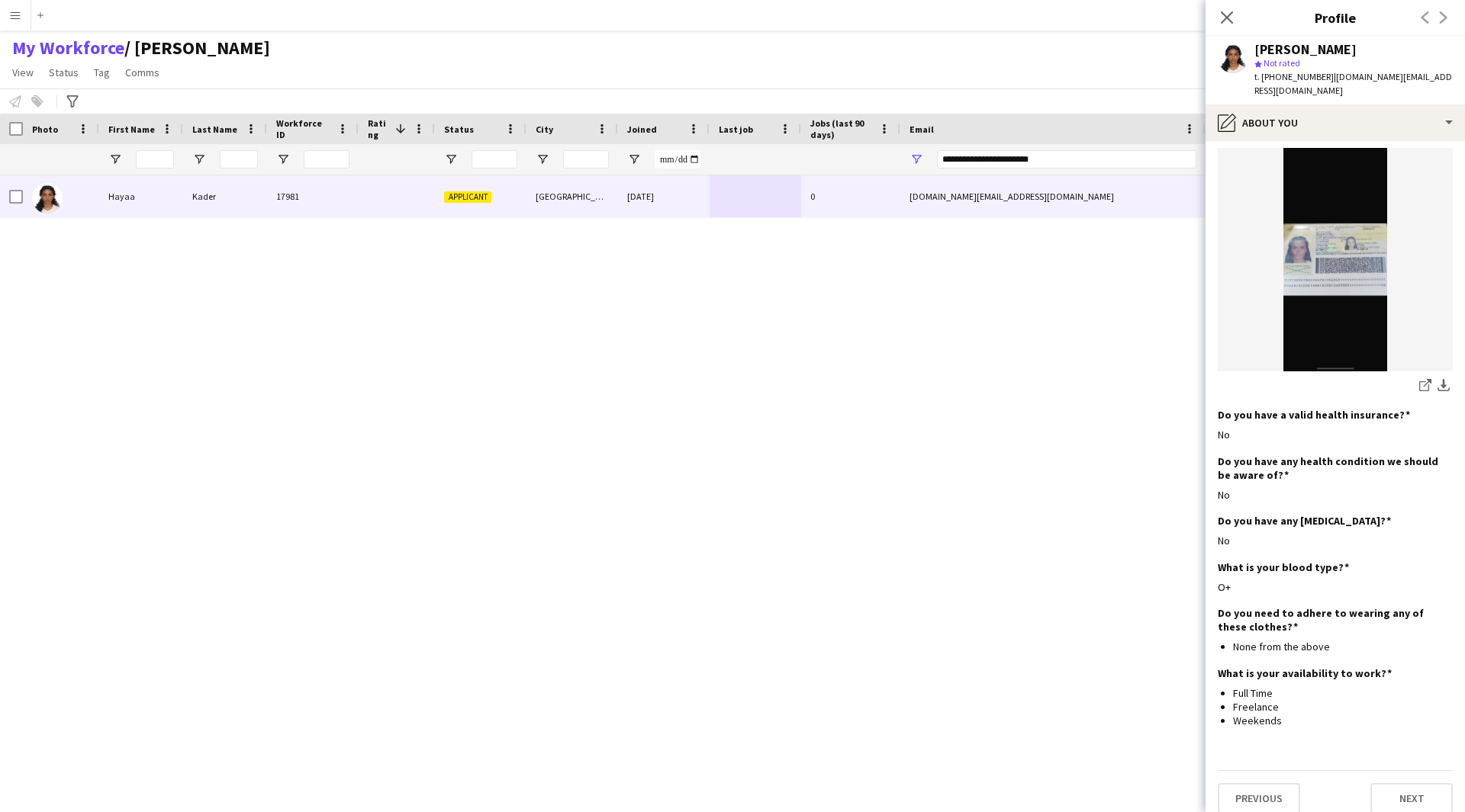
scroll to position [0, 0]
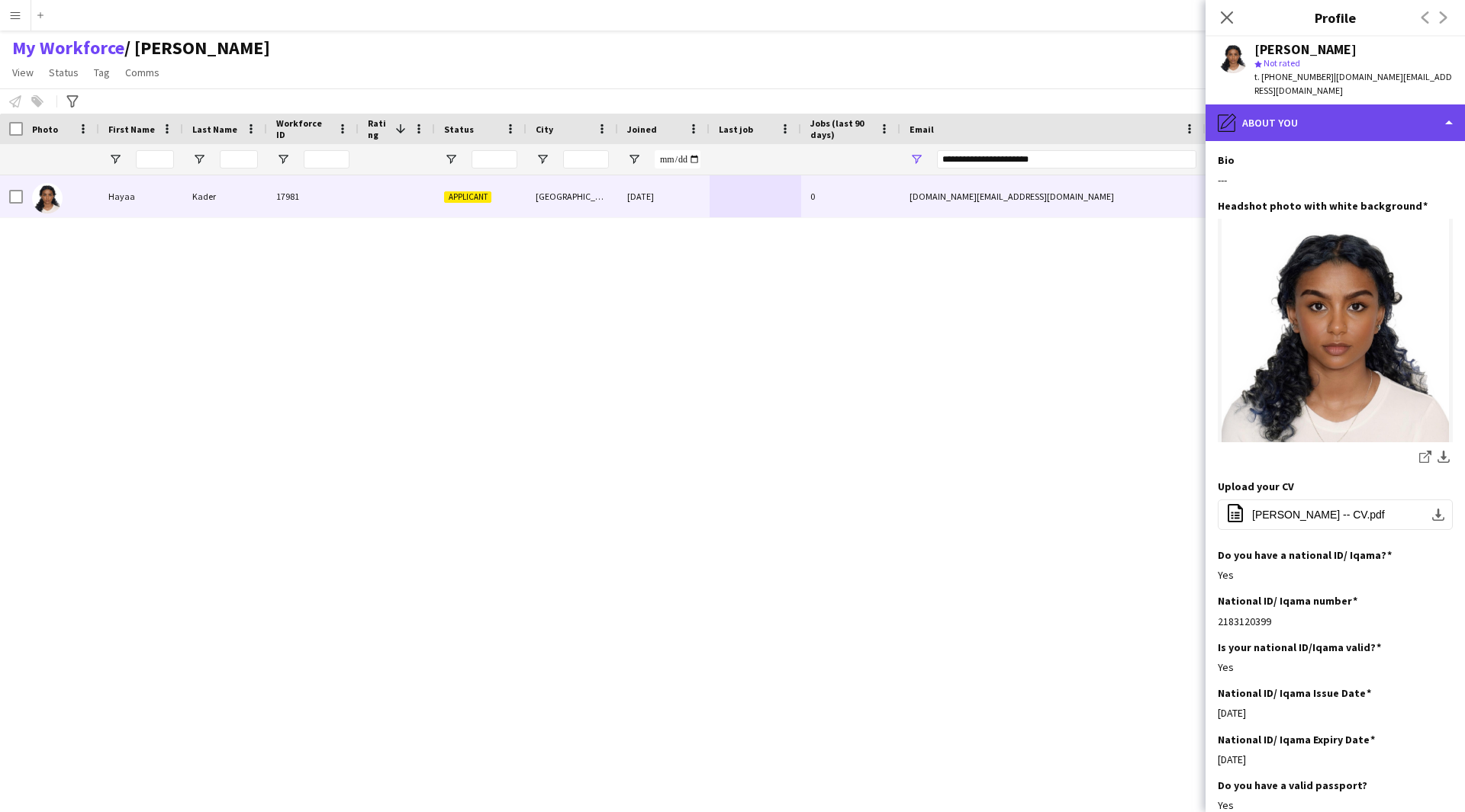
click at [1313, 109] on div "pencil4 About you" at bounding box center [1335, 122] width 260 height 37
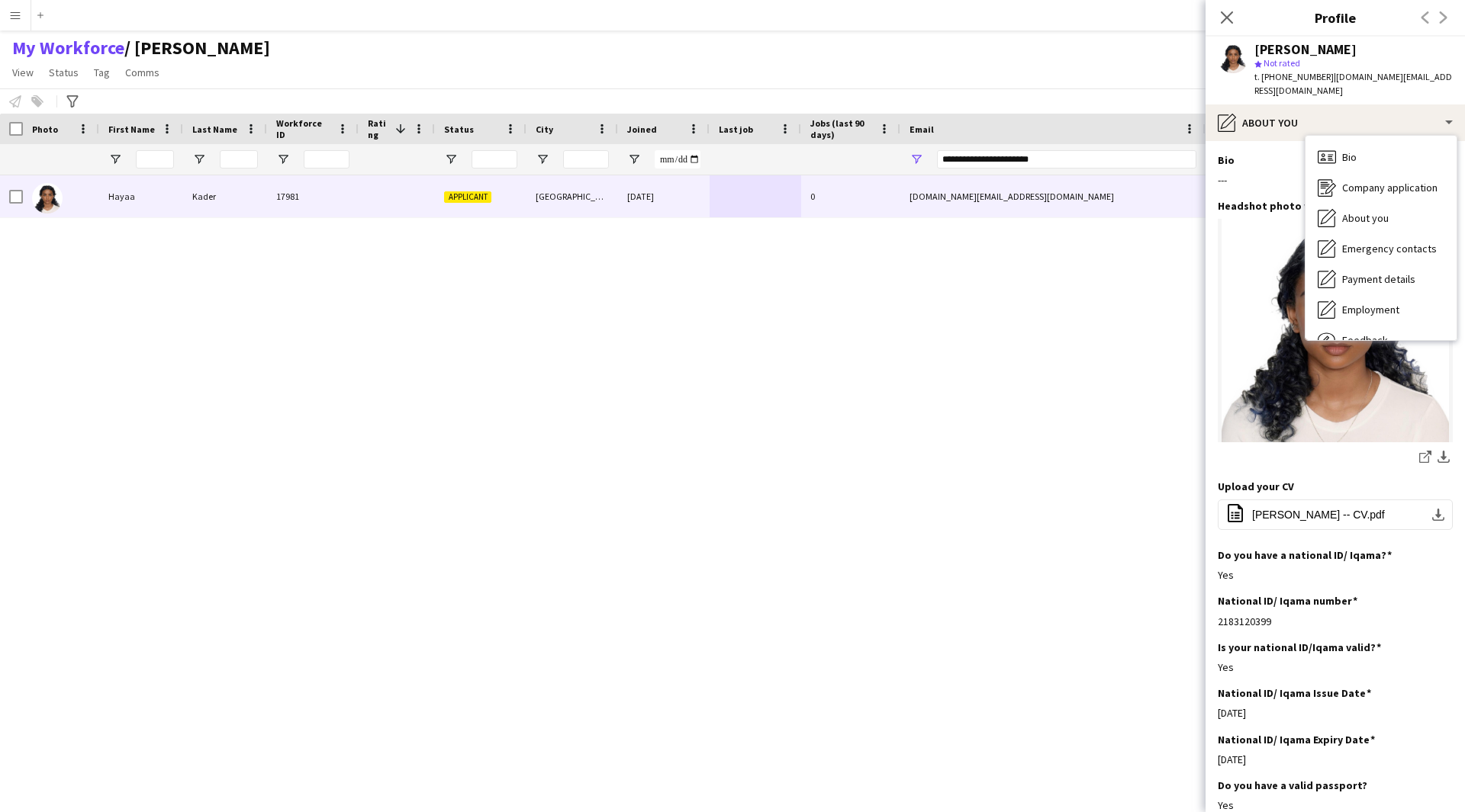
click at [1272, 141] on app-section-data-types "Bio Edit this field --- Headshot photo with white background Edit this field sh…" at bounding box center [1335, 476] width 260 height 671
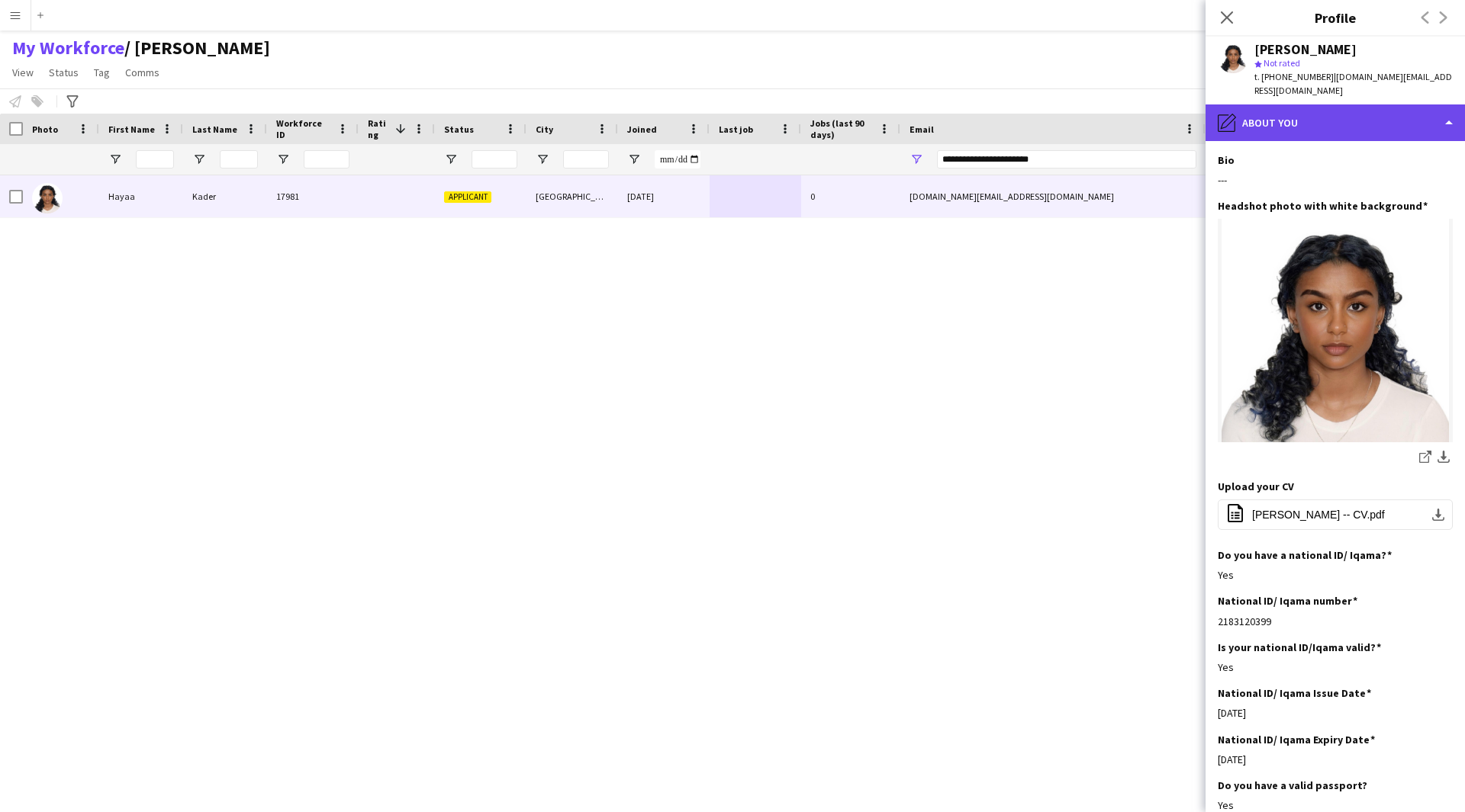
click at [1291, 117] on div "pencil4 About you" at bounding box center [1335, 122] width 260 height 37
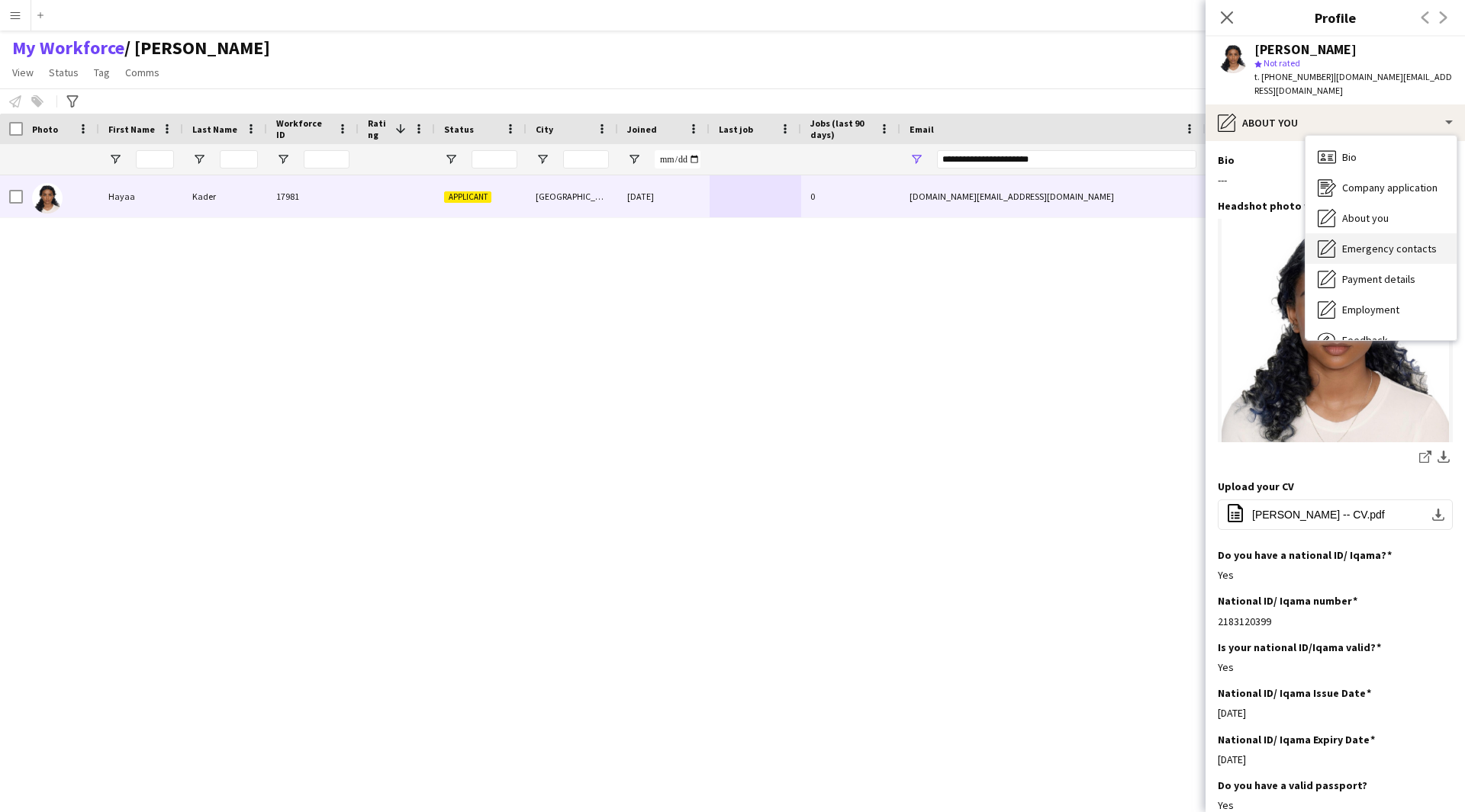
click at [1371, 242] on div "Emergency contacts Emergency contacts" at bounding box center [1381, 248] width 151 height 31
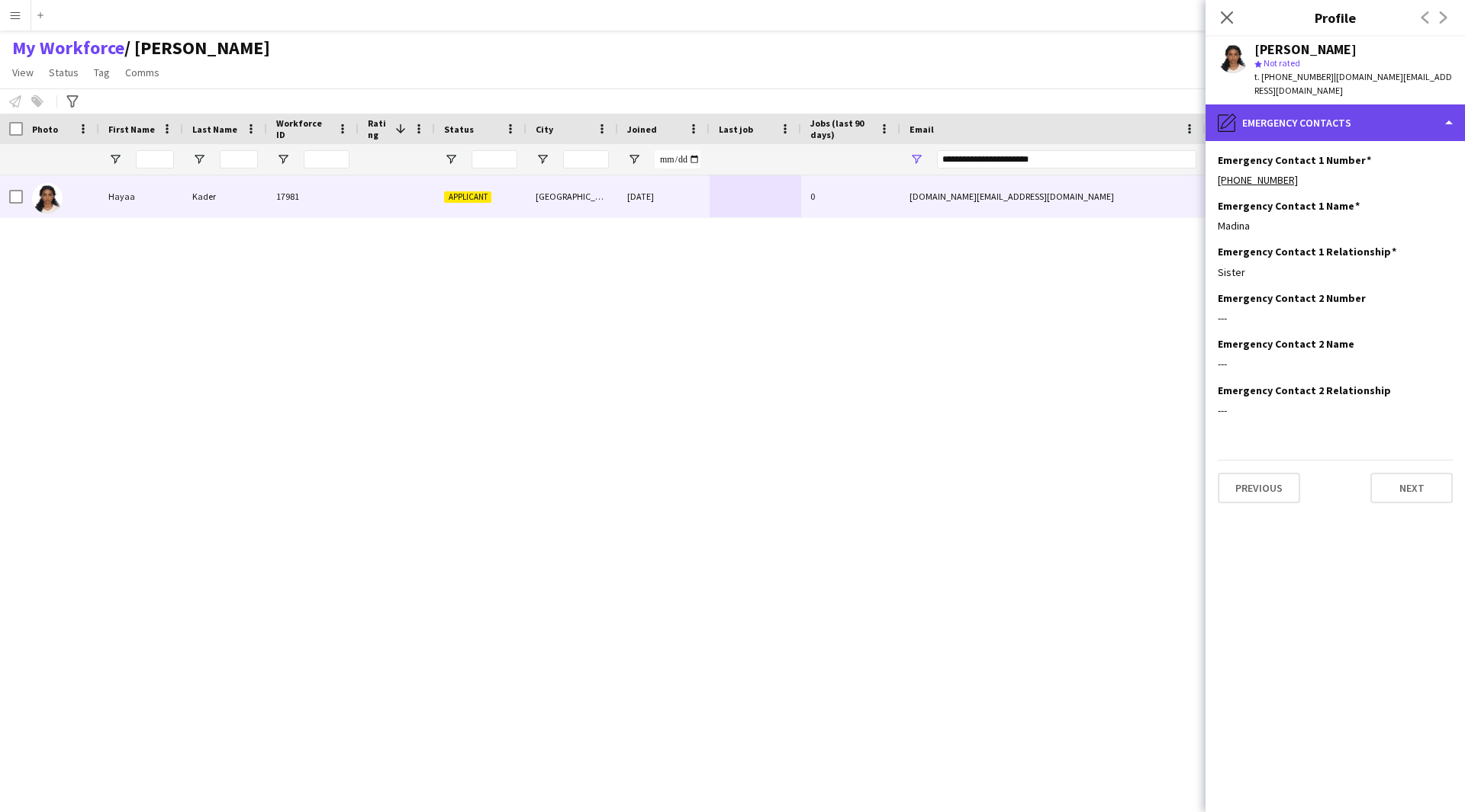
click at [1312, 120] on div "pencil4 Emergency contacts" at bounding box center [1335, 122] width 260 height 37
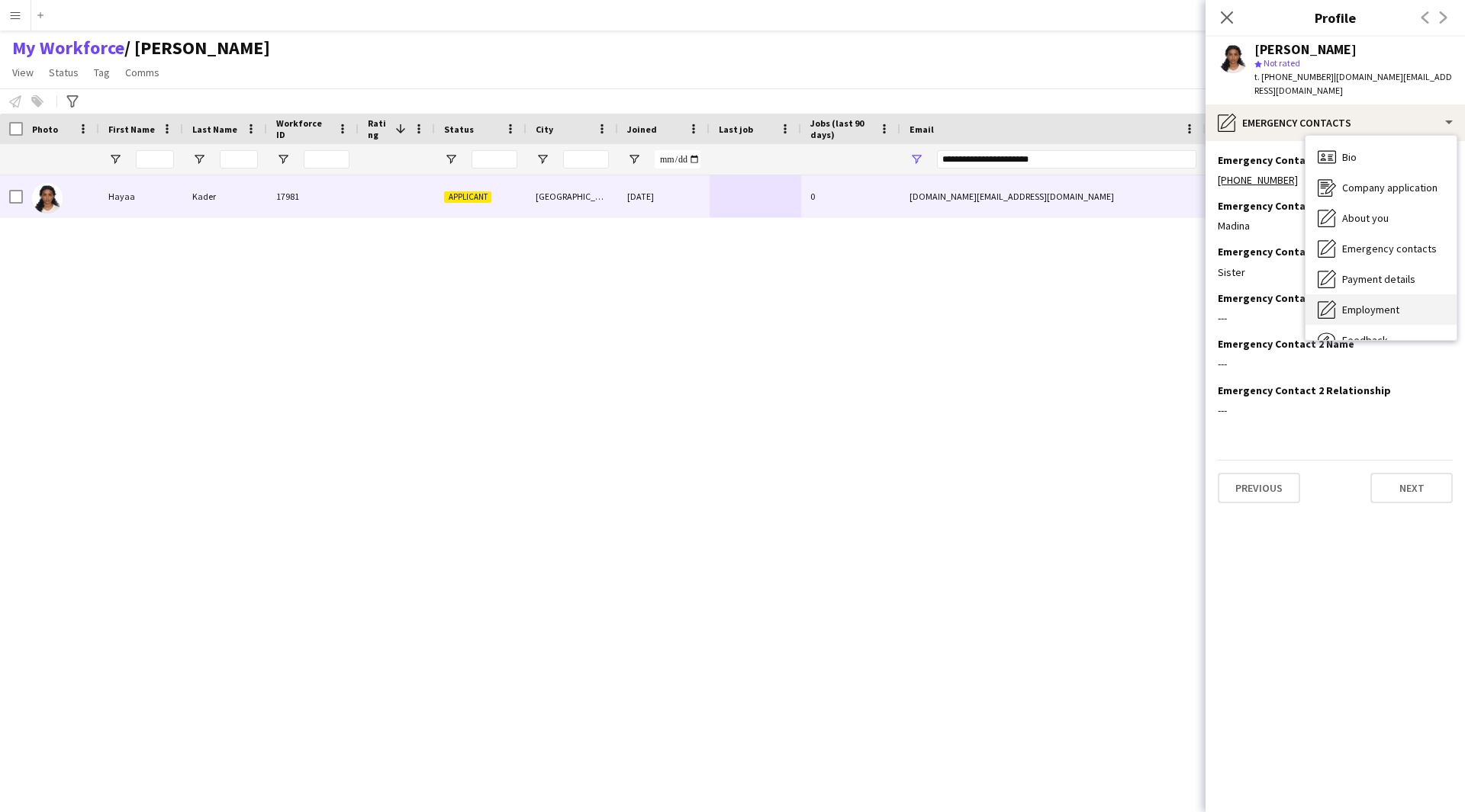
click at [1376, 302] on span "Employment" at bounding box center [1371, 309] width 58 height 14
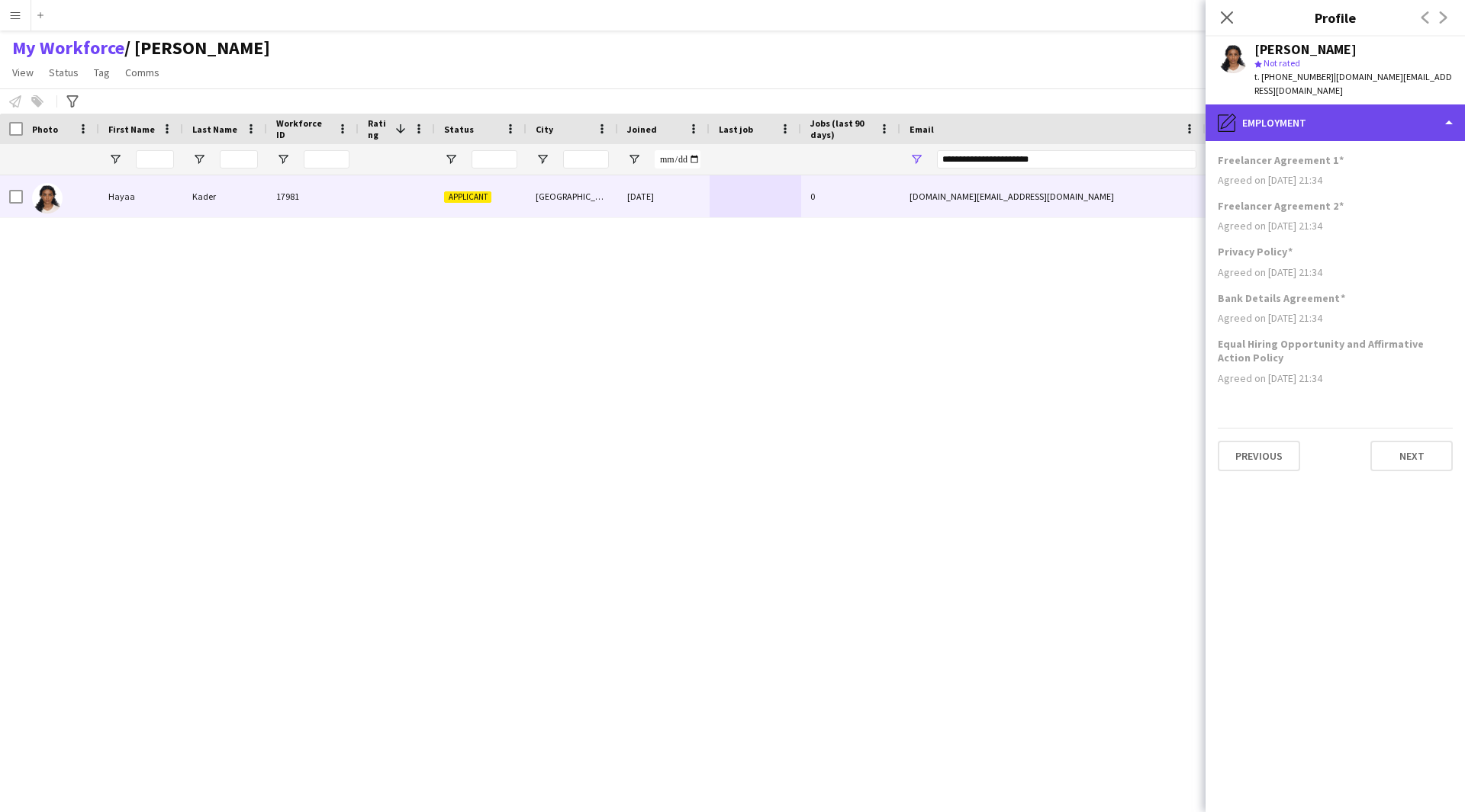
click at [1313, 123] on div "pencil4 Employment" at bounding box center [1335, 122] width 260 height 37
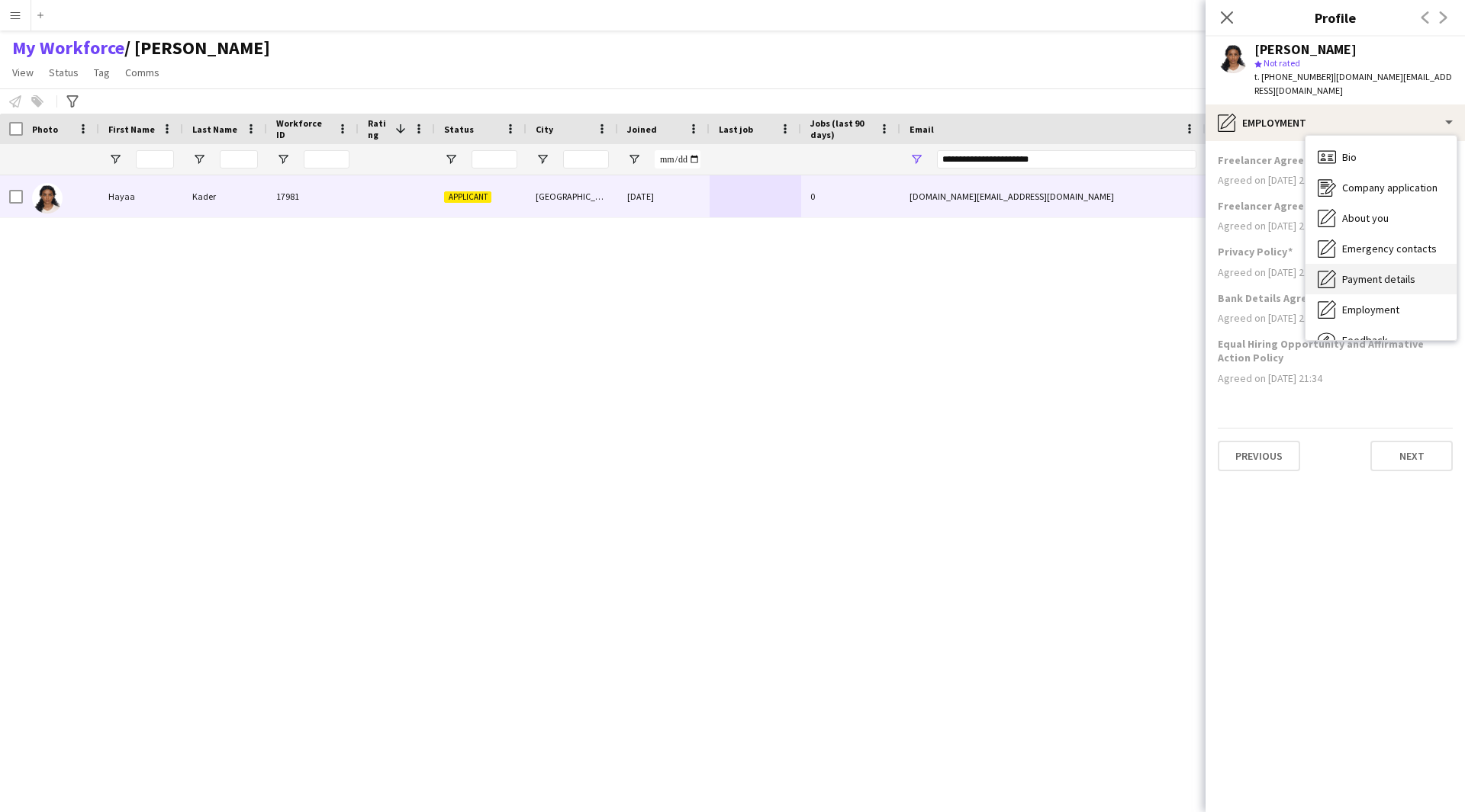
click at [1393, 273] on div "Payment details Payment details" at bounding box center [1381, 279] width 151 height 31
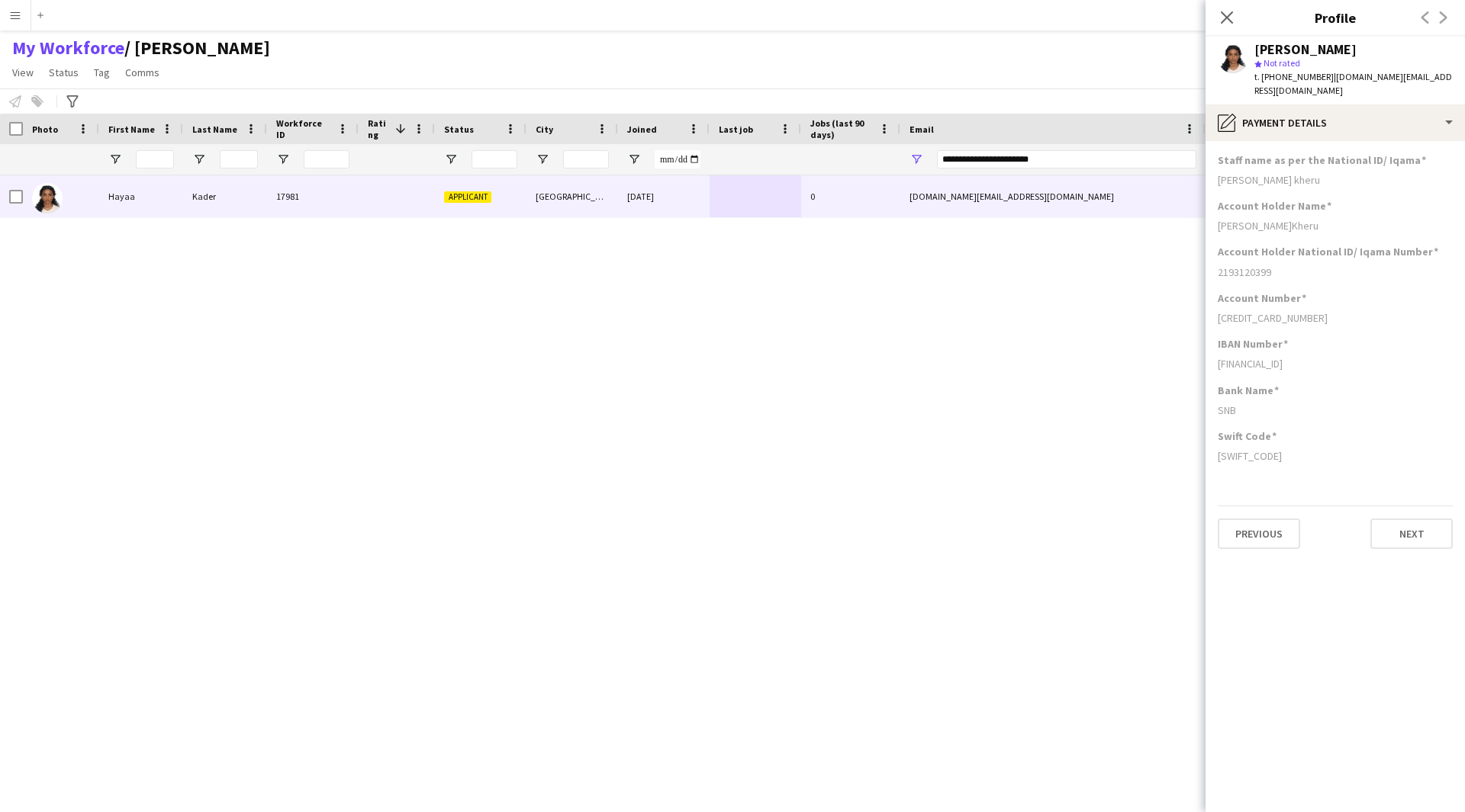
click at [1388, 141] on app-section-data-types "Staff name as per the National ID/ Iqama [PERSON_NAME] kheru Account Holder Nam…" at bounding box center [1335, 476] width 260 height 671
click at [1385, 119] on div "pencil4 Payment details" at bounding box center [1335, 122] width 260 height 37
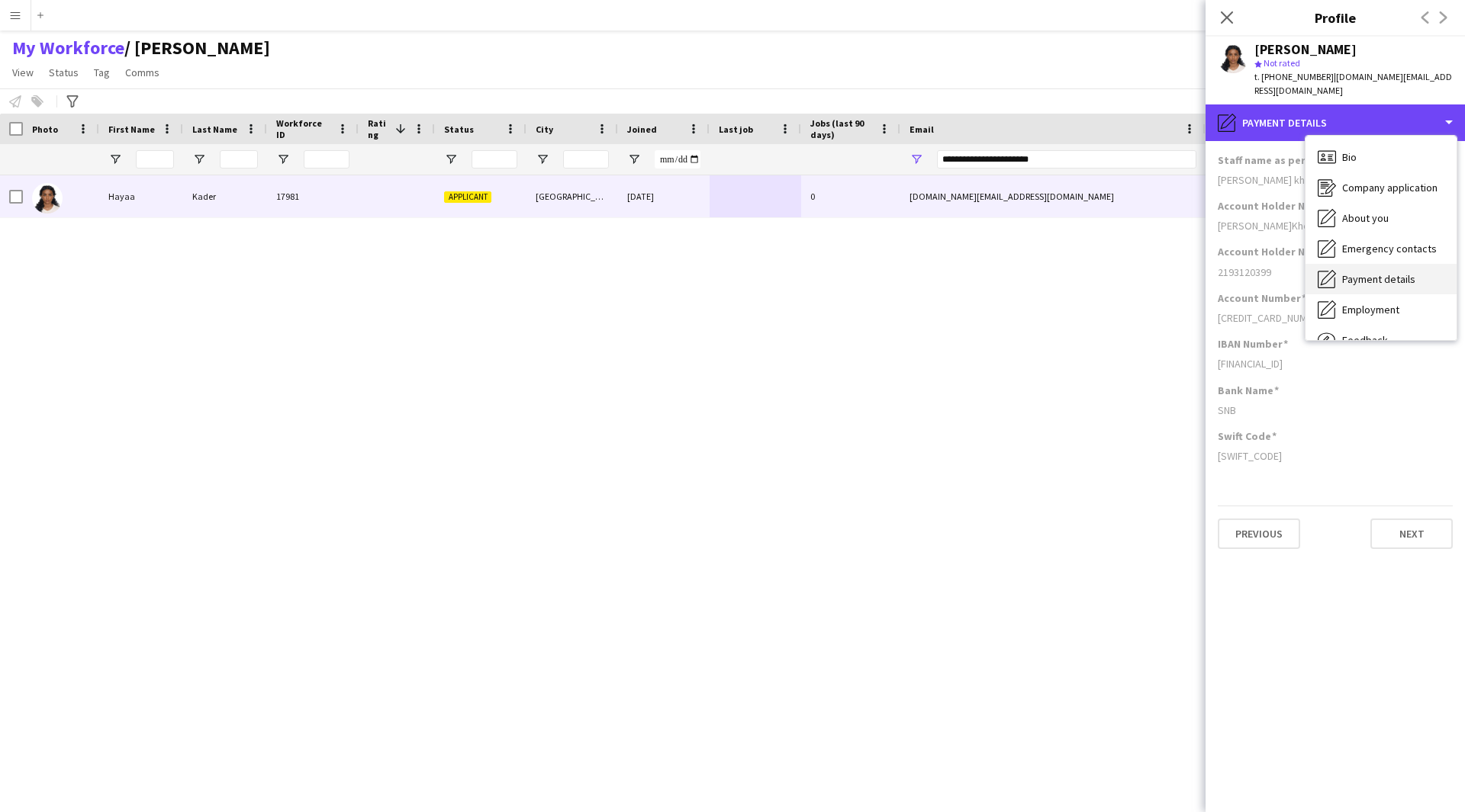
scroll to position [52, 0]
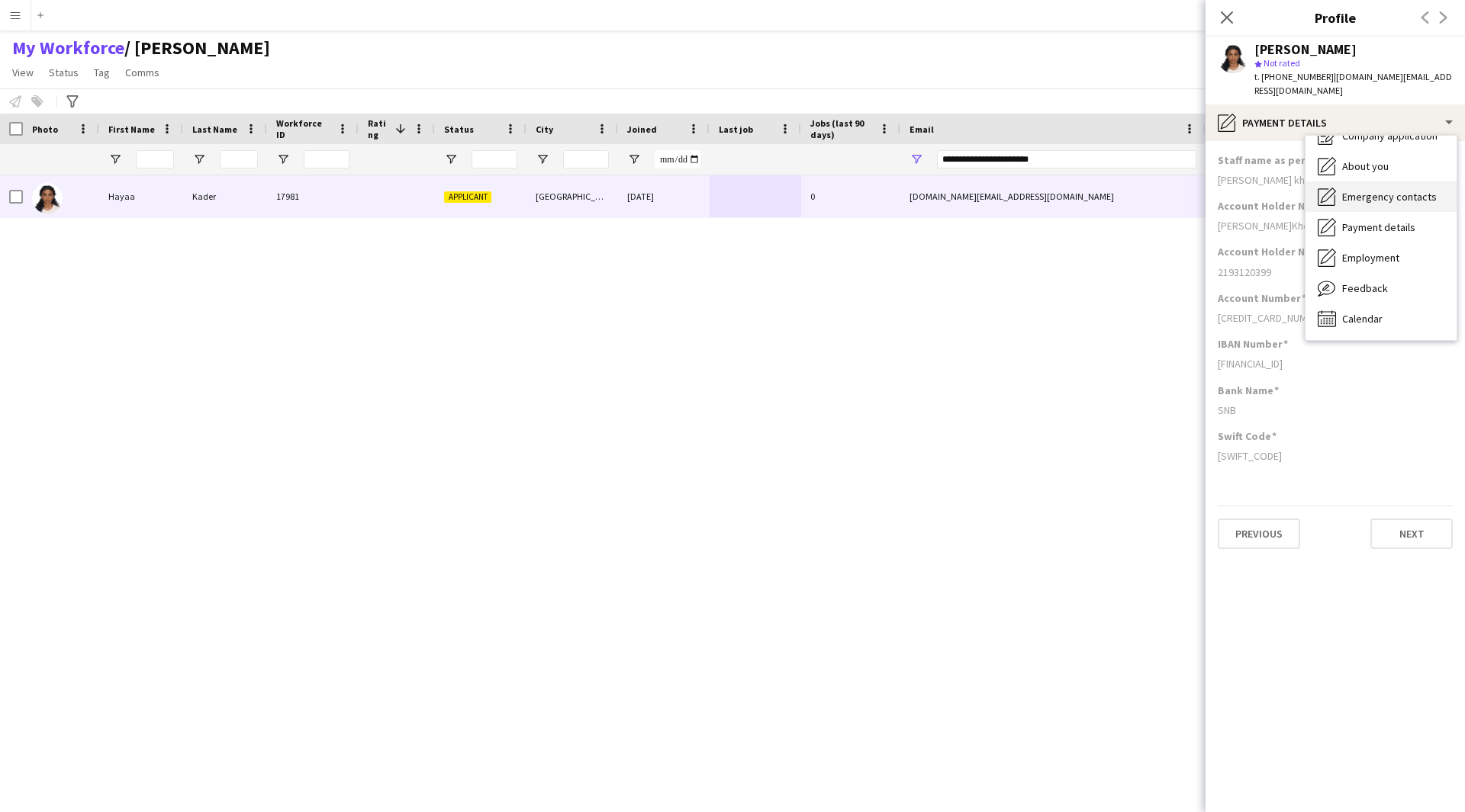
click at [1389, 190] on span "Emergency contacts" at bounding box center [1389, 197] width 94 height 14
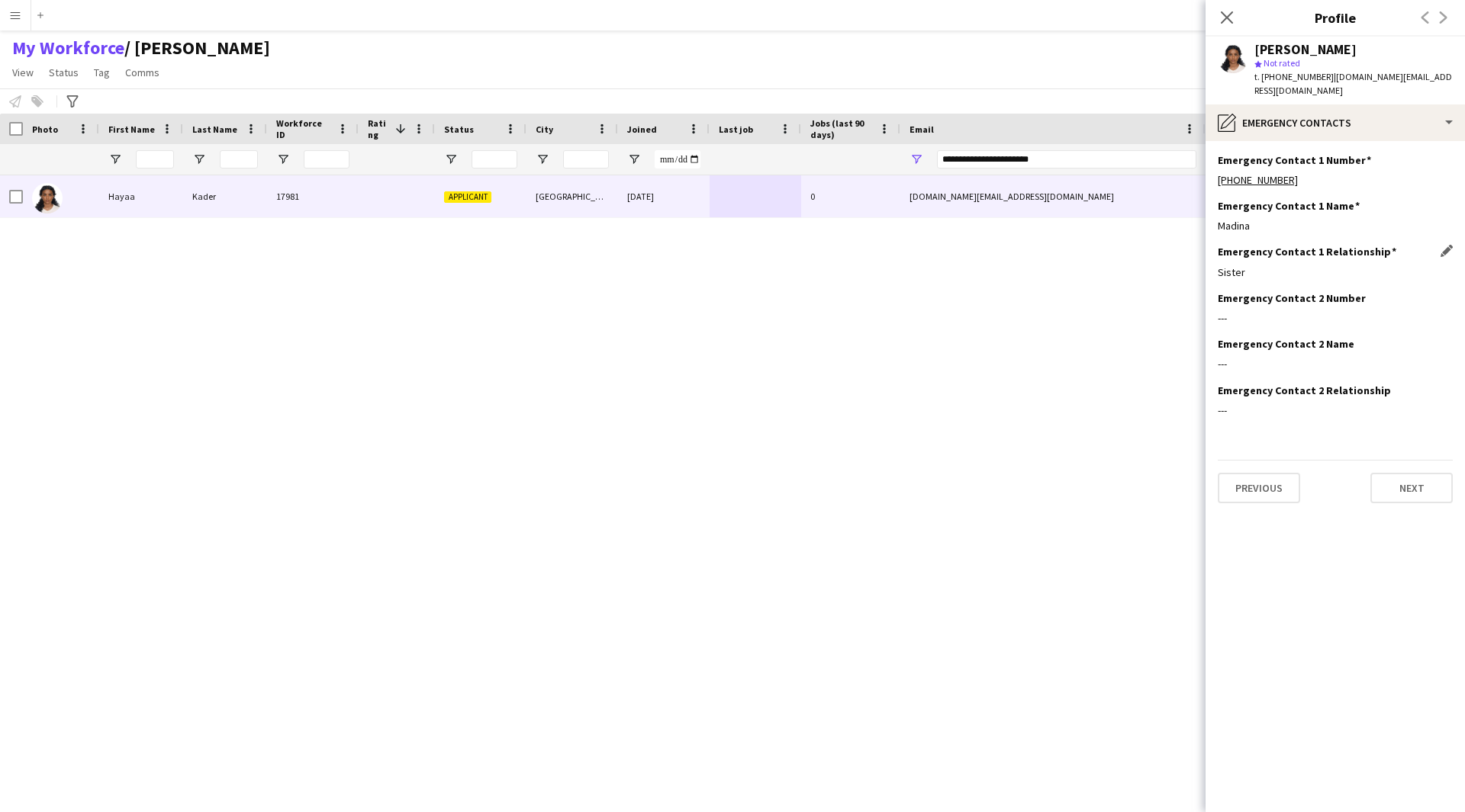
click at [1252, 266] on div "Sister" at bounding box center [1335, 273] width 235 height 14
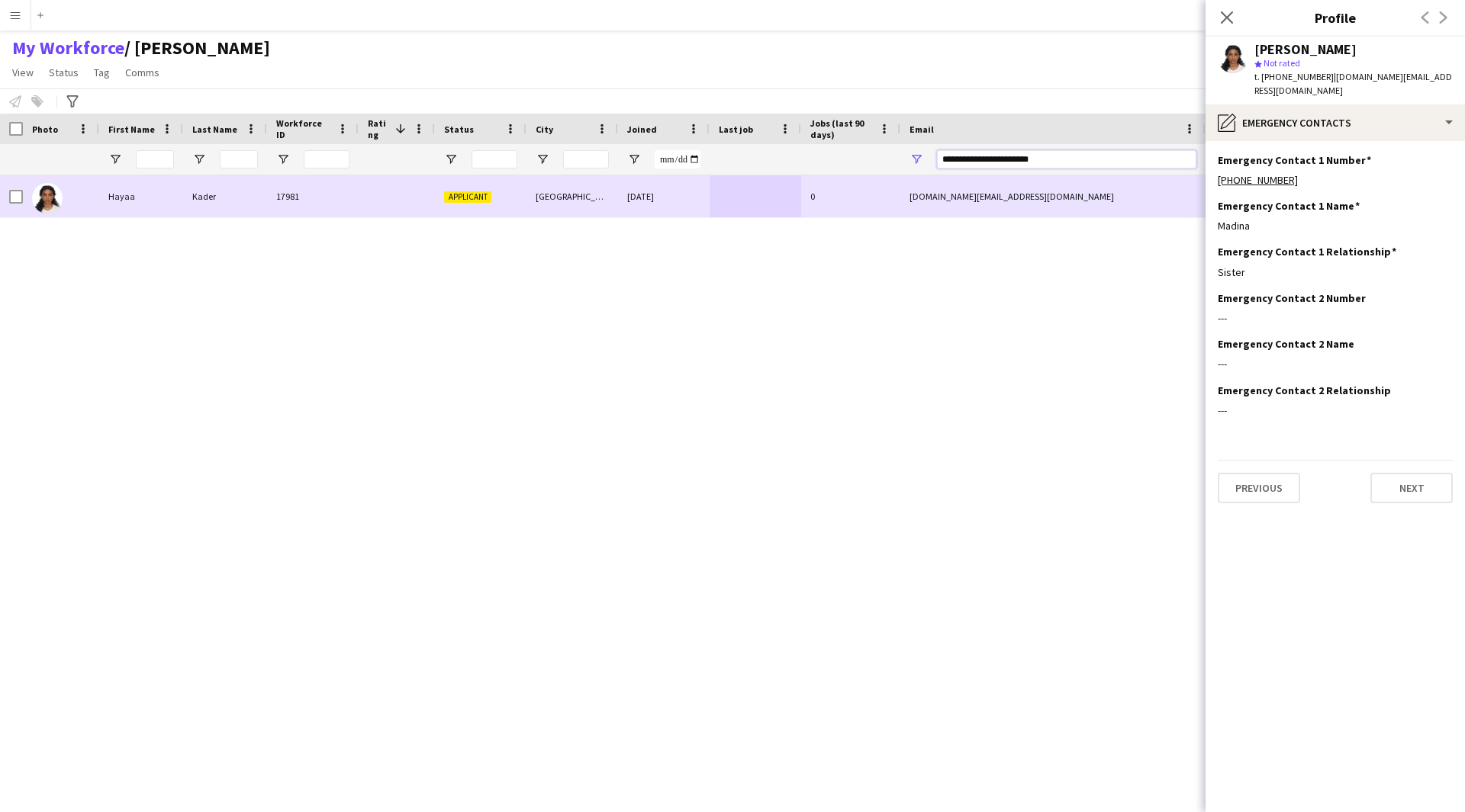
drag, startPoint x: 1066, startPoint y: 164, endPoint x: 798, endPoint y: 188, distance: 269.1
click at [798, 188] on div "Workforce Details Photo First Name" at bounding box center [732, 450] width 1465 height 672
paste input "Email Filter Input"
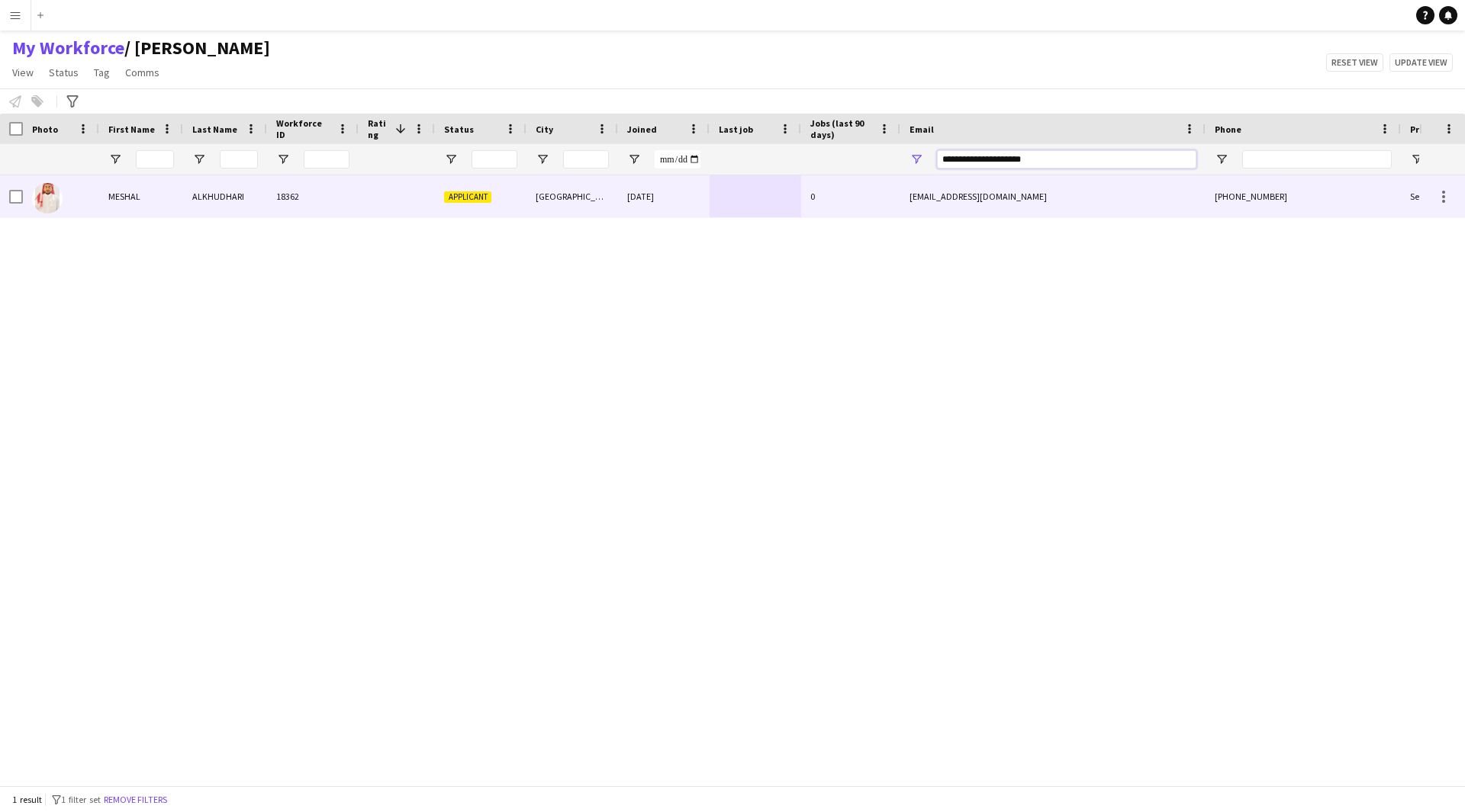
type input "**********"
click at [687, 193] on div "[DATE]" at bounding box center [664, 196] width 91 height 42
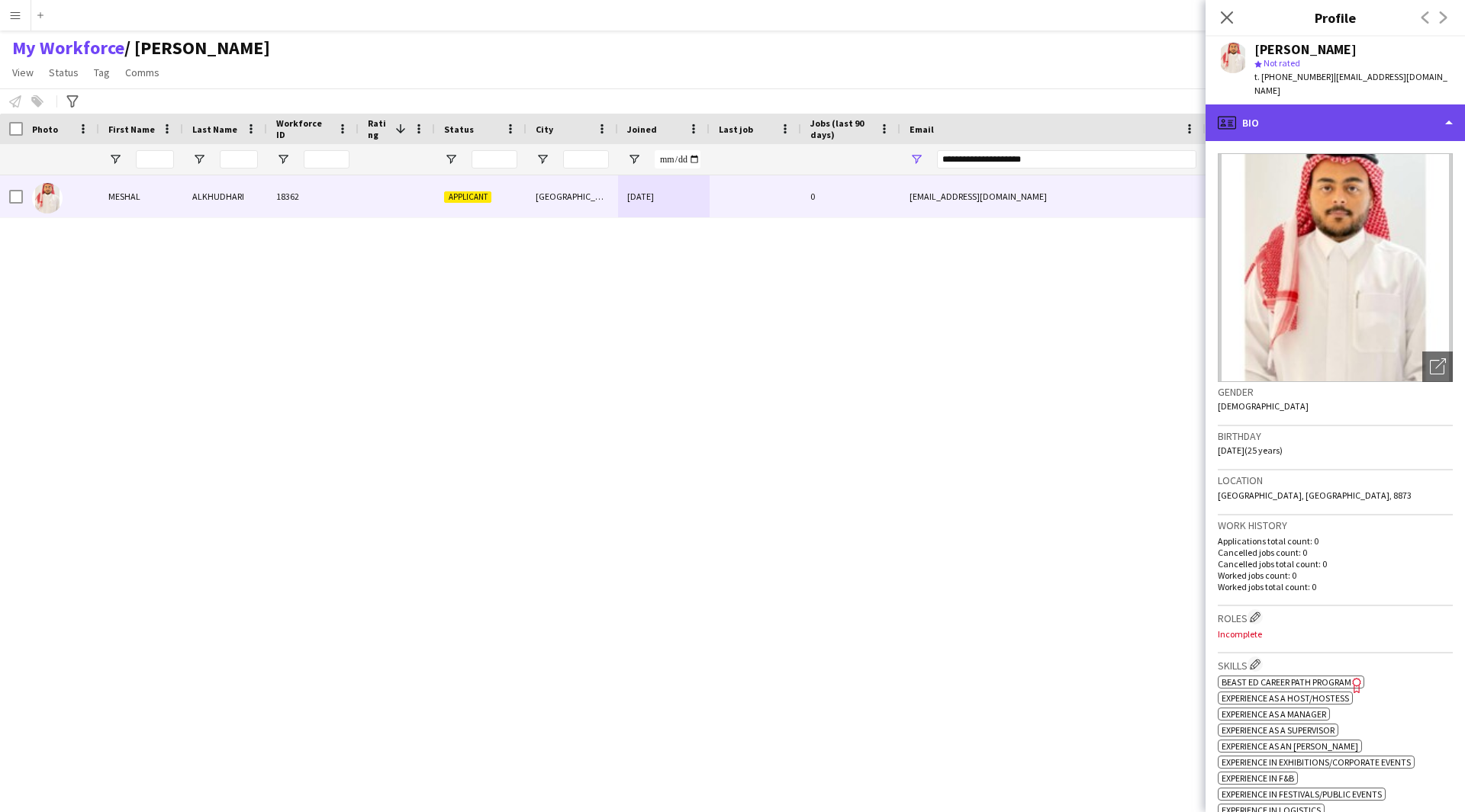
click at [1308, 107] on div "profile Bio" at bounding box center [1335, 122] width 260 height 37
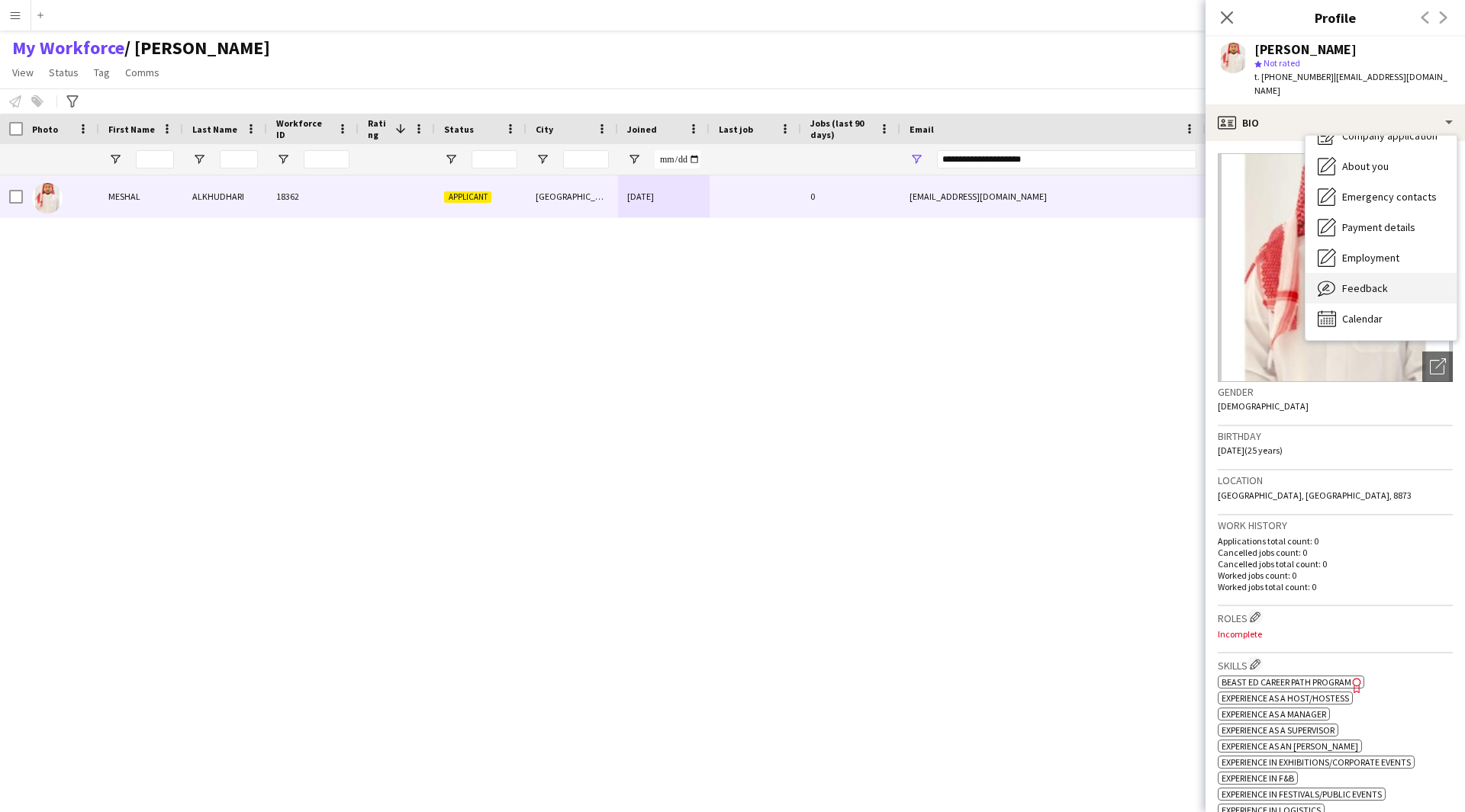
click at [1379, 273] on div "Feedback Feedback" at bounding box center [1381, 288] width 151 height 31
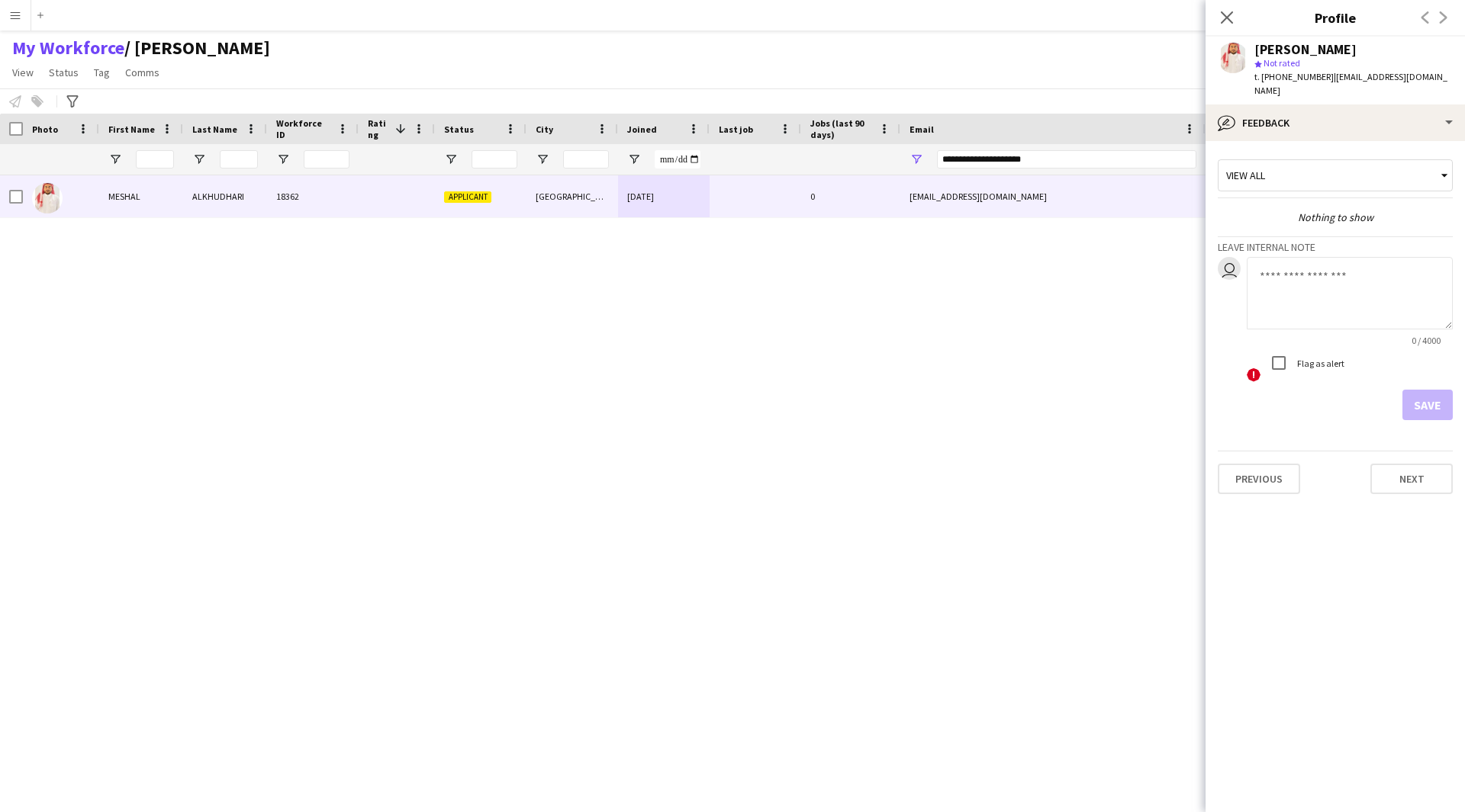
click at [1320, 266] on textarea at bounding box center [1350, 292] width 206 height 72
type textarea "*******"
click at [1422, 395] on button "Save" at bounding box center [1427, 405] width 51 height 31
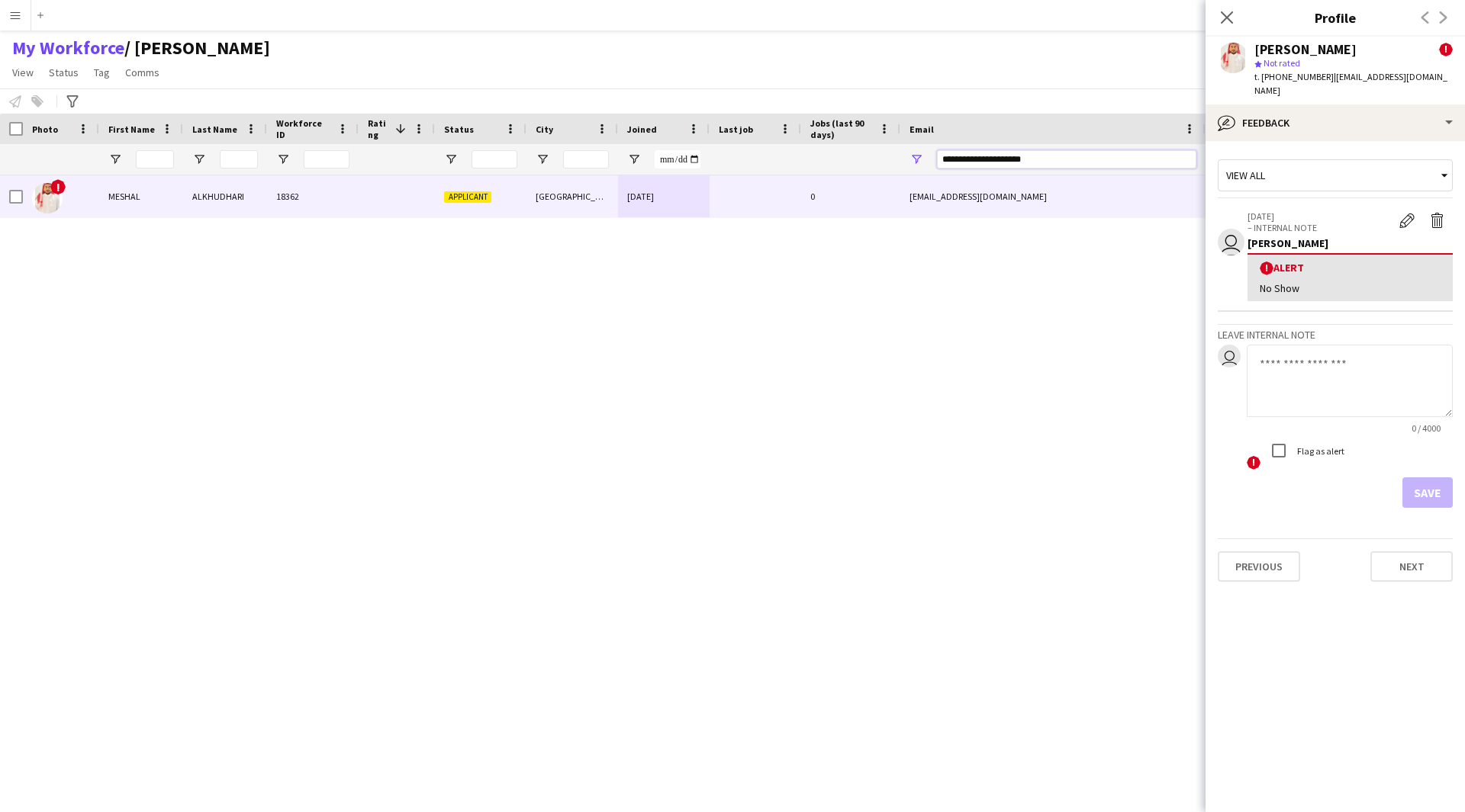
drag, startPoint x: 1083, startPoint y: 164, endPoint x: 523, endPoint y: 212, distance: 562.1
click at [523, 212] on div "Workforce Details Photo First Name" at bounding box center [732, 450] width 1465 height 672
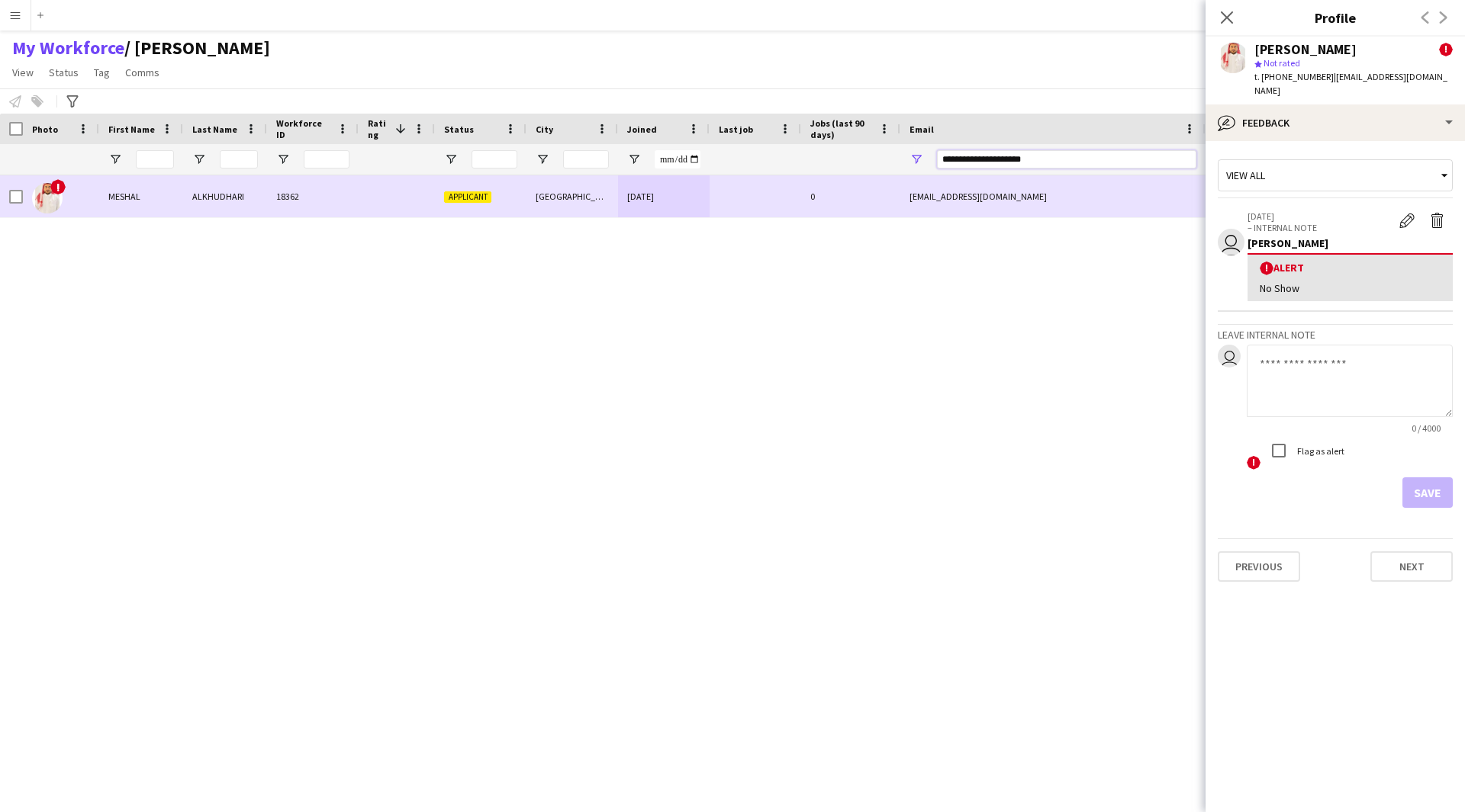
paste input "Email Filter Input"
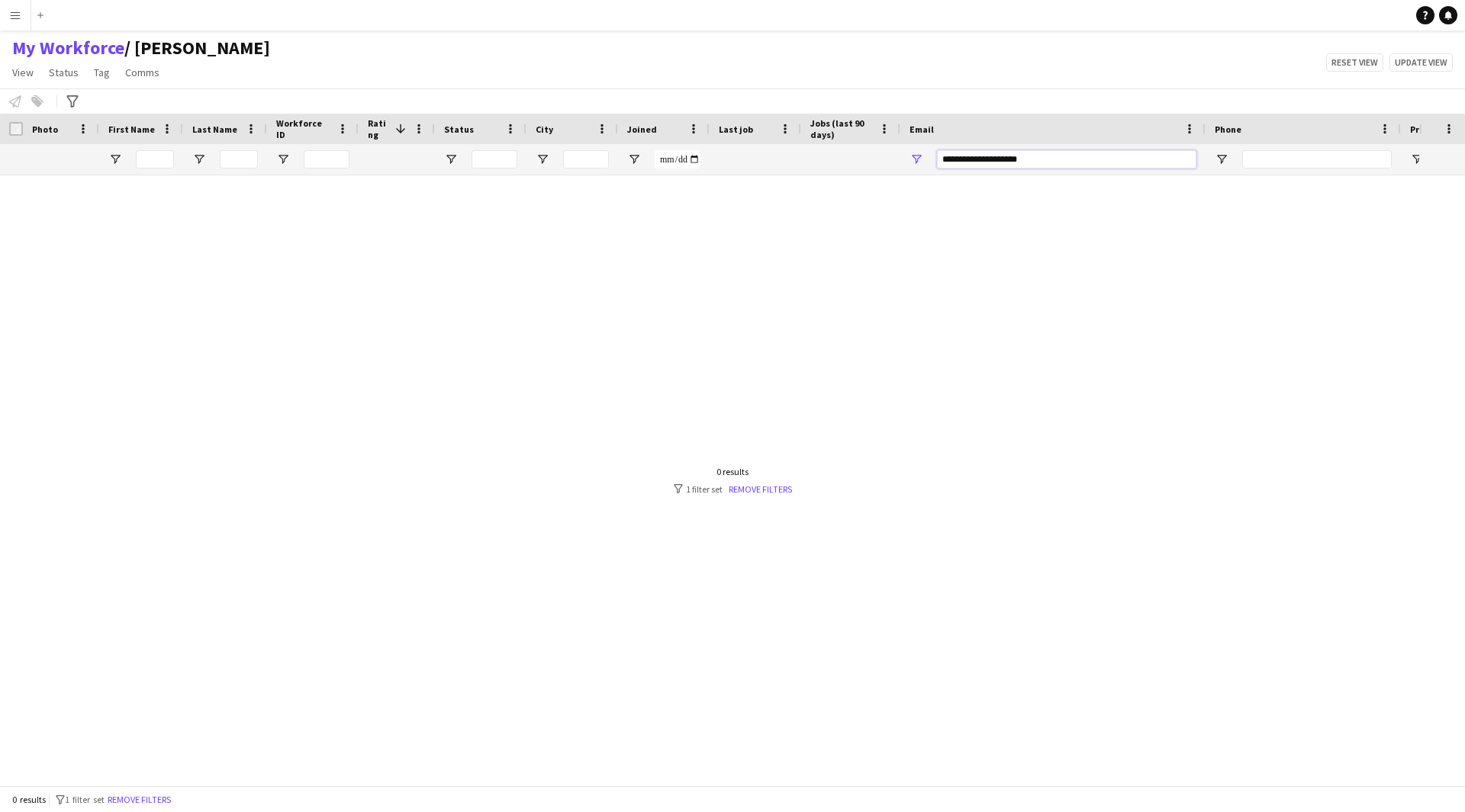
drag, startPoint x: 960, startPoint y: 162, endPoint x: 881, endPoint y: 167, distance: 79.2
click at [881, 167] on div at bounding box center [827, 159] width 1654 height 31
type input "**********"
drag, startPoint x: 1117, startPoint y: 157, endPoint x: 768, endPoint y: 228, distance: 356.1
click at [768, 228] on div "Workforce Details Photo First Name" at bounding box center [732, 450] width 1465 height 672
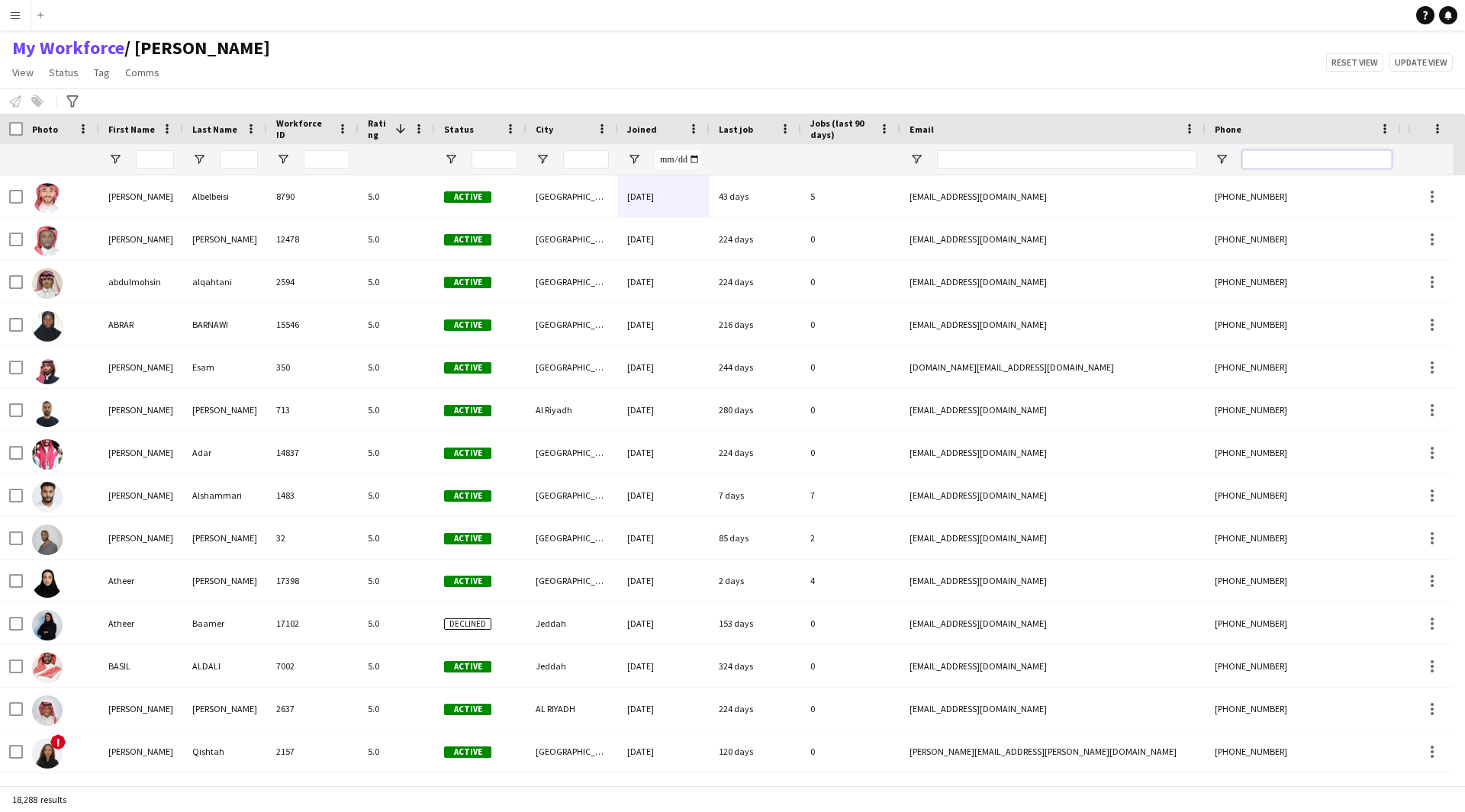
click at [1317, 157] on input "Phone Filter Input" at bounding box center [1316, 160] width 150 height 18
paste input "**********"
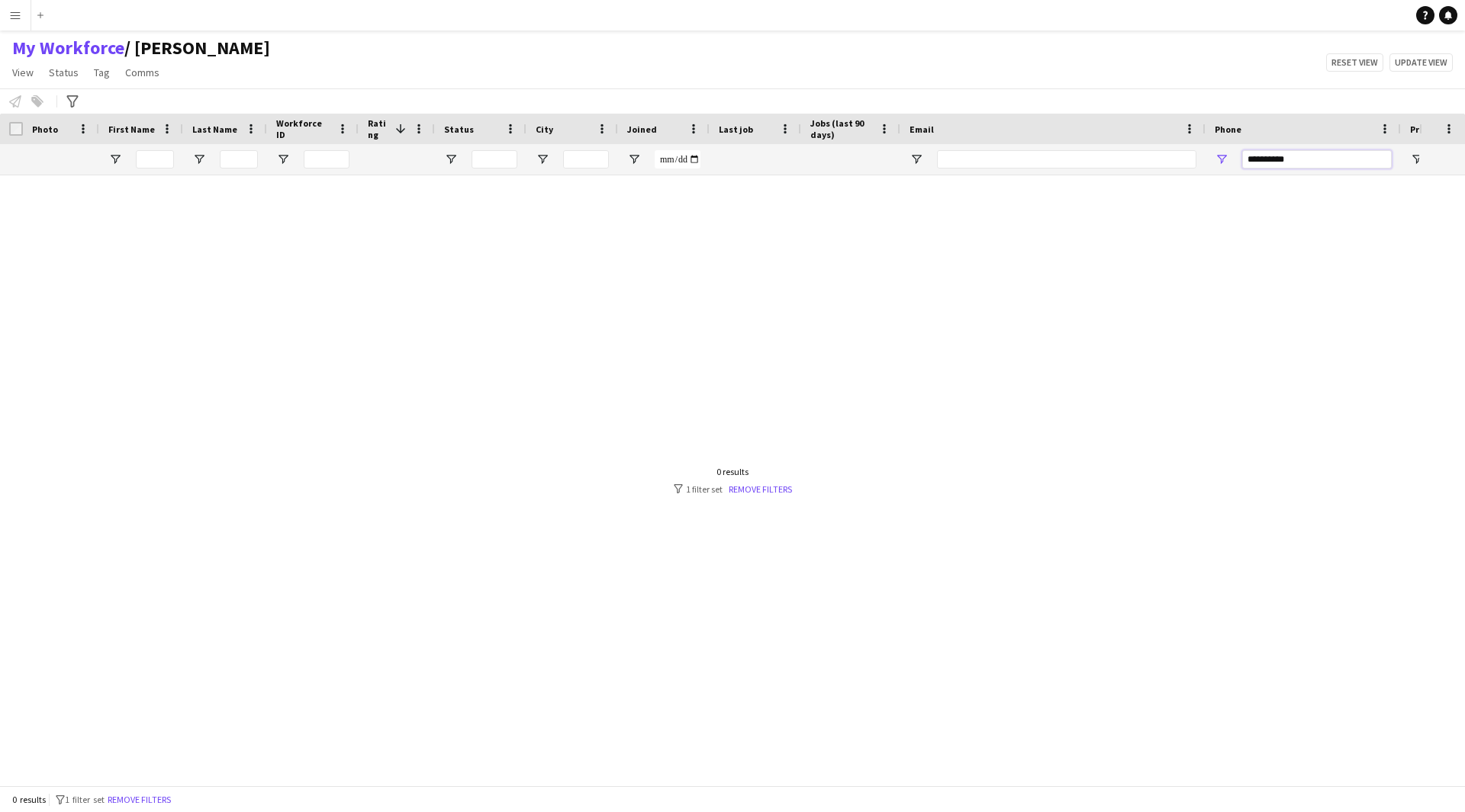
type input "**********"
drag, startPoint x: 1329, startPoint y: 158, endPoint x: 1089, endPoint y: 184, distance: 241.4
click at [1089, 184] on div "Workforce Details Photo First Name" at bounding box center [732, 450] width 1465 height 672
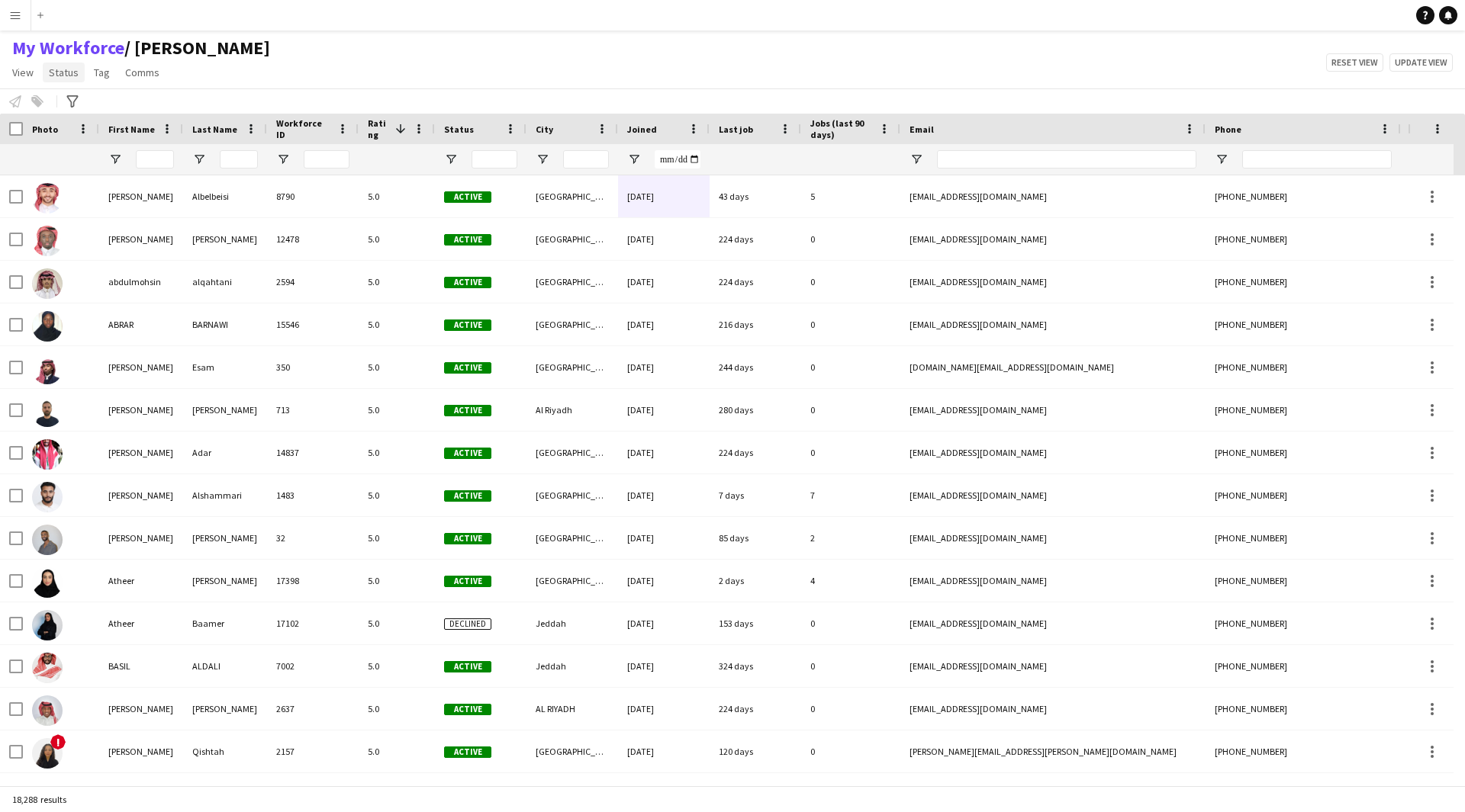
click at [60, 76] on span "Status" at bounding box center [63, 72] width 30 height 14
click at [18, 77] on span "View" at bounding box center [23, 72] width 22 height 14
click at [71, 147] on span "Customise view" at bounding box center [55, 151] width 72 height 14
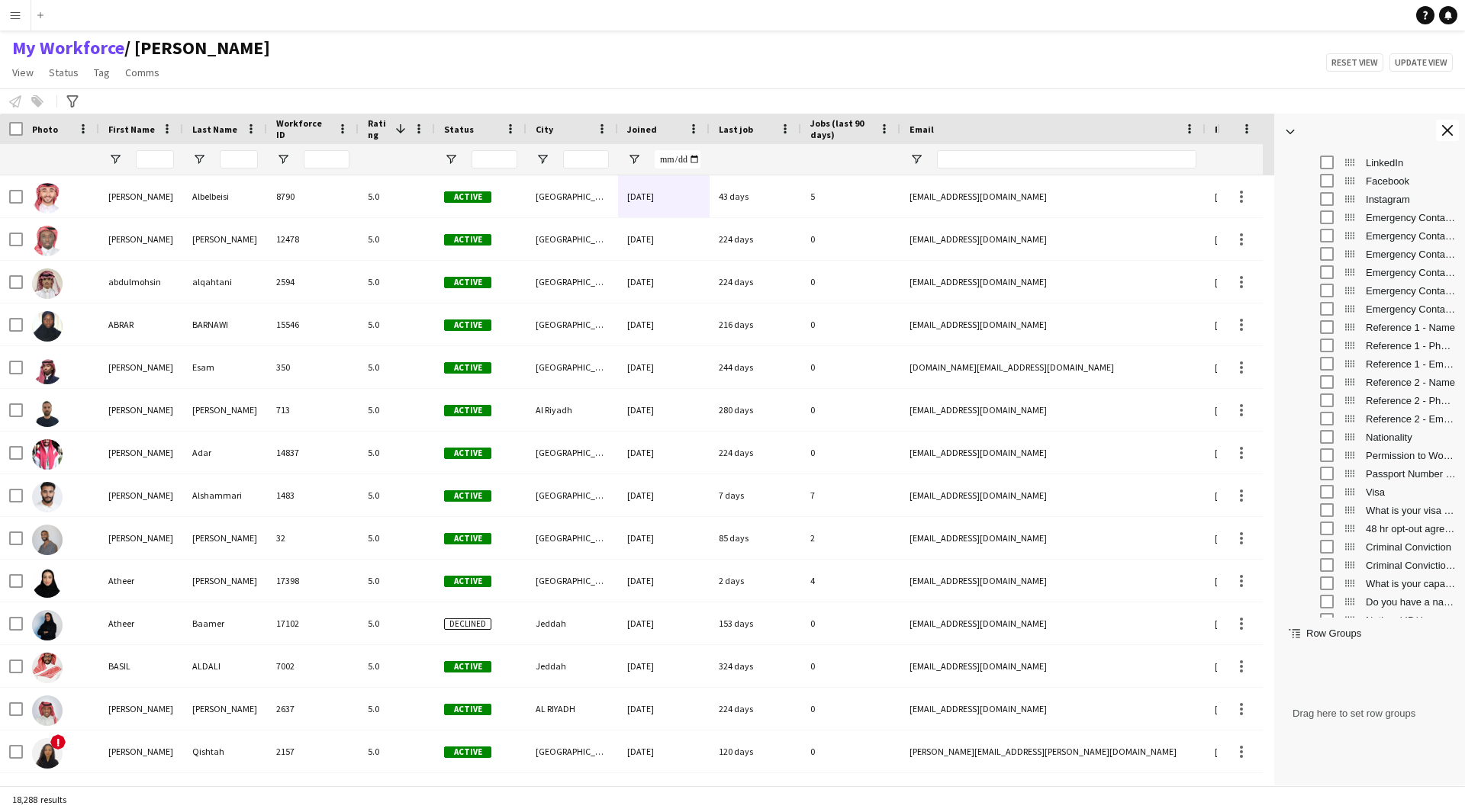
scroll to position [1046, 0]
click at [1439, 127] on button "Close tool panel" at bounding box center [1447, 131] width 23 height 22
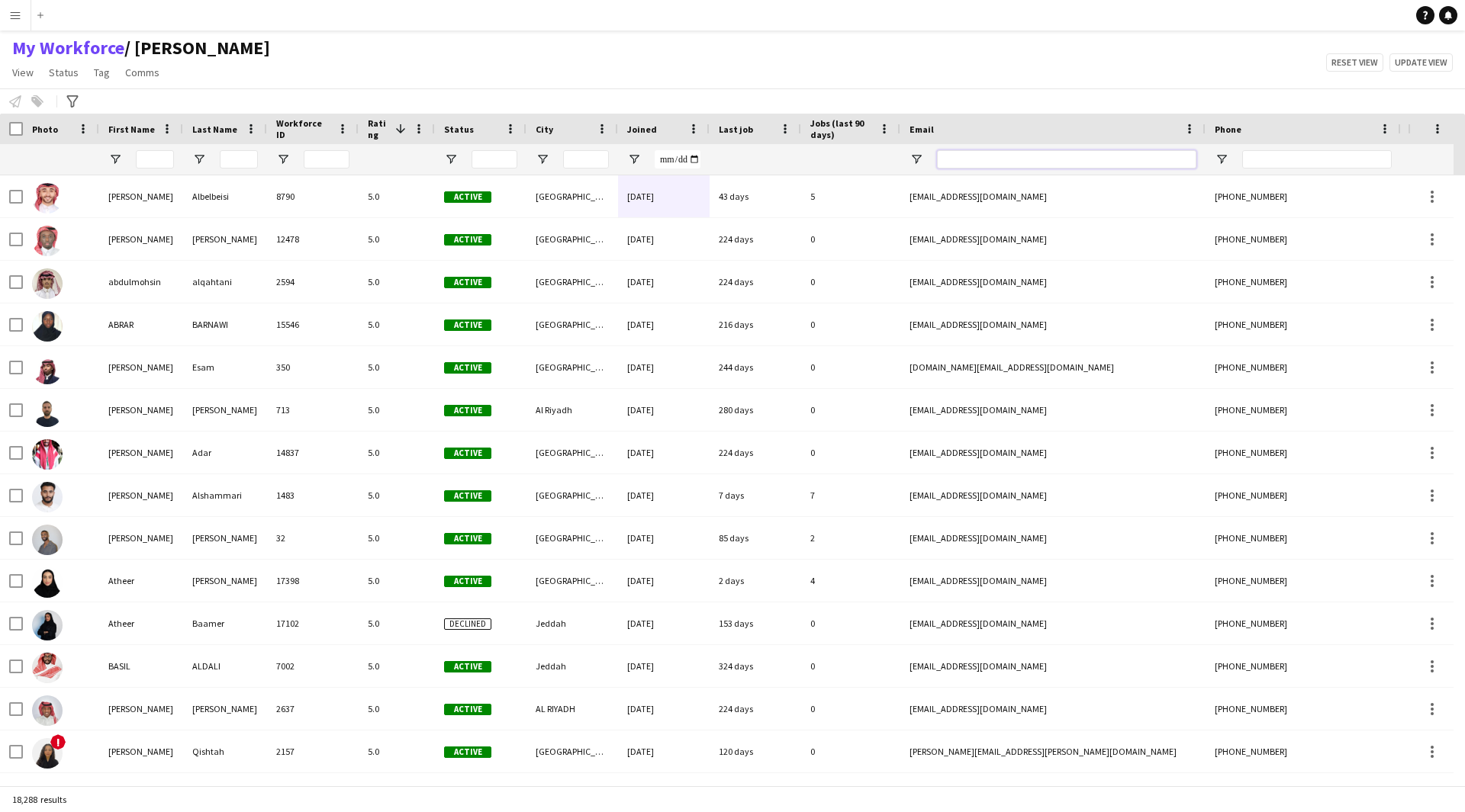
click at [1092, 161] on input "Email Filter Input" at bounding box center [1067, 160] width 260 height 18
drag, startPoint x: 1297, startPoint y: 166, endPoint x: 1317, endPoint y: 158, distance: 21.5
click at [1317, 158] on input "Phone Filter Input" at bounding box center [1316, 160] width 150 height 18
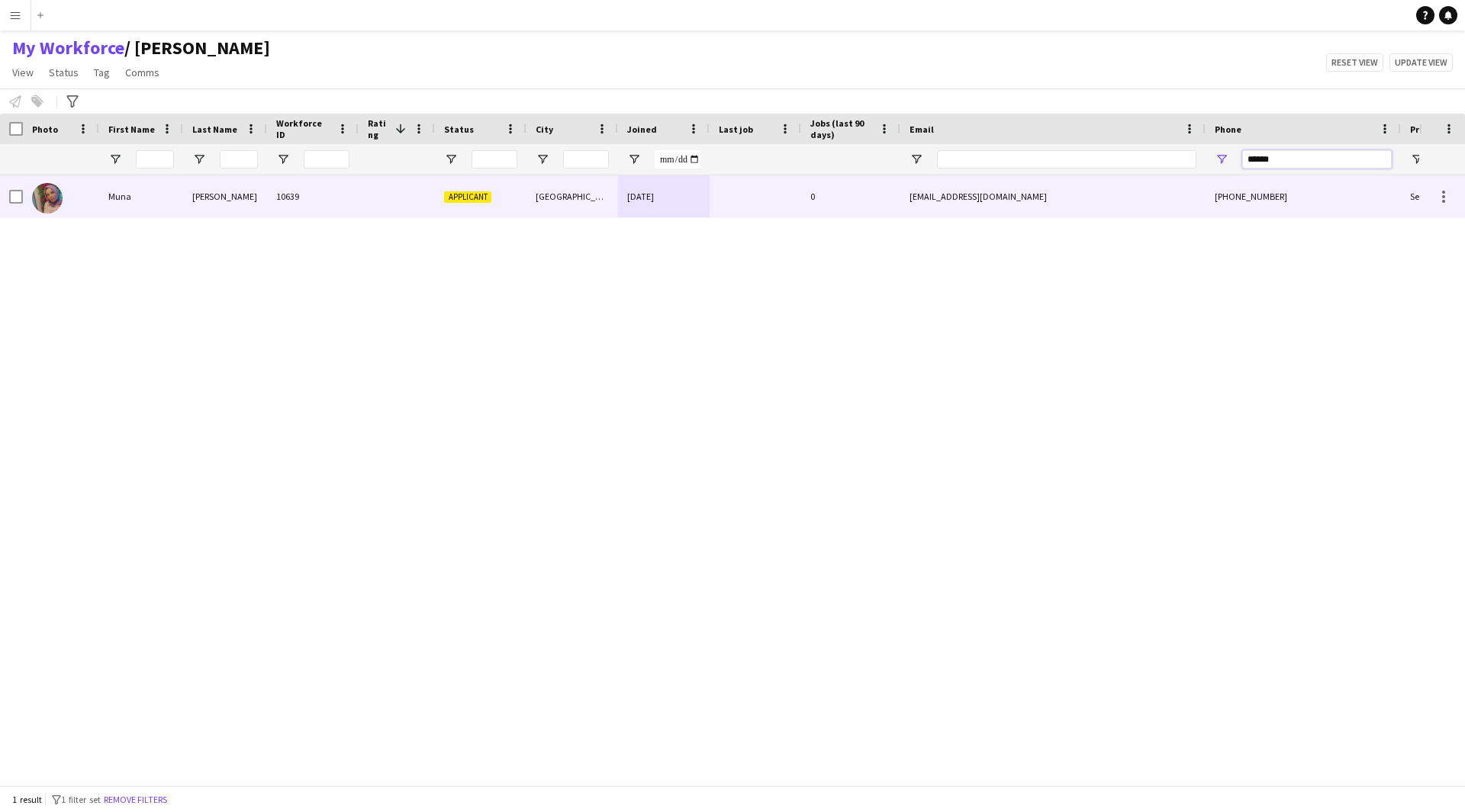
type input "******"
click at [747, 195] on div at bounding box center [755, 196] width 91 height 42
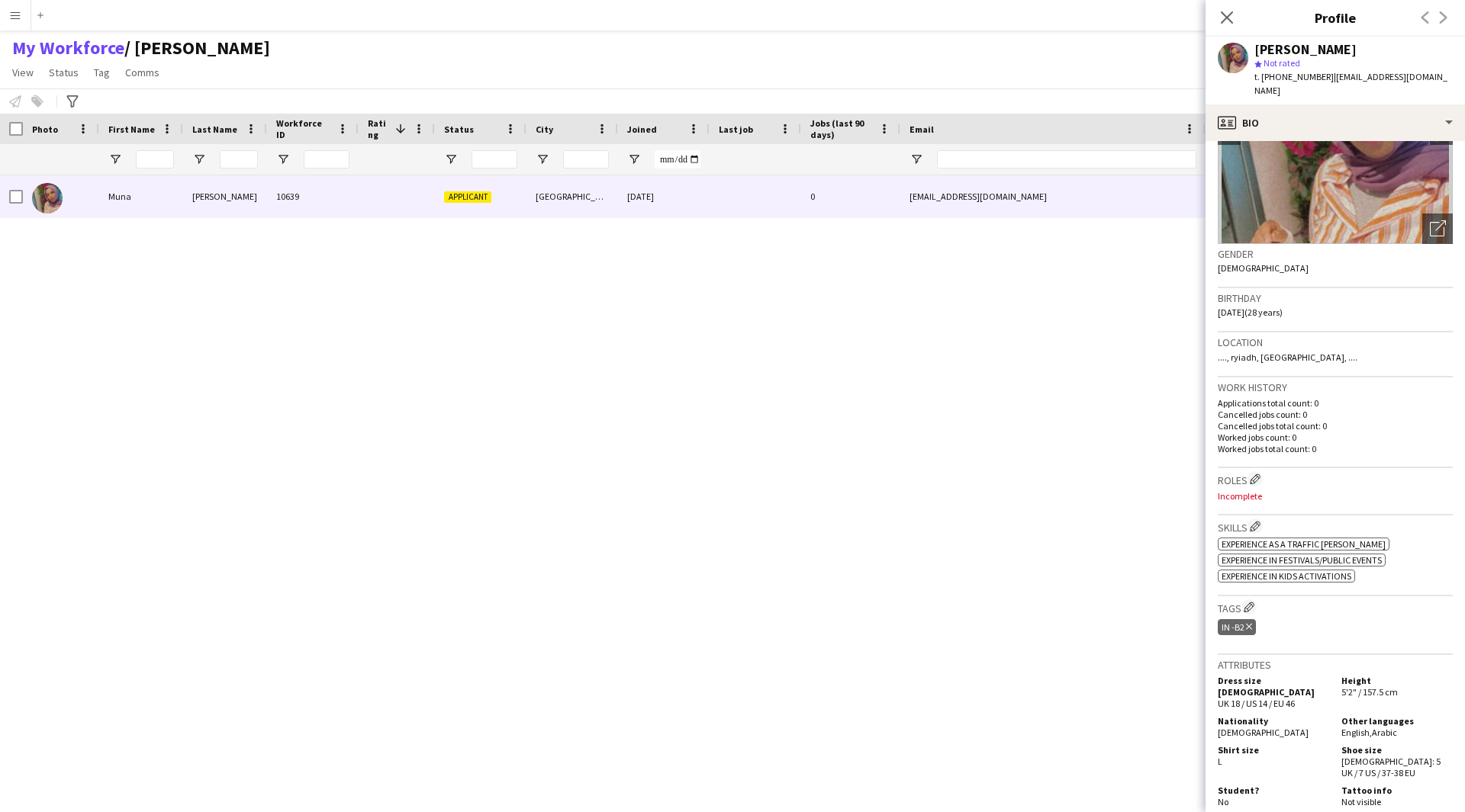
scroll to position [0, 0]
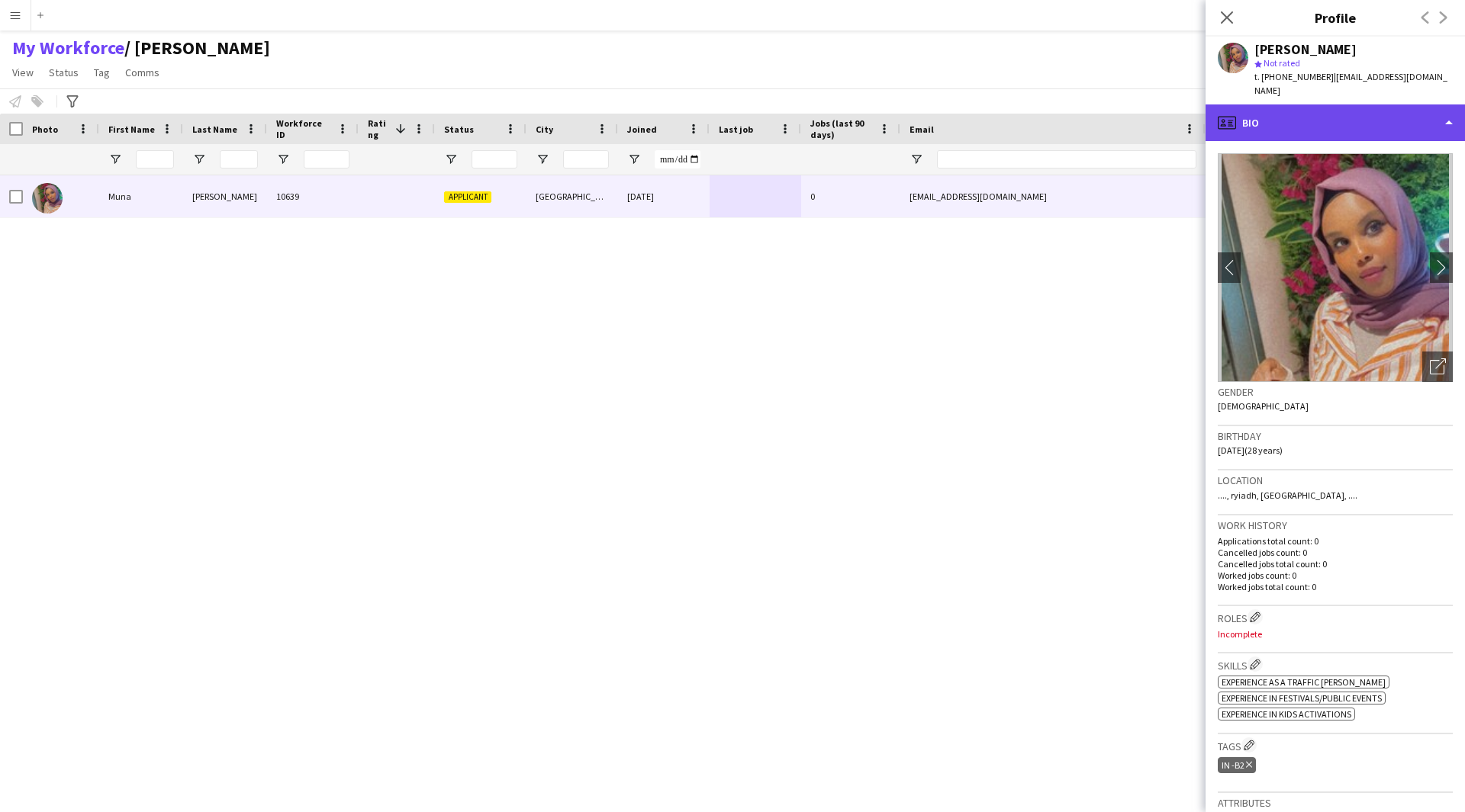
click at [1356, 104] on div "profile Bio" at bounding box center [1335, 122] width 260 height 37
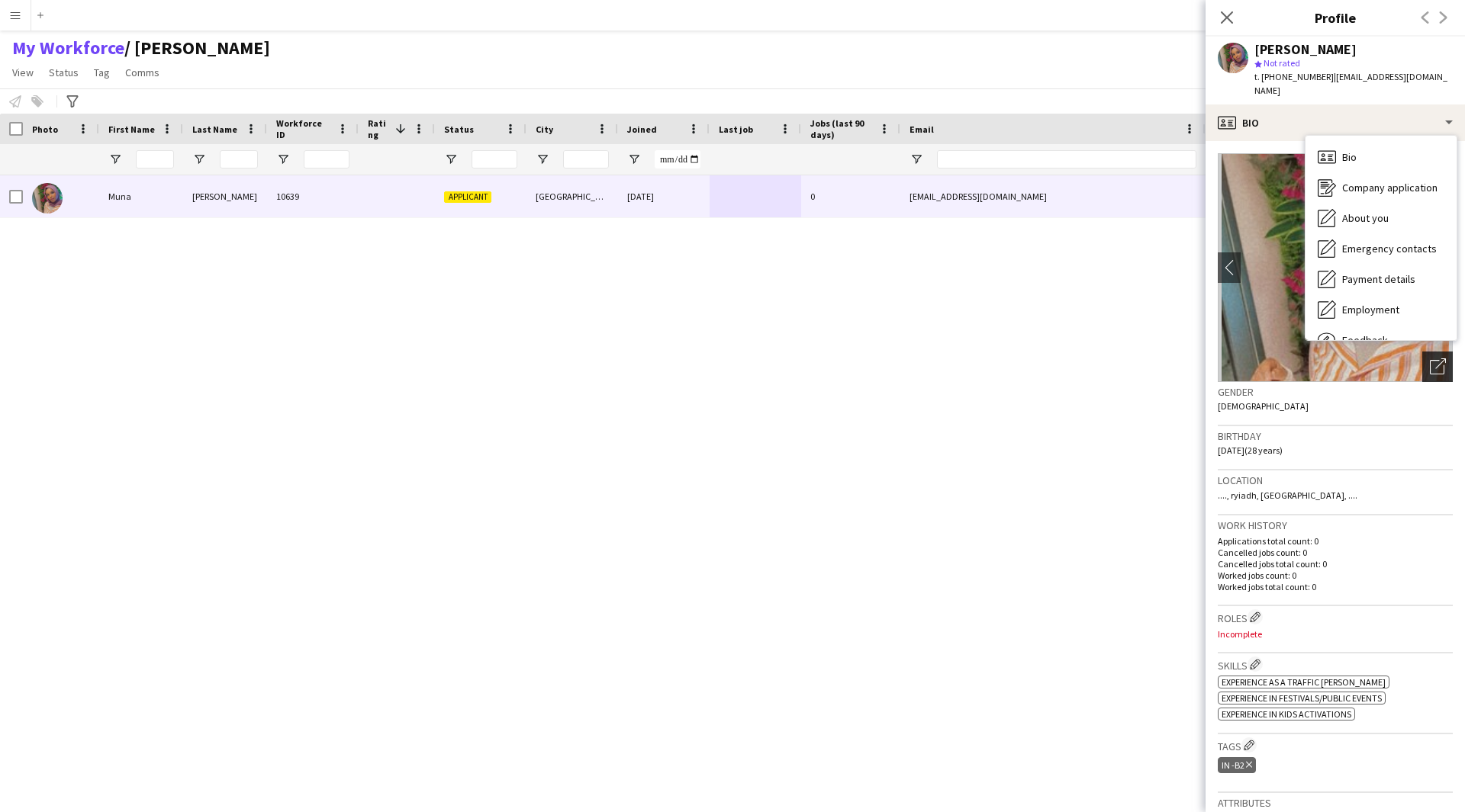
click at [1435, 359] on icon at bounding box center [1440, 364] width 11 height 11
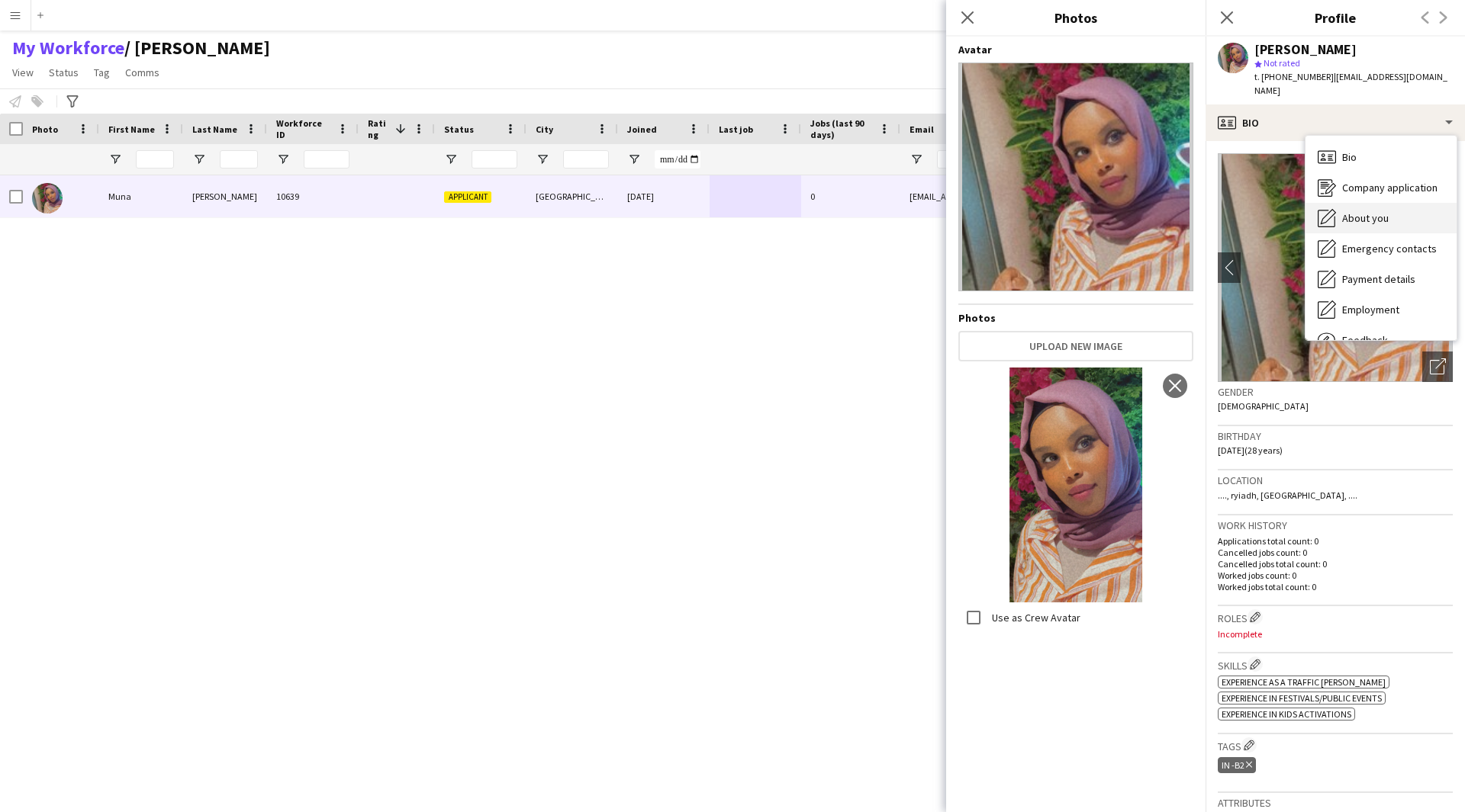
click at [1383, 203] on div "About you About you" at bounding box center [1381, 218] width 151 height 31
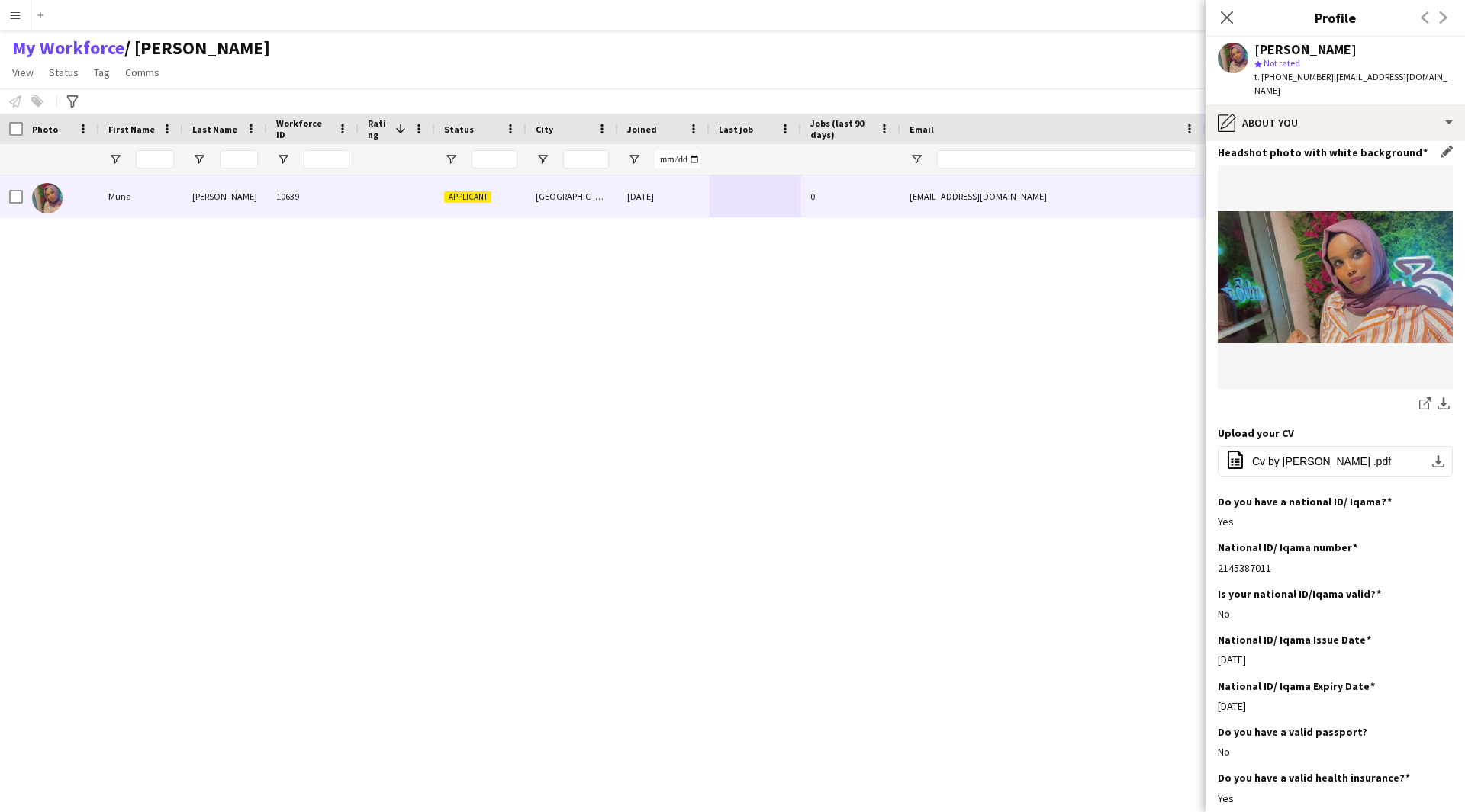
scroll to position [55, 0]
click at [1312, 445] on button "office-file-sheet Cv by muna .pdf download-bottom" at bounding box center [1335, 460] width 235 height 31
click at [1432, 114] on div "pencil4 About you" at bounding box center [1335, 122] width 260 height 37
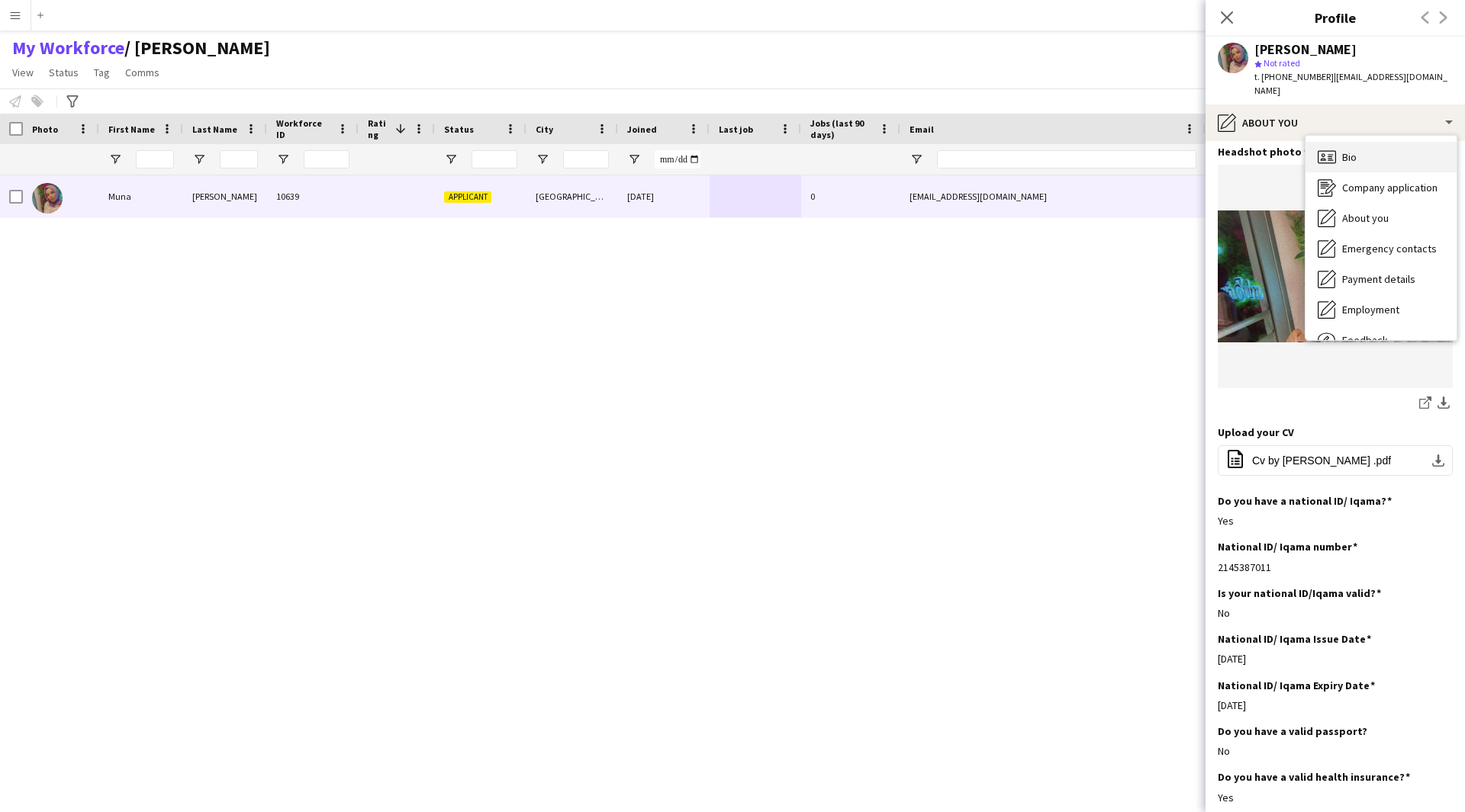
click at [1382, 149] on div "Bio Bio" at bounding box center [1381, 157] width 151 height 31
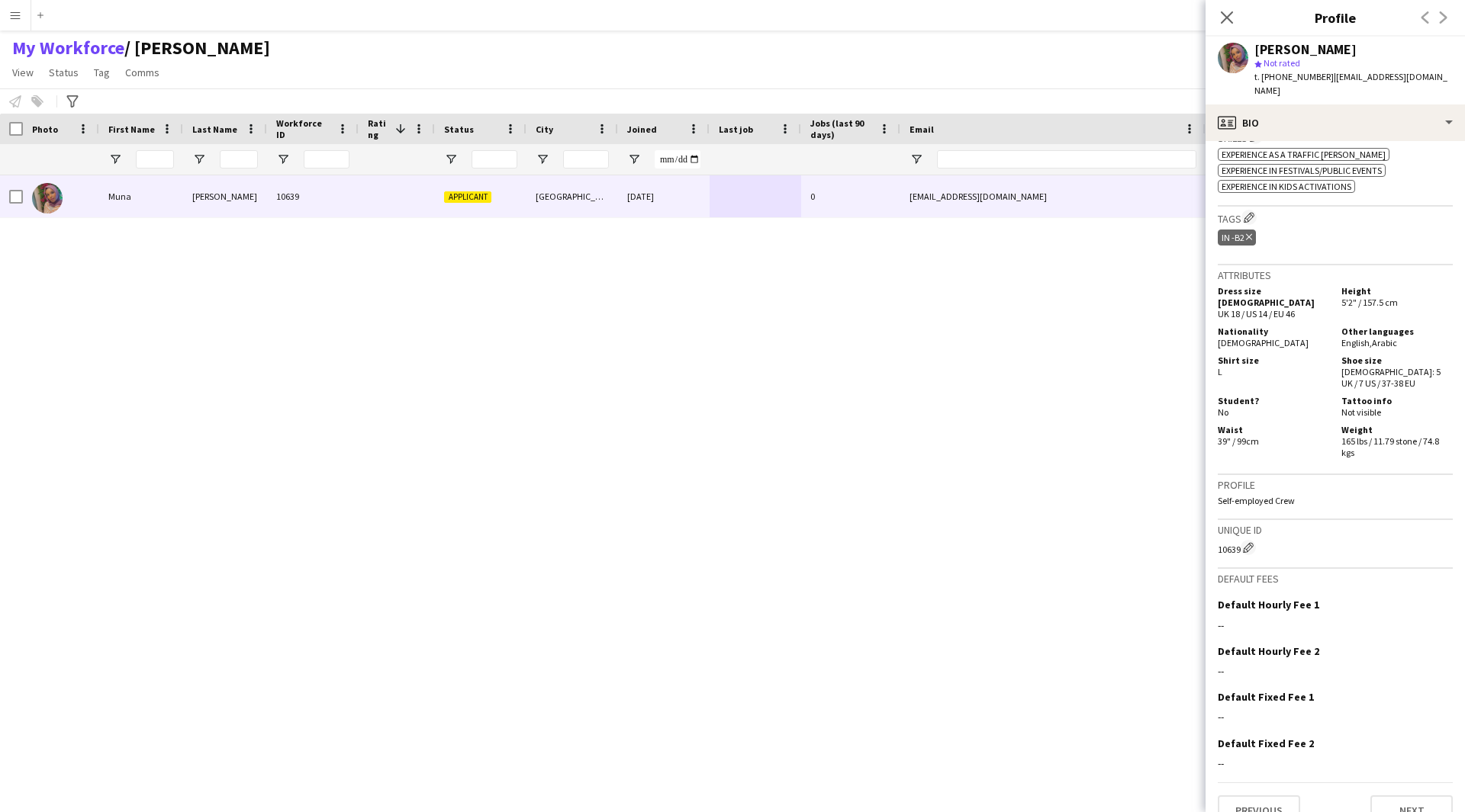
scroll to position [0, 0]
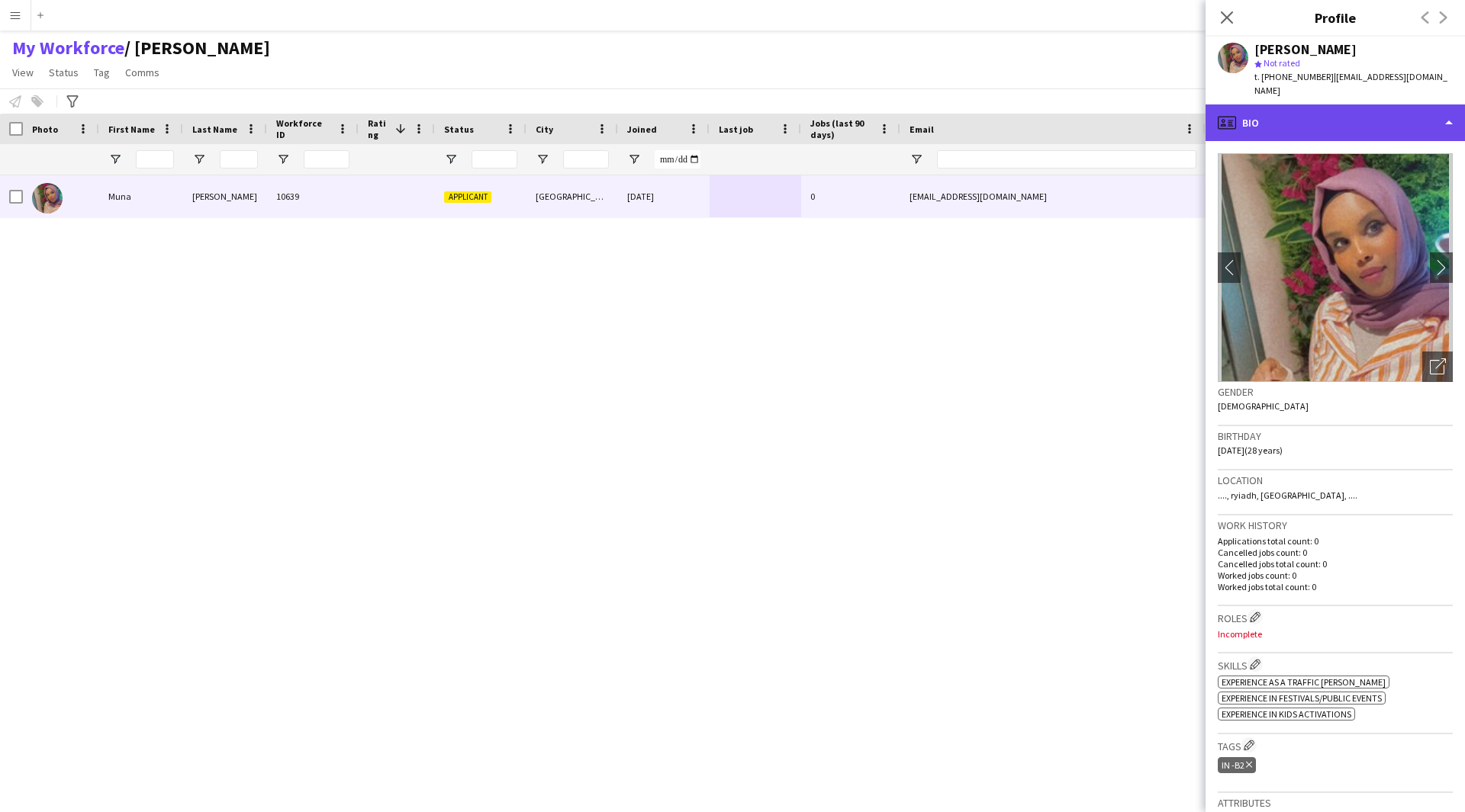
click at [1309, 118] on div "profile Bio" at bounding box center [1335, 122] width 260 height 37
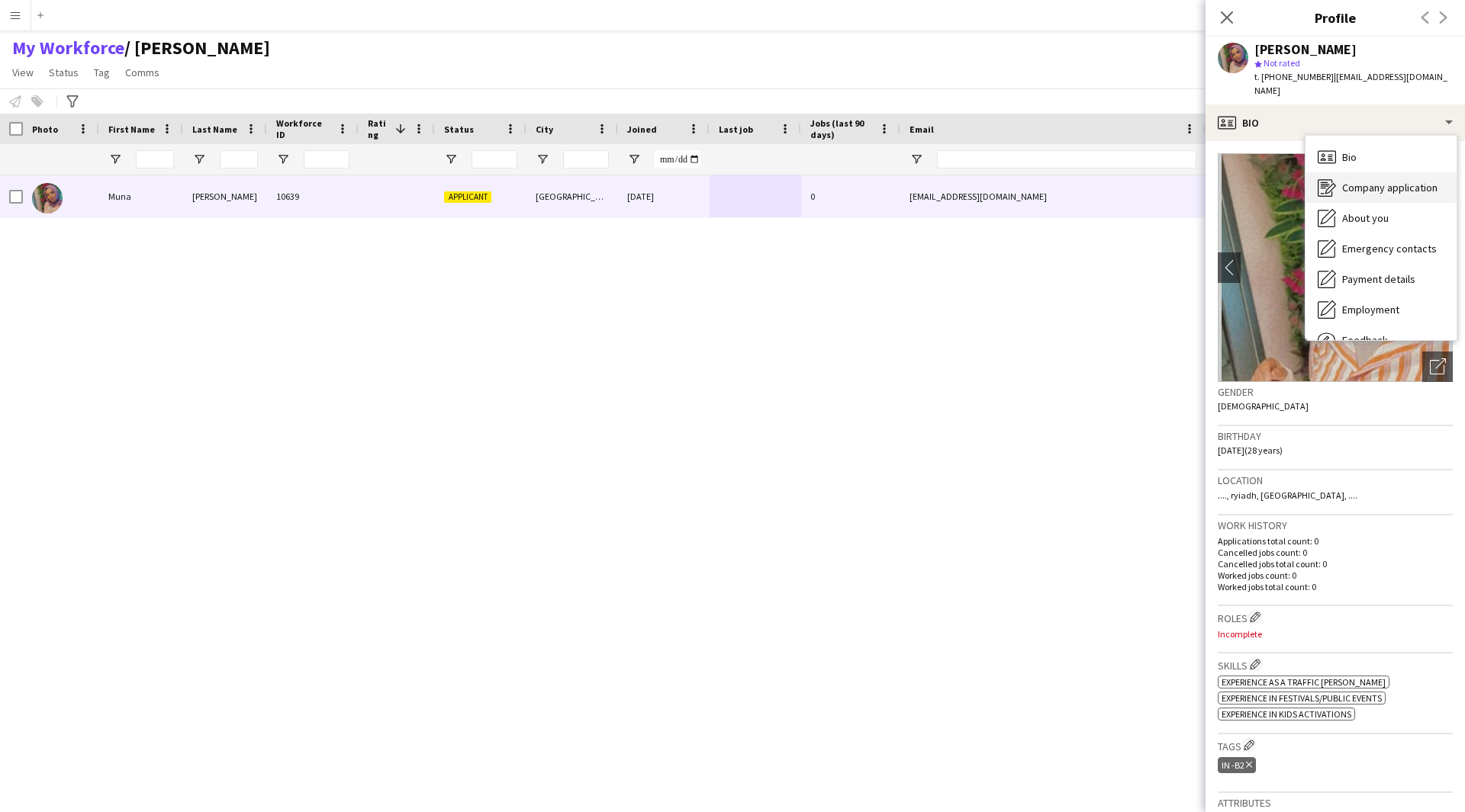
click at [1357, 173] on div "Company application Company application" at bounding box center [1381, 187] width 151 height 31
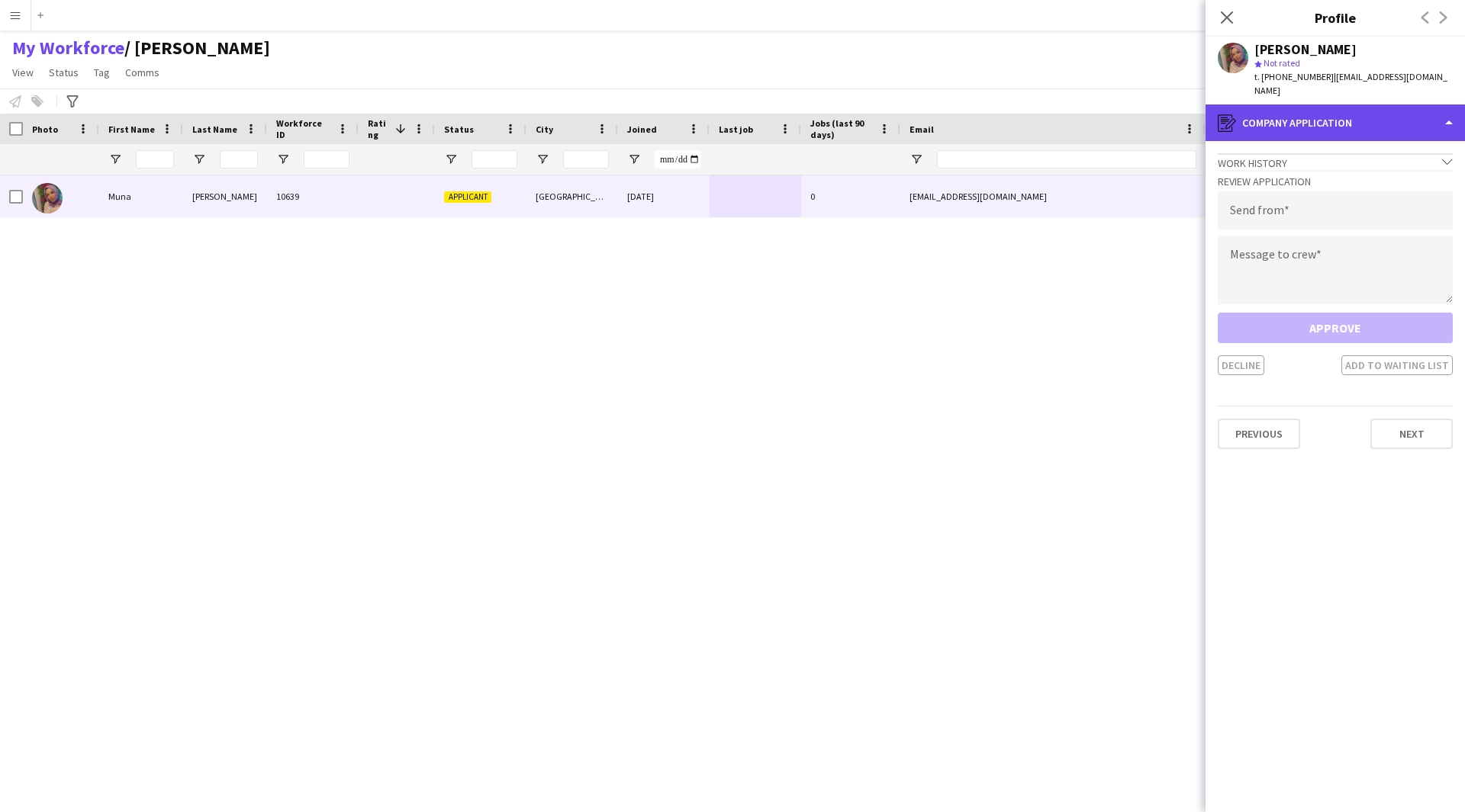
click at [1317, 117] on div "register Company application" at bounding box center [1335, 122] width 260 height 37
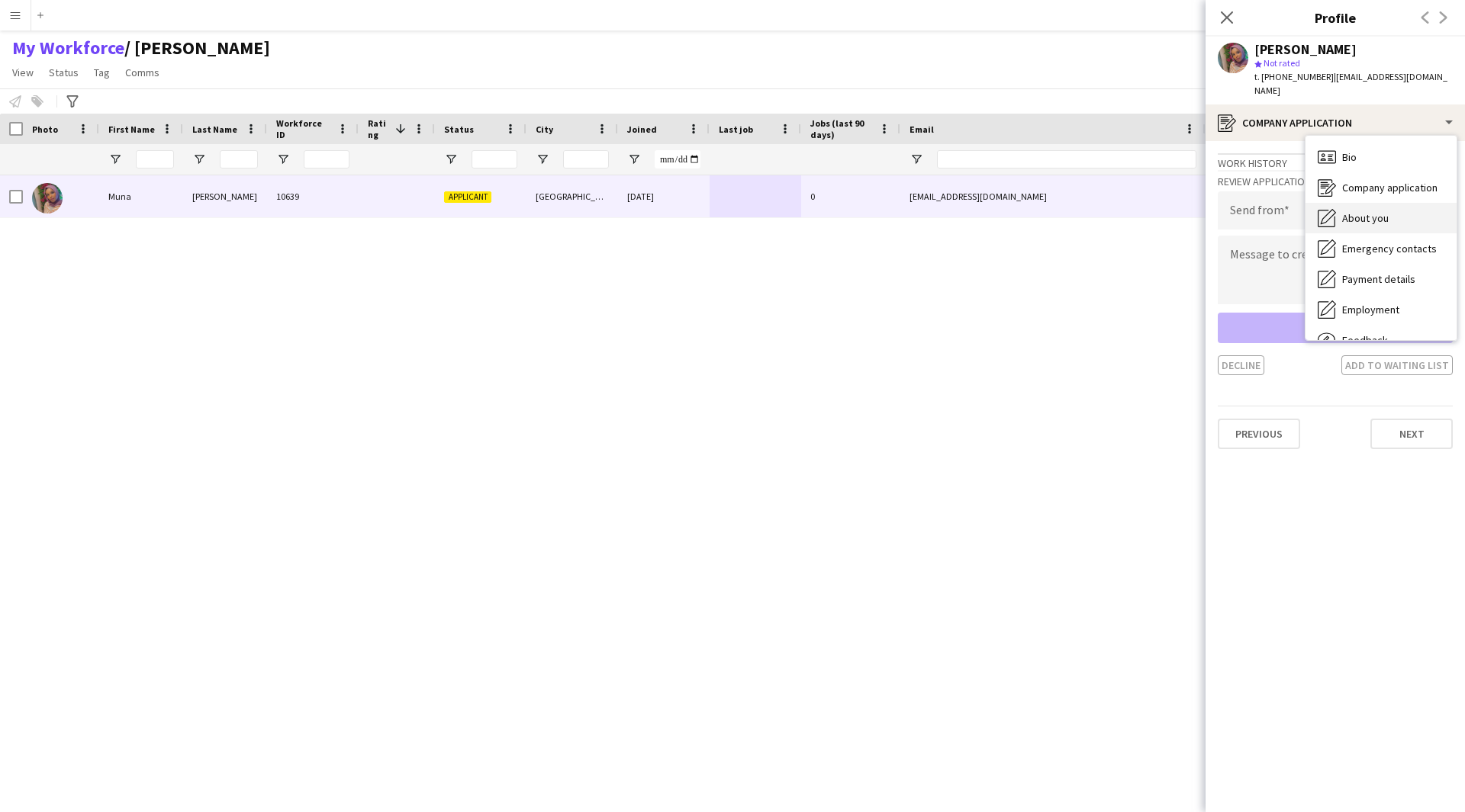
click at [1379, 211] on span "About you" at bounding box center [1365, 218] width 47 height 14
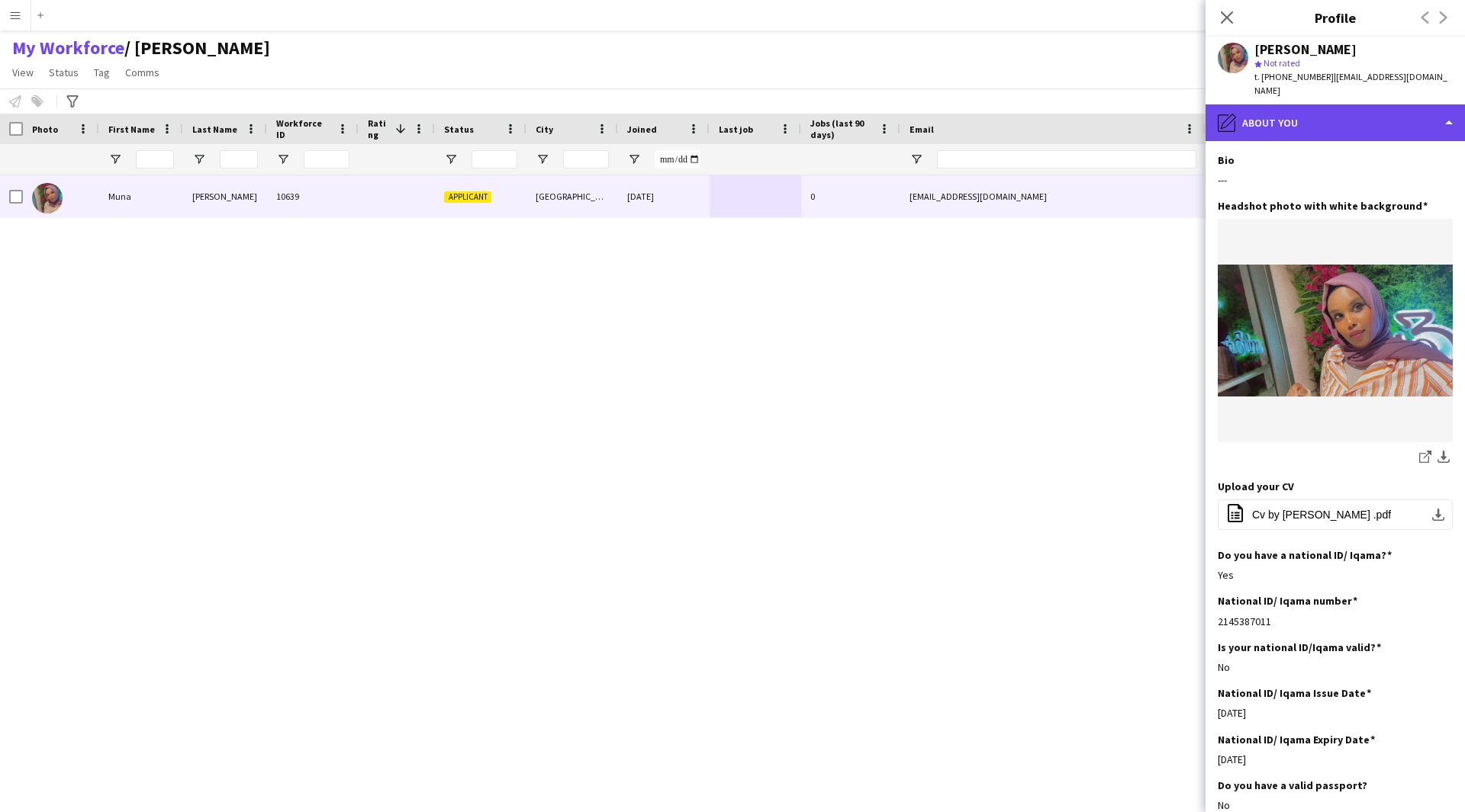
click at [1343, 121] on div "pencil4 About you" at bounding box center [1335, 122] width 260 height 37
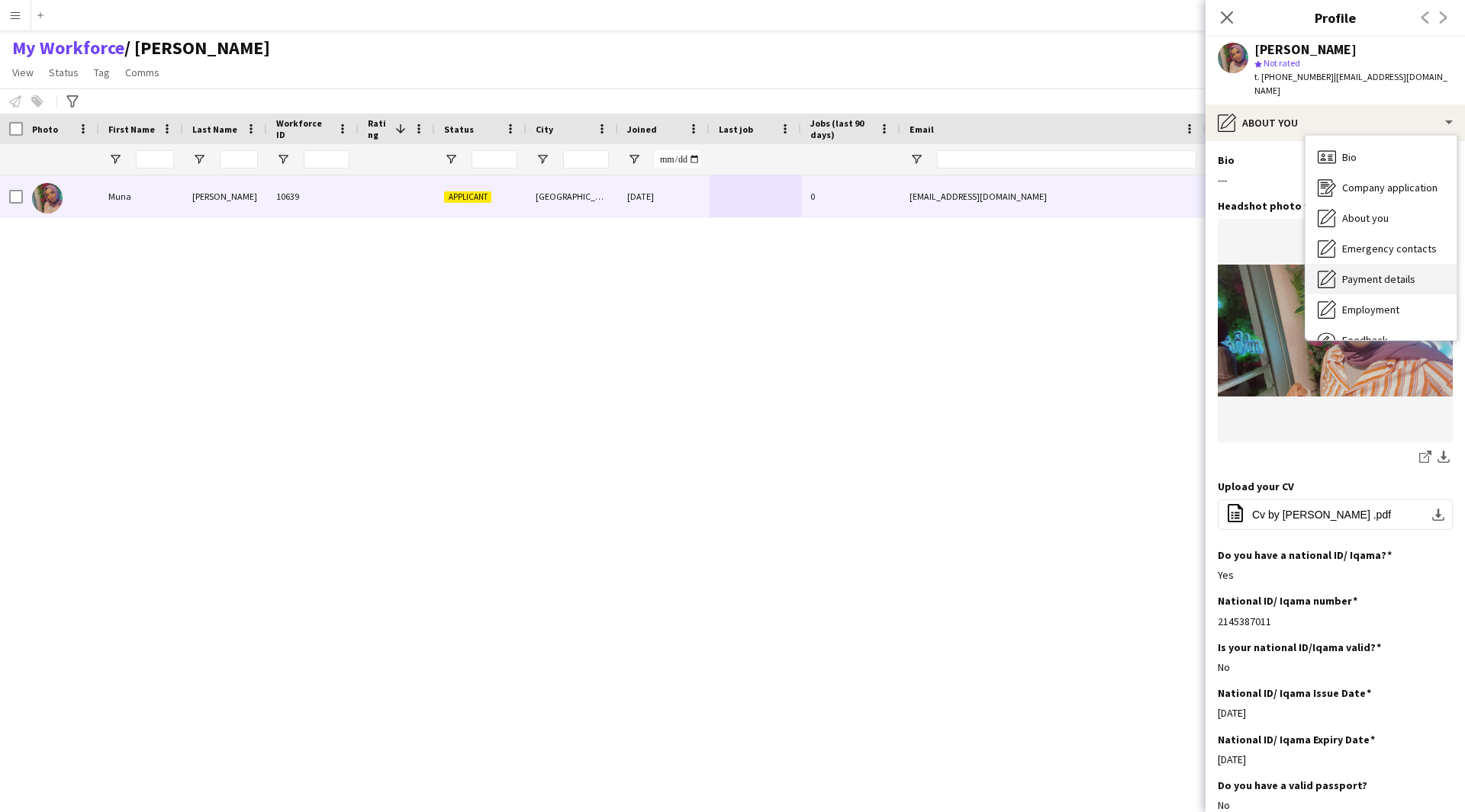
click at [1370, 264] on div "Payment details Payment details" at bounding box center [1381, 279] width 151 height 31
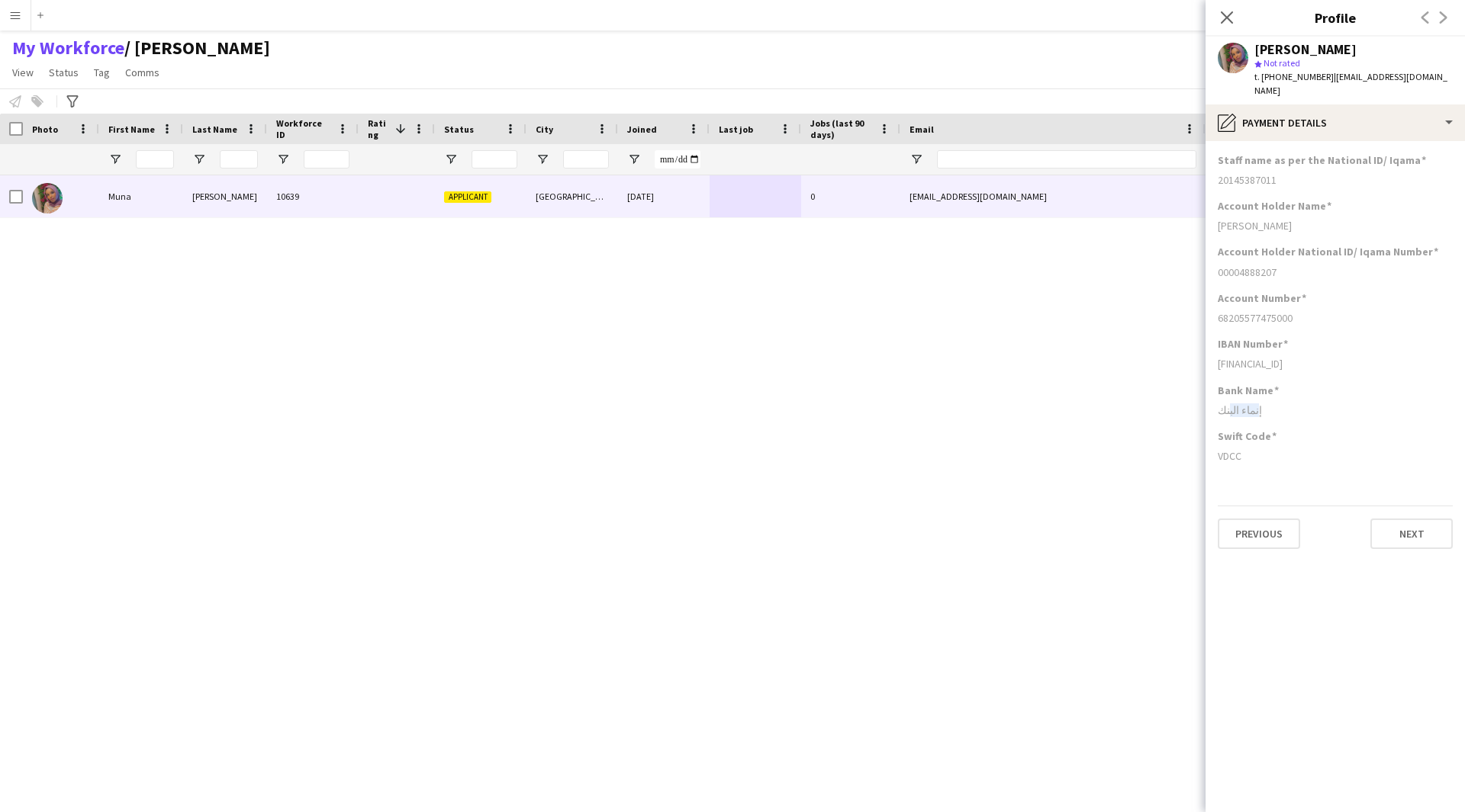
drag, startPoint x: 1260, startPoint y: 388, endPoint x: 1228, endPoint y: 393, distance: 32.4
click at [1228, 393] on div "Bank Name إنماء البنك" at bounding box center [1335, 406] width 235 height 46
click at [1363, 112] on div "pencil4 Payment details" at bounding box center [1335, 122] width 260 height 37
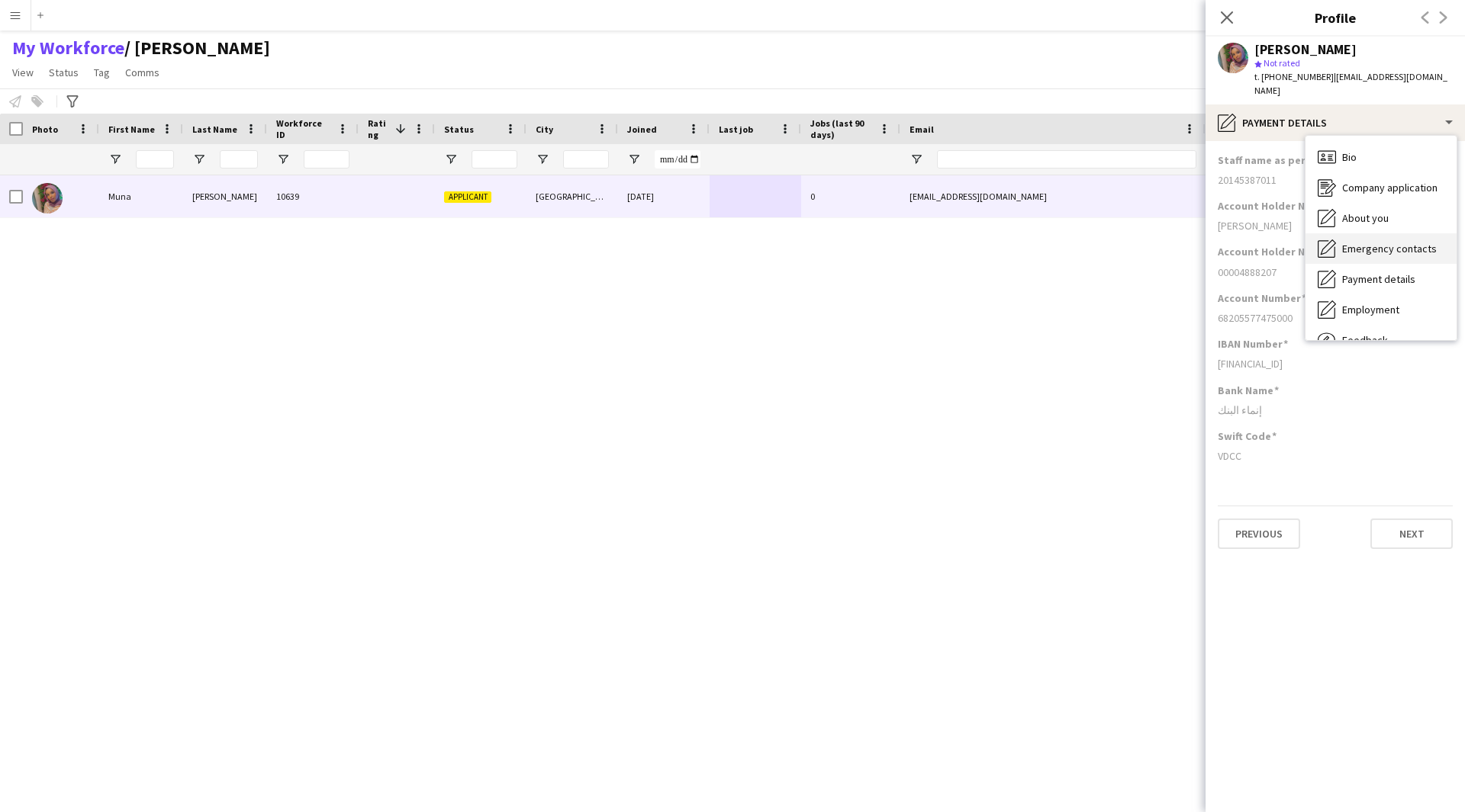
click at [1382, 242] on span "Emergency contacts" at bounding box center [1389, 249] width 94 height 14
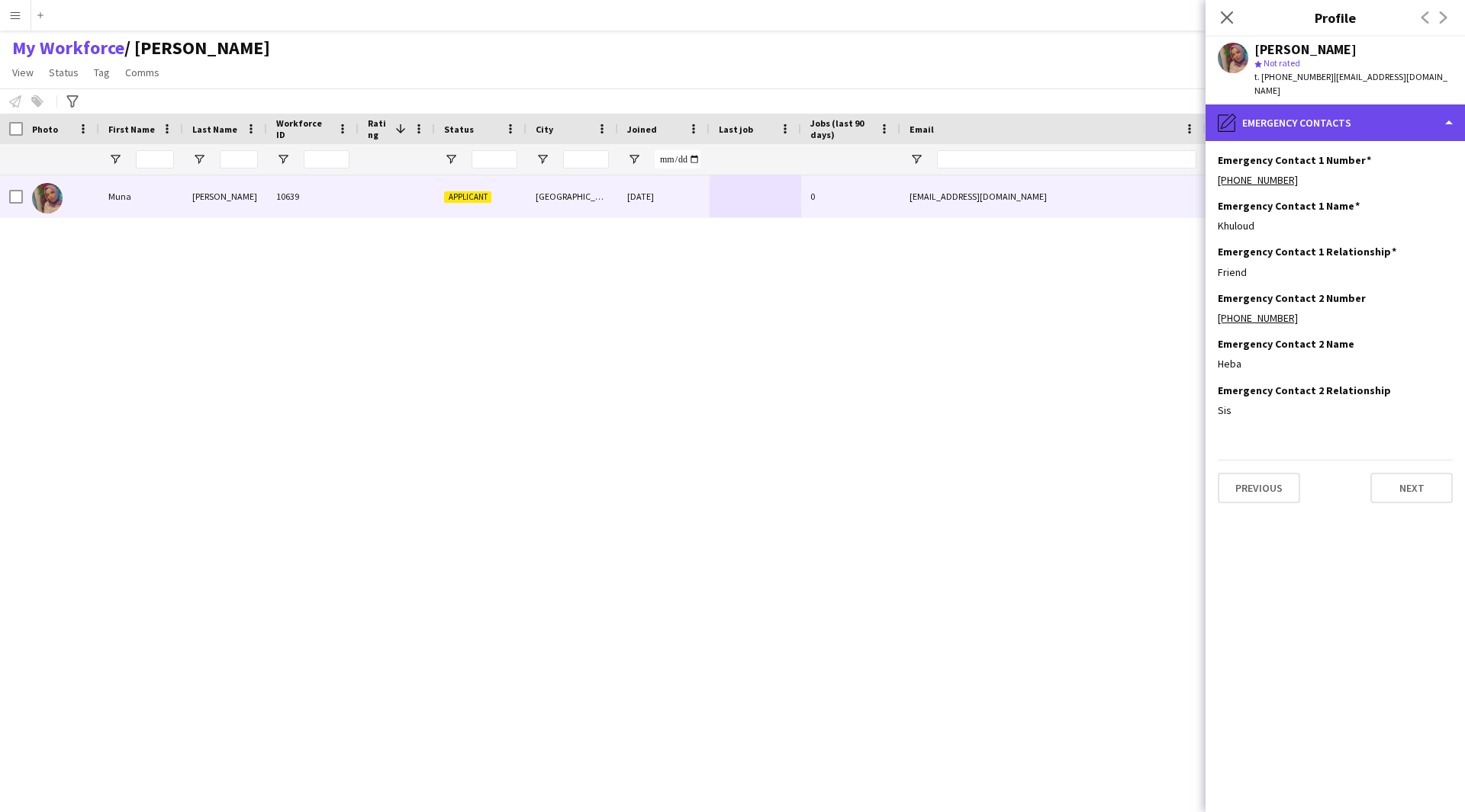
click at [1358, 105] on div "pencil4 Emergency contacts" at bounding box center [1335, 122] width 260 height 37
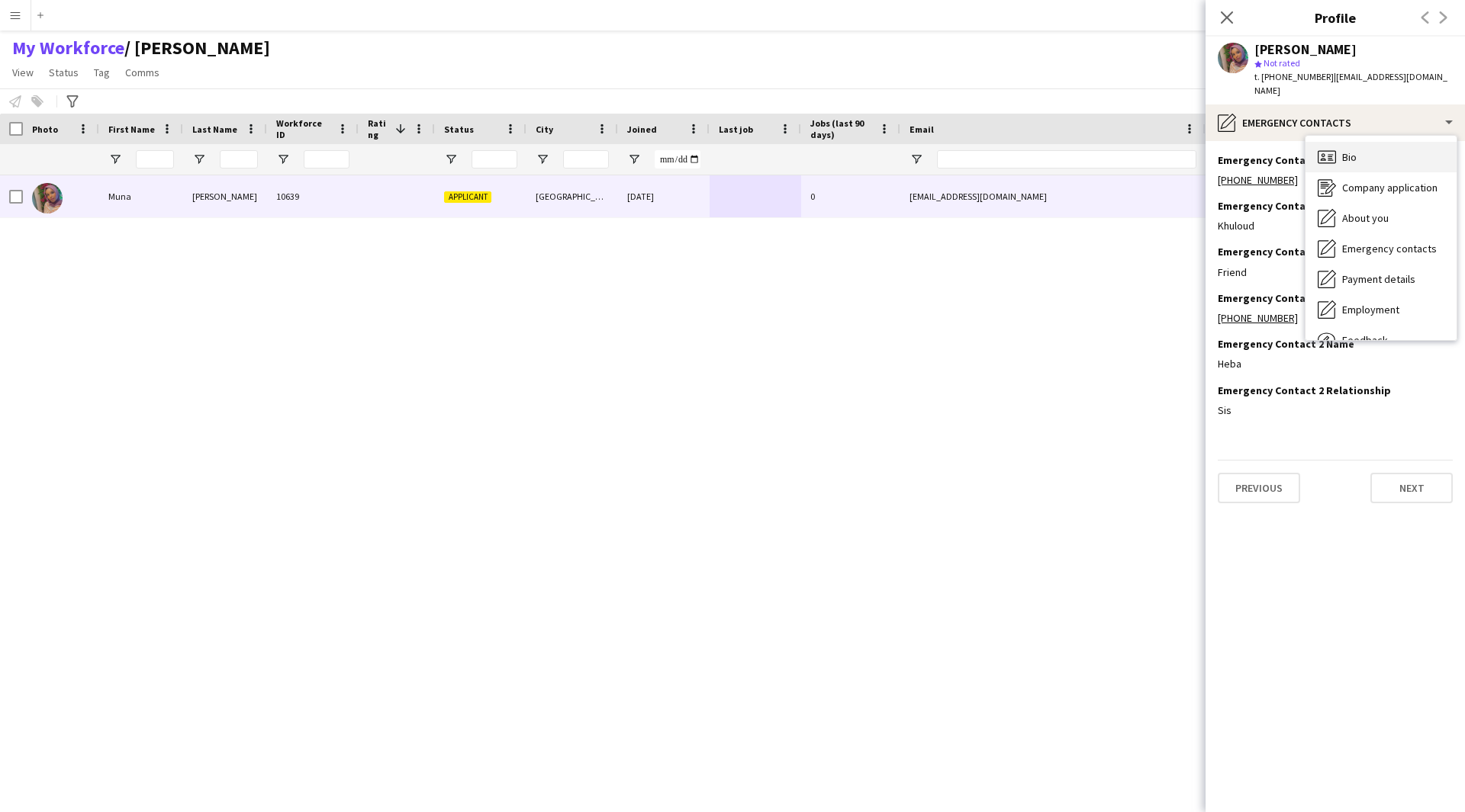
click at [1375, 151] on div "Bio Bio" at bounding box center [1381, 157] width 151 height 31
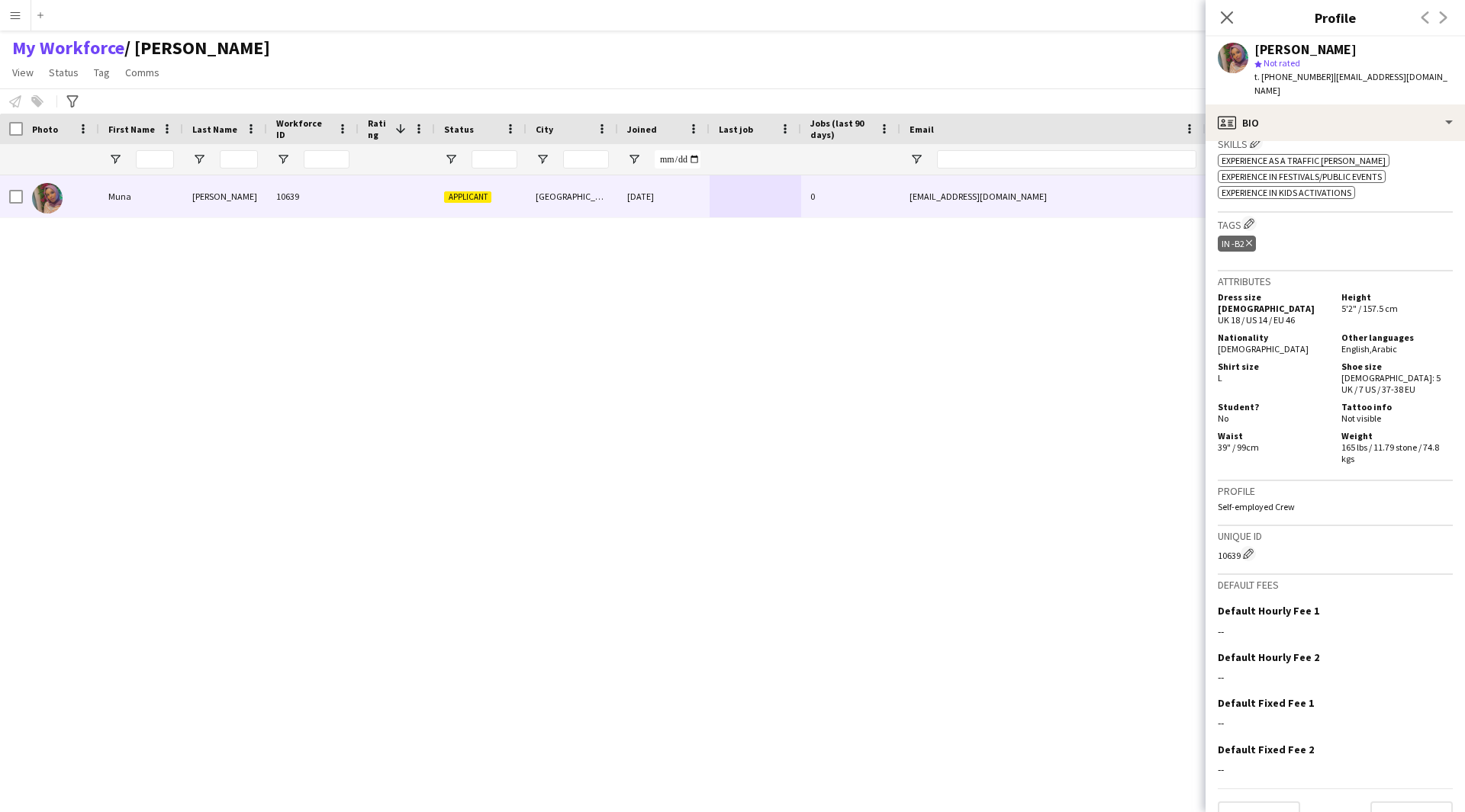
scroll to position [527, 0]
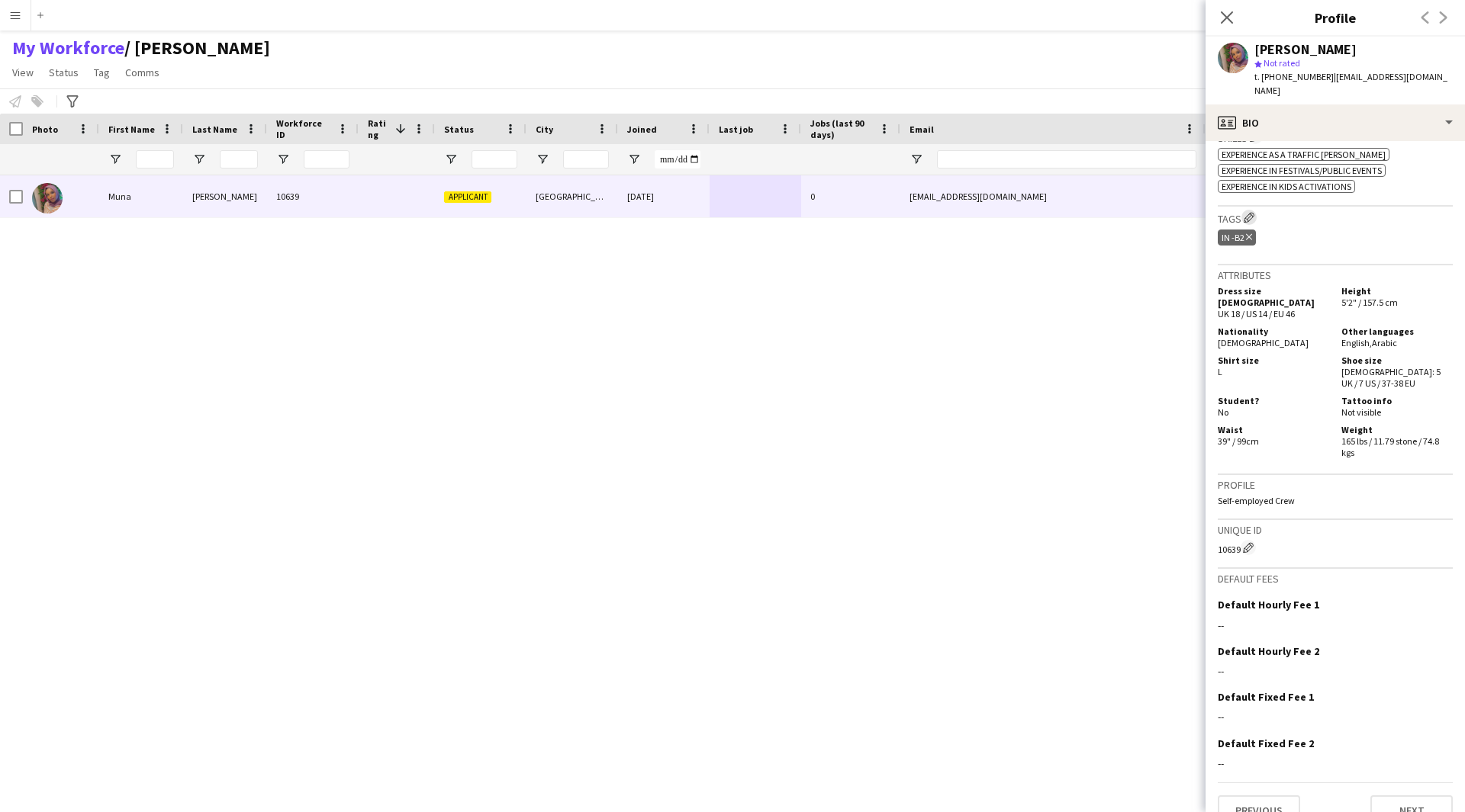
click at [1254, 212] on app-icon "Edit crew company tags" at bounding box center [1249, 217] width 11 height 11
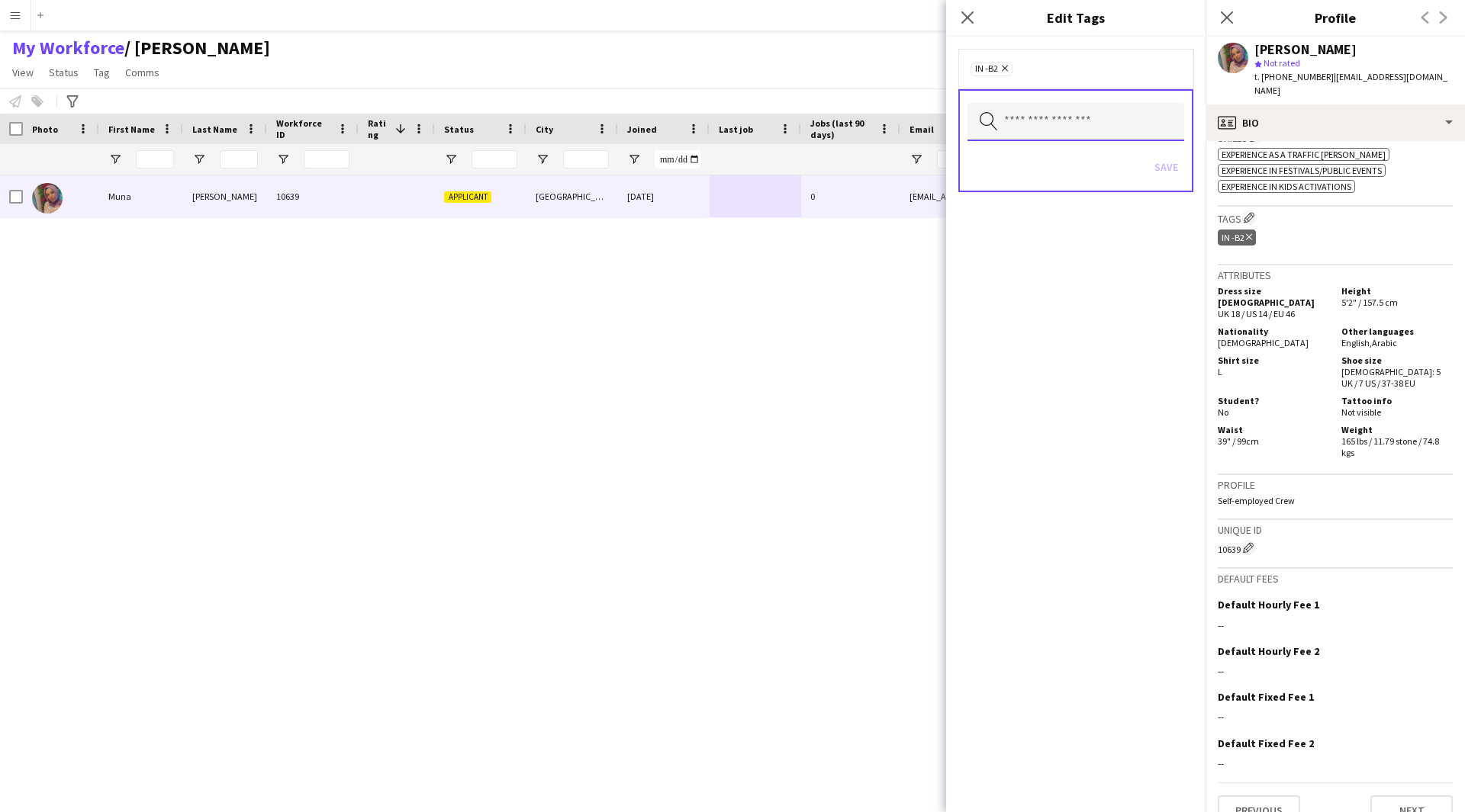
click at [1108, 127] on input "text" at bounding box center [1075, 122] width 216 height 38
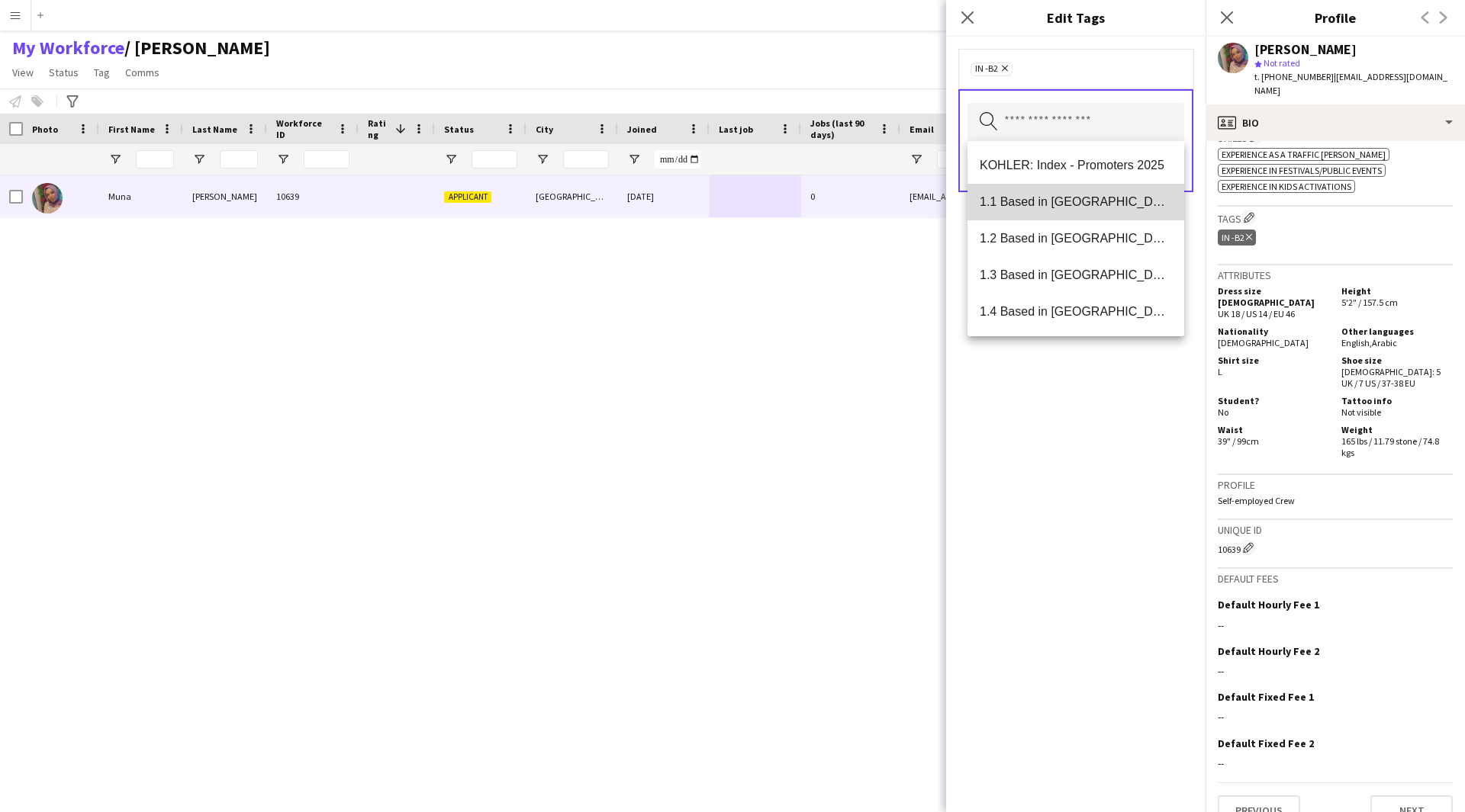
click at [1082, 196] on span "1.1 Based in [GEOGRAPHIC_DATA]" at bounding box center [1076, 201] width 192 height 15
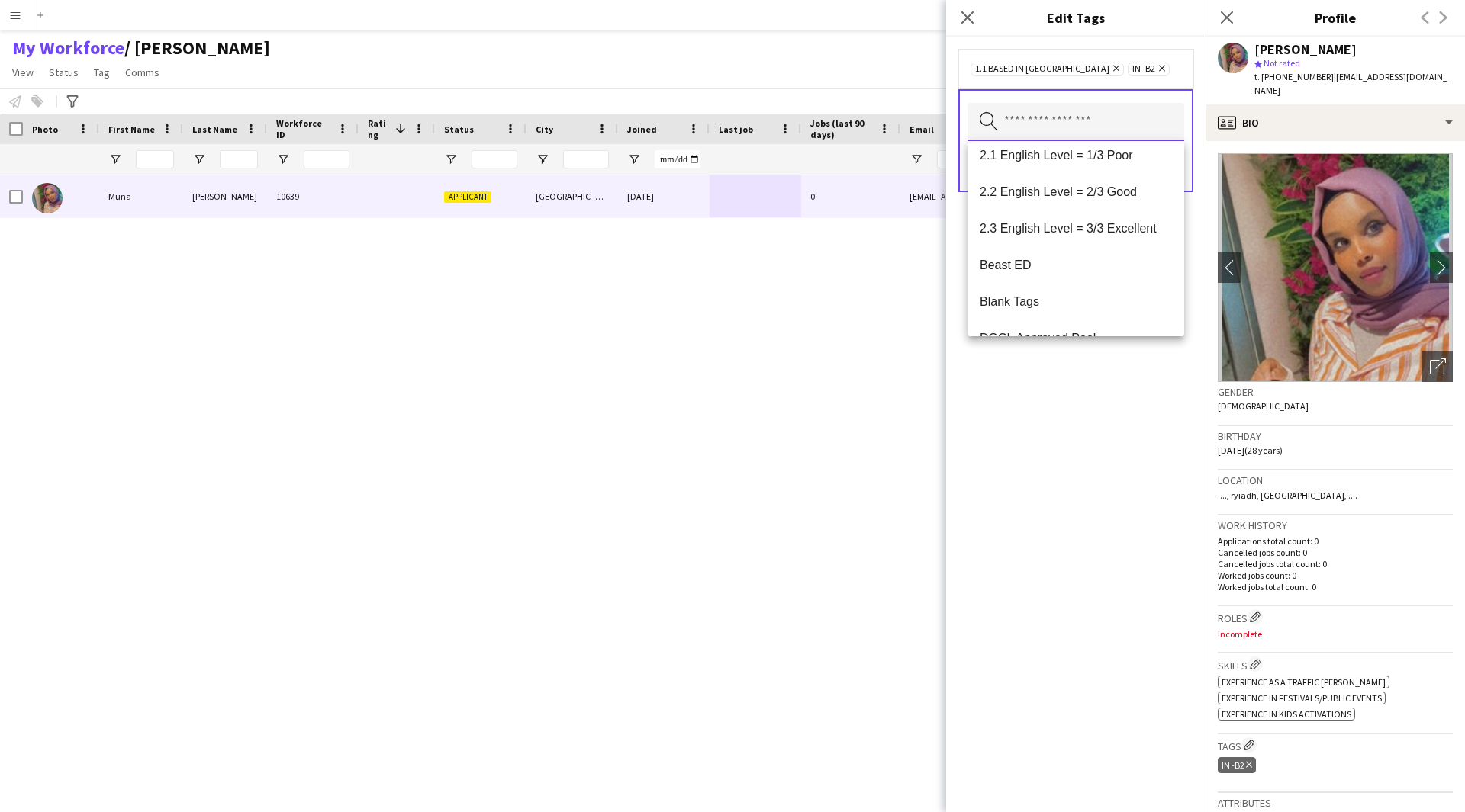
scroll to position [299, 0]
click at [1117, 174] on mat-option "2.1 English Level = 1/3 Poor" at bounding box center [1075, 159] width 216 height 37
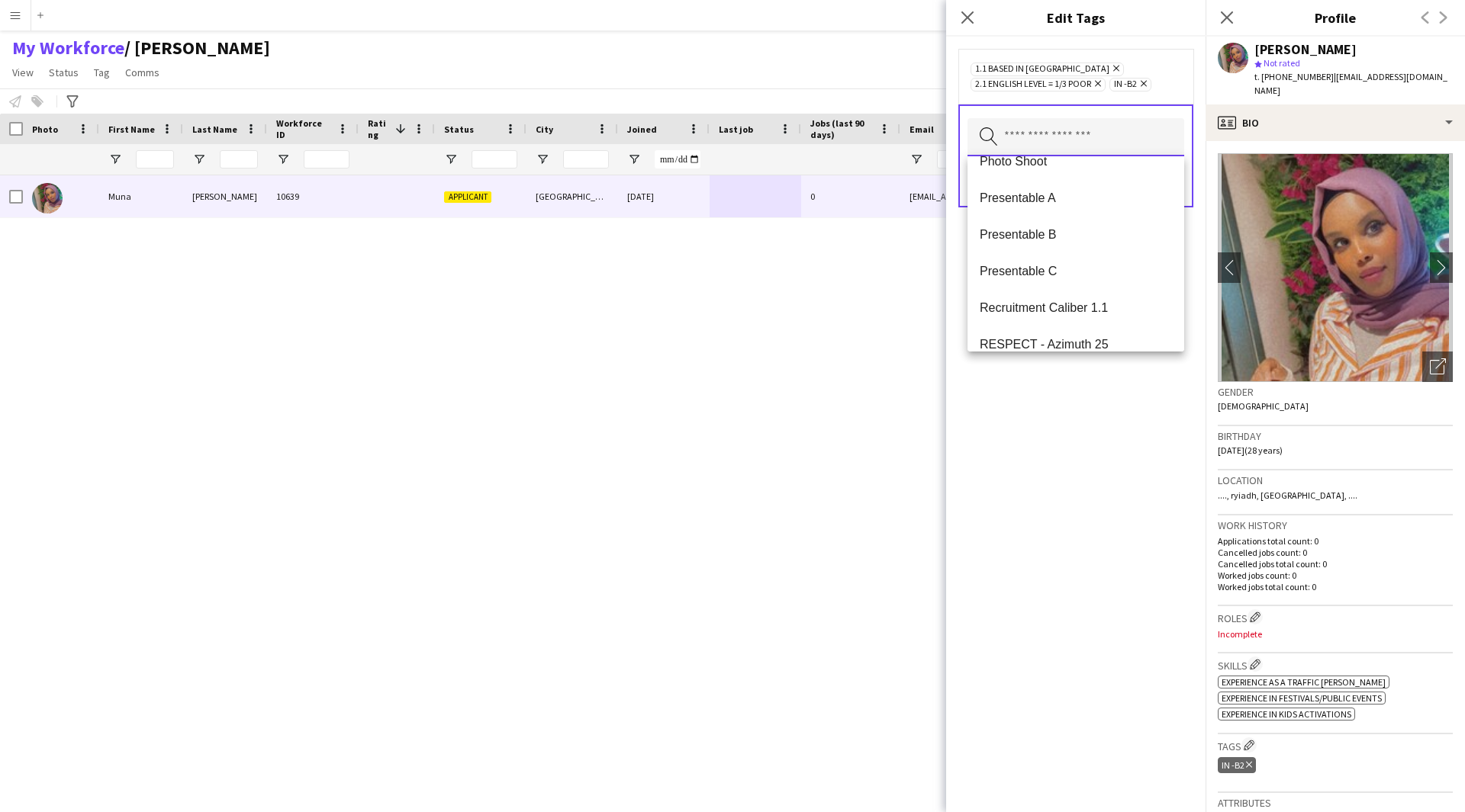
scroll to position [1633, 0]
click at [1069, 315] on mat-option "Presentable C" at bounding box center [1075, 304] width 216 height 37
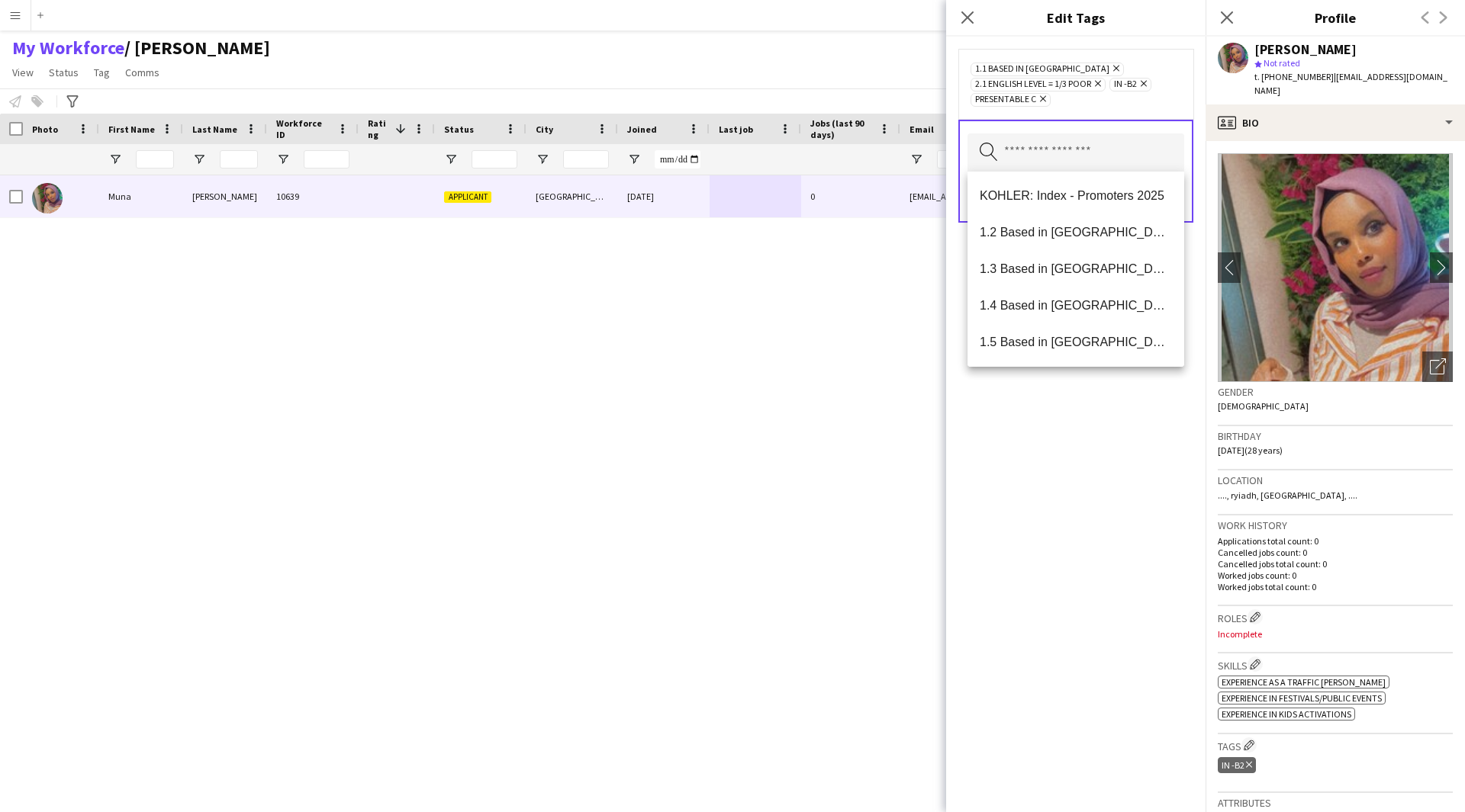
click at [1154, 467] on div "1.1 Based in [GEOGRAPHIC_DATA] Remove 2.1 English Level = 1/3 Poor Remove IN -B…" at bounding box center [1076, 424] width 260 height 775
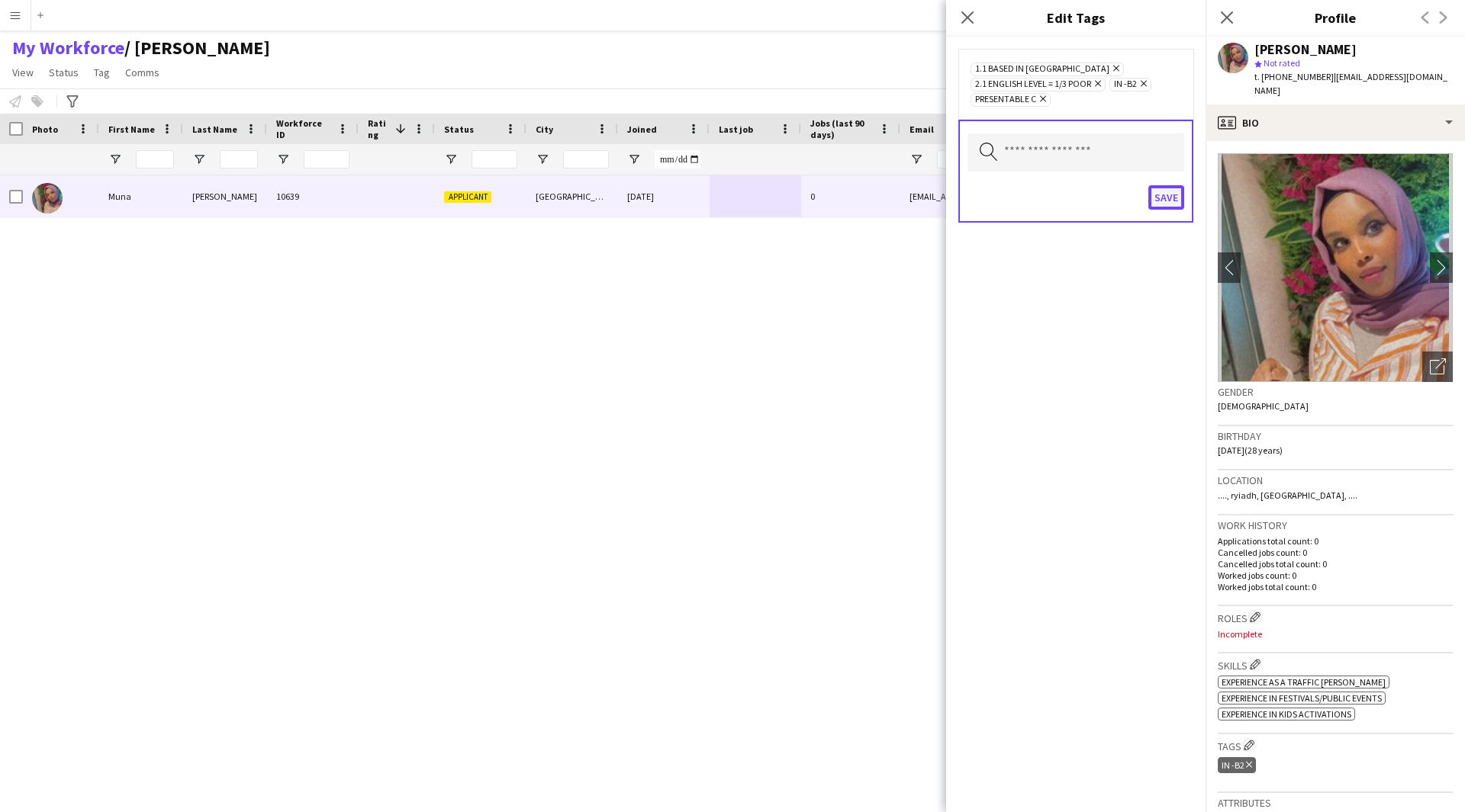
click at [1155, 196] on button "Save" at bounding box center [1166, 197] width 36 height 25
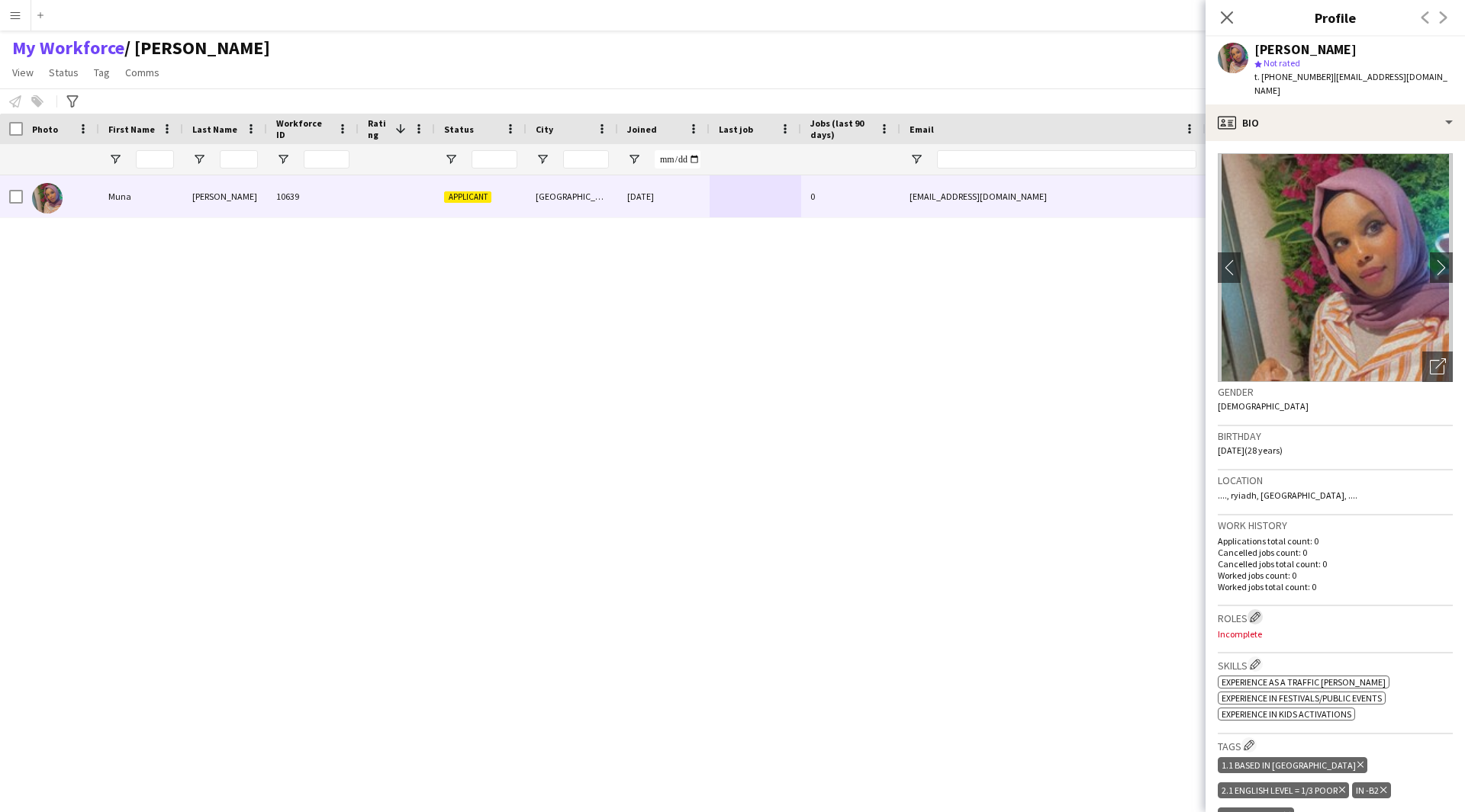
click at [1258, 612] on app-icon "Edit crew company roles" at bounding box center [1255, 617] width 11 height 11
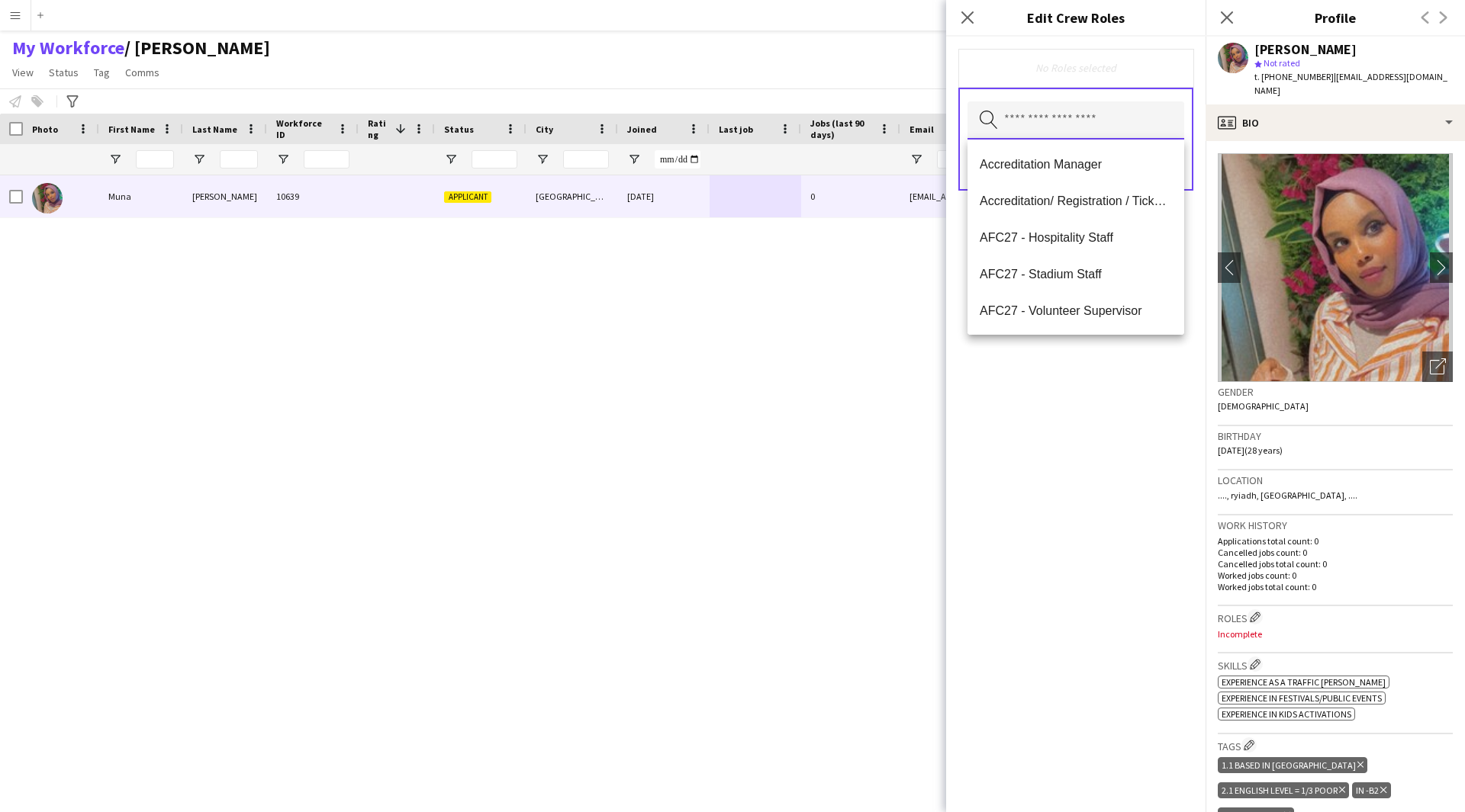
click at [1086, 126] on input "text" at bounding box center [1075, 120] width 216 height 38
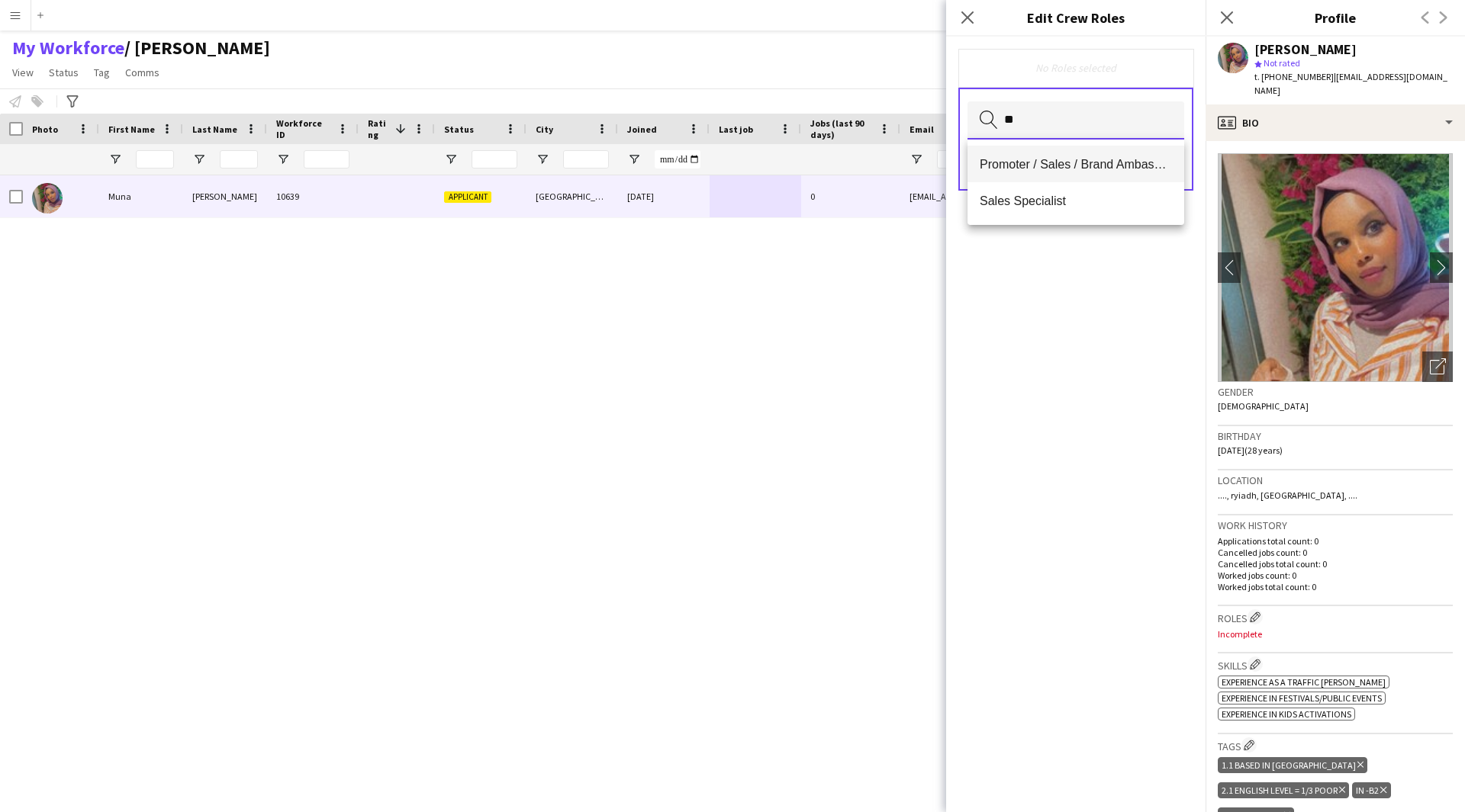
type input "**"
click at [1066, 160] on span "Promoter / Sales / Brand Ambassador" at bounding box center [1076, 164] width 192 height 15
type input "**"
click at [1056, 176] on mat-option "Customer Service Staff" at bounding box center [1075, 165] width 216 height 37
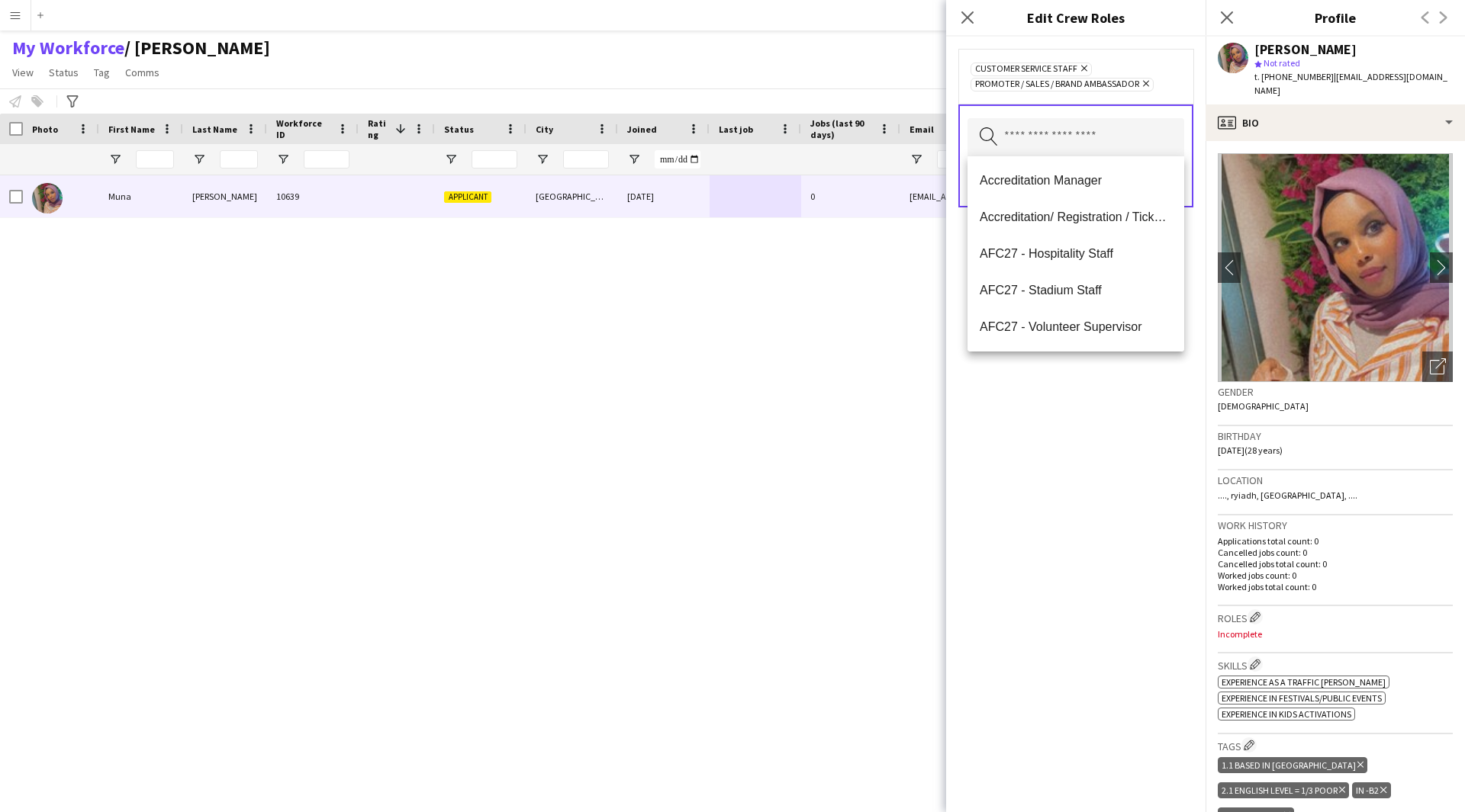
drag, startPoint x: 1081, startPoint y: 293, endPoint x: 1117, endPoint y: 80, distance: 216.0
click at [1117, 80] on body "Menu Boards Boards Boards All jobs Status Workforce Workforce My Workforce Recr…" at bounding box center [732, 406] width 1465 height 812
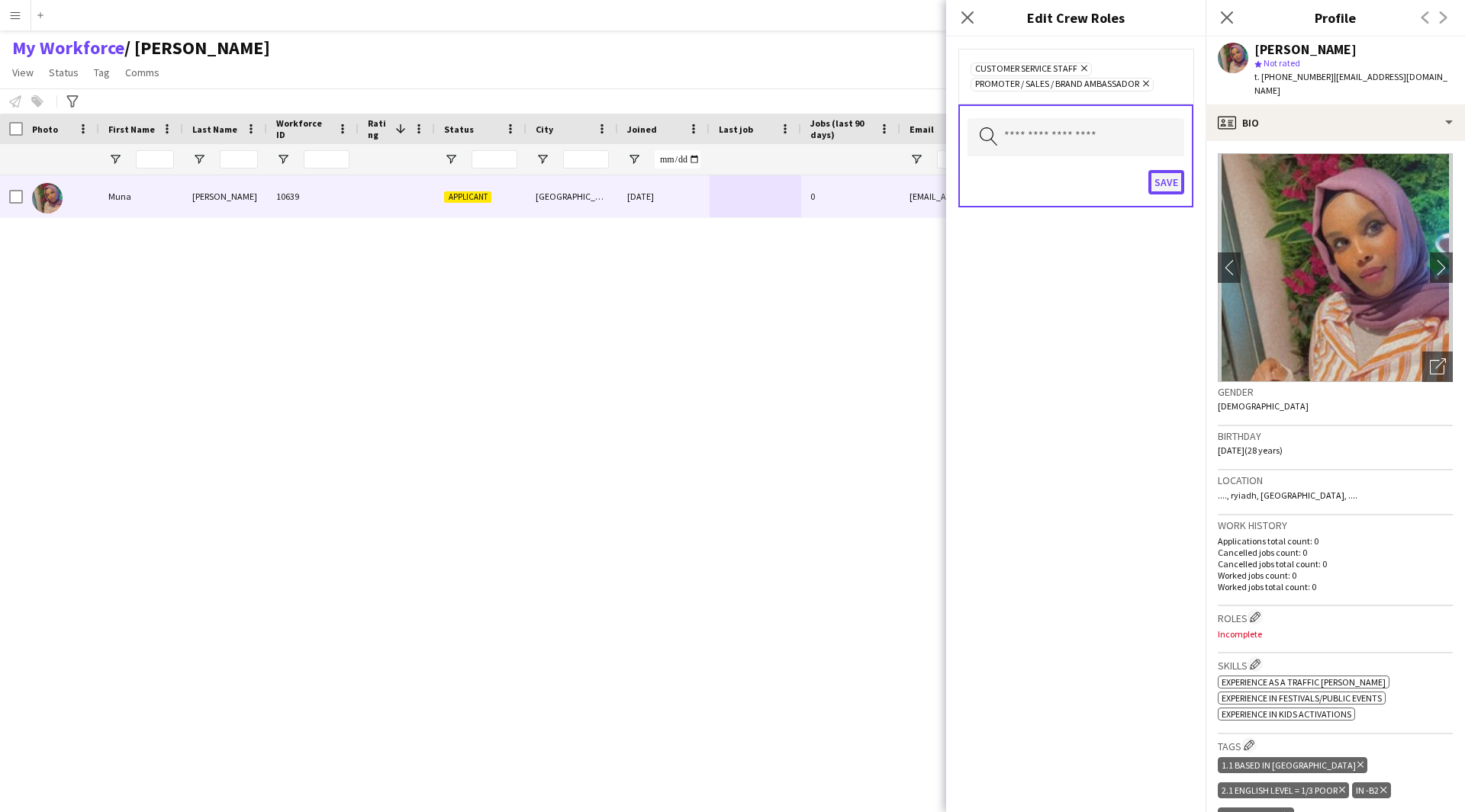
drag, startPoint x: 1168, startPoint y: 186, endPoint x: 1155, endPoint y: 181, distance: 13.9
click at [1155, 181] on button "Save" at bounding box center [1166, 182] width 36 height 25
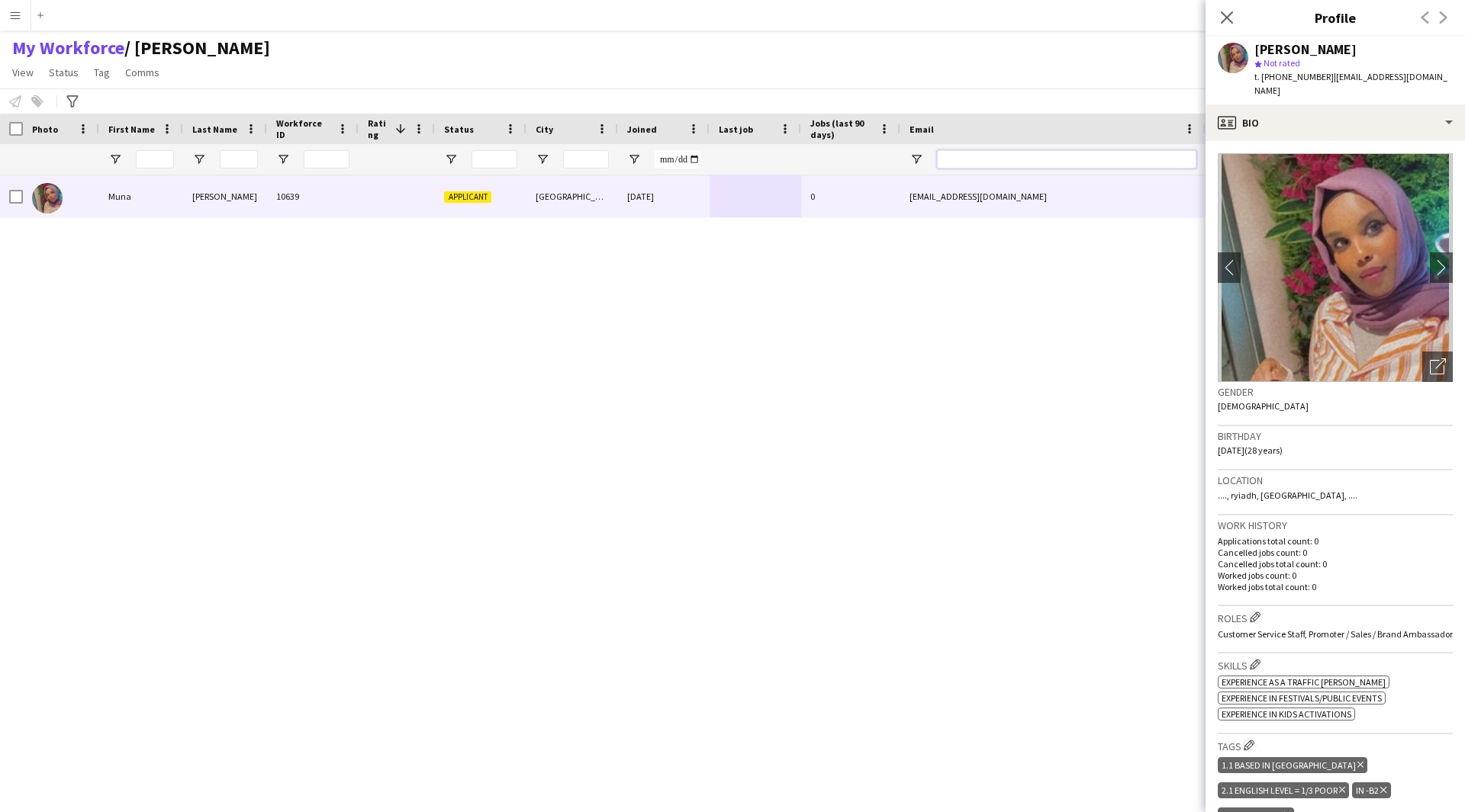
click at [1114, 157] on input "Email Filter Input" at bounding box center [1067, 160] width 260 height 18
click at [1229, 20] on icon at bounding box center [1226, 17] width 15 height 15
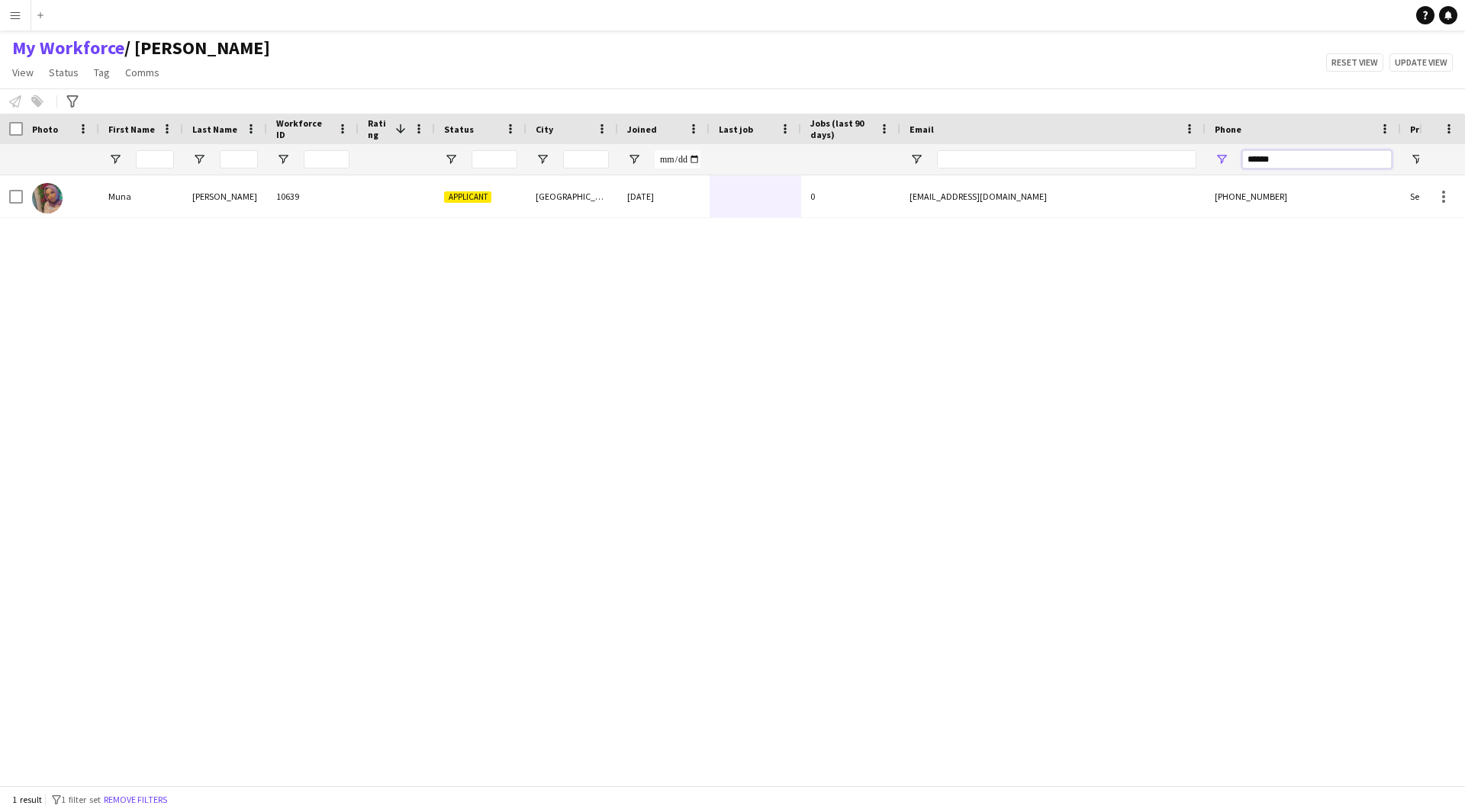
drag, startPoint x: 1306, startPoint y: 161, endPoint x: 1008, endPoint y: 174, distance: 298.3
click at [1008, 174] on div at bounding box center [827, 159] width 1654 height 31
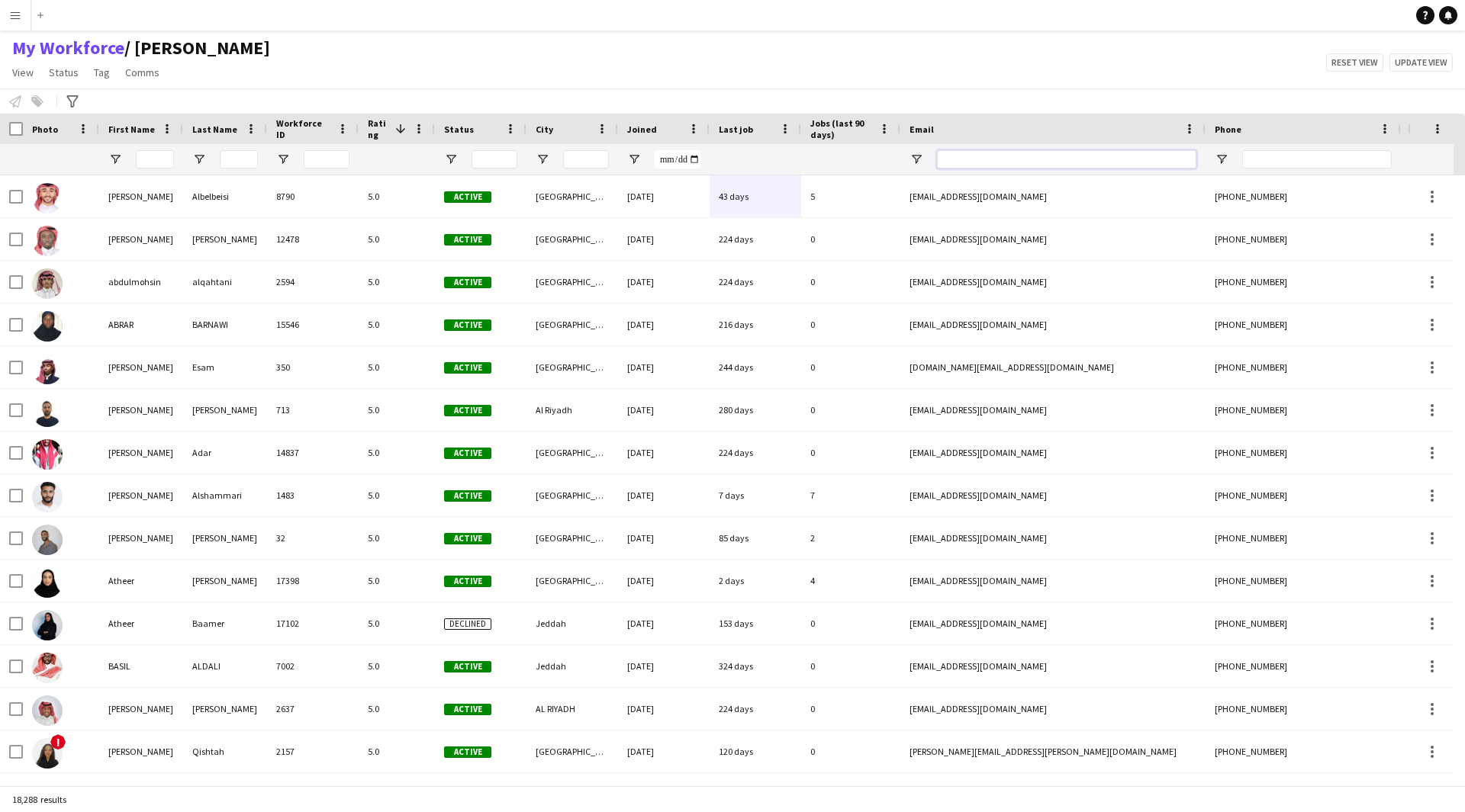
click at [957, 168] on input "Email Filter Input" at bounding box center [1067, 160] width 260 height 18
paste input "**********"
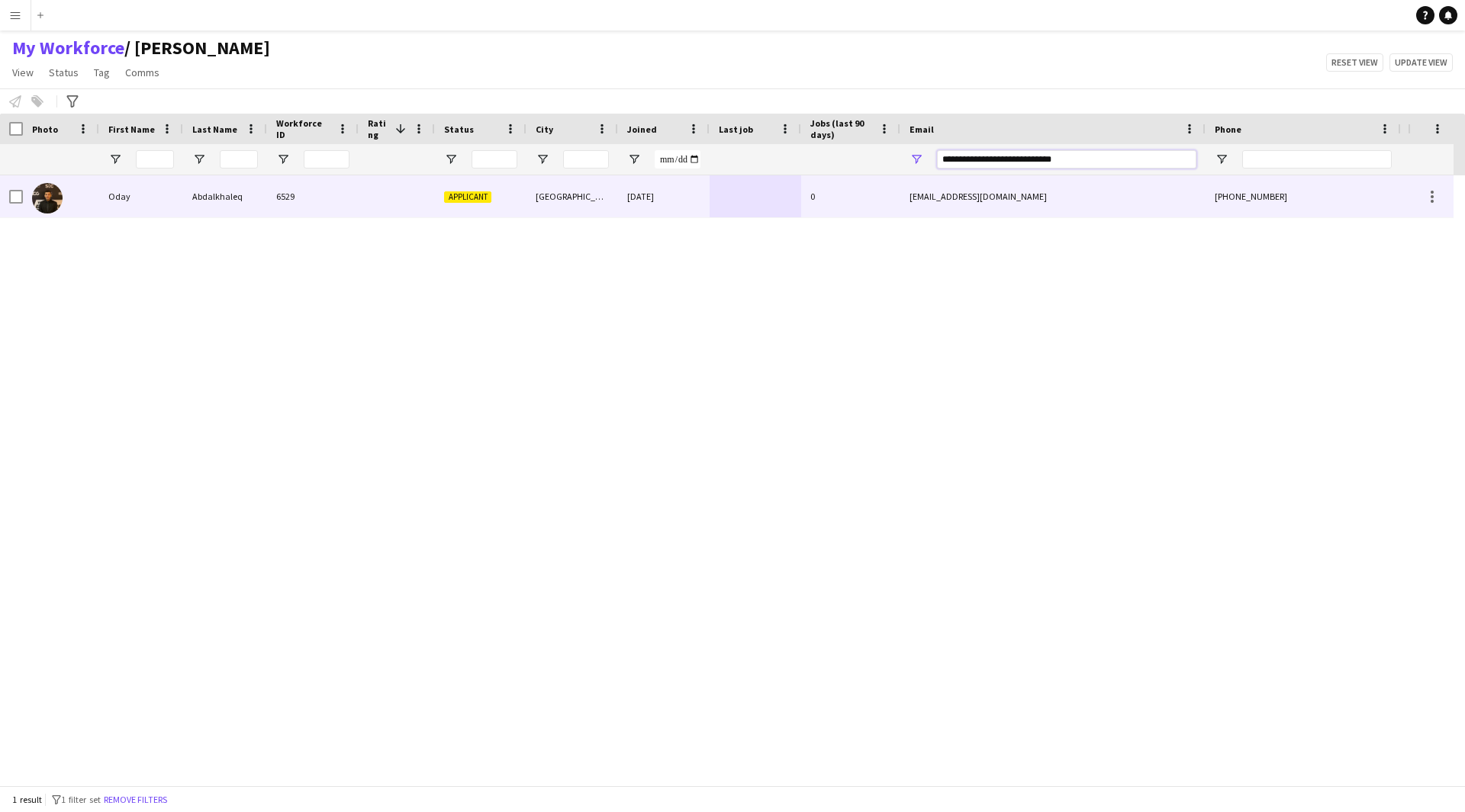
type input "**********"
click at [858, 205] on div "0" at bounding box center [851, 196] width 99 height 42
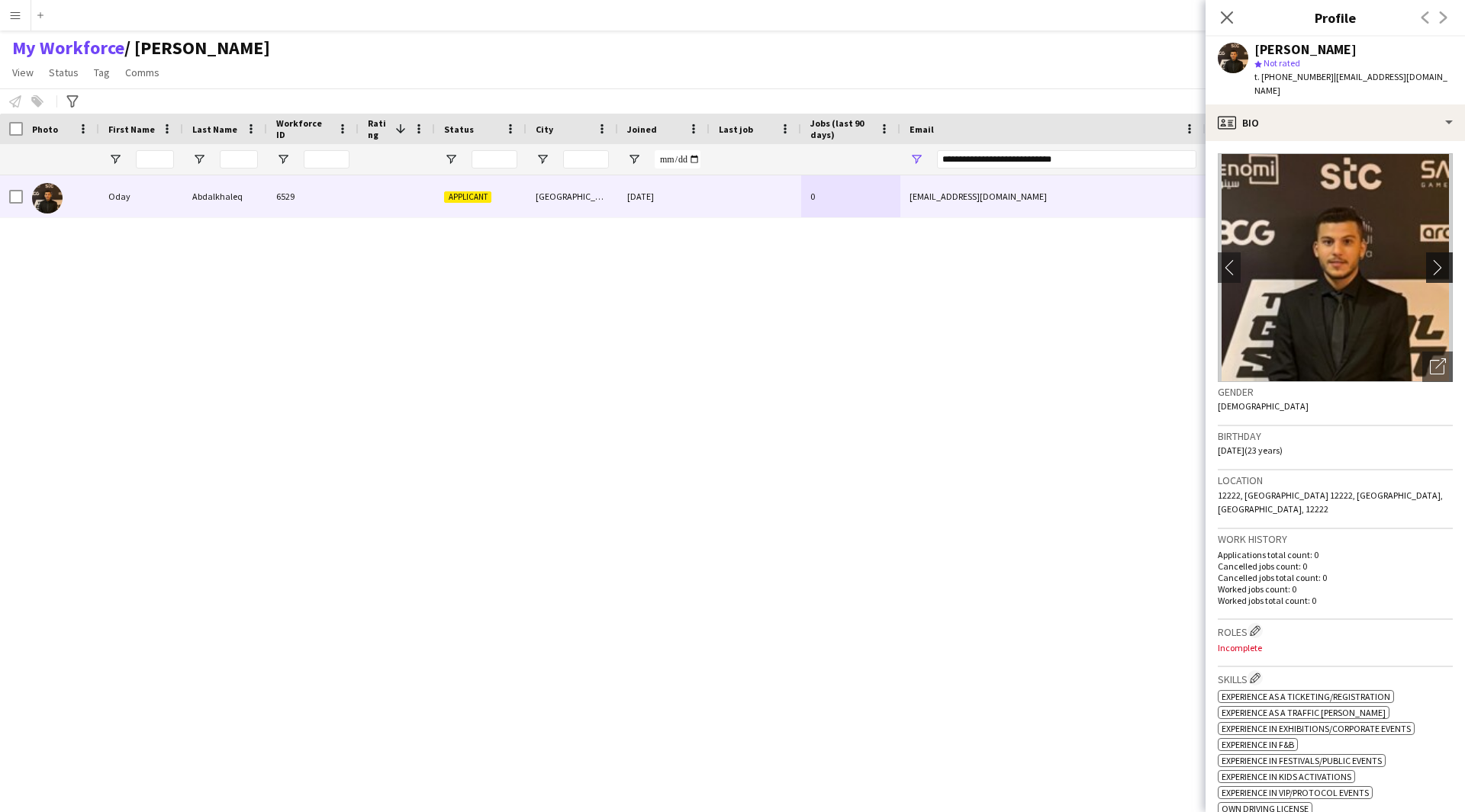
click at [1431, 265] on app-icon "chevron-right" at bounding box center [1441, 268] width 24 height 16
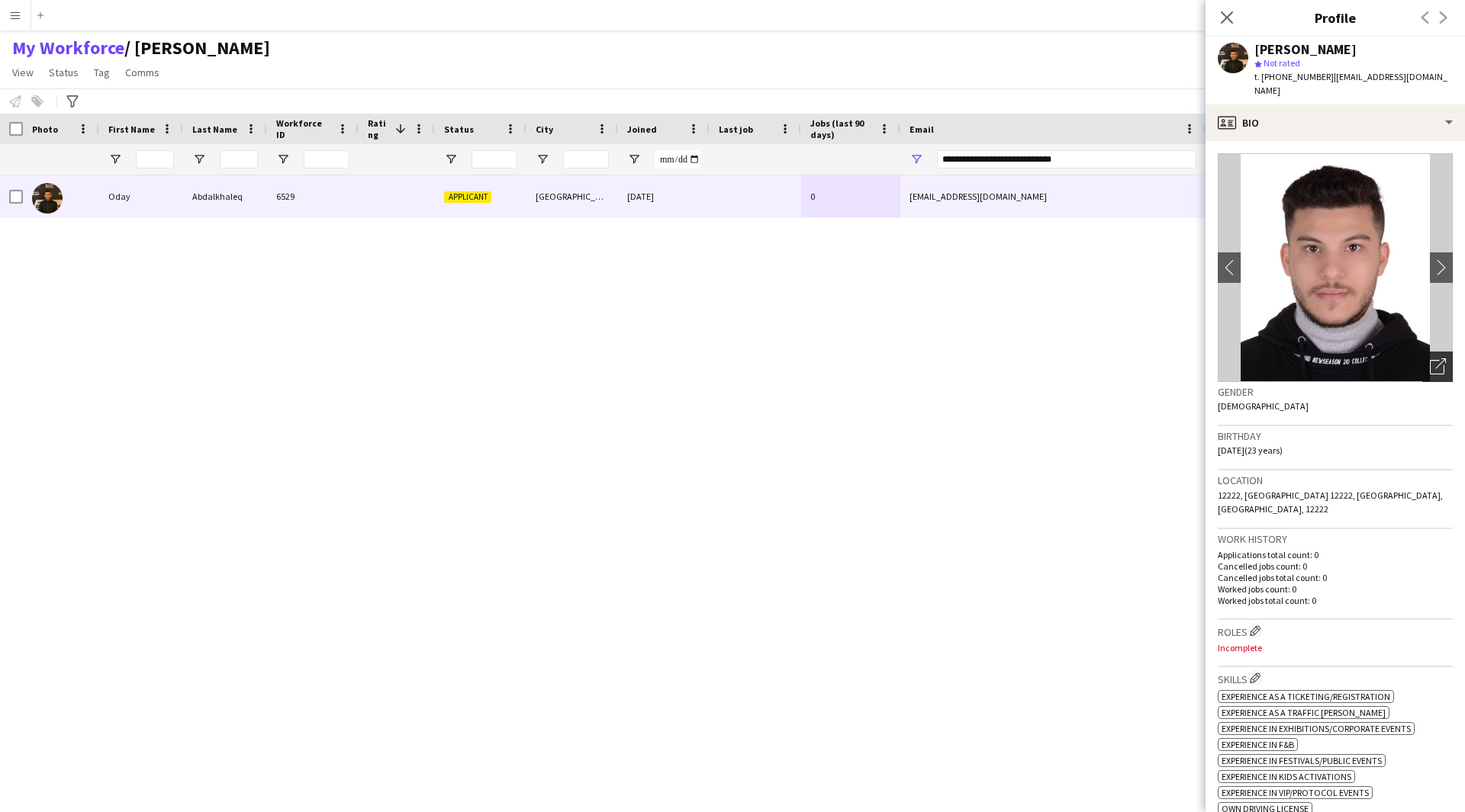
click at [1429, 367] on icon "Open photos pop-in" at bounding box center [1437, 367] width 16 height 16
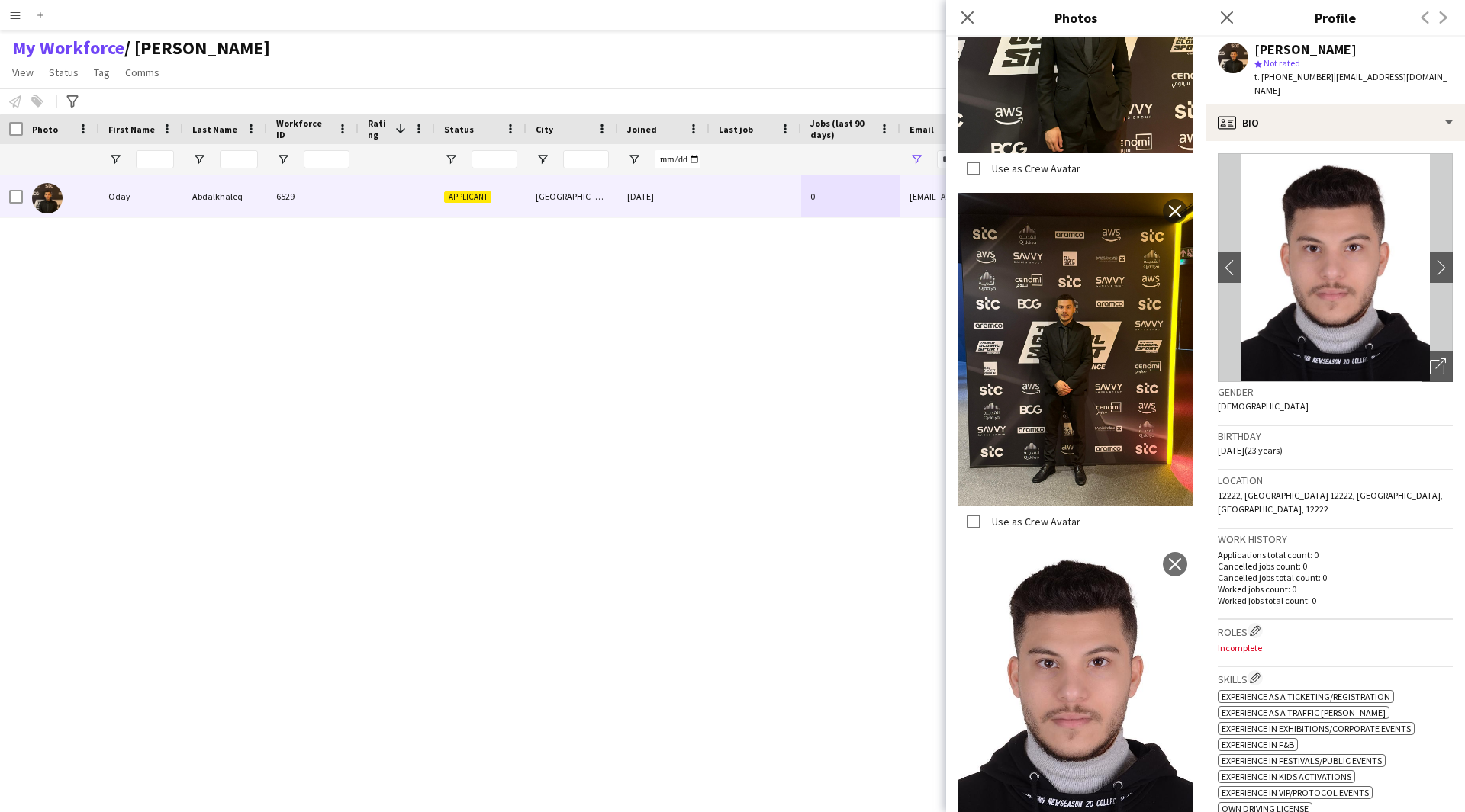
scroll to position [134, 0]
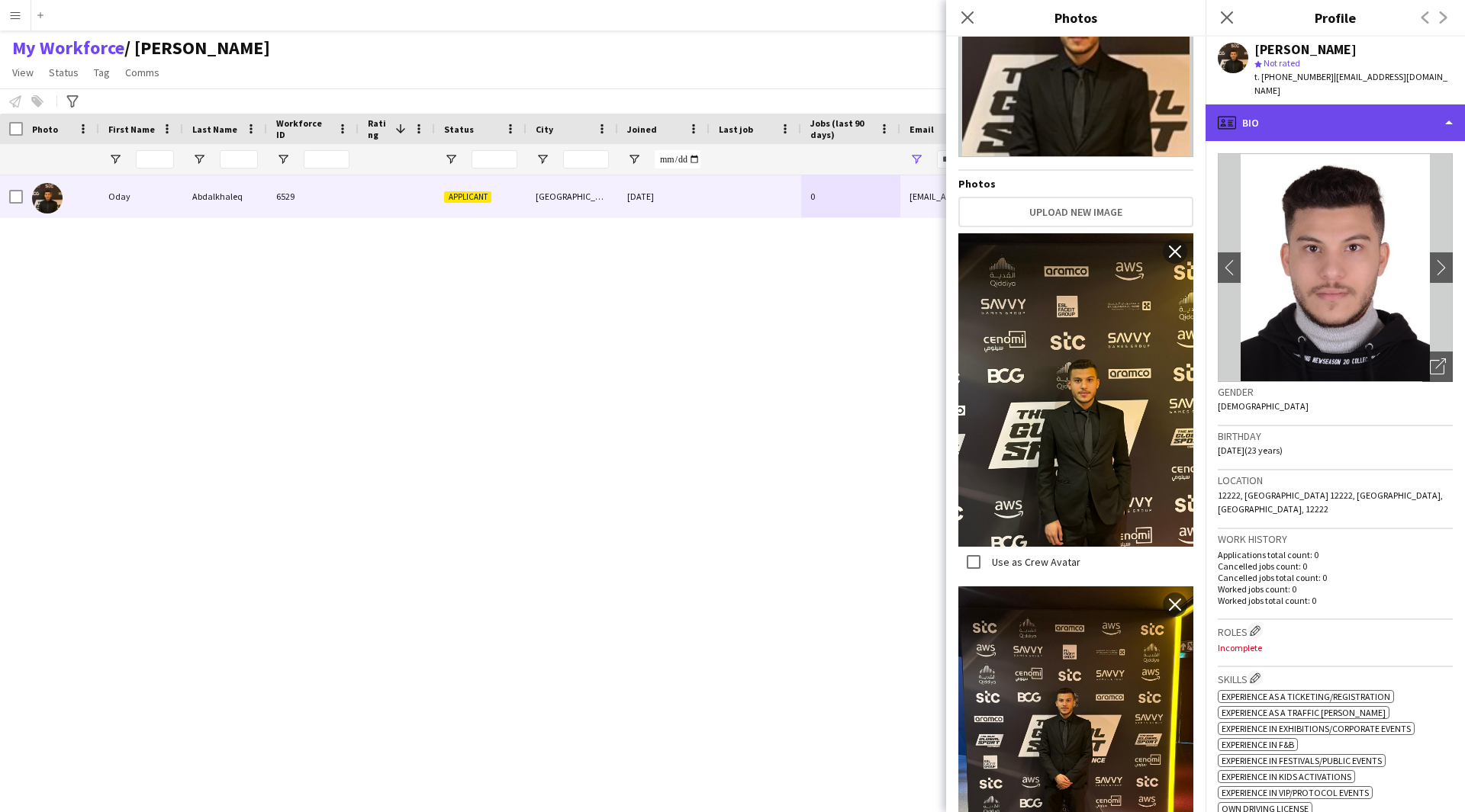
click at [1312, 131] on div "profile Bio" at bounding box center [1335, 122] width 260 height 37
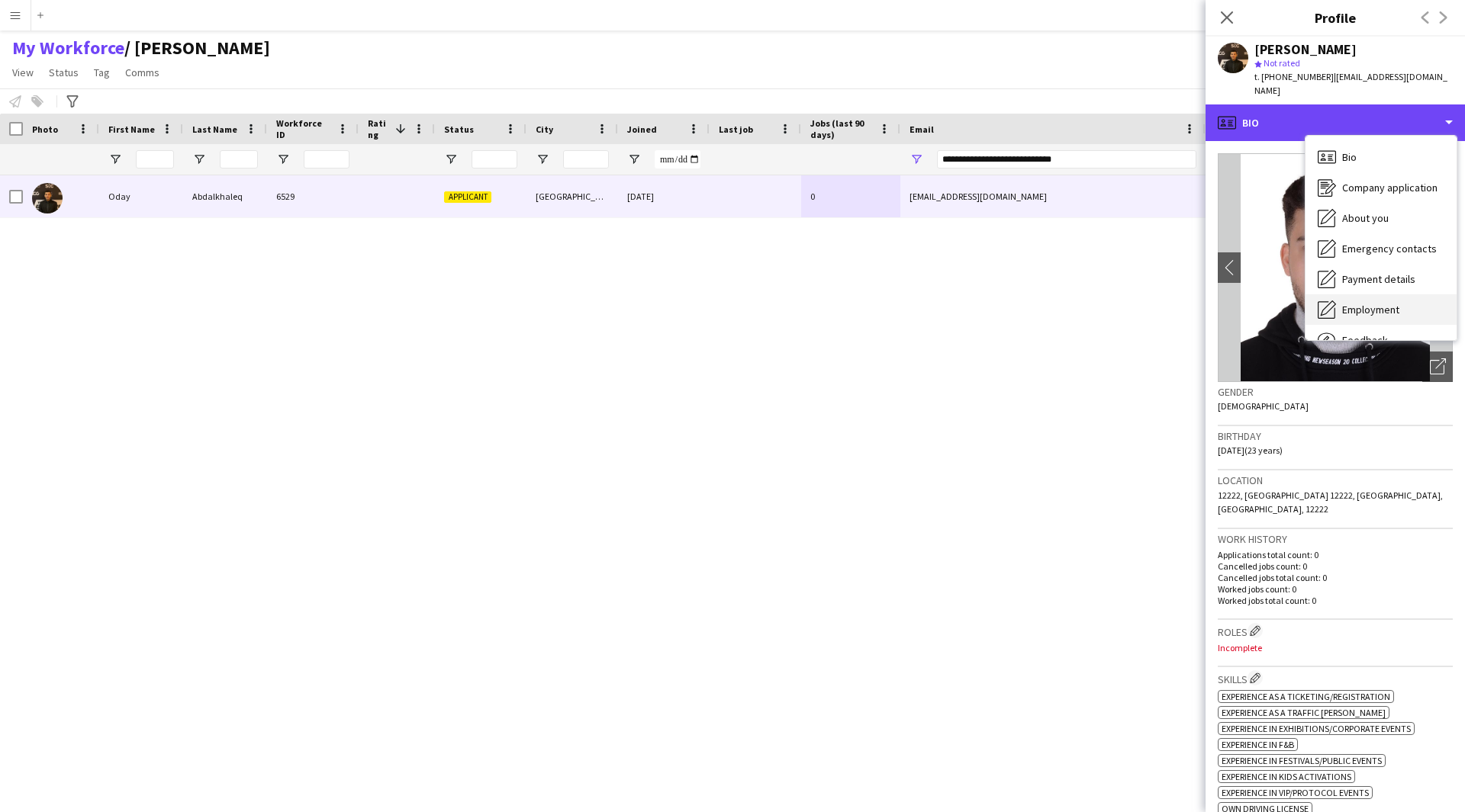
scroll to position [52, 0]
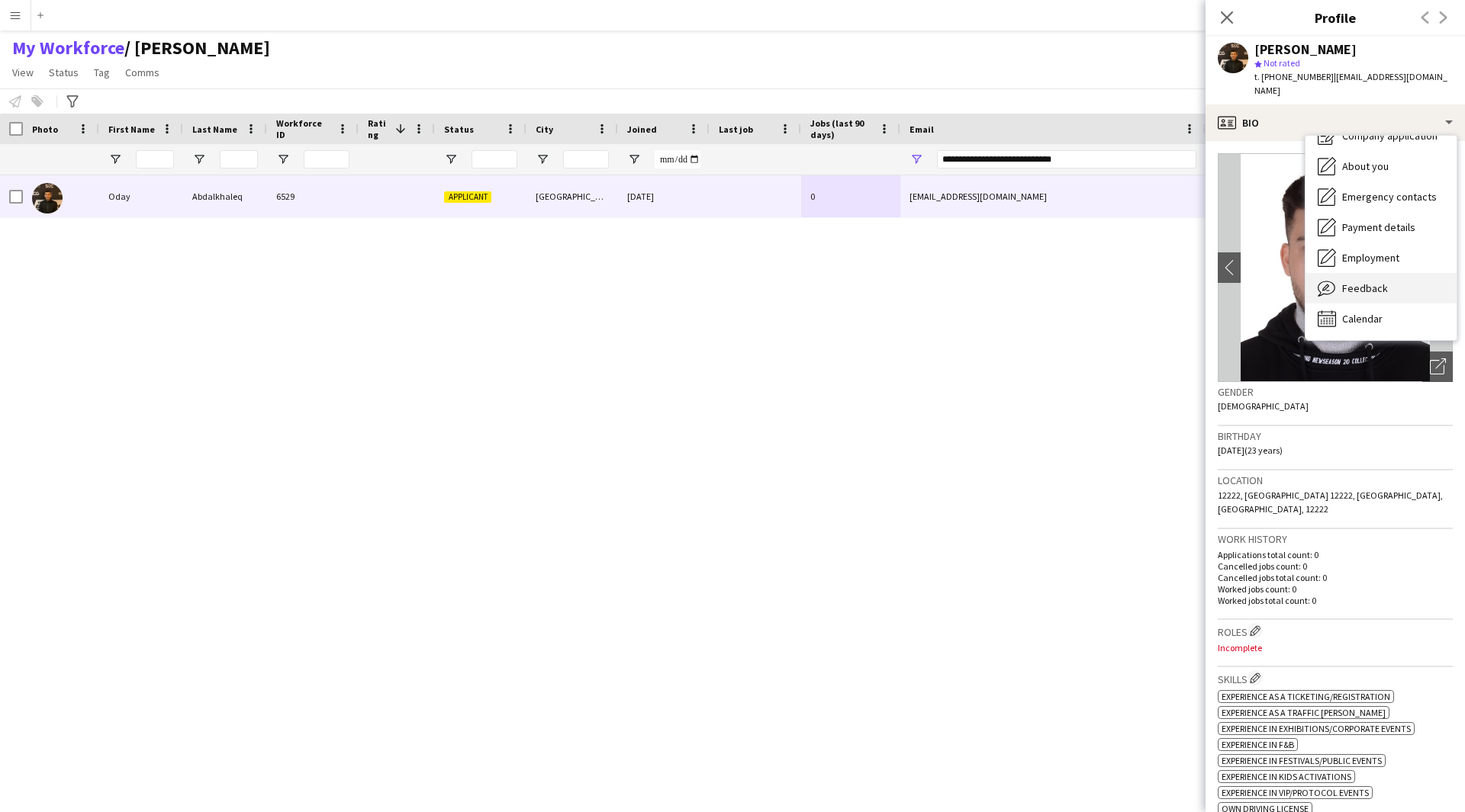
click at [1367, 286] on span "Feedback" at bounding box center [1365, 289] width 46 height 14
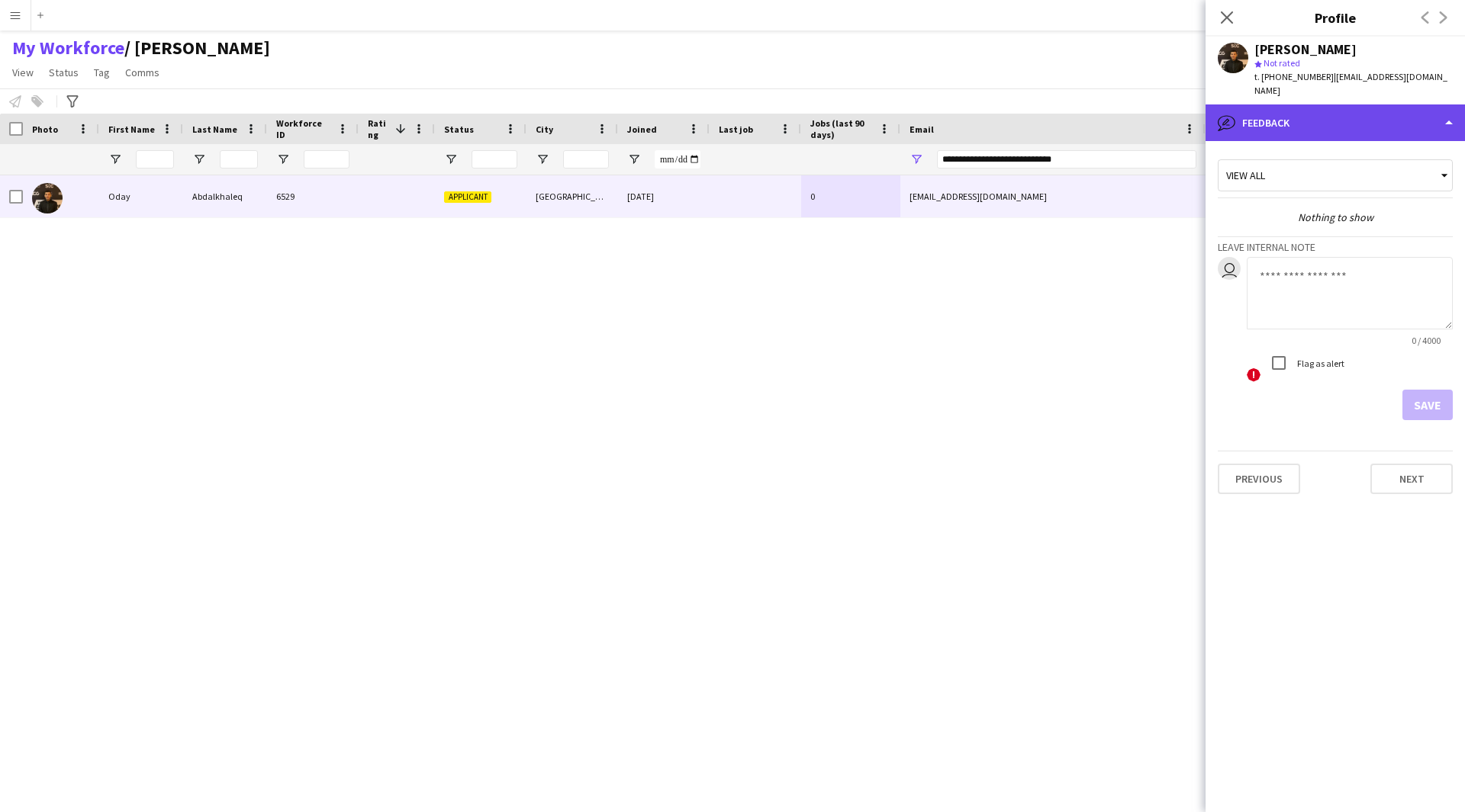
click at [1321, 118] on div "bubble-pencil Feedback" at bounding box center [1335, 122] width 260 height 37
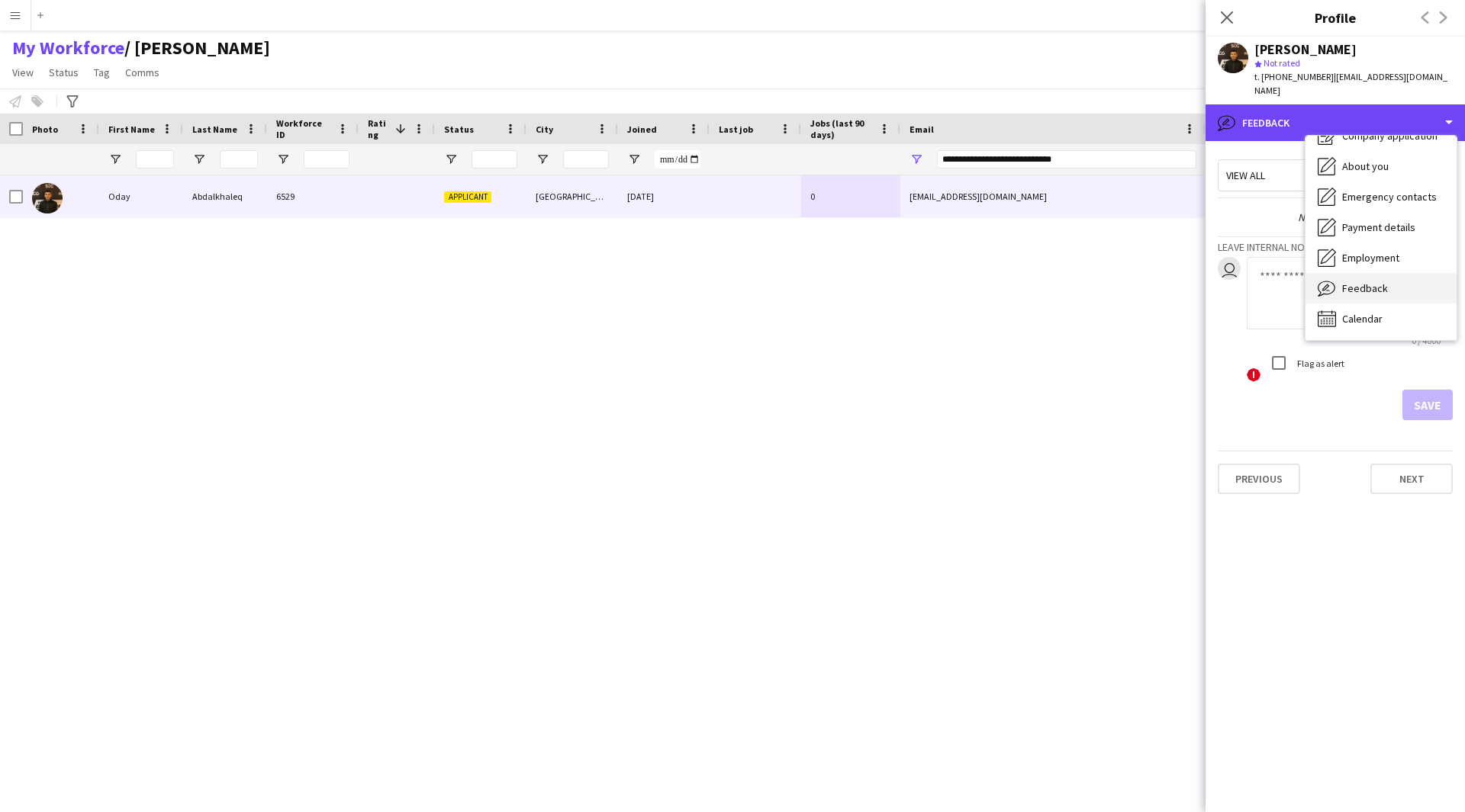
scroll to position [0, 0]
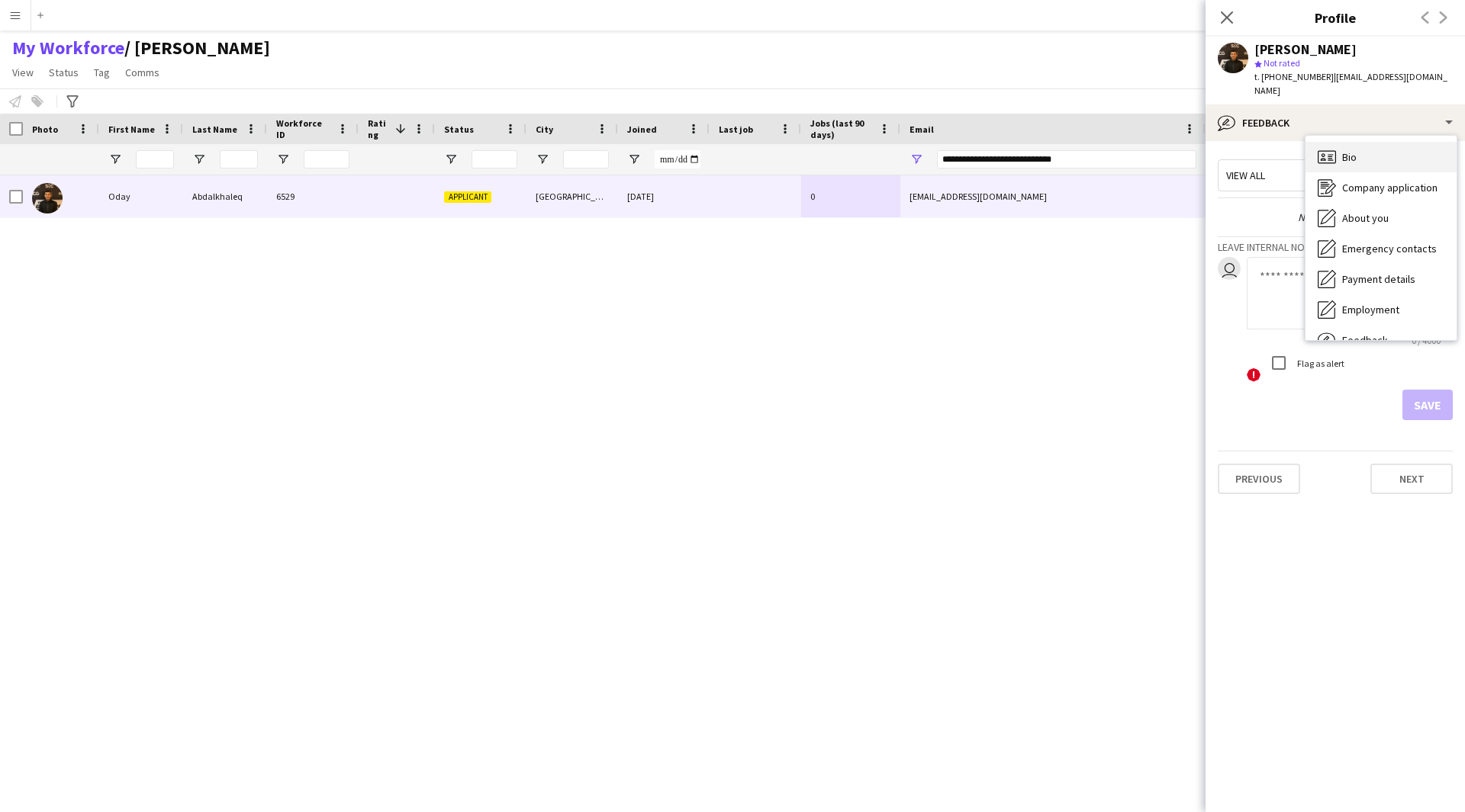
click at [1357, 160] on div "Bio Bio" at bounding box center [1381, 157] width 151 height 31
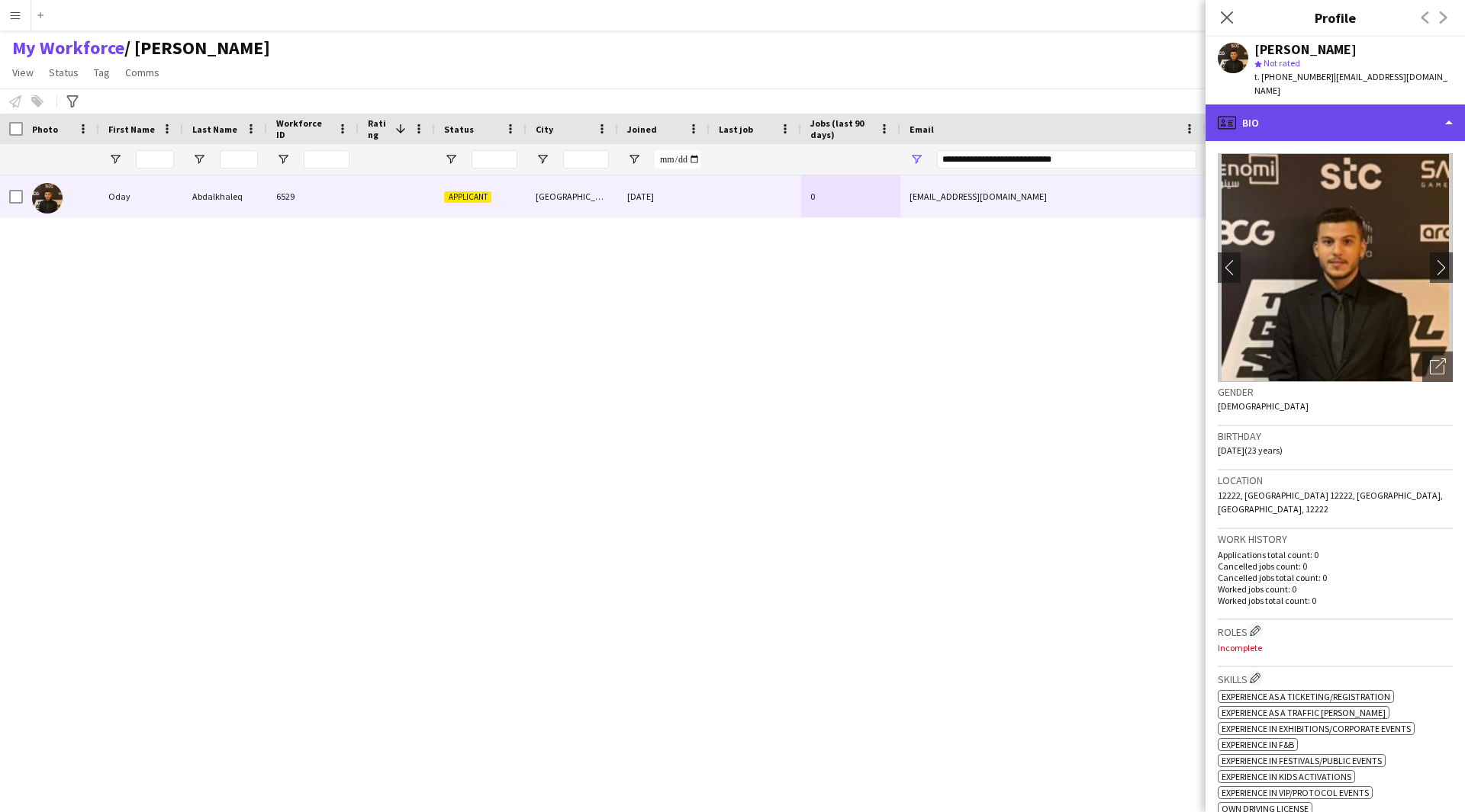
click at [1362, 129] on div "profile Bio" at bounding box center [1335, 122] width 260 height 37
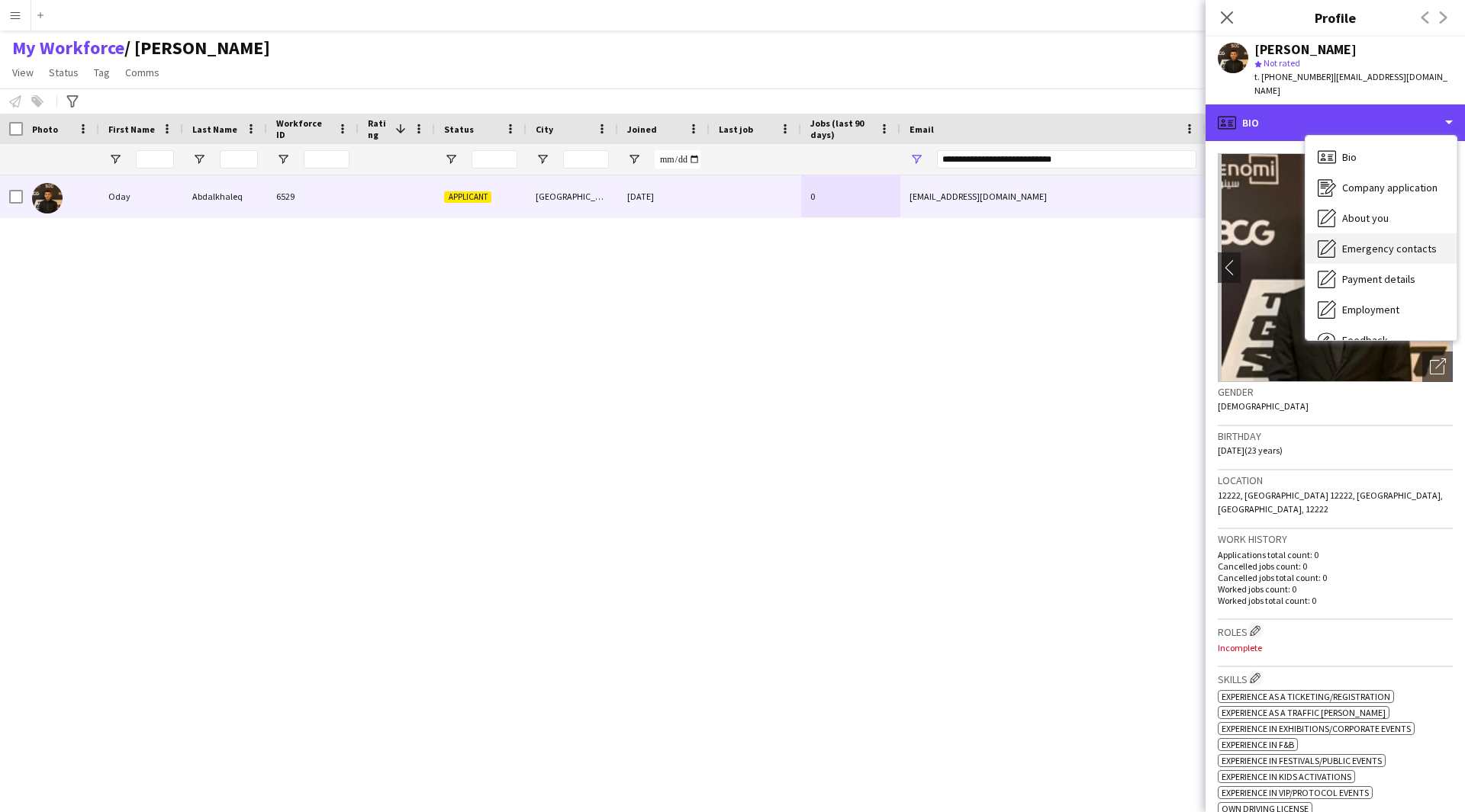
scroll to position [52, 0]
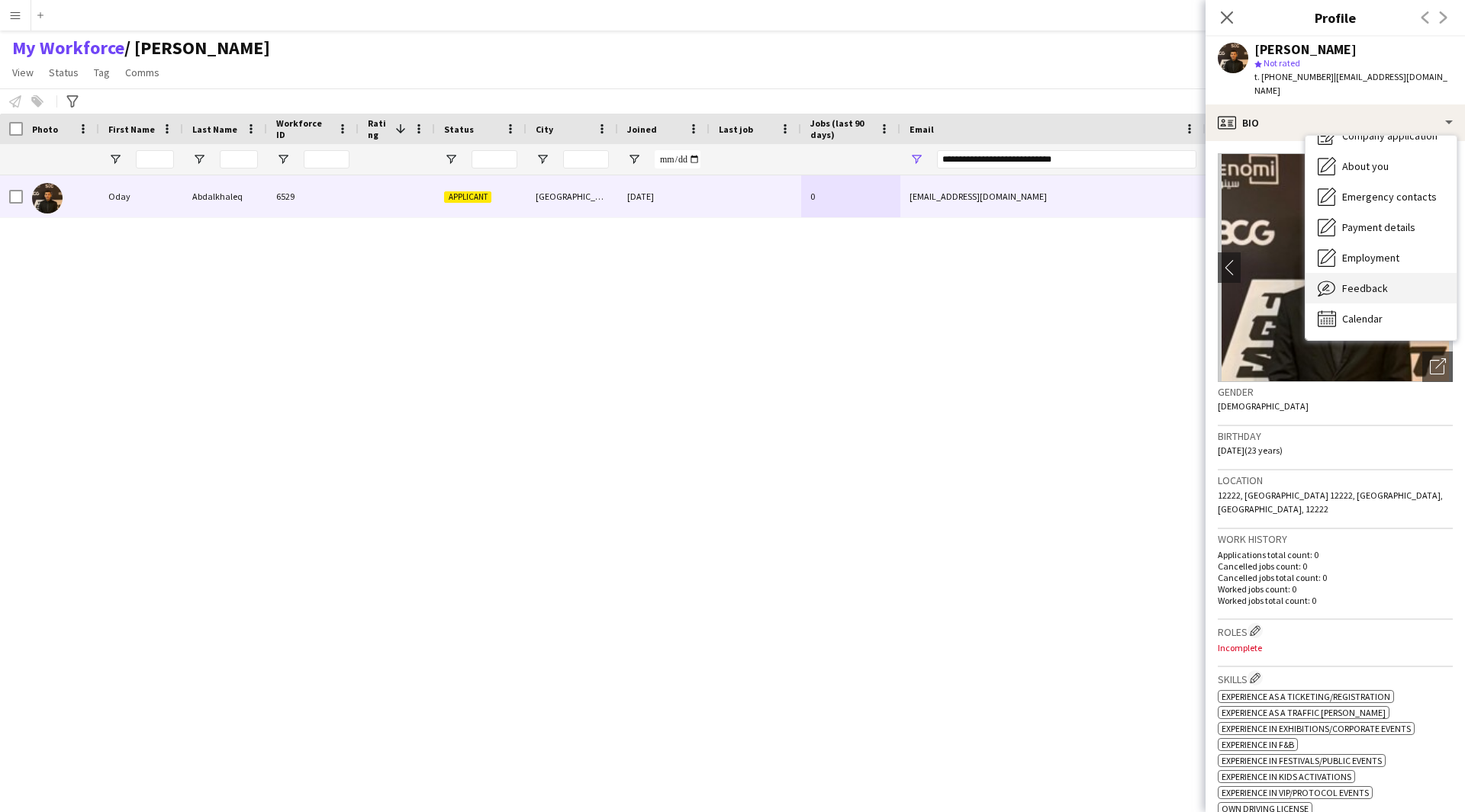
click at [1378, 285] on span "Feedback" at bounding box center [1365, 289] width 46 height 14
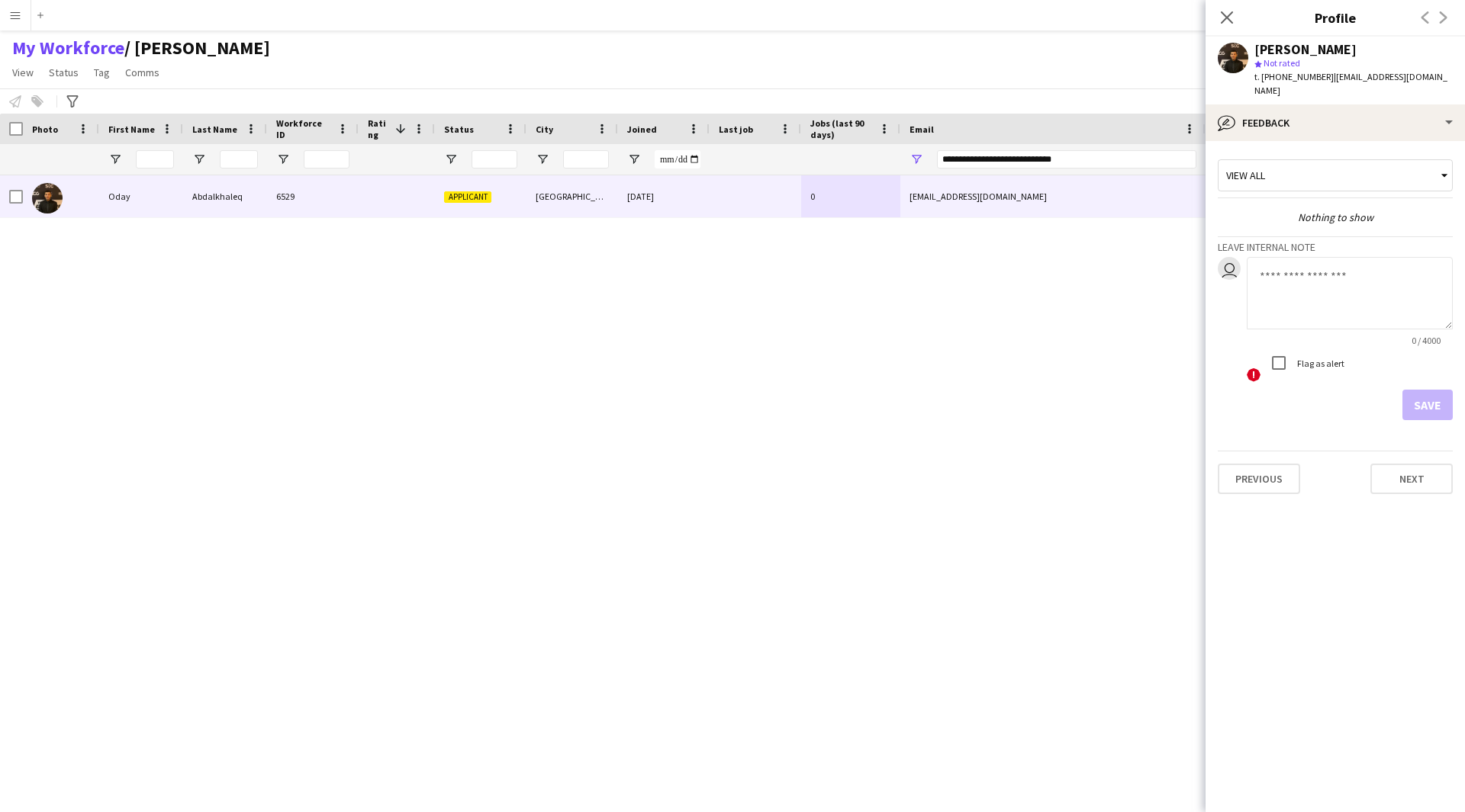
click at [1335, 370] on div "Flag as alert" at bounding box center [1304, 363] width 81 height 31
click at [1329, 261] on textarea at bounding box center [1350, 292] width 206 height 72
type textarea "*******"
click at [1419, 396] on button "Save" at bounding box center [1427, 405] width 51 height 31
